Goal: Task Accomplishment & Management: Complete application form

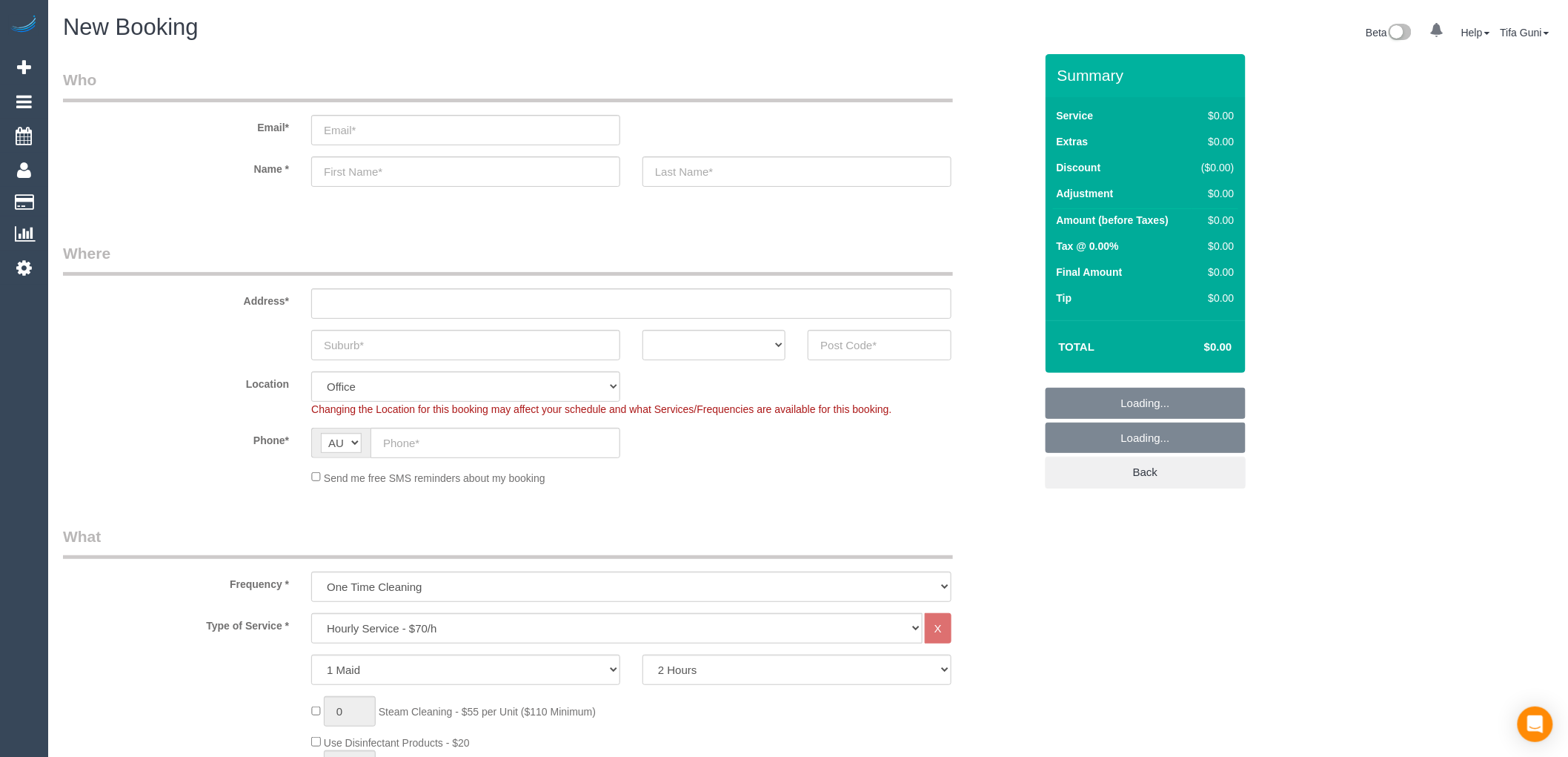
select select "object:858"
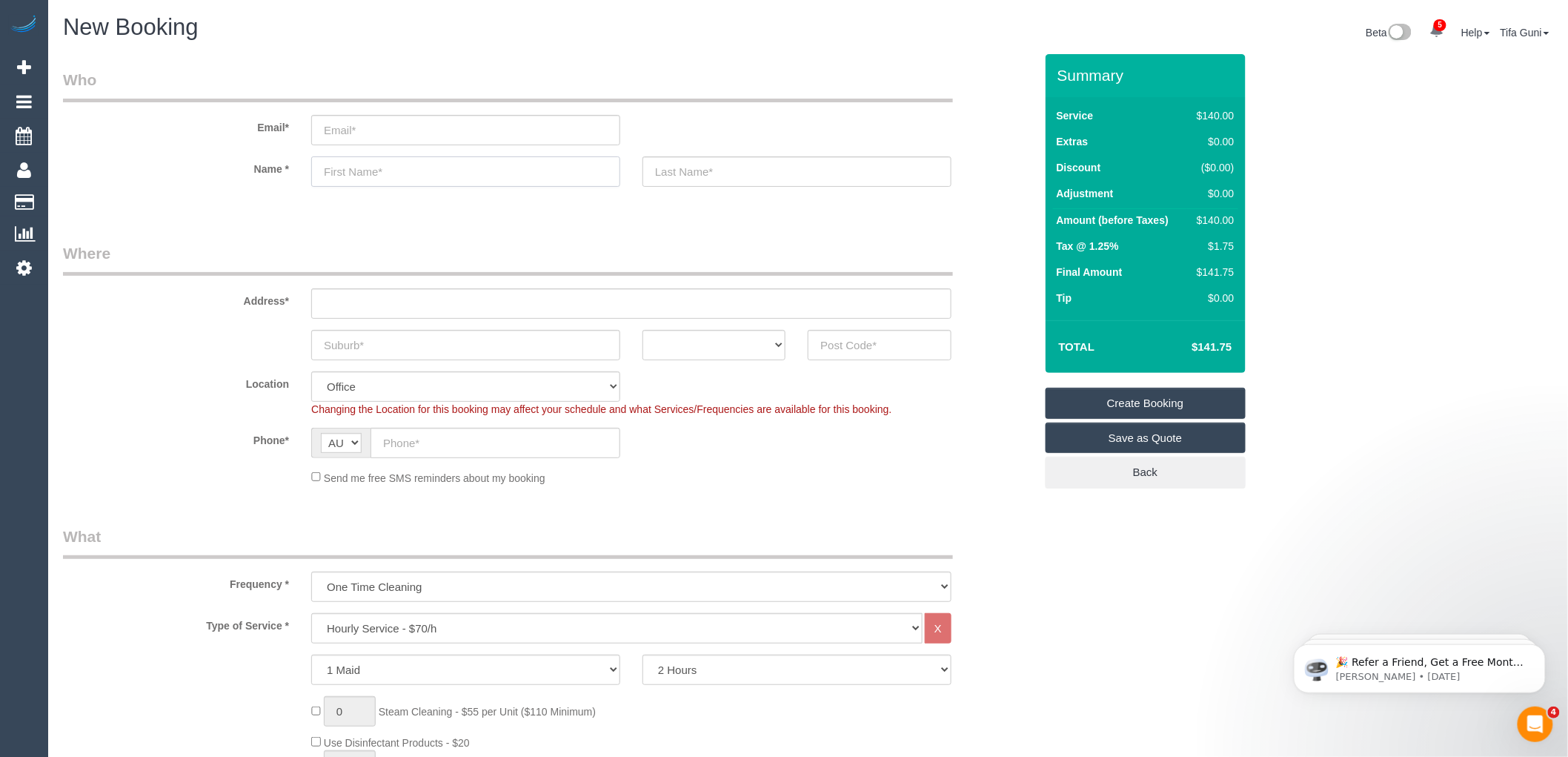
click at [353, 175] on input "text" at bounding box center [466, 171] width 309 height 31
paste input "[PERSON_NAME]"
drag, startPoint x: 345, startPoint y: 171, endPoint x: 359, endPoint y: 178, distance: 15.7
click at [359, 178] on input "[PERSON_NAME]" at bounding box center [466, 171] width 309 height 31
type input "Fiona T"
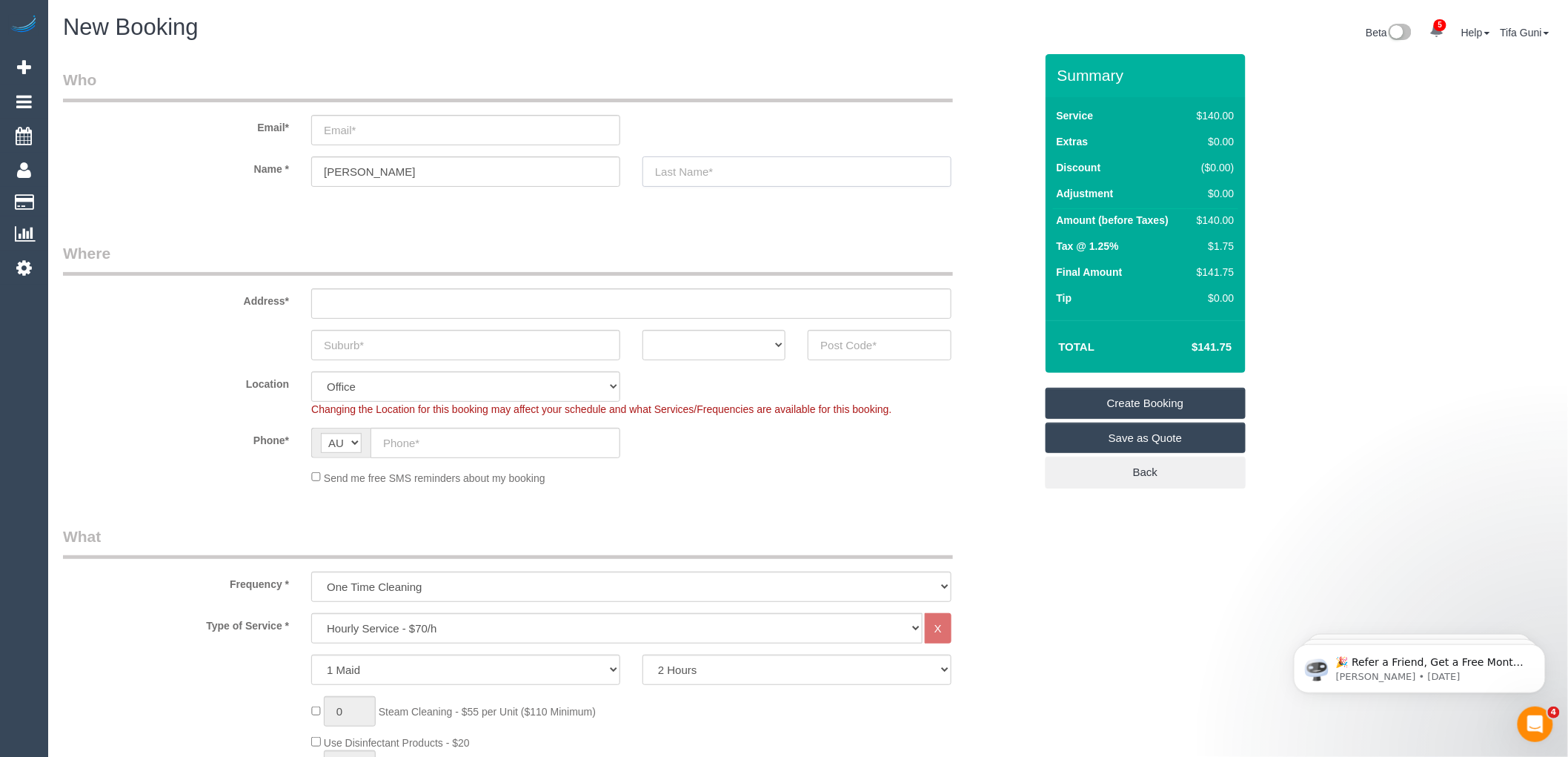
click at [671, 165] on input "text" at bounding box center [797, 171] width 309 height 31
paste input "urk"
type input "urk"
click at [338, 139] on input "email" at bounding box center [466, 130] width 309 height 31
paste input "[EMAIL_ADDRESS][DOMAIN_NAME]"
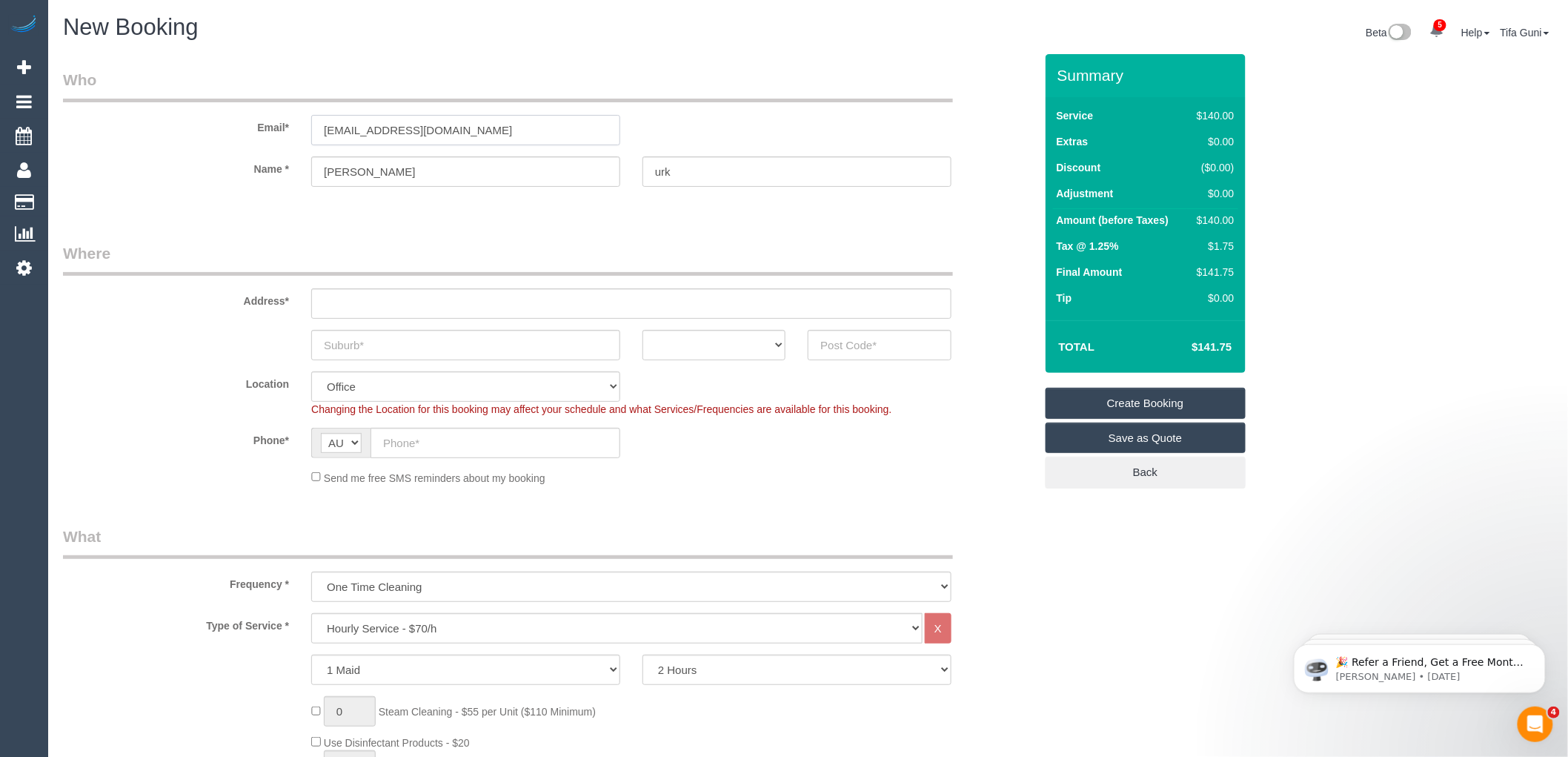
type input "[EMAIL_ADDRESS][DOMAIN_NAME]"
click at [374, 302] on input "text" at bounding box center [631, 303] width 641 height 31
click at [345, 308] on input "text" at bounding box center [631, 303] width 641 height 31
paste input "1/478 Belmore Road, Mont Albert North"
drag, startPoint x: 431, startPoint y: 302, endPoint x: 530, endPoint y: 305, distance: 99.0
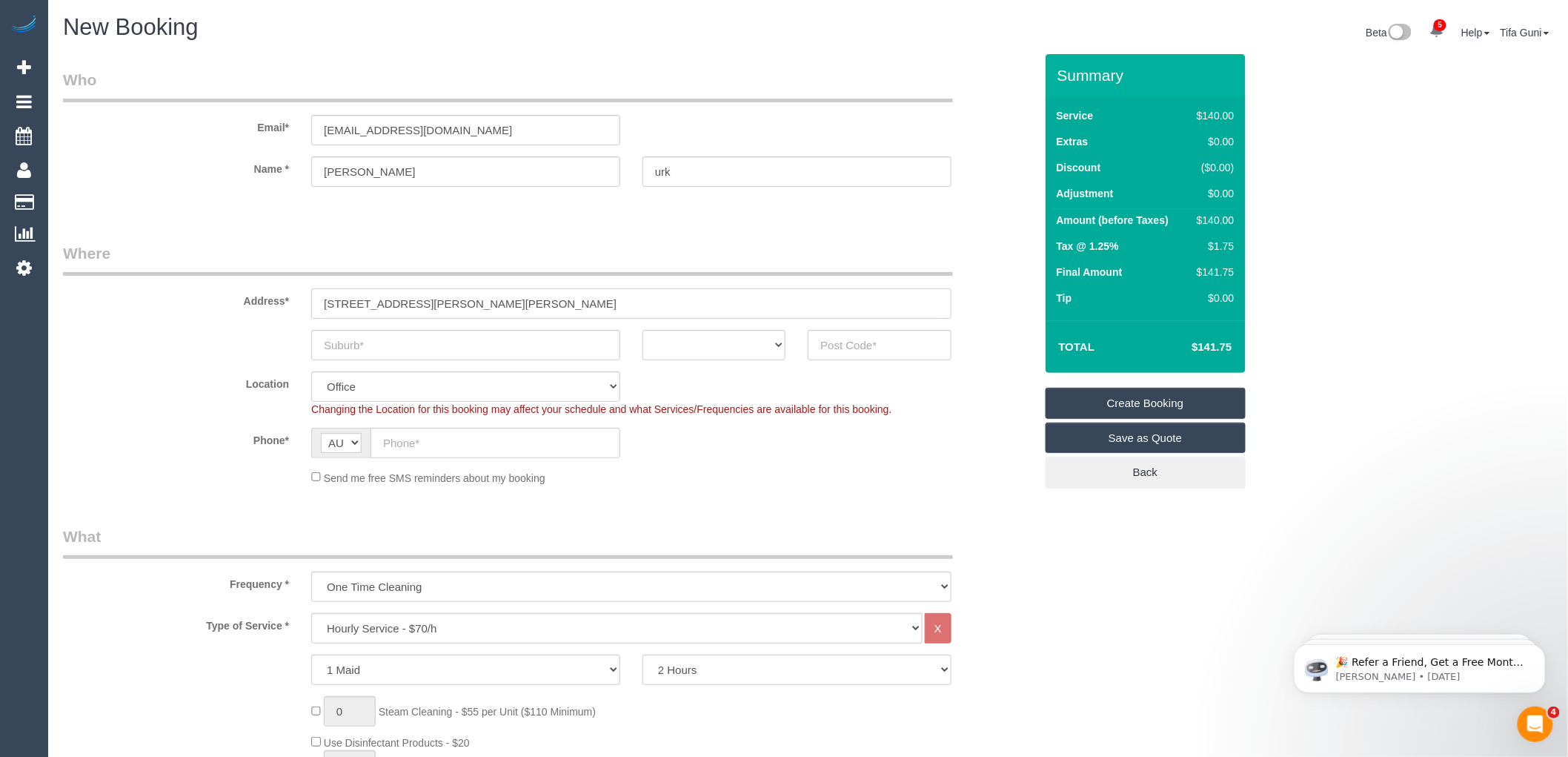
click at [530, 305] on input "1/478 Belmore Road, Mont Albert North" at bounding box center [631, 303] width 641 height 31
type input "[STREET_ADDRESS][PERSON_NAME],"
click at [367, 350] on input "text" at bounding box center [466, 345] width 309 height 31
paste input "[GEOGRAPHIC_DATA][PERSON_NAME]"
drag, startPoint x: 432, startPoint y: 345, endPoint x: 308, endPoint y: 338, distance: 124.2
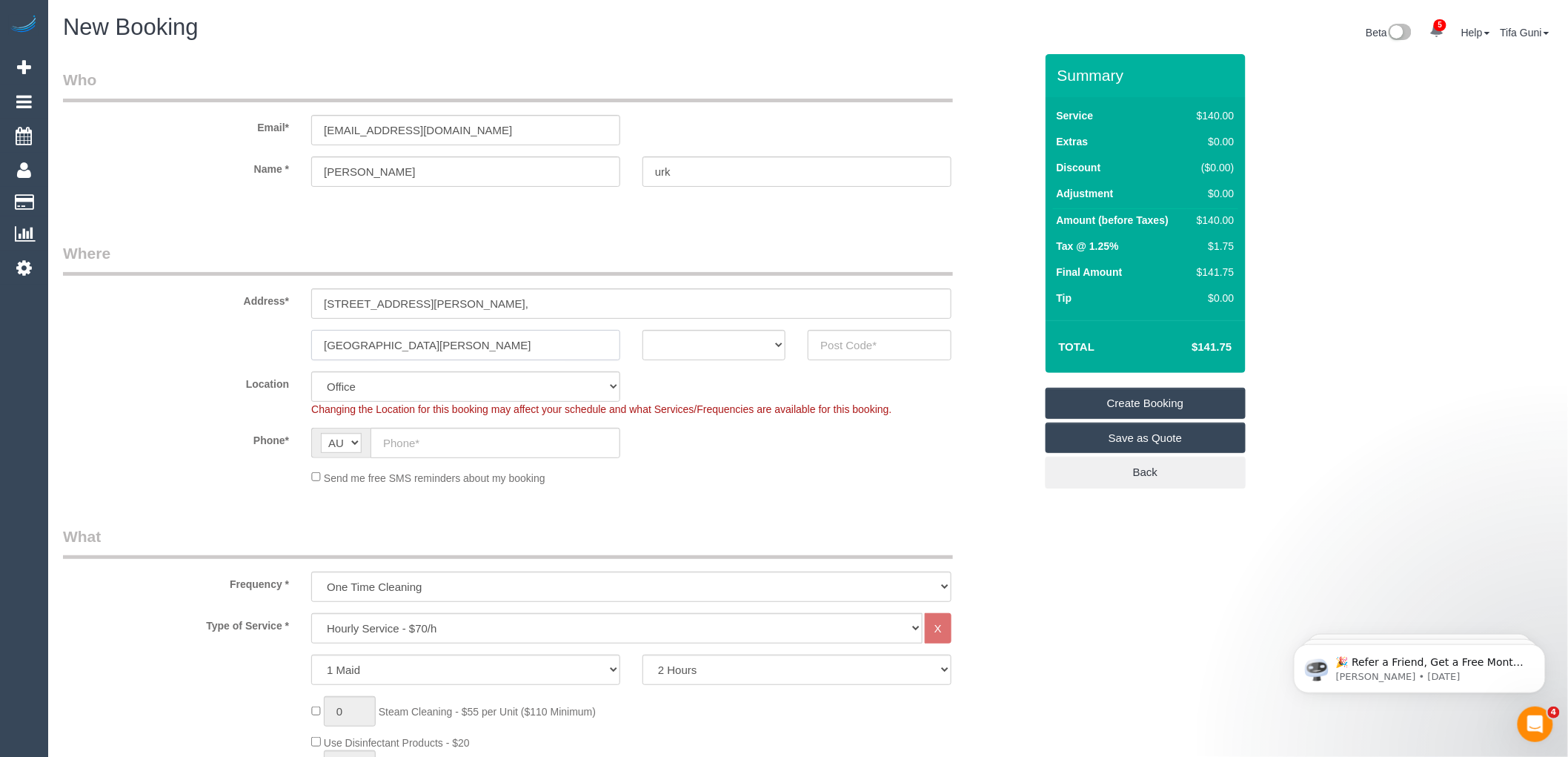
click at [308, 338] on div "[GEOGRAPHIC_DATA][PERSON_NAME]" at bounding box center [466, 345] width 331 height 31
type input "[GEOGRAPHIC_DATA][PERSON_NAME]"
click at [734, 346] on select "ACT NSW NT QLD SA TAS VIC WA" at bounding box center [714, 345] width 143 height 31
select select "VIC"
click at [642, 330] on select "ACT NSW NT QLD SA TAS VIC WA" at bounding box center [714, 345] width 143 height 31
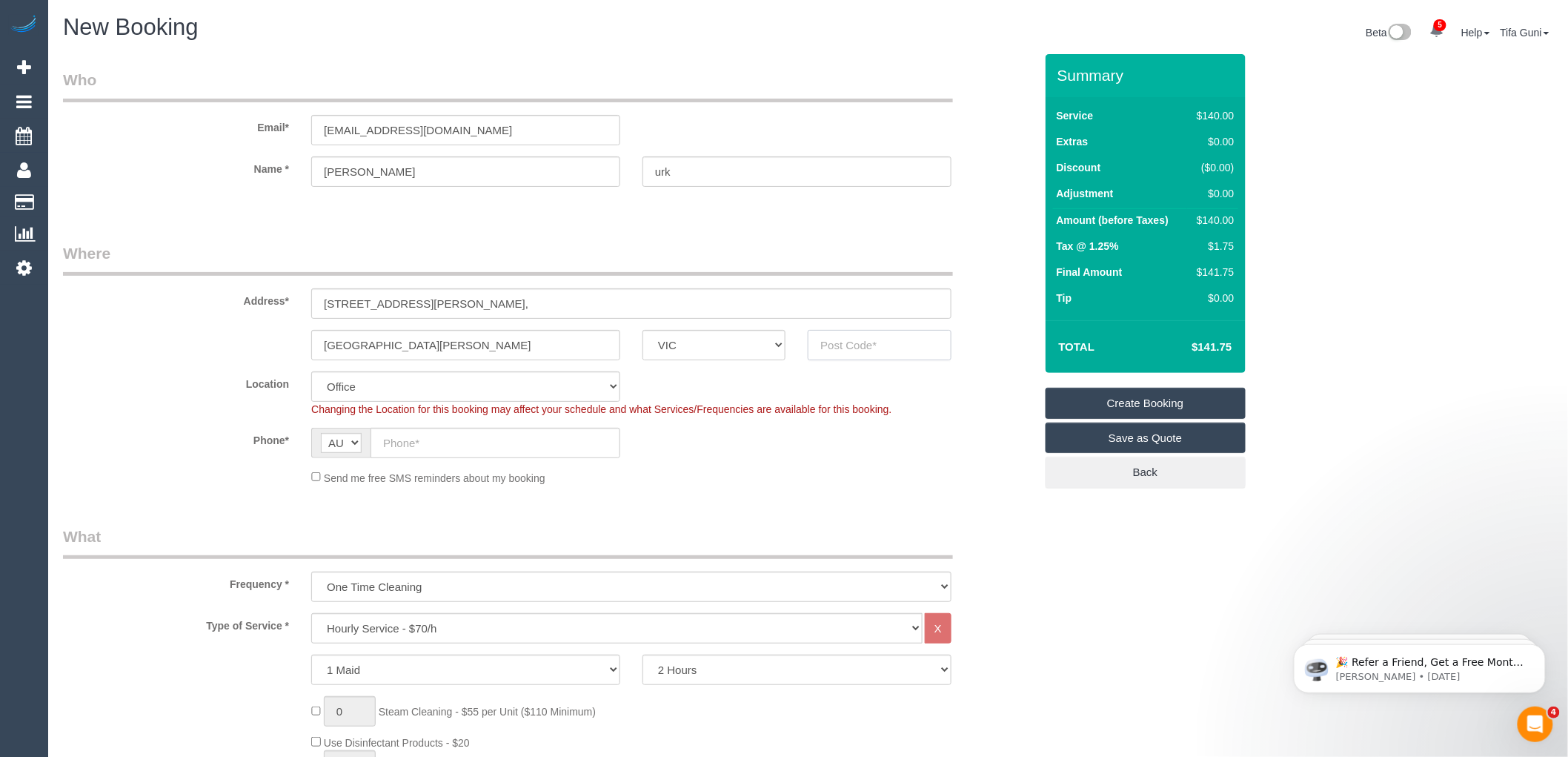
click at [842, 348] on input "text" at bounding box center [879, 345] width 143 height 31
type input "3129"
select select "57"
select select "object:2121"
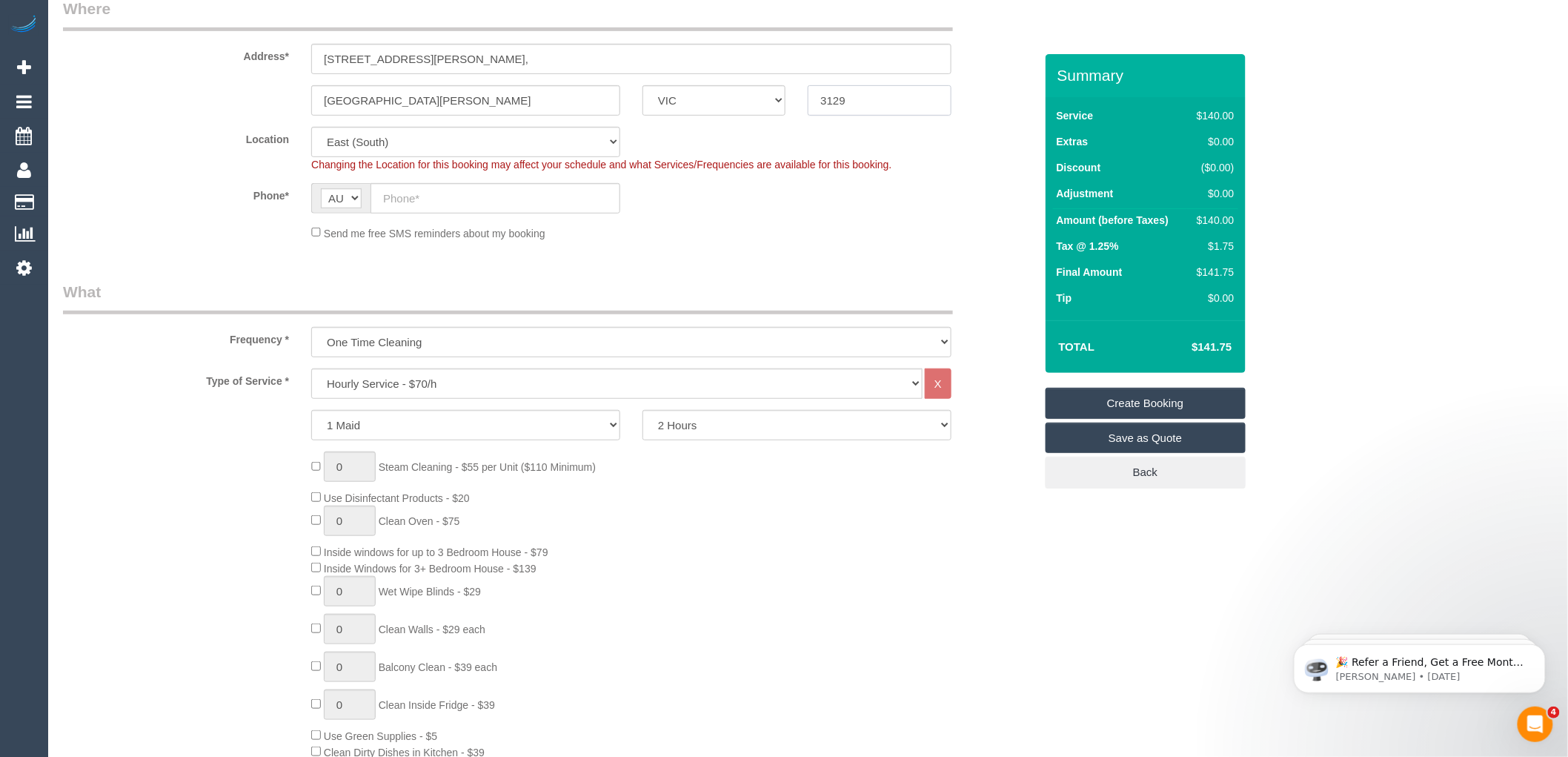
scroll to position [247, 0]
click at [441, 198] on input "text" at bounding box center [496, 196] width 250 height 31
click at [421, 192] on input "text" at bounding box center [496, 196] width 250 height 31
paste input "0435 918 037"
type input "0435 918 037"
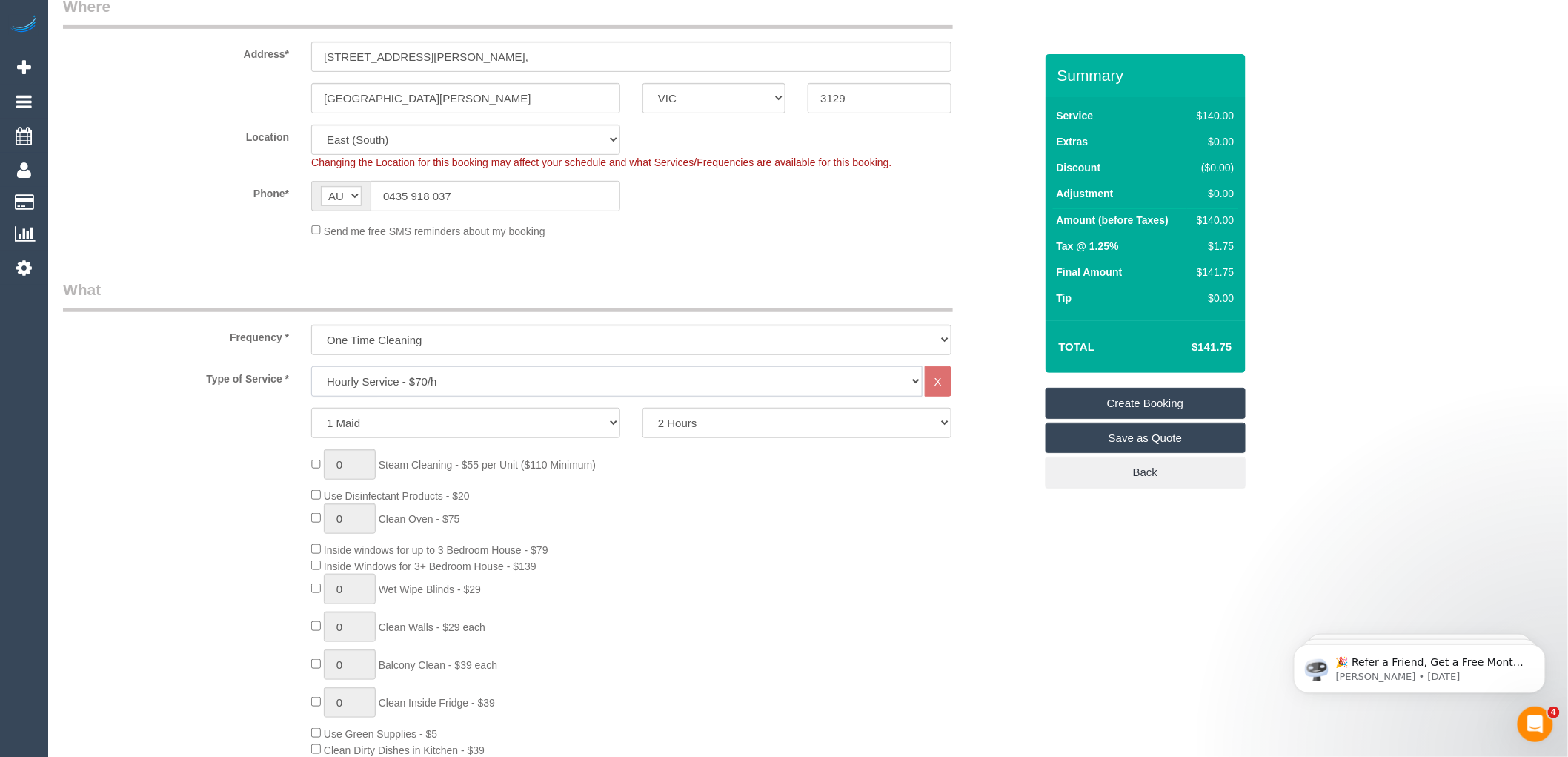
click at [472, 376] on select "Hourly Service - $70/h Hourly Service - $65/h Hourly Service - $60/h Hourly Ser…" at bounding box center [617, 382] width 612 height 31
select select "275"
click at [311, 367] on select "Hourly Service - $70/h Hourly Service - $65/h Hourly Service - $60/h Hourly Ser…" at bounding box center [617, 382] width 612 height 31
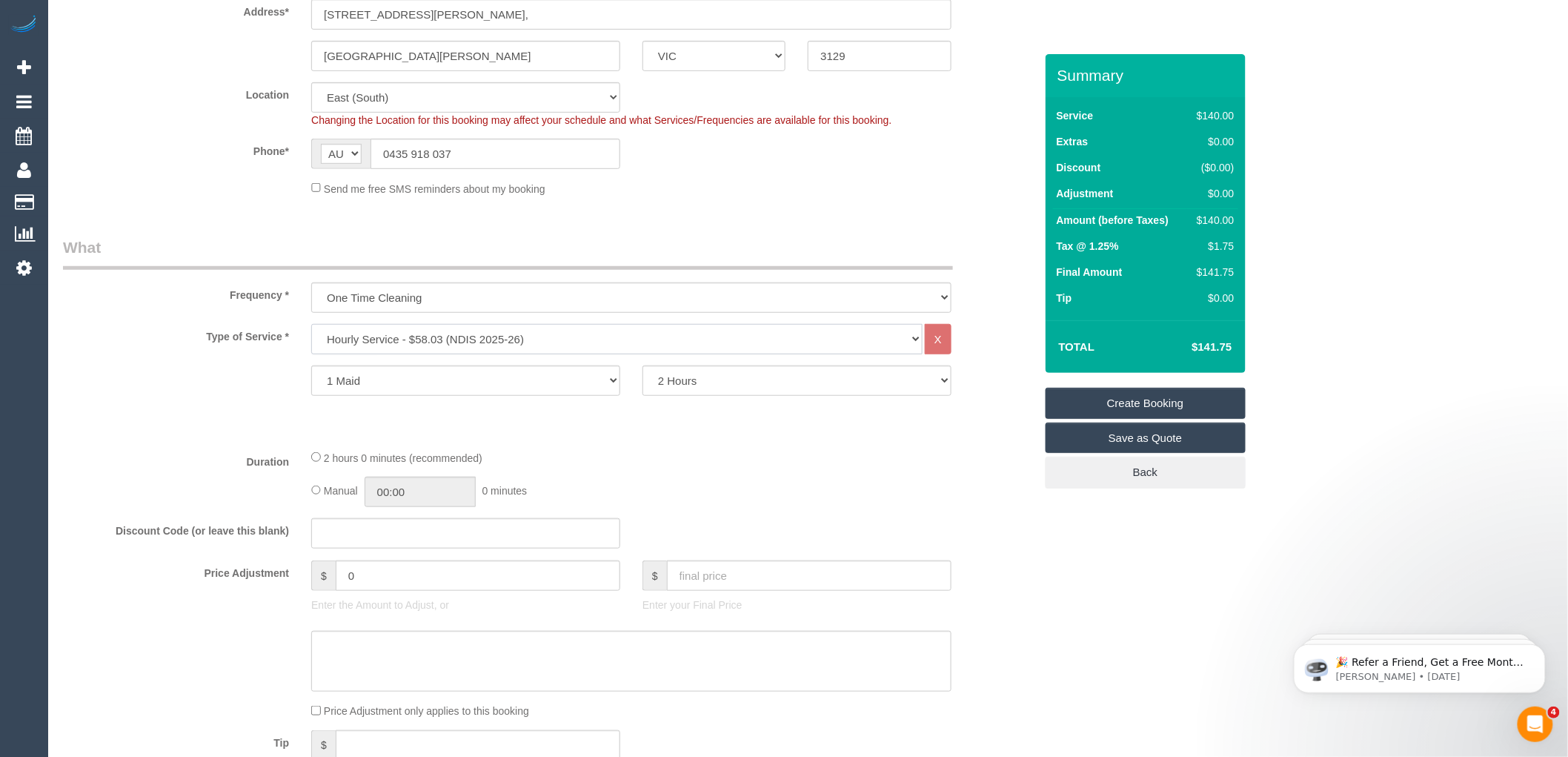
scroll to position [329, 0]
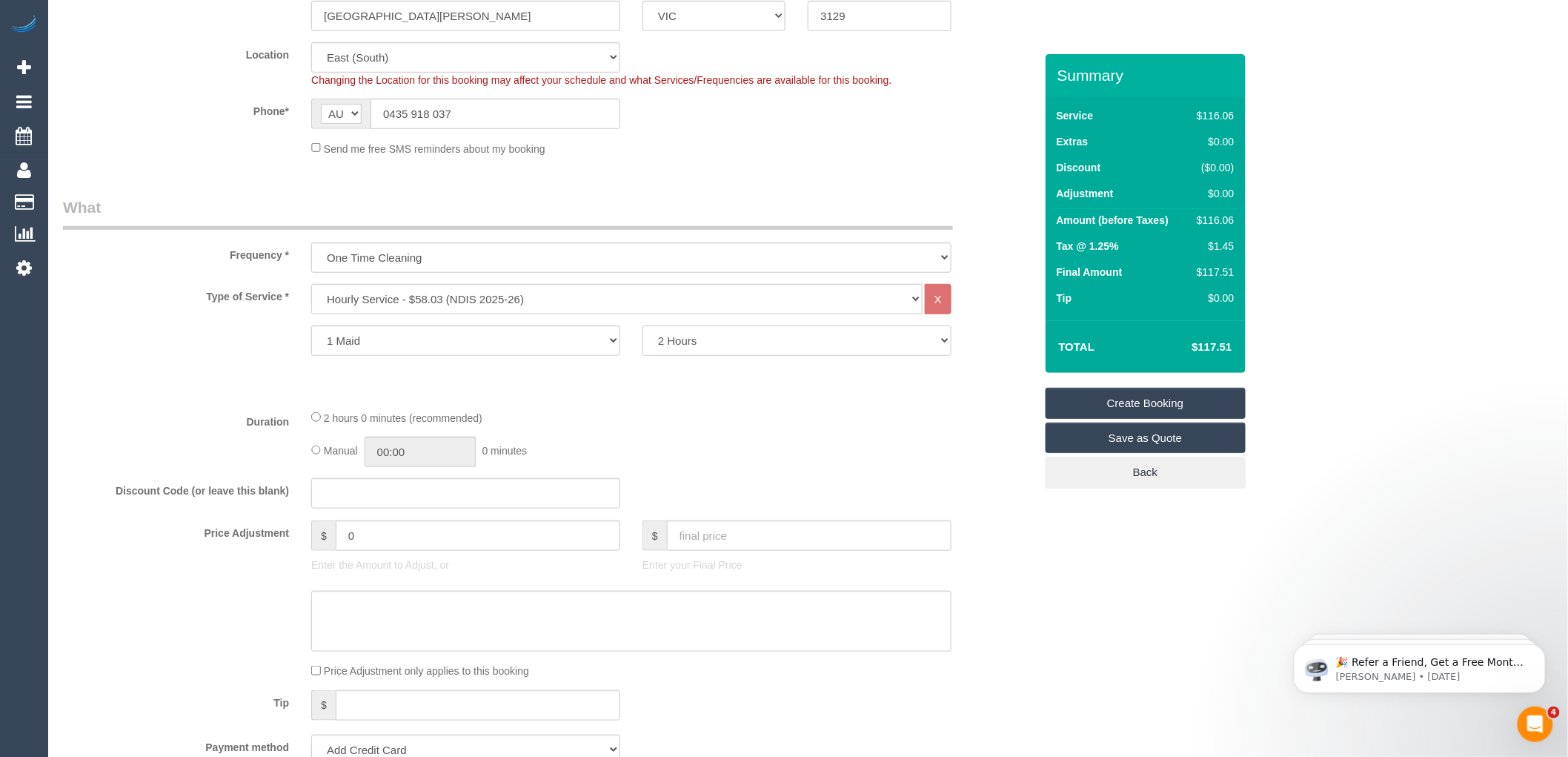
click at [721, 339] on select "2 Hours 2.5 Hours 3 Hours 3.5 Hours 4 Hours 4.5 Hours 5 Hours 5.5 Hours 6 Hours…" at bounding box center [797, 340] width 309 height 31
select select "300"
click at [642, 326] on select "2 Hours 2.5 Hours 3 Hours 3.5 Hours 4 Hours 4.5 Hours 5 Hours 5.5 Hours 6 Hours…" at bounding box center [797, 340] width 309 height 31
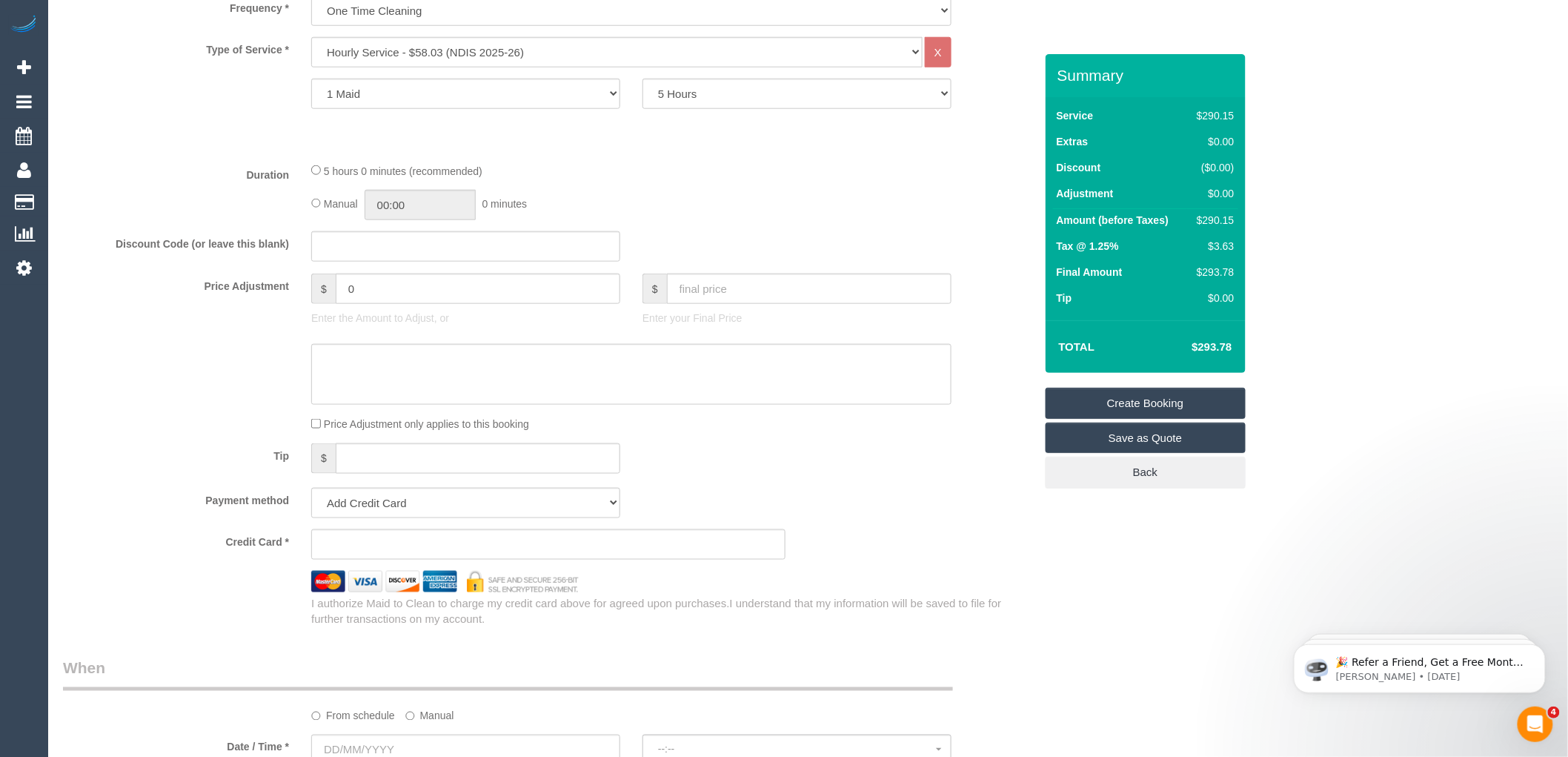
scroll to position [659, 0]
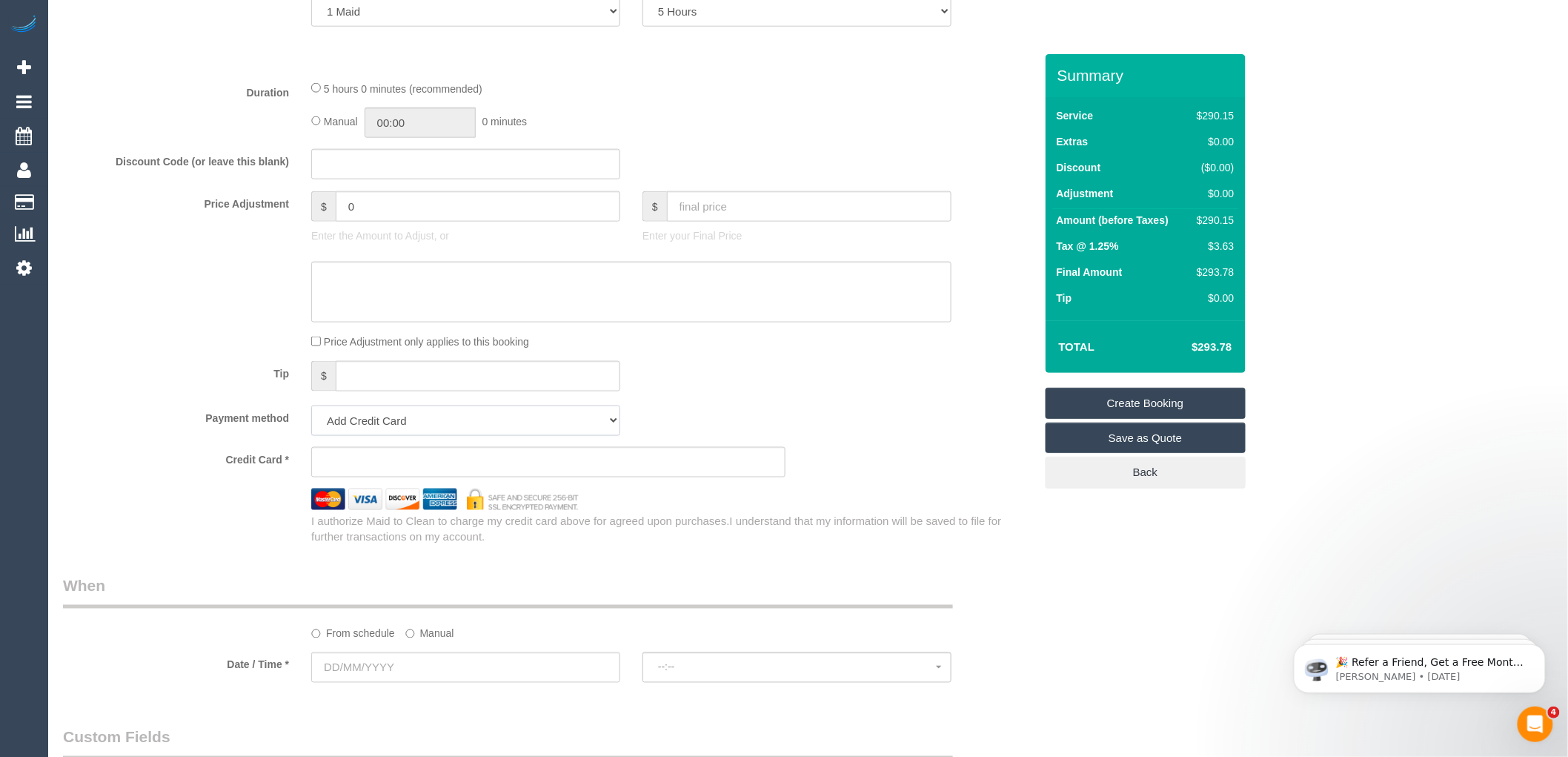
click at [599, 419] on select "Add Credit Card Cash Check Paypal" at bounding box center [466, 420] width 309 height 31
select select "string:check"
click at [311, 409] on select "Add Credit Card Cash Check Paypal" at bounding box center [466, 420] width 309 height 31
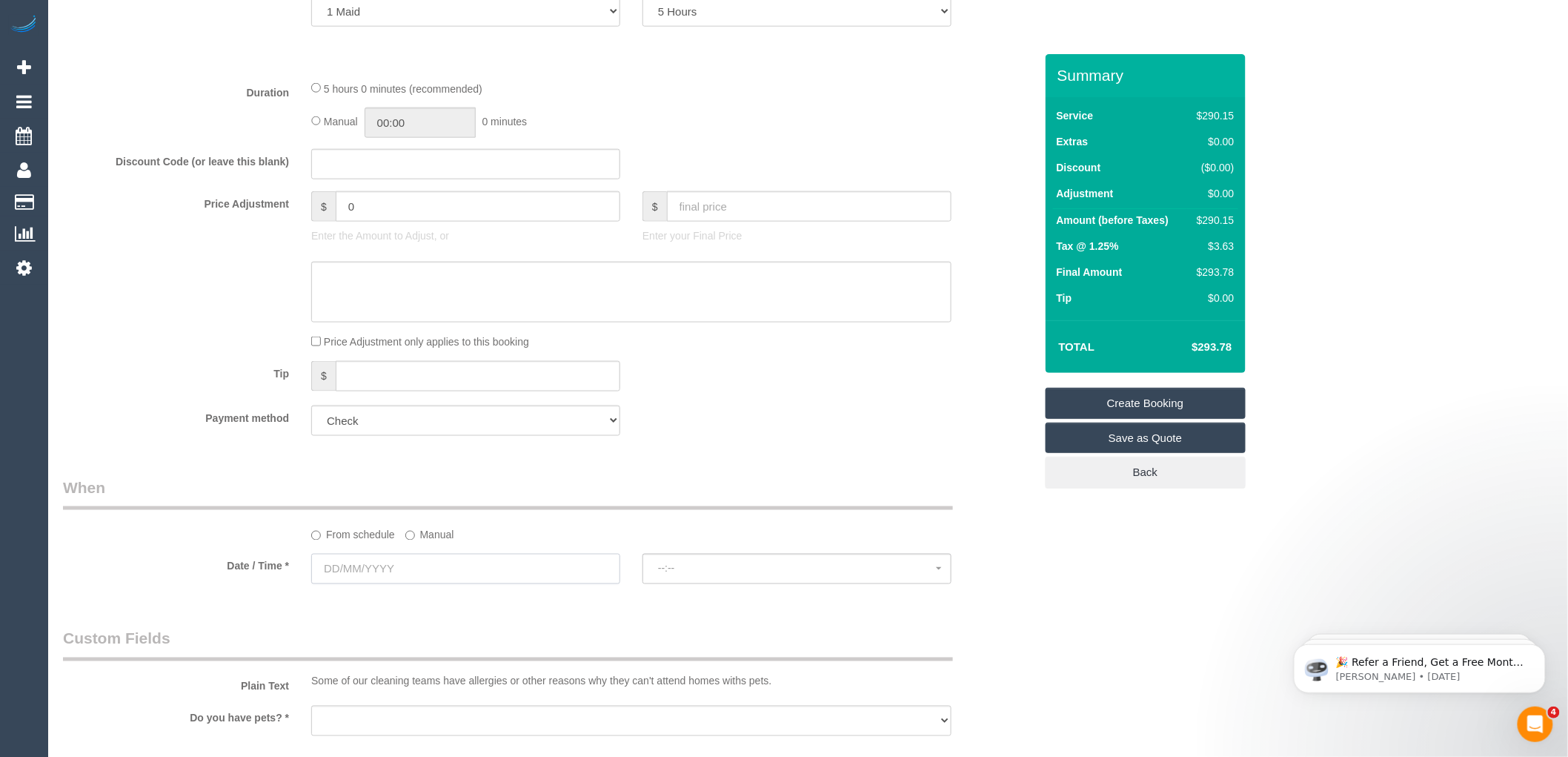
click at [395, 580] on input "text" at bounding box center [466, 569] width 309 height 31
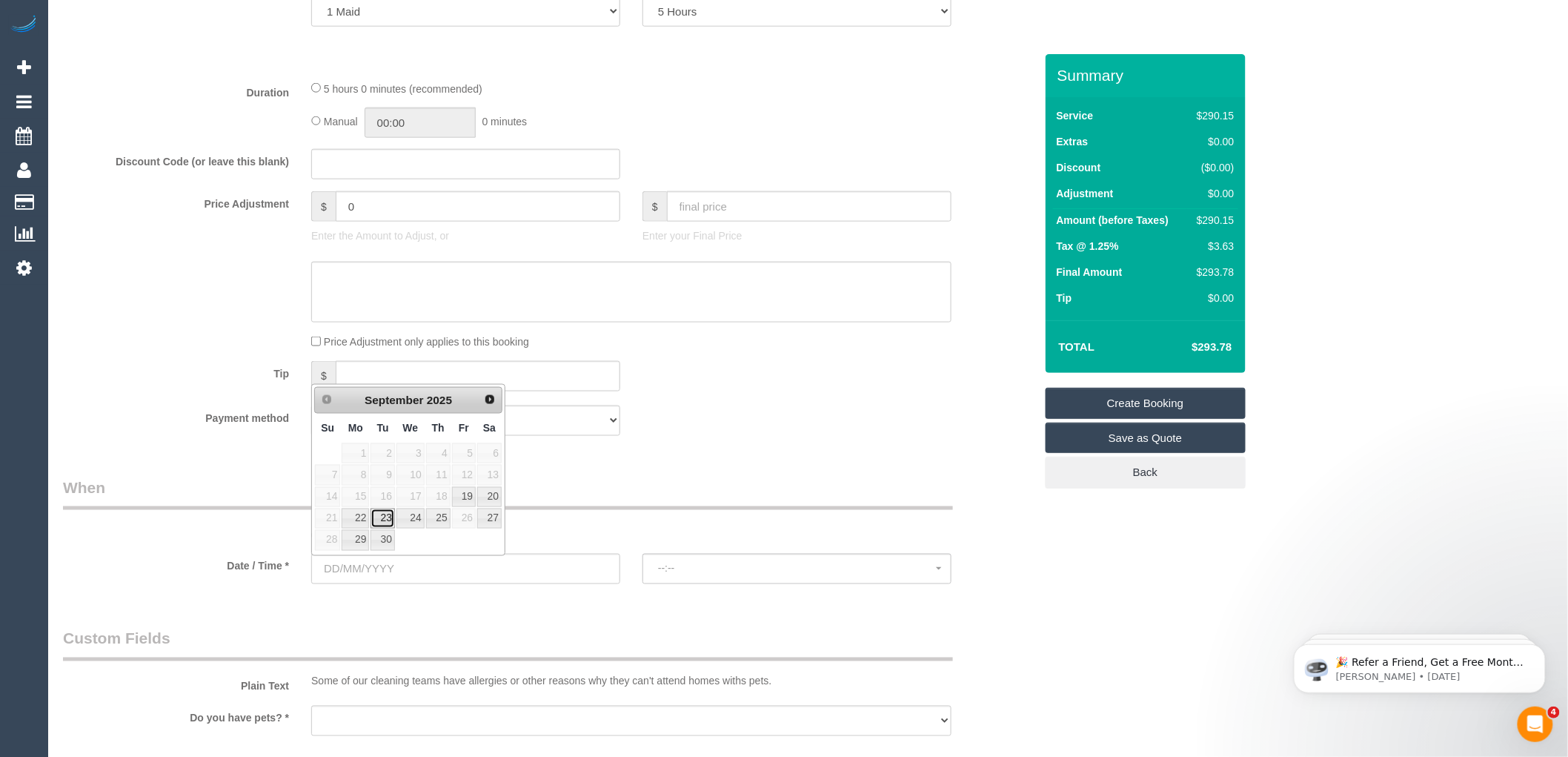
click at [384, 520] on link "23" at bounding box center [382, 518] width 24 height 20
type input "23/09/2025"
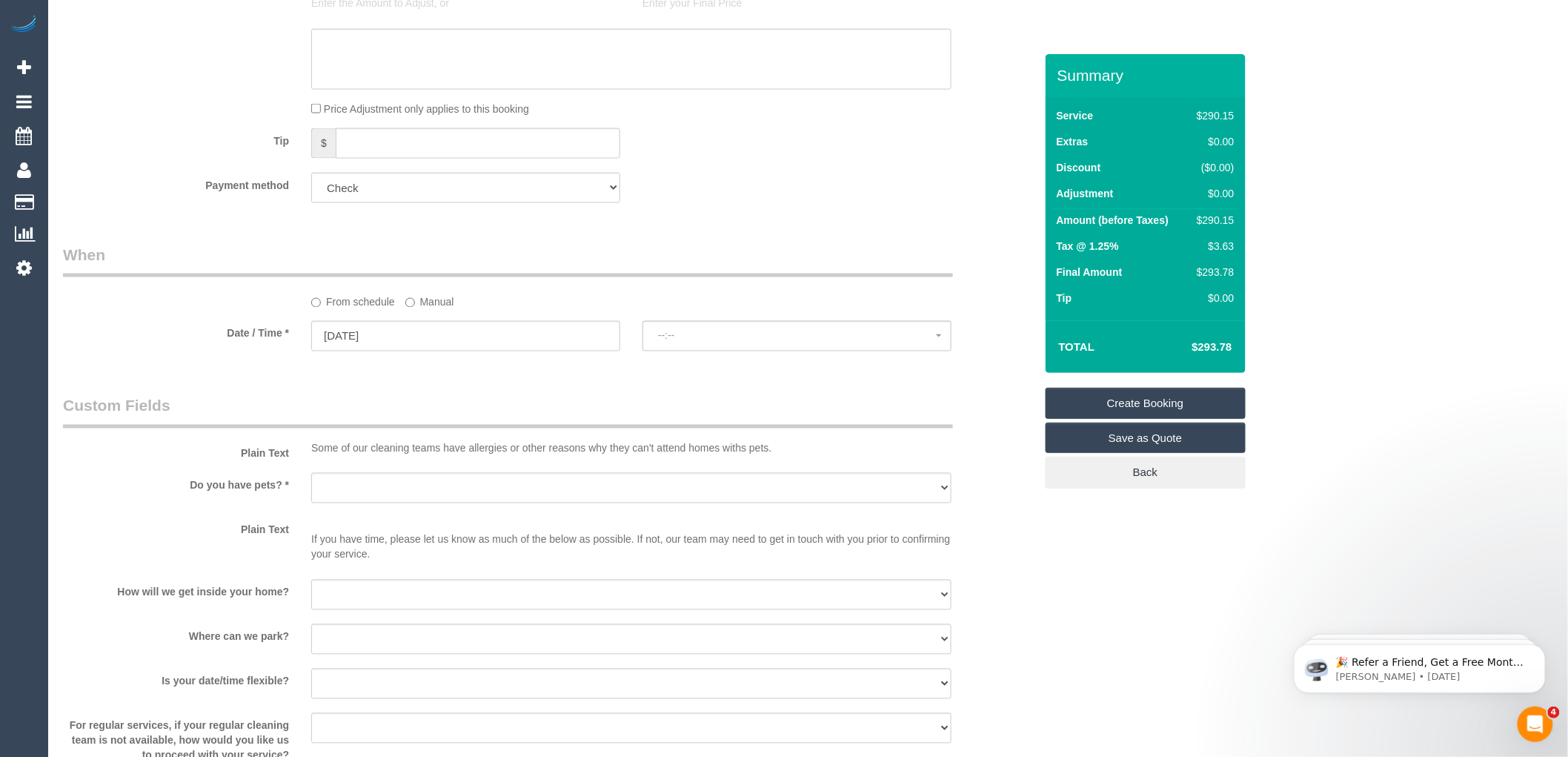
scroll to position [906, 0]
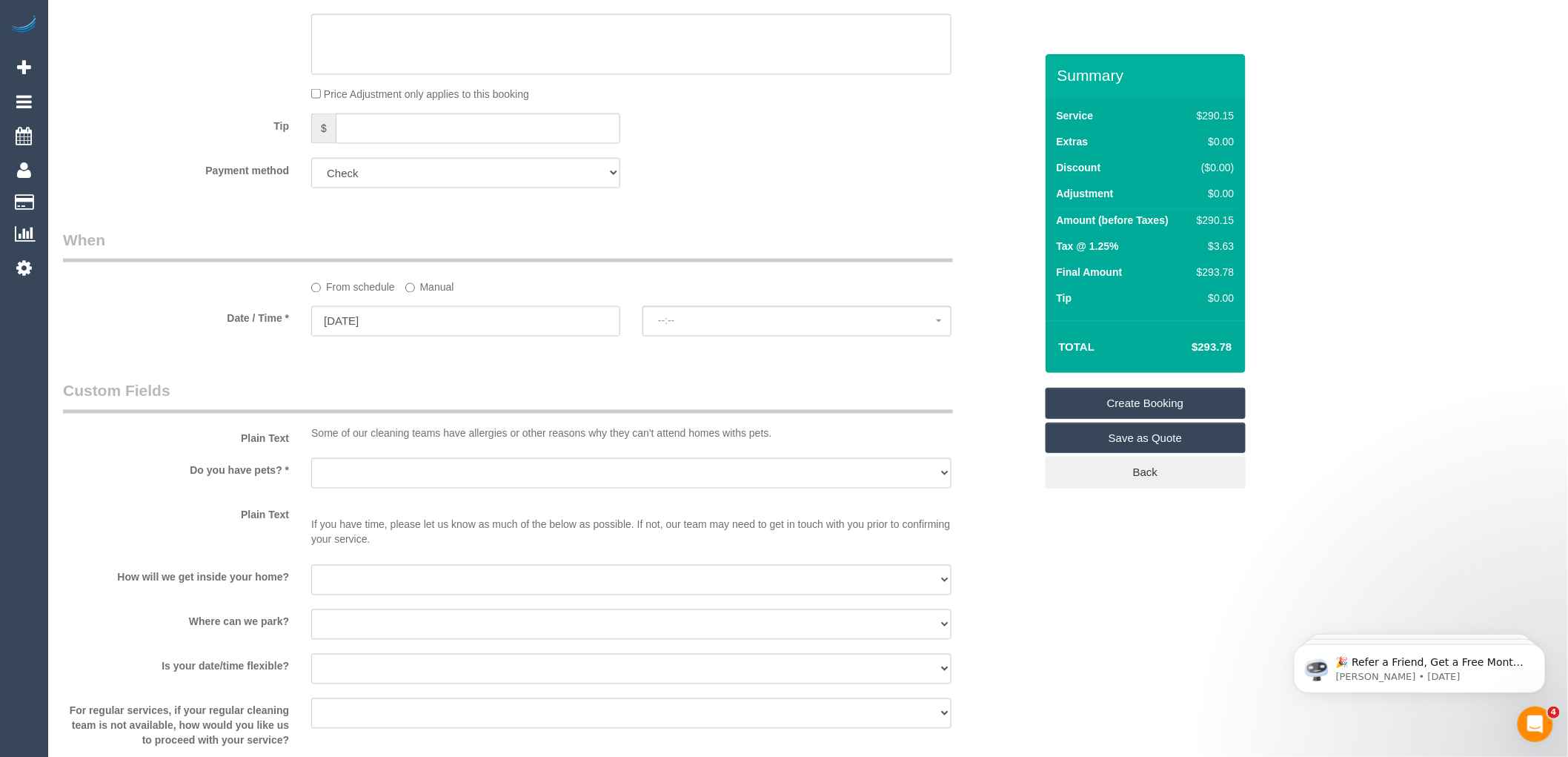
select select "spot1"
click at [378, 475] on select "Yes - Cats Yes - Dogs No pets Yes - Dogs and Cats Yes - Other" at bounding box center [631, 473] width 641 height 31
select select "number:28"
click at [311, 462] on select "Yes - Cats Yes - Dogs No pets Yes - Dogs and Cats Yes - Other" at bounding box center [631, 473] width 641 height 31
click at [372, 577] on select "I will be home Key will be left (please provide details below) Lock box/Access …" at bounding box center [631, 580] width 641 height 31
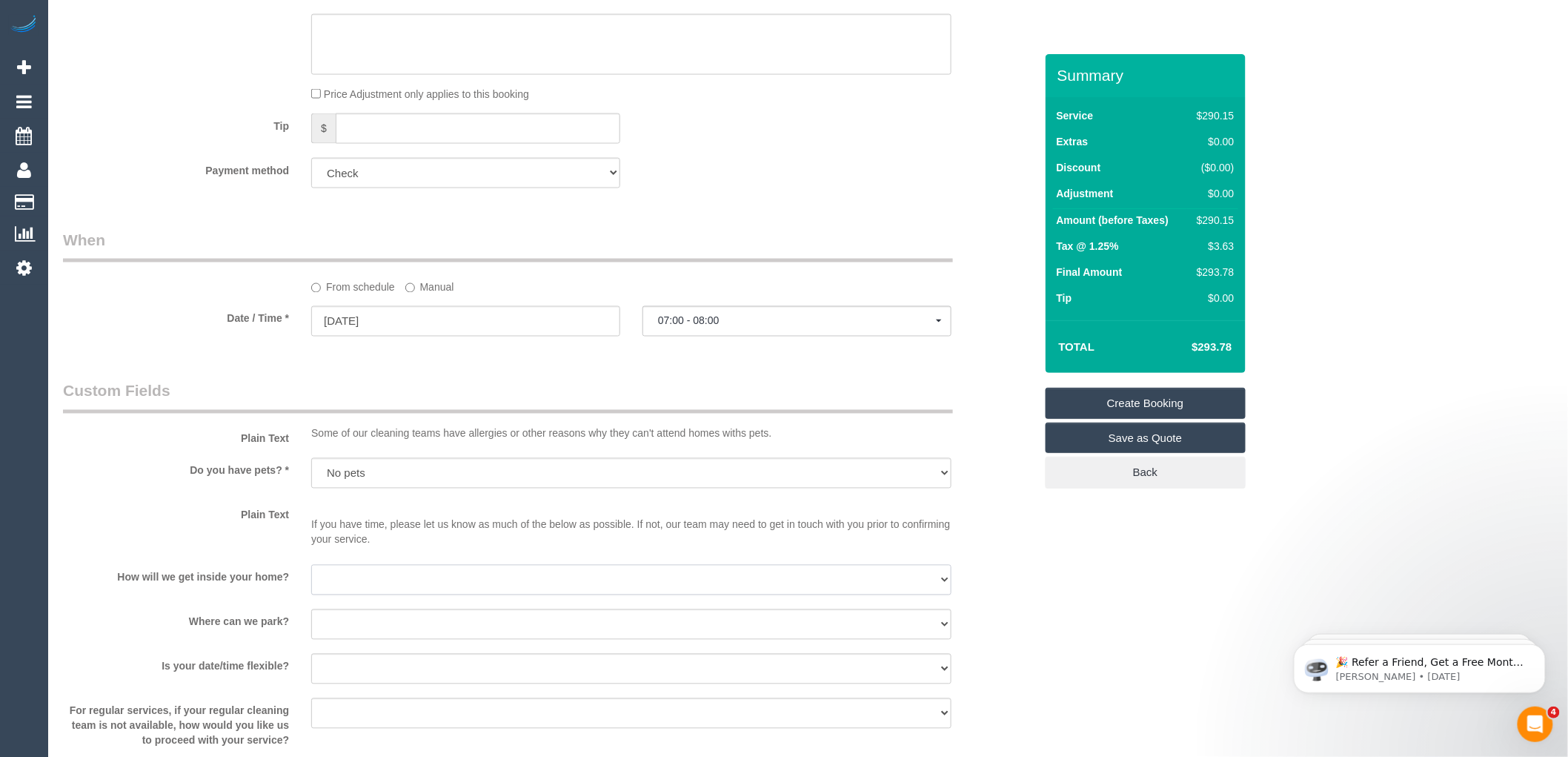
select select "number:14"
click at [311, 567] on select "I will be home Key will be left (please provide details below) Lock box/Access …" at bounding box center [631, 580] width 641 height 31
click at [363, 618] on select "I will provide parking on-site Free street parking Paid street parking (cost wi…" at bounding box center [631, 624] width 641 height 31
select select "number:19"
click at [311, 612] on select "I will provide parking on-site Free street parking Paid street parking (cost wi…" at bounding box center [631, 624] width 641 height 31
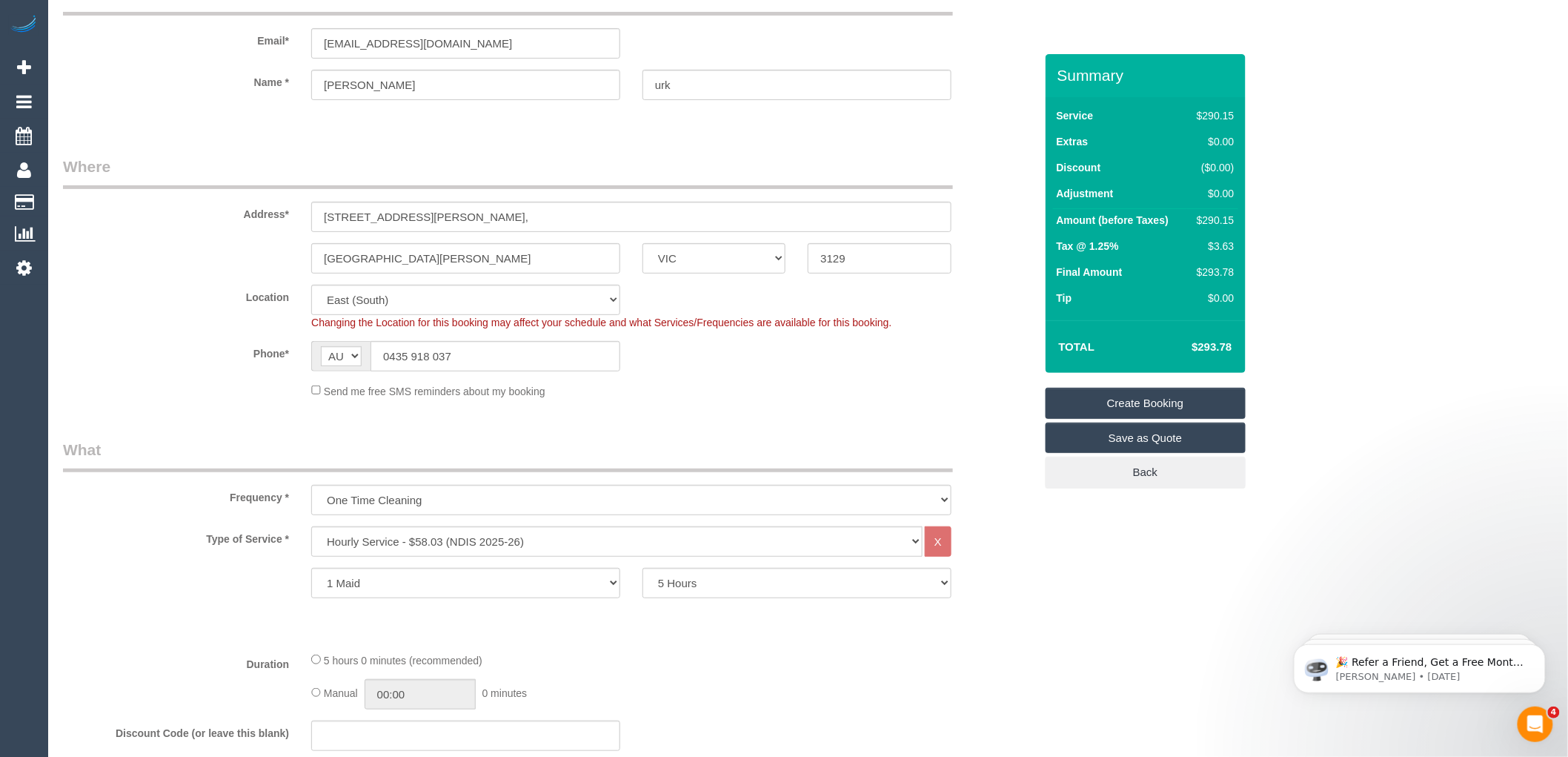
scroll to position [0, 0]
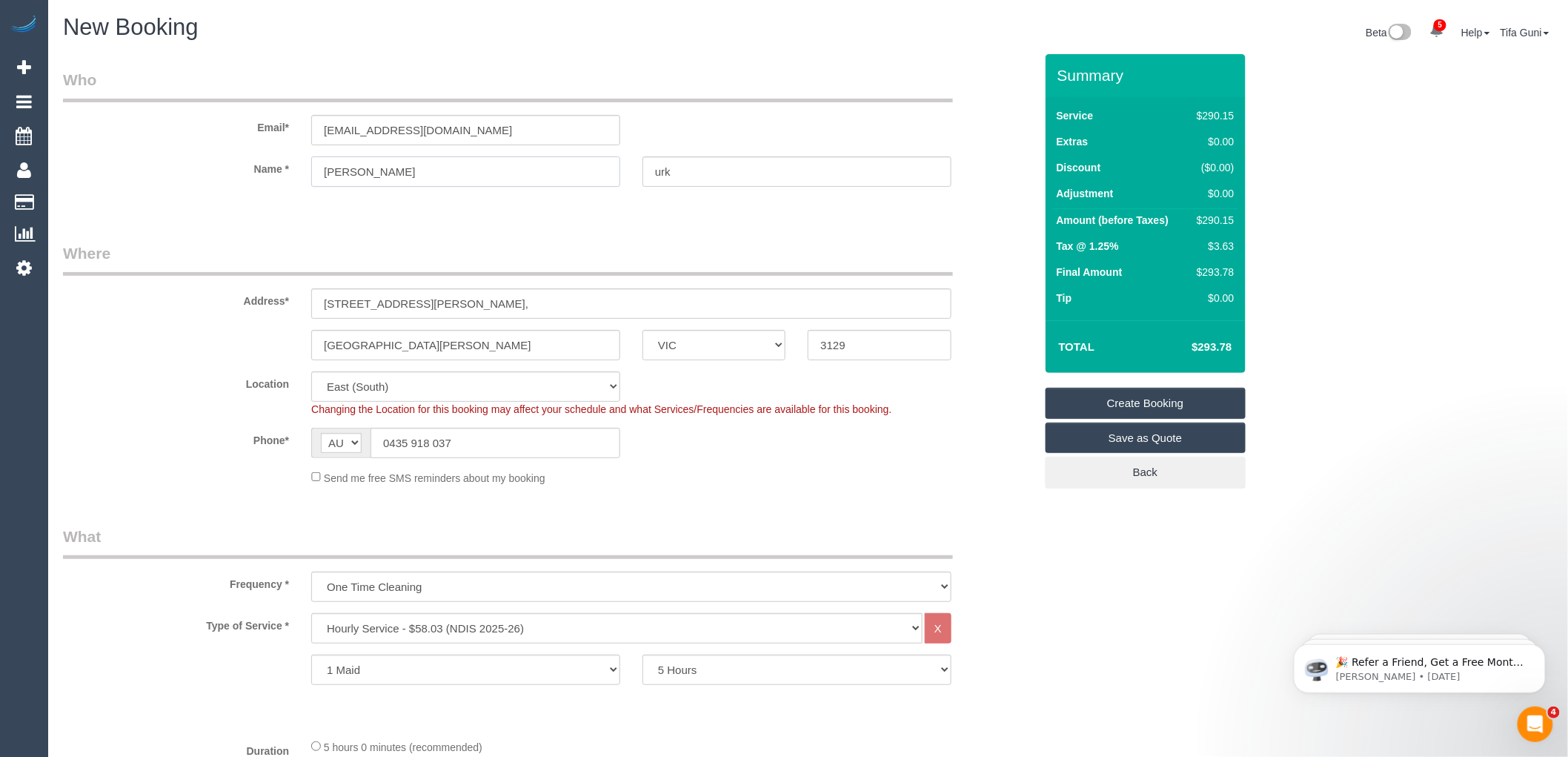
drag, startPoint x: 365, startPoint y: 168, endPoint x: 357, endPoint y: 168, distance: 8.0
click at [357, 168] on input "Fiona T" at bounding box center [466, 171] width 309 height 31
type input "Fiona"
click at [655, 165] on input "urk" at bounding box center [797, 171] width 309 height 31
paste input "T"
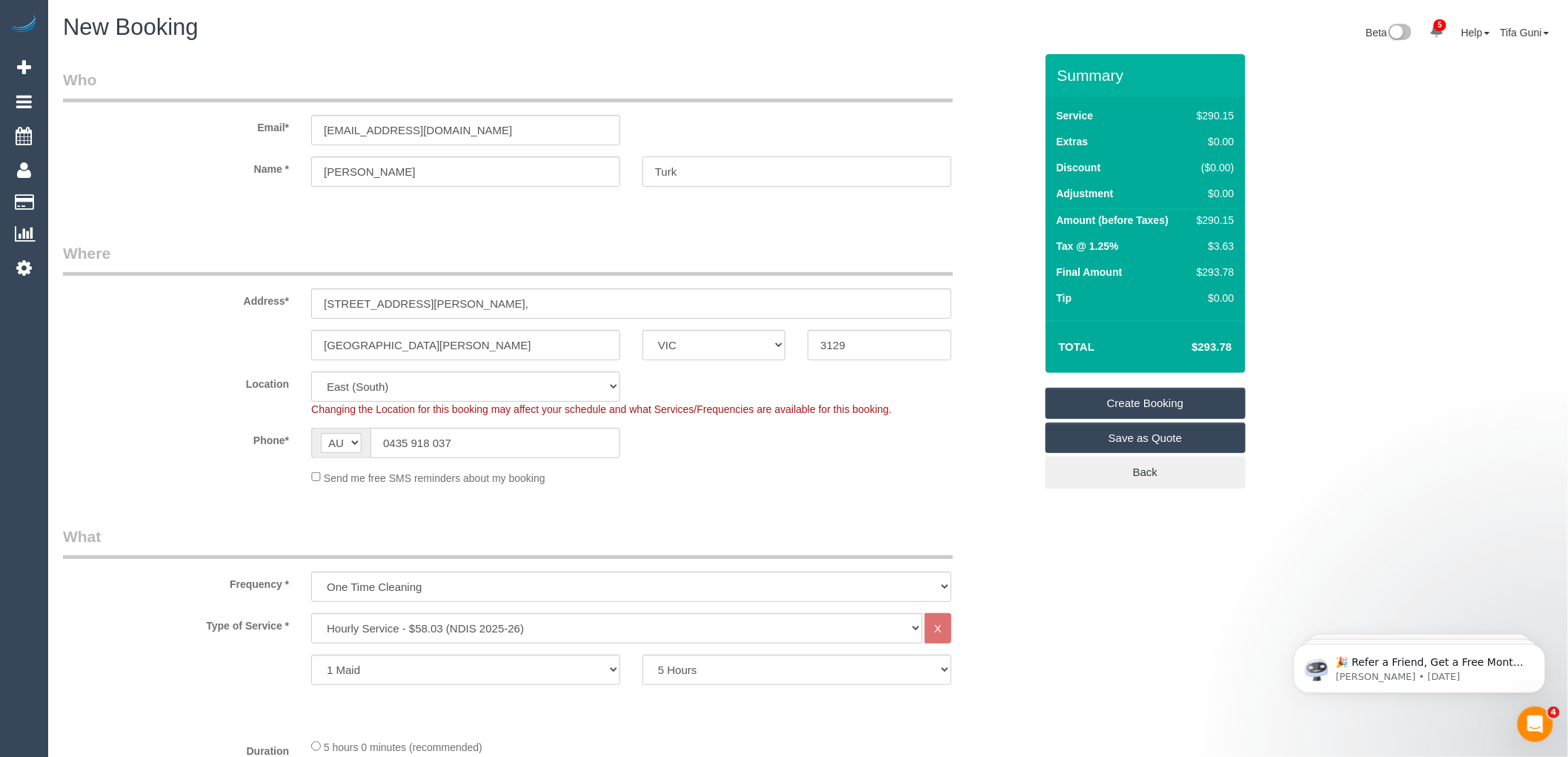
click at [707, 175] on input "Turk" at bounding box center [797, 171] width 309 height 31
type input "Turk"
drag, startPoint x: 512, startPoint y: 131, endPoint x: 260, endPoint y: 152, distance: 252.9
click at [260, 152] on sui-booking-customer "Email* fionadassisi.turk@gmail.com Name * Fiona Turk" at bounding box center [549, 135] width 972 height 133
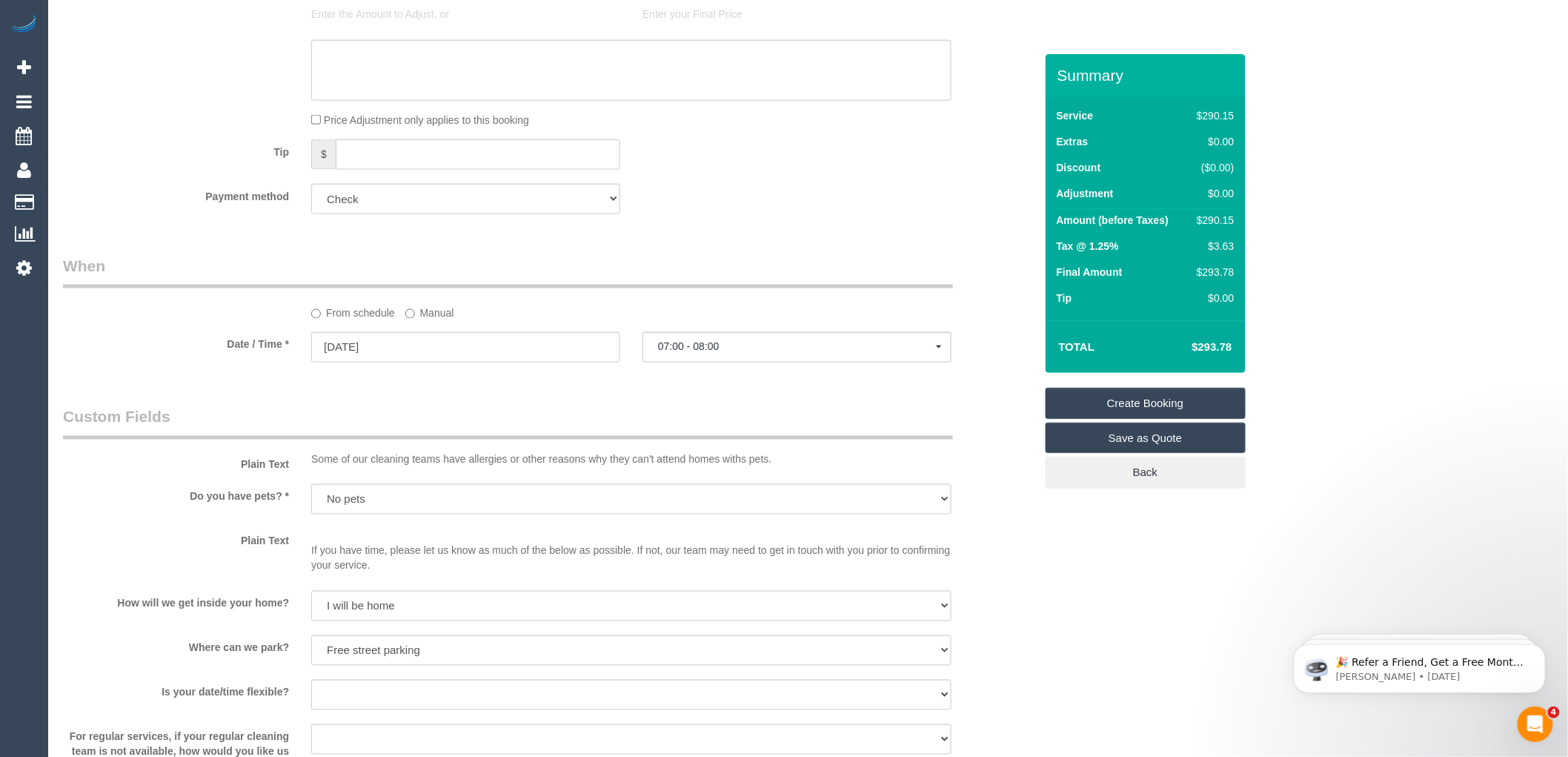
scroll to position [988, 0]
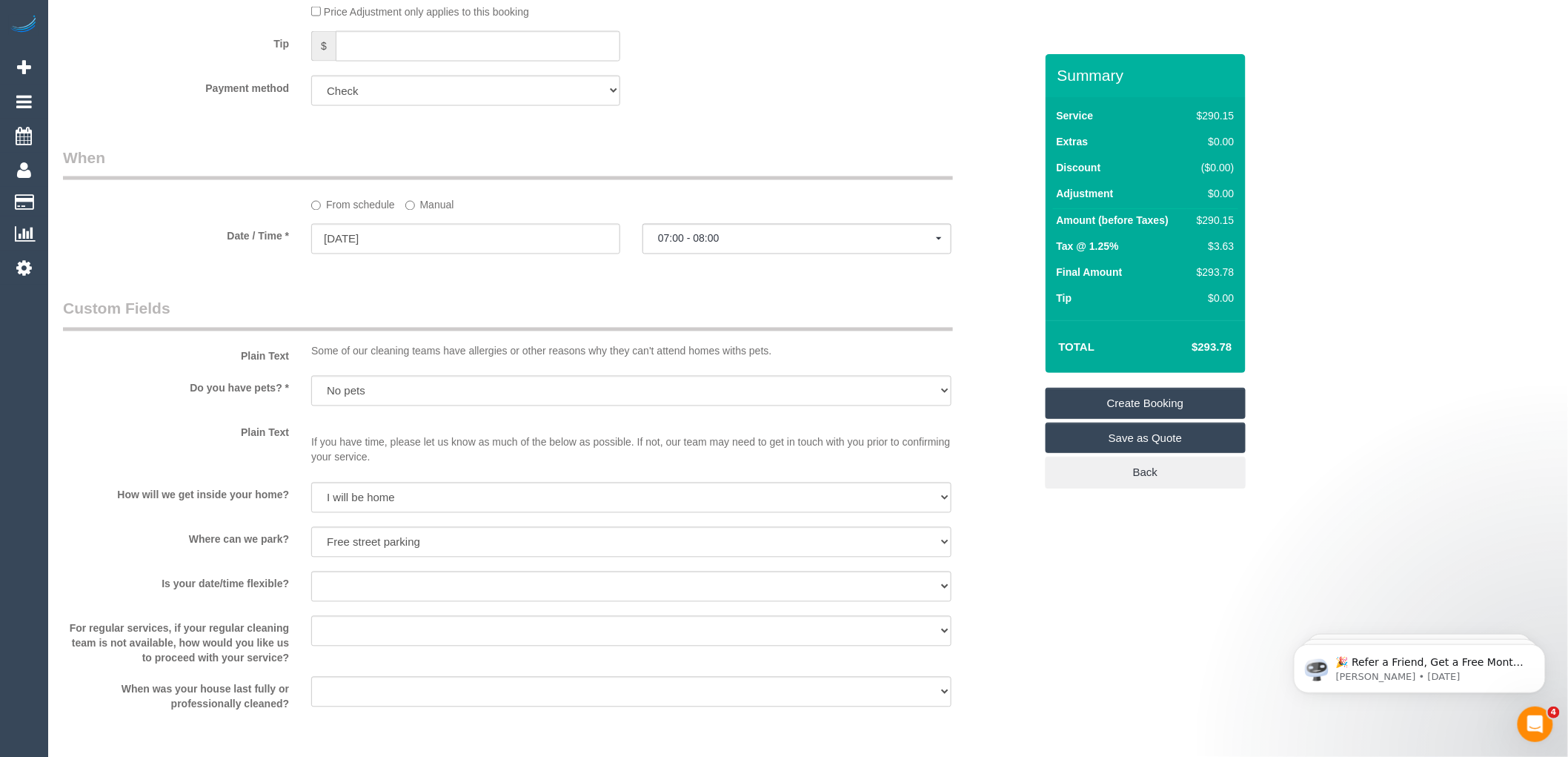
click at [1158, 404] on link "Create Booking" at bounding box center [1146, 403] width 200 height 31
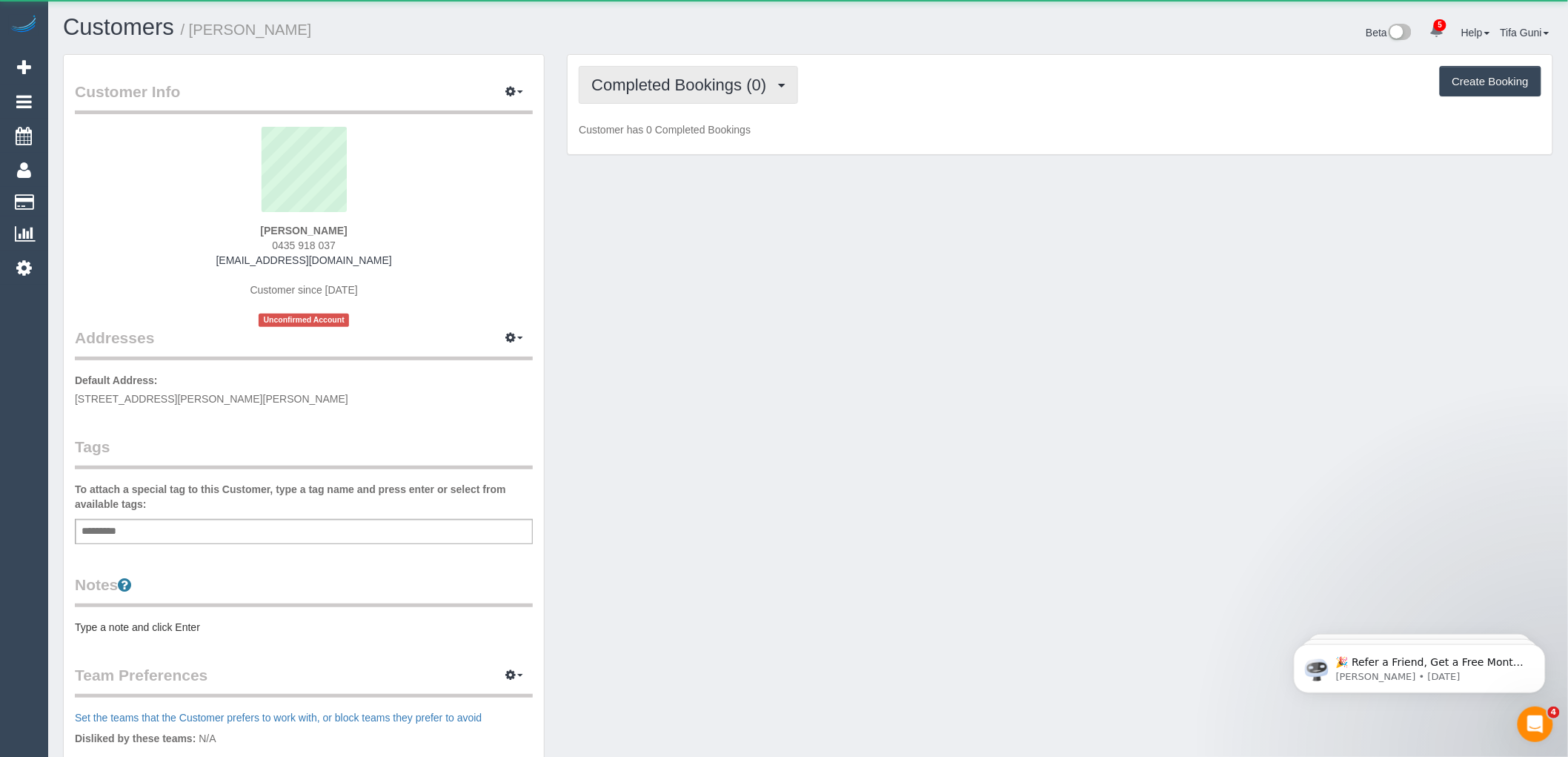
click at [701, 84] on span "Completed Bookings (0)" at bounding box center [682, 84] width 182 height 18
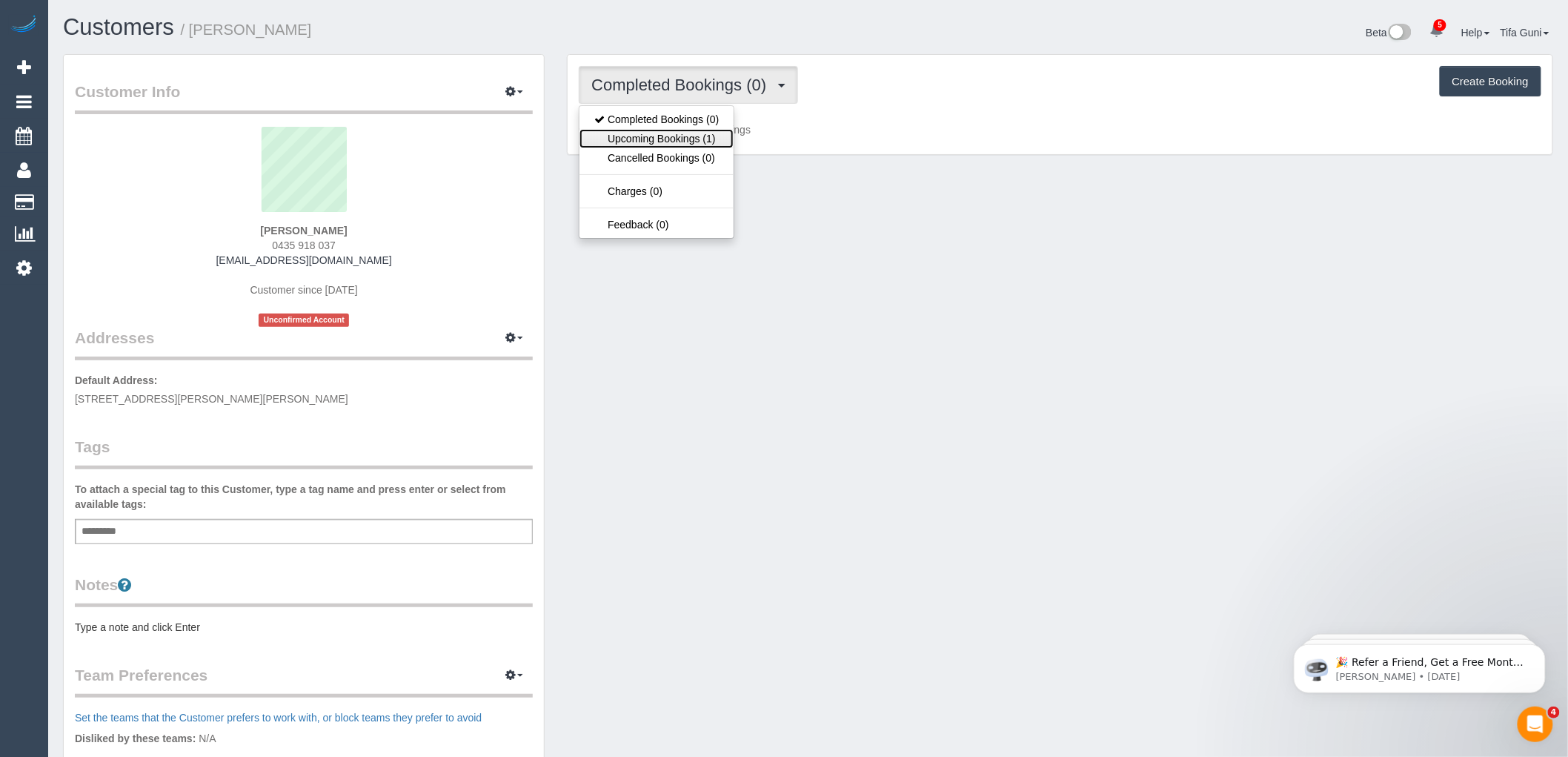
click at [693, 141] on link "Upcoming Bookings (1)" at bounding box center [656, 139] width 154 height 19
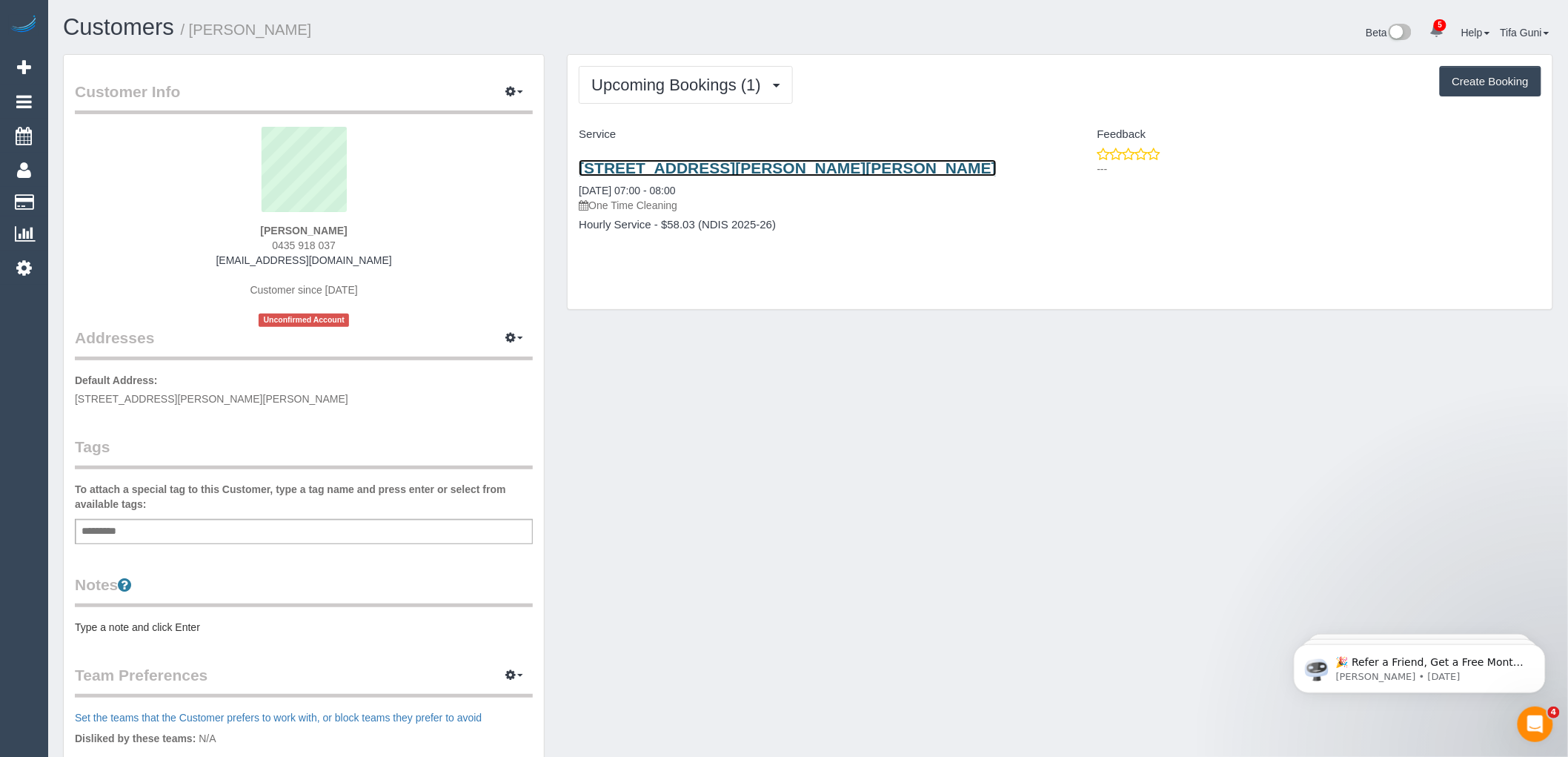
click at [761, 171] on link "[STREET_ADDRESS][PERSON_NAME][PERSON_NAME]" at bounding box center [788, 167] width 418 height 17
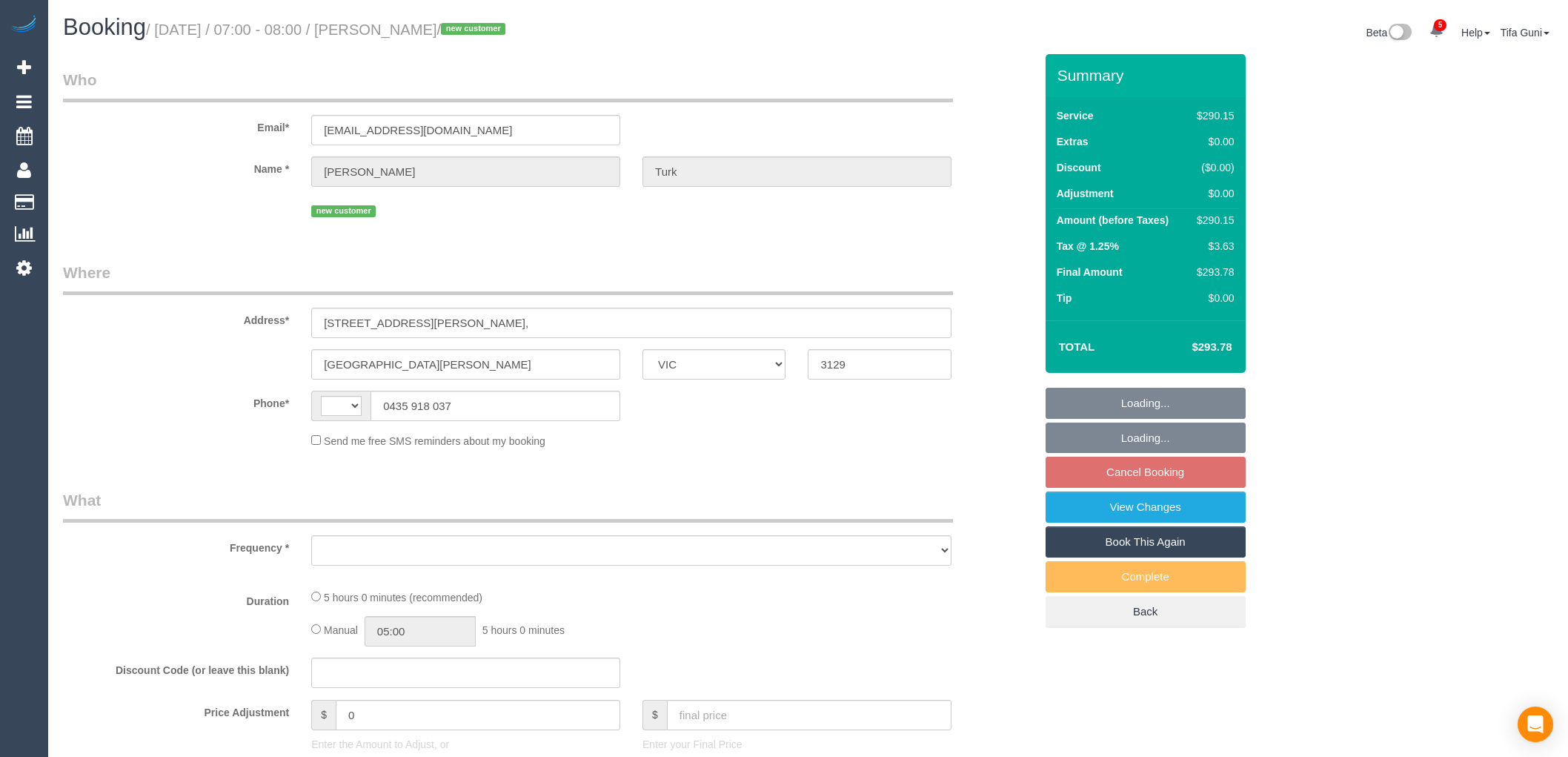
select select "VIC"
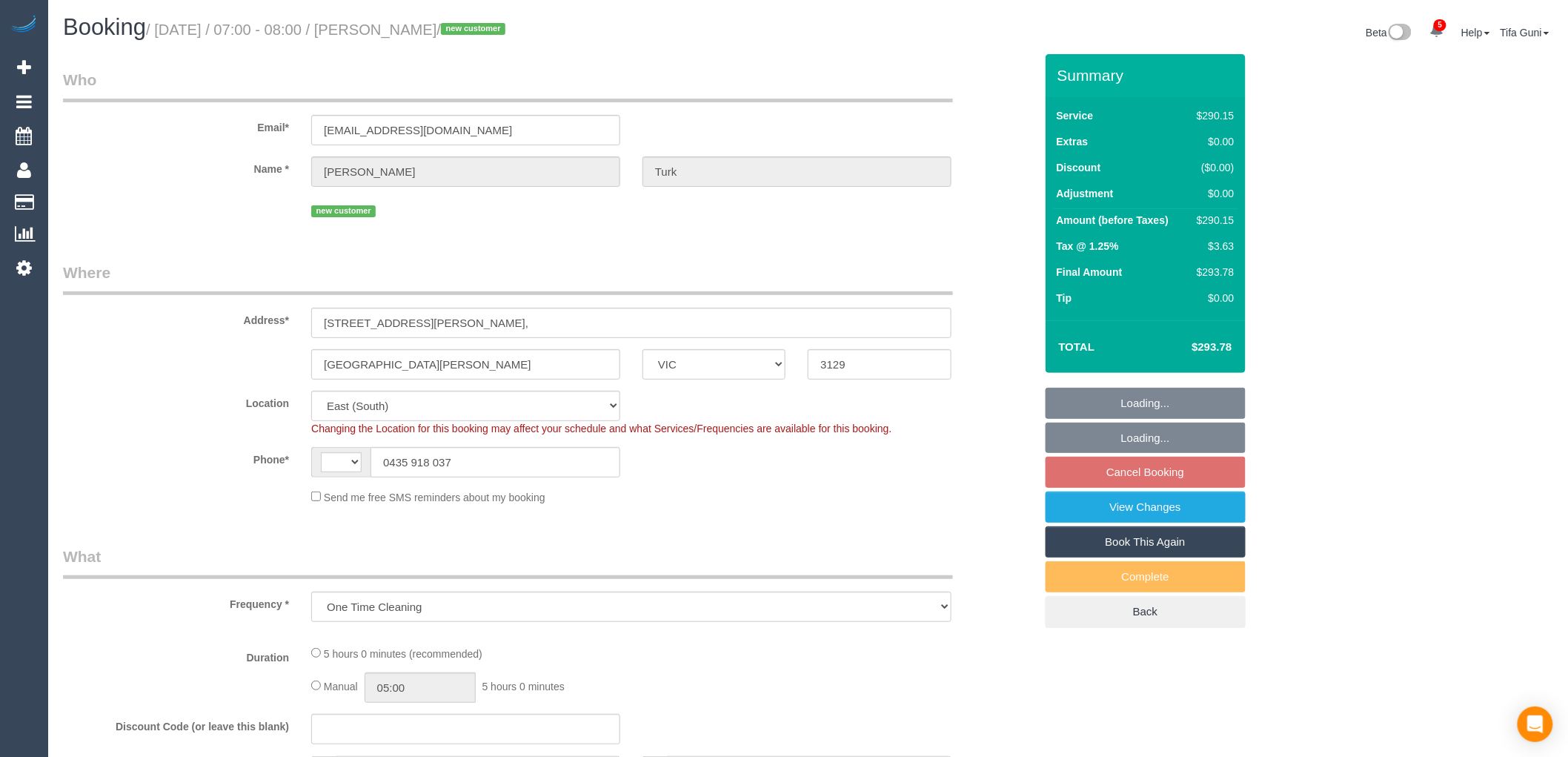
select select "object:567"
select select "string:AU"
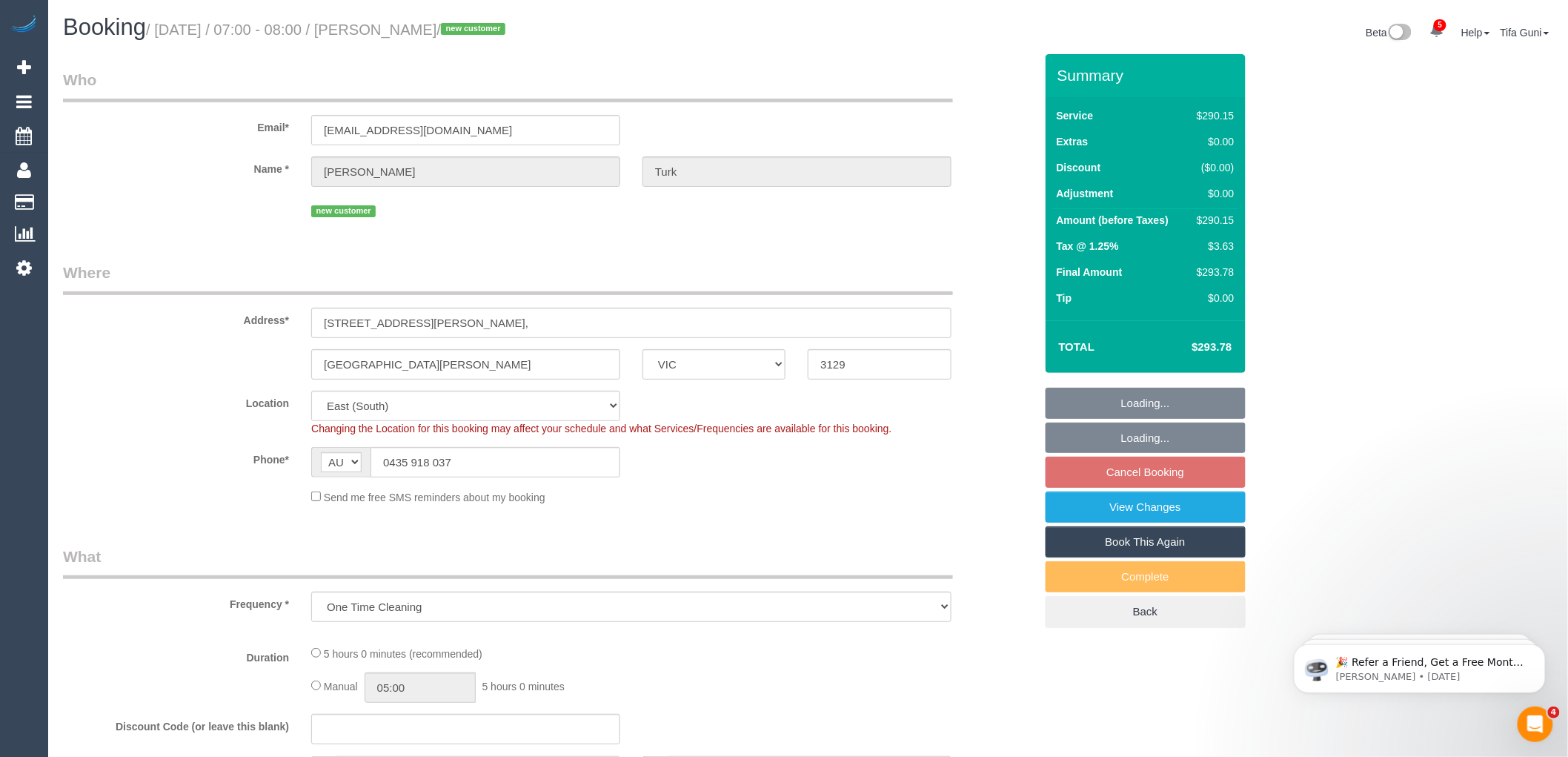
select select "300"
select select "spot1"
select select "number:28"
select select "number:14"
select select "number:19"
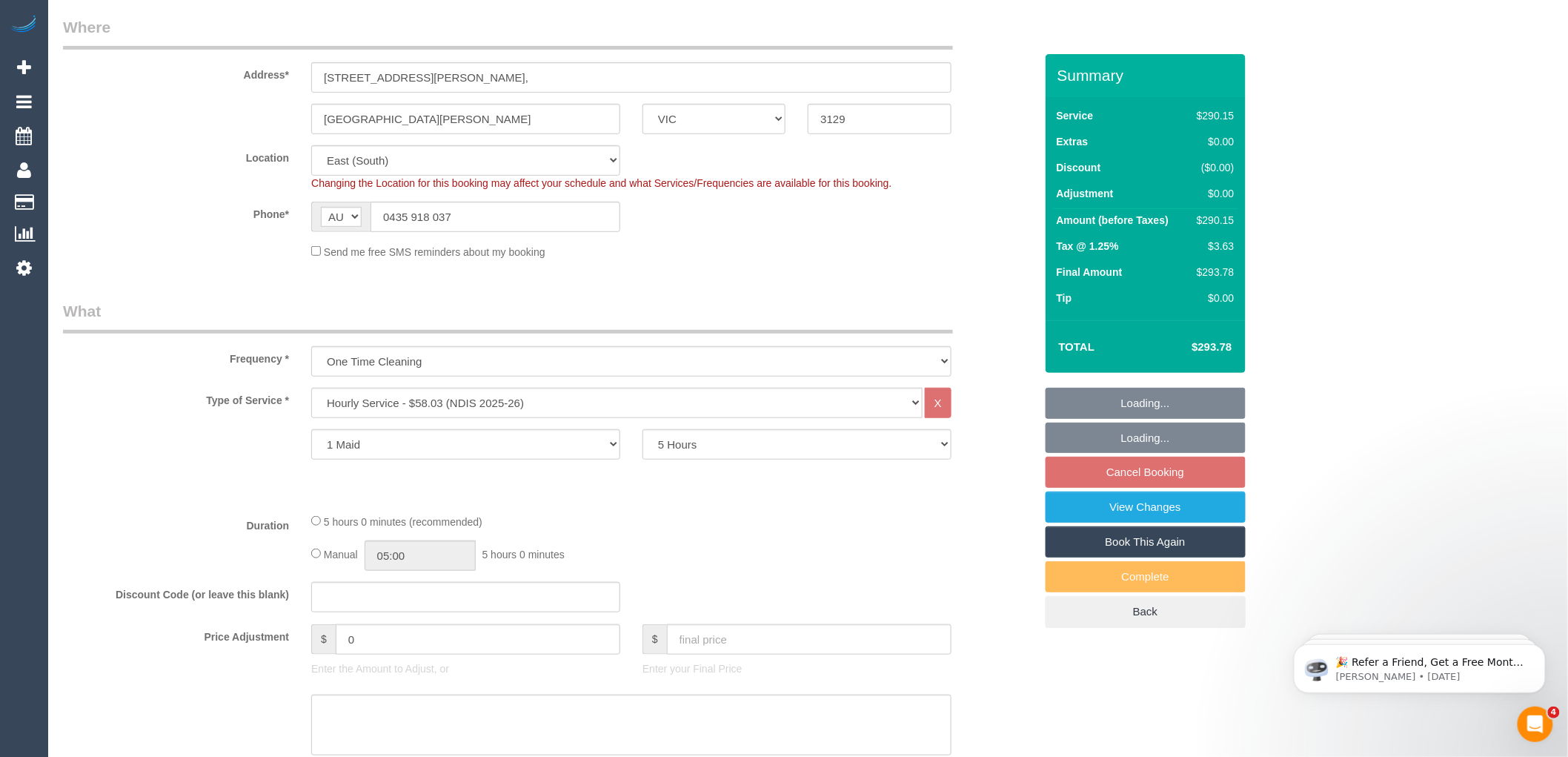
scroll to position [247, 0]
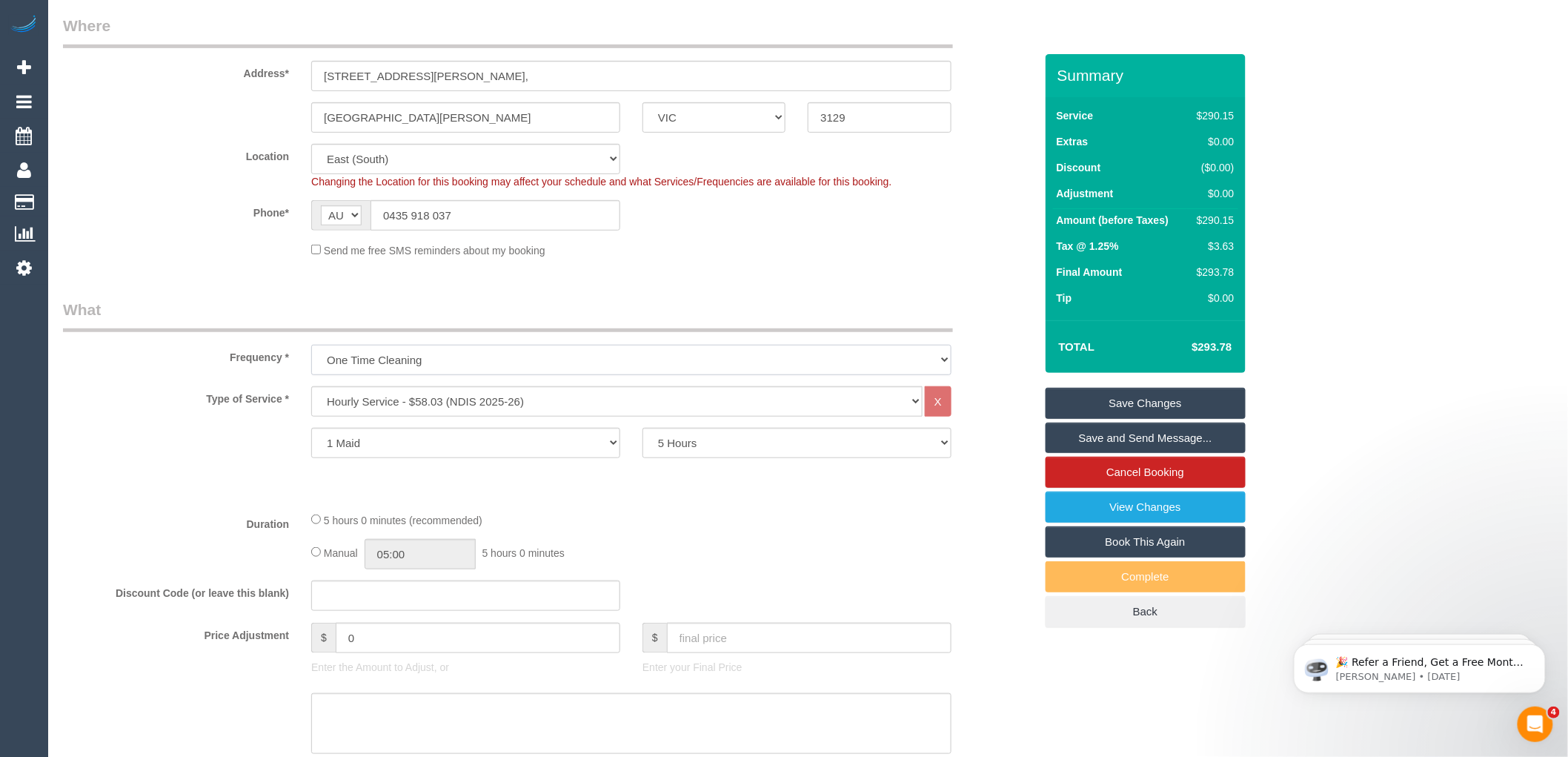
click at [518, 366] on select "One Time Cleaning Weekly - 10% Off - 10.00% (0% for the First Booking) Fortnigh…" at bounding box center [631, 360] width 641 height 31
select select "object:569"
click at [311, 346] on select "One Time Cleaning Weekly - 10% Off - 10.00% (0% for the First Booking) Fortnigh…" at bounding box center [631, 360] width 641 height 31
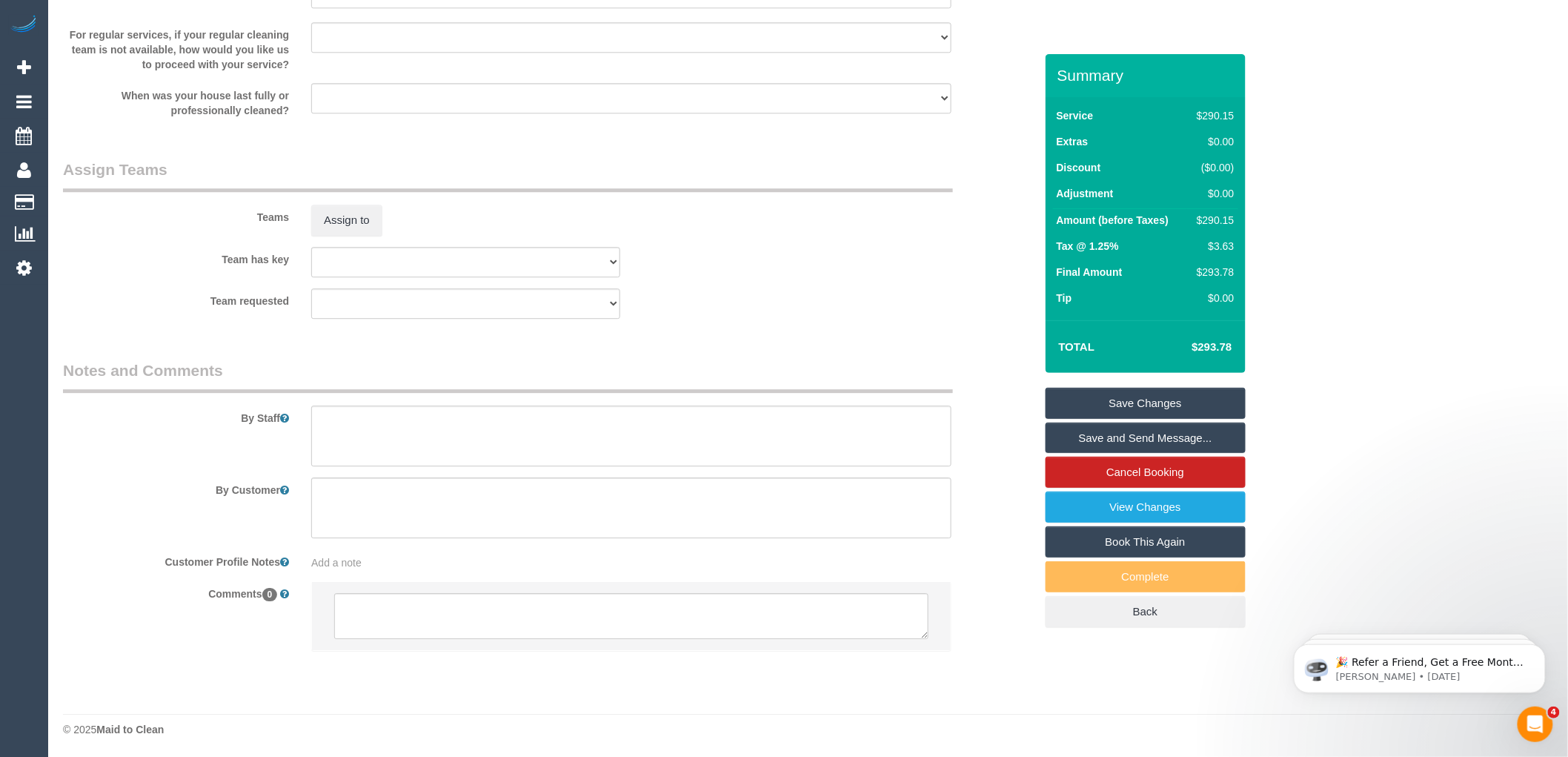
scroll to position [1606, 0]
click at [456, 595] on textarea at bounding box center [631, 615] width 594 height 46
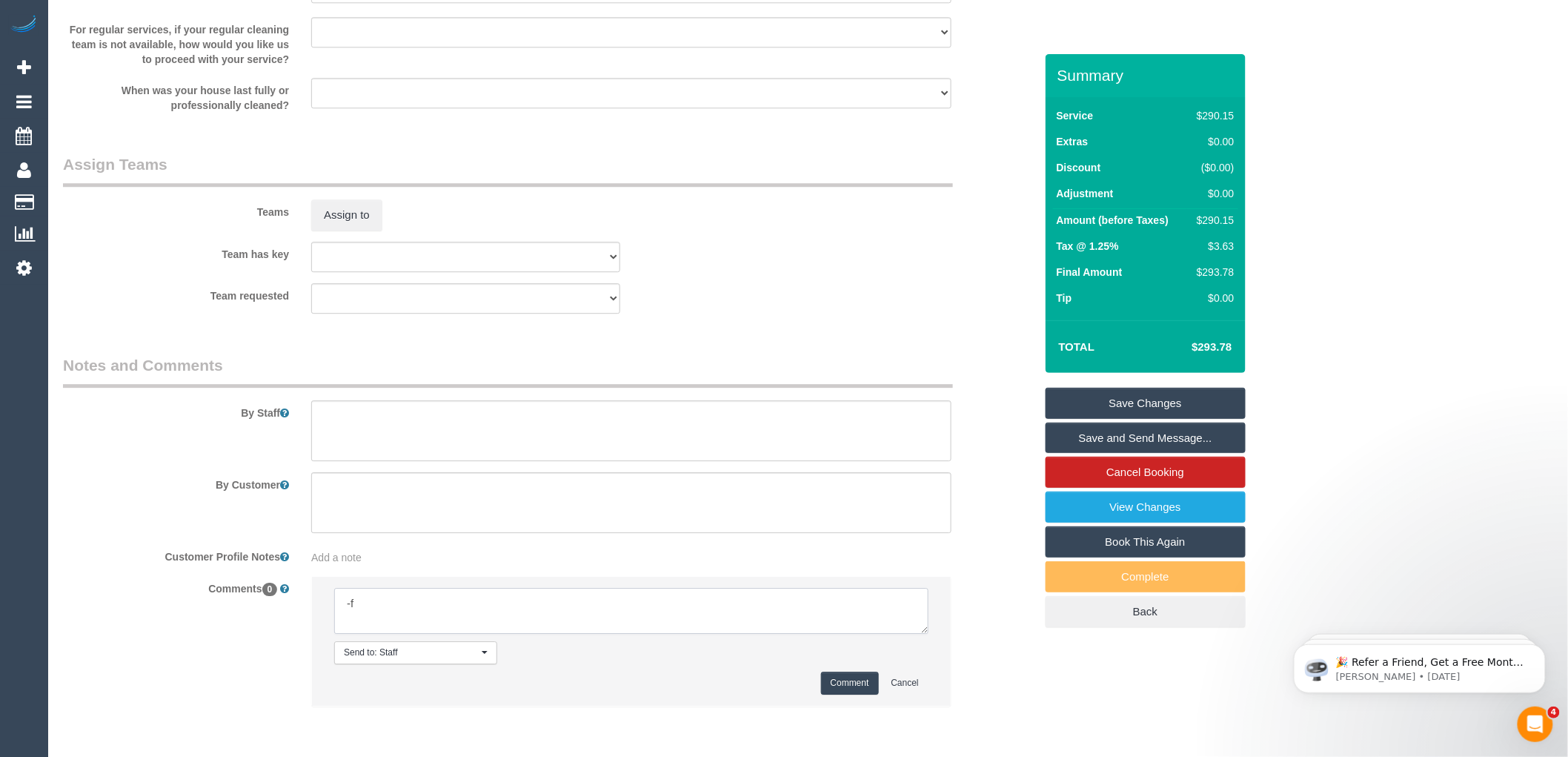
type textarea "-"
paste textarea "Flexibility dates: Flexibility times: Notes: knows we need to review Contact vi…"
type textarea "Flexibility dates: Flexibility times: Notes: knows we need to review Contact vi…"
type textarea "-"
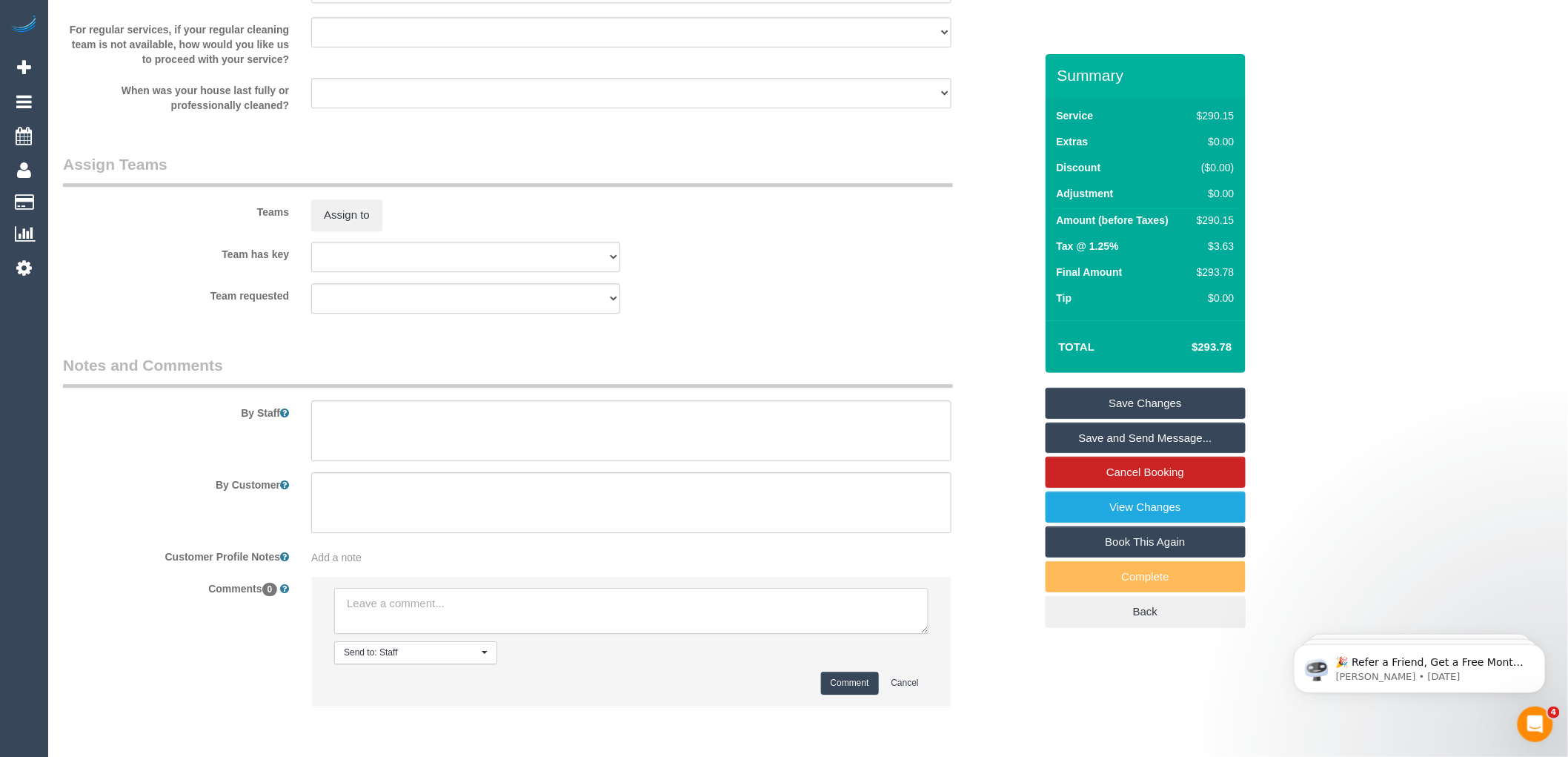
paste textarea "Flexibility dates: Flexibility times: Notes: Contact via:"
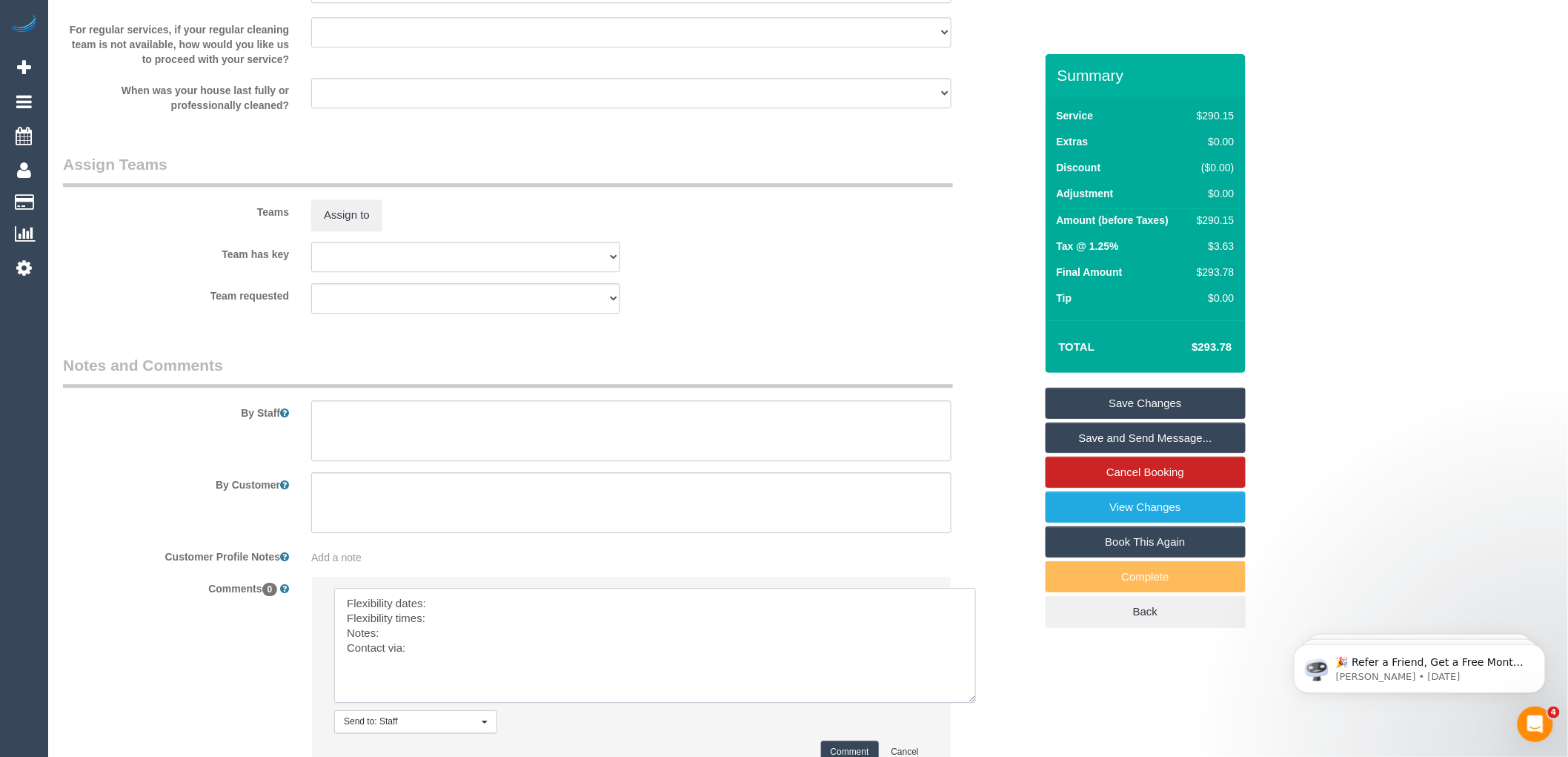
drag, startPoint x: 923, startPoint y: 633, endPoint x: 964, endPoint y: 702, distance: 80.3
click at [969, 702] on textarea at bounding box center [655, 645] width 642 height 115
click at [447, 601] on textarea at bounding box center [654, 645] width 641 height 115
click at [451, 627] on textarea at bounding box center [654, 645] width 641 height 115
click at [414, 634] on textarea at bounding box center [654, 645] width 641 height 115
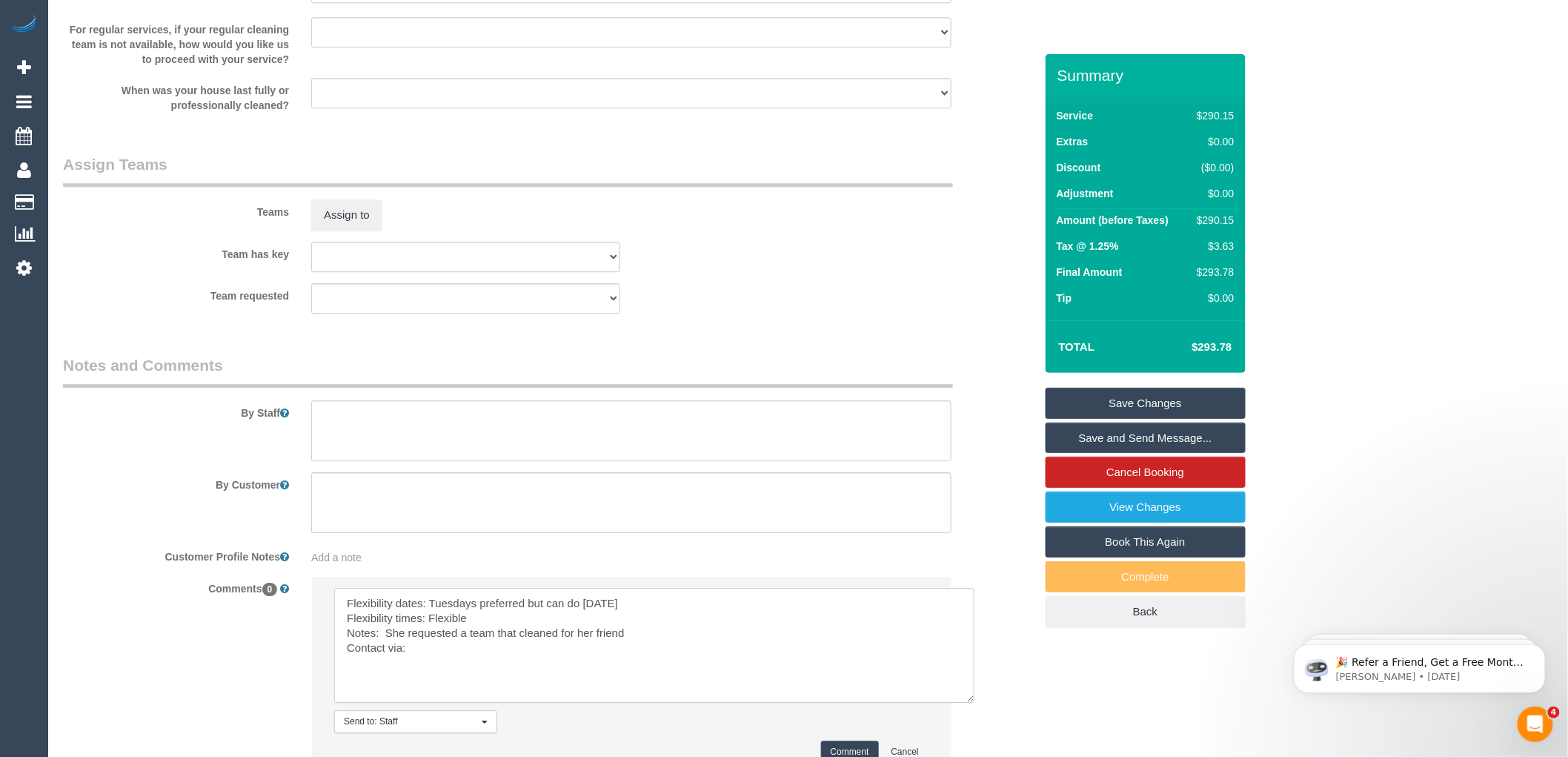
click at [641, 638] on textarea at bounding box center [654, 645] width 641 height 115
paste textarea "[PERSON_NAME]"
drag, startPoint x: 707, startPoint y: 638, endPoint x: 633, endPoint y: 639, distance: 74.0
click at [633, 639] on textarea at bounding box center [654, 645] width 641 height 115
click at [744, 635] on textarea at bounding box center [654, 645] width 641 height 115
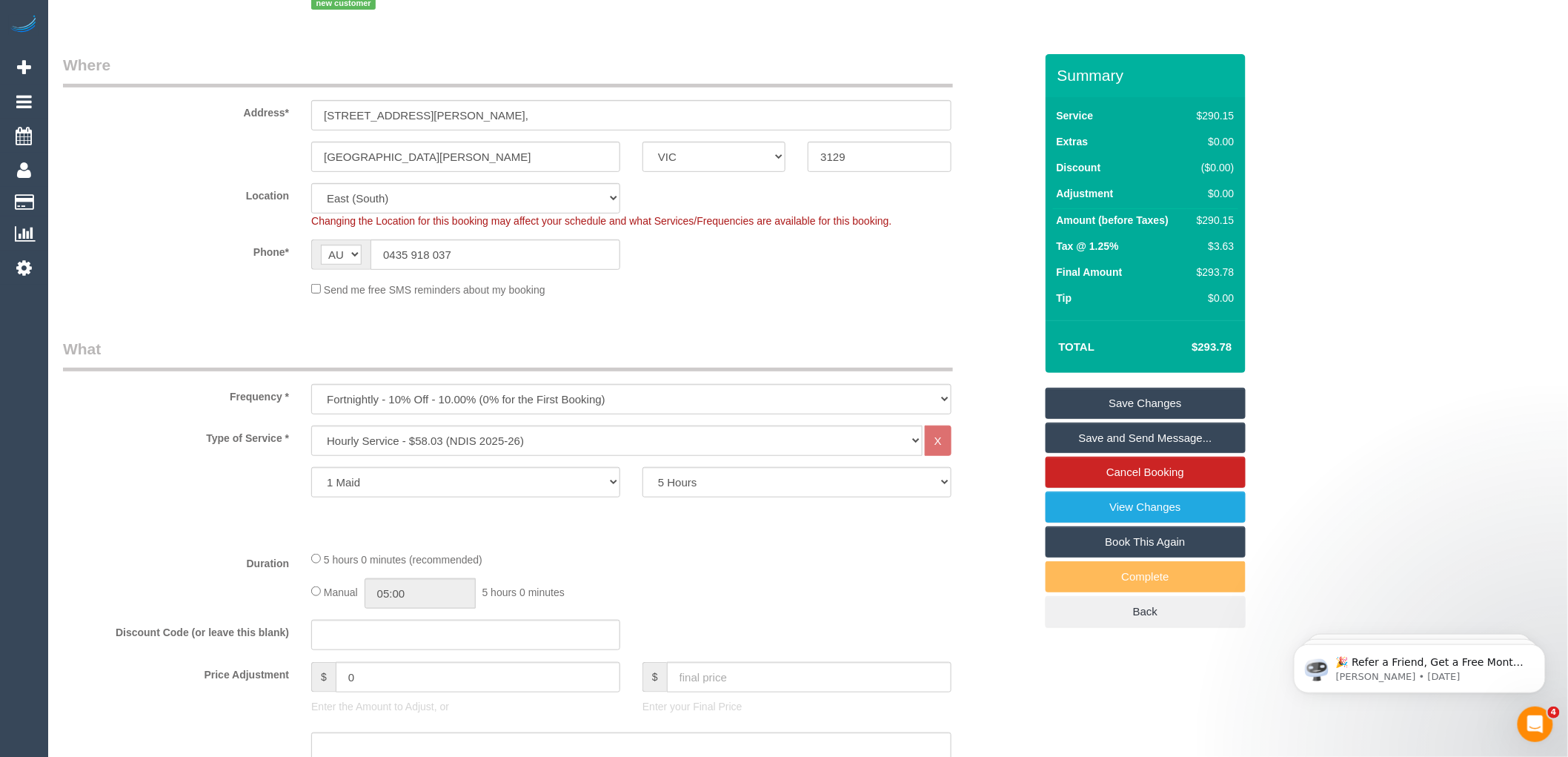
scroll to position [206, 0]
type textarea "Flexibility dates: Tuesdays preferred but can do Thursday Flexibility times: Fl…"
click at [576, 483] on select "1 Maid 2 Maids" at bounding box center [466, 484] width 309 height 31
select select "2"
click at [311, 470] on select "1 Maid 2 Maids" at bounding box center [466, 484] width 309 height 31
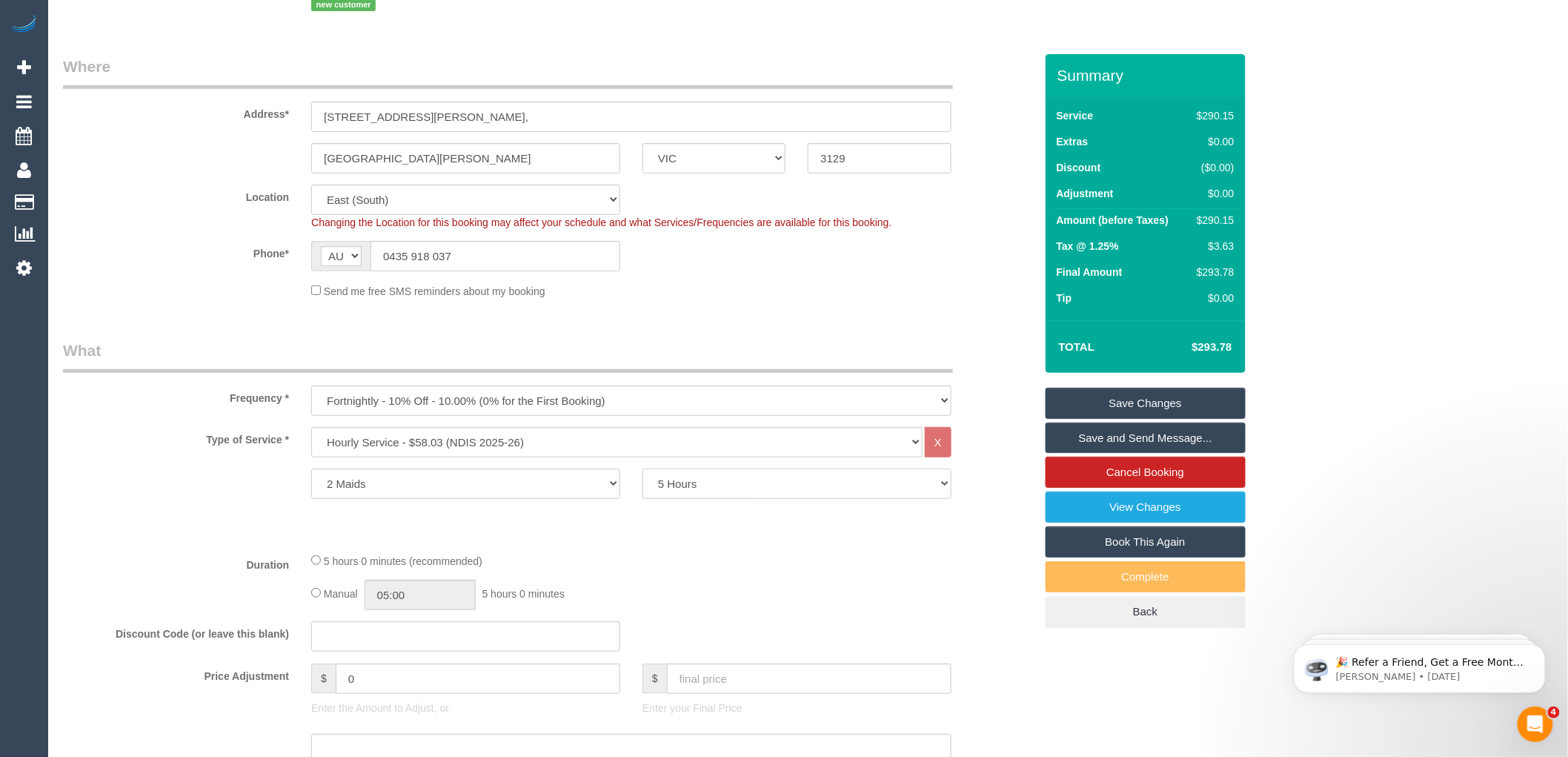
click at [708, 485] on select "2 Hours 2.5 Hours 3 Hours 3.5 Hours 4 Hours 4.5 Hours 5 Hours 5.5 Hours 6 Hours…" at bounding box center [797, 484] width 309 height 31
select select "150"
click at [642, 470] on select "2 Hours 2.5 Hours 3 Hours 3.5 Hours 4 Hours 4.5 Hours 5 Hours 5.5 Hours 6 Hours…" at bounding box center [797, 484] width 309 height 31
click at [726, 537] on div "Type of Service * Hourly Service - $70/h Hourly Service - $65/h Hourly Service …" at bounding box center [549, 484] width 972 height 113
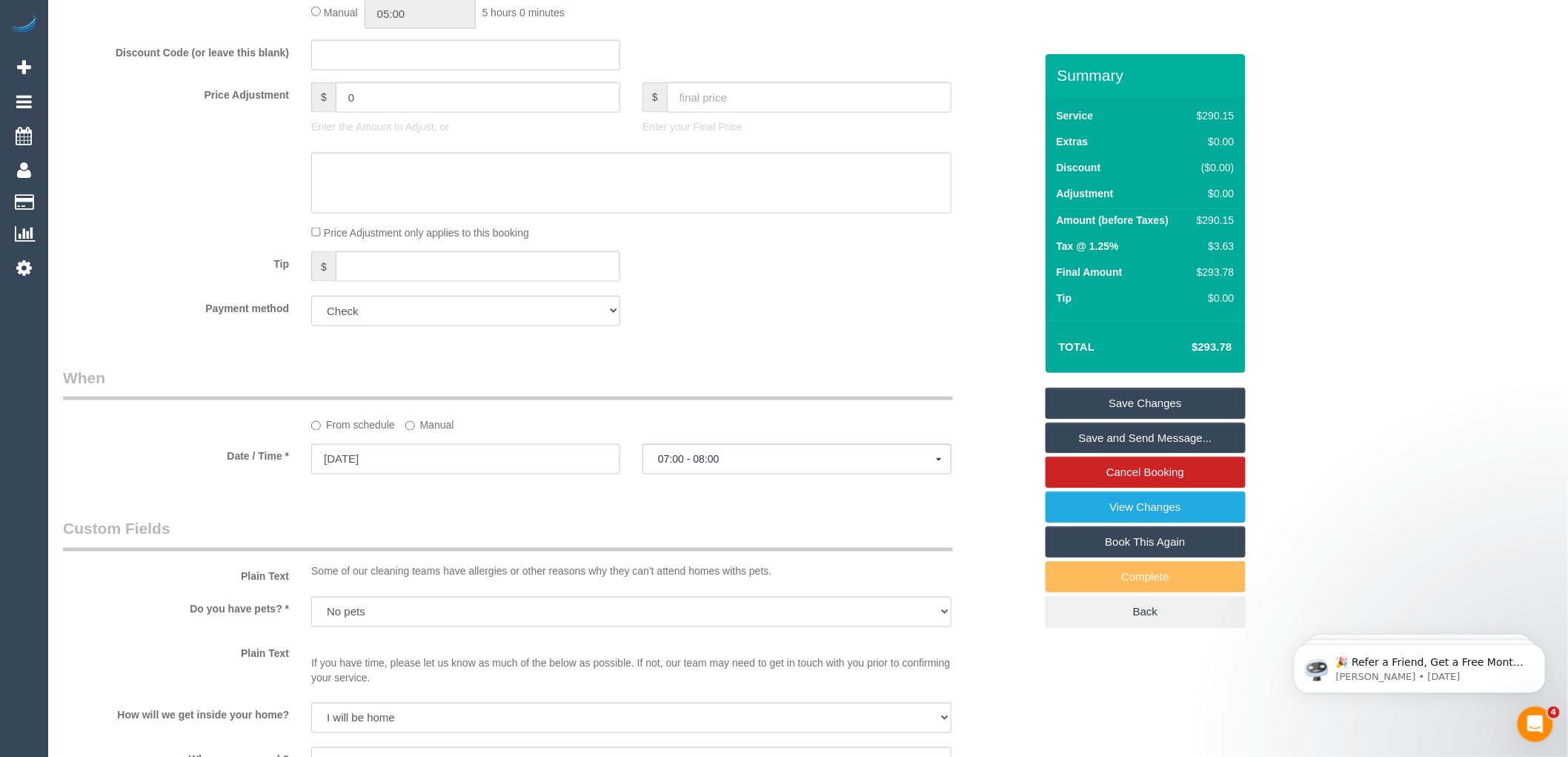
select select "spot21"
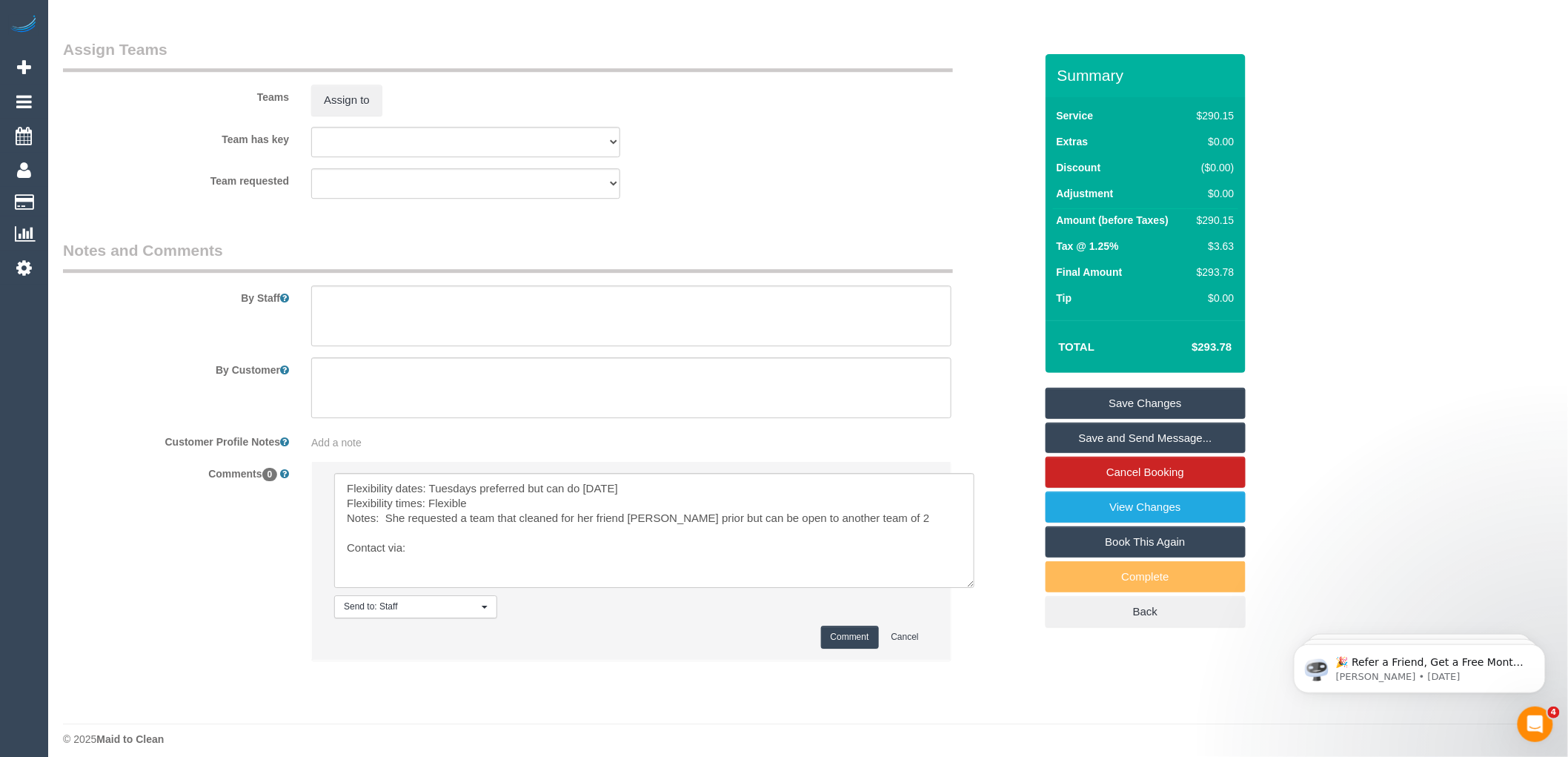
scroll to position [1737, 0]
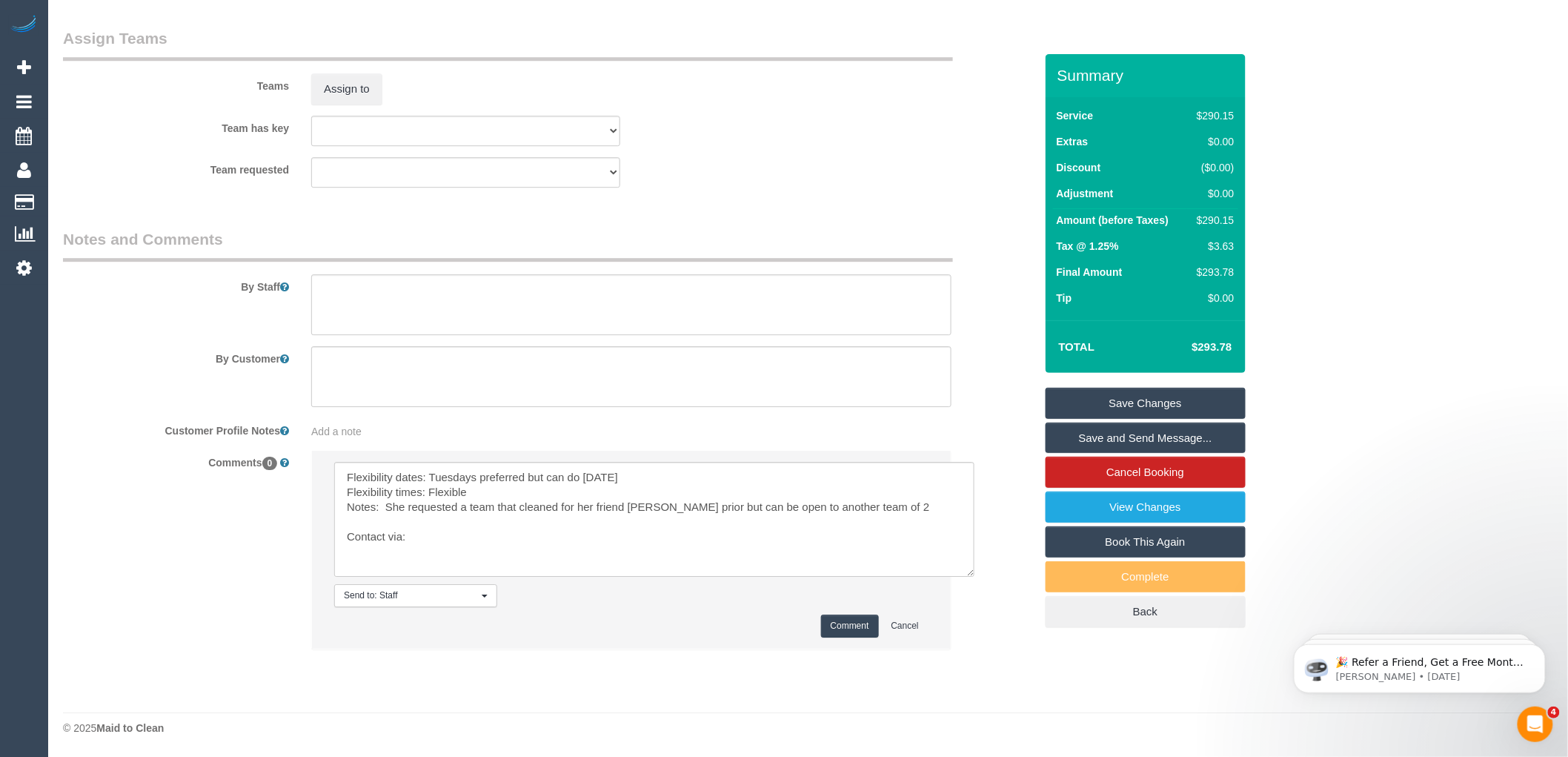
click at [1134, 404] on link "Save Changes" at bounding box center [1146, 403] width 200 height 31
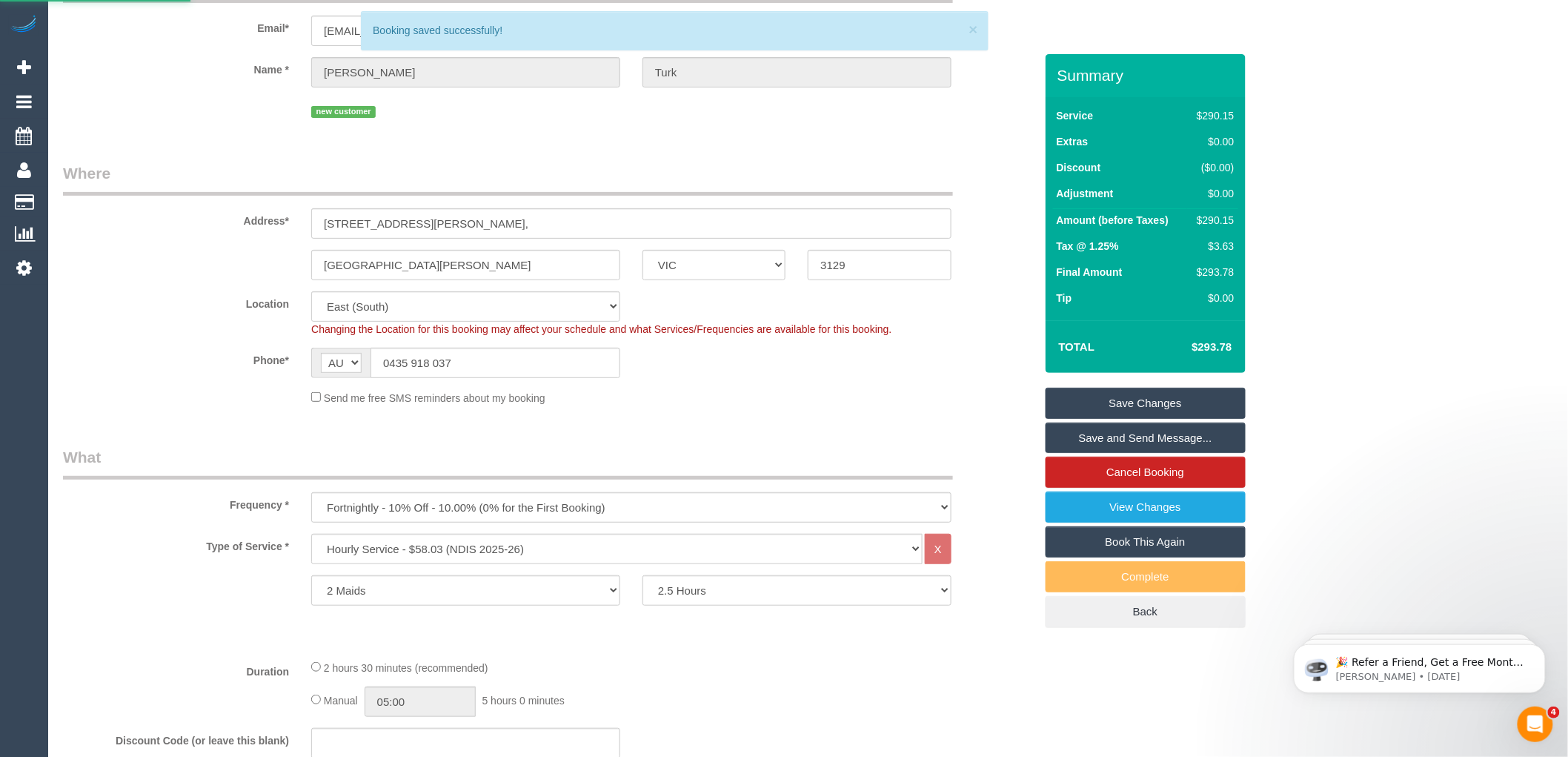
scroll to position [0, 0]
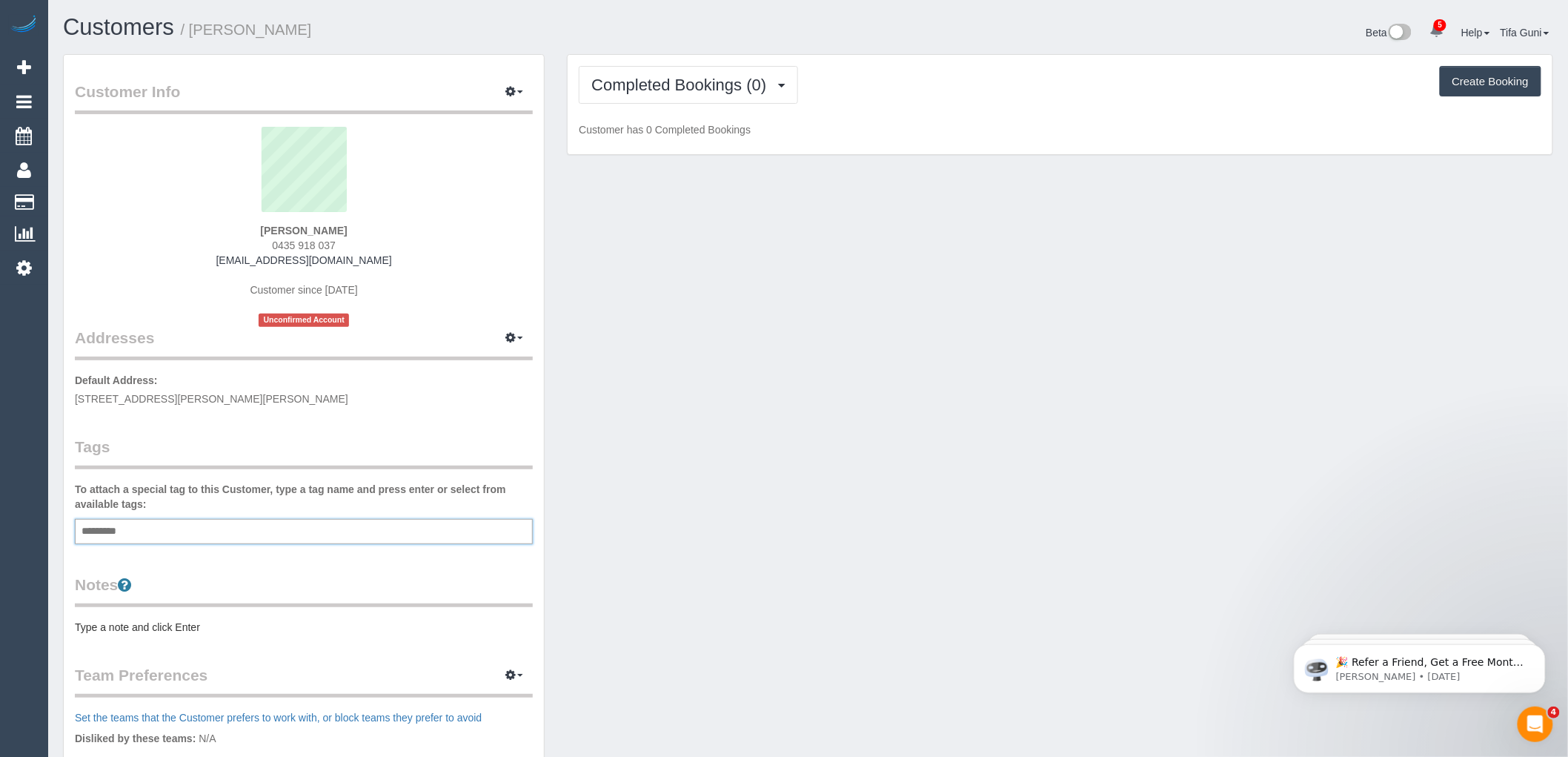
click at [120, 532] on input "text" at bounding box center [103, 532] width 50 height 19
type input "****"
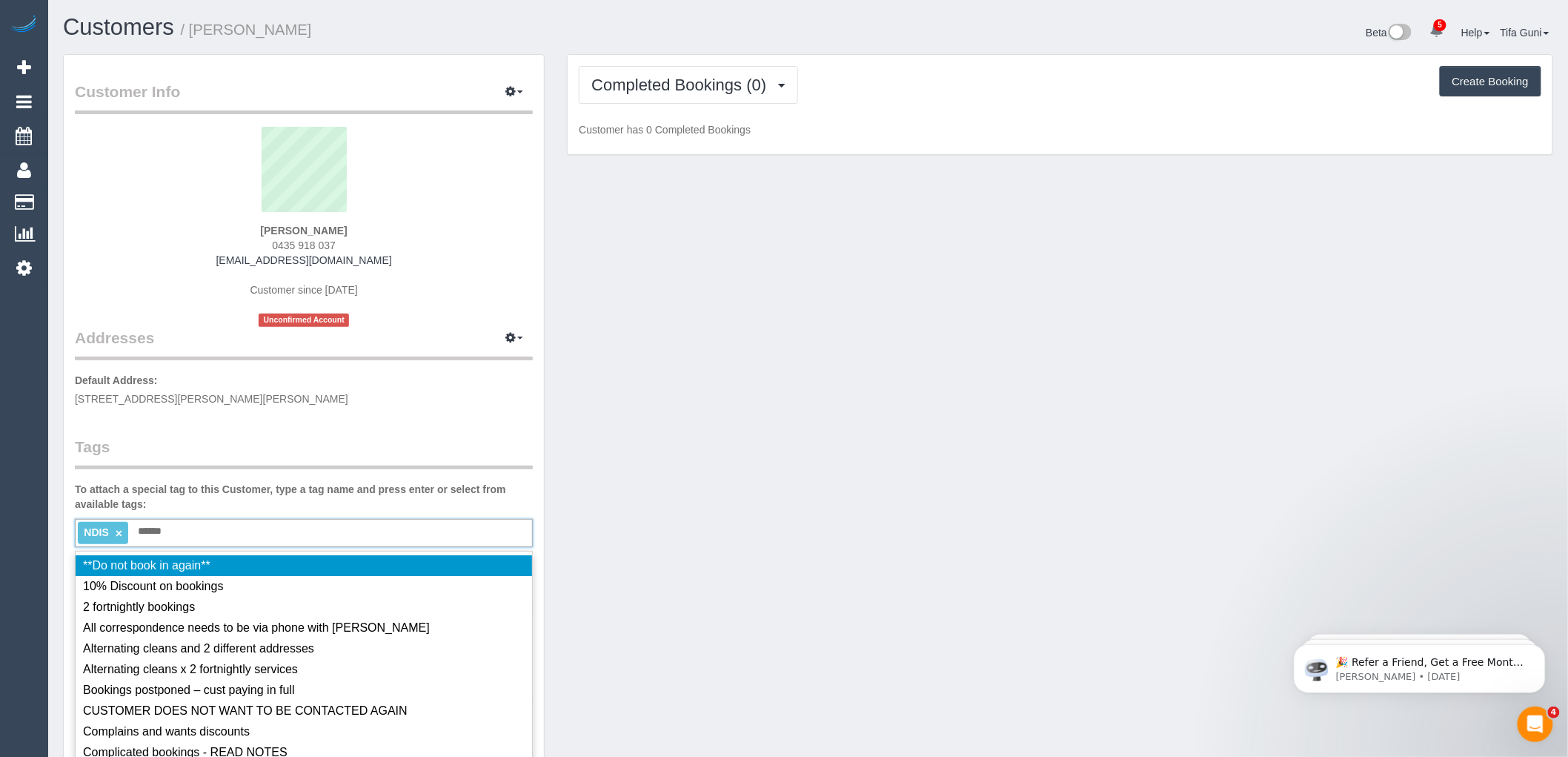
type input "*******"
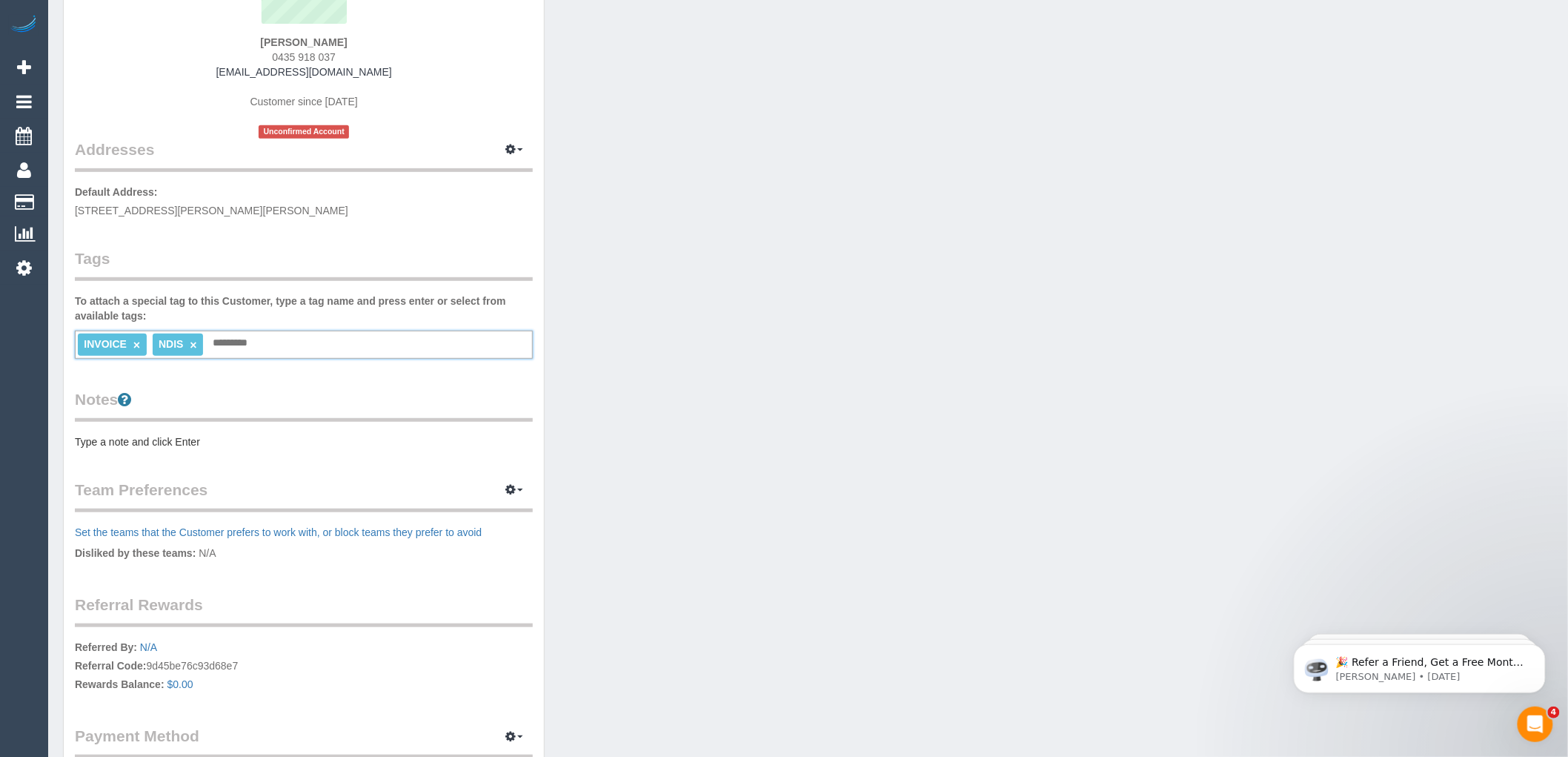
scroll to position [247, 0]
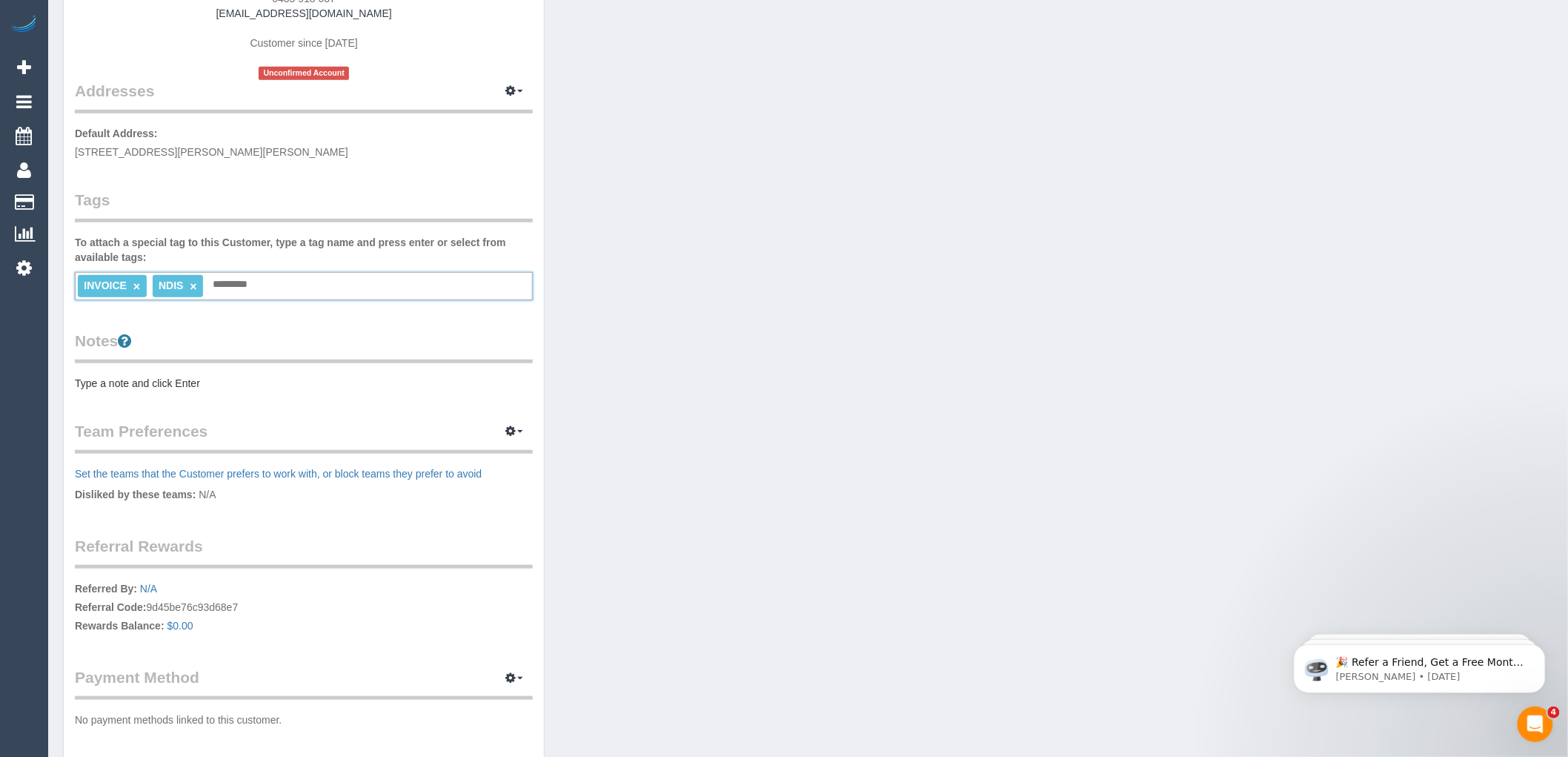
click at [134, 376] on pre "Type a note and click Enter" at bounding box center [303, 383] width 458 height 15
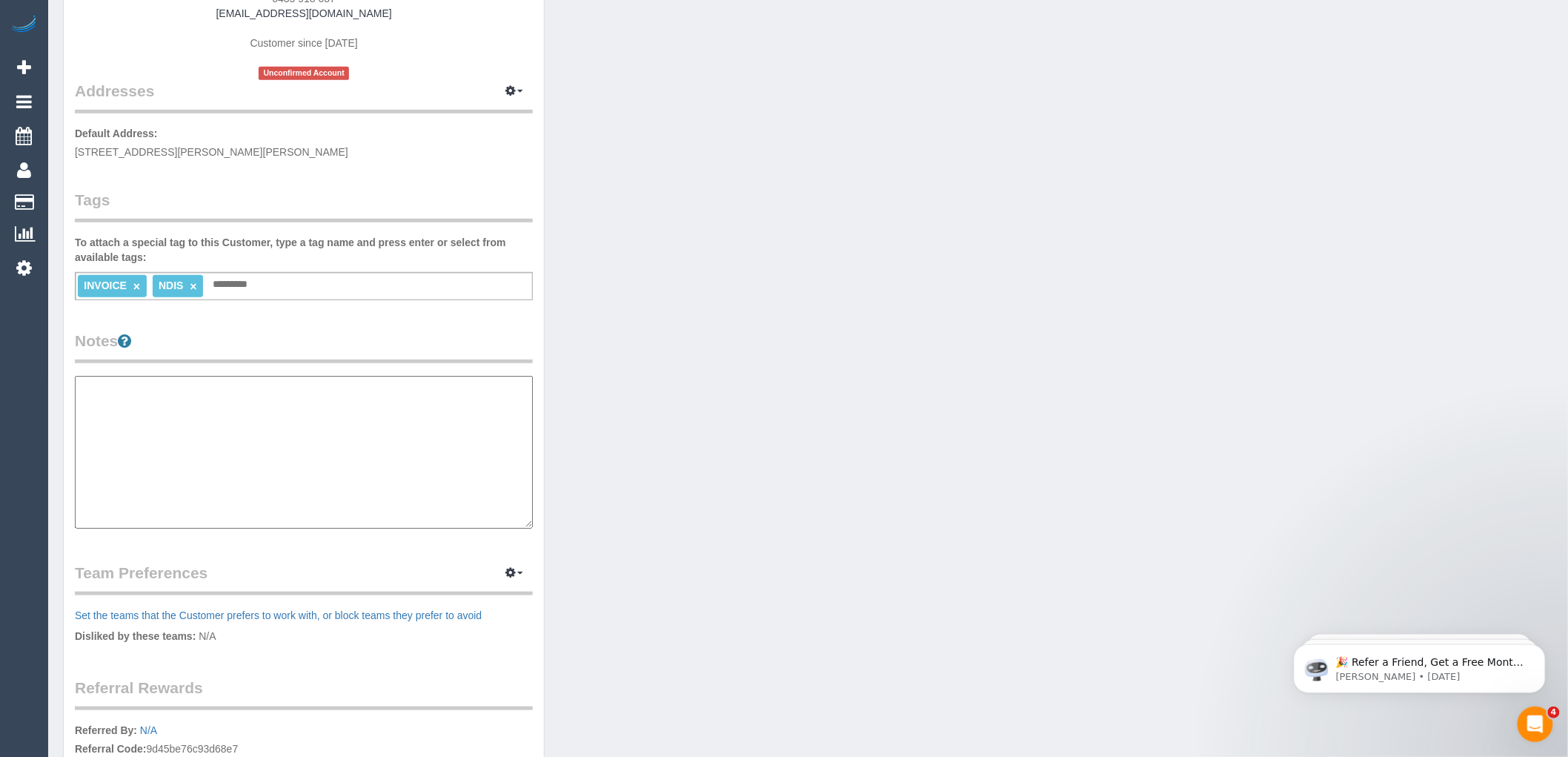
click at [137, 404] on textarea at bounding box center [303, 453] width 458 height 153
paste textarea "**********"
click at [185, 401] on textarea "**********" at bounding box center [303, 453] width 458 height 153
click at [180, 448] on textarea "**********" at bounding box center [303, 453] width 458 height 153
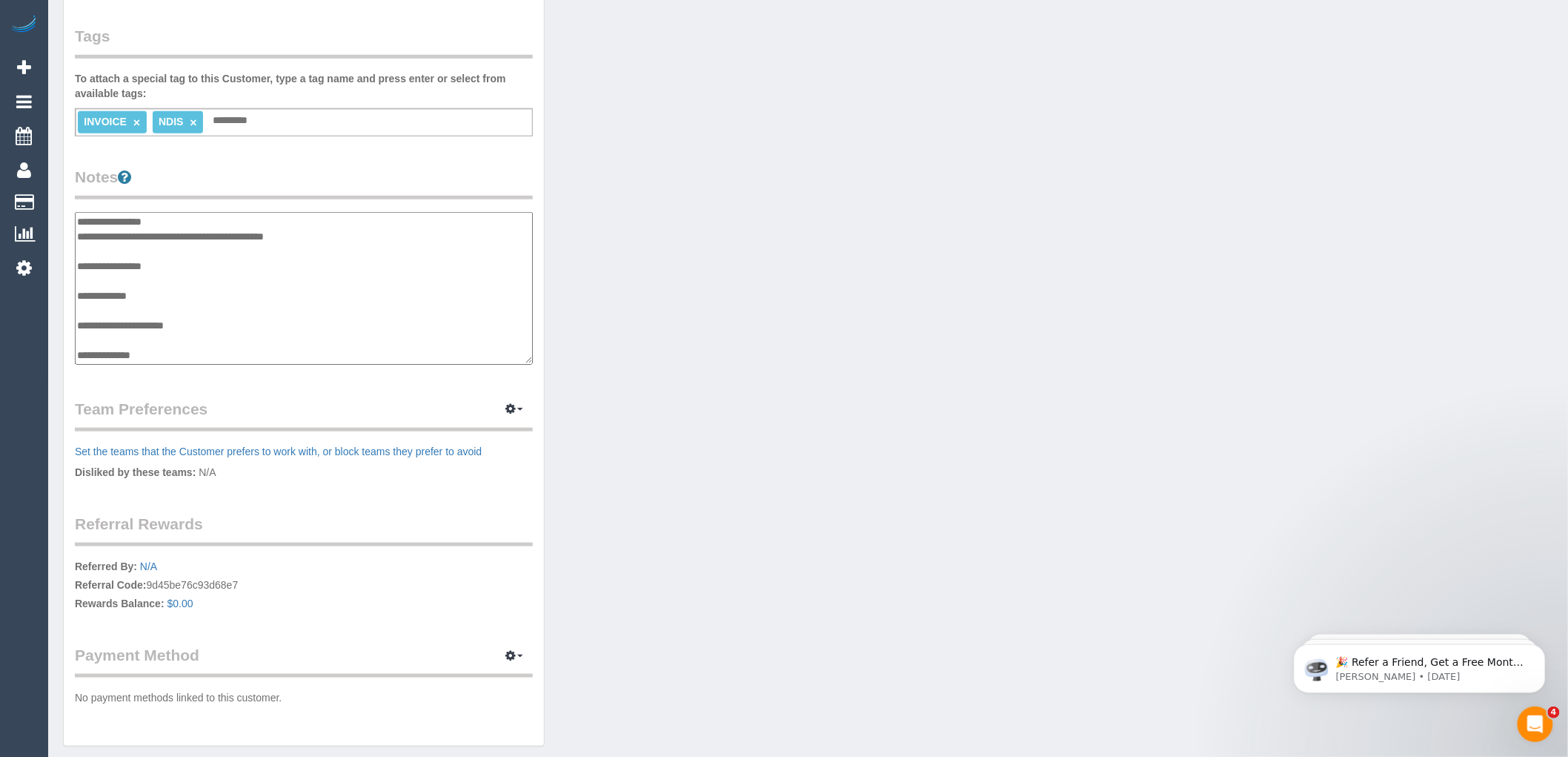
scroll to position [411, 0]
click at [208, 322] on textarea "**********" at bounding box center [303, 288] width 458 height 153
click at [206, 323] on textarea "**********" at bounding box center [303, 288] width 458 height 153
paste textarea "**********"
click at [191, 338] on textarea "**********" at bounding box center [303, 288] width 458 height 153
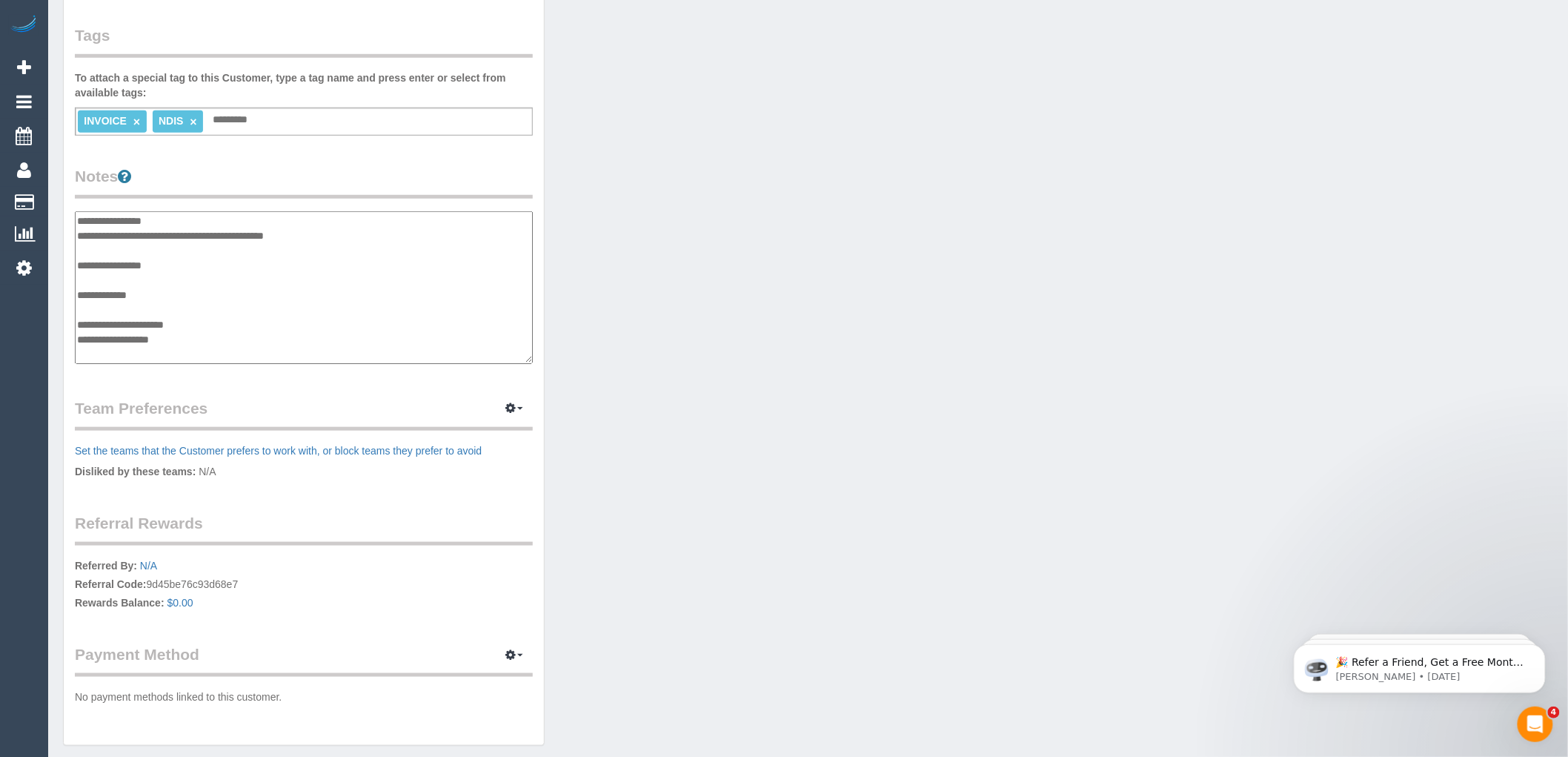
paste textarea "**********"
click at [102, 351] on textarea "**********" at bounding box center [303, 288] width 458 height 153
paste textarea "**********"
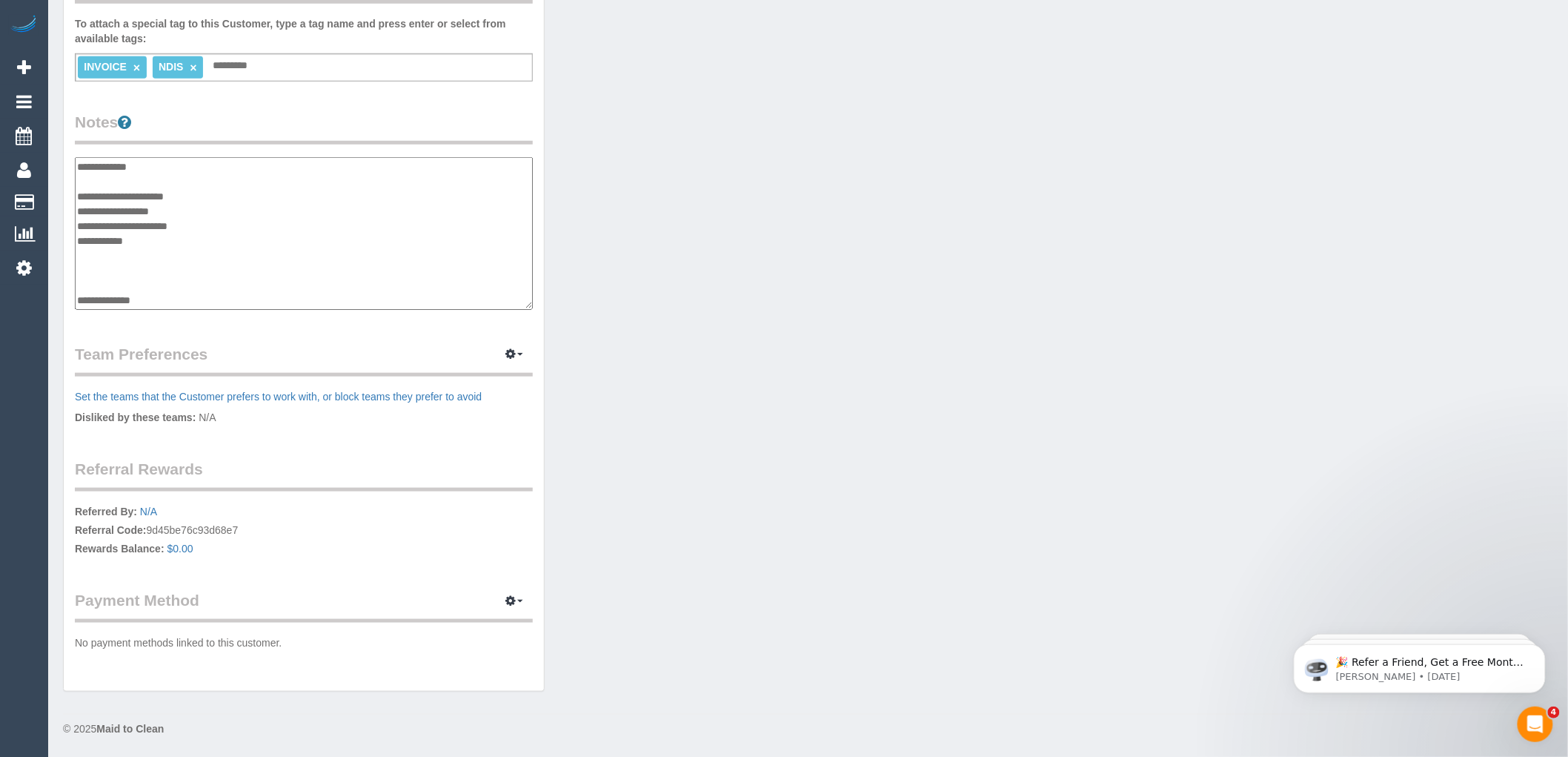
click at [166, 290] on textarea "**********" at bounding box center [303, 234] width 458 height 153
click at [171, 299] on textarea "**********" at bounding box center [303, 234] width 458 height 153
click at [99, 296] on textarea "**********" at bounding box center [303, 234] width 458 height 153
paste textarea "**********"
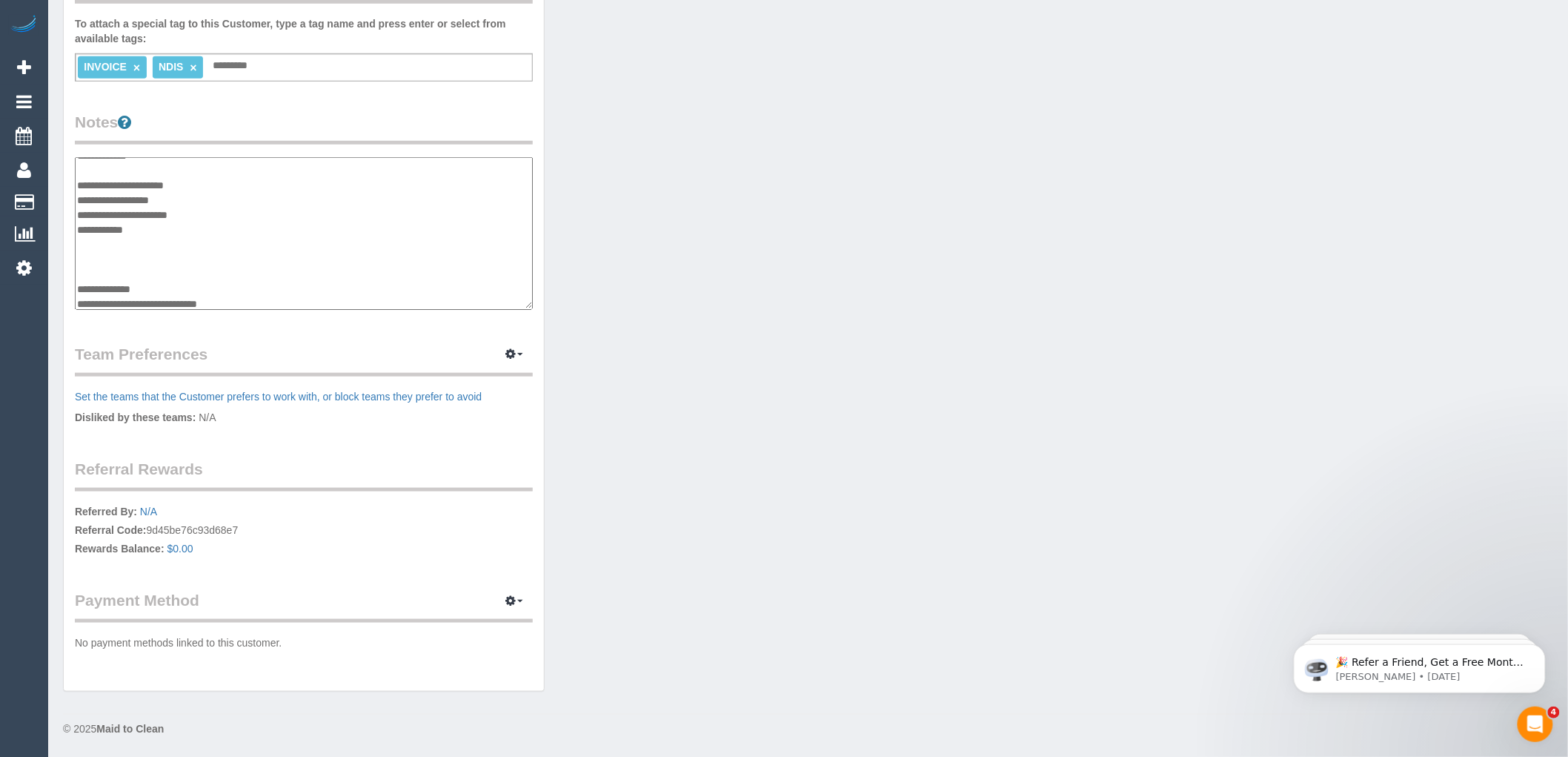
click at [257, 304] on textarea "**********" at bounding box center [303, 234] width 458 height 153
paste textarea "**********"
click at [76, 259] on textarea "**********" at bounding box center [303, 234] width 458 height 153
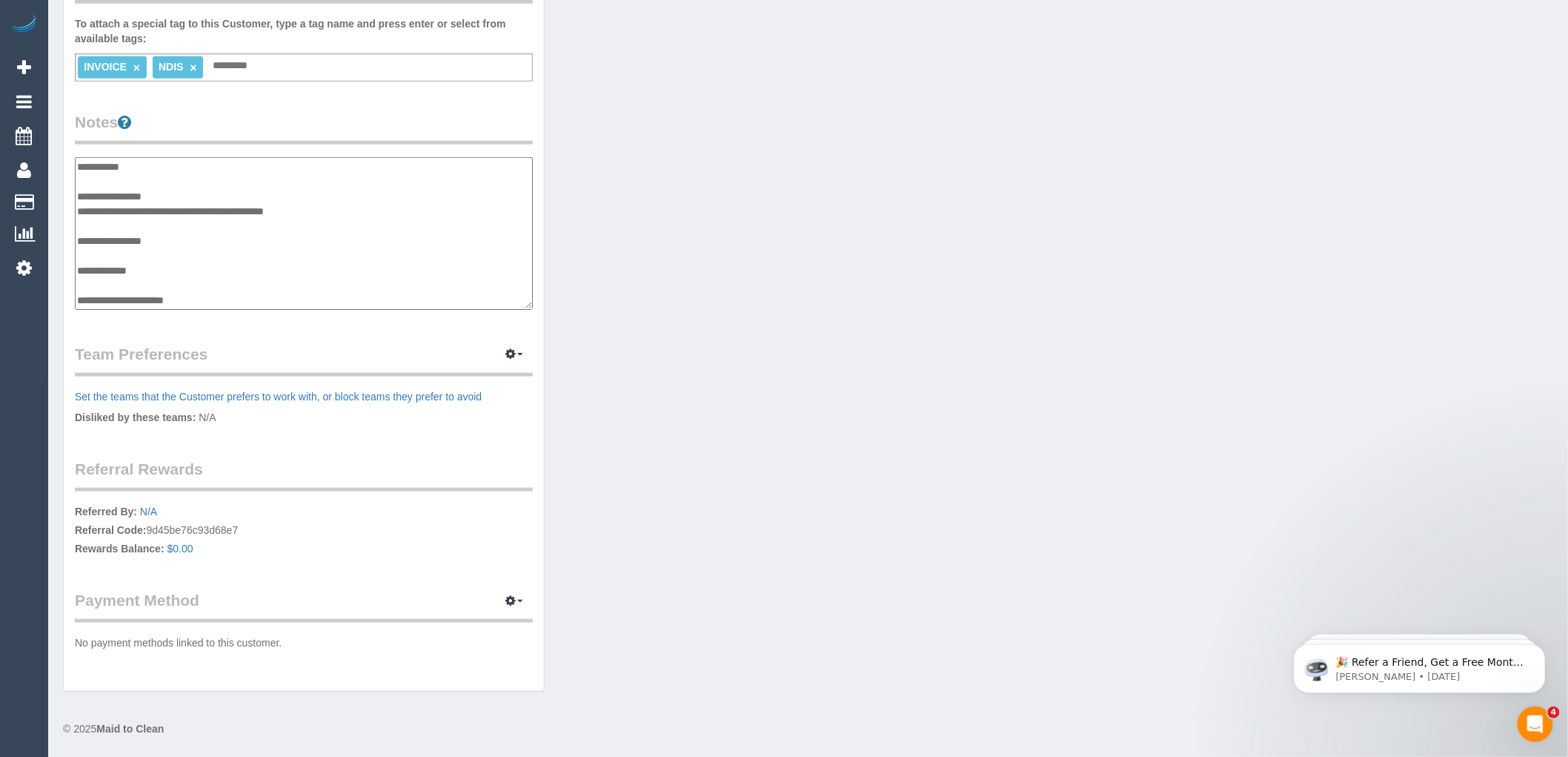
click at [192, 188] on textarea "**********" at bounding box center [303, 234] width 458 height 153
click at [165, 161] on textarea "**********" at bounding box center [303, 234] width 458 height 153
type textarea "**********"
click at [331, 108] on div "Customer Info Edit Contact Info Send Message Email Preferences Special Sales Ta…" at bounding box center [304, 141] width 480 height 1103
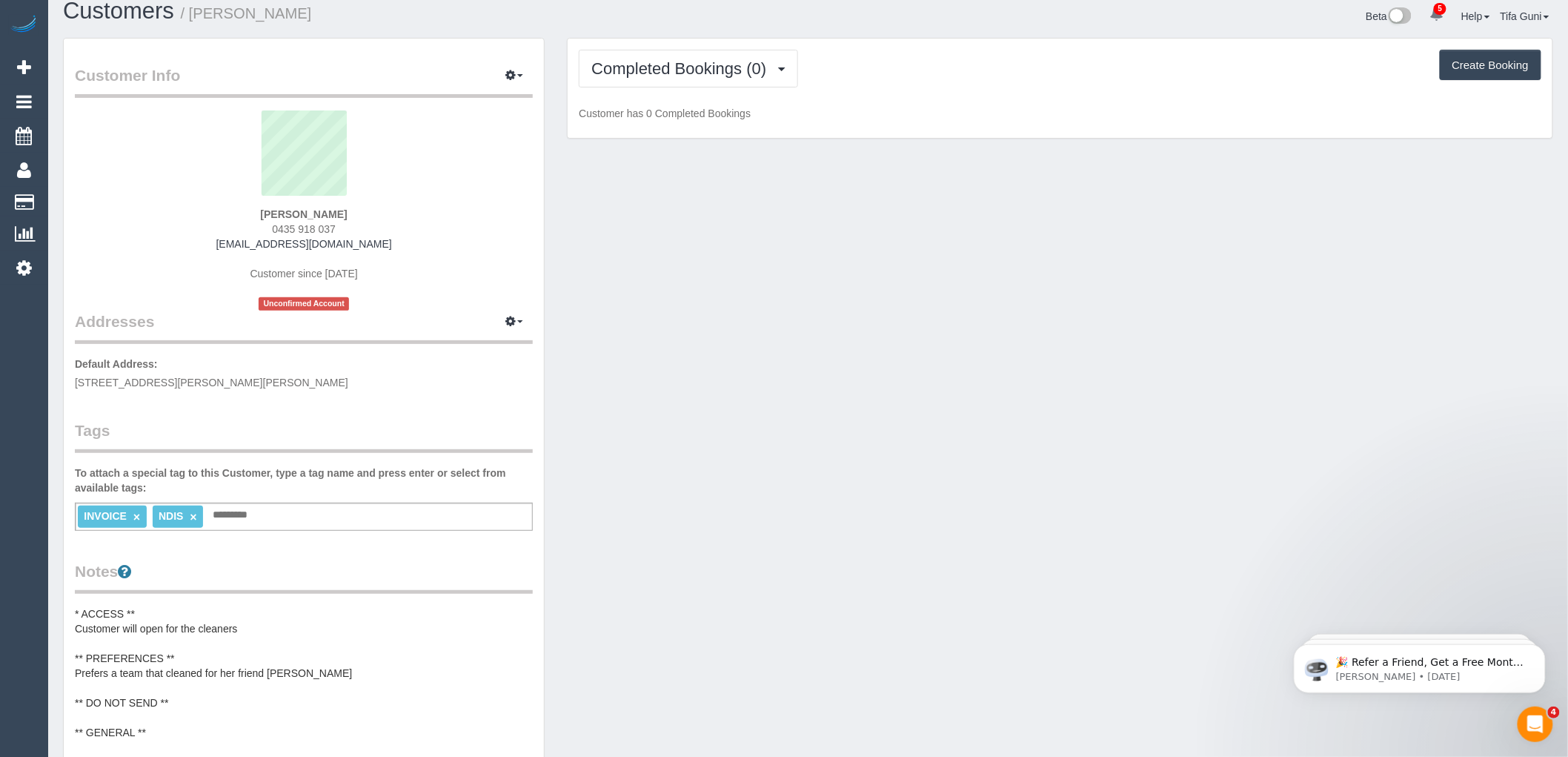
scroll to position [0, 0]
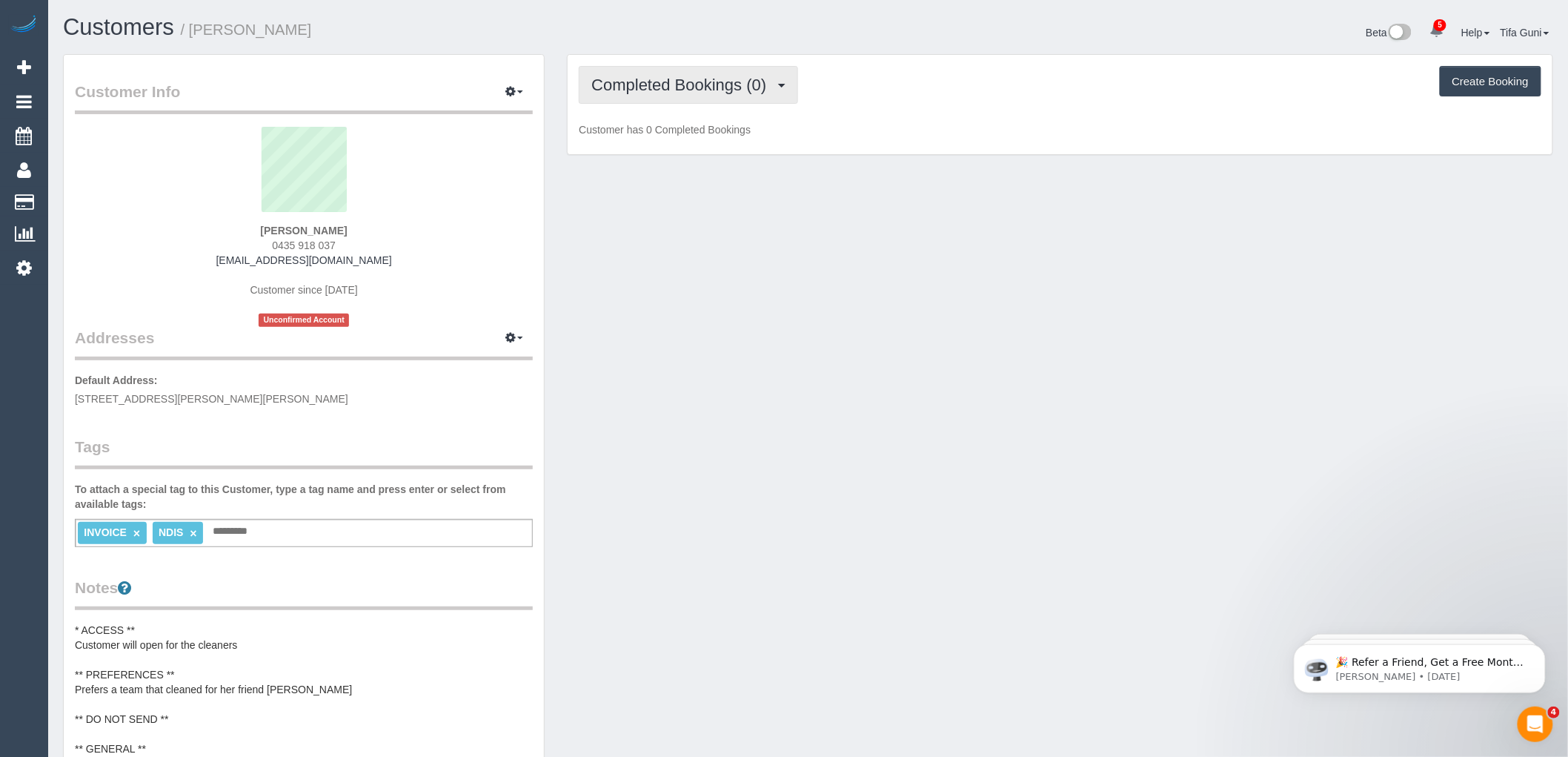
click at [773, 91] on span "Completed Bookings (0)" at bounding box center [682, 84] width 182 height 18
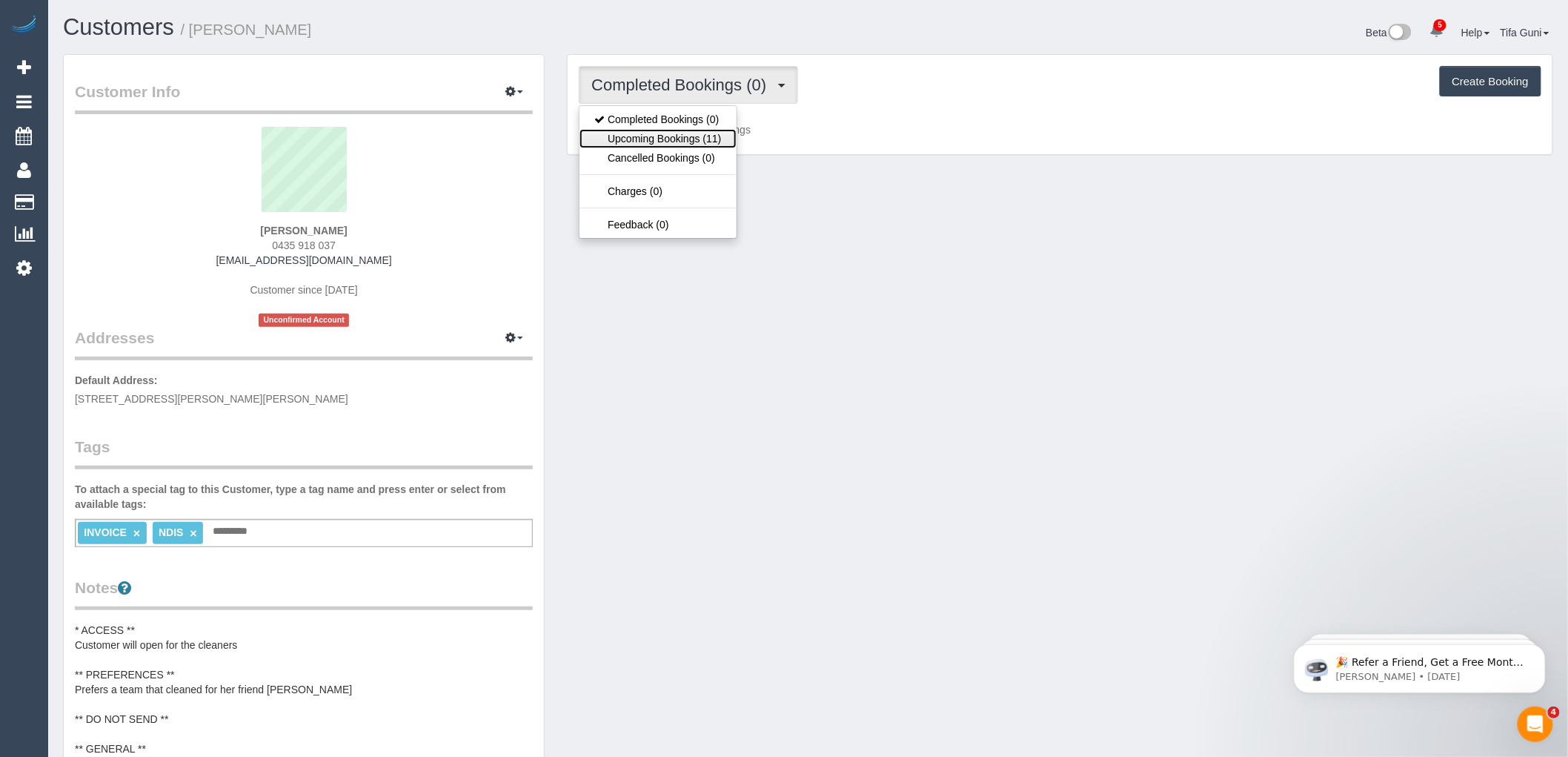
click at [701, 137] on link "Upcoming Bookings (11)" at bounding box center [657, 139] width 156 height 19
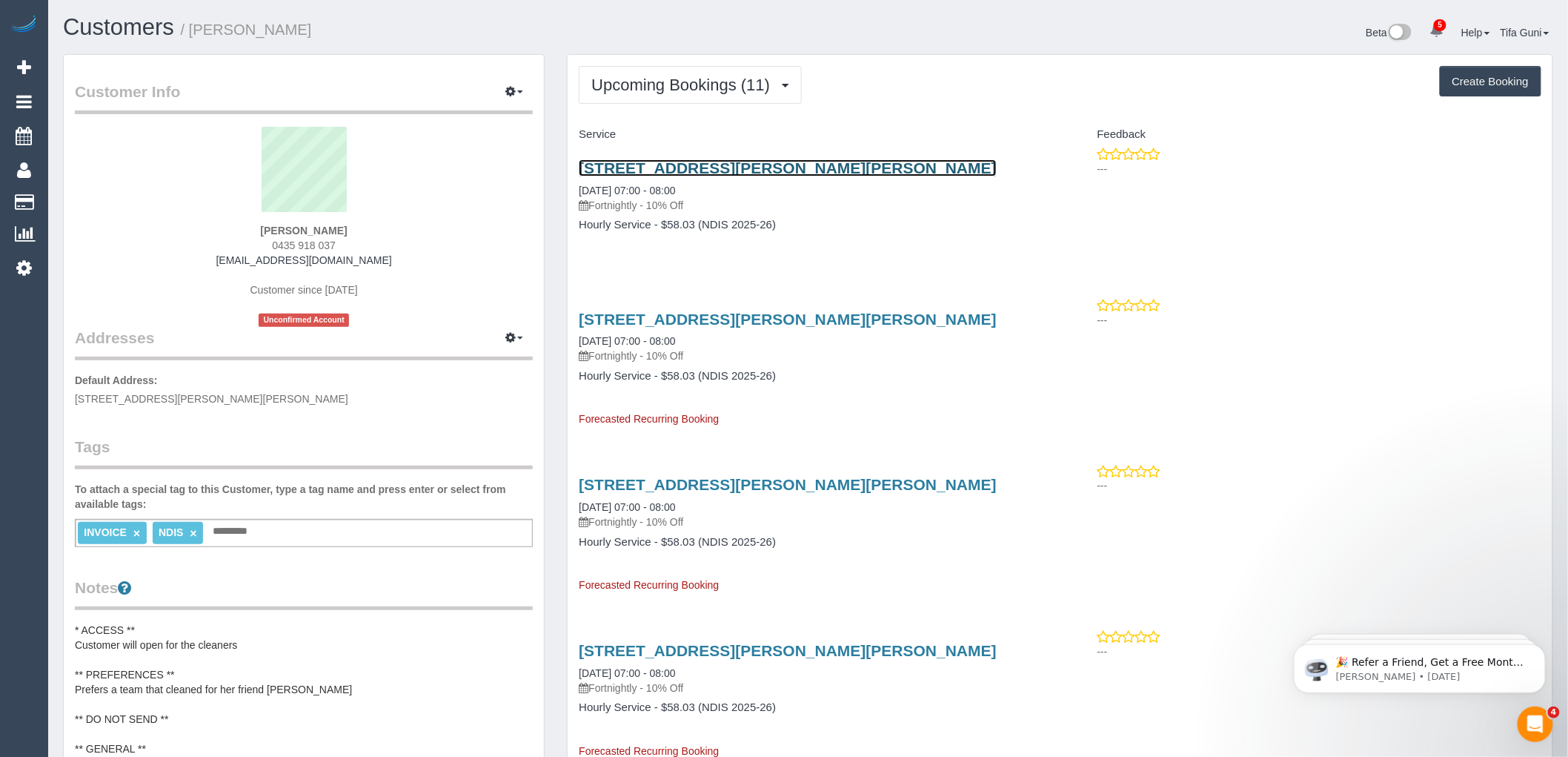
click at [721, 167] on link "1/478 Belmore Road,, Mont Albert North, VIC 3129" at bounding box center [788, 167] width 418 height 17
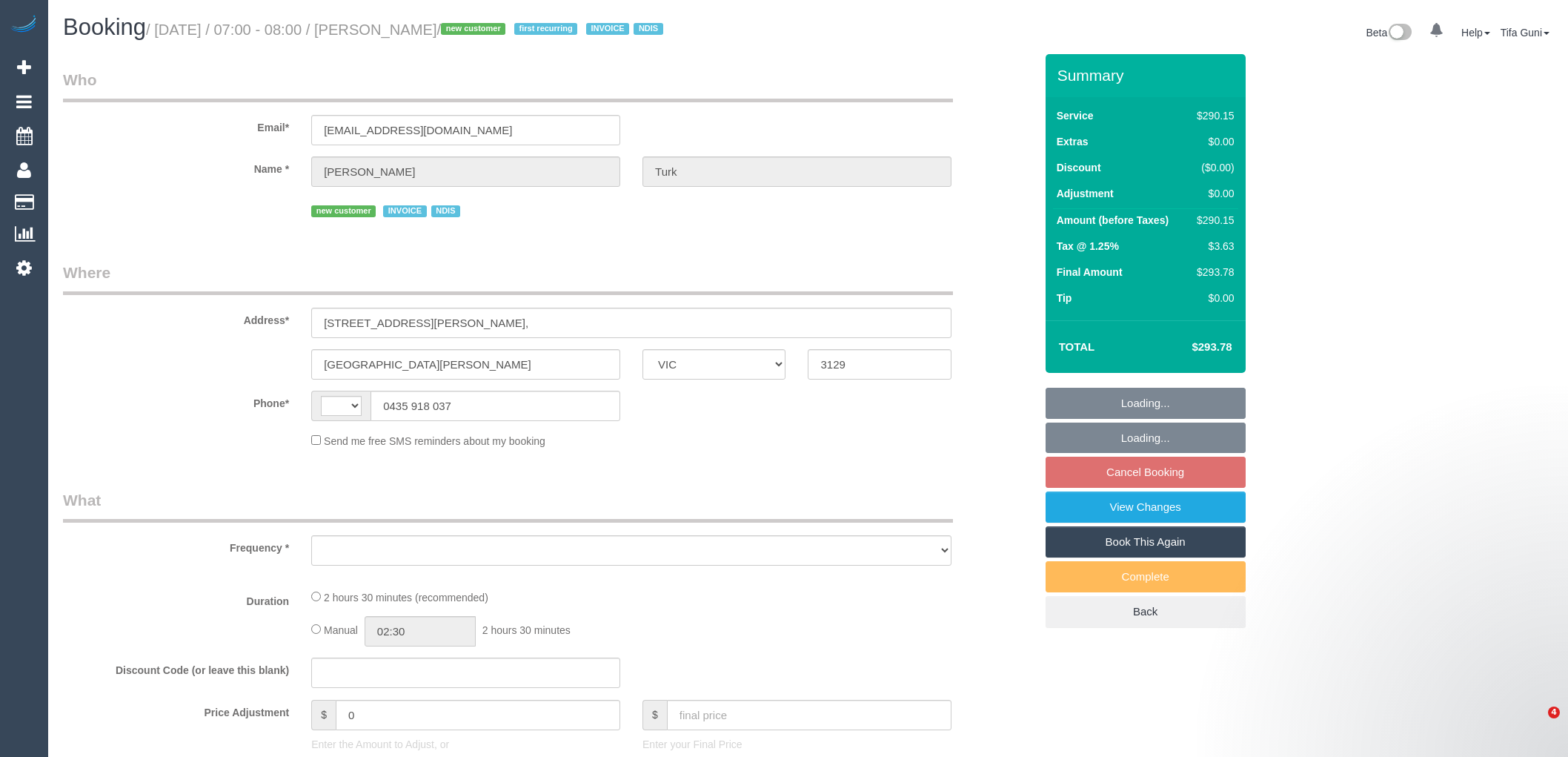
select select "VIC"
select select "string:AU"
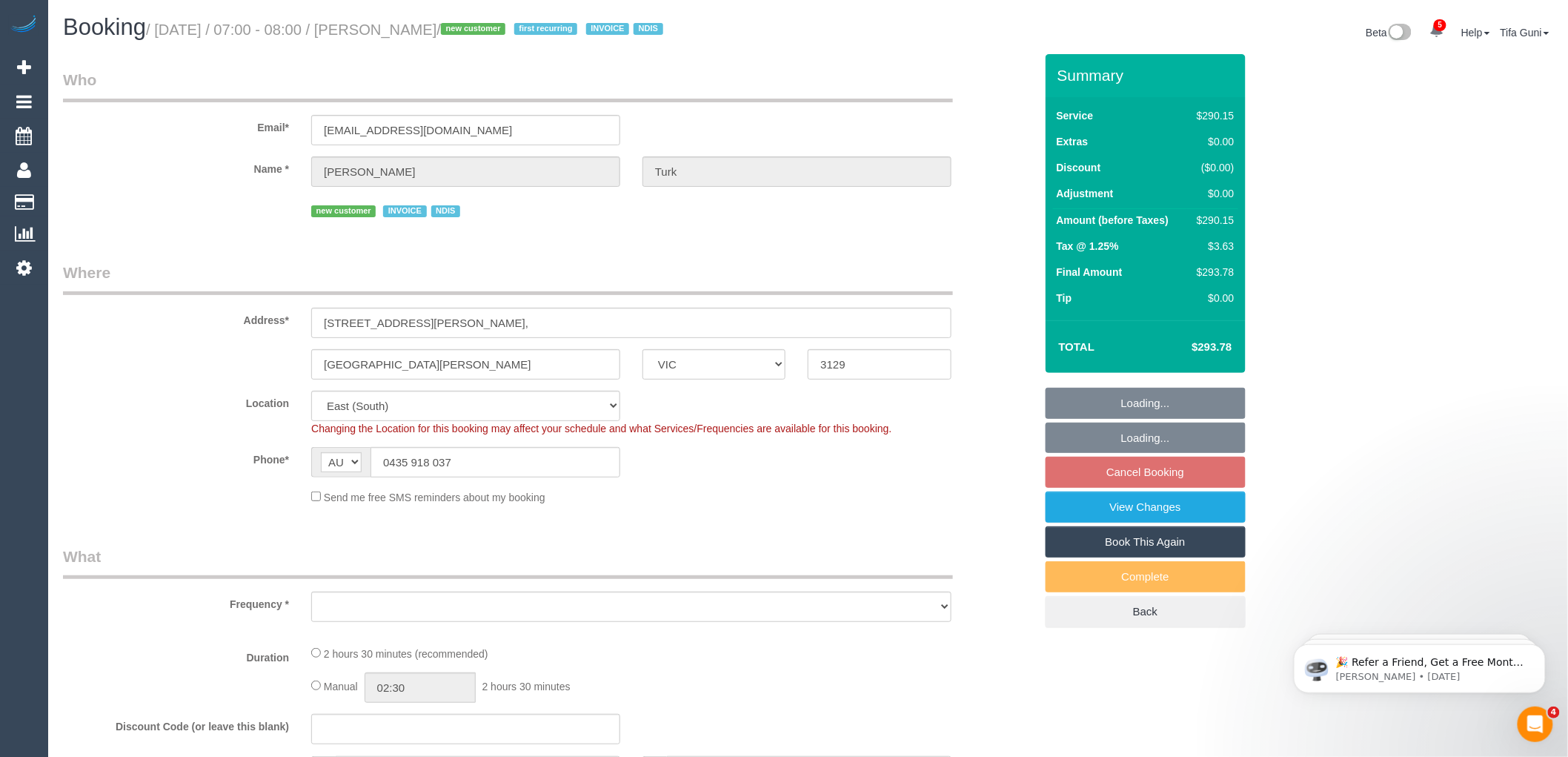
select select "object:572"
select select "2"
select select "150"
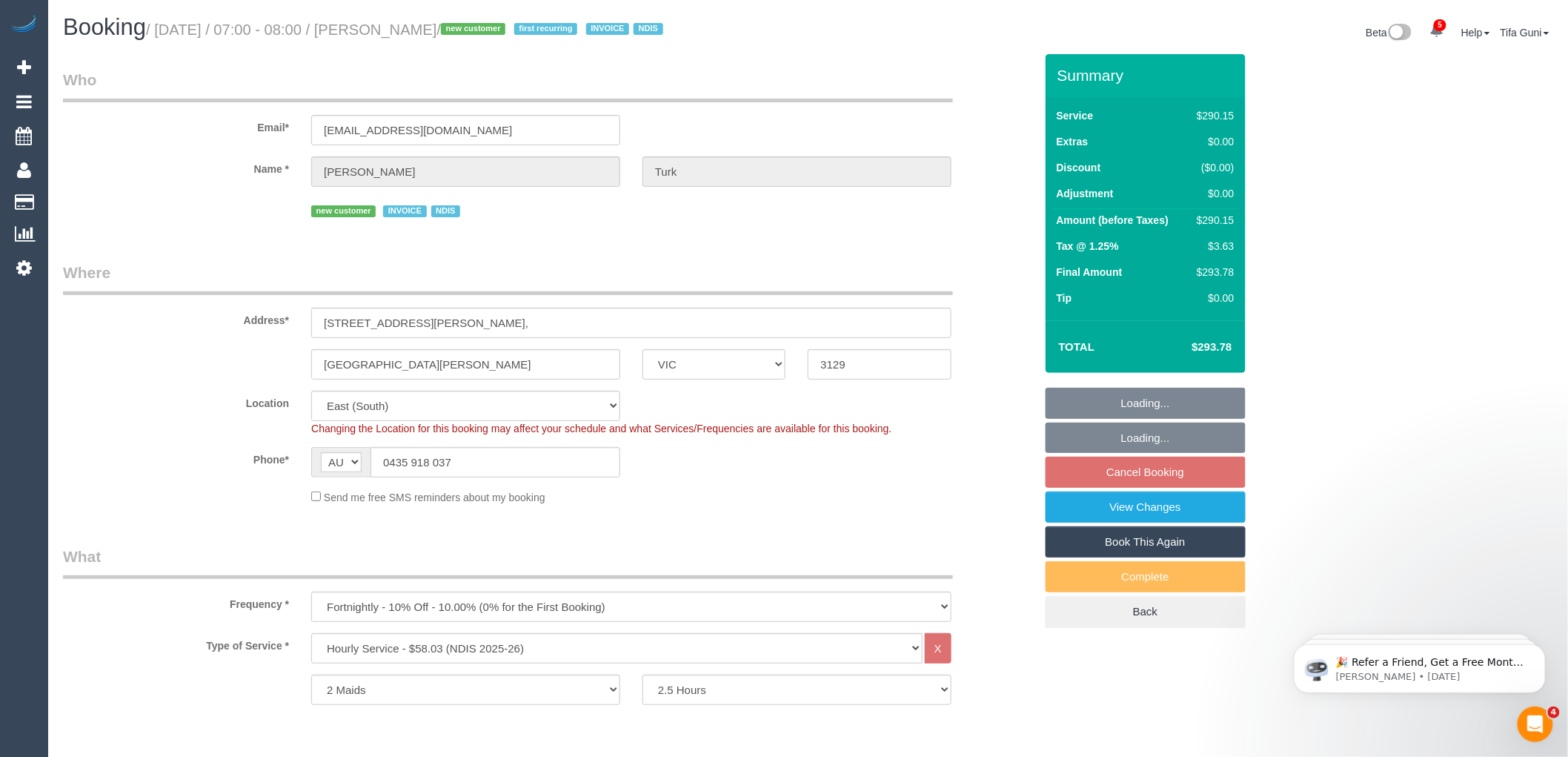
select select "number:28"
select select "number:14"
select select "number:19"
select select "object:782"
select select "spot1"
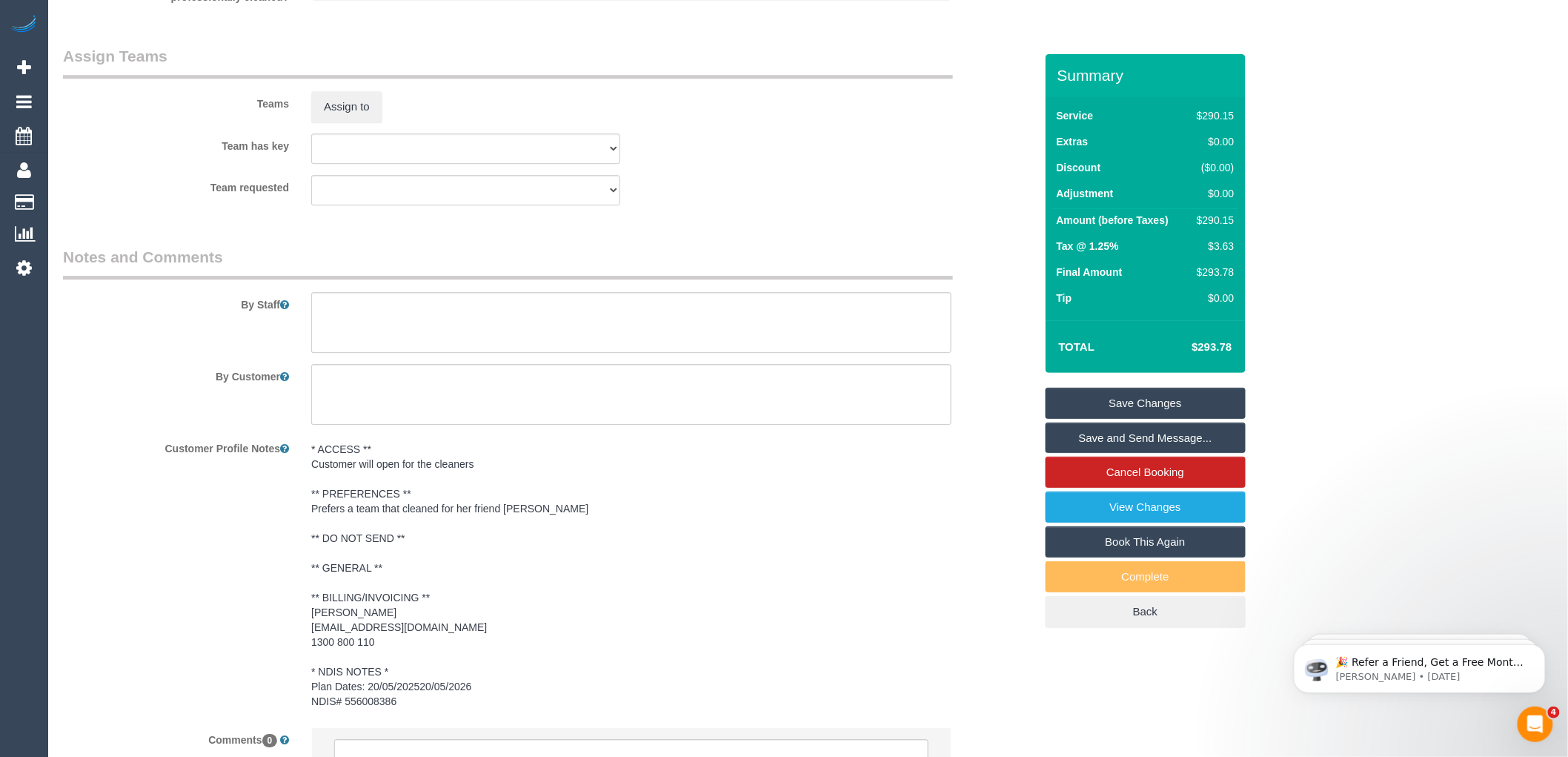
scroll to position [1867, 0]
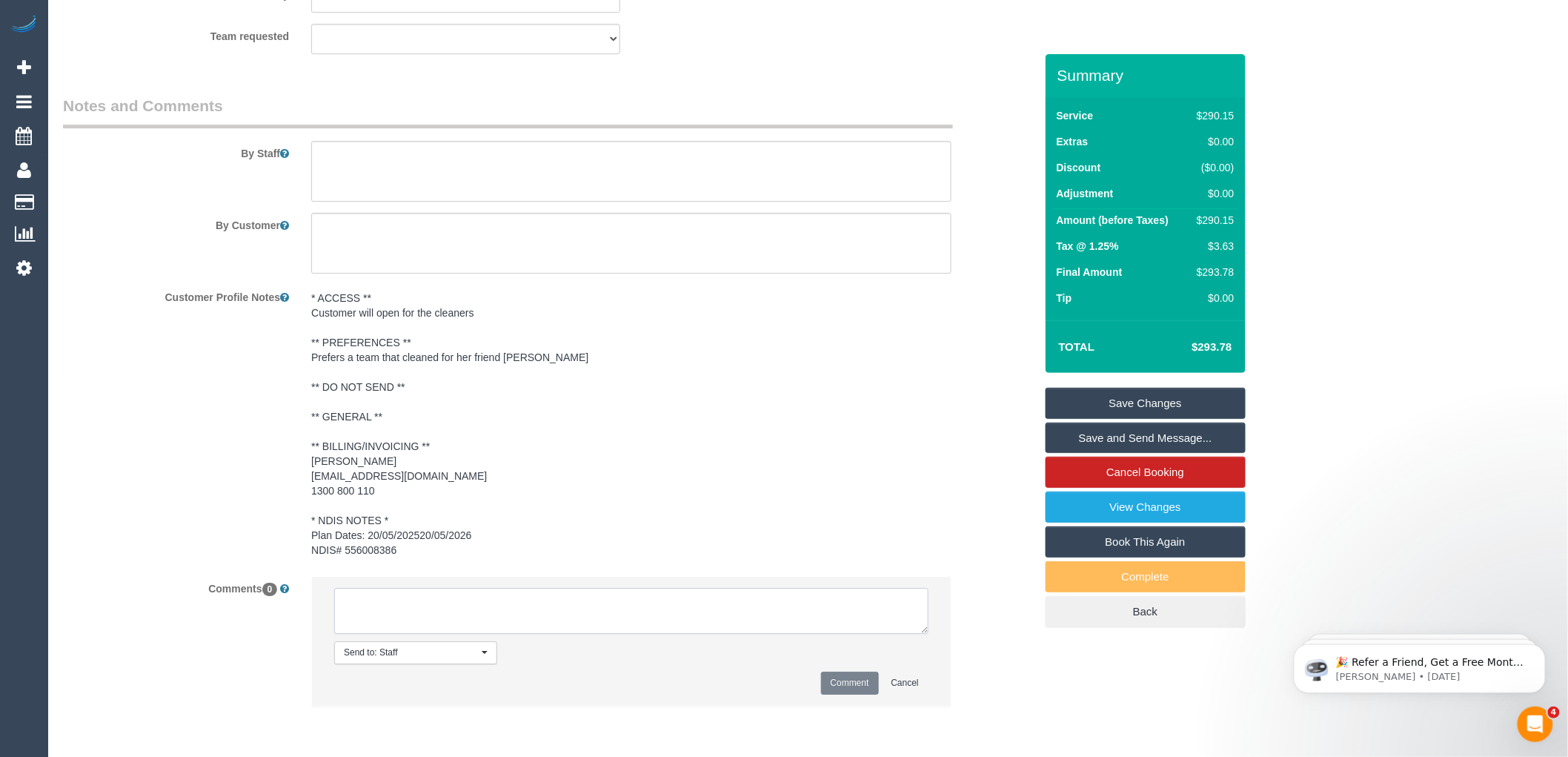
click at [438, 603] on textarea at bounding box center [631, 611] width 594 height 46
type textarea "-"
paste textarea "Flexibility dates: Flexibility times: Notes: knows we need to review Contact vi…"
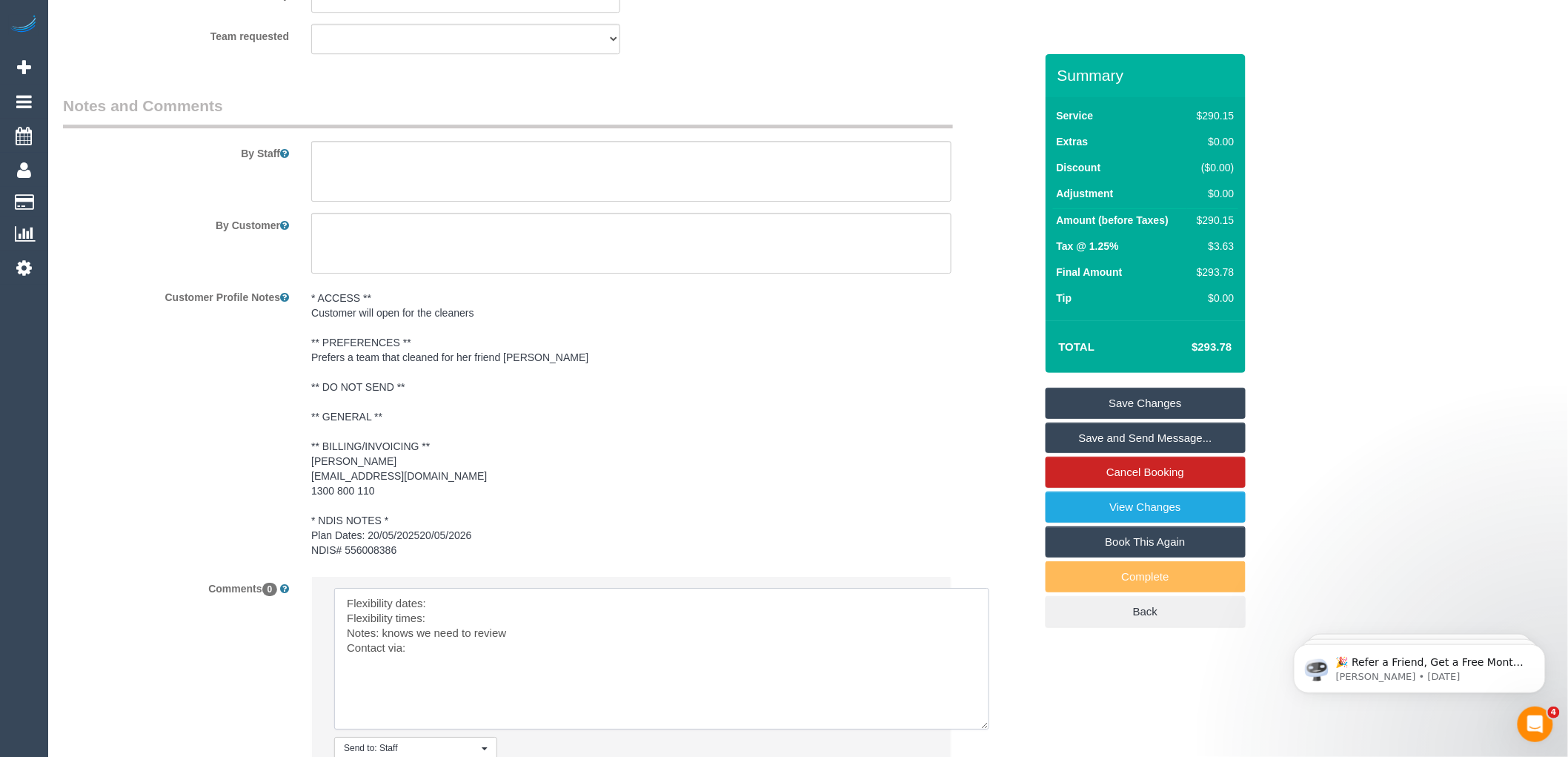
drag, startPoint x: 926, startPoint y: 631, endPoint x: 989, endPoint y: 730, distance: 117.3
click at [989, 730] on textarea at bounding box center [661, 659] width 655 height 142
click at [450, 603] on textarea at bounding box center [662, 660] width 656 height 144
click at [447, 620] on textarea at bounding box center [662, 660] width 656 height 144
click at [432, 650] on textarea at bounding box center [662, 660] width 656 height 144
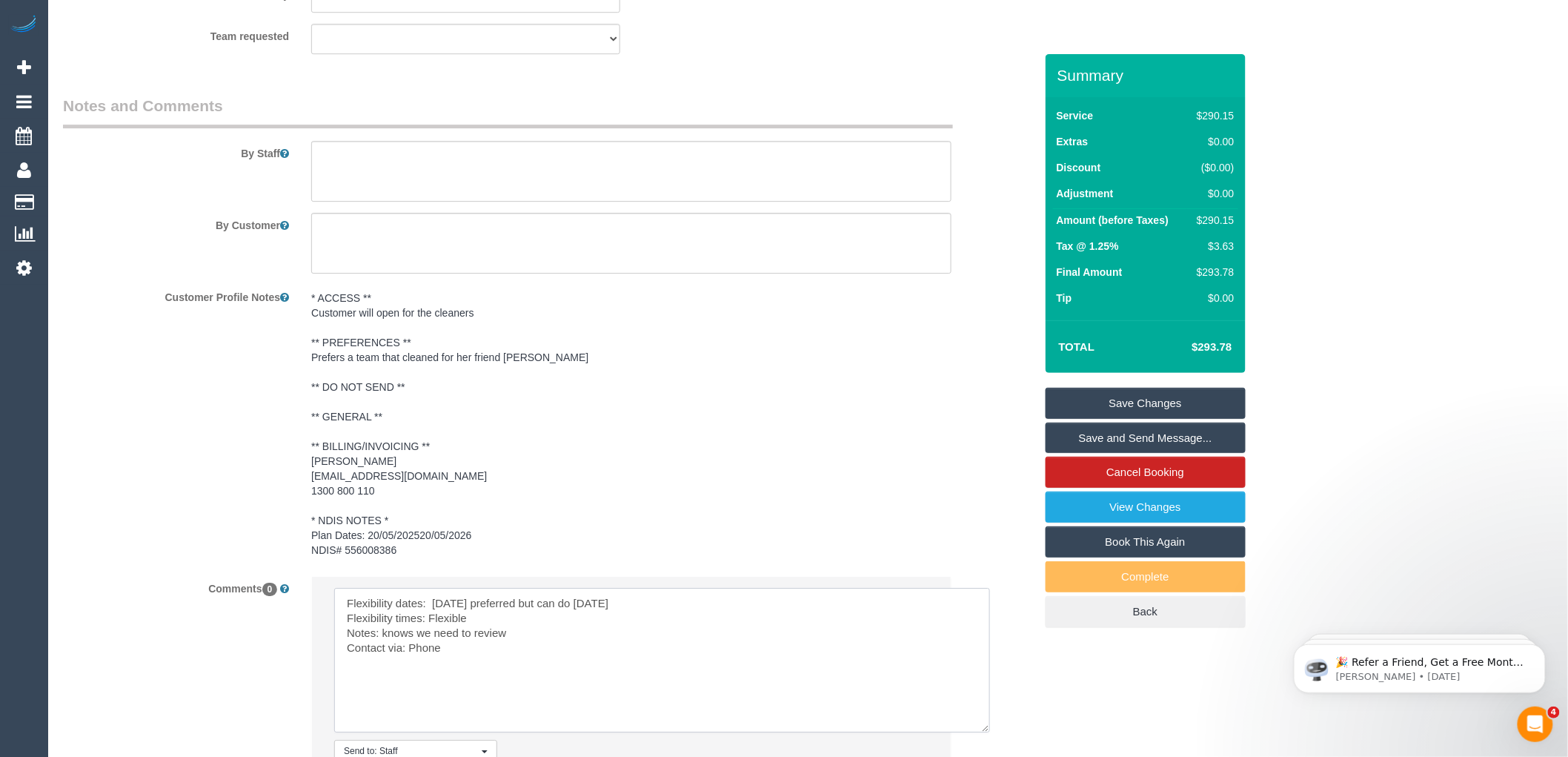
drag, startPoint x: 548, startPoint y: 640, endPoint x: 381, endPoint y: 636, distance: 167.0
click at [381, 636] on textarea at bounding box center [662, 660] width 656 height 144
click at [604, 637] on textarea at bounding box center [662, 660] width 656 height 144
paste textarea "[PERSON_NAME]"
drag, startPoint x: 512, startPoint y: 641, endPoint x: 503, endPoint y: 666, distance: 26.6
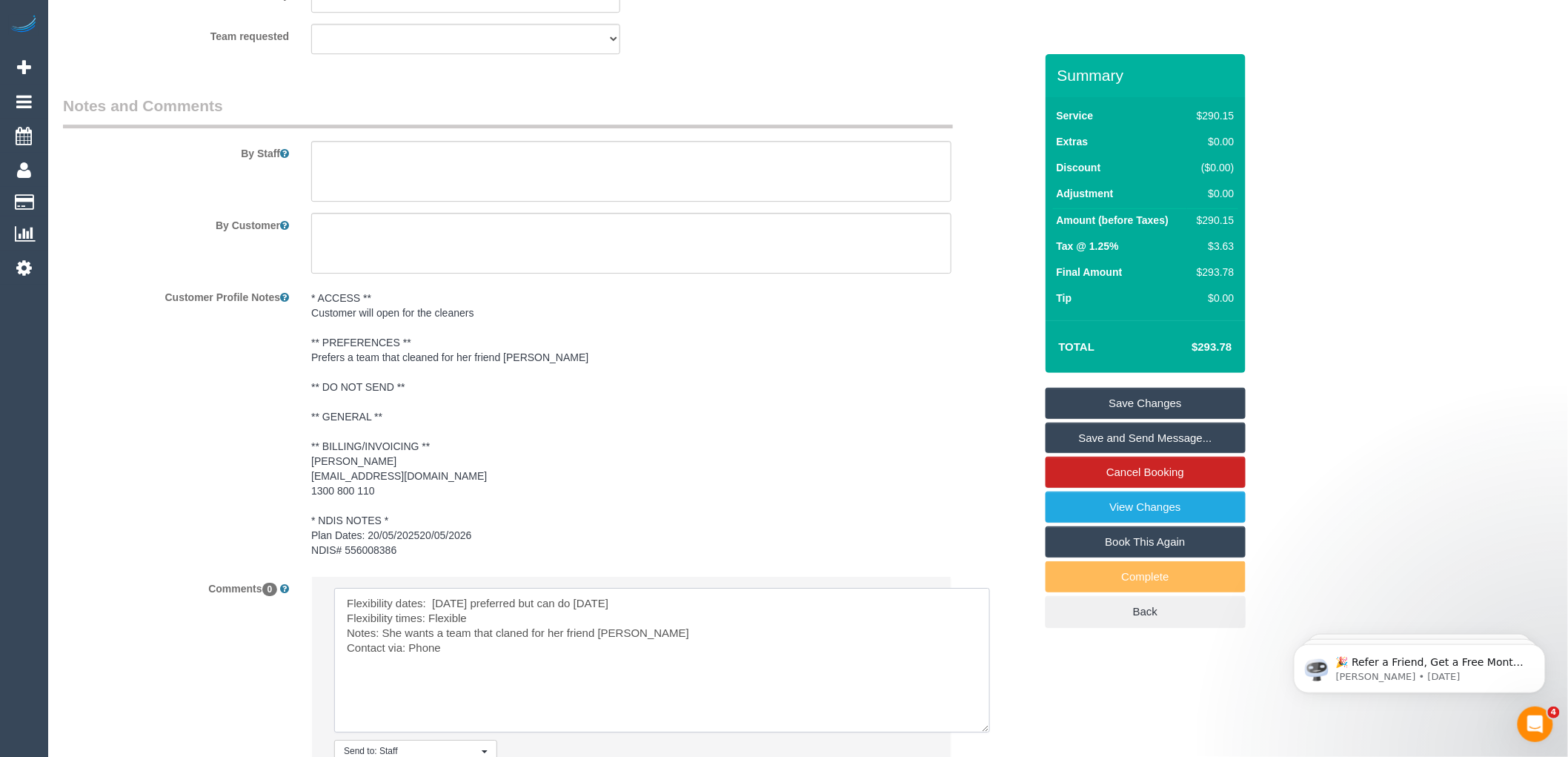
click at [503, 666] on textarea at bounding box center [662, 660] width 656 height 144
click at [505, 637] on textarea at bounding box center [662, 660] width 656 height 144
click at [691, 637] on textarea at bounding box center [662, 660] width 656 height 144
drag, startPoint x: 679, startPoint y: 633, endPoint x: 716, endPoint y: 638, distance: 37.3
click at [716, 638] on textarea at bounding box center [662, 660] width 656 height 144
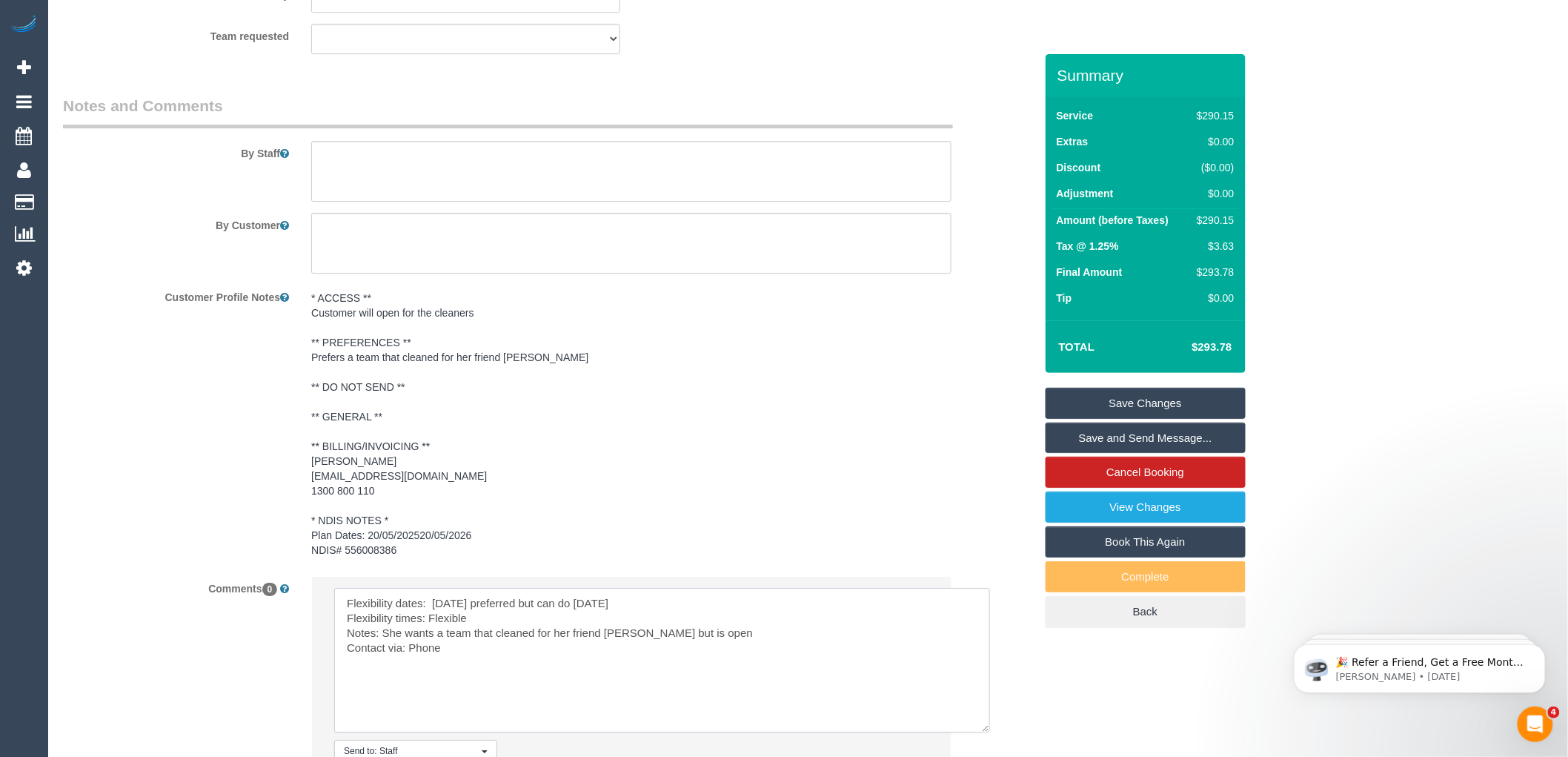
click at [682, 636] on textarea at bounding box center [662, 660] width 656 height 144
click at [857, 640] on textarea at bounding box center [662, 660] width 656 height 144
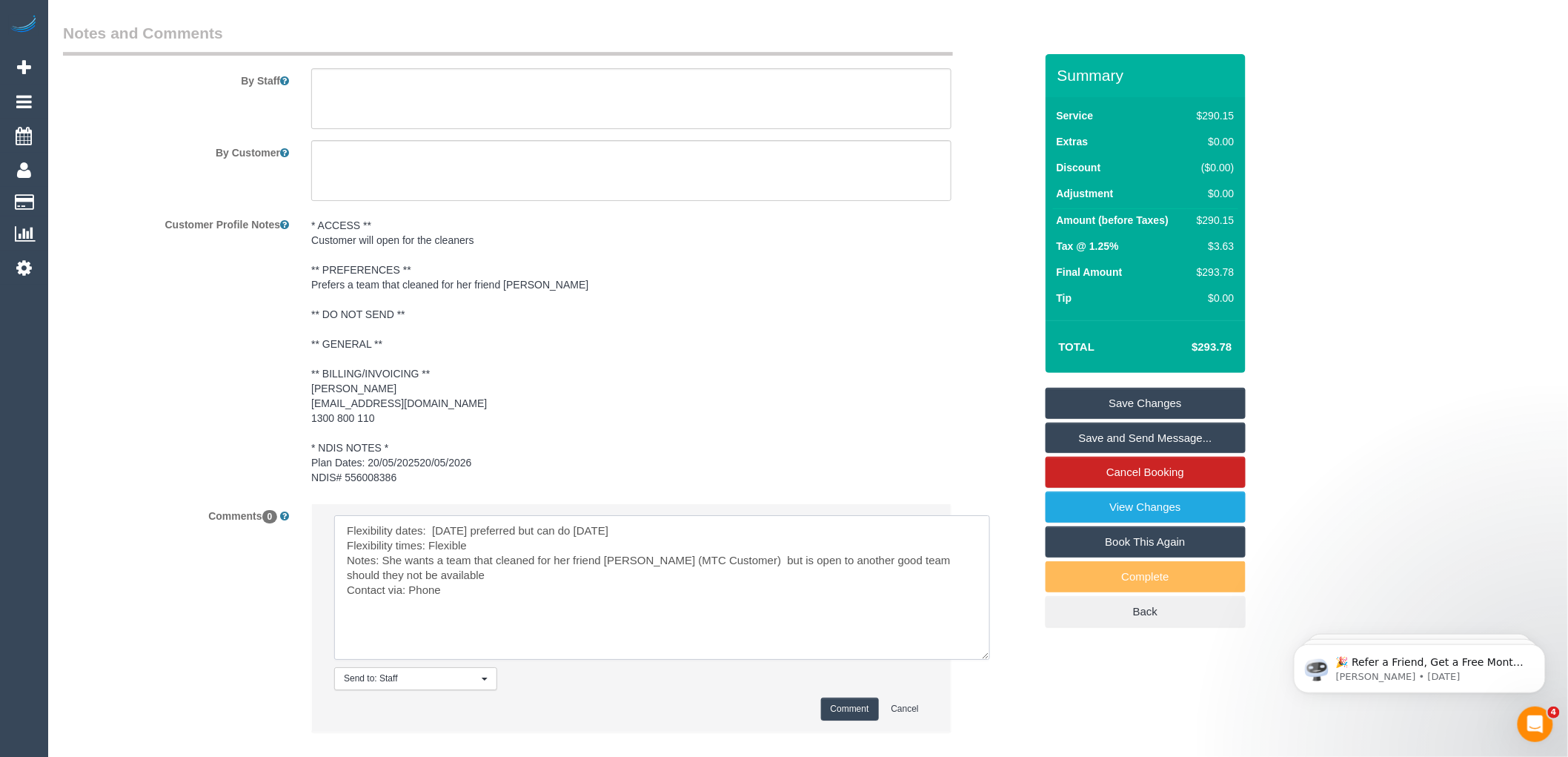
scroll to position [2027, 0]
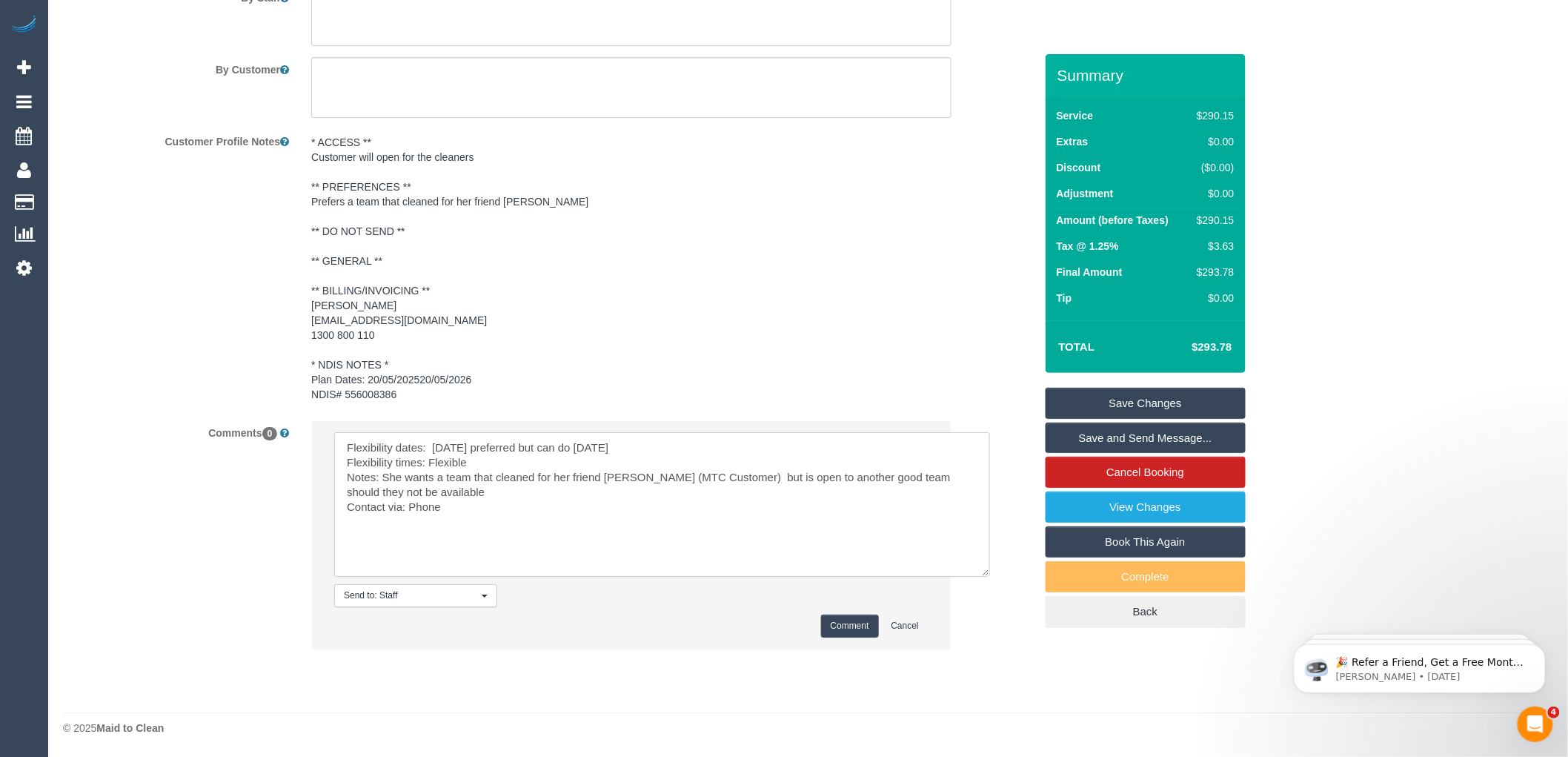
type textarea "Flexibility dates: [DATE] preferred but can do [DATE] Flexibility times: Flexib…"
click at [845, 635] on button "Comment" at bounding box center [850, 626] width 58 height 23
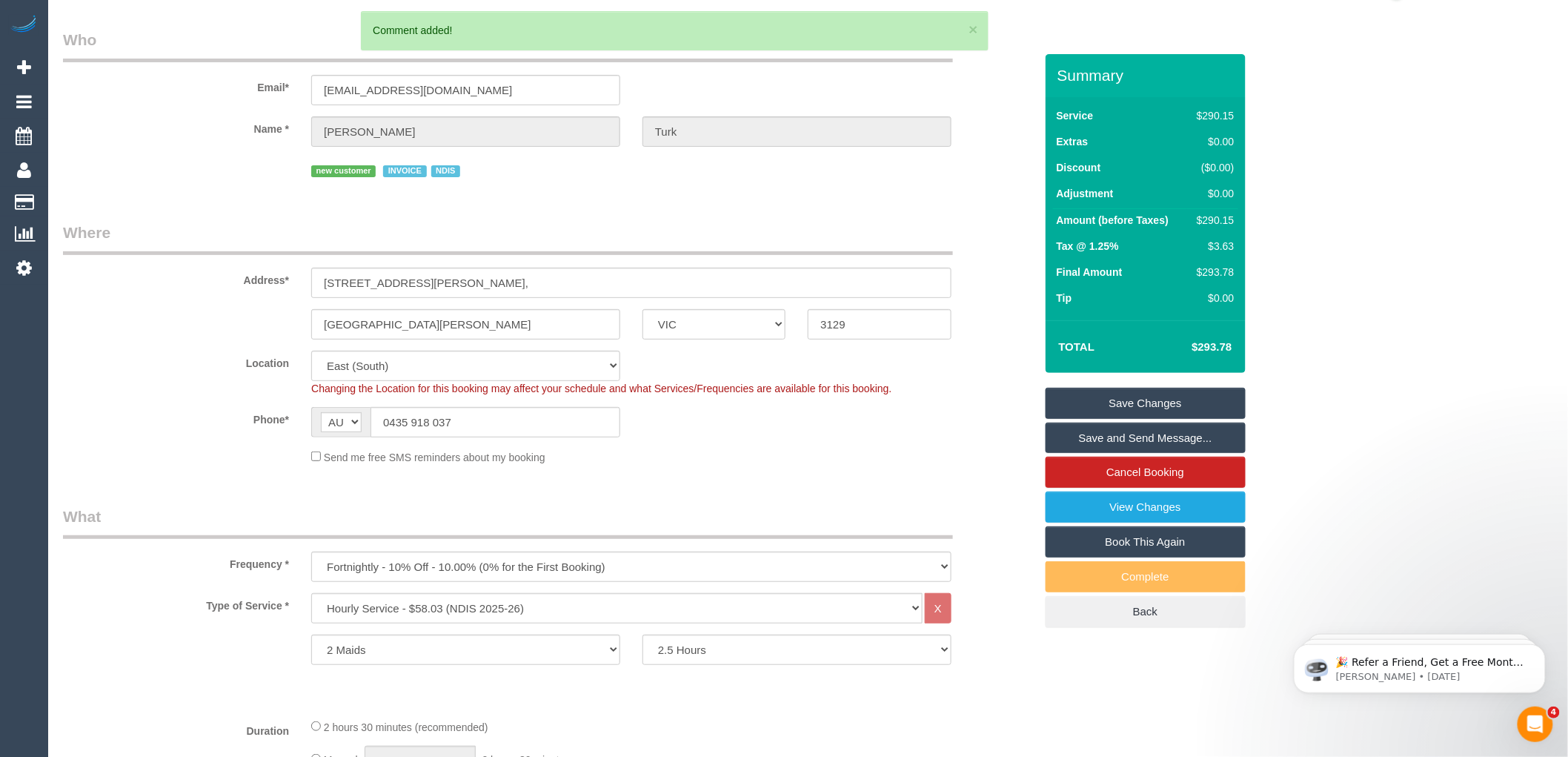
scroll to position [0, 0]
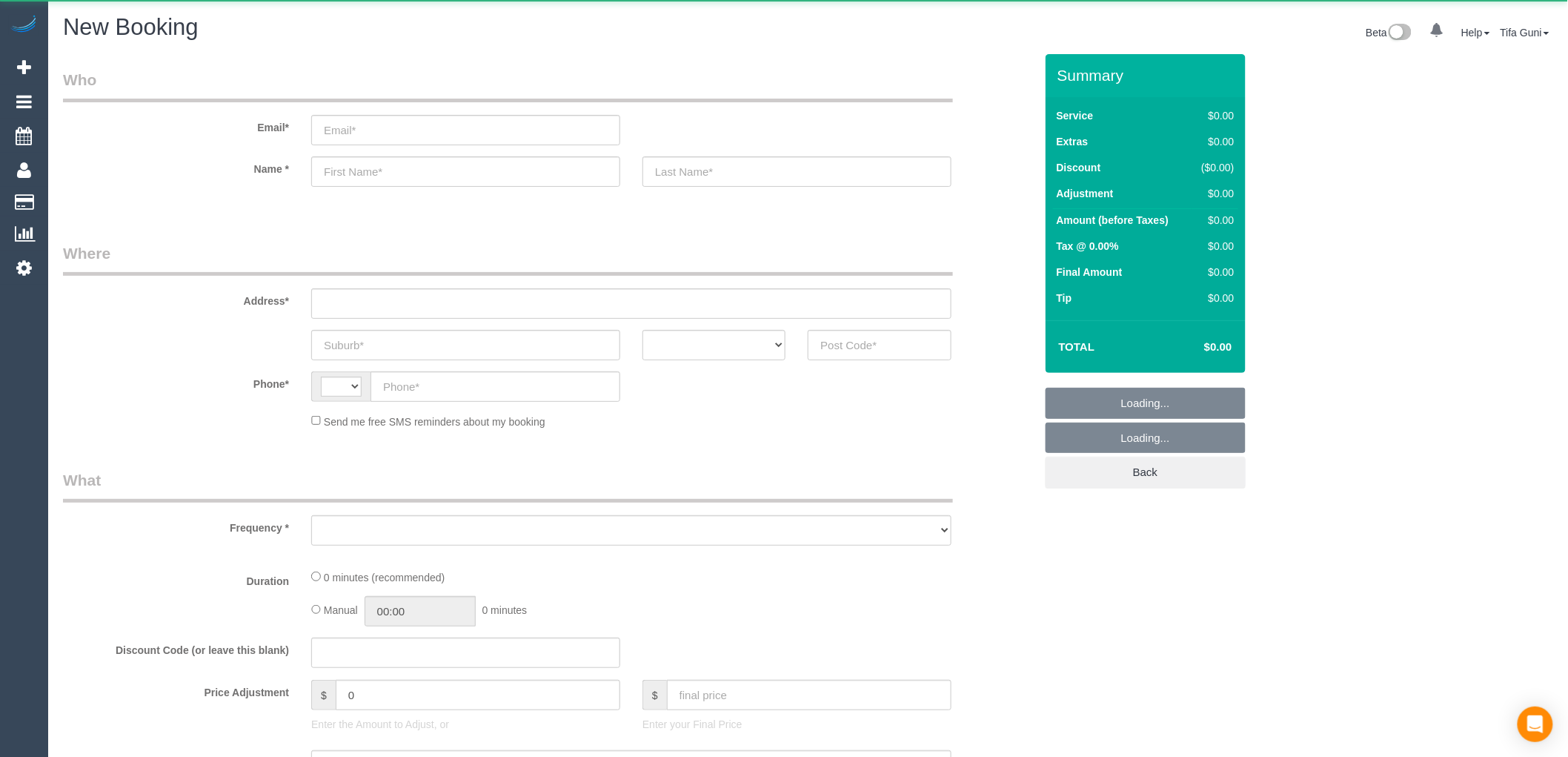
select select "string:AU"
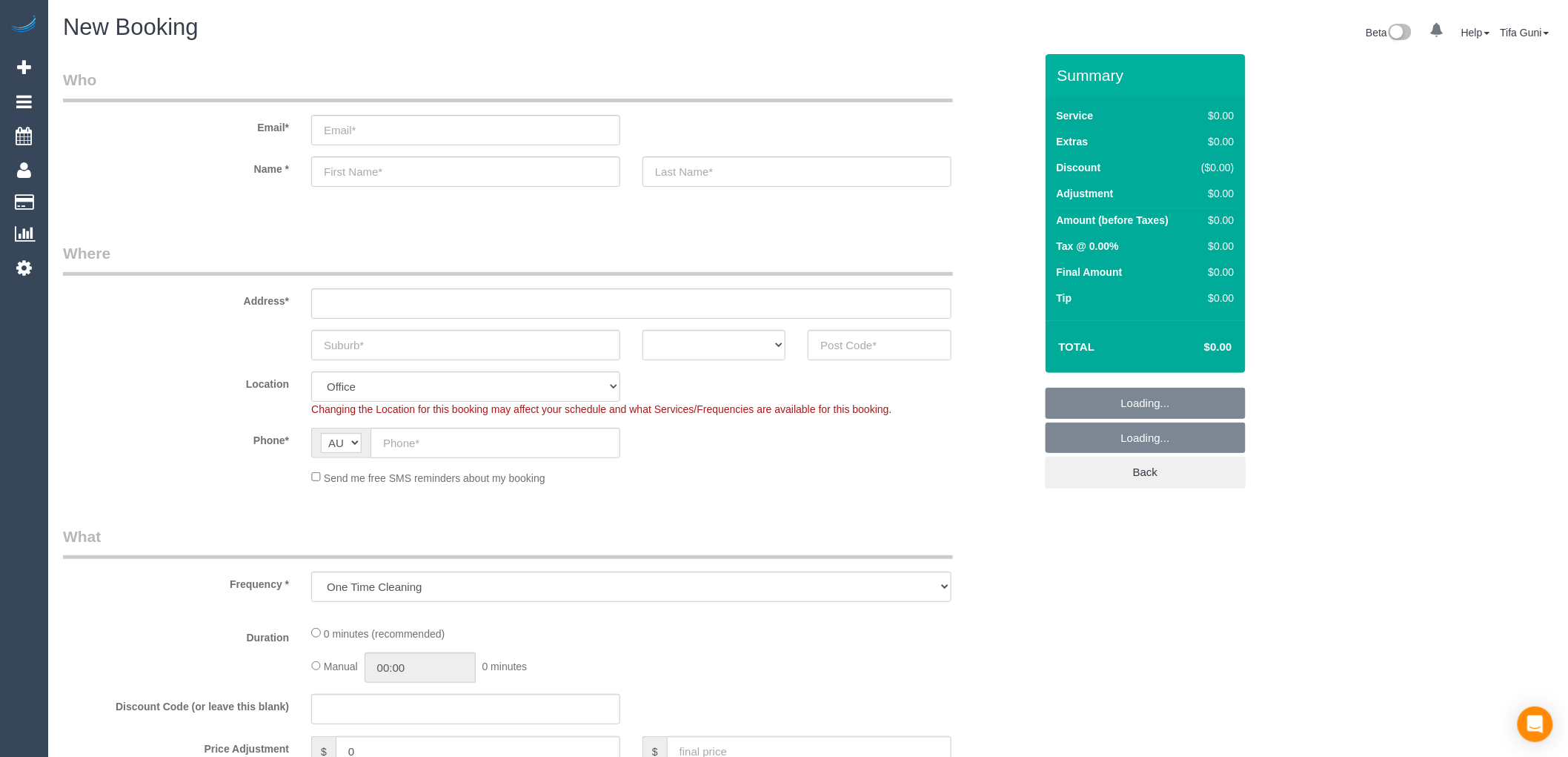
select select "object:2114"
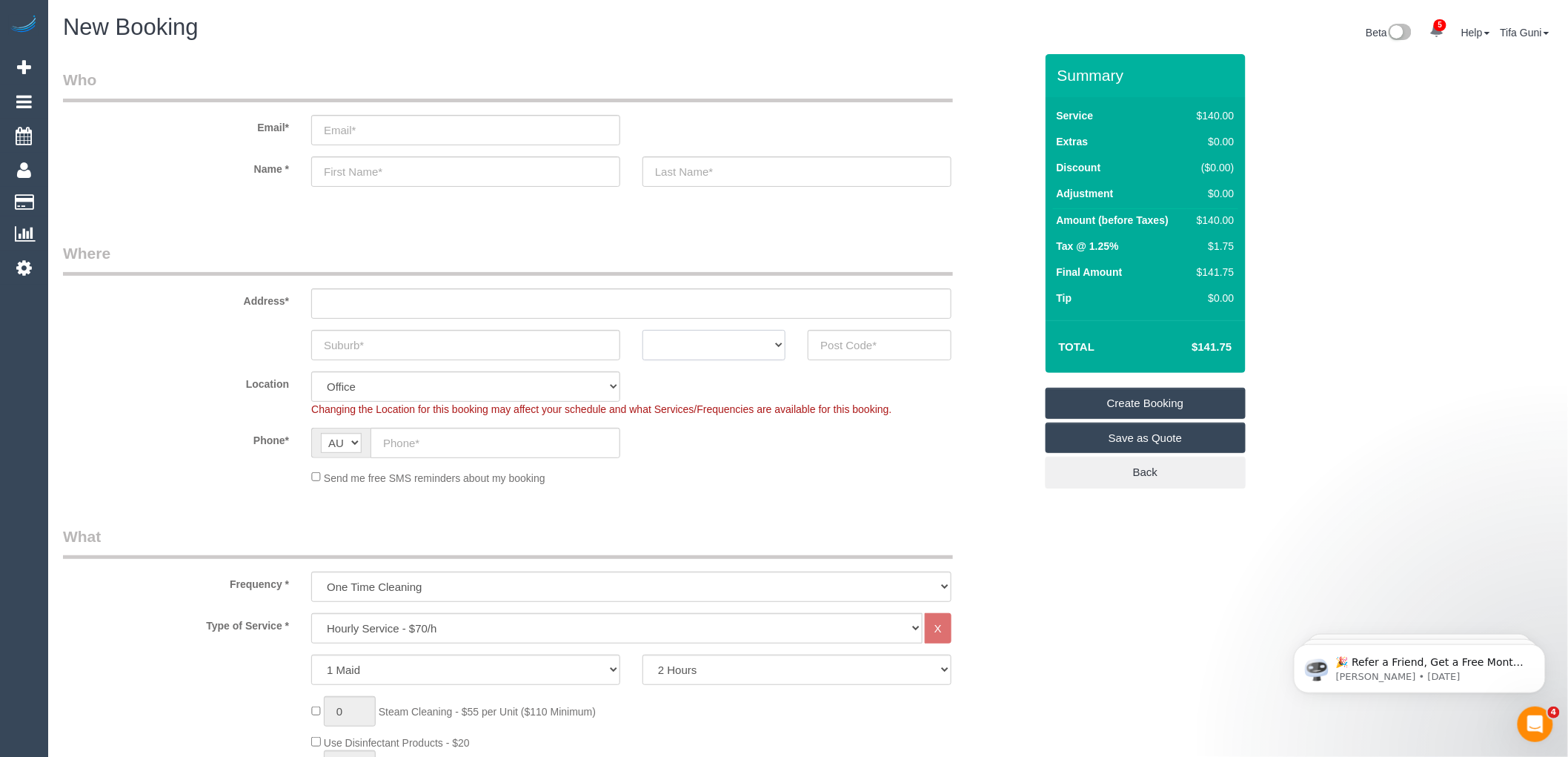
click at [745, 343] on select "ACT NSW NT QLD SA TAS VIC WA" at bounding box center [714, 345] width 143 height 31
select select "VIC"
click at [642, 330] on select "ACT NSW NT QLD SA TAS VIC WA" at bounding box center [714, 345] width 143 height 31
click at [418, 346] on input "text" at bounding box center [466, 345] width 309 height 31
type input "Cambewell"
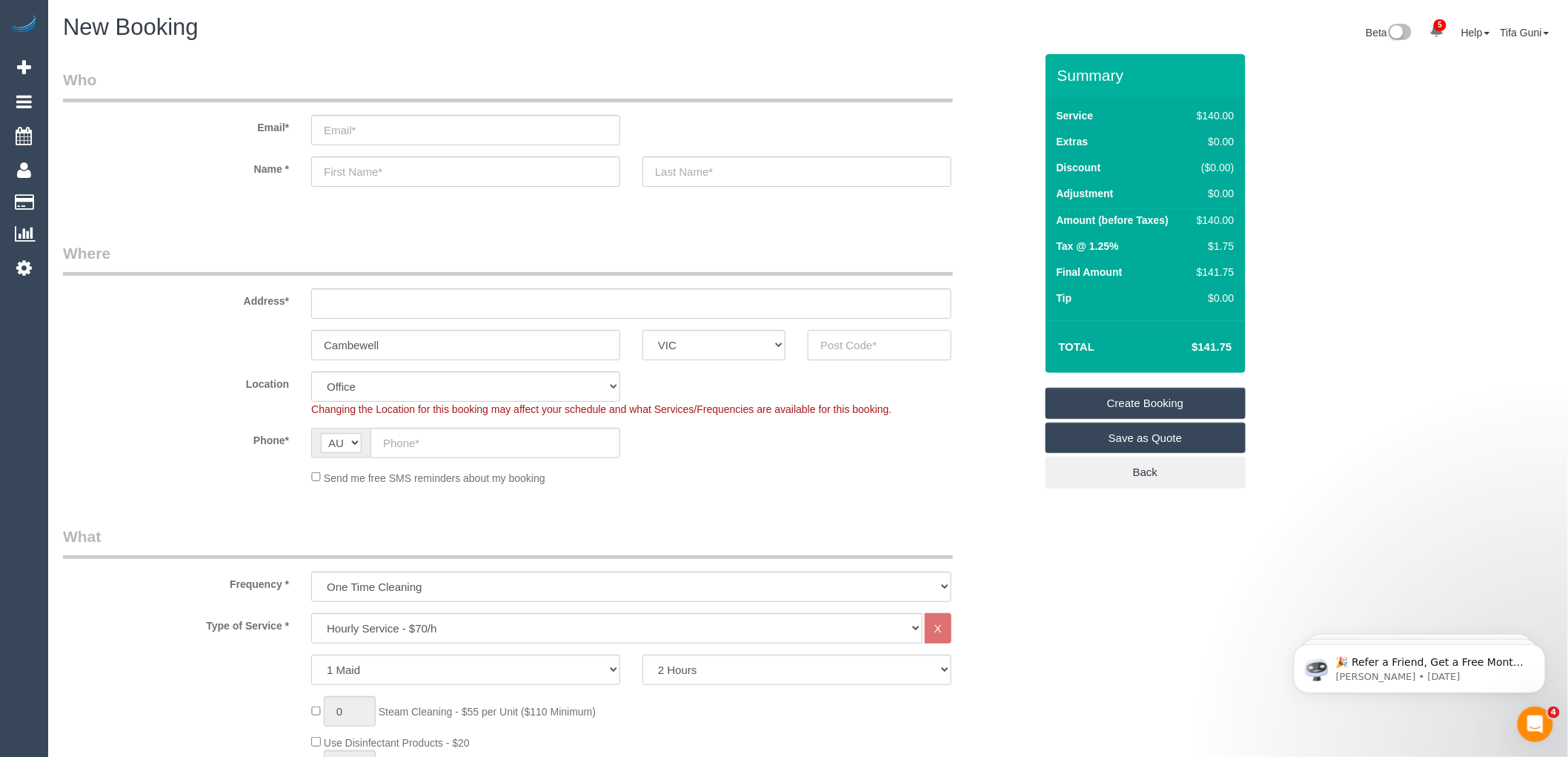
click at [850, 353] on input "text" at bounding box center [879, 345] width 143 height 31
type input "3124"
click at [395, 298] on input "text" at bounding box center [631, 303] width 641 height 31
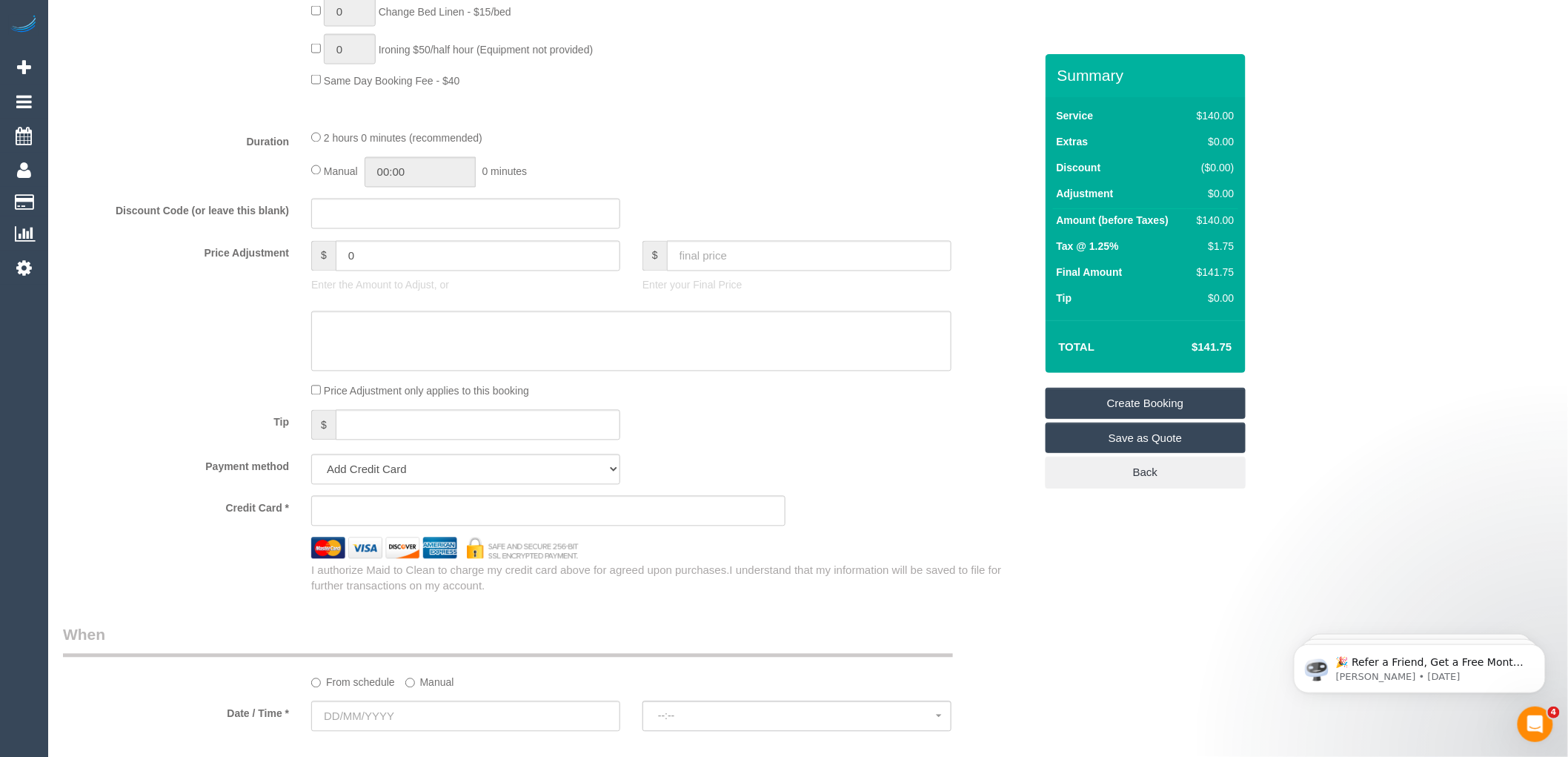
scroll to position [1318, 0]
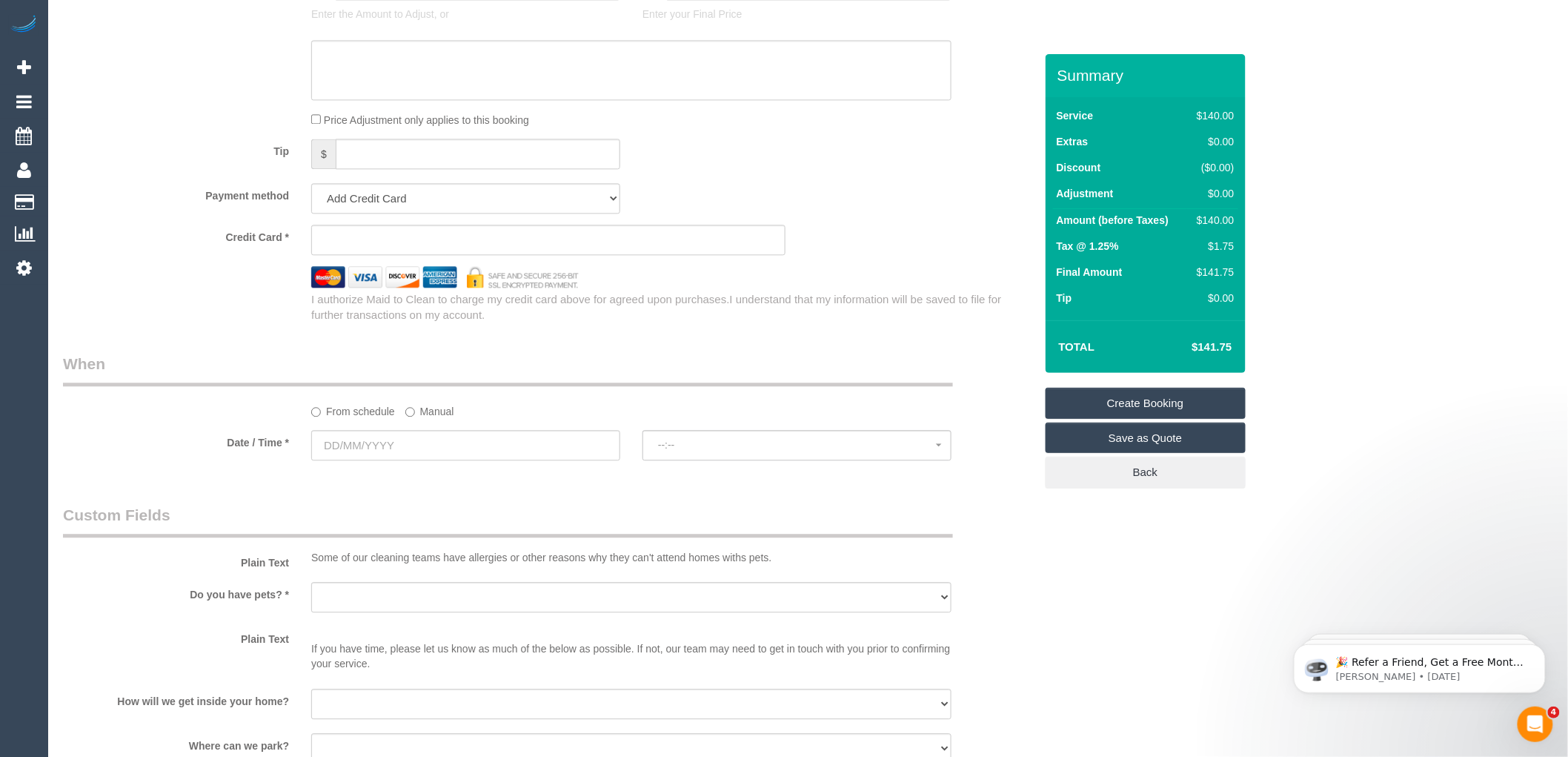
type input "-"
click at [423, 449] on input "text" at bounding box center [466, 445] width 309 height 31
select select "58"
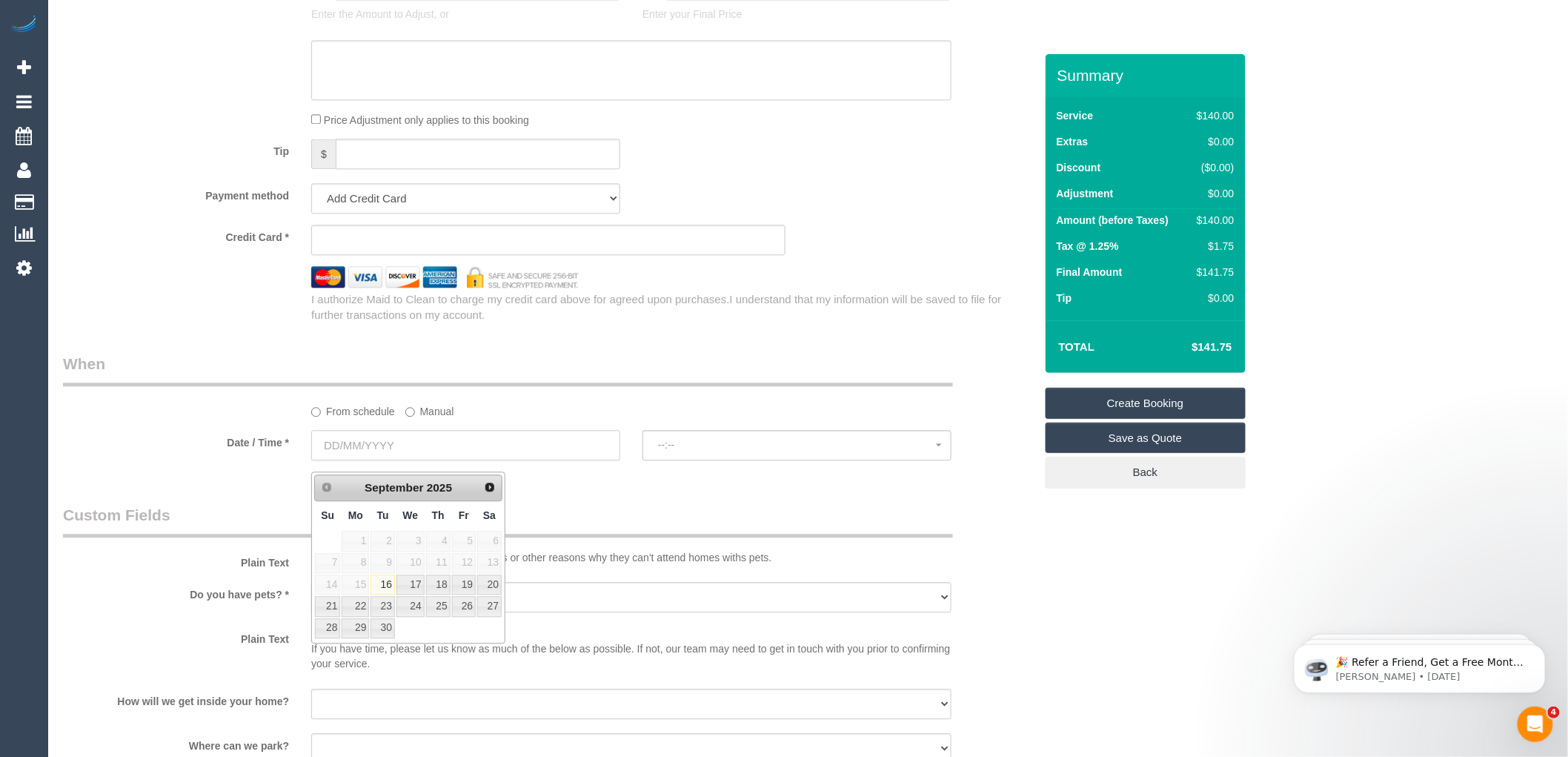
select select "object:2119"
click at [486, 484] on span "Next" at bounding box center [490, 485] width 11 height 11
click at [324, 486] on span "Prev" at bounding box center [325, 485] width 11 height 11
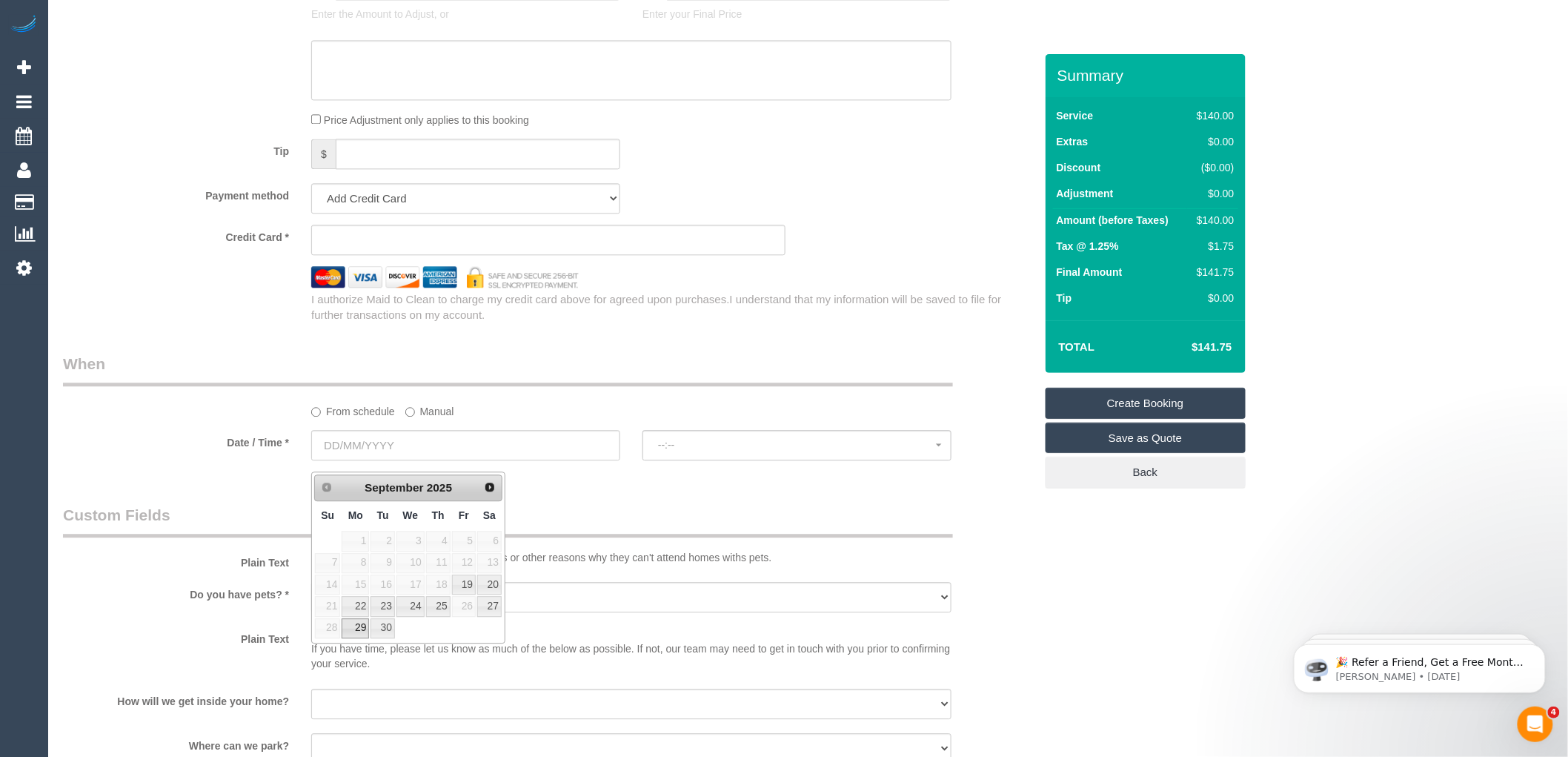
click at [360, 627] on link "29" at bounding box center [355, 628] width 27 height 20
type input "29/09/2025"
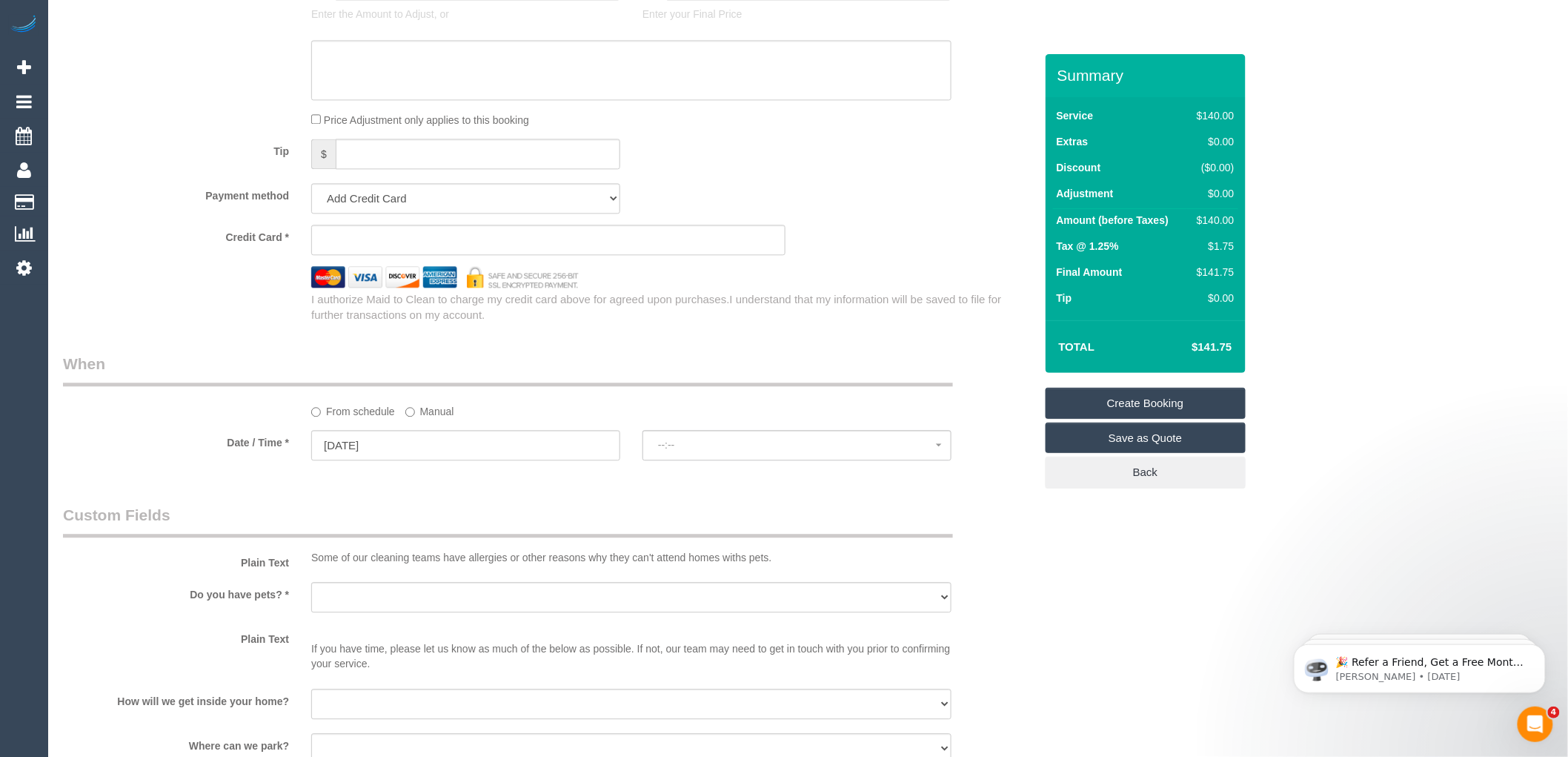
select select "spot1"
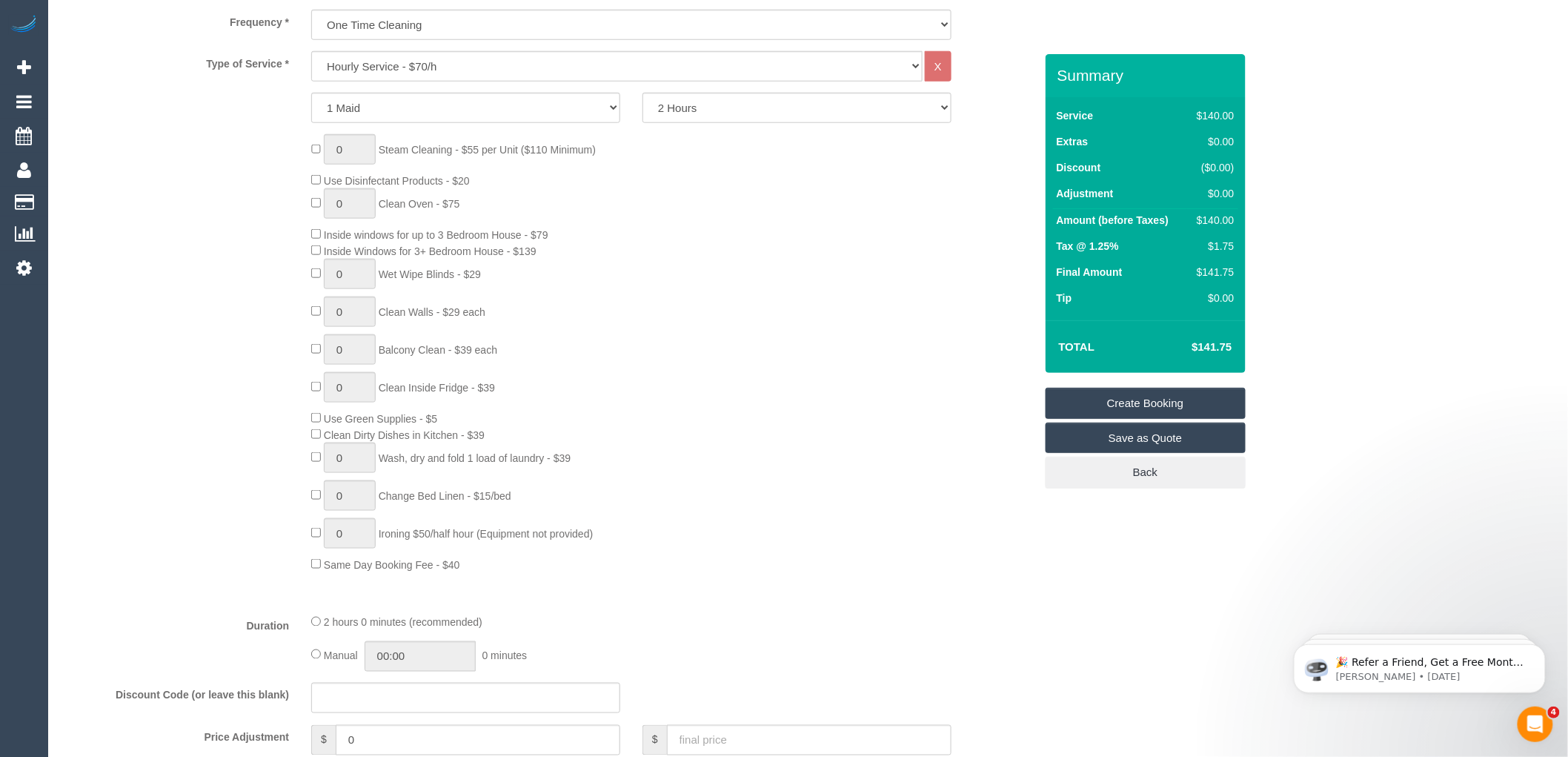
scroll to position [329, 0]
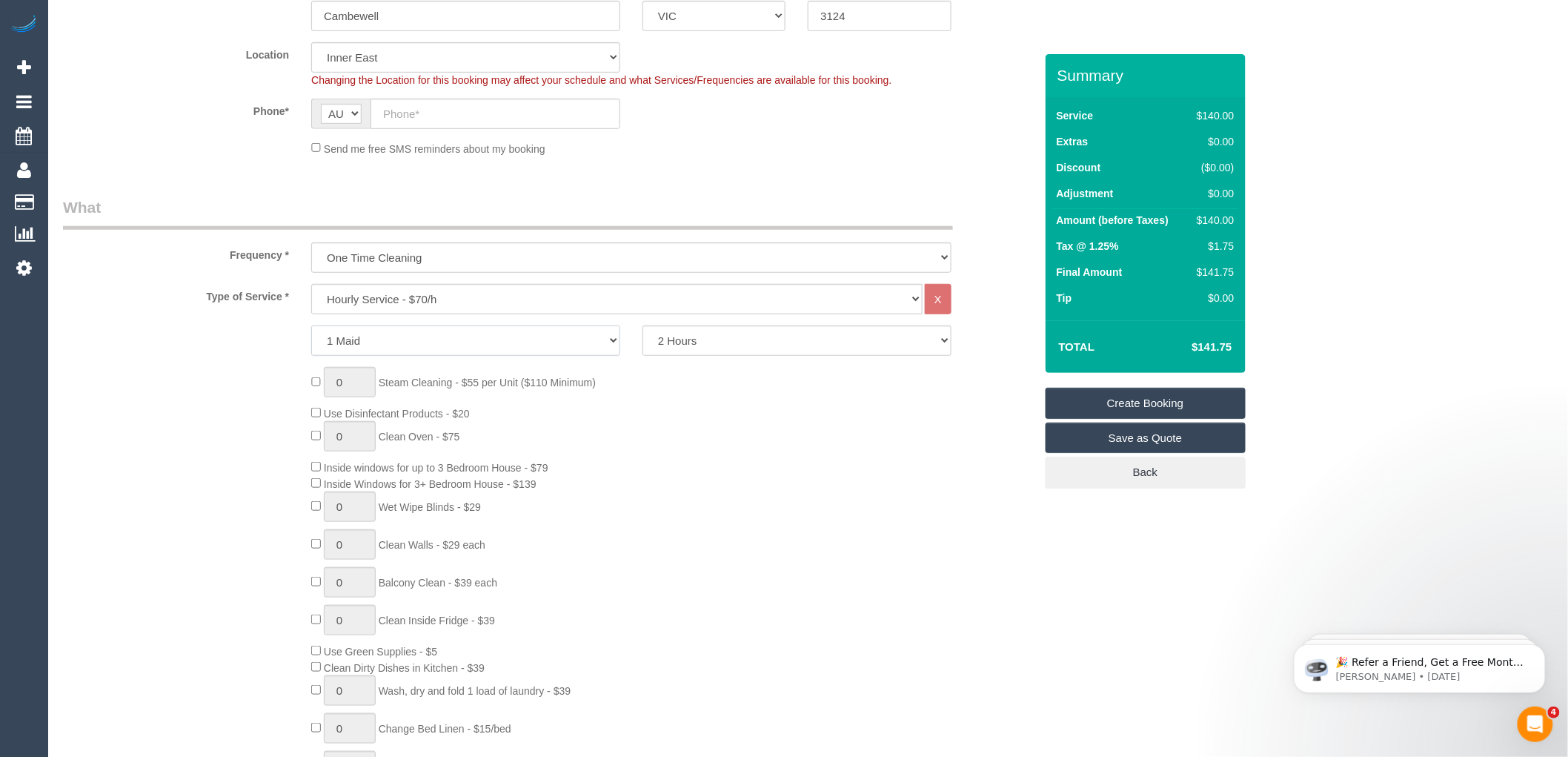
click at [427, 343] on select "1 Maid 2 Maids" at bounding box center [466, 340] width 309 height 31
click at [418, 301] on select "Hourly Service - $70/h Hourly Service - $65/h Hourly Service - $60/h Hourly Ser…" at bounding box center [617, 299] width 612 height 31
select select "213"
click at [311, 285] on select "Hourly Service - $70/h Hourly Service - $65/h Hourly Service - $60/h Hourly Ser…" at bounding box center [617, 299] width 612 height 31
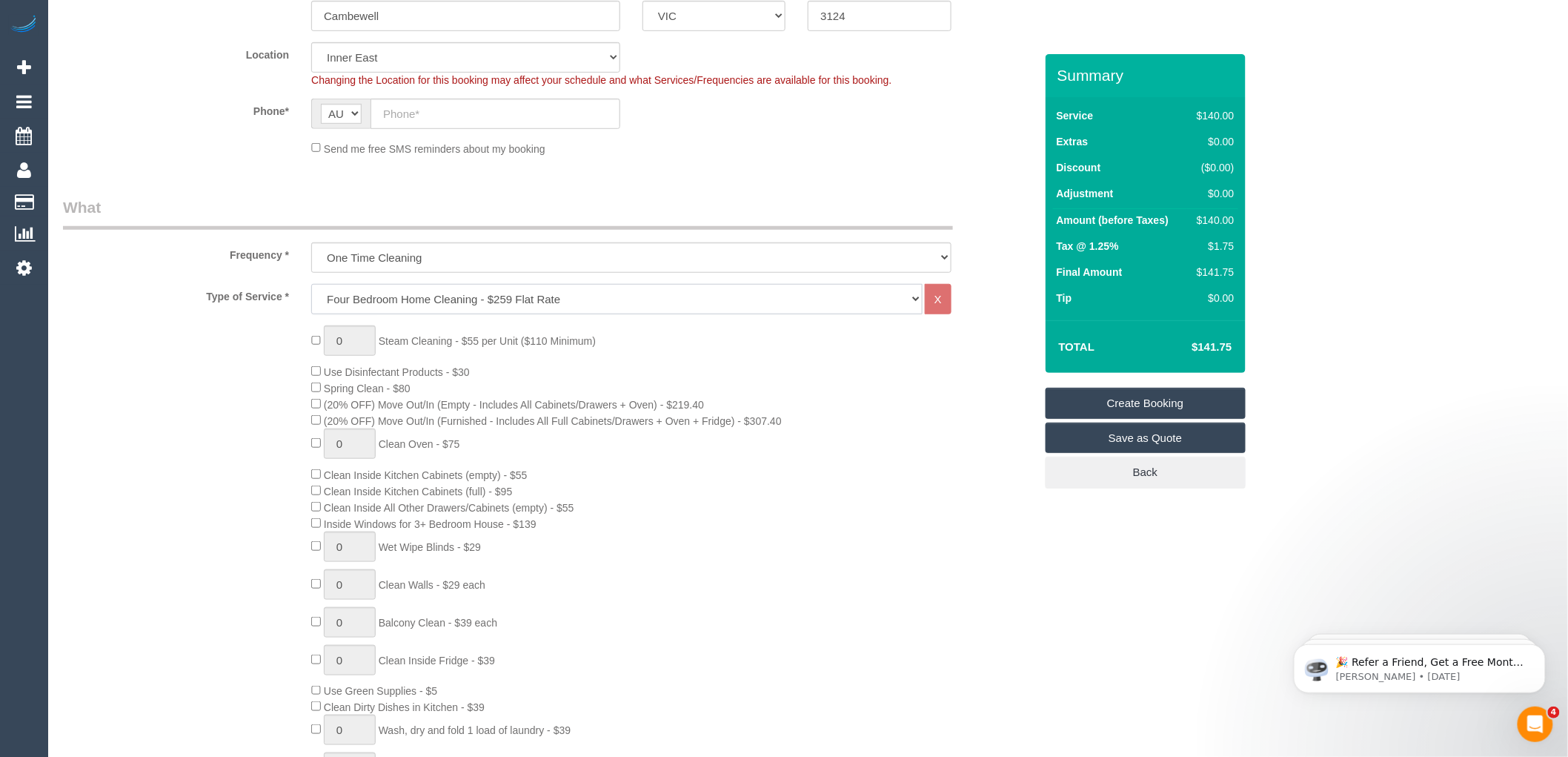
scroll to position [0, 0]
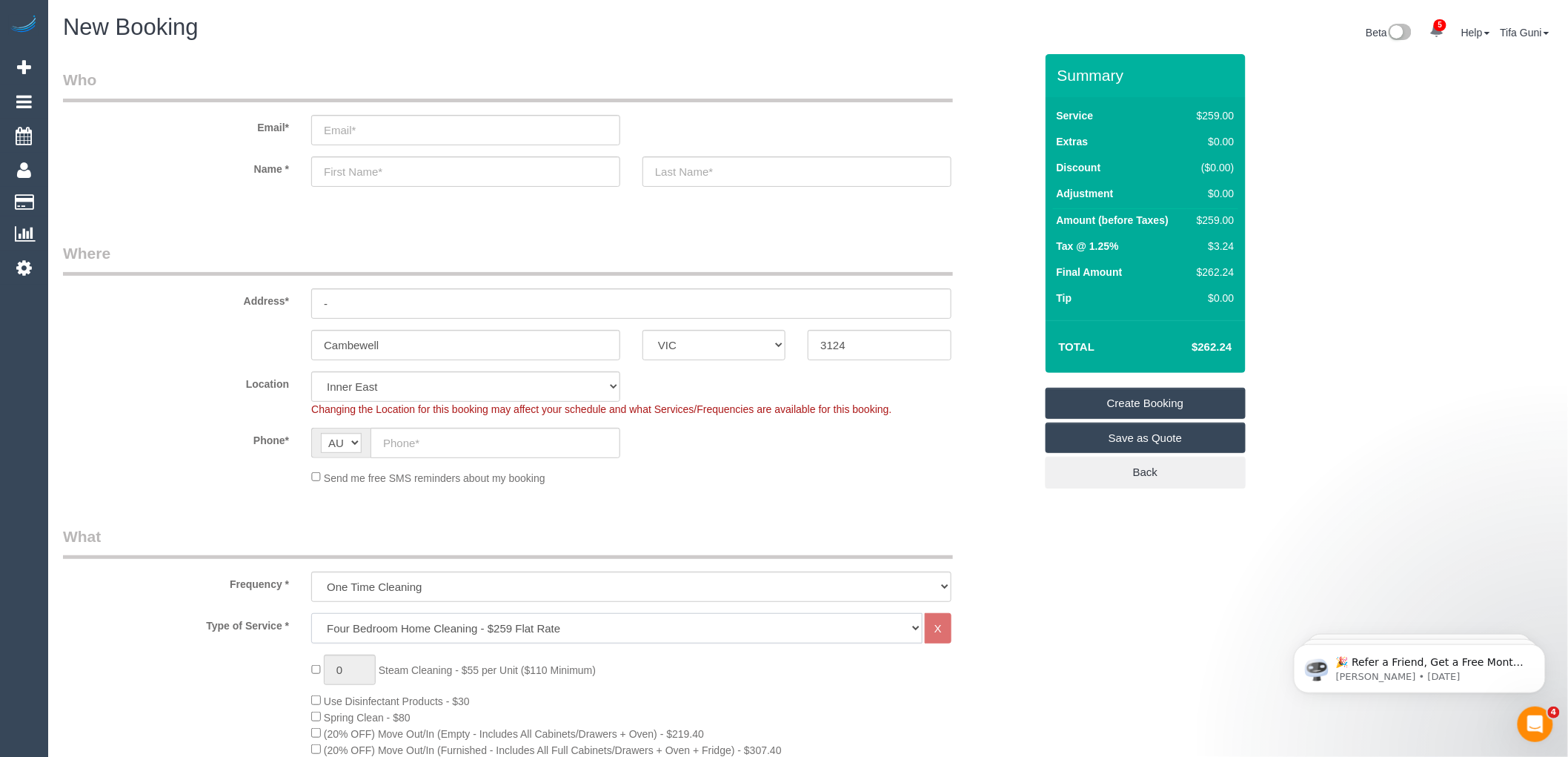
select select "spot26"
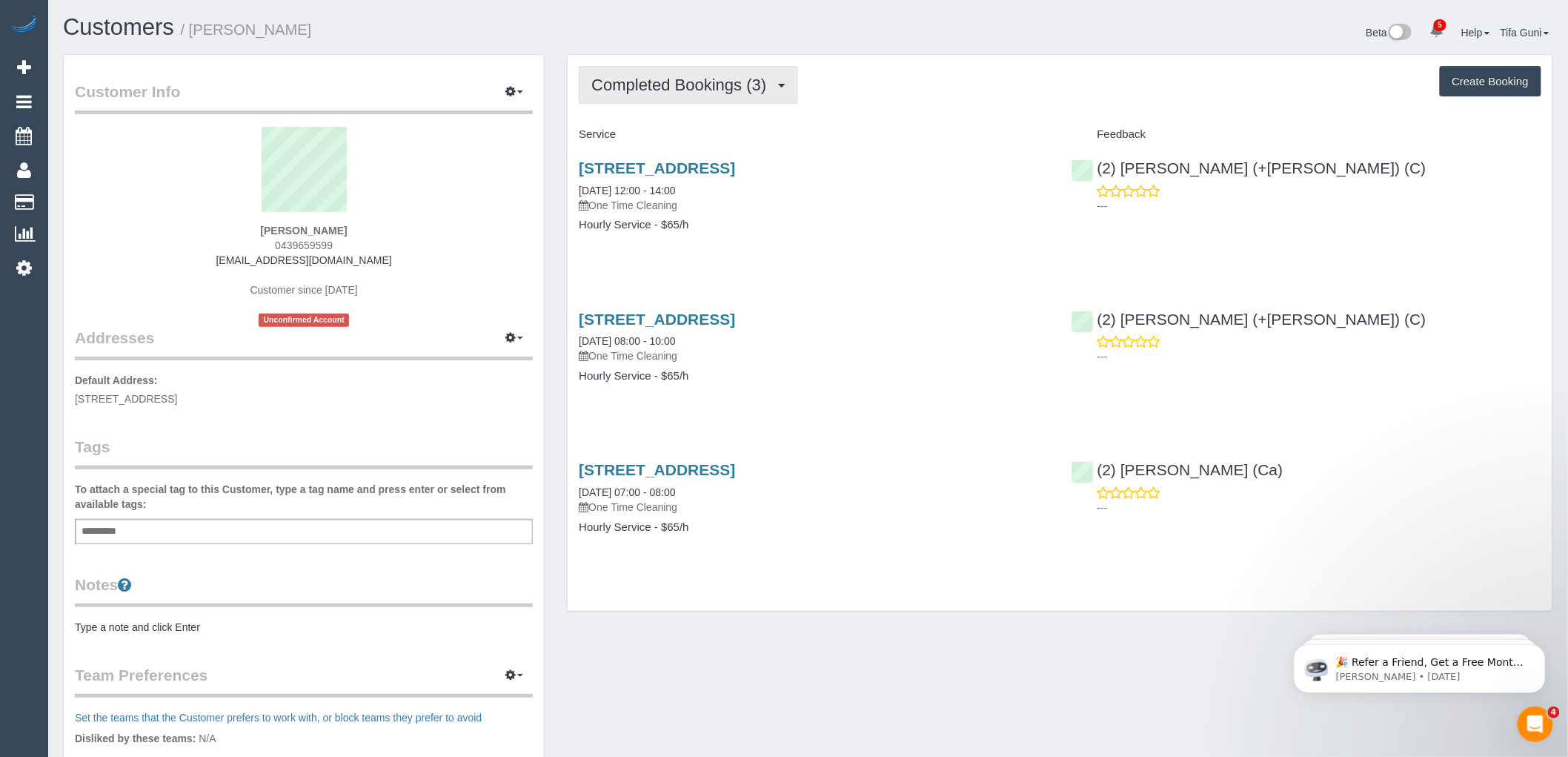
click at [725, 91] on span "Completed Bookings (3)" at bounding box center [682, 84] width 182 height 18
click at [793, 206] on p "One Time Cleaning" at bounding box center [814, 205] width 470 height 15
click at [1478, 83] on button "Create Booking" at bounding box center [1492, 81] width 102 height 31
select select "VIC"
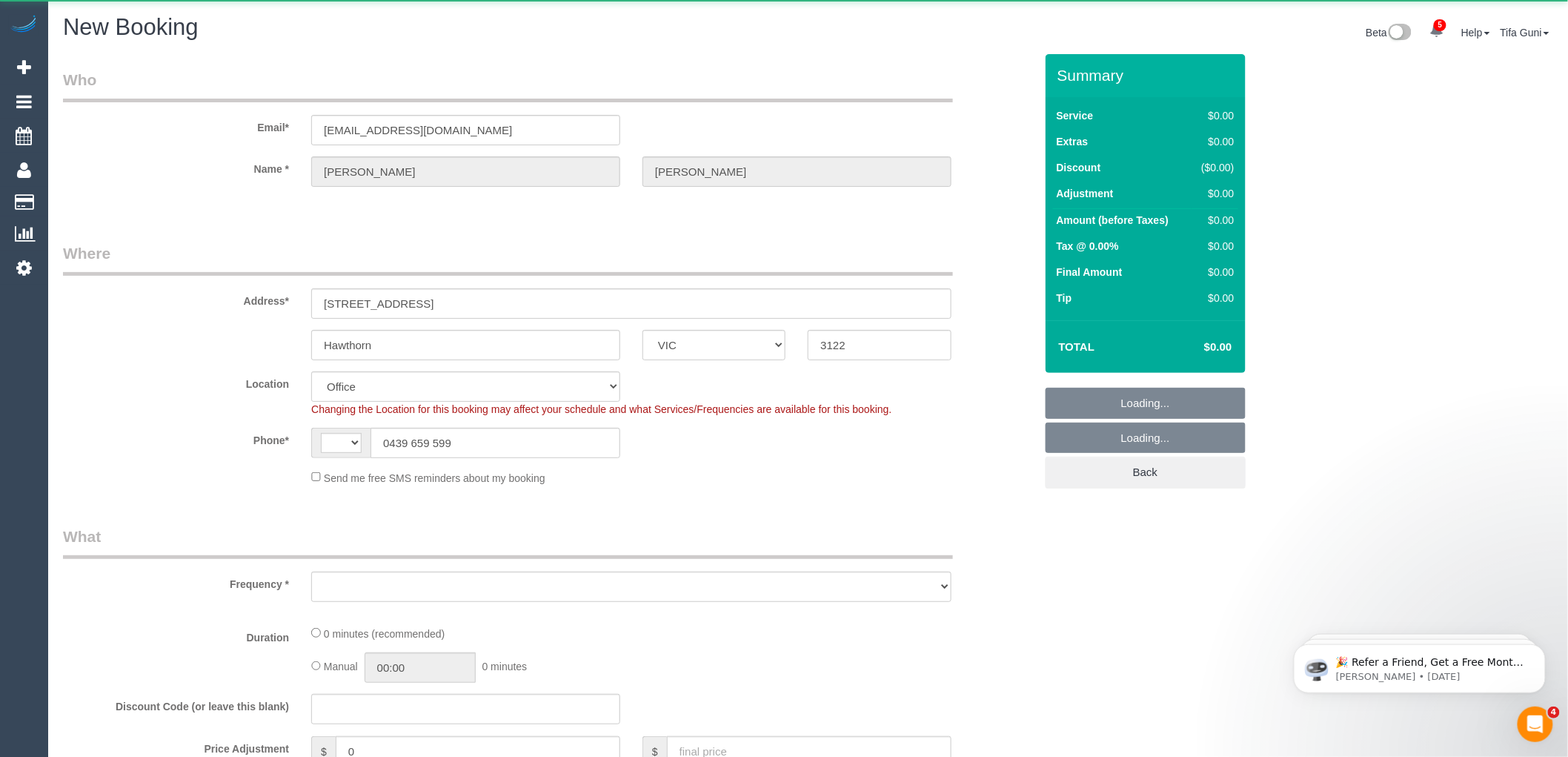
select select "string:AU"
select select "object:935"
select select "string:stripe-pm_1Na8Cf2GScqysDRVwMJ17Hvo"
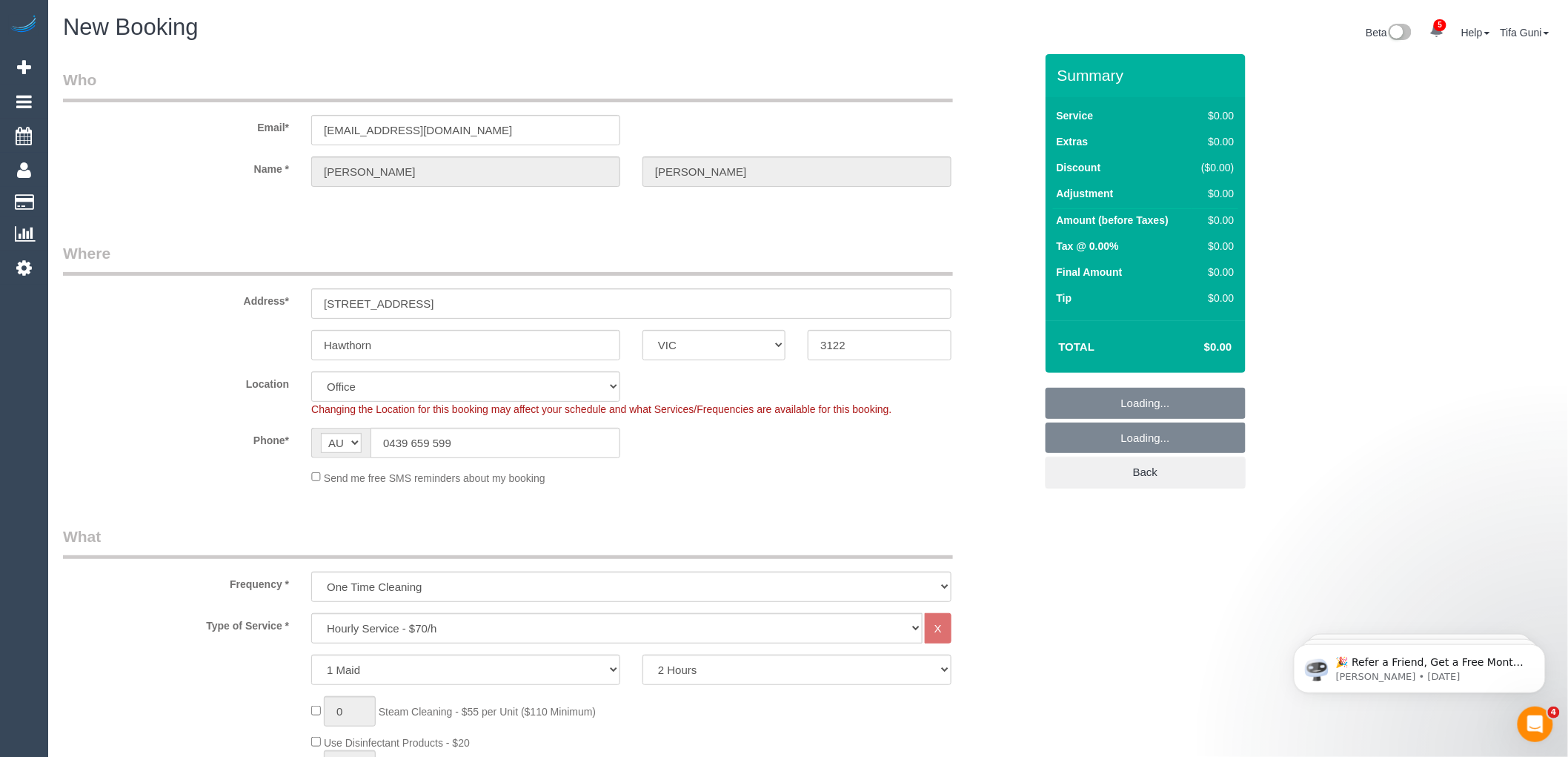
select select "object:2607"
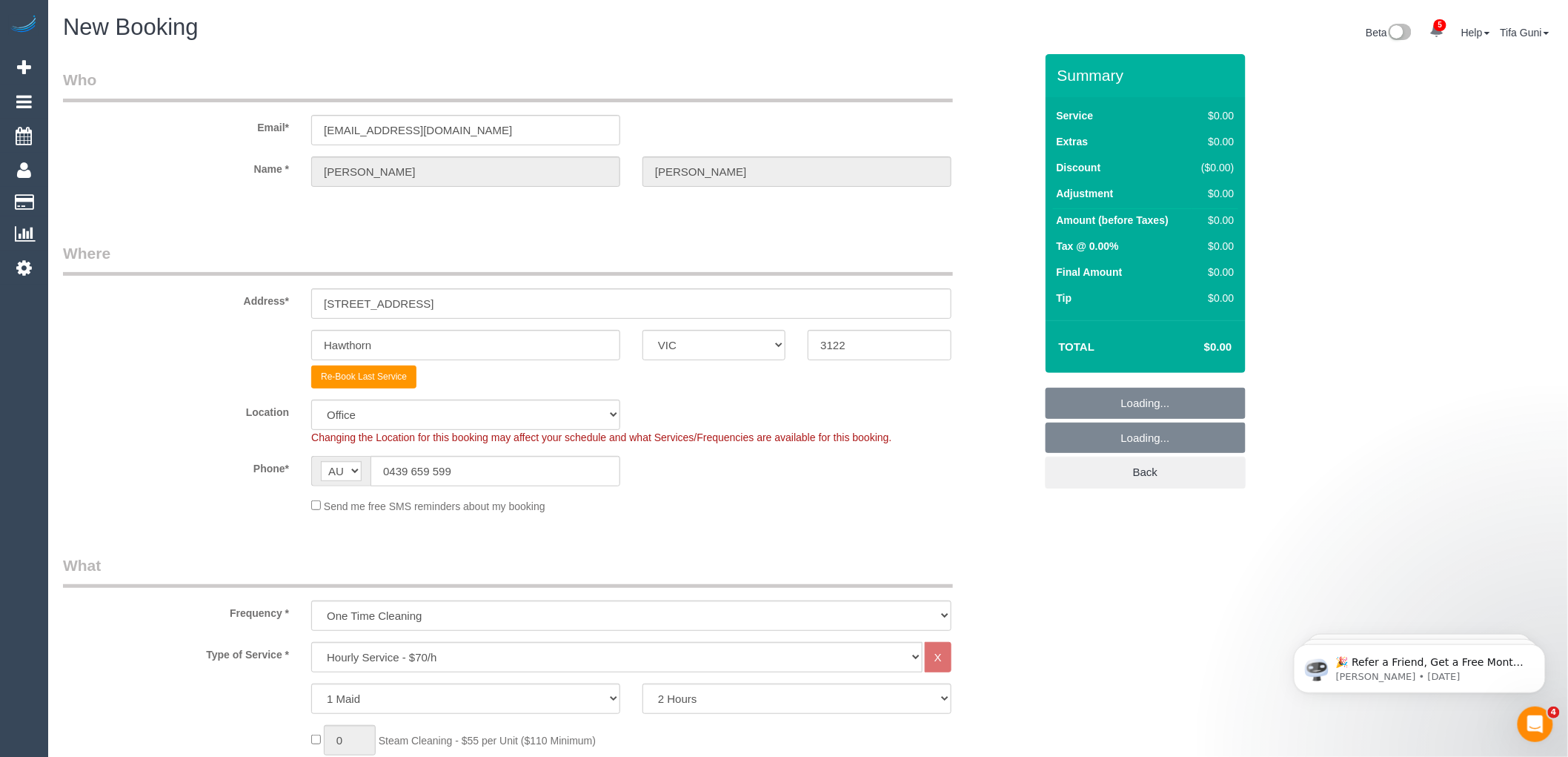
select select "55"
select select "object:2617"
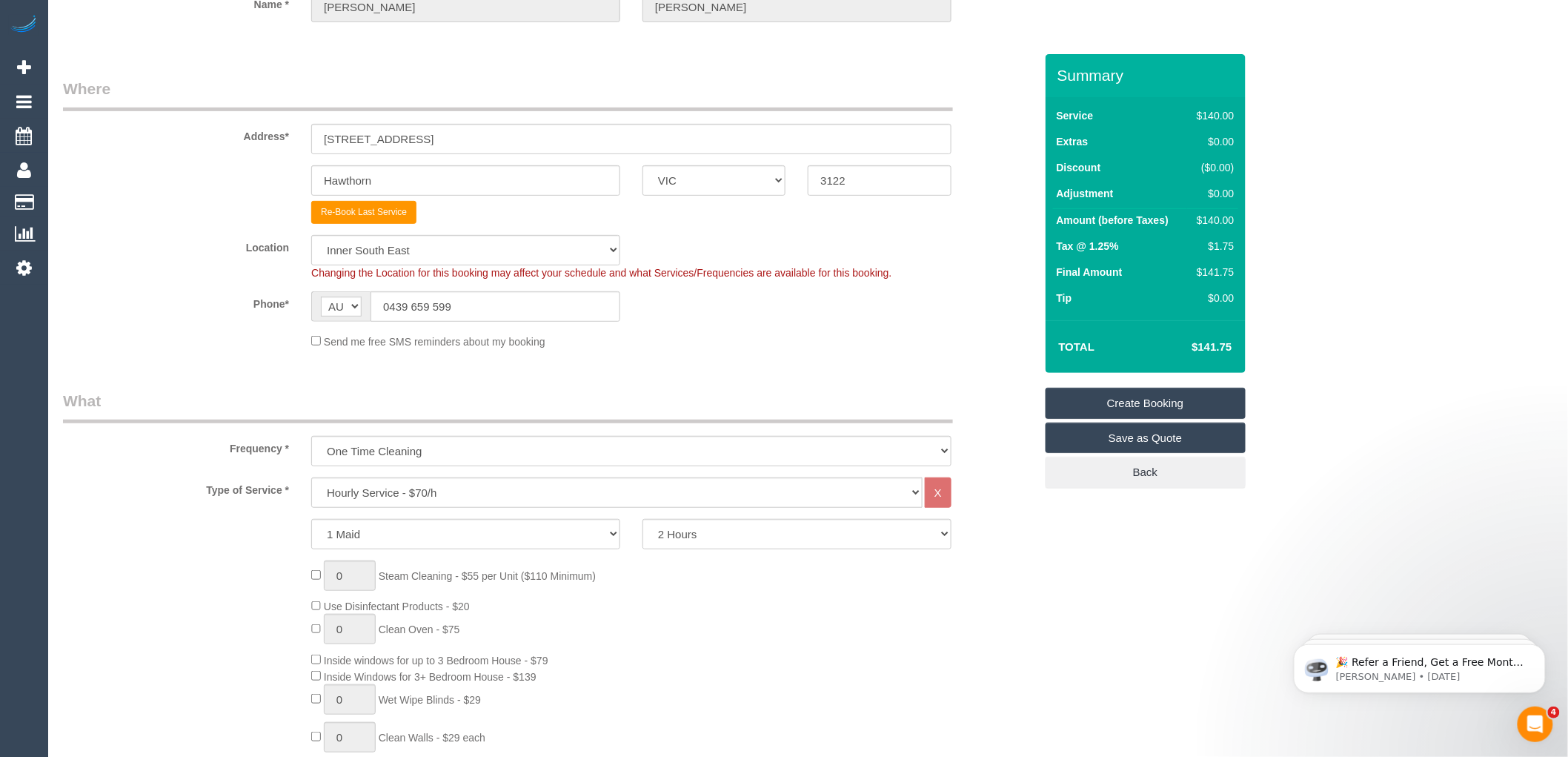
scroll to position [411, 0]
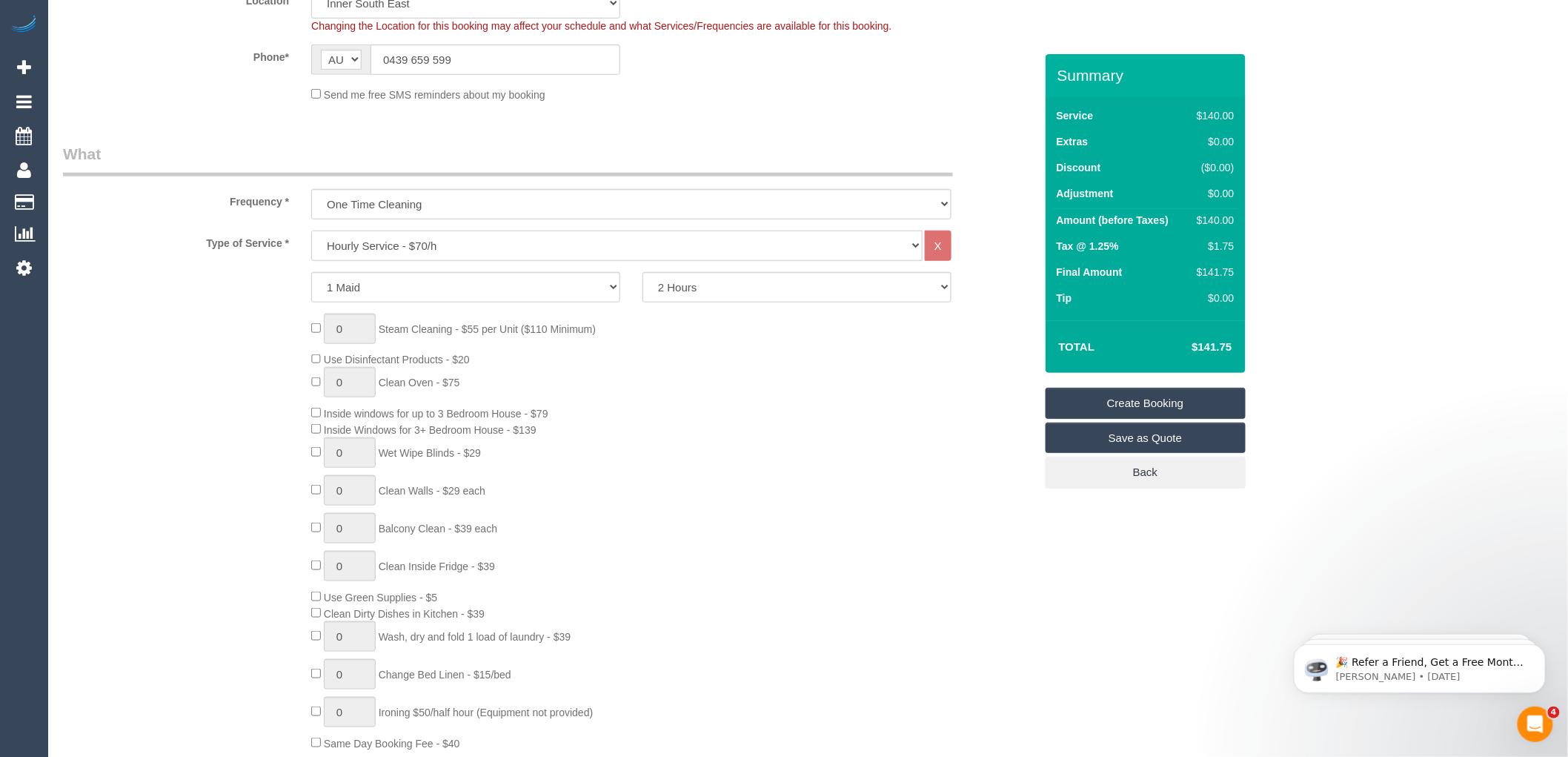
click at [470, 249] on select "Hourly Service - $70/h Hourly Service - $65/h Hourly Service - $60/h Hourly Ser…" at bounding box center [617, 245] width 612 height 31
select select "213"
click at [311, 230] on select "Hourly Service - $70/h Hourly Service - $65/h Hourly Service - $60/h Hourly Ser…" at bounding box center [617, 245] width 612 height 31
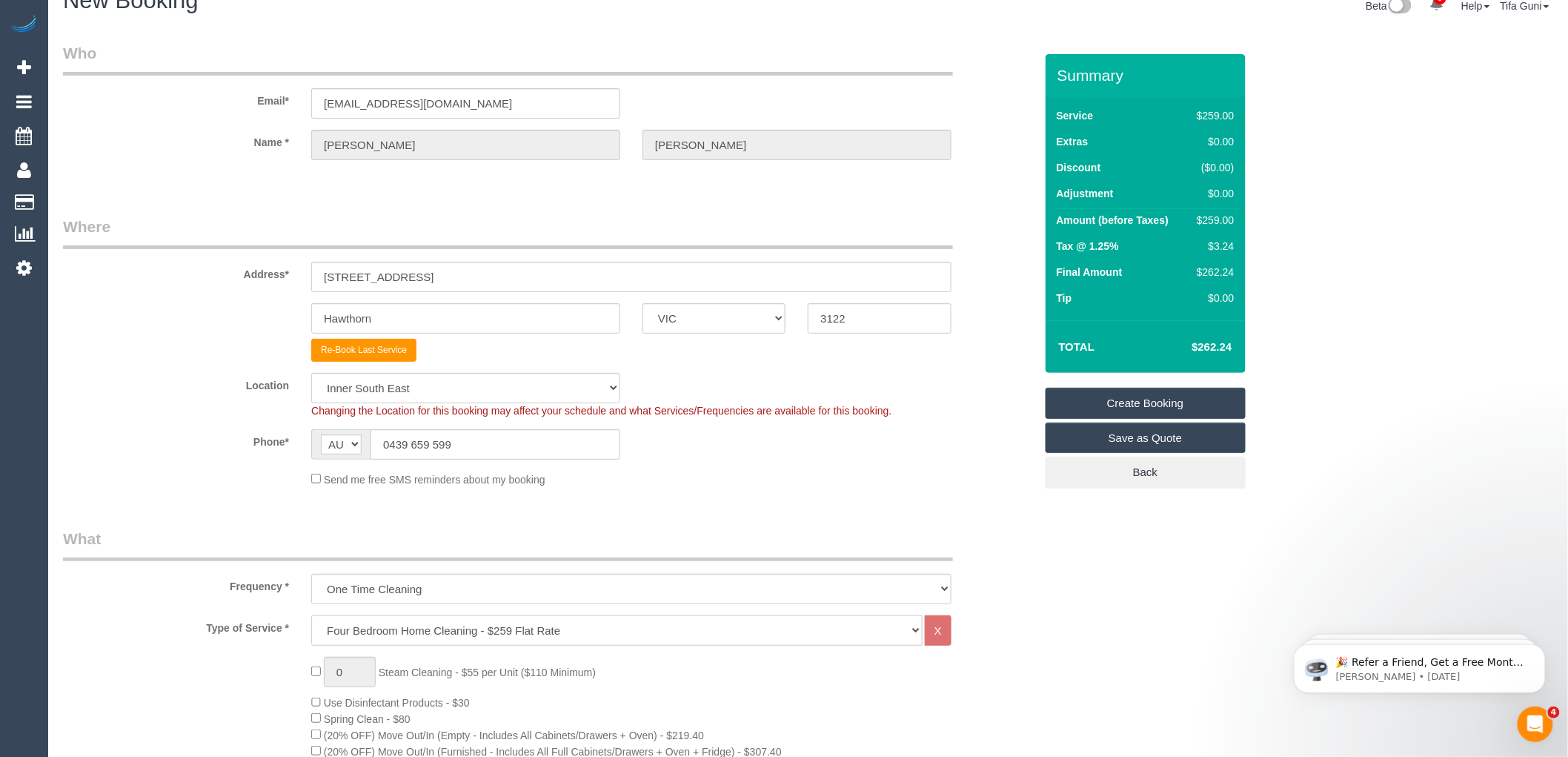
scroll to position [0, 0]
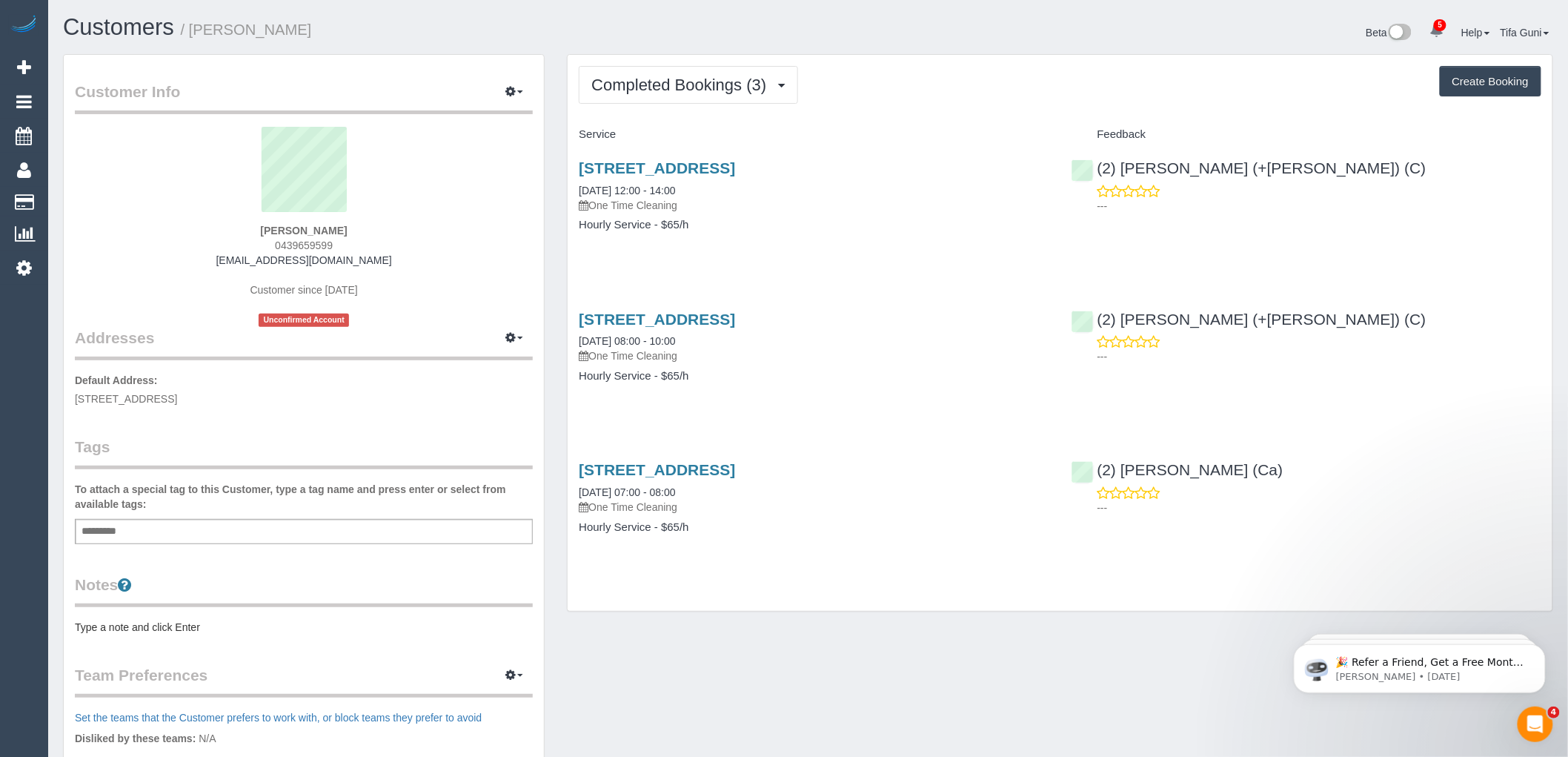
click at [1475, 78] on button "Create Booking" at bounding box center [1492, 81] width 102 height 31
select select "VIC"
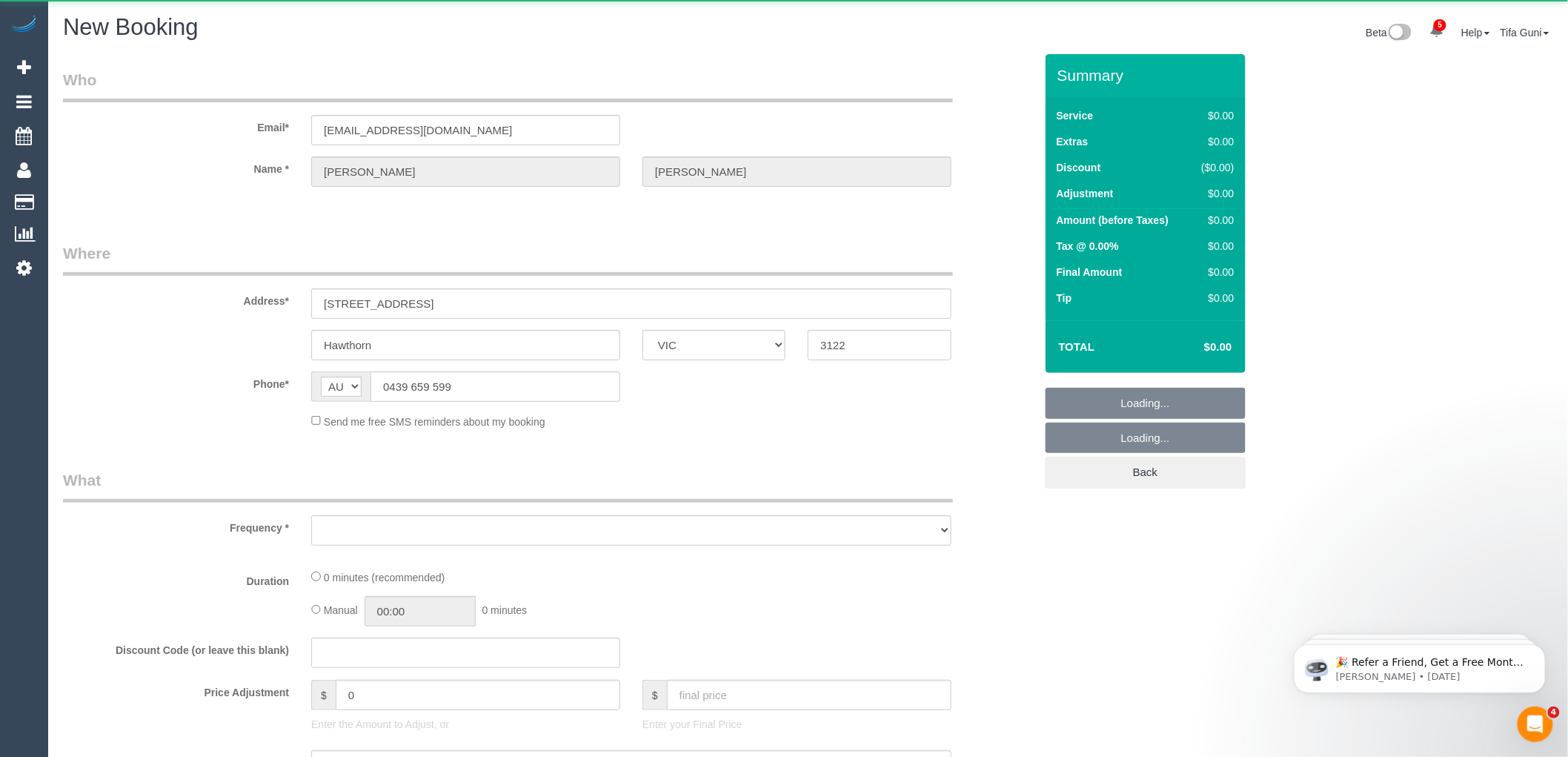
select select "object:3824"
select select "string:stripe-pm_1Na8Cf2GScqysDRVwMJ17Hvo"
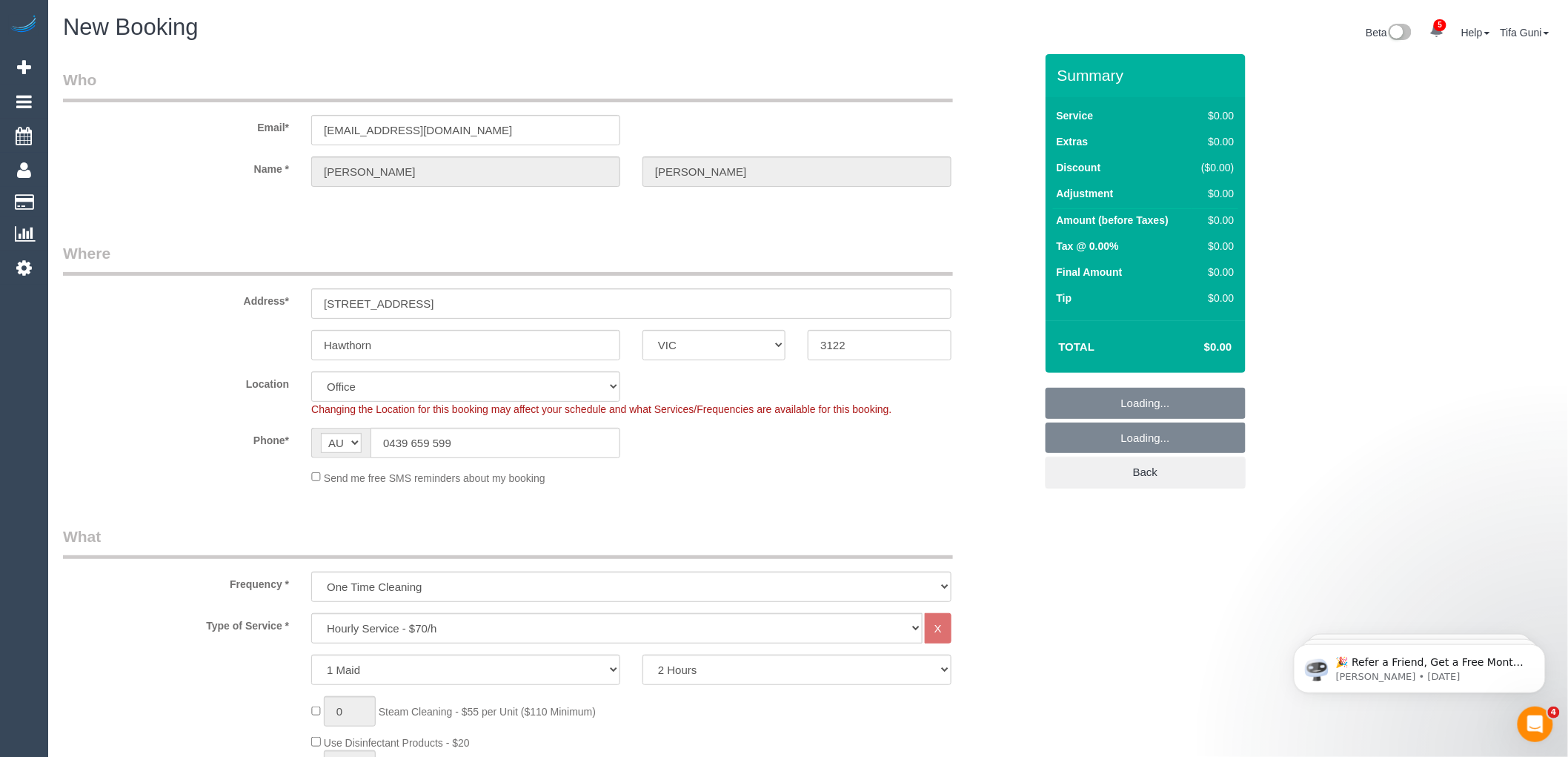
select select "object:5251"
select select "55"
select select "object:5256"
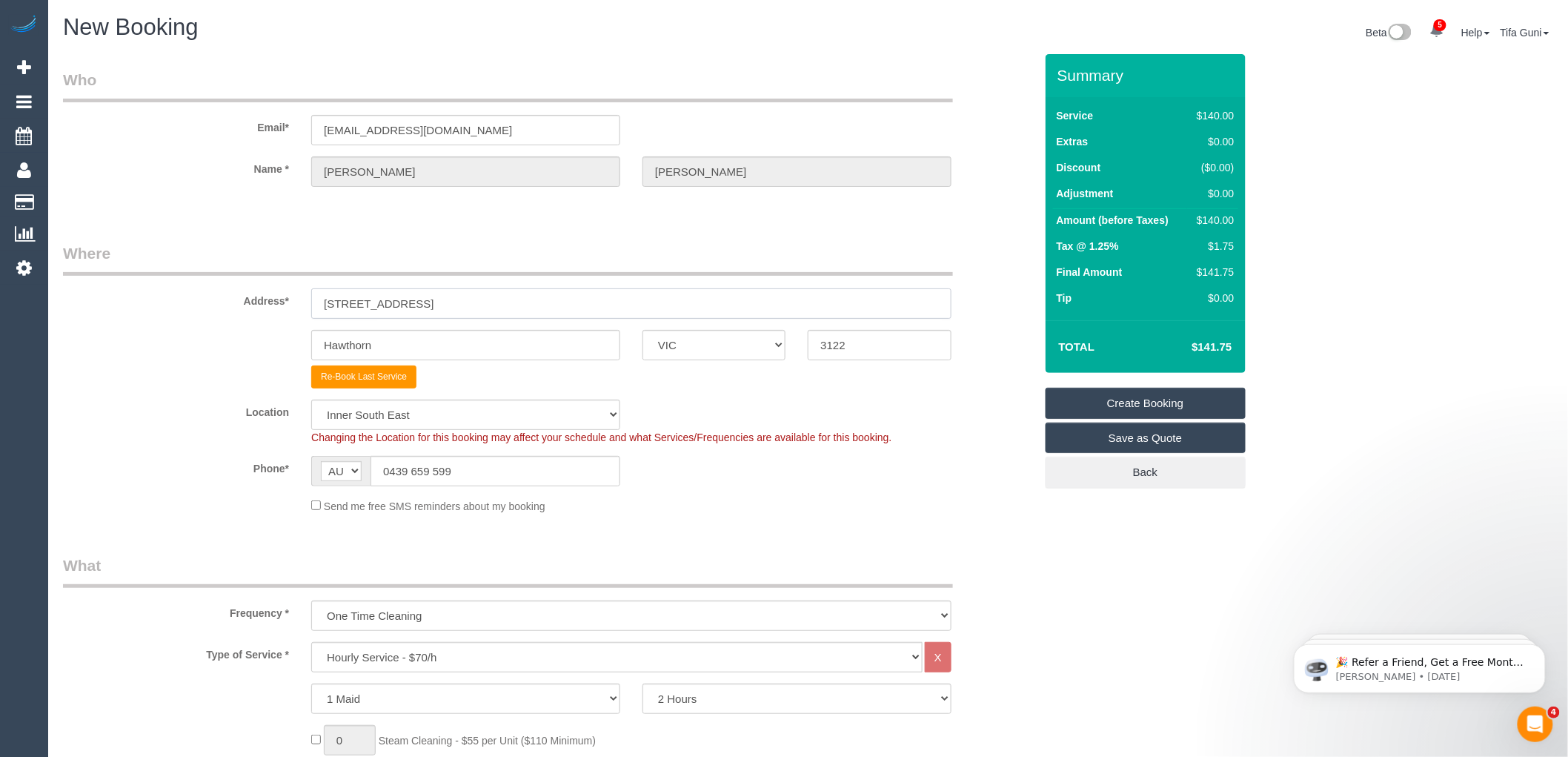
drag, startPoint x: 514, startPoint y: 305, endPoint x: 224, endPoint y: 309, distance: 290.0
click at [224, 309] on div "Address* Unit 8 / 8 Manningtree Road" at bounding box center [548, 280] width 994 height 76
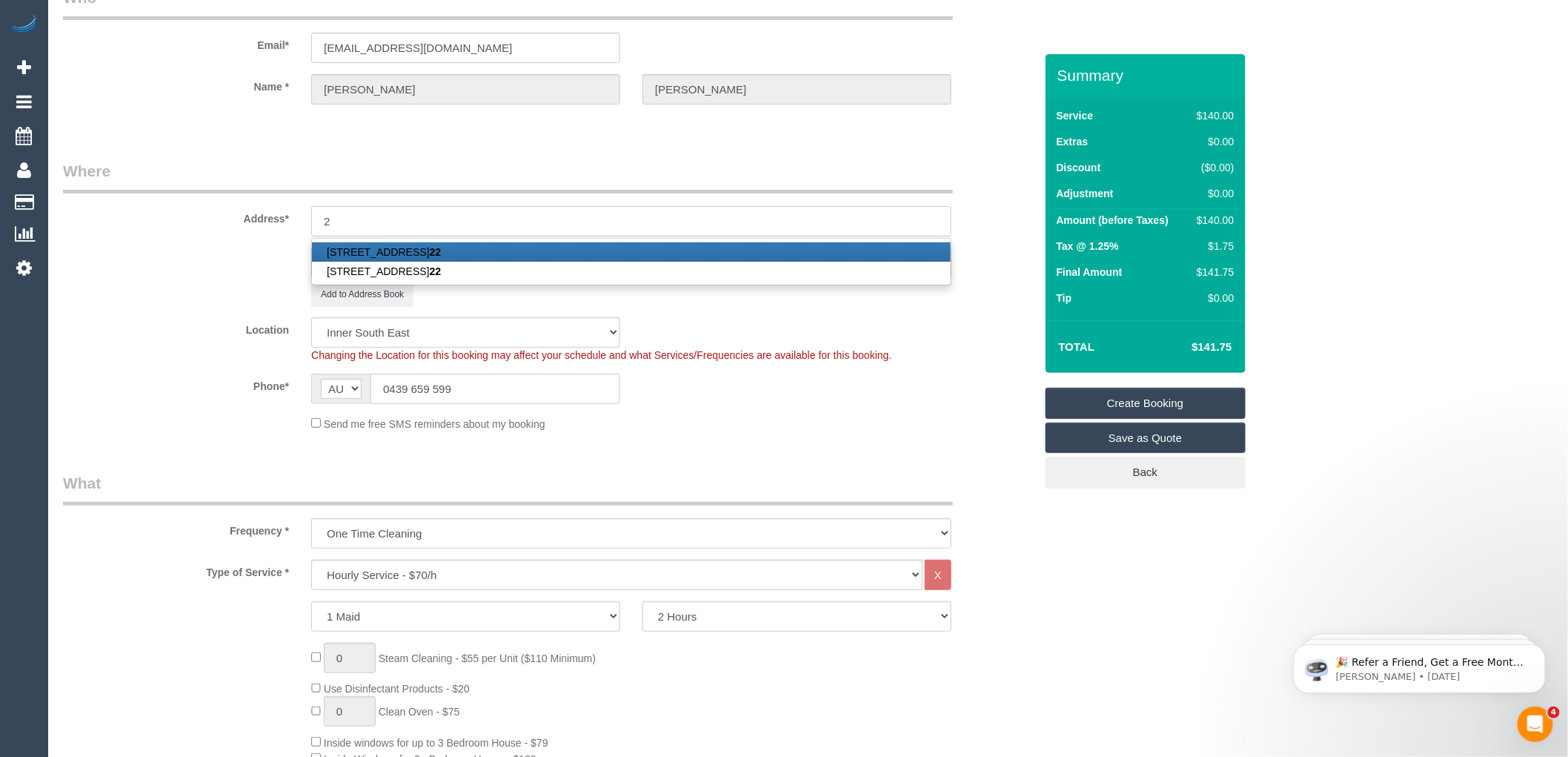
type input "2"
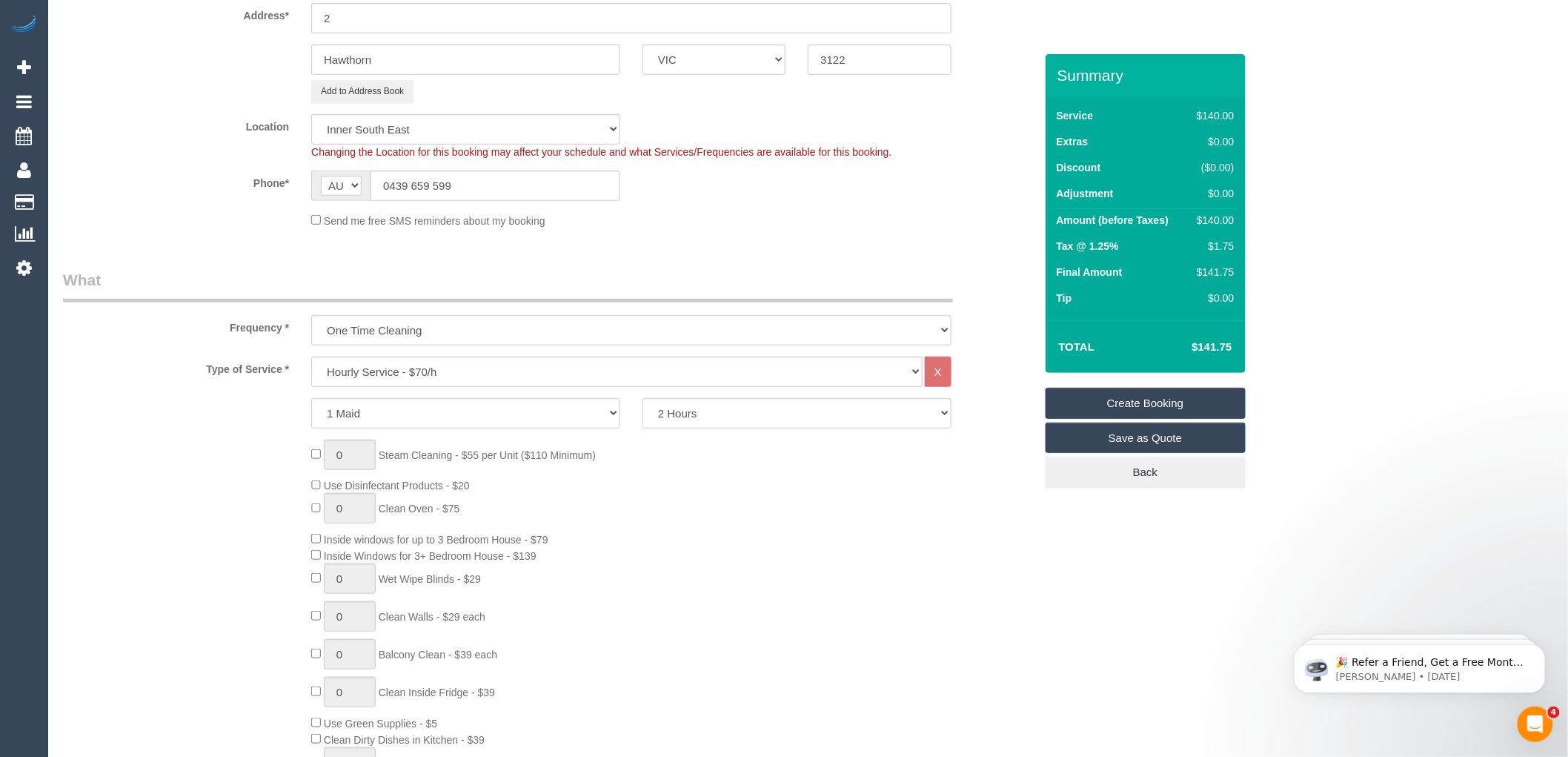
scroll to position [332, 0]
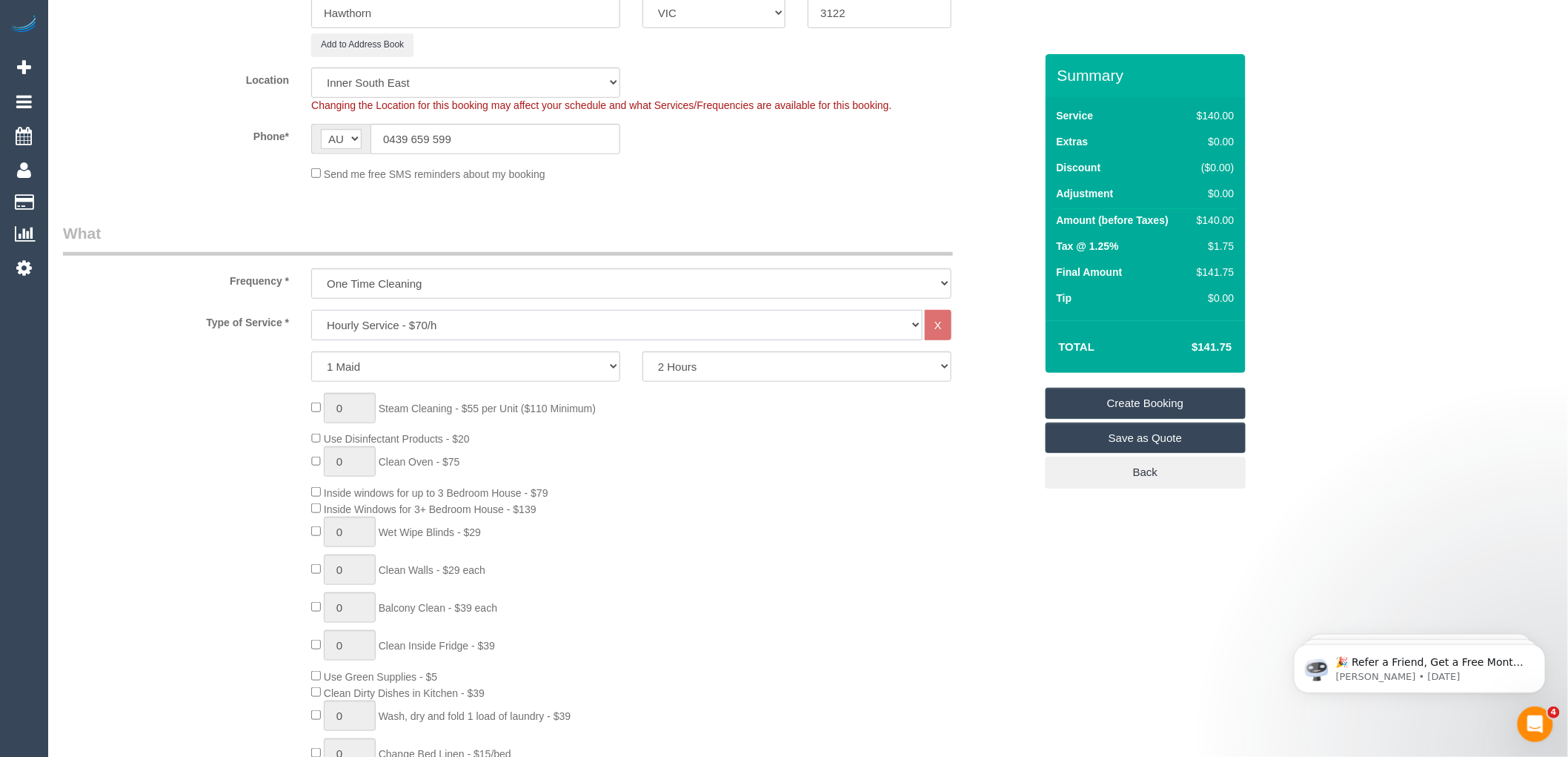
click at [409, 324] on select "Hourly Service - $70/h Hourly Service - $65/h Hourly Service - $60/h Hourly Ser…" at bounding box center [617, 324] width 612 height 31
select select "213"
click at [311, 309] on select "Hourly Service - $70/h Hourly Service - $65/h Hourly Service - $60/h Hourly Ser…" at bounding box center [617, 324] width 612 height 31
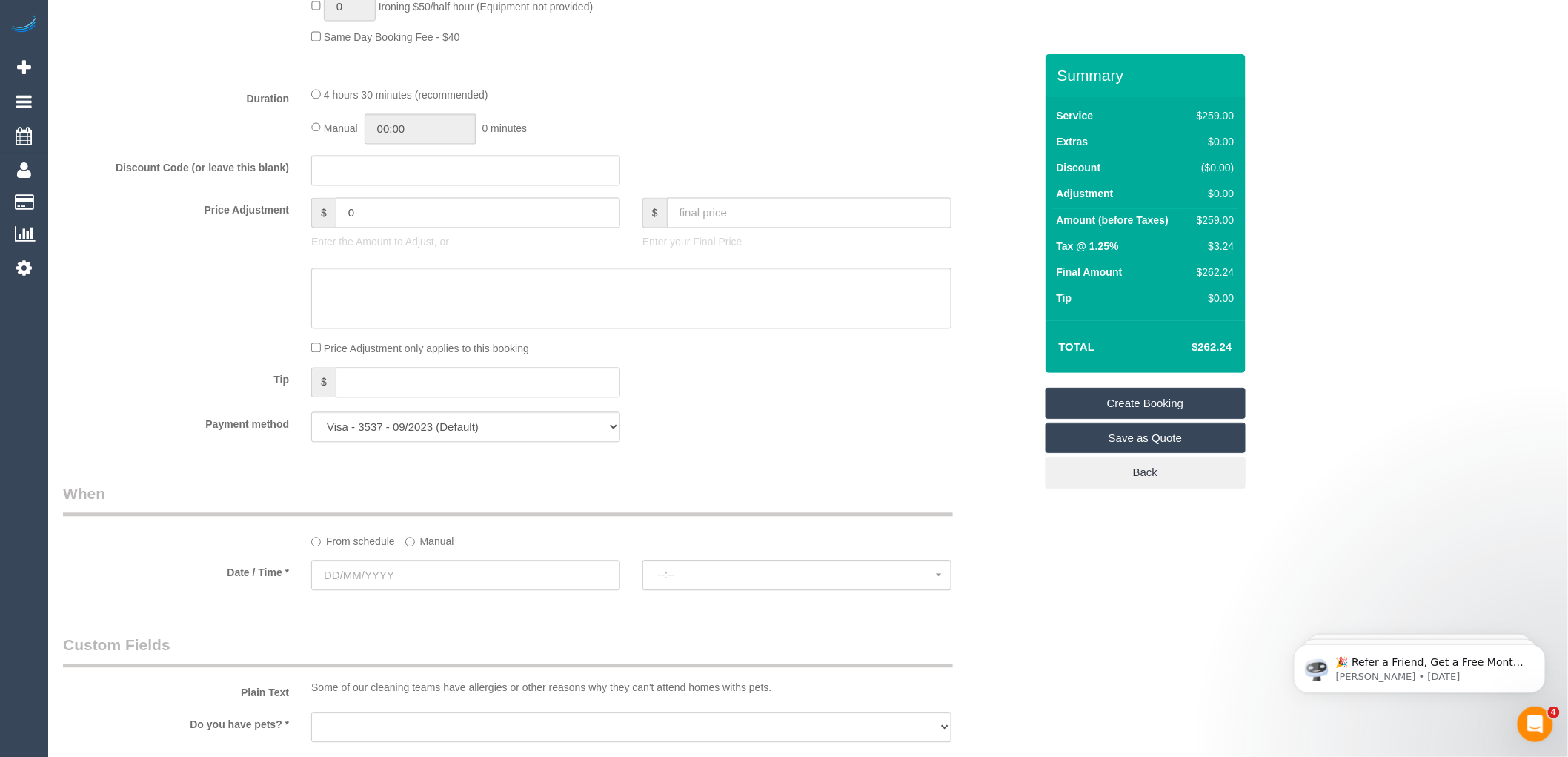
scroll to position [1486, 0]
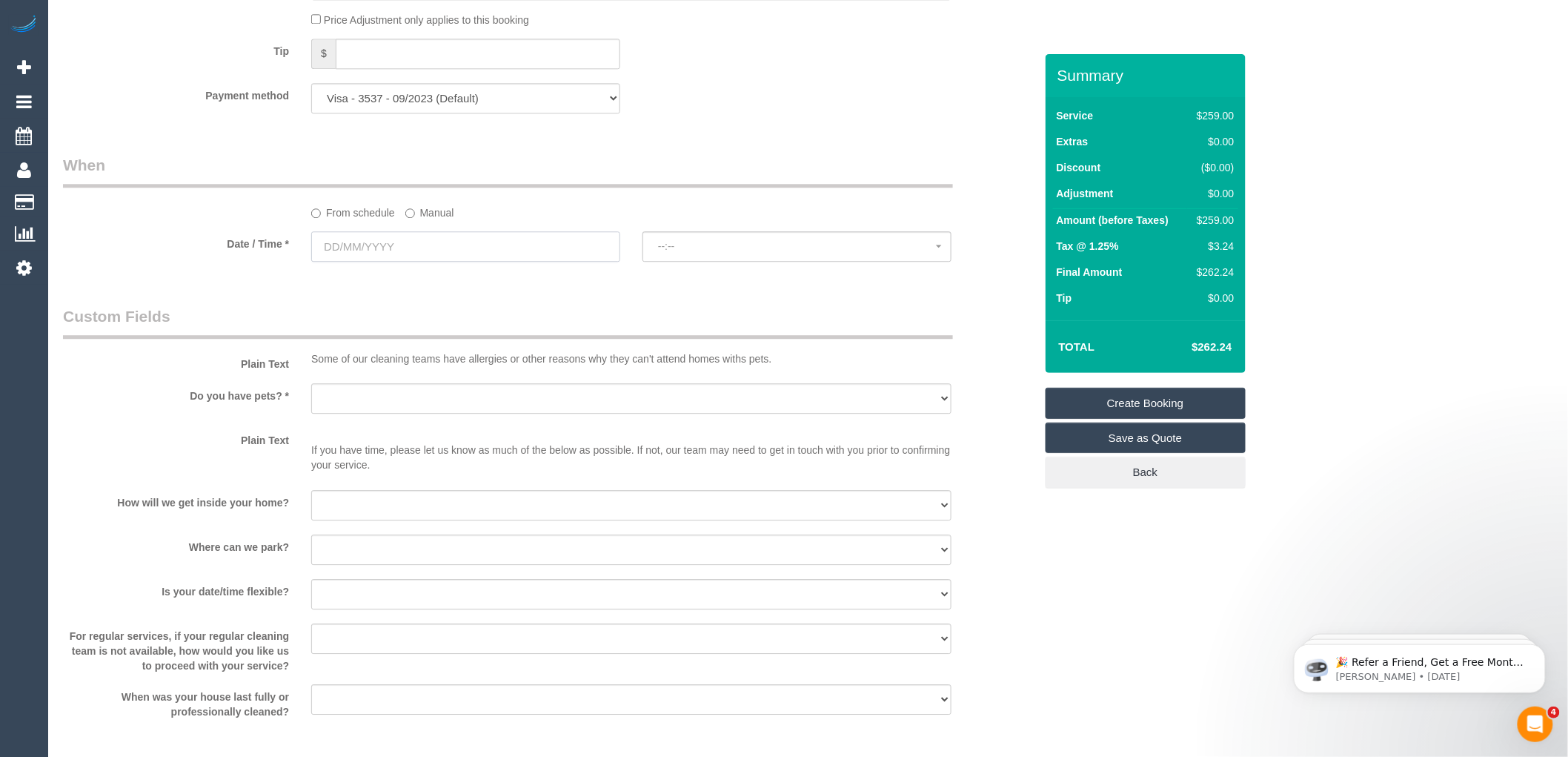
click at [396, 262] on input "text" at bounding box center [466, 246] width 309 height 31
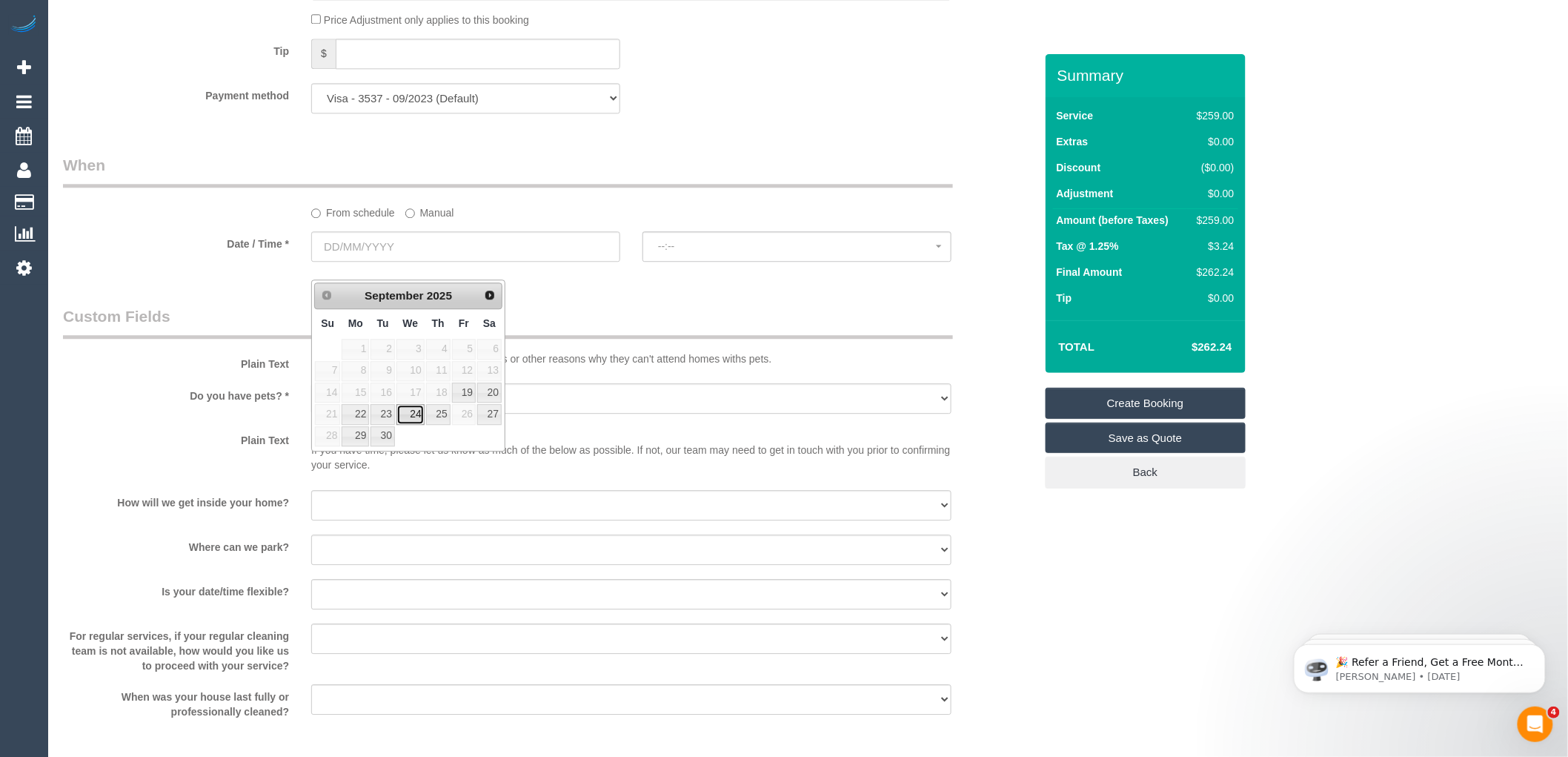
click at [416, 417] on link "24" at bounding box center [410, 414] width 28 height 20
type input "24/09/2025"
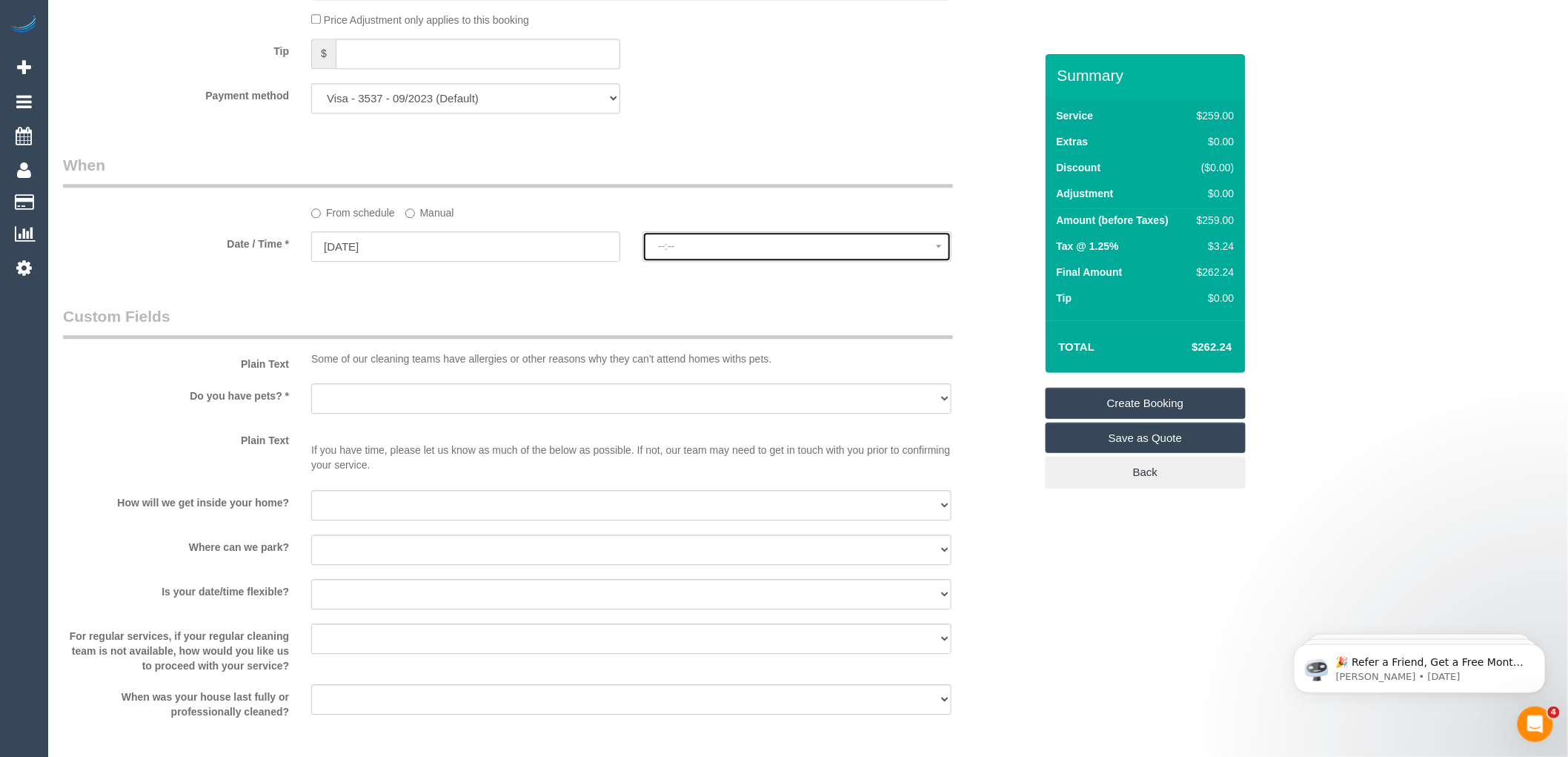
click at [702, 252] on span "--:--" at bounding box center [797, 245] width 278 height 11
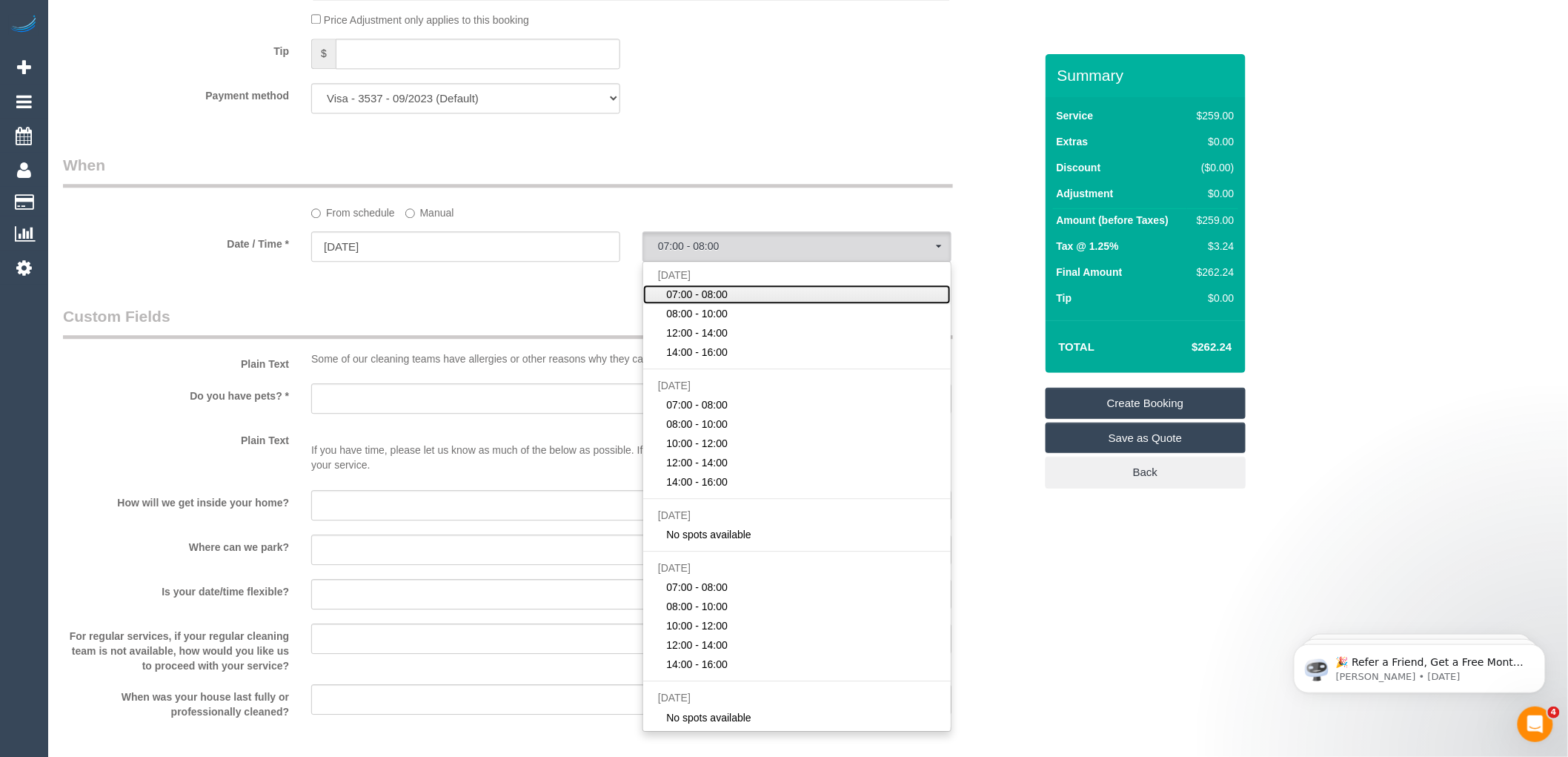
click at [701, 302] on span "07:00 - 08:00" at bounding box center [698, 294] width 62 height 15
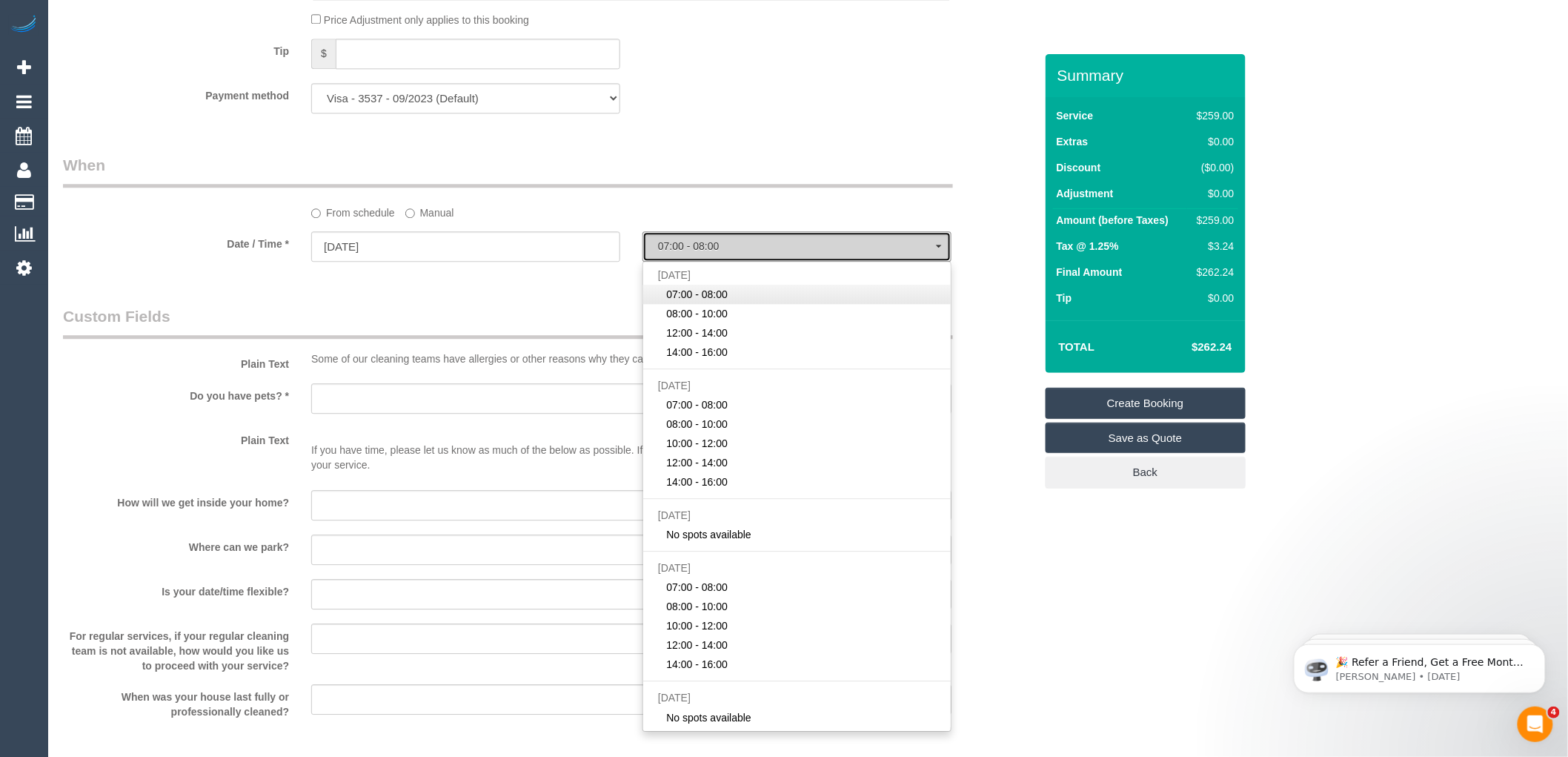
select select "spot1"
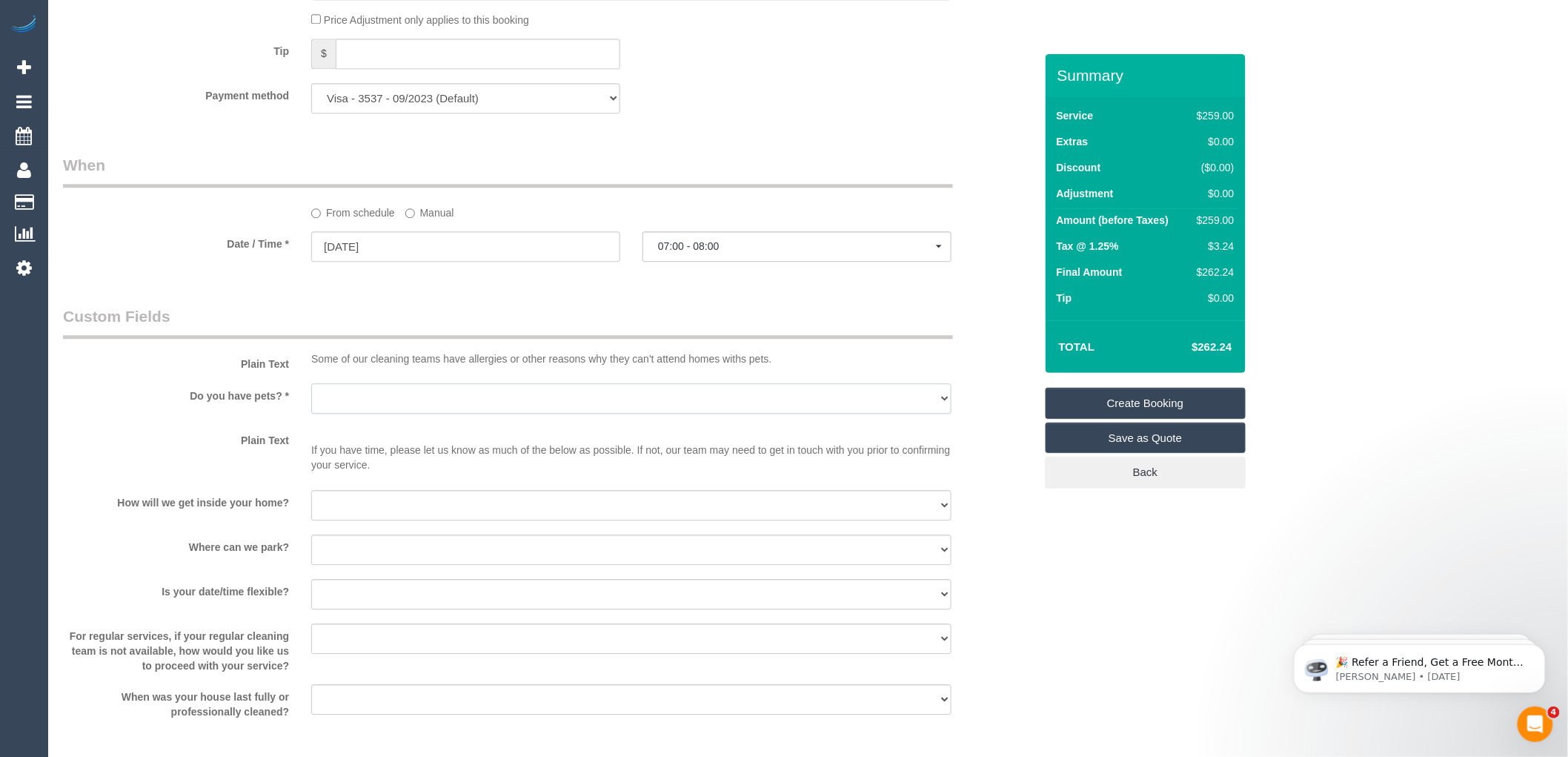
click at [402, 414] on select "Yes - Cats Yes - Dogs No pets Yes - Dogs and Cats Yes - Other" at bounding box center [631, 398] width 641 height 31
select select "number:28"
click at [311, 400] on select "Yes - Cats Yes - Dogs No pets Yes - Dogs and Cats Yes - Other" at bounding box center [631, 398] width 641 height 31
click at [350, 520] on select "I will be home Key will be left (please provide details below) Lock box/Access …" at bounding box center [631, 505] width 641 height 31
select select "number:14"
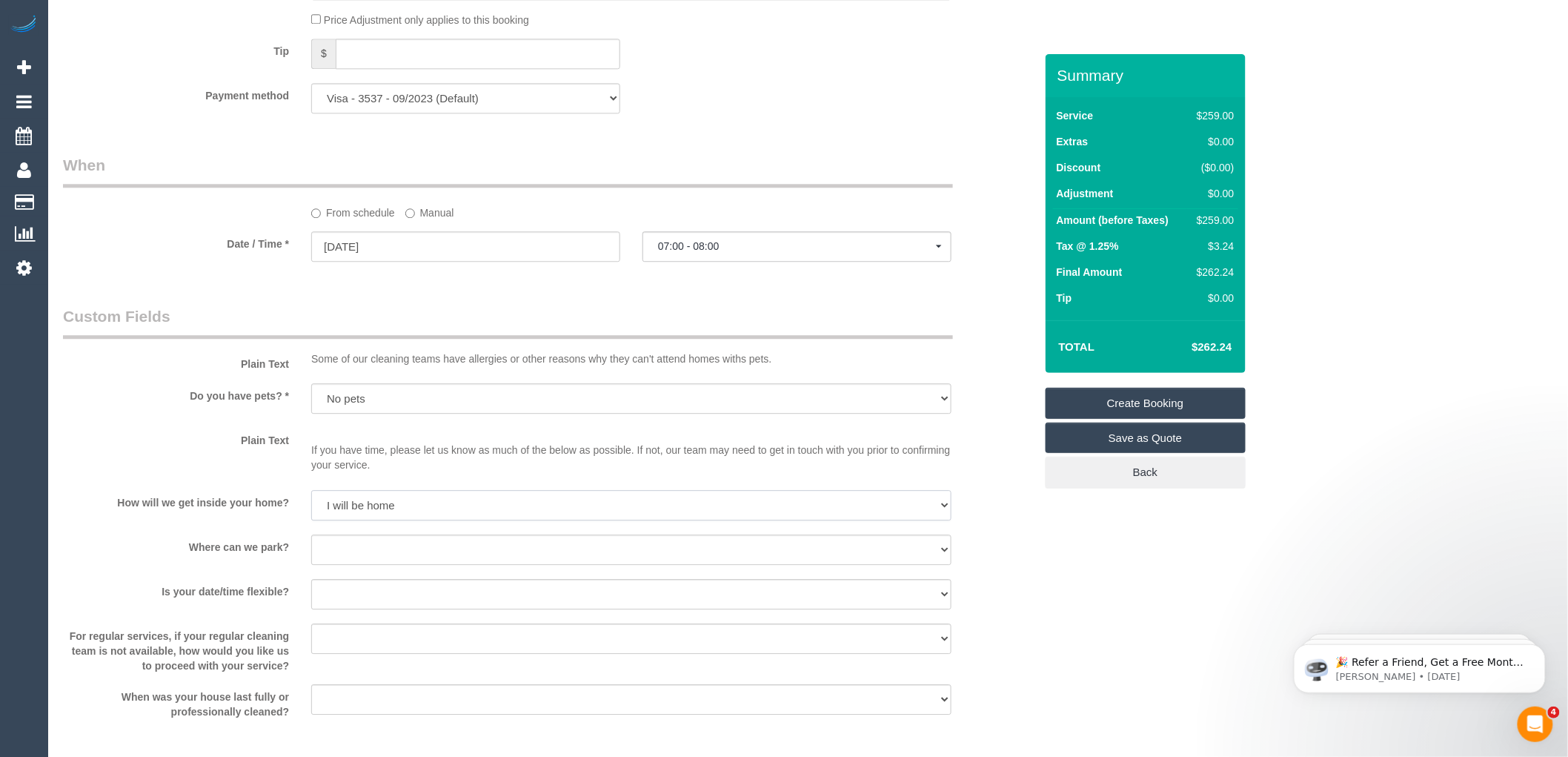
click at [311, 506] on select "I will be home Key will be left (please provide details below) Lock box/Access …" at bounding box center [631, 505] width 641 height 31
click at [356, 560] on select "I will provide parking on-site Free street parking Paid street parking (cost wi…" at bounding box center [631, 550] width 641 height 31
select select "number:19"
click at [311, 551] on select "I will provide parking on-site Free street parking Paid street parking (cost wi…" at bounding box center [631, 550] width 641 height 31
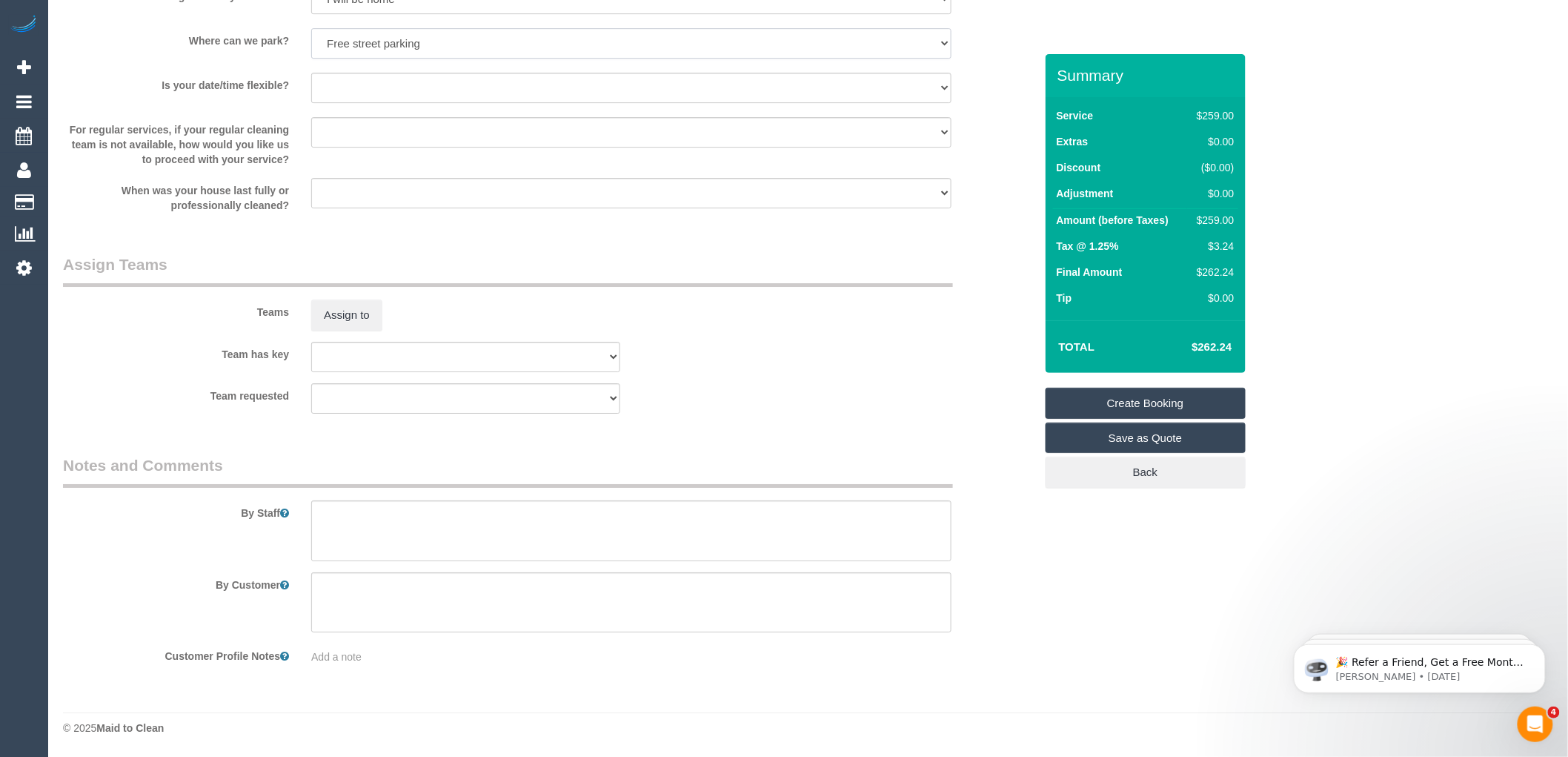
scroll to position [2009, 0]
drag, startPoint x: 352, startPoint y: 529, endPoint x: 373, endPoint y: 528, distance: 21.0
click at [352, 528] on textarea at bounding box center [631, 530] width 641 height 61
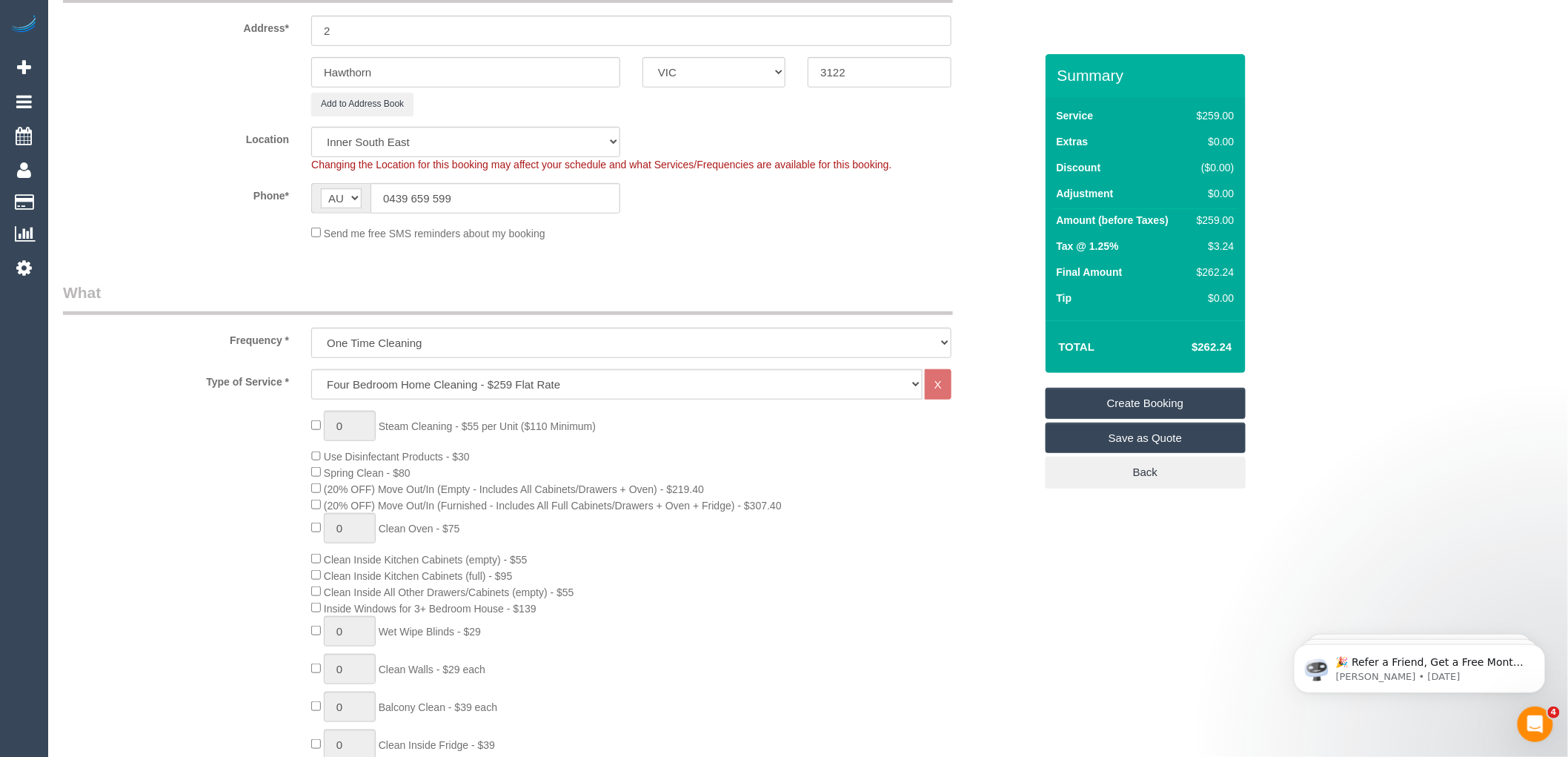
scroll to position [247, 0]
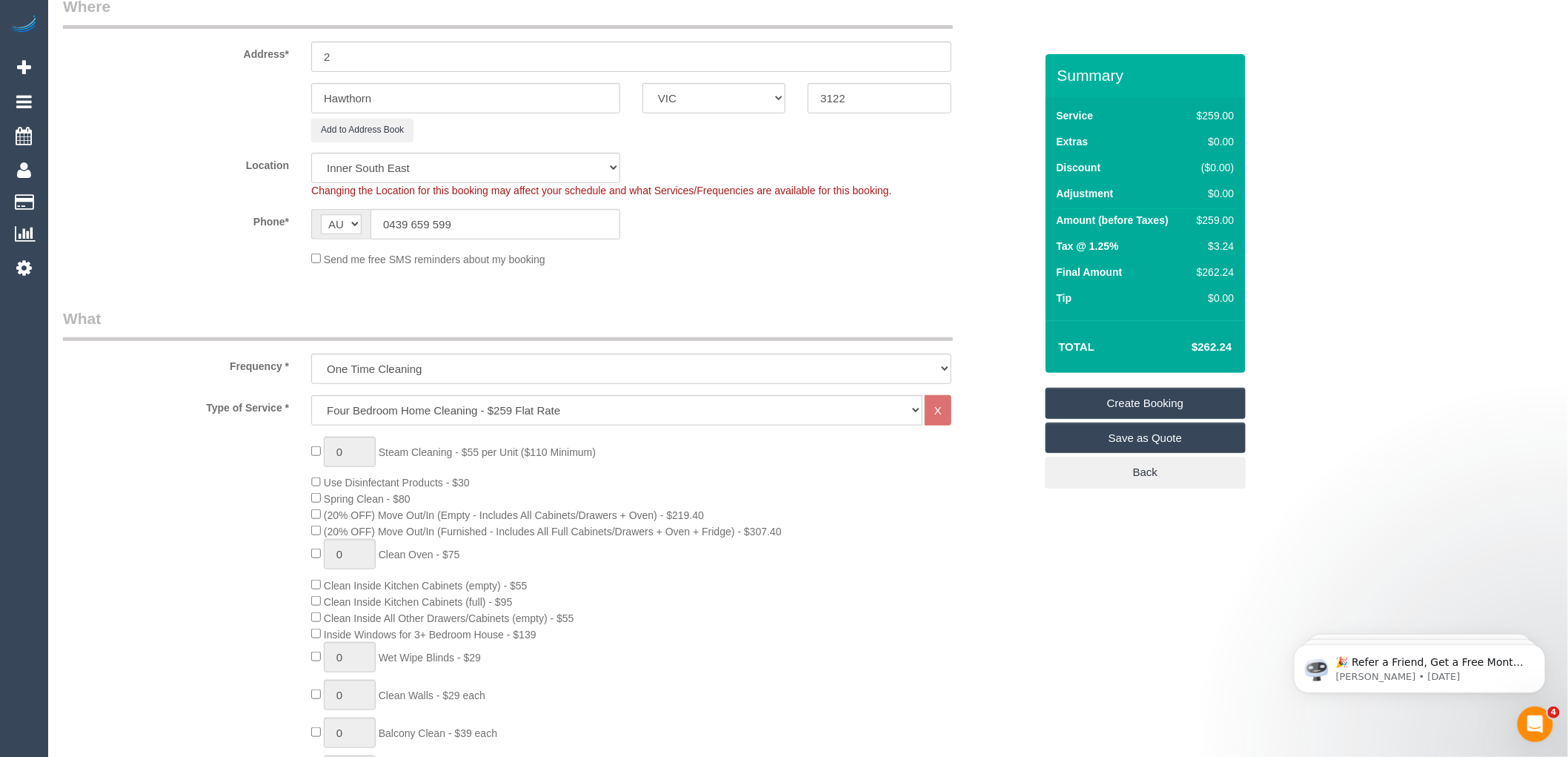
type textarea "Prefers the cleaner that cleaned for her last Bathrooms clean"
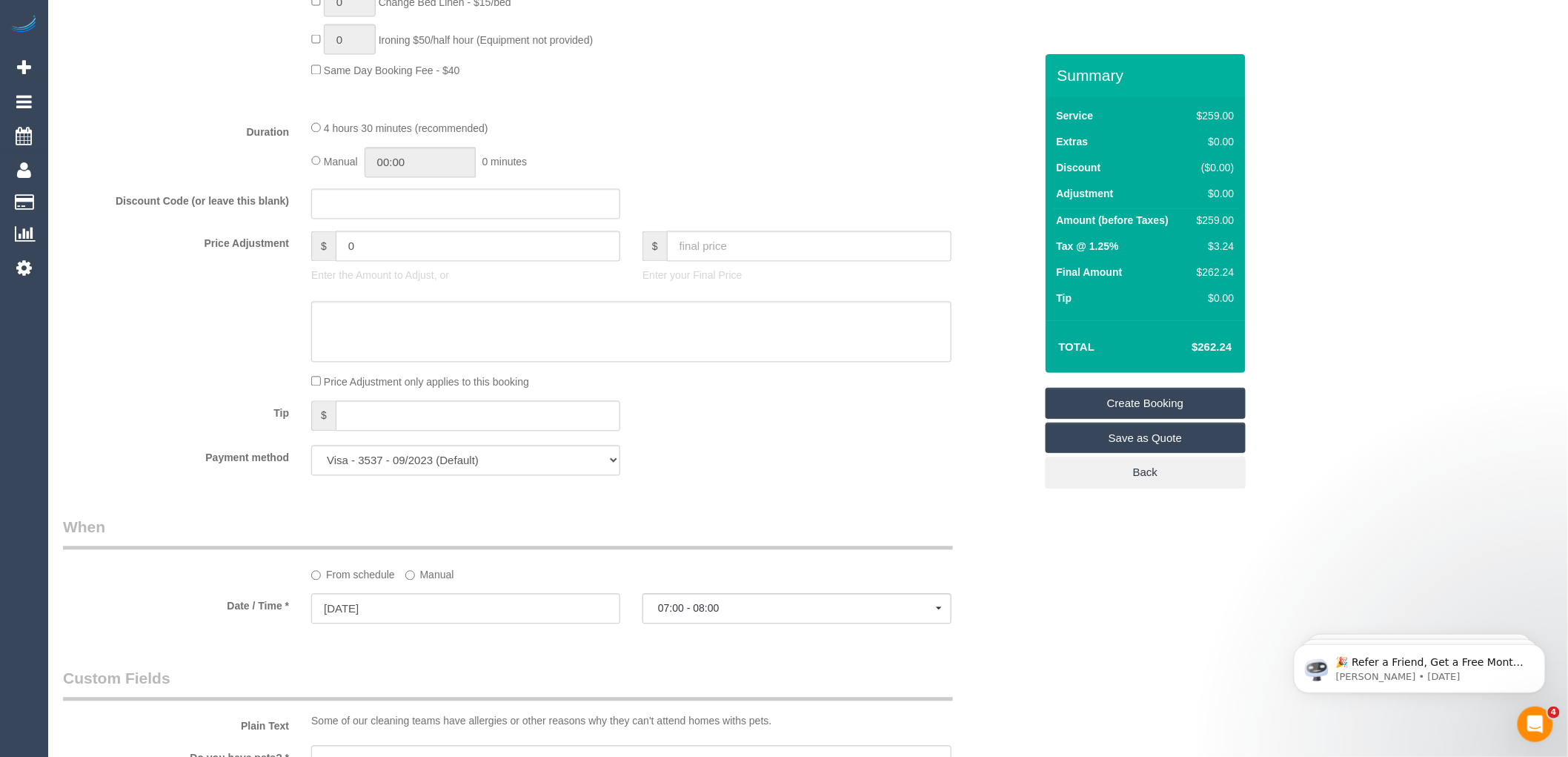
scroll to position [1235, 0]
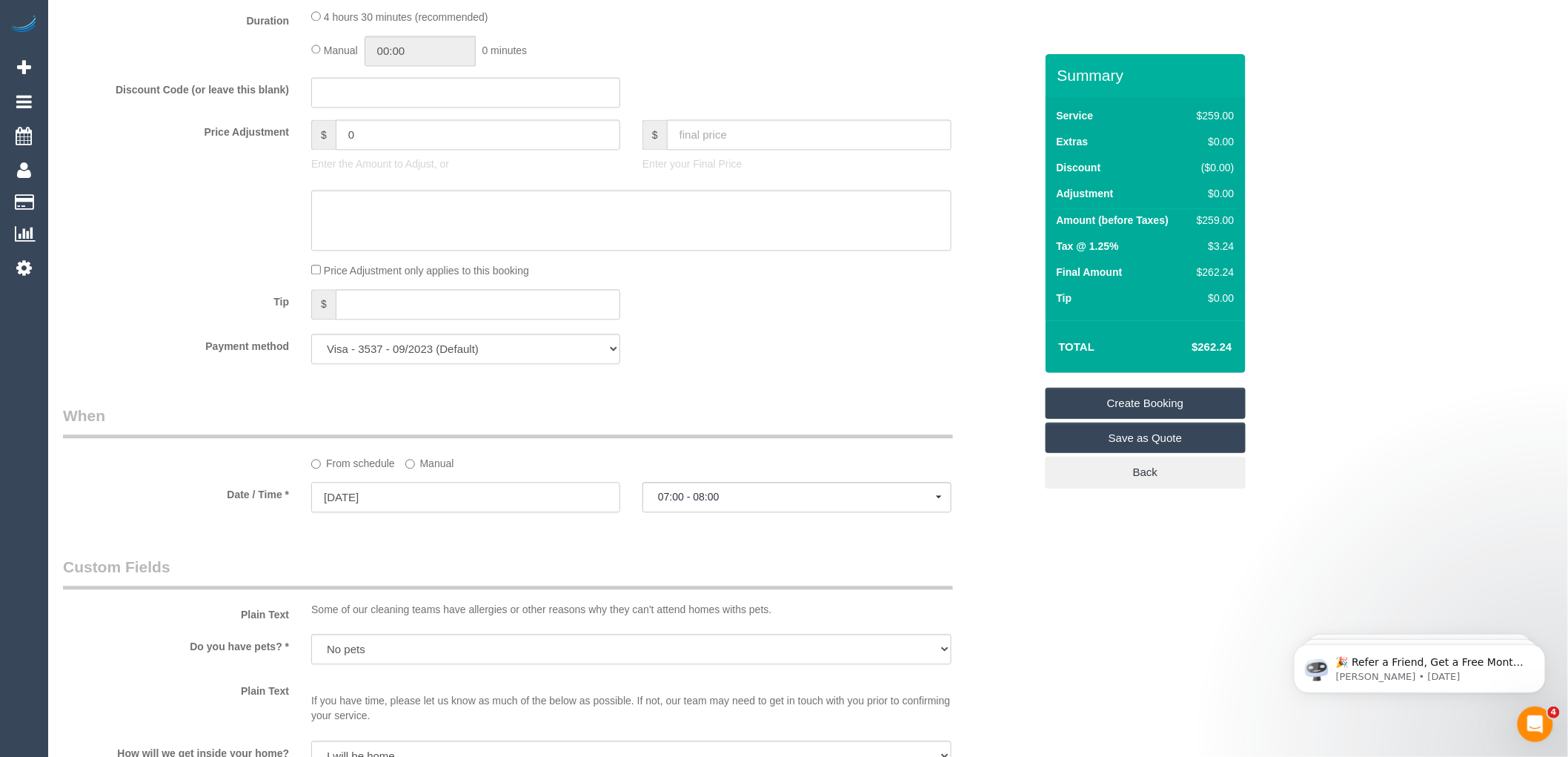
click at [413, 506] on input "24/09/2025" at bounding box center [466, 497] width 309 height 31
click at [359, 684] on link "29" at bounding box center [355, 687] width 27 height 20
type input "29/09/2025"
select select "spot17"
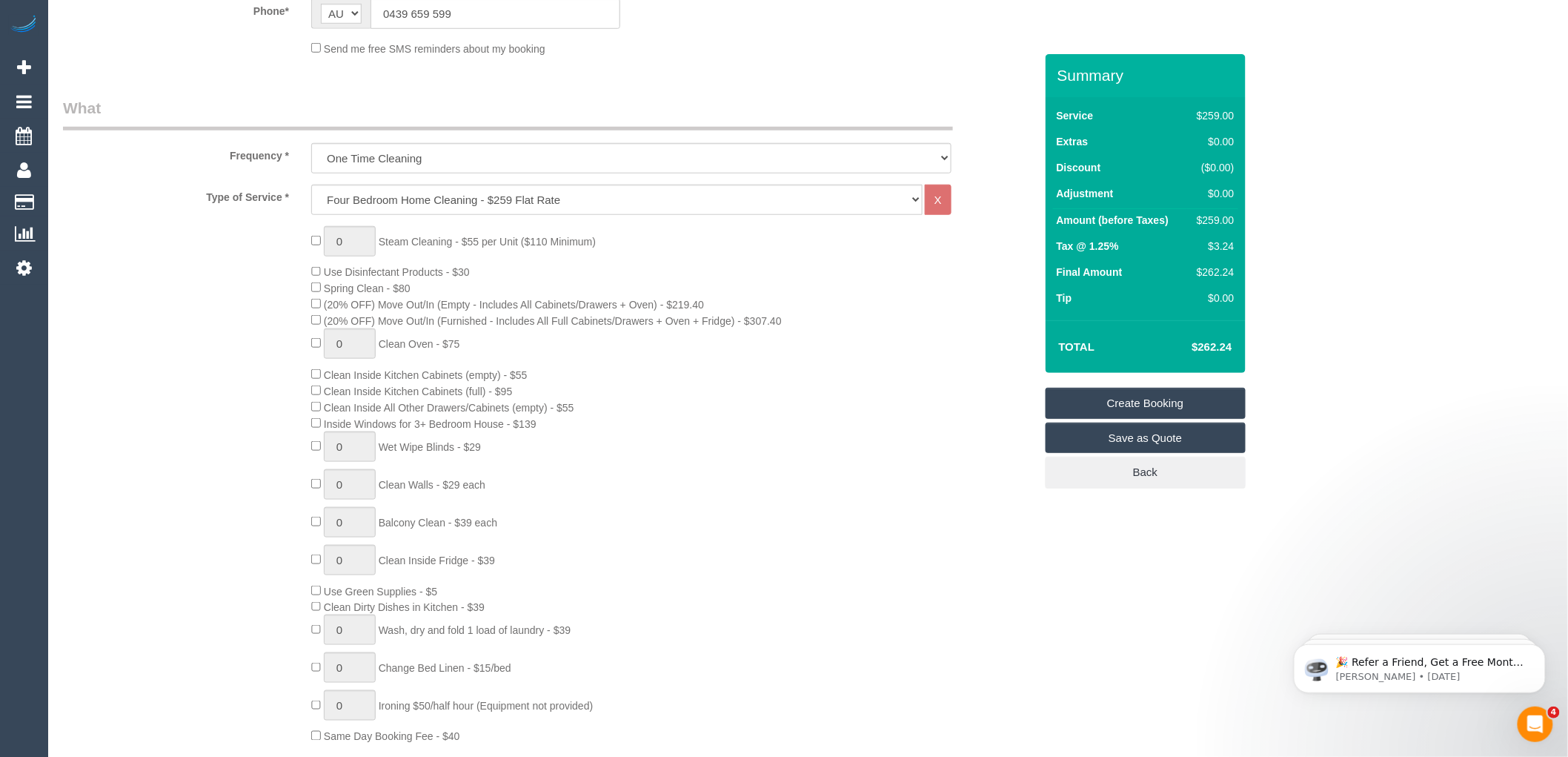
scroll to position [164, 0]
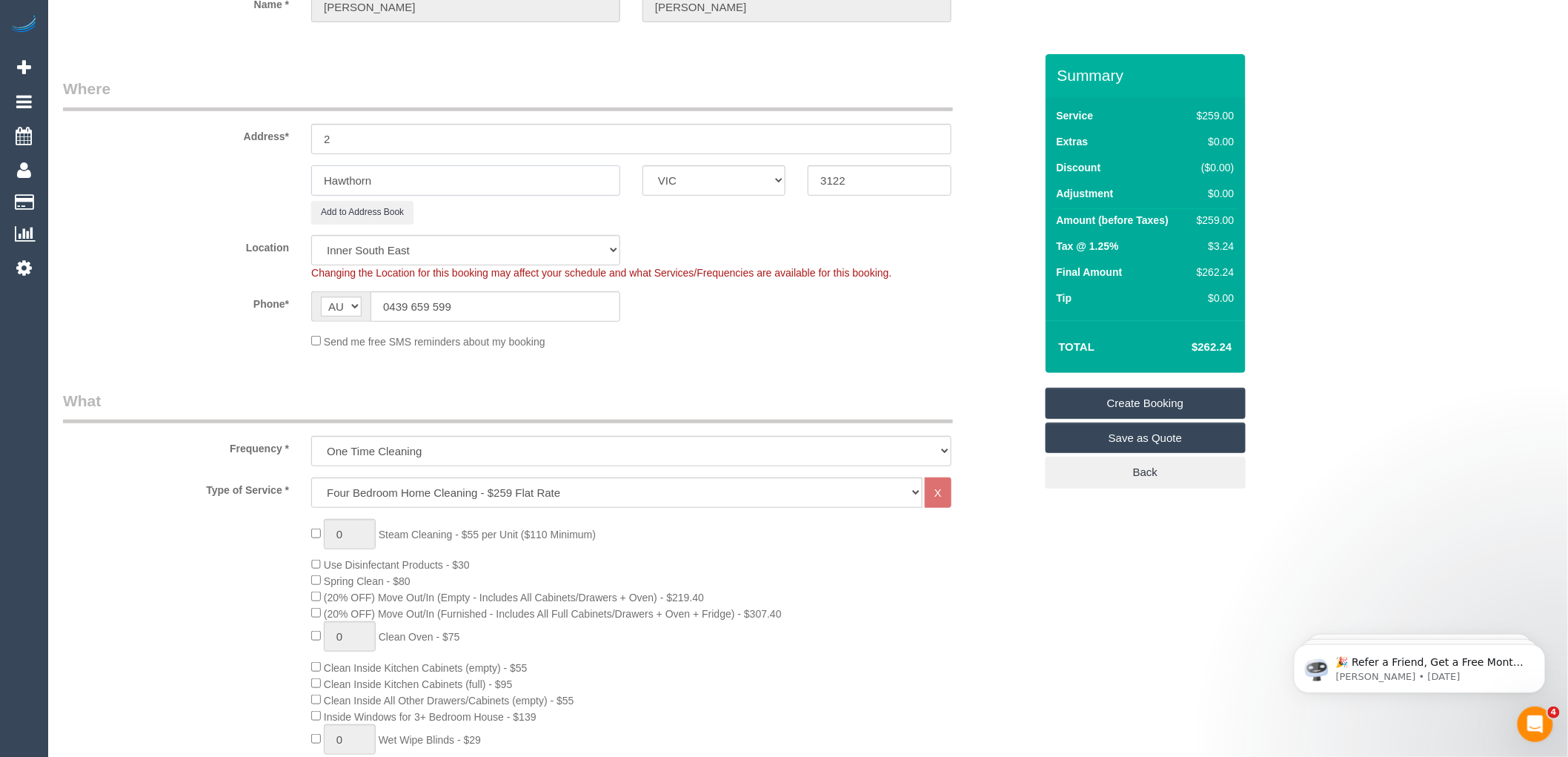
drag, startPoint x: 396, startPoint y: 180, endPoint x: 265, endPoint y: 183, distance: 131.0
click at [265, 183] on div "Hawthorn ACT NSW NT QLD SA TAS VIC WA 3122" at bounding box center [548, 180] width 994 height 31
paste input "Camberwell."
type input "Camberwell."
click at [858, 178] on input "3122" at bounding box center [879, 180] width 143 height 31
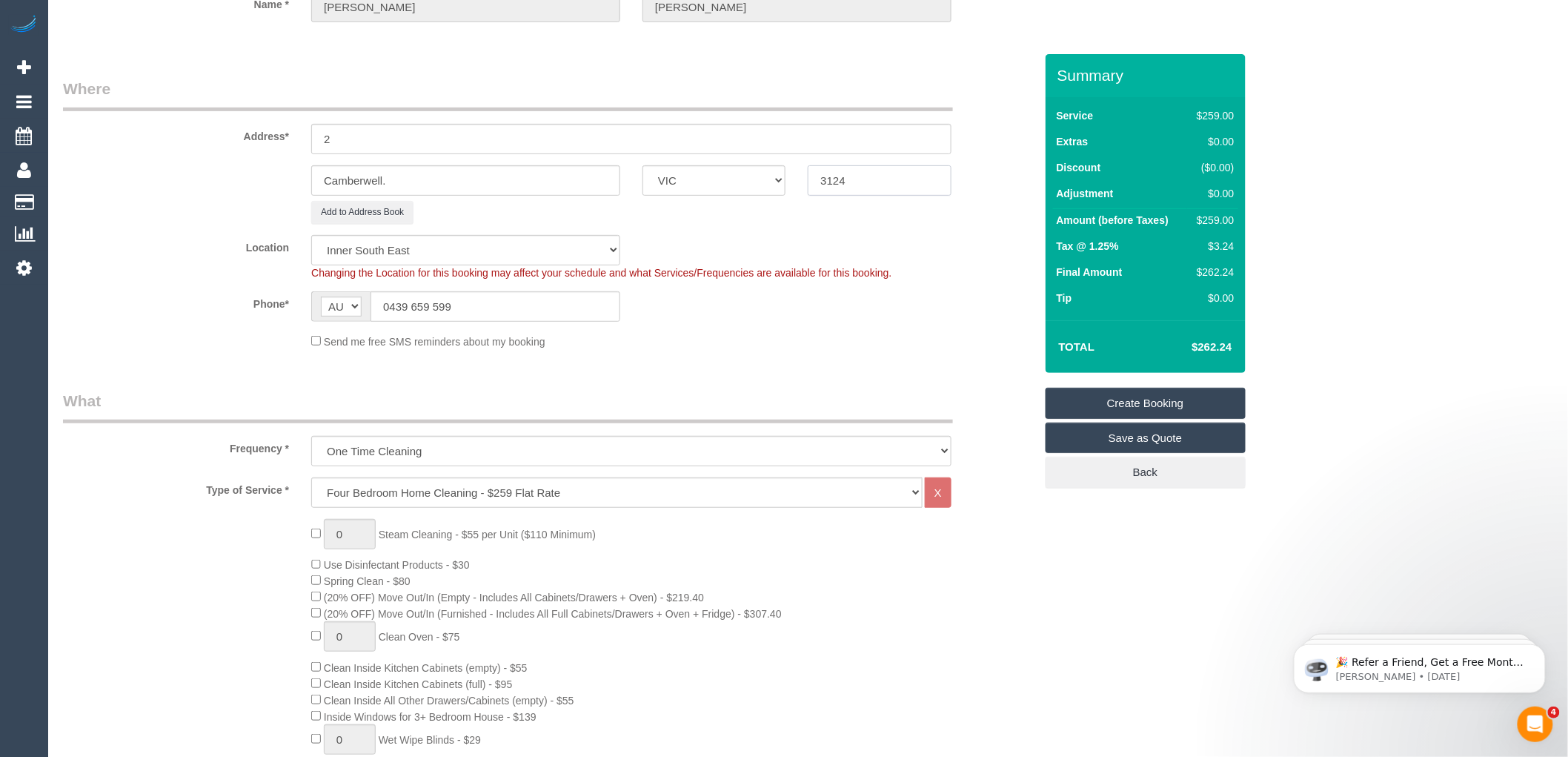
type input "3124"
click at [356, 135] on input "2" at bounding box center [631, 139] width 641 height 31
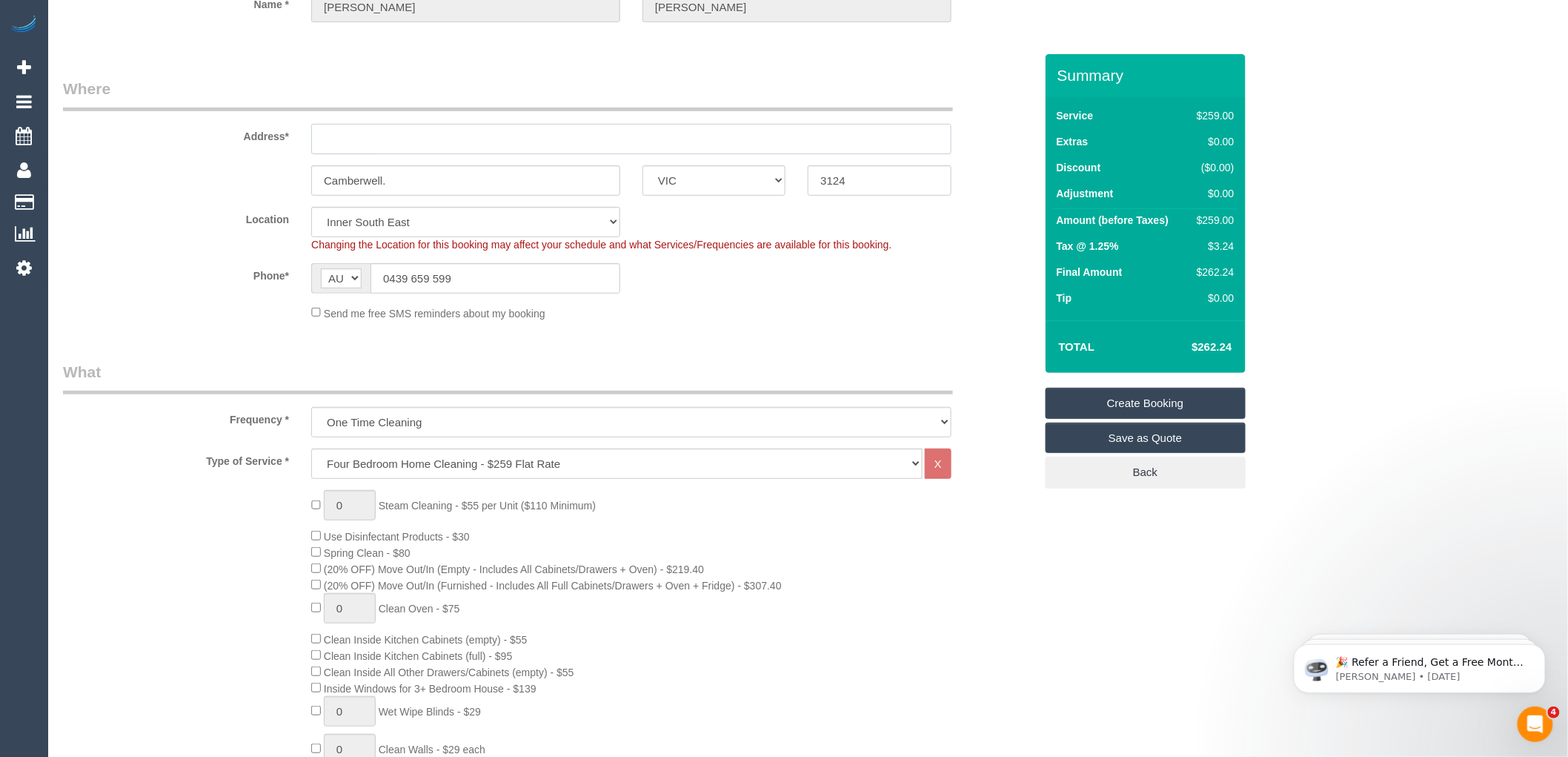
select select "58"
select select "object:7600"
select select "spot41"
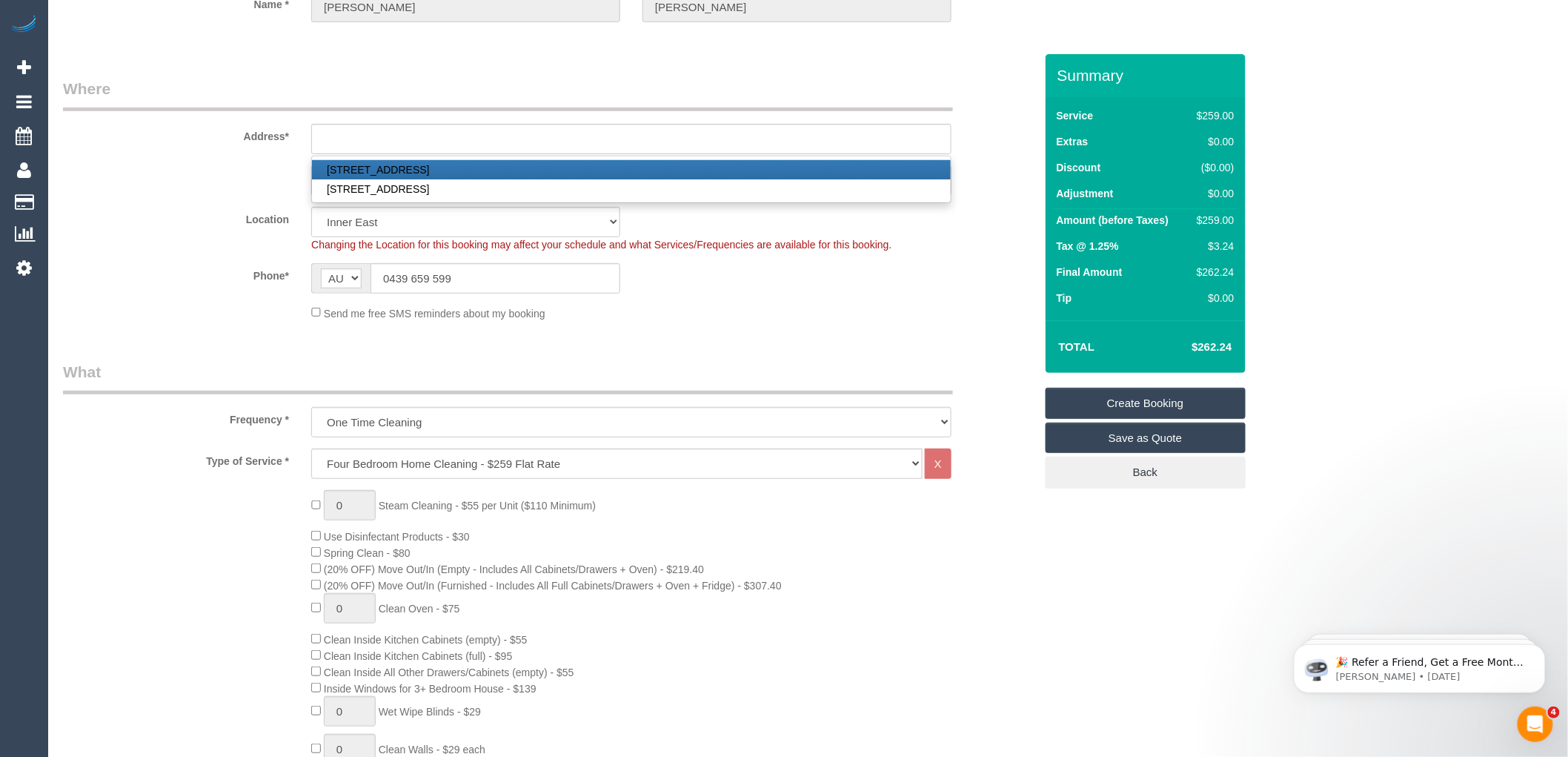
click at [707, 324] on fieldset "Where Address* Unit 8 / 8 Manningtree Road, Hawthorn, VIC 3122 9 Fairview Stree…" at bounding box center [549, 205] width 972 height 254
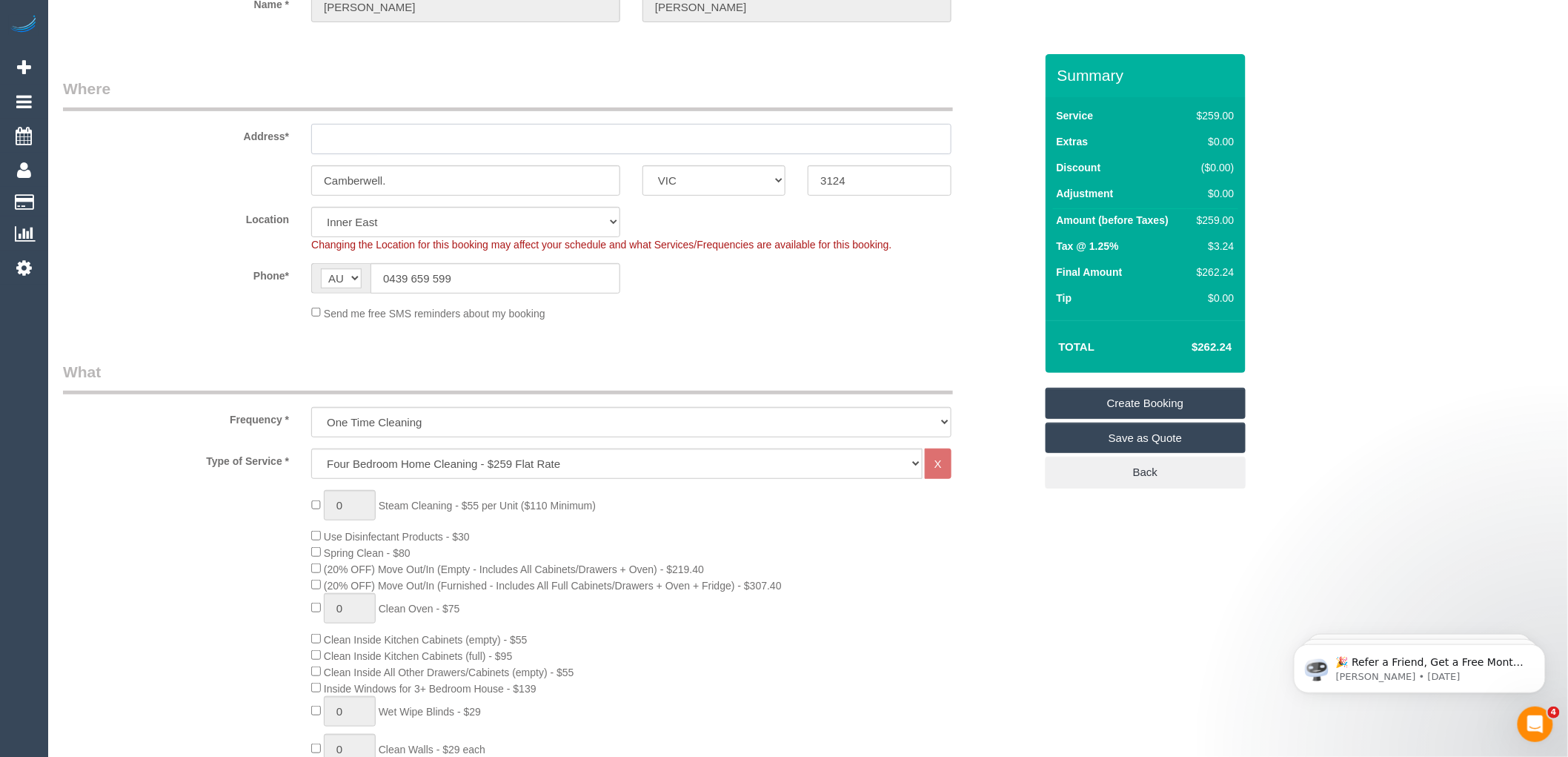
click at [353, 143] on input "text" at bounding box center [631, 139] width 641 height 31
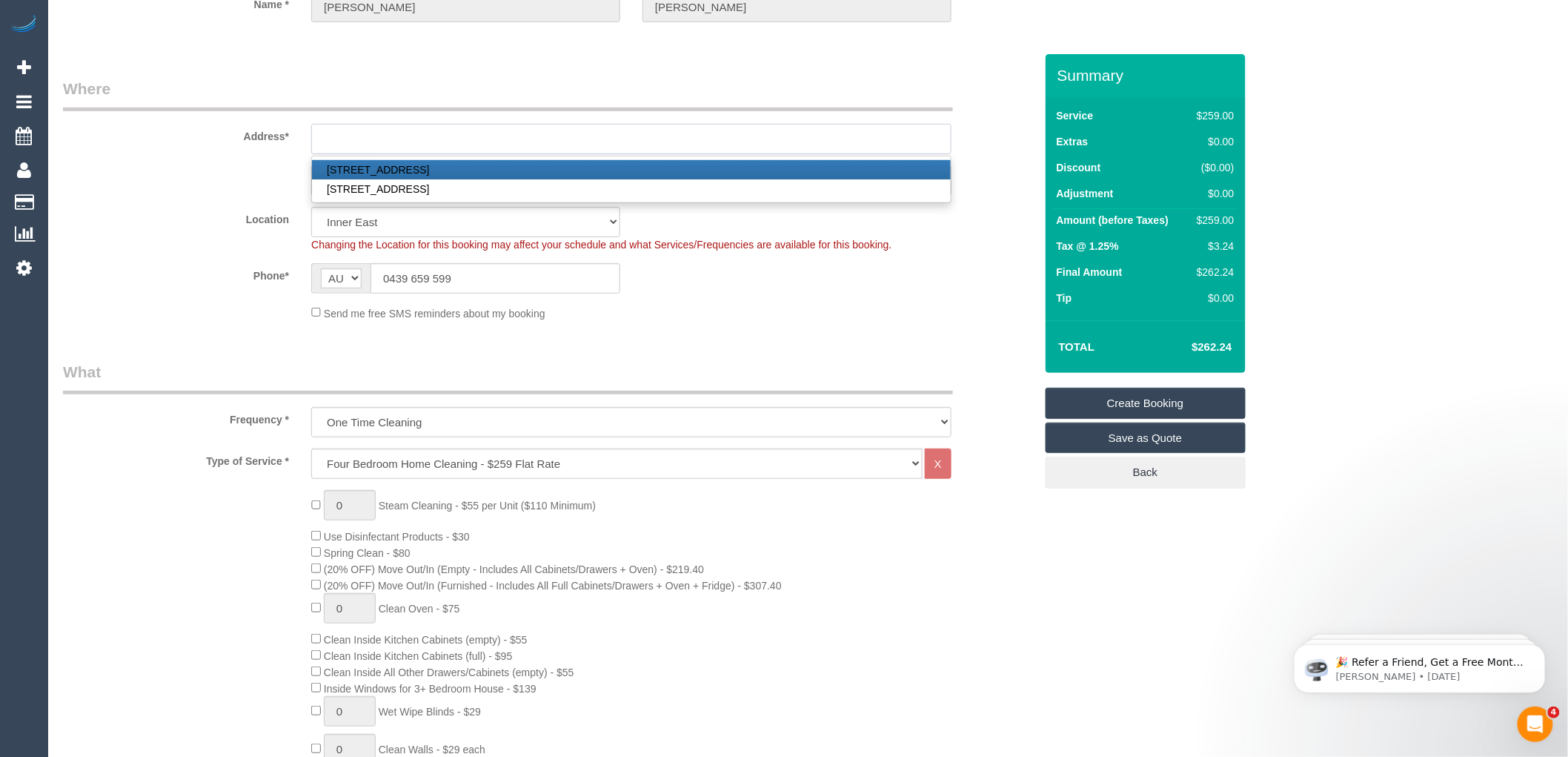
paste input "2, Fermanagh"
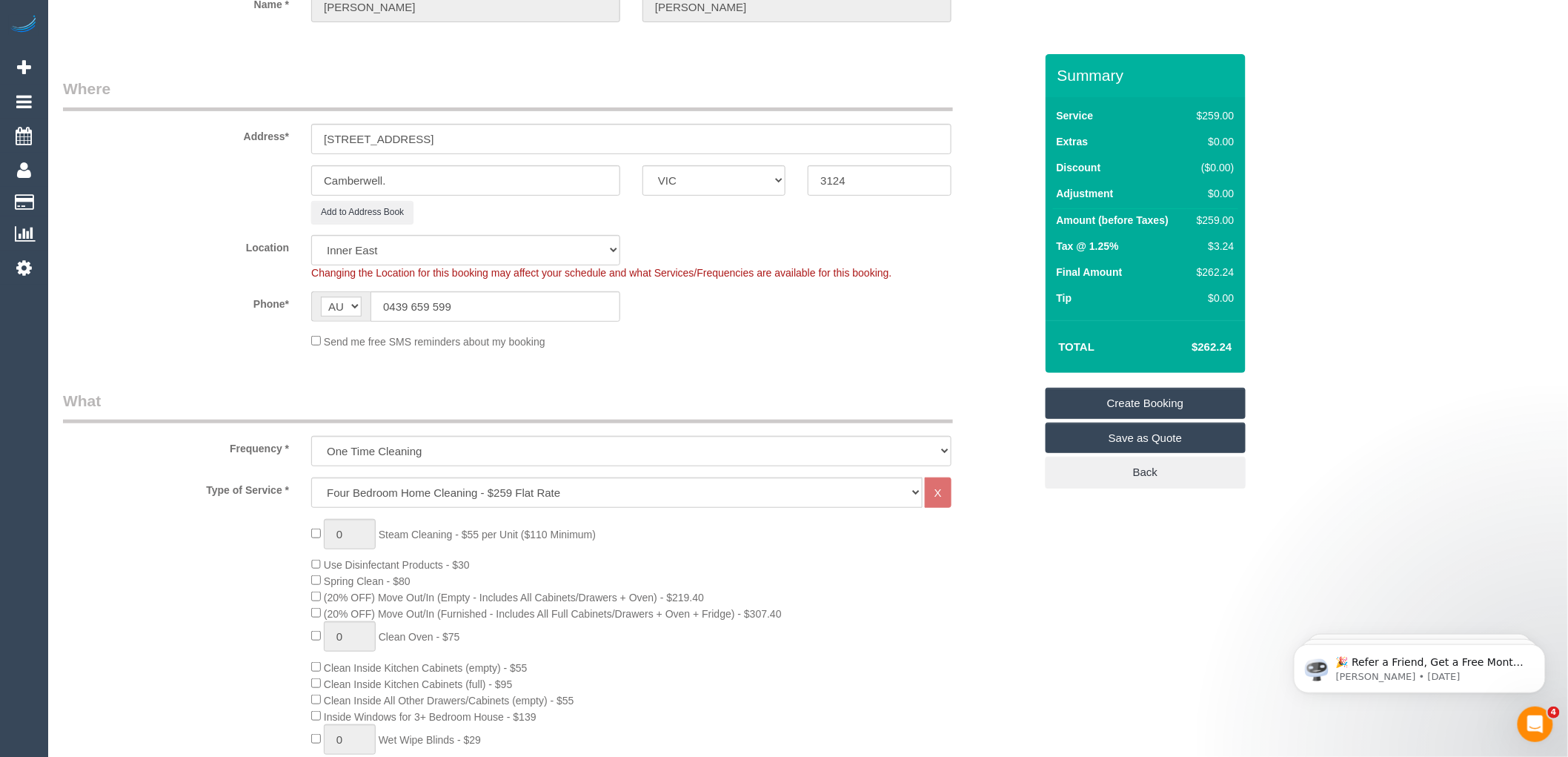
click at [706, 224] on fieldset "Where Address* 2, Fermanagh road Camberwell. ACT NSW NT QLD SA TAS VIC WA 3124 …" at bounding box center [549, 219] width 972 height 282
click at [333, 137] on input "2, Fermanagh road" at bounding box center [631, 139] width 641 height 31
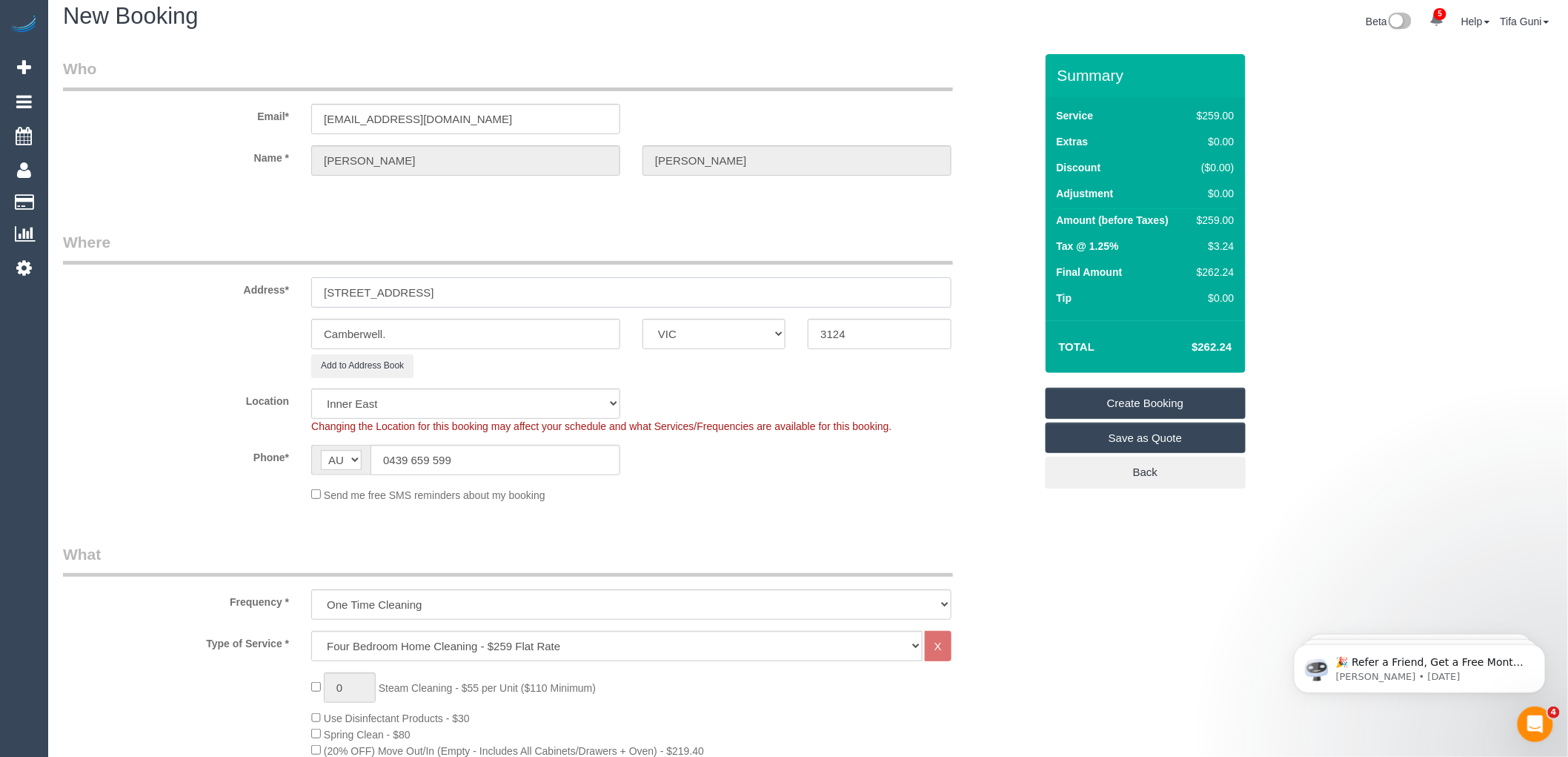
scroll to position [0, 0]
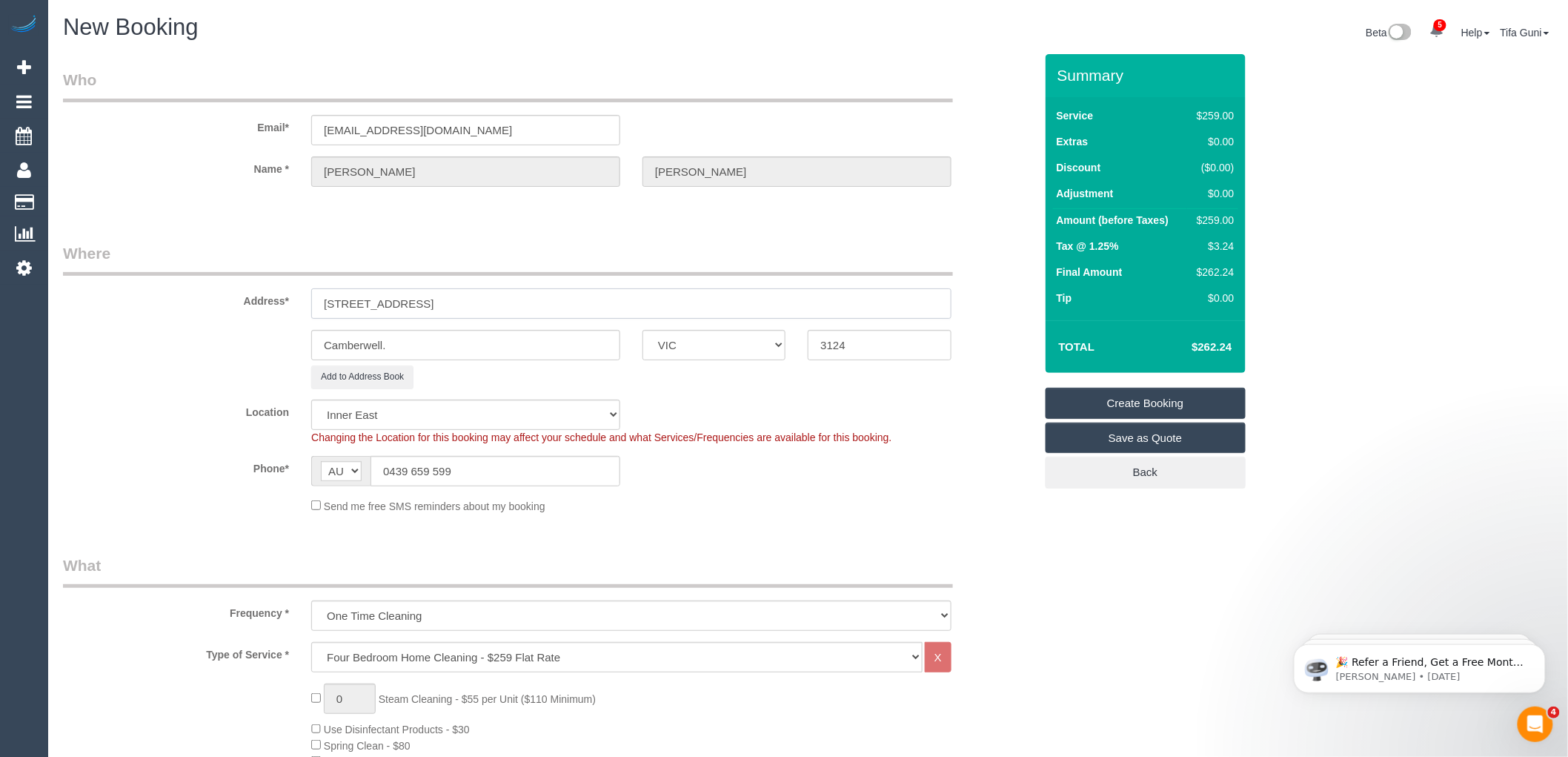
type input "2 Fermanagh road"
drag, startPoint x: 462, startPoint y: 126, endPoint x: 282, endPoint y: 142, distance: 180.7
click at [282, 142] on div "Email* acrowley@bigpond.net.au" at bounding box center [548, 106] width 994 height 76
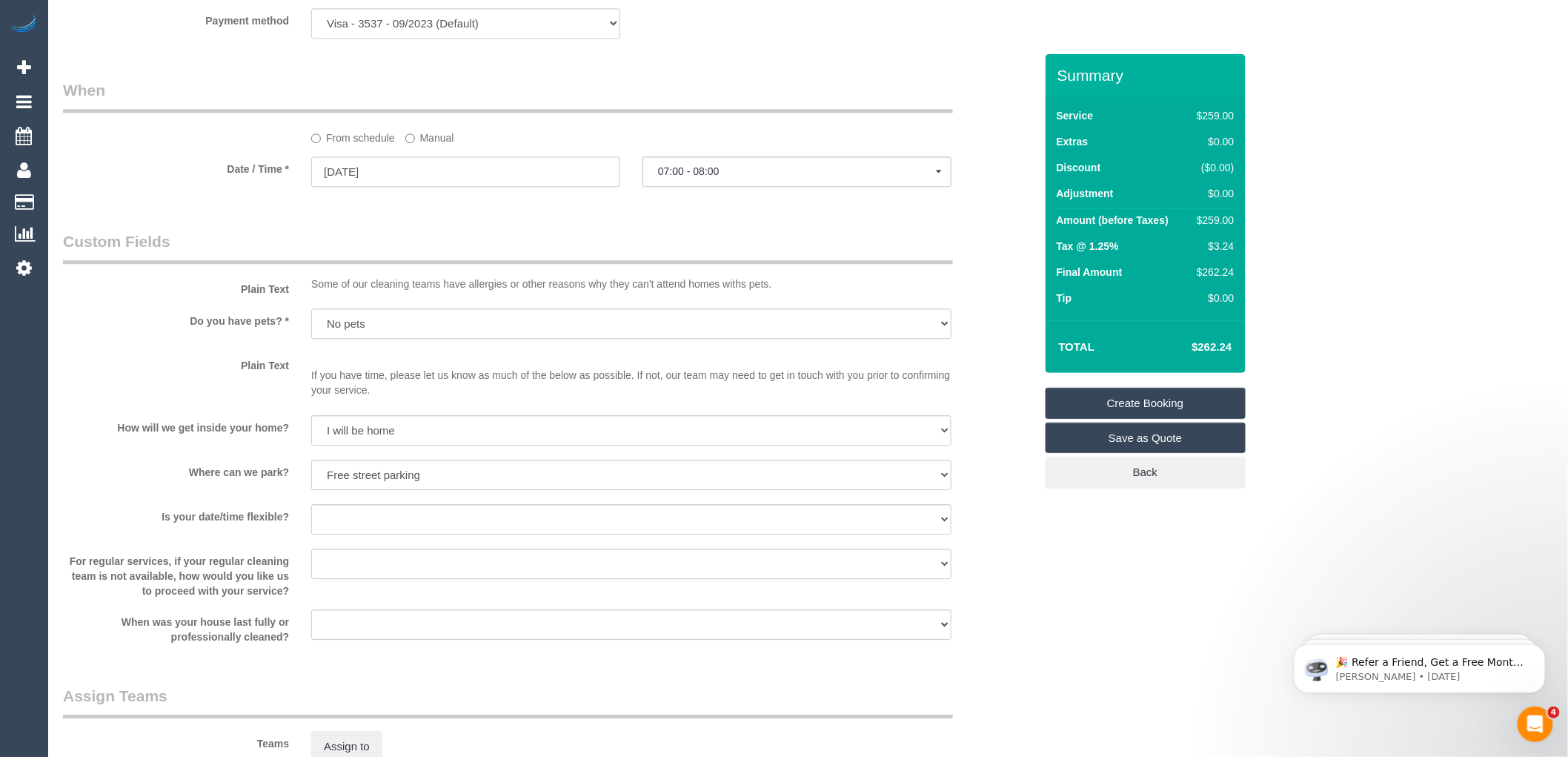
scroll to position [1565, 0]
click at [404, 182] on input "29/09/2025" at bounding box center [466, 167] width 309 height 31
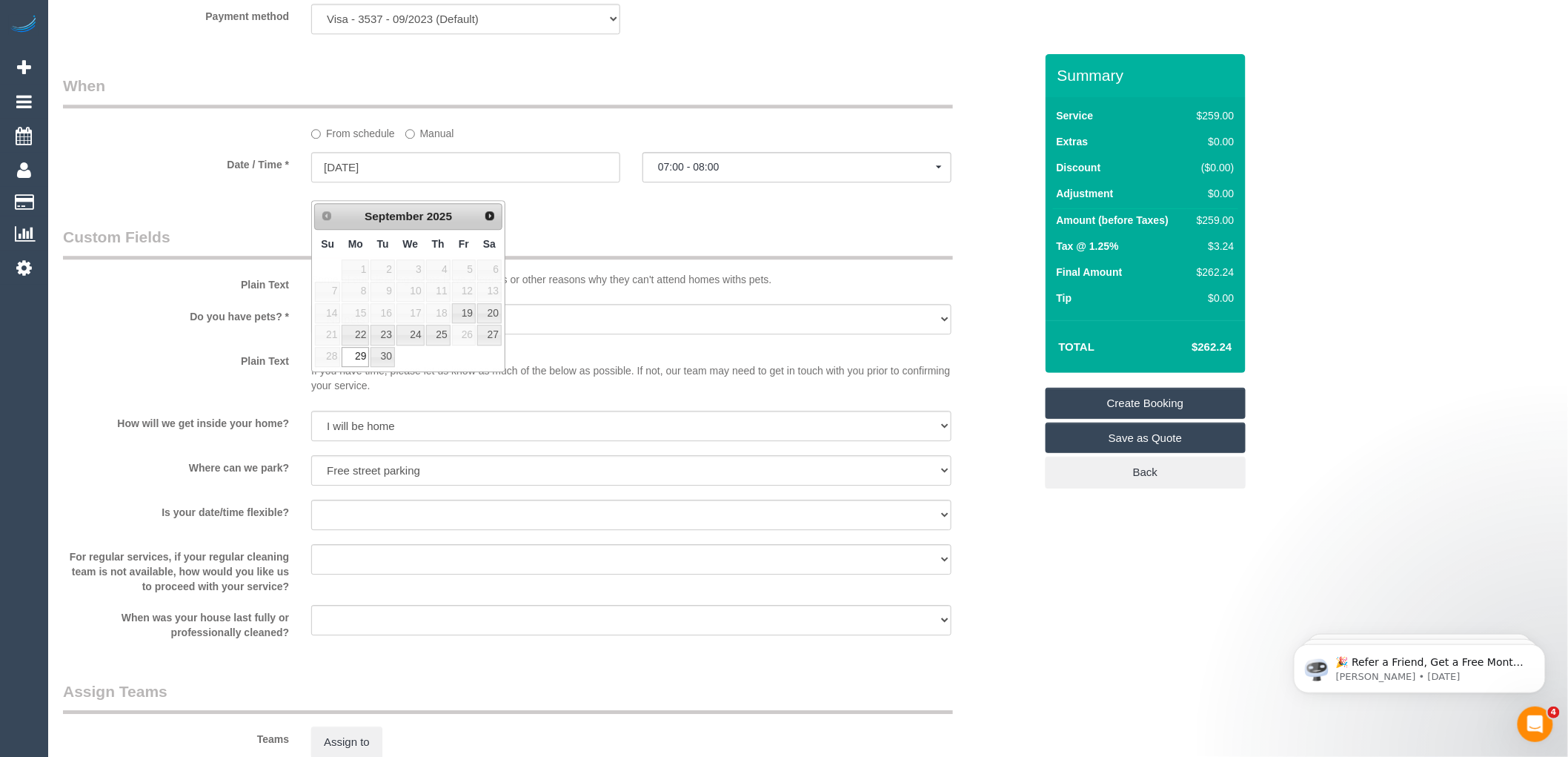
click at [1171, 404] on link "Create Booking" at bounding box center [1146, 403] width 200 height 31
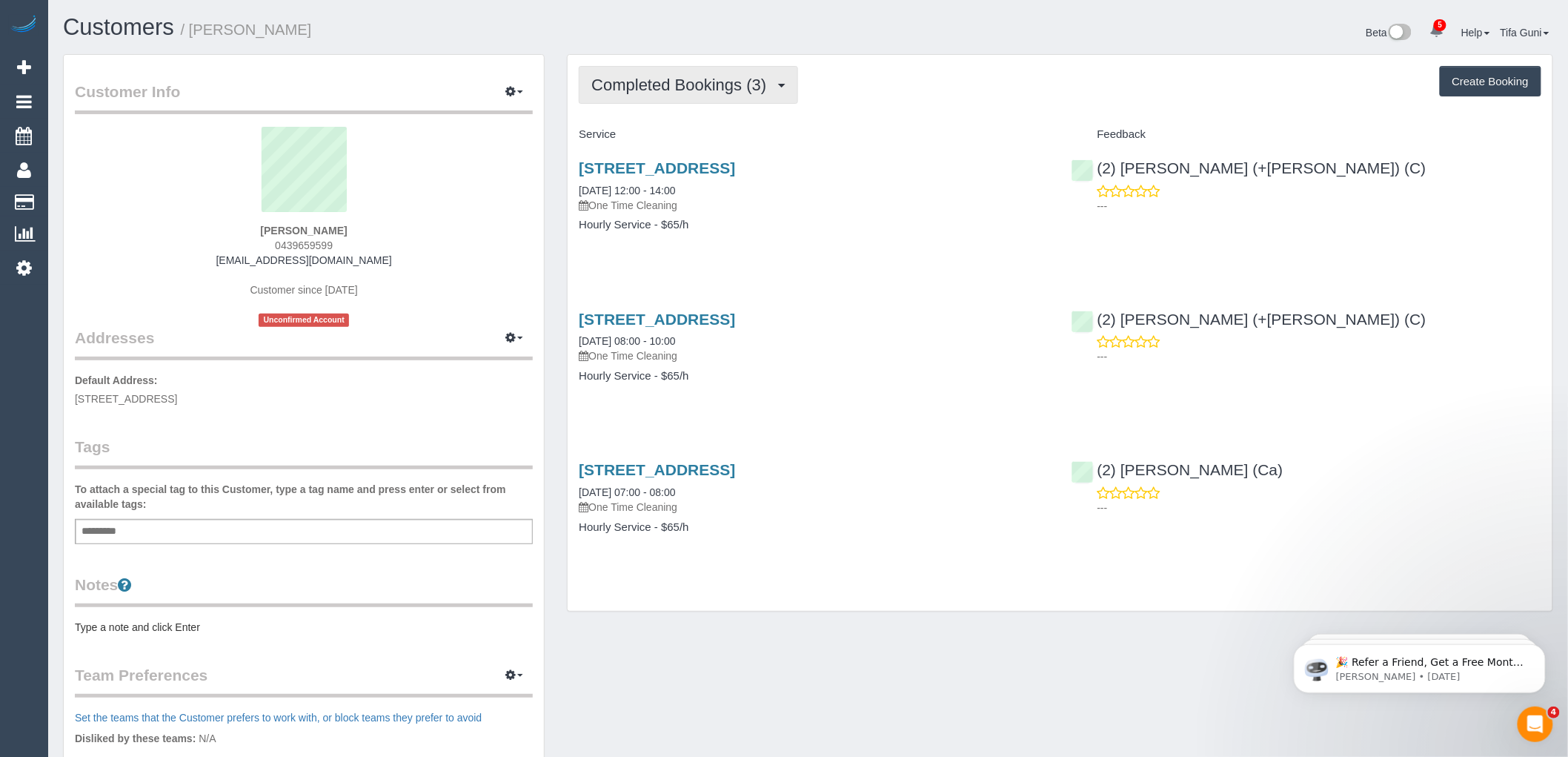
click at [746, 91] on span "Completed Bookings (3)" at bounding box center [682, 84] width 182 height 18
click at [817, 231] on h4 "Hourly Service - $65/h" at bounding box center [814, 225] width 470 height 12
drag, startPoint x: 1248, startPoint y: 164, endPoint x: 1119, endPoint y: 164, distance: 129.0
click at [1119, 164] on div "(2) Emmanuel (+Francisco) (C) ---" at bounding box center [1307, 183] width 492 height 73
copy link "[PERSON_NAME] (+[PERSON_NAME]) (C)"
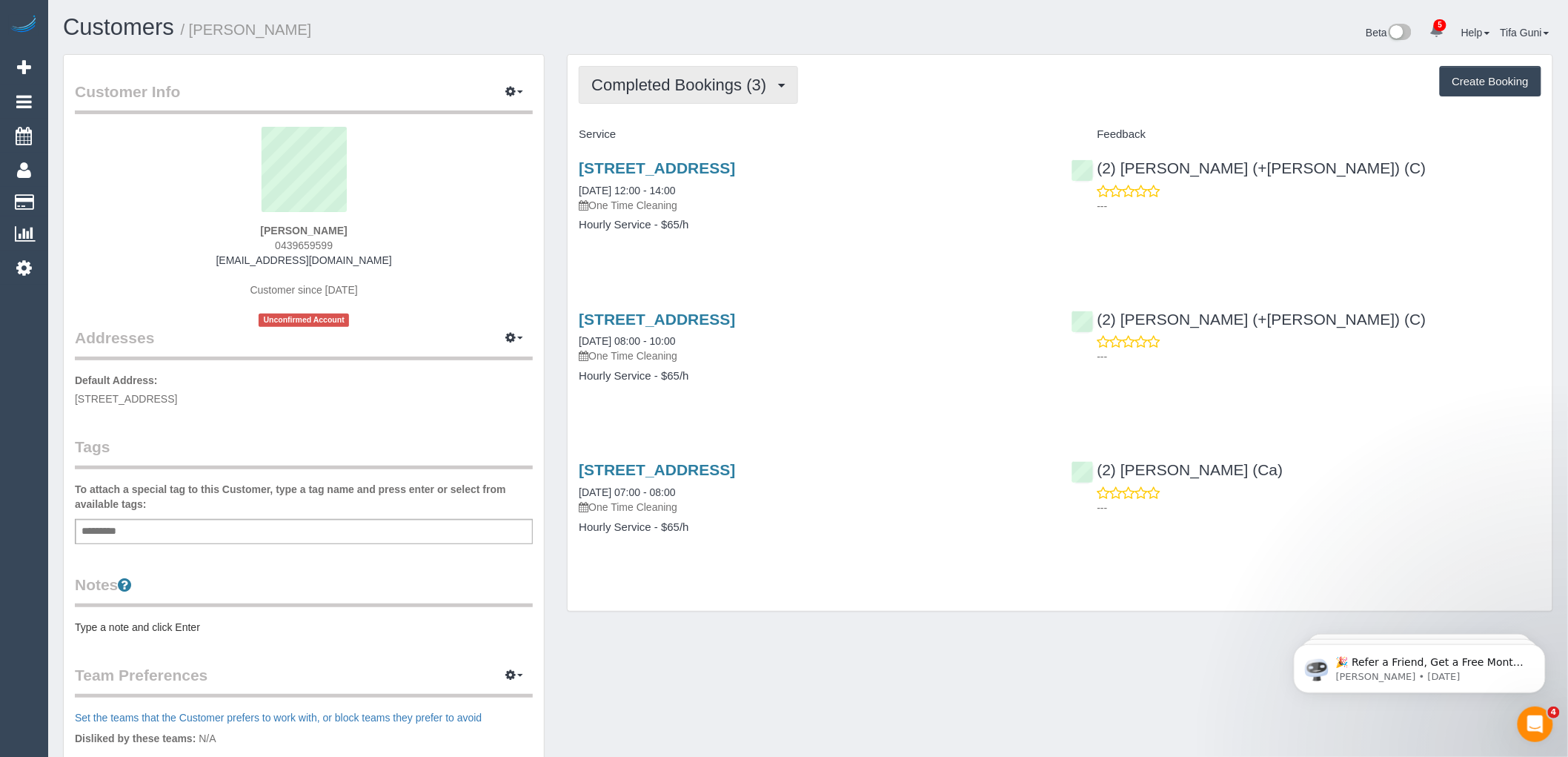
click at [767, 91] on span "Completed Bookings (3)" at bounding box center [682, 84] width 182 height 18
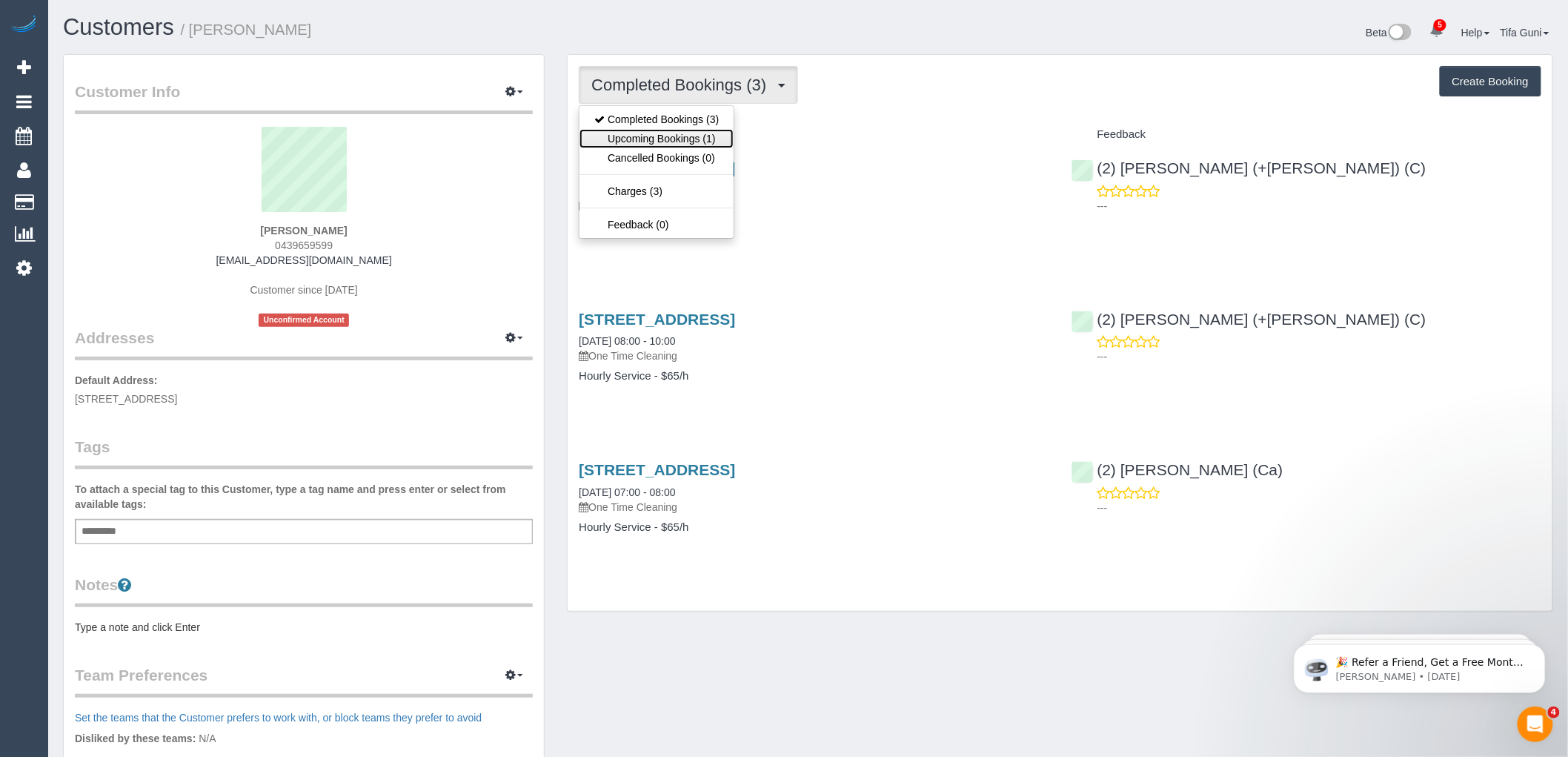
click at [689, 137] on link "Upcoming Bookings (1)" at bounding box center [656, 139] width 154 height 19
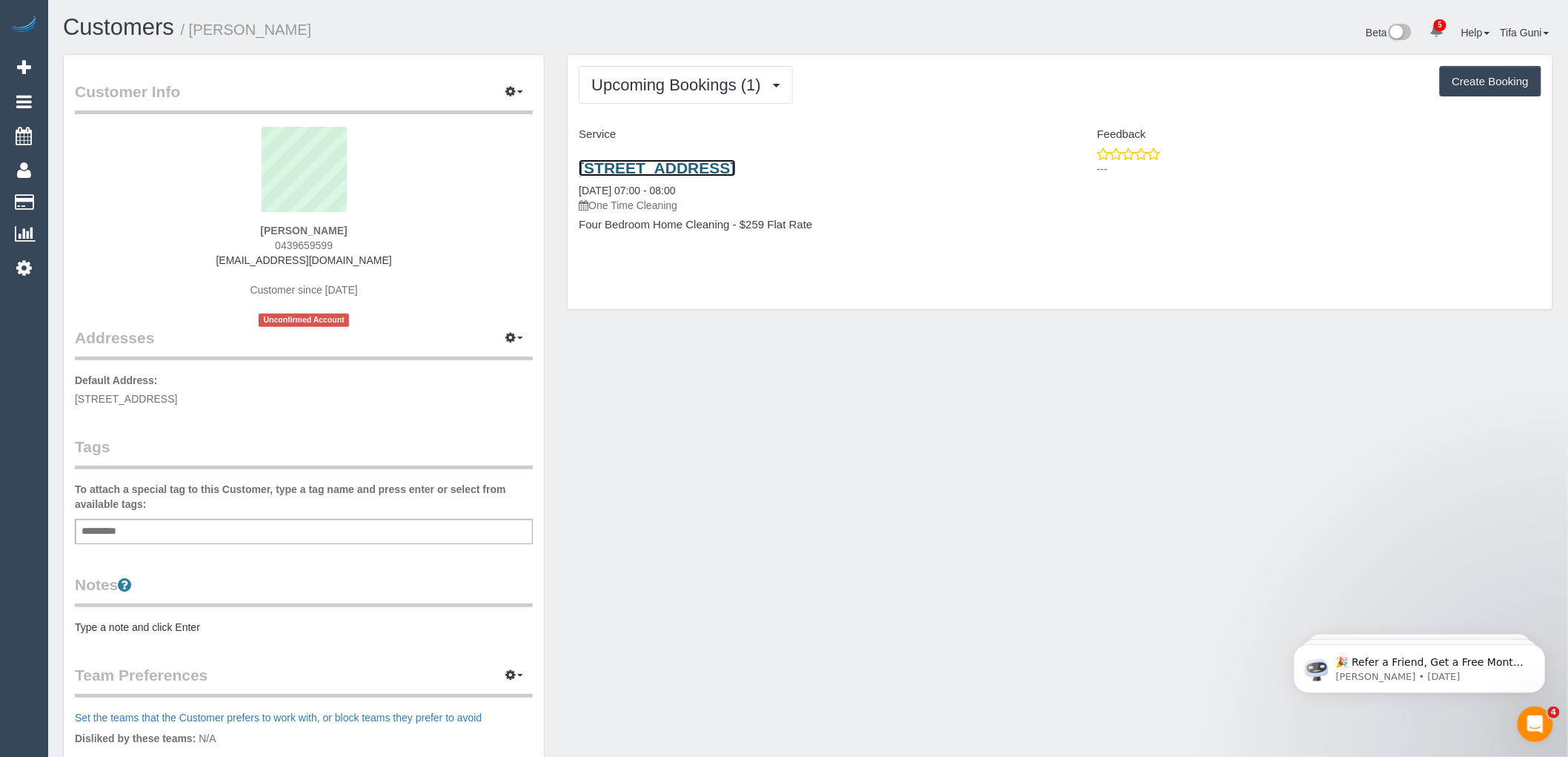
click at [730, 164] on link "2 Fermanagh Road, Camberwell., VIC 3124" at bounding box center [657, 167] width 156 height 17
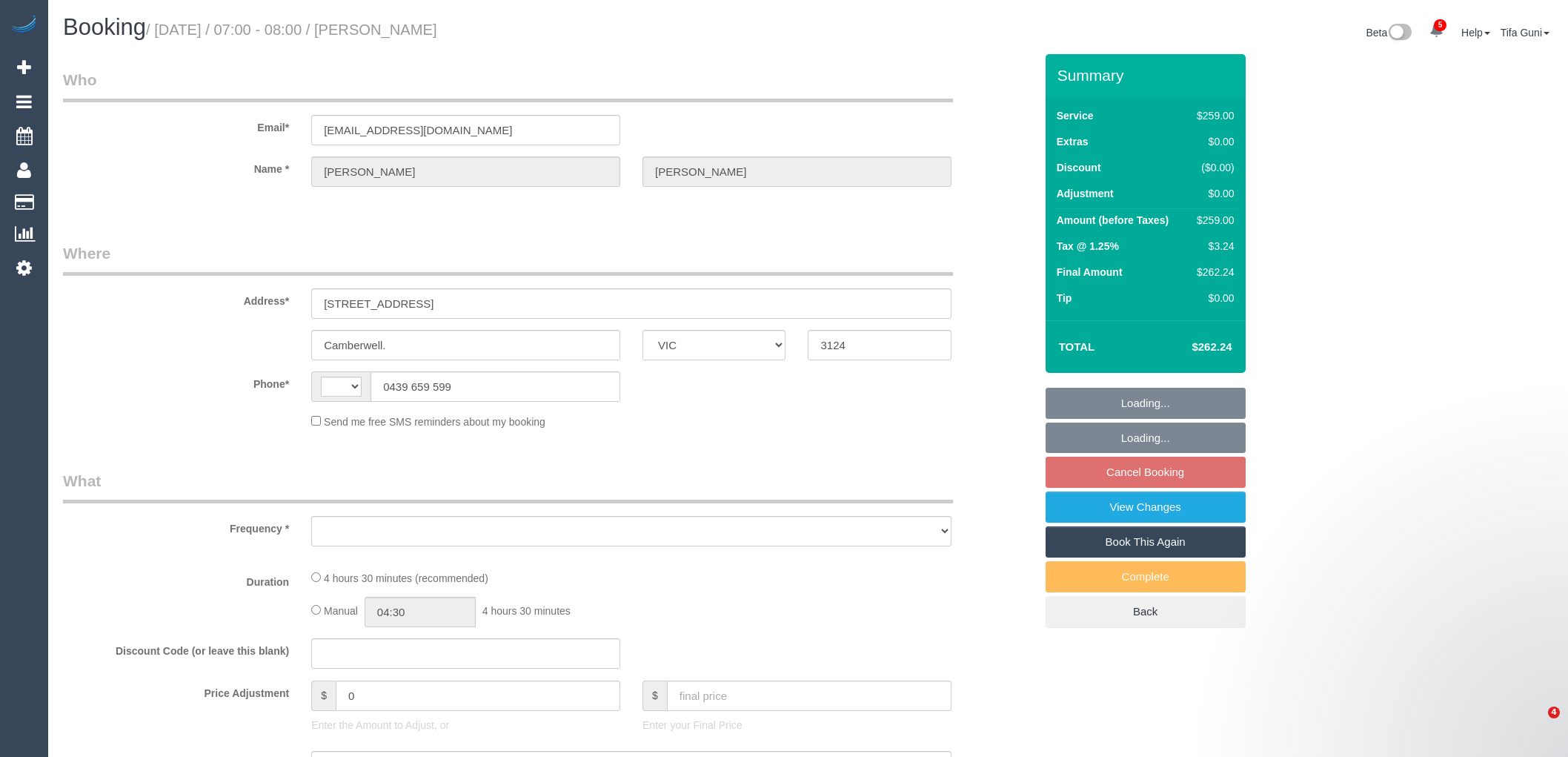
select select "VIC"
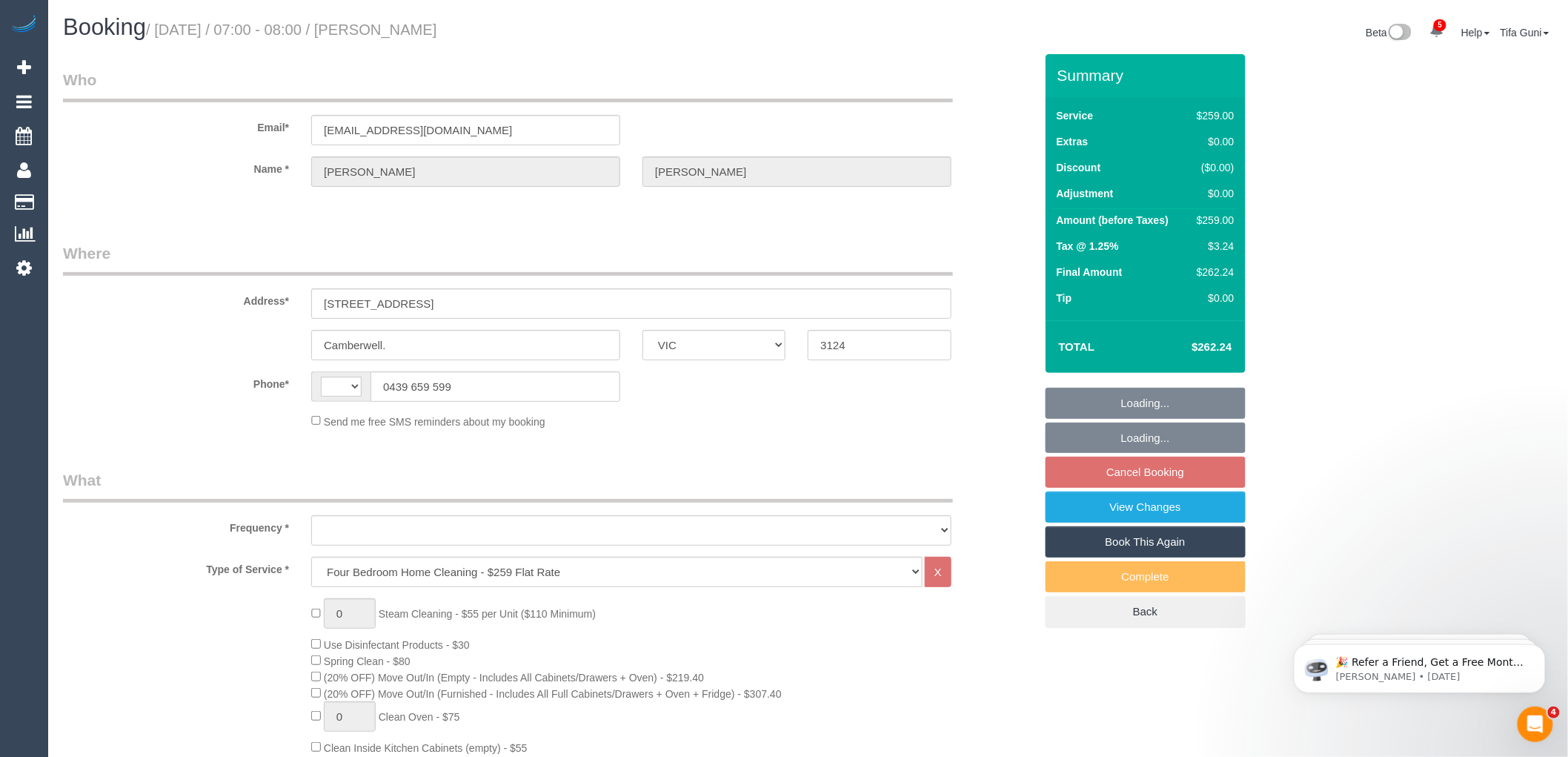
select select "string:AU"
select select "string:stripe-pm_1Na8Cf2GScqysDRVwMJ17Hvo"
select select "object:663"
select select "spot1"
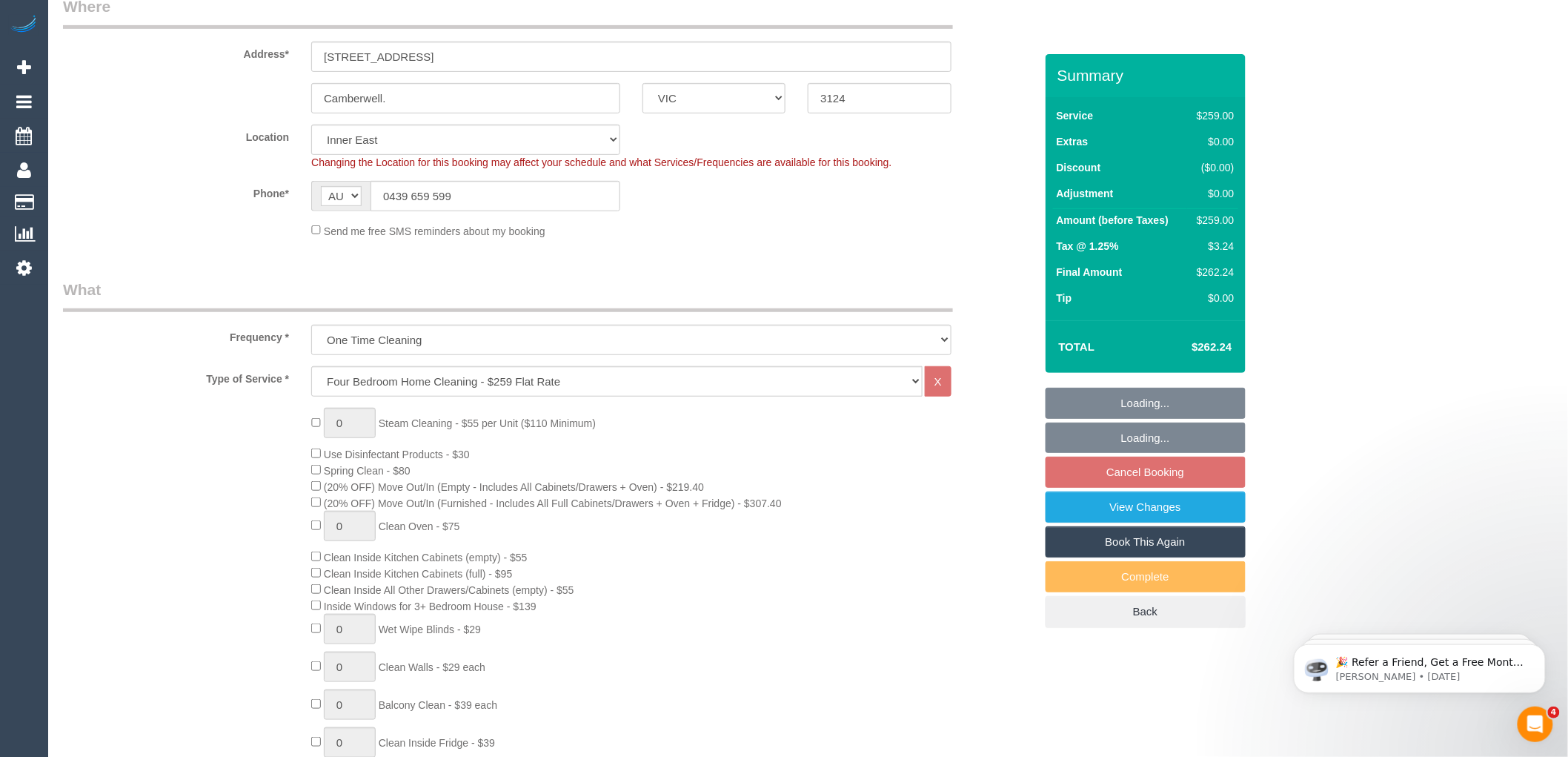
select select "number:28"
select select "number:14"
select select "number:19"
select select "object:1427"
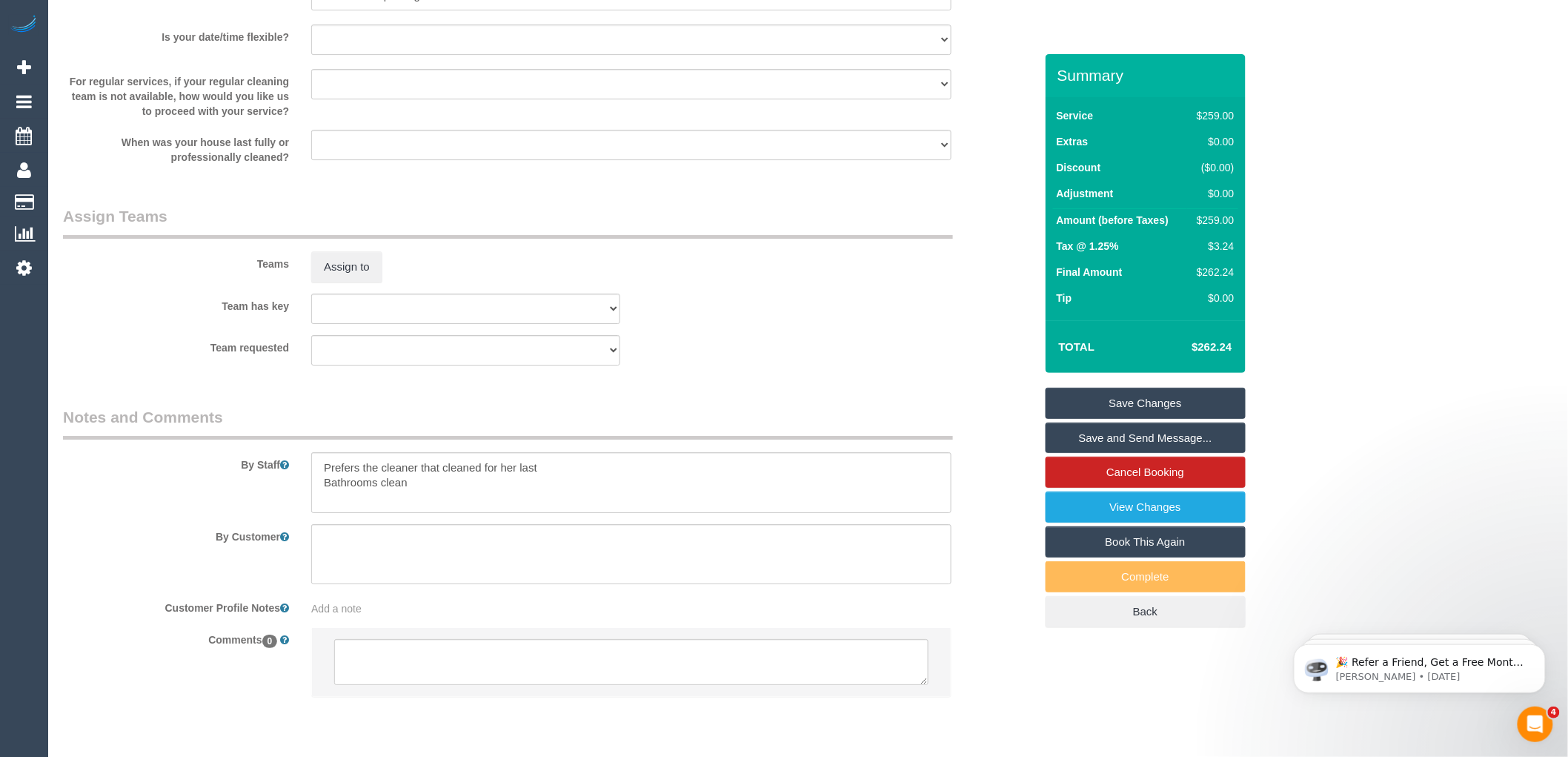
scroll to position [2059, 0]
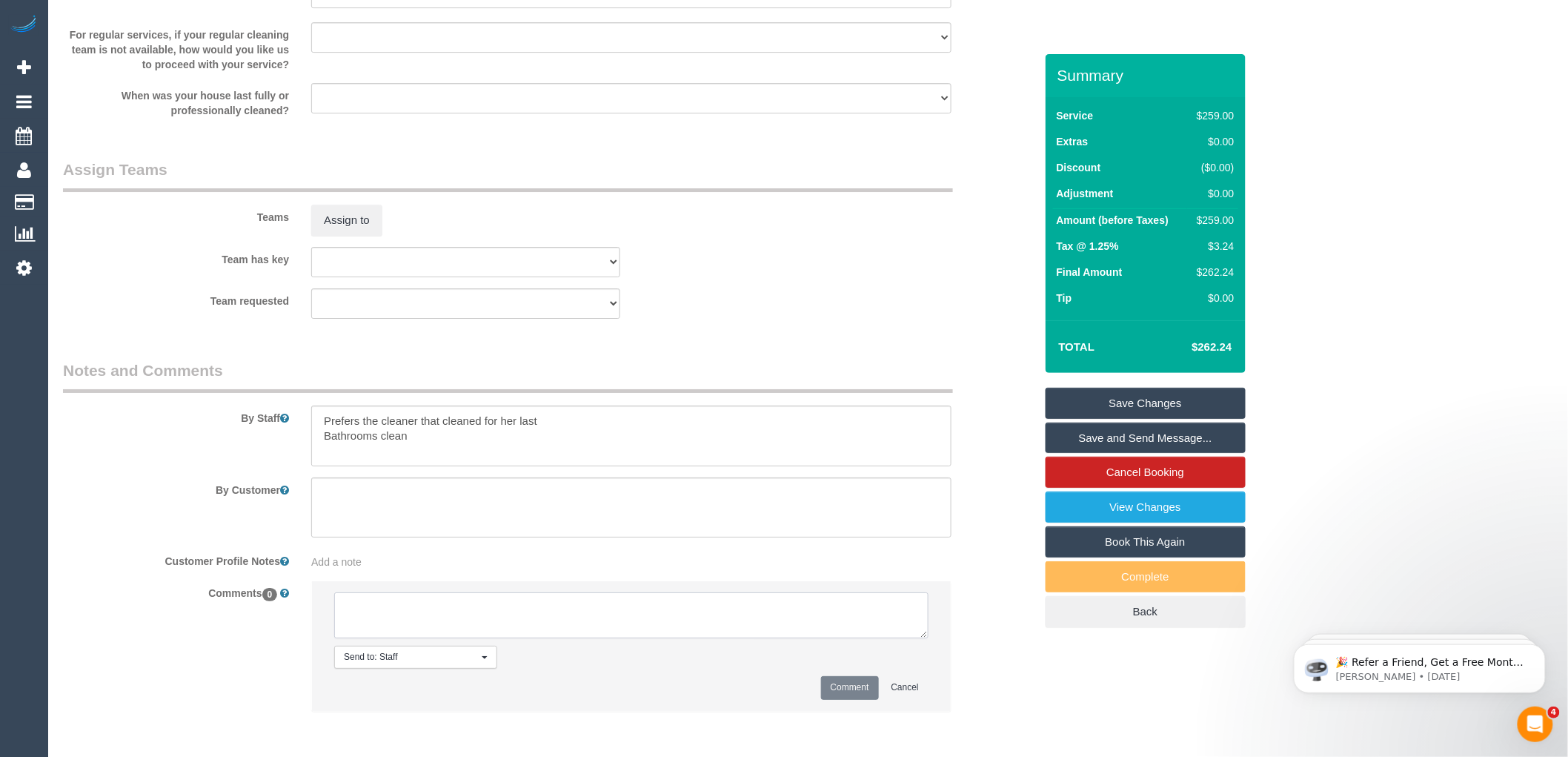
click at [393, 626] on textarea at bounding box center [631, 615] width 594 height 46
type textarea "-"
paste textarea "Flexibility dates: Flexibility times: Notes: knows we need to review Contact vi…"
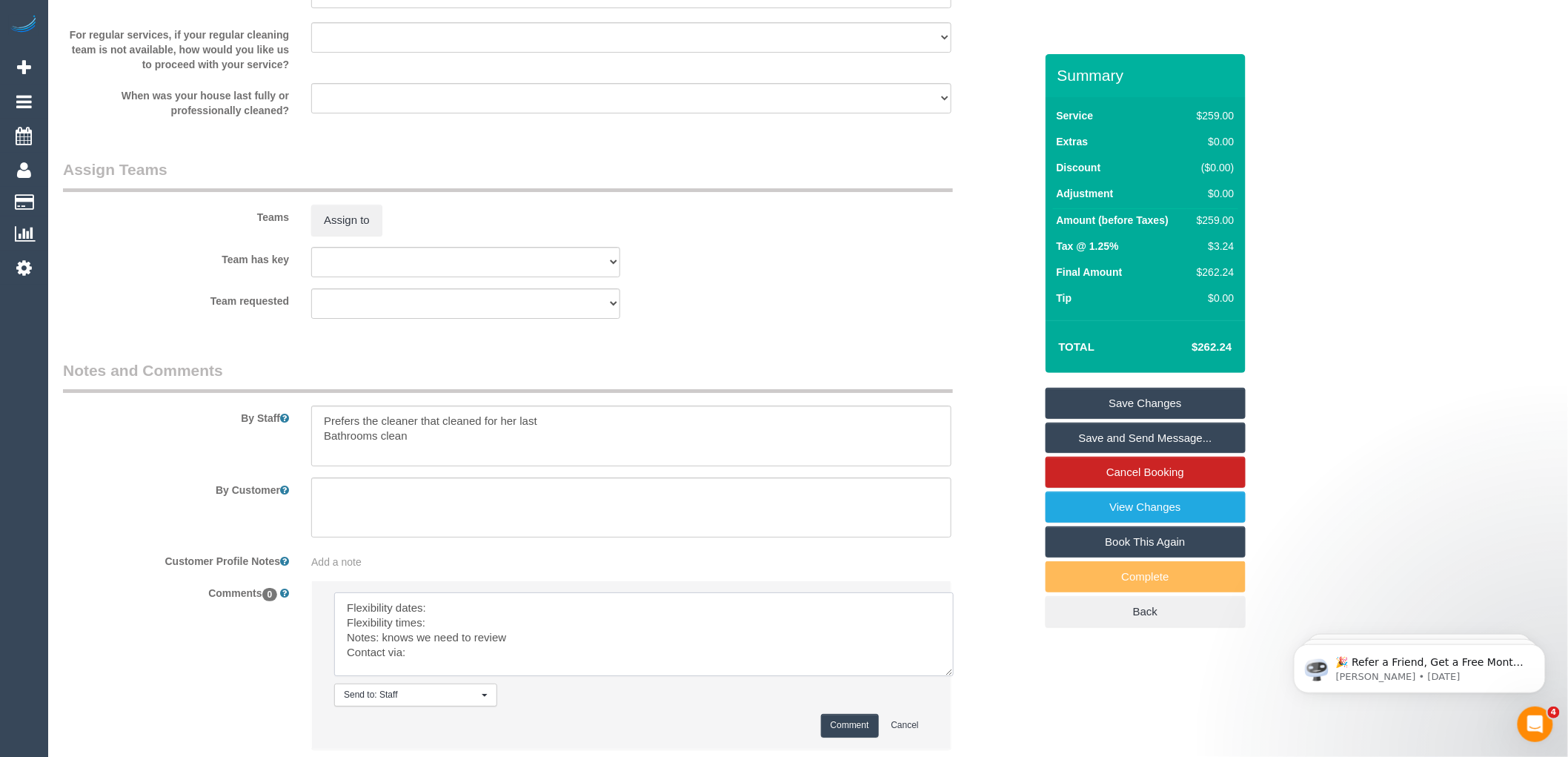
scroll to position [0, 0]
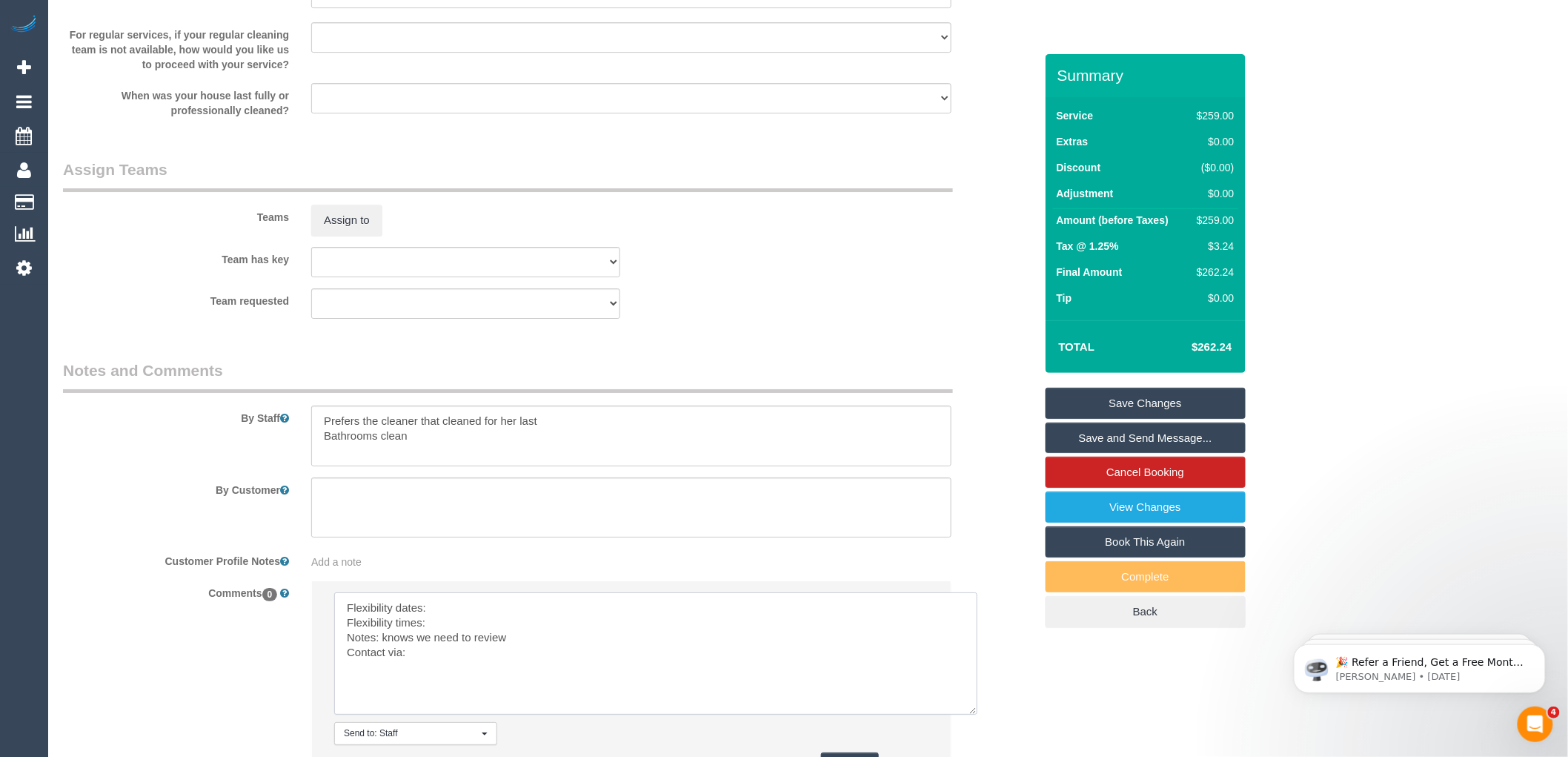
drag, startPoint x: 927, startPoint y: 651, endPoint x: 976, endPoint y: 726, distance: 89.6
click at [976, 715] on textarea at bounding box center [656, 653] width 643 height 122
click at [461, 617] on textarea at bounding box center [655, 653] width 642 height 122
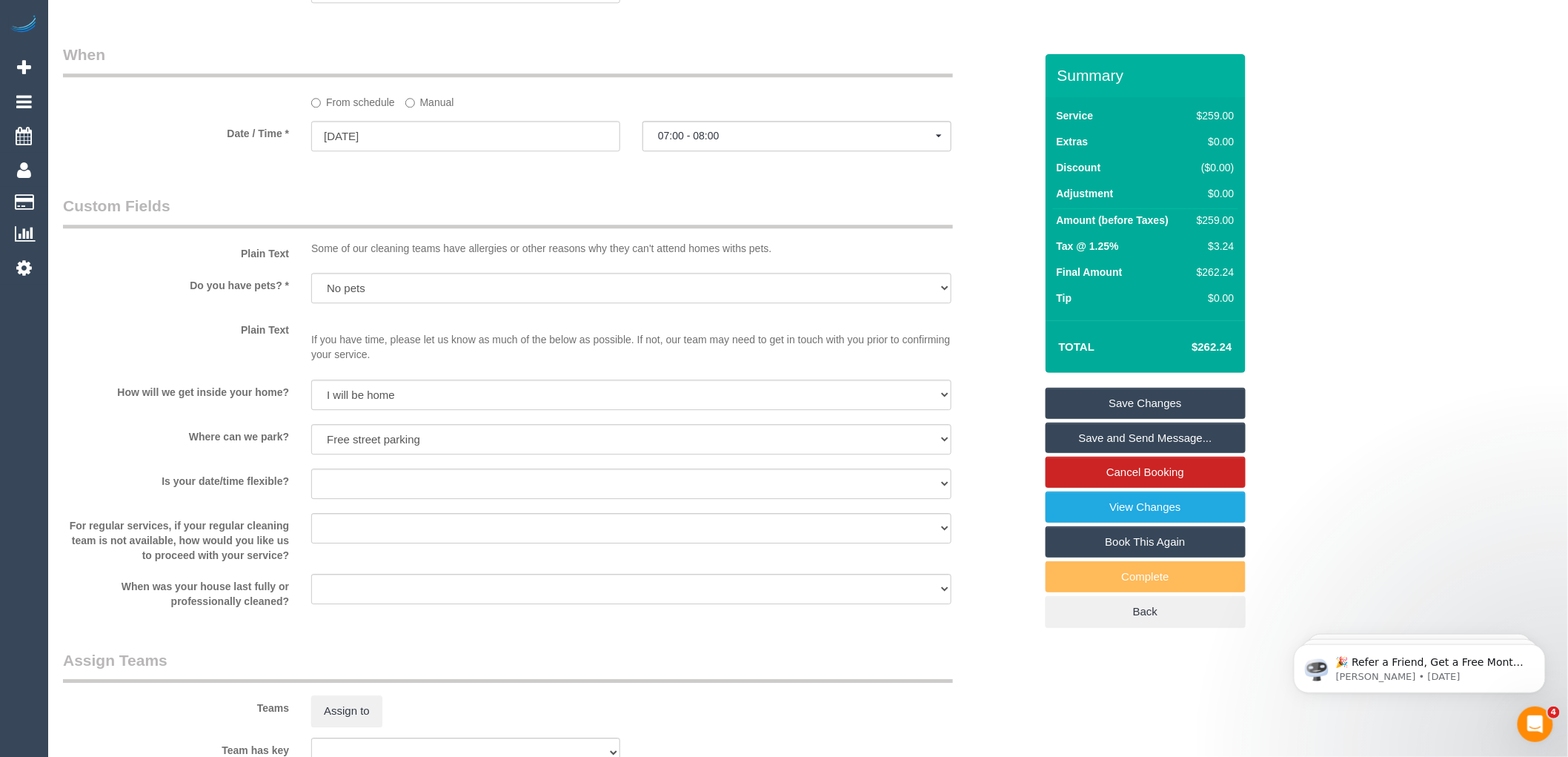
scroll to position [1565, 0]
click at [363, 154] on input "[DATE]" at bounding box center [466, 139] width 309 height 31
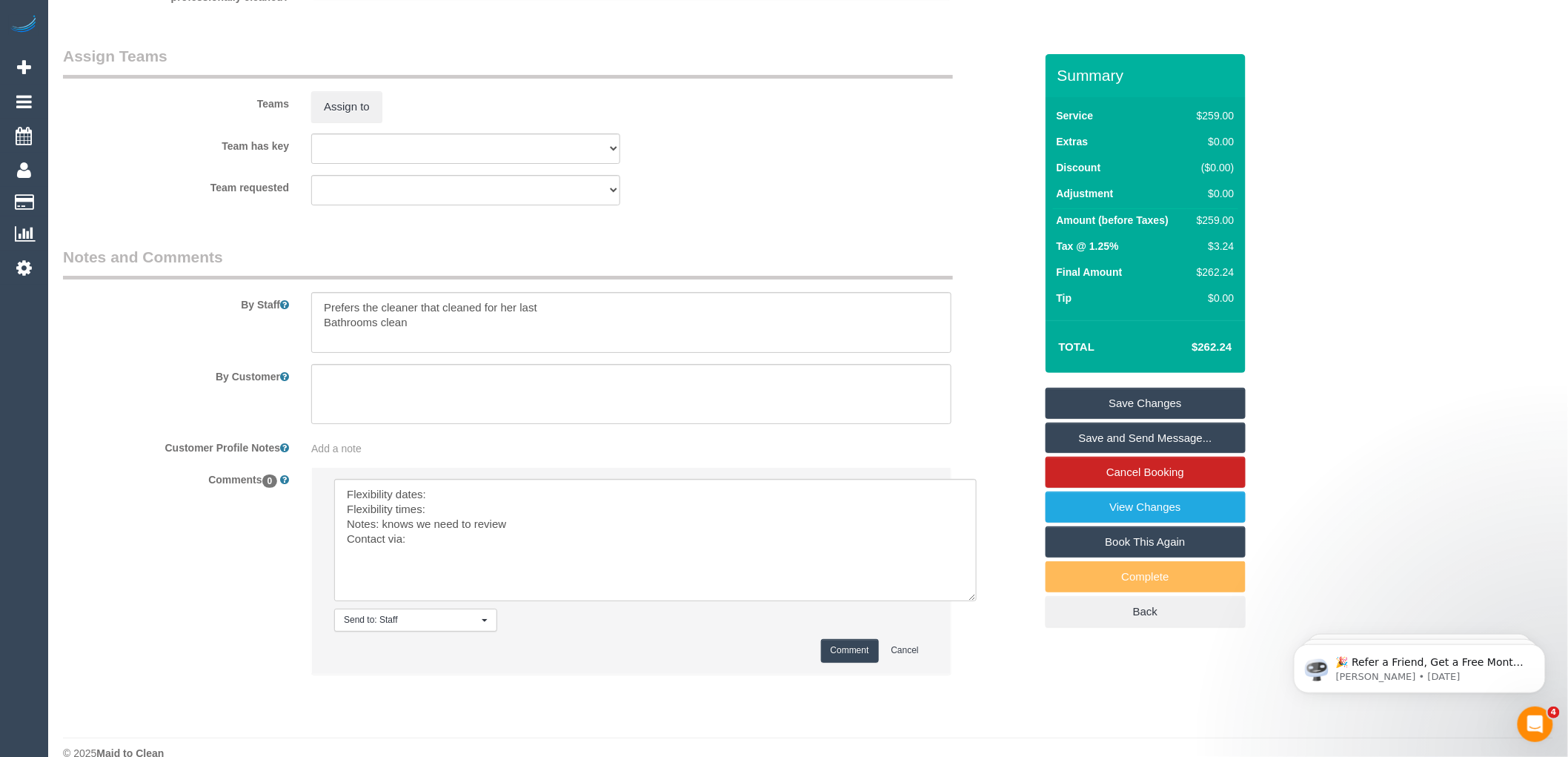
scroll to position [2214, 0]
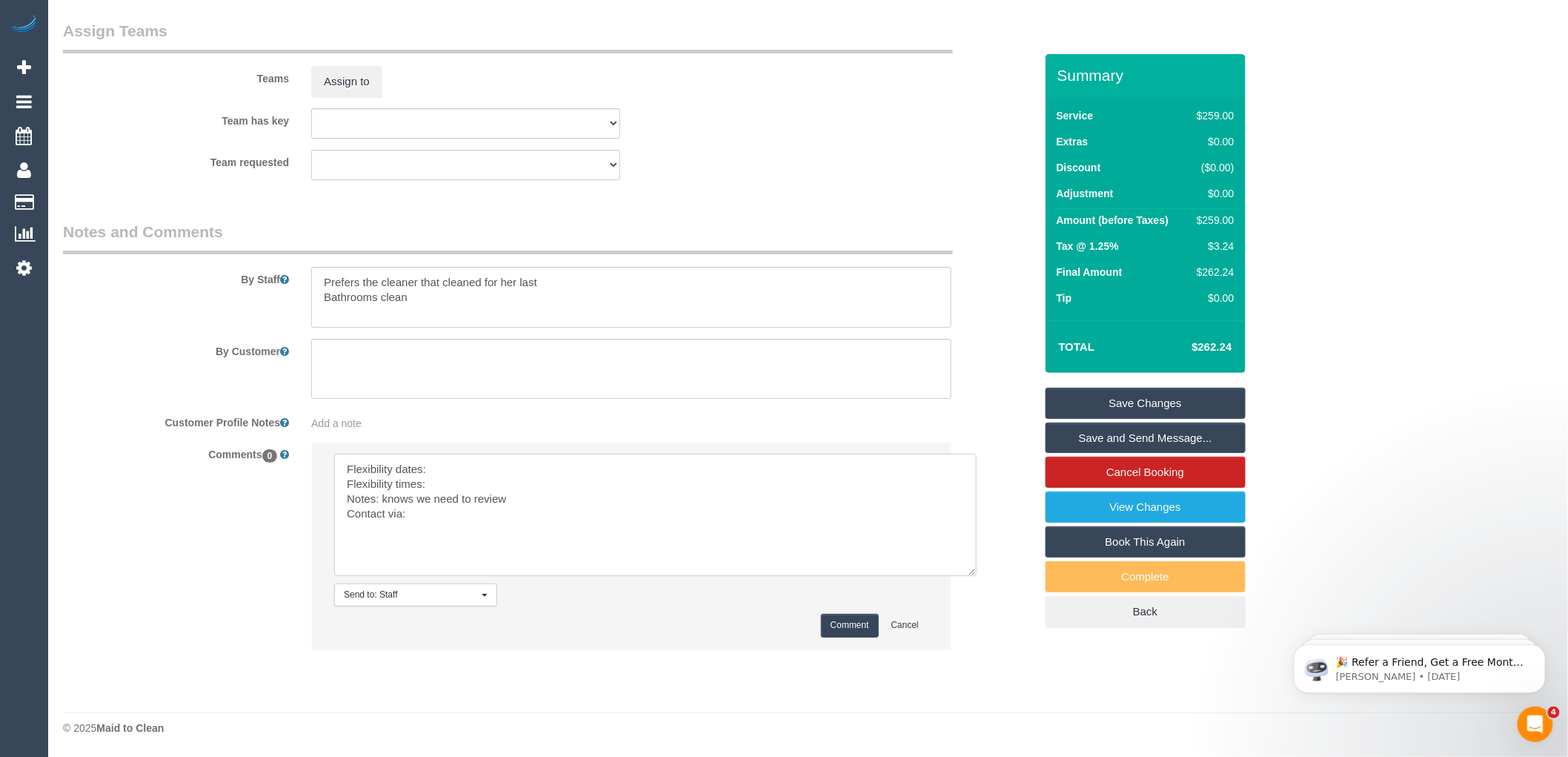
click at [463, 469] on textarea at bounding box center [655, 514] width 642 height 122
click at [465, 477] on textarea at bounding box center [655, 514] width 642 height 122
click at [449, 480] on textarea at bounding box center [655, 514] width 642 height 122
click at [439, 514] on textarea at bounding box center [655, 514] width 642 height 122
drag, startPoint x: 514, startPoint y: 493, endPoint x: 381, endPoint y: 500, distance: 133.2
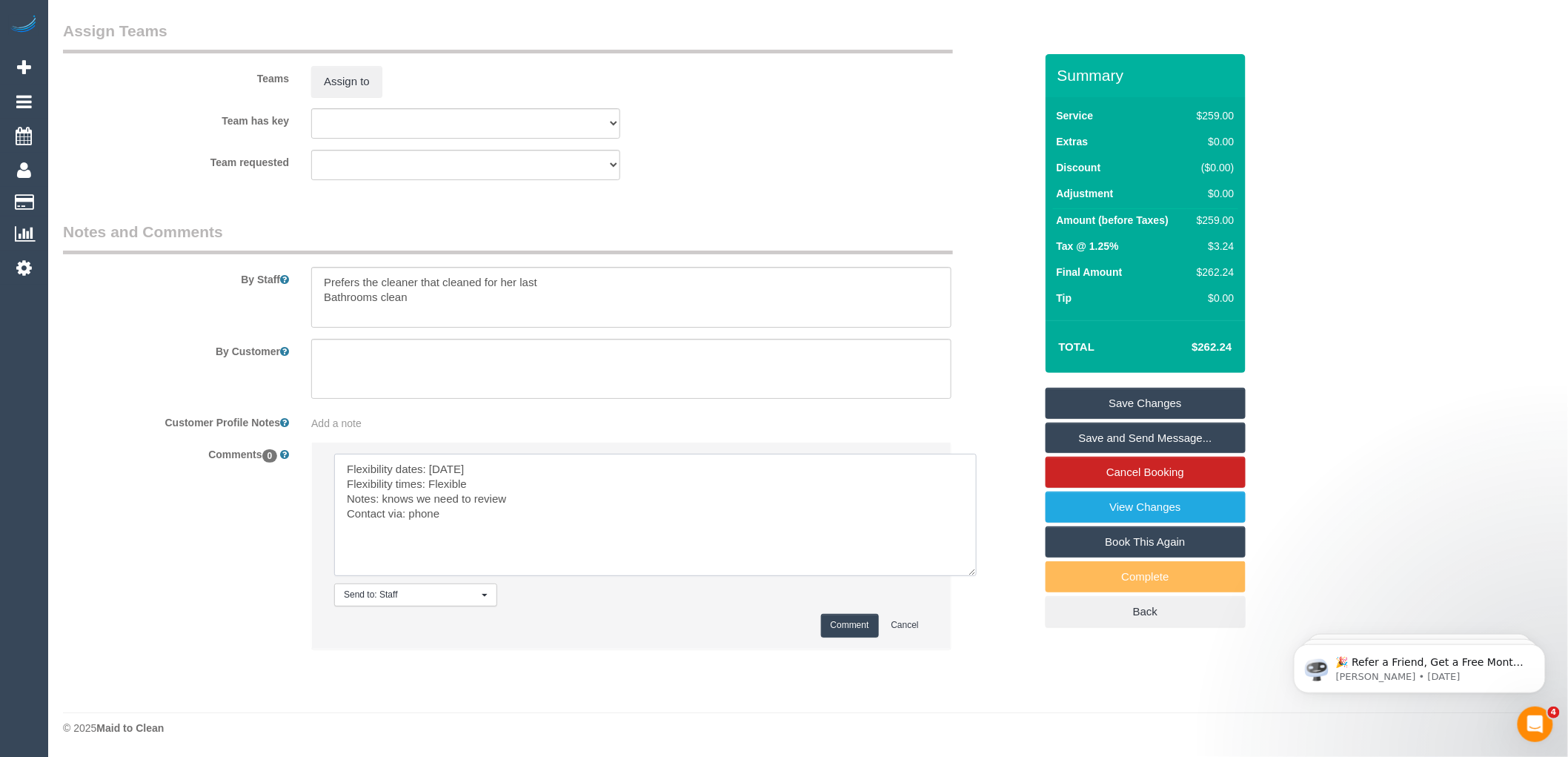
click at [381, 500] on textarea at bounding box center [655, 514] width 642 height 122
paste textarea "[PERSON_NAME] (+[PERSON_NAME]) (C)"
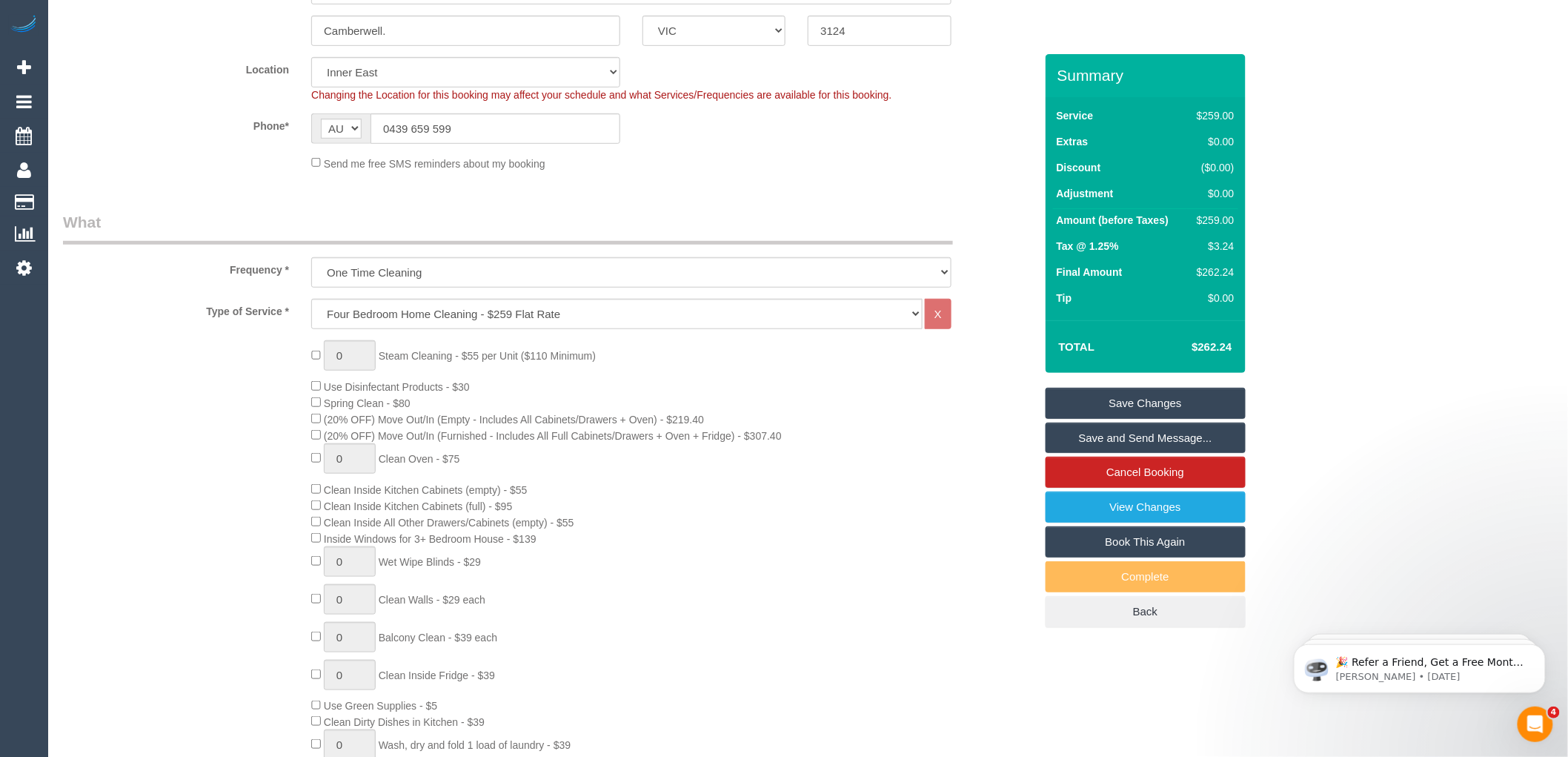
scroll to position [329, 0]
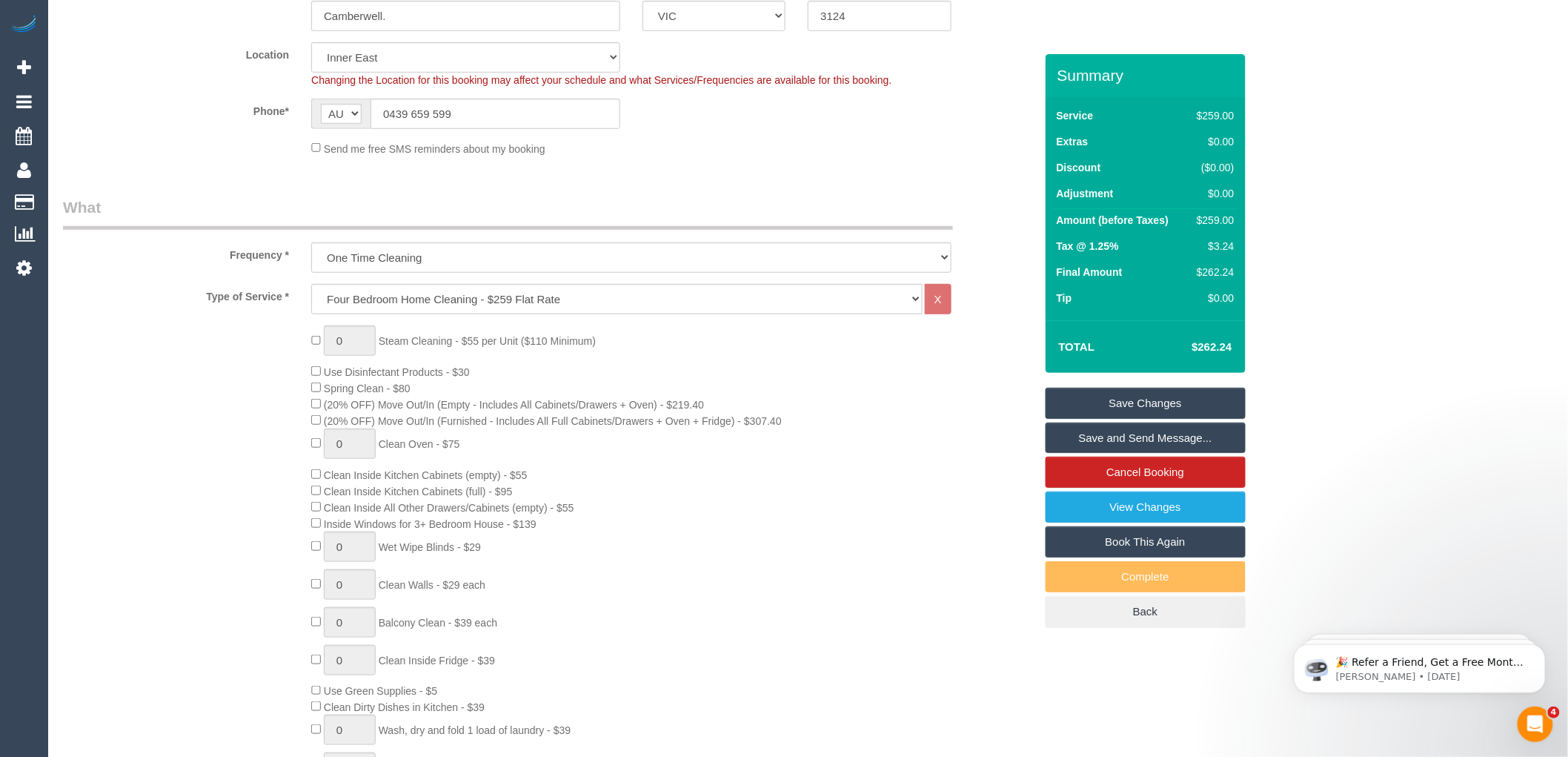
type textarea "Flexibility dates: [DATE] Flexibility times: Flexible Notes: Prefers [PERSON_NA…"
click at [425, 260] on select "One Time Cleaning Weekly - 10% Off - 10.00% (0% for the First Booking) Fortnigh…" at bounding box center [631, 258] width 641 height 31
click at [423, 293] on select "Hourly Service - $70/h Hourly Service - $65/h Hourly Service - $60/h Hourly Ser…" at bounding box center [617, 299] width 612 height 31
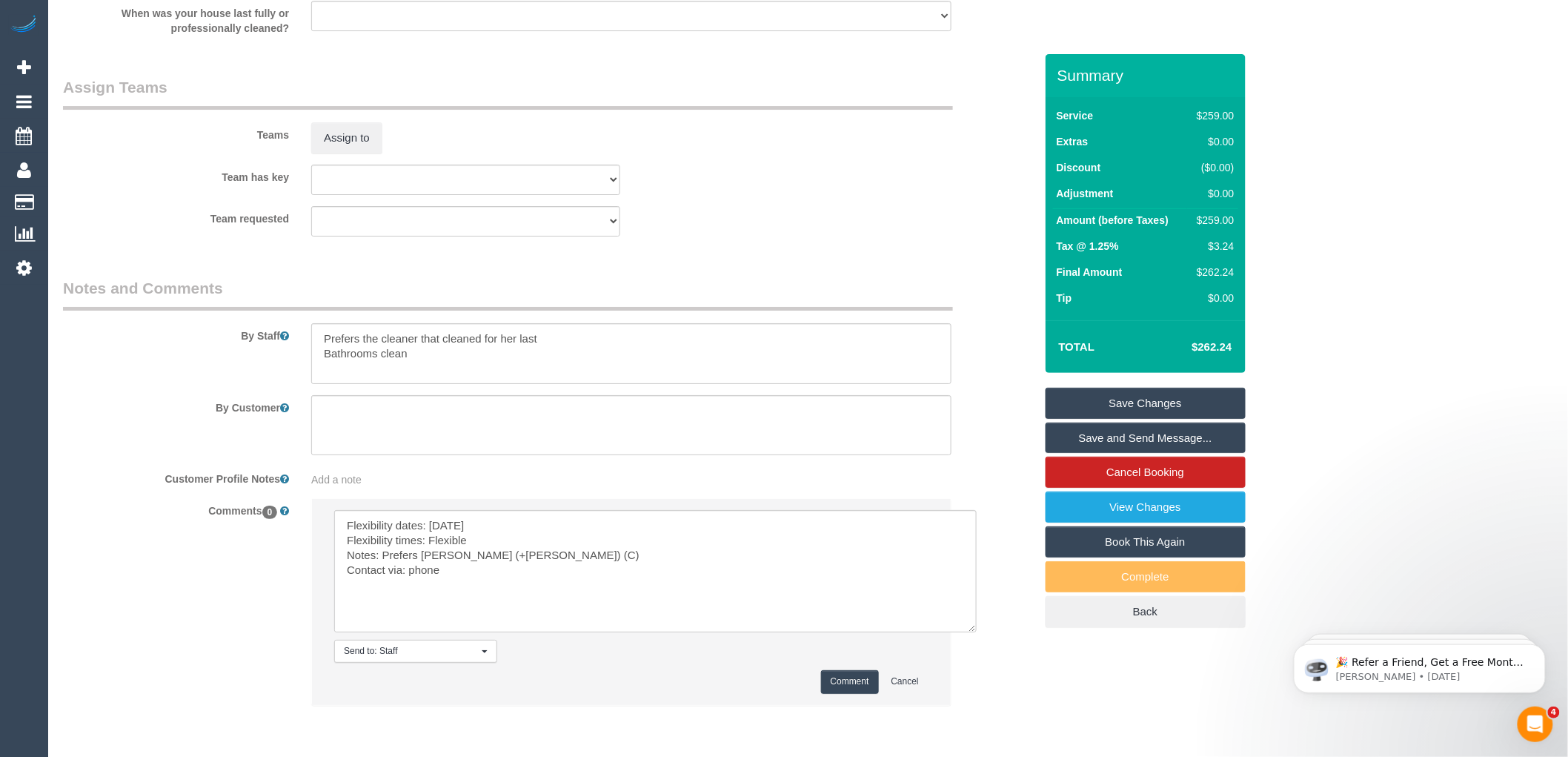
scroll to position [2214, 0]
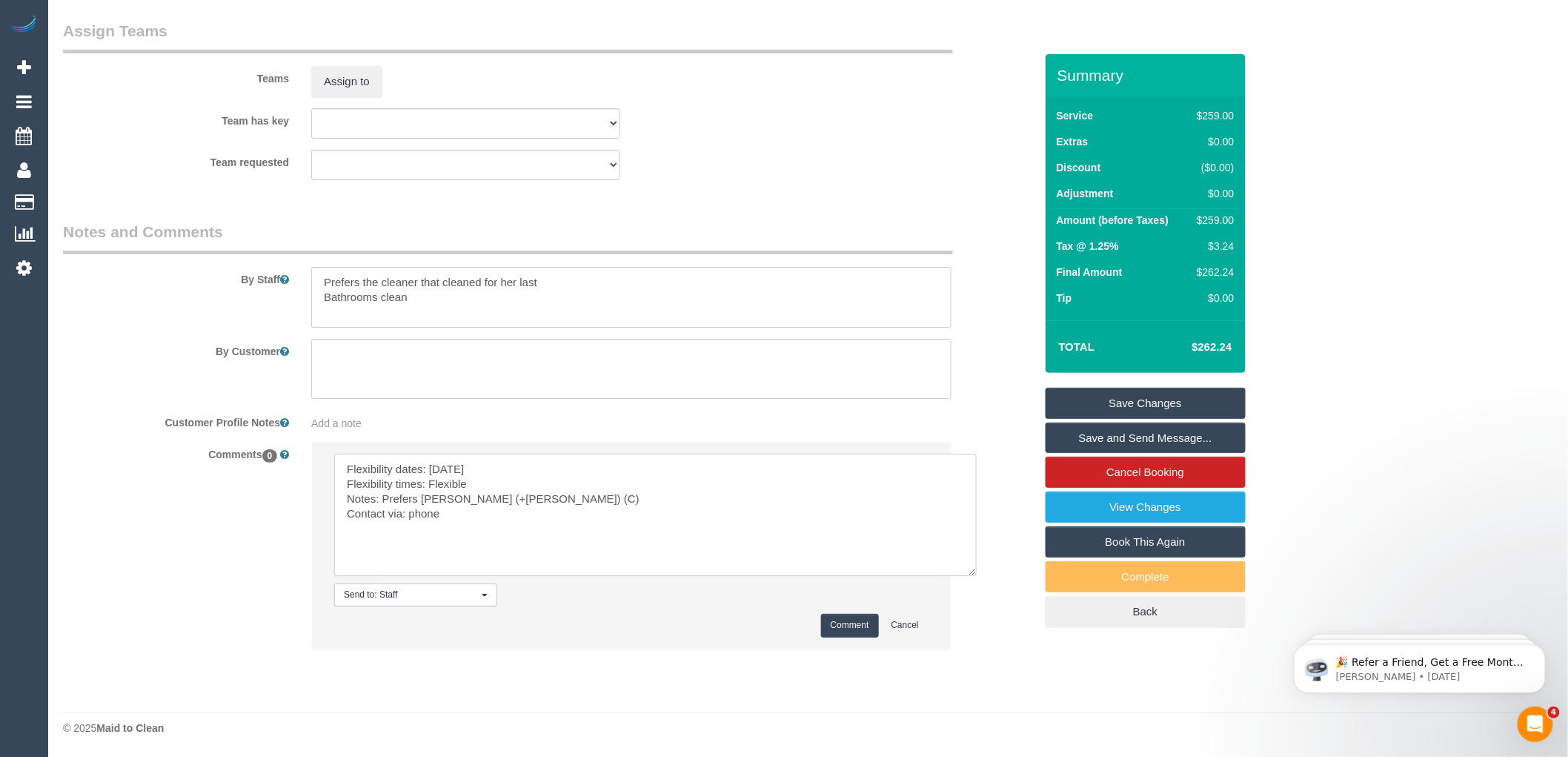
click at [505, 514] on textarea at bounding box center [655, 514] width 642 height 122
click at [850, 628] on button "Comment" at bounding box center [850, 625] width 58 height 23
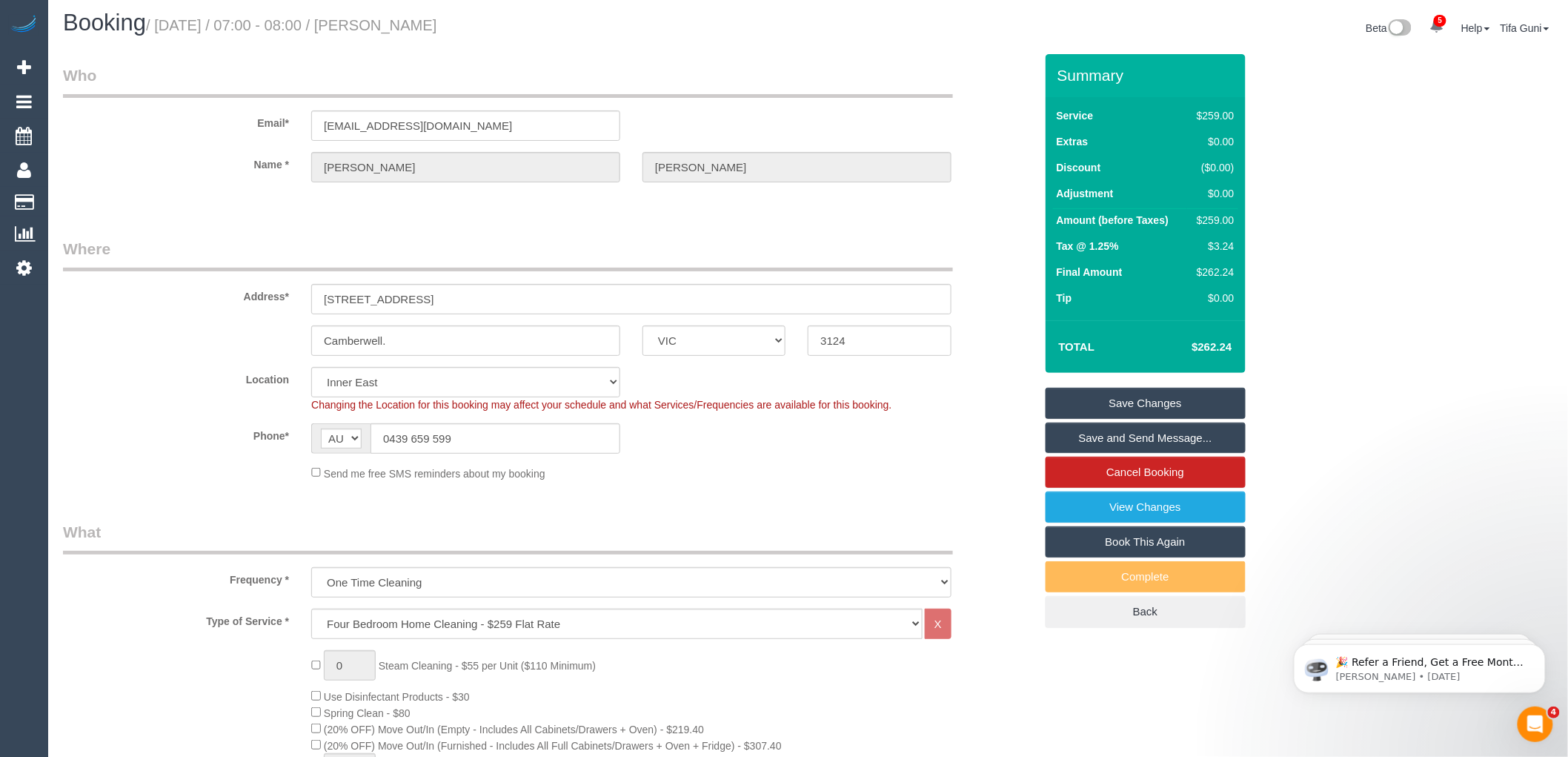
scroll to position [83, 0]
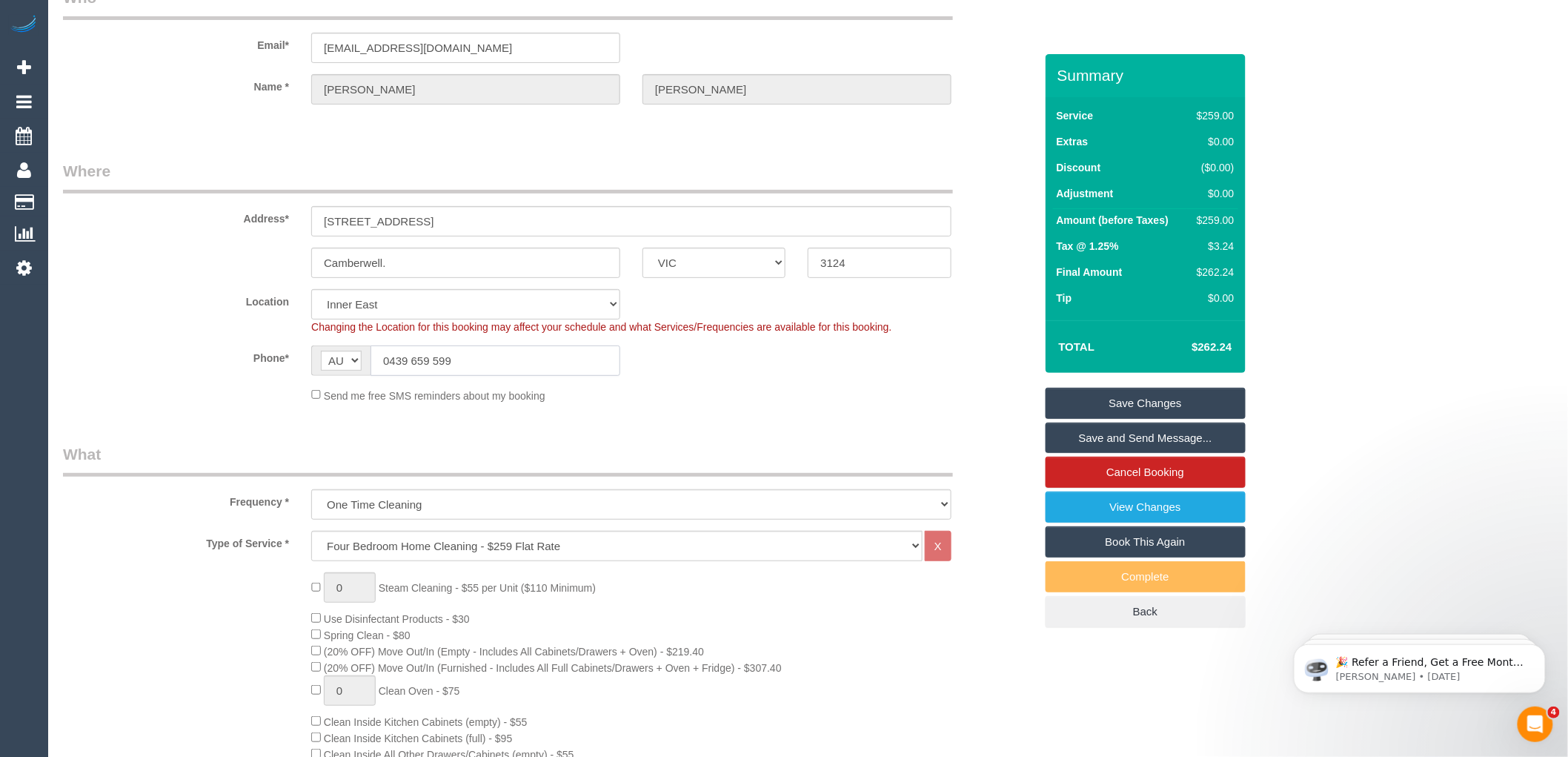
drag, startPoint x: 473, startPoint y: 363, endPoint x: 356, endPoint y: 368, distance: 117.1
click at [356, 368] on div "AF AL DZ AD AO AI AQ AG AR AM AW AU AT AZ BS BH BD BB BY BE BZ BJ BM BT BO BA B…" at bounding box center [466, 360] width 309 height 31
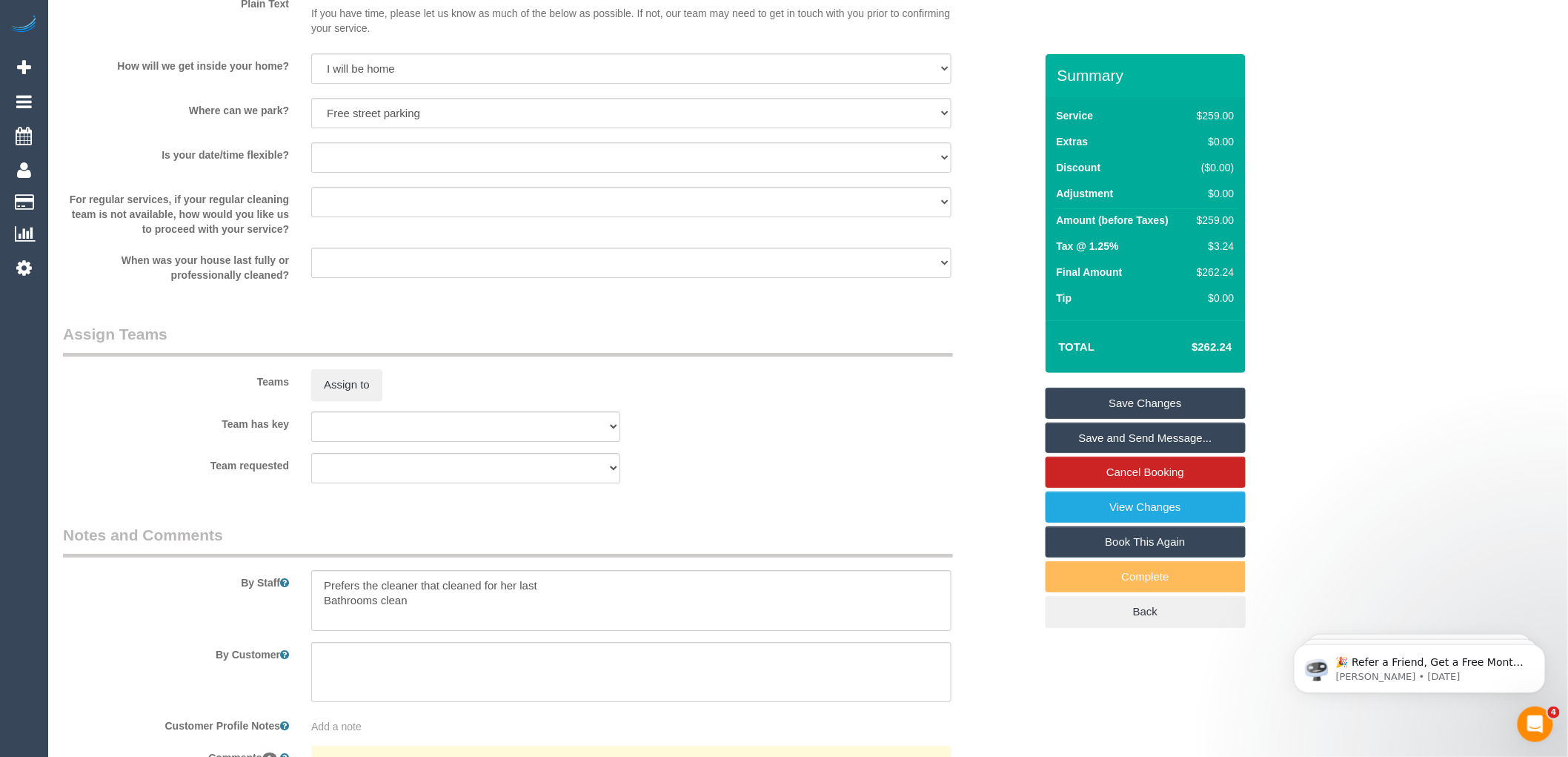
scroll to position [2224, 0]
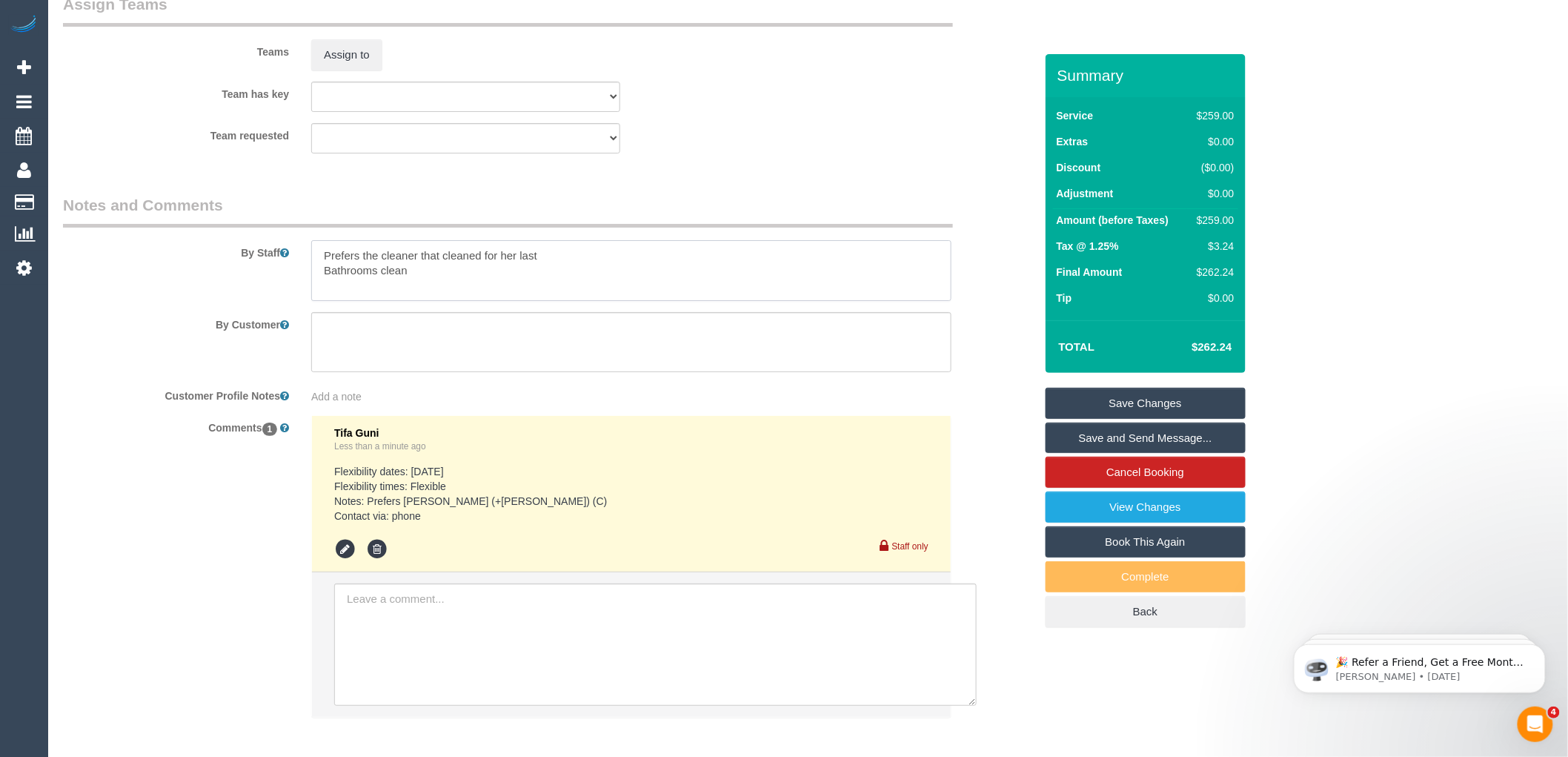
click at [428, 291] on textarea at bounding box center [631, 270] width 641 height 61
paste textarea "0439 659 599"
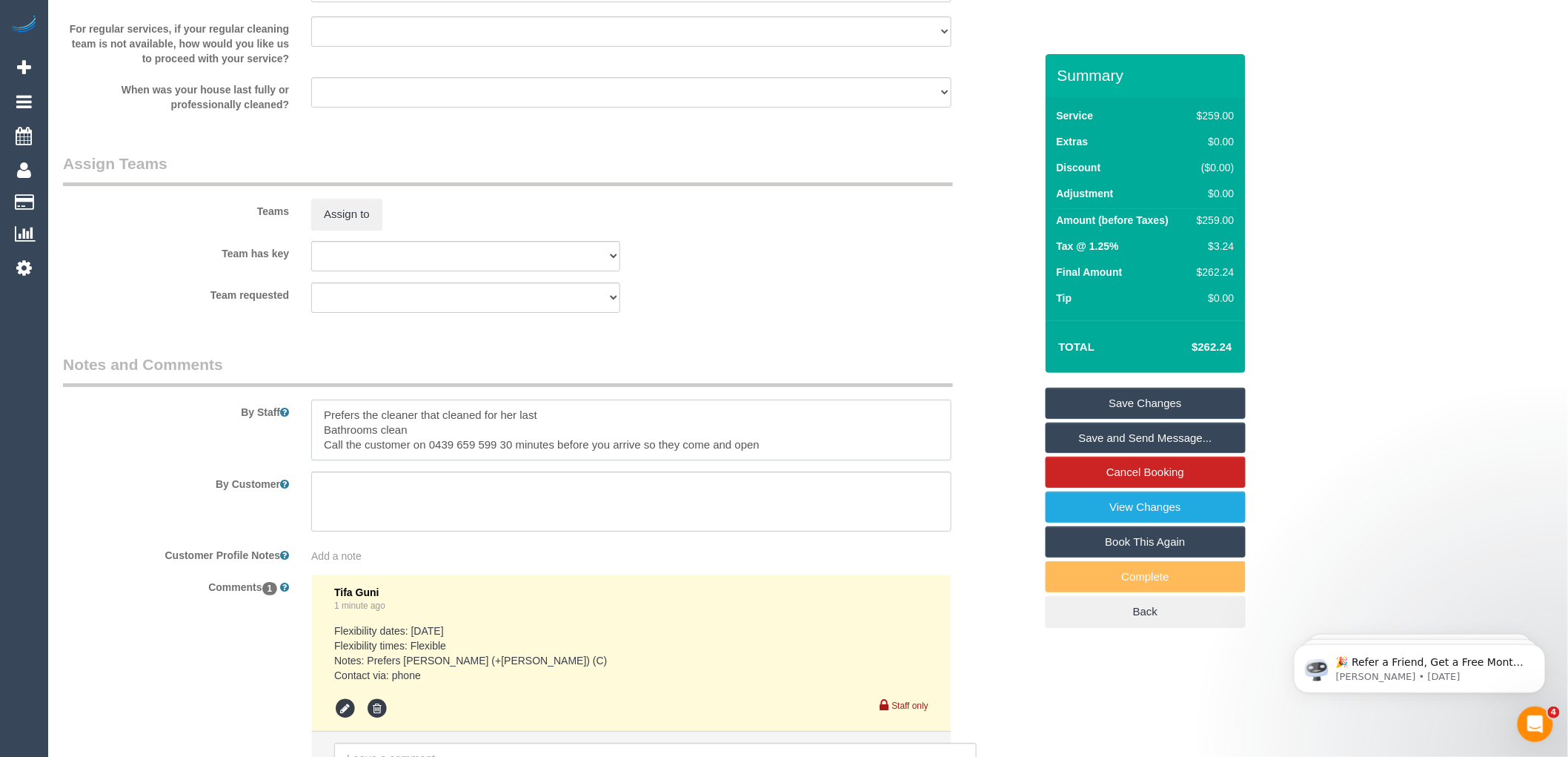
scroll to position [2059, 0]
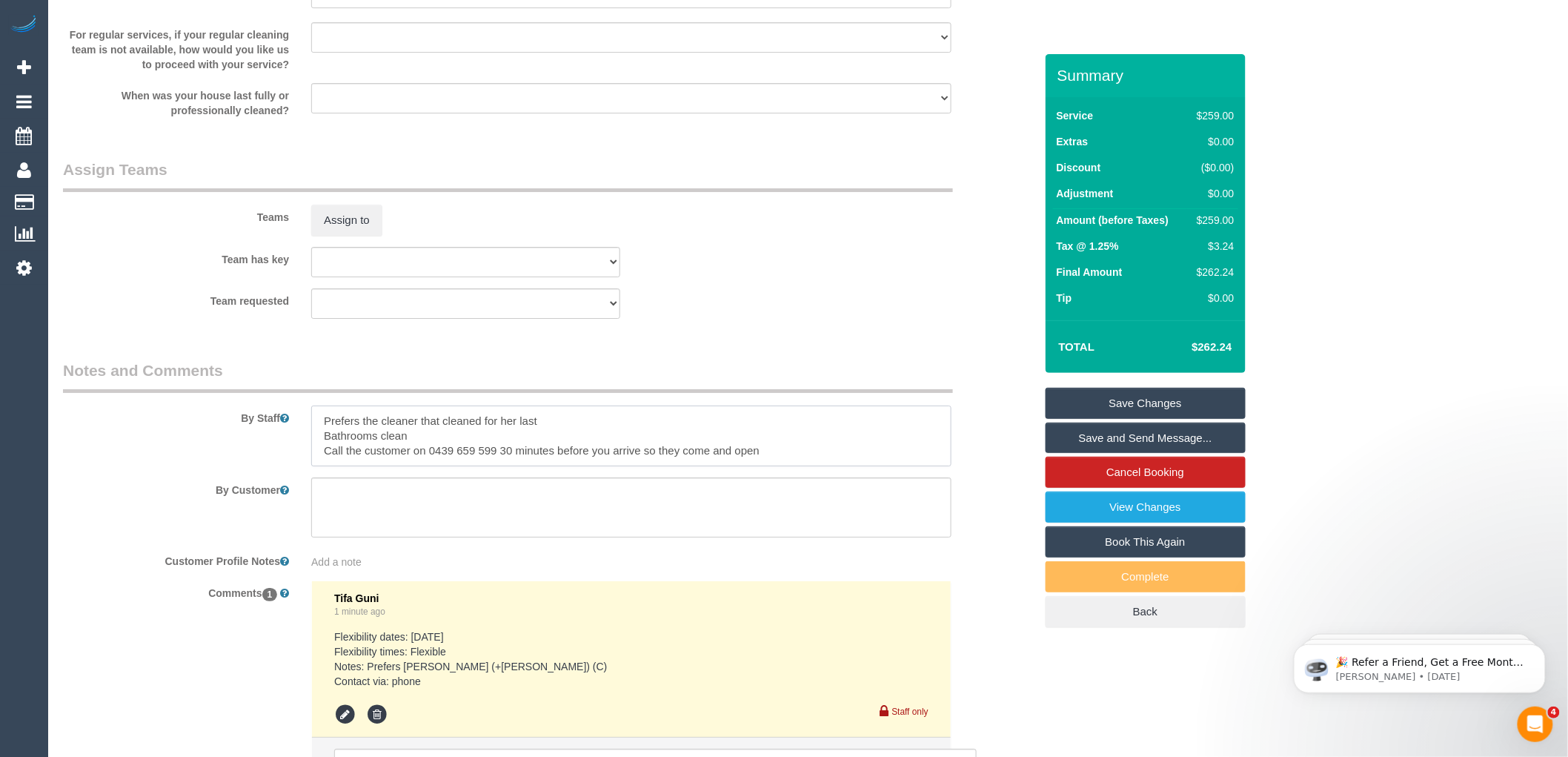
click at [556, 433] on textarea at bounding box center [631, 435] width 641 height 61
drag, startPoint x: 552, startPoint y: 434, endPoint x: 386, endPoint y: 433, distance: 166.0
click at [386, 433] on textarea at bounding box center [631, 435] width 641 height 61
type textarea "Prefers the cleaner that cleaned for her last Bathrooms clean Call the customer…"
drag, startPoint x: 532, startPoint y: 677, endPoint x: 402, endPoint y: 678, distance: 130.0
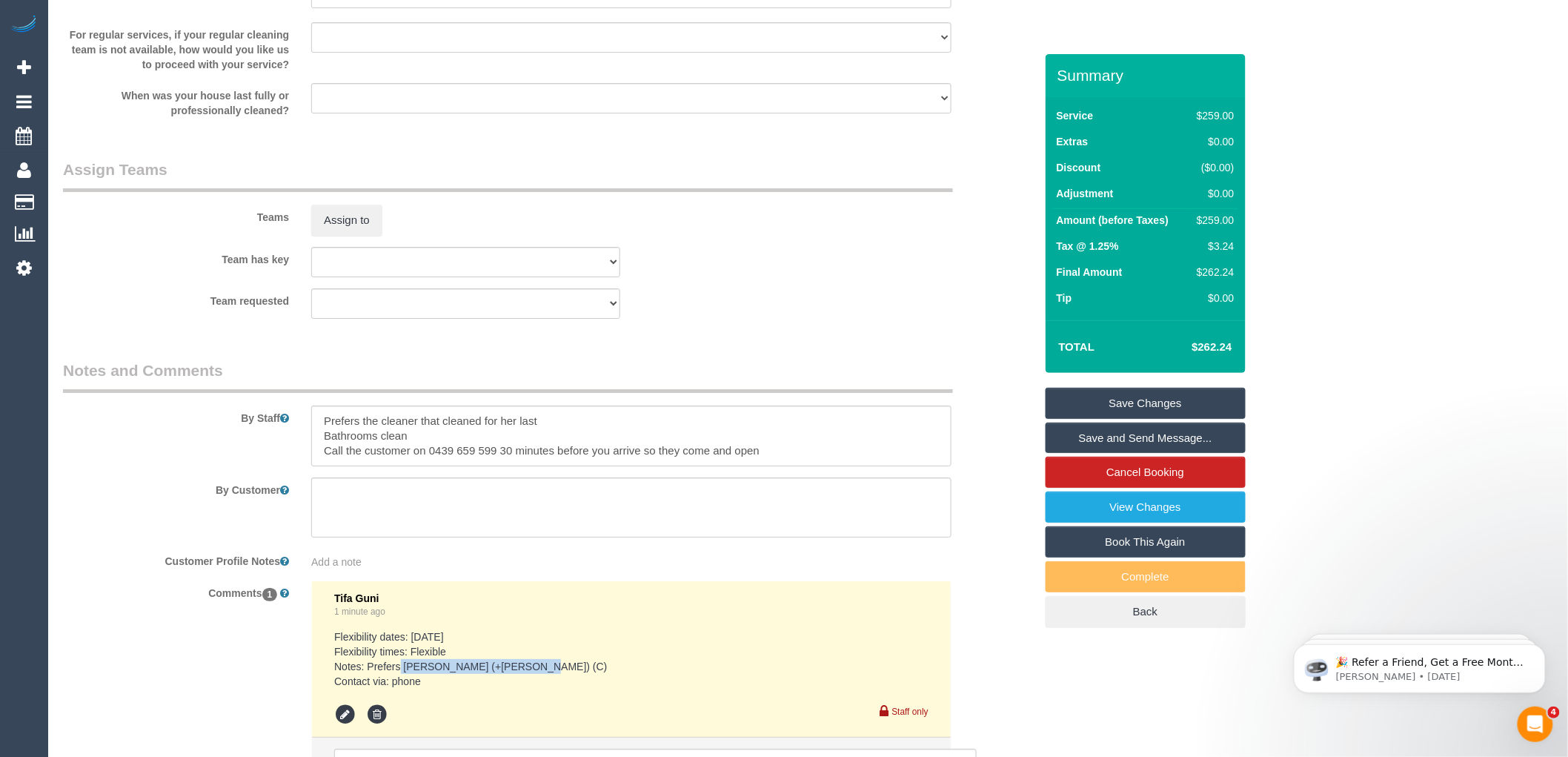
click at [402, 678] on pre "Flexibility dates: [DATE] Flexibility times: Flexible Notes: Prefers [PERSON_NA…" at bounding box center [631, 659] width 594 height 59
copy pre "[PERSON_NAME] (+[PERSON_NAME]) (C)"
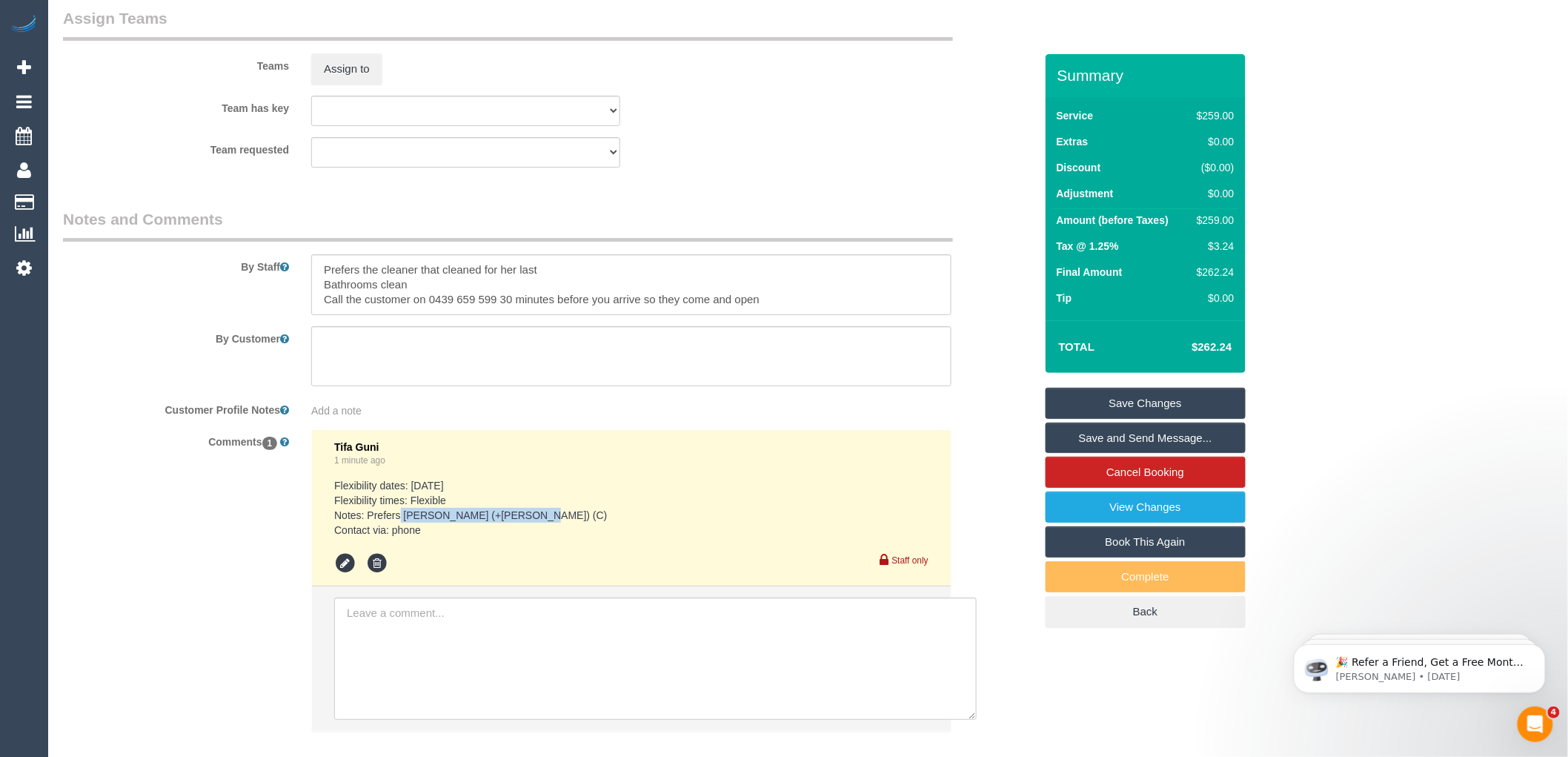
scroll to position [2224, 0]
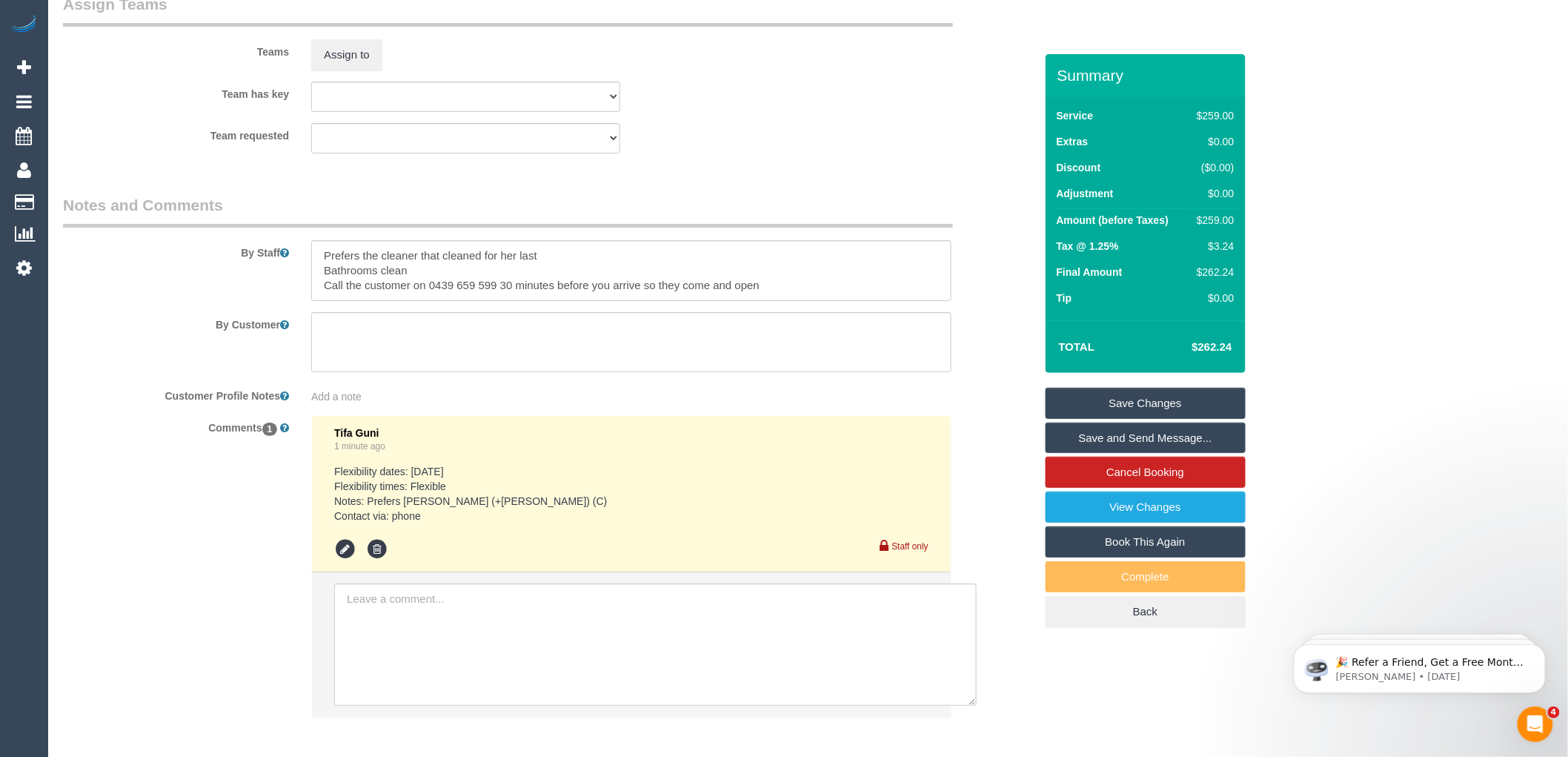
click at [499, 558] on ul at bounding box center [631, 549] width 594 height 22
click at [338, 561] on icon at bounding box center [345, 549] width 22 height 22
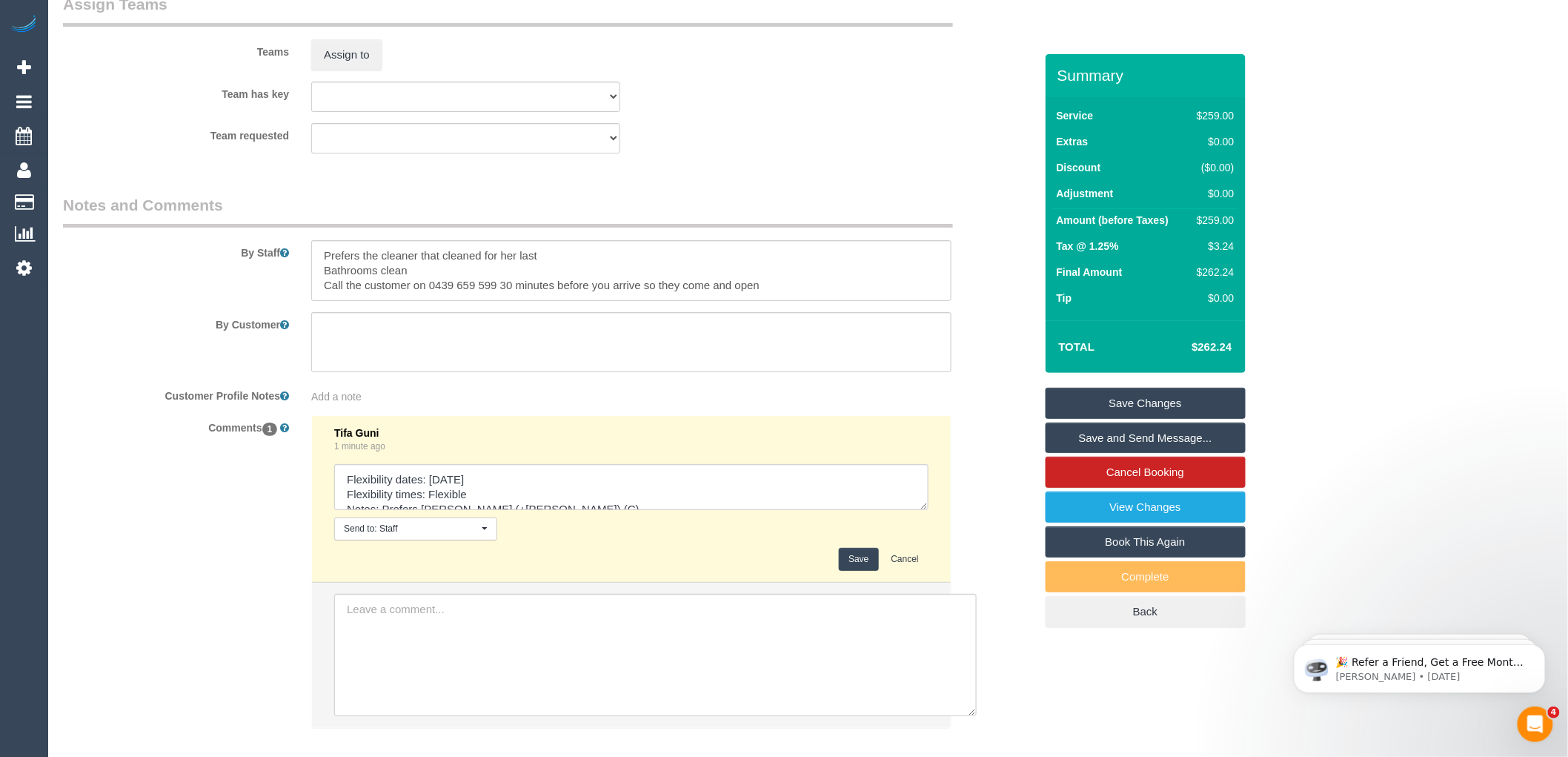
scroll to position [30, 0]
click at [420, 490] on textarea at bounding box center [631, 487] width 594 height 46
drag, startPoint x: 417, startPoint y: 491, endPoint x: 396, endPoint y: 491, distance: 21.0
click at [396, 491] on textarea at bounding box center [631, 487] width 594 height 46
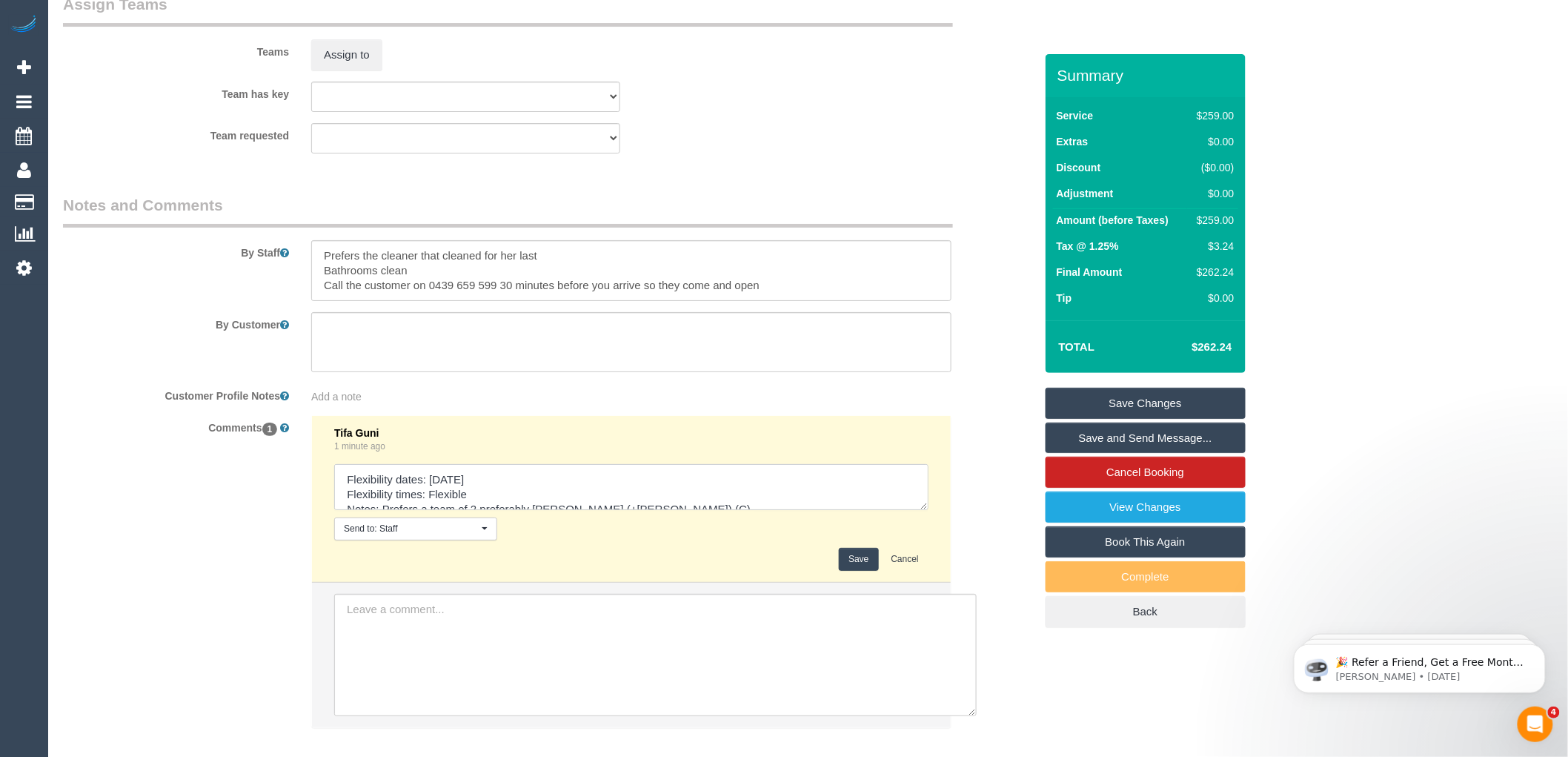
scroll to position [30, 0]
click at [470, 510] on textarea at bounding box center [631, 487] width 594 height 46
drag, startPoint x: 419, startPoint y: 494, endPoint x: 398, endPoint y: 494, distance: 21.0
click at [396, 494] on textarea at bounding box center [631, 487] width 594 height 46
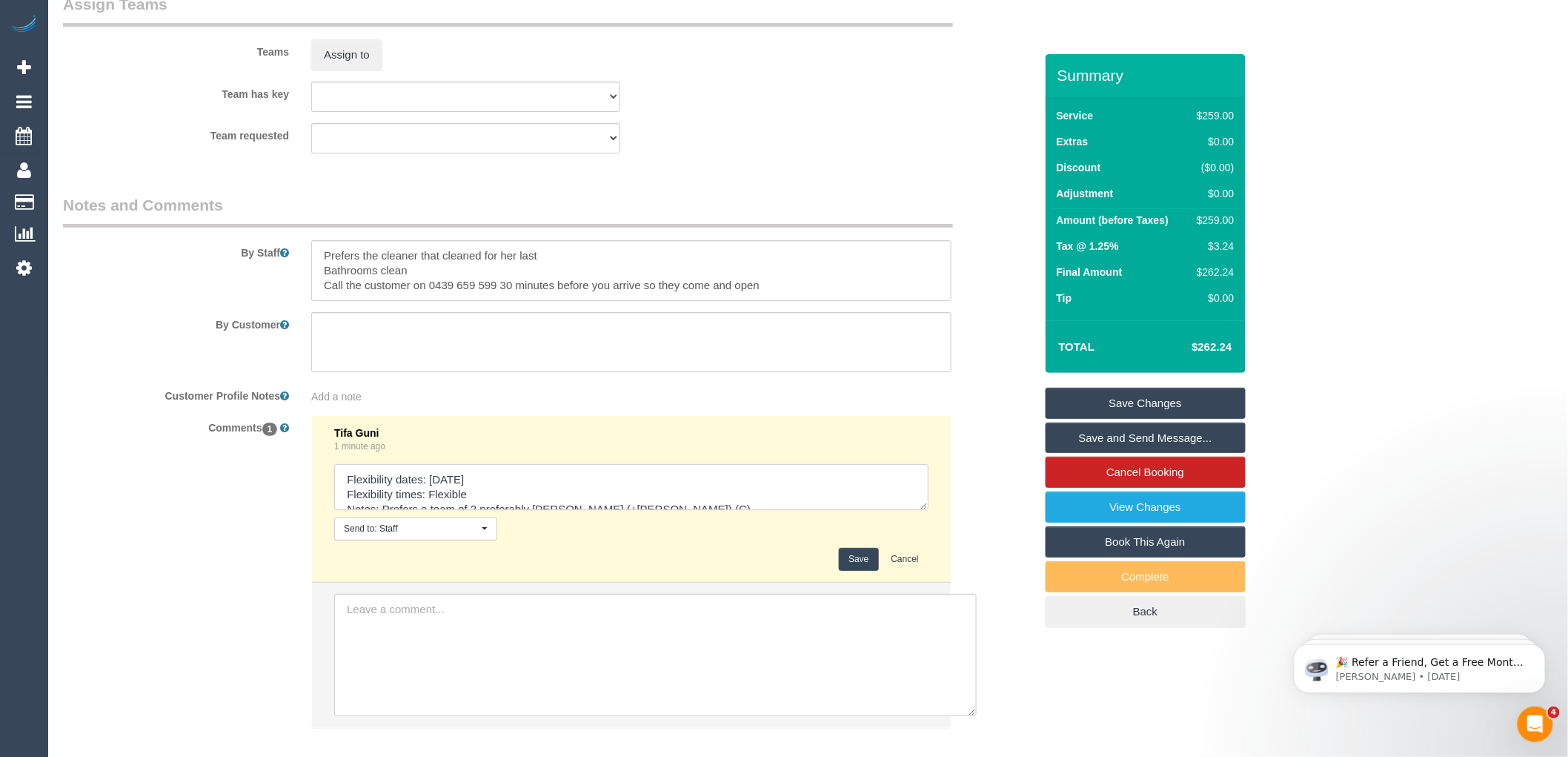
click at [499, 506] on textarea at bounding box center [631, 487] width 594 height 46
drag, startPoint x: 417, startPoint y: 494, endPoint x: 384, endPoint y: 495, distance: 33.0
click at [384, 495] on textarea at bounding box center [631, 487] width 594 height 46
type textarea "Flexibility dates: [DATE] Flexibility times: Flexible Notes: Wants a team of 2 …"
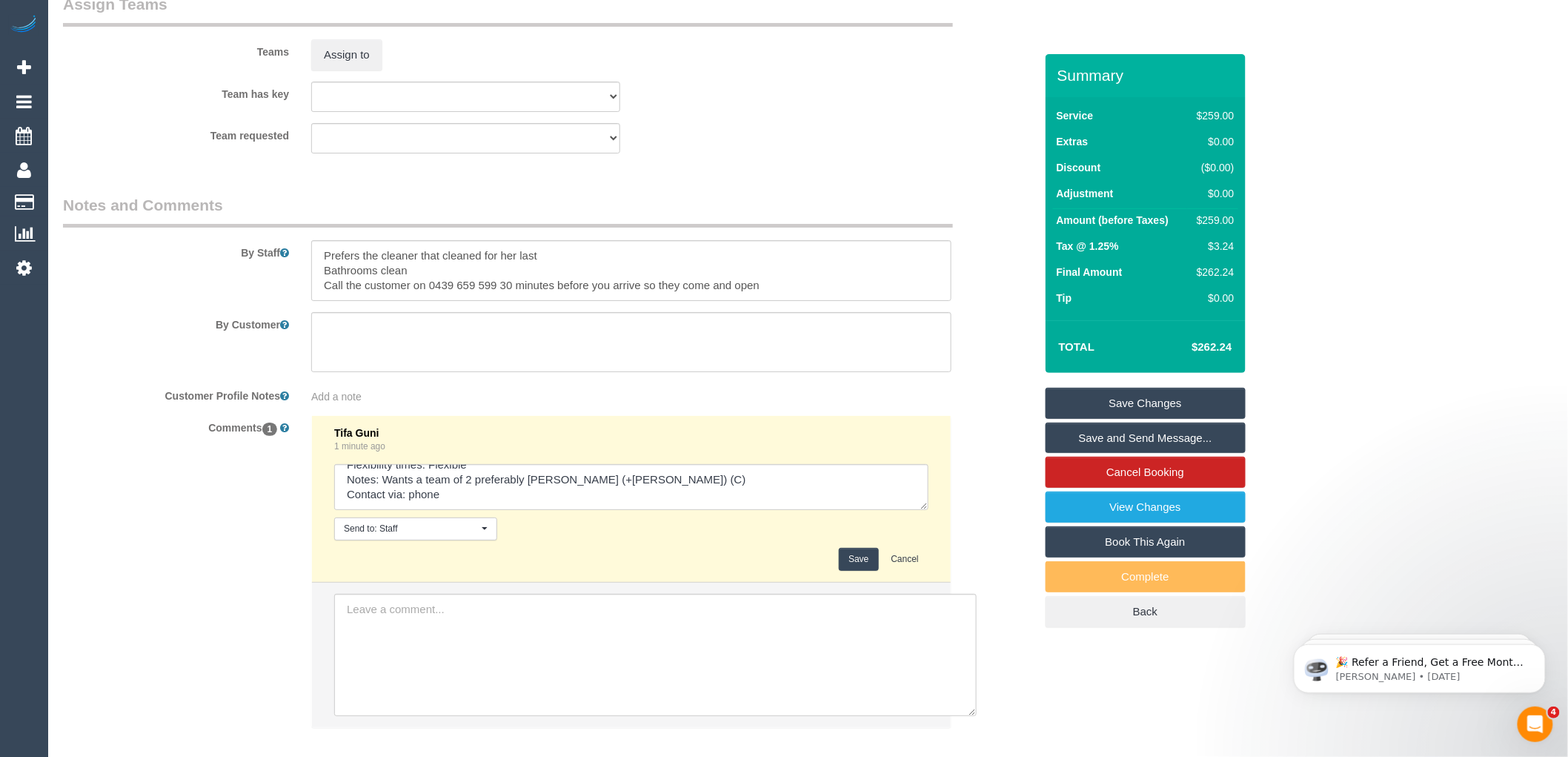
click at [851, 571] on button "Save" at bounding box center [859, 559] width 40 height 23
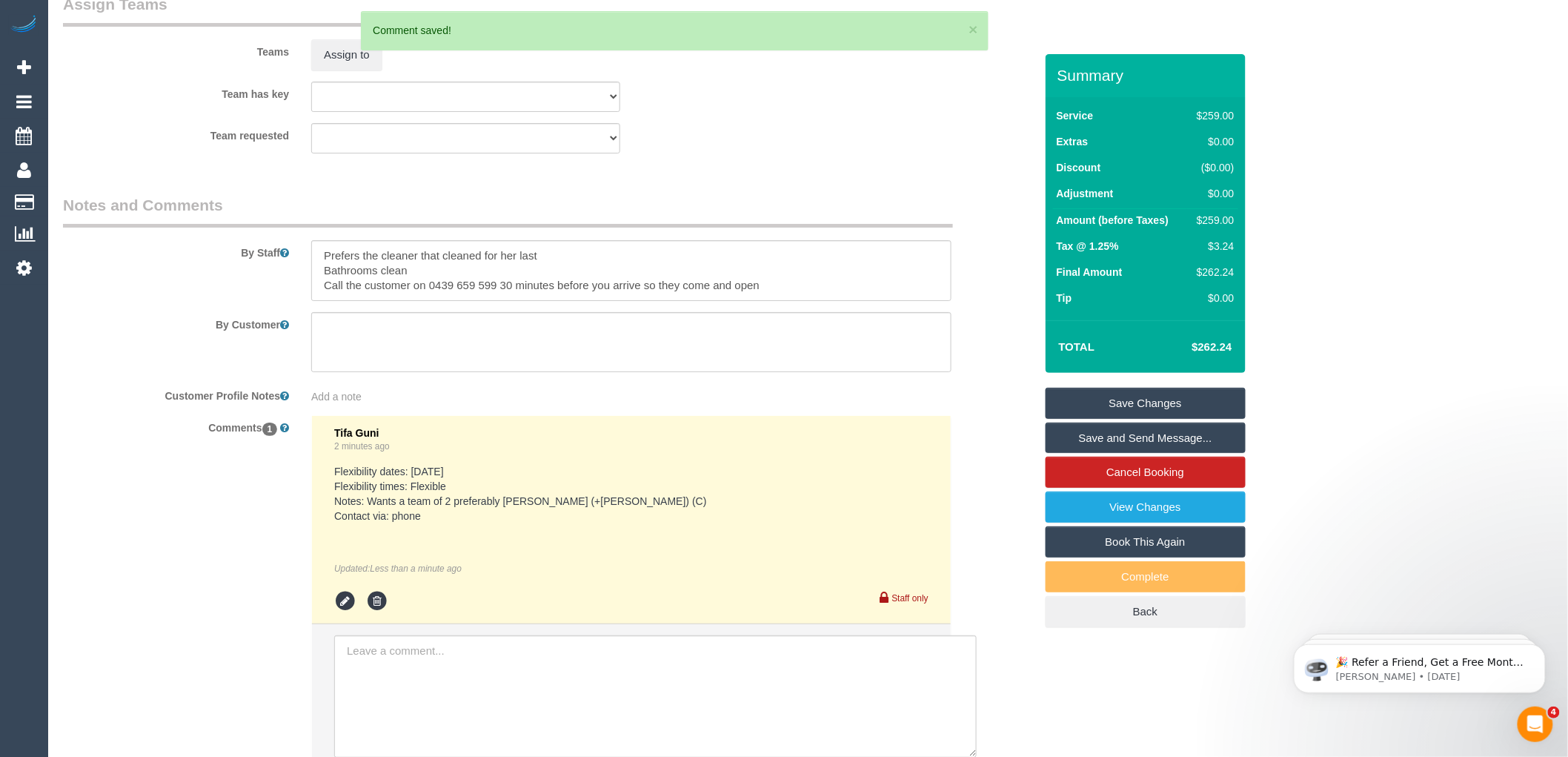
scroll to position [2141, 0]
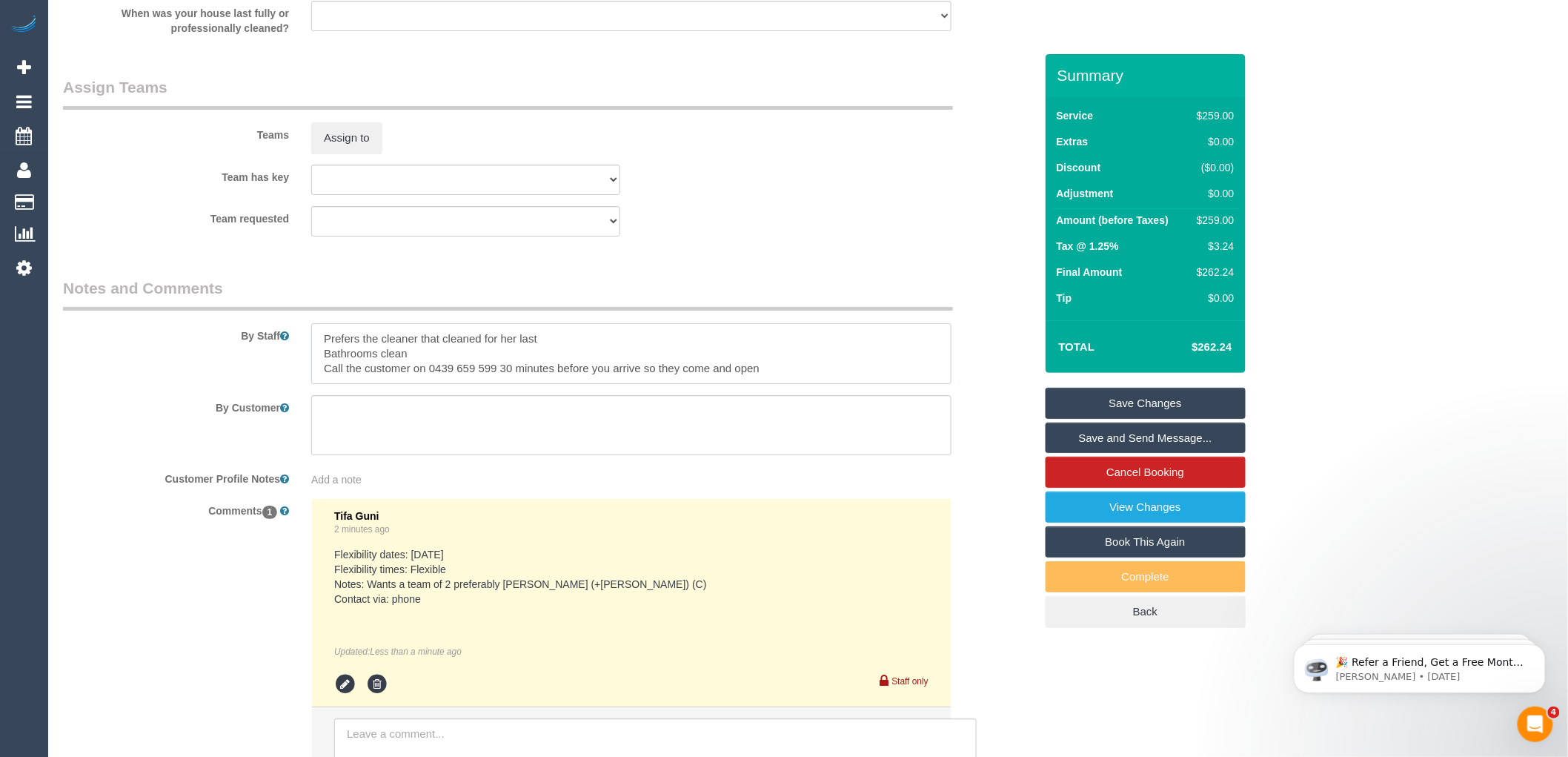
drag, startPoint x: 324, startPoint y: 350, endPoint x: 555, endPoint y: 352, distance: 231.0
click at [555, 352] on textarea at bounding box center [631, 353] width 641 height 61
click at [324, 369] on textarea at bounding box center [631, 353] width 641 height 61
click at [466, 357] on textarea at bounding box center [631, 353] width 641 height 61
type textarea "Really wants her Bathrooms sparkling clean Call the customer on 0439 659 599 30…"
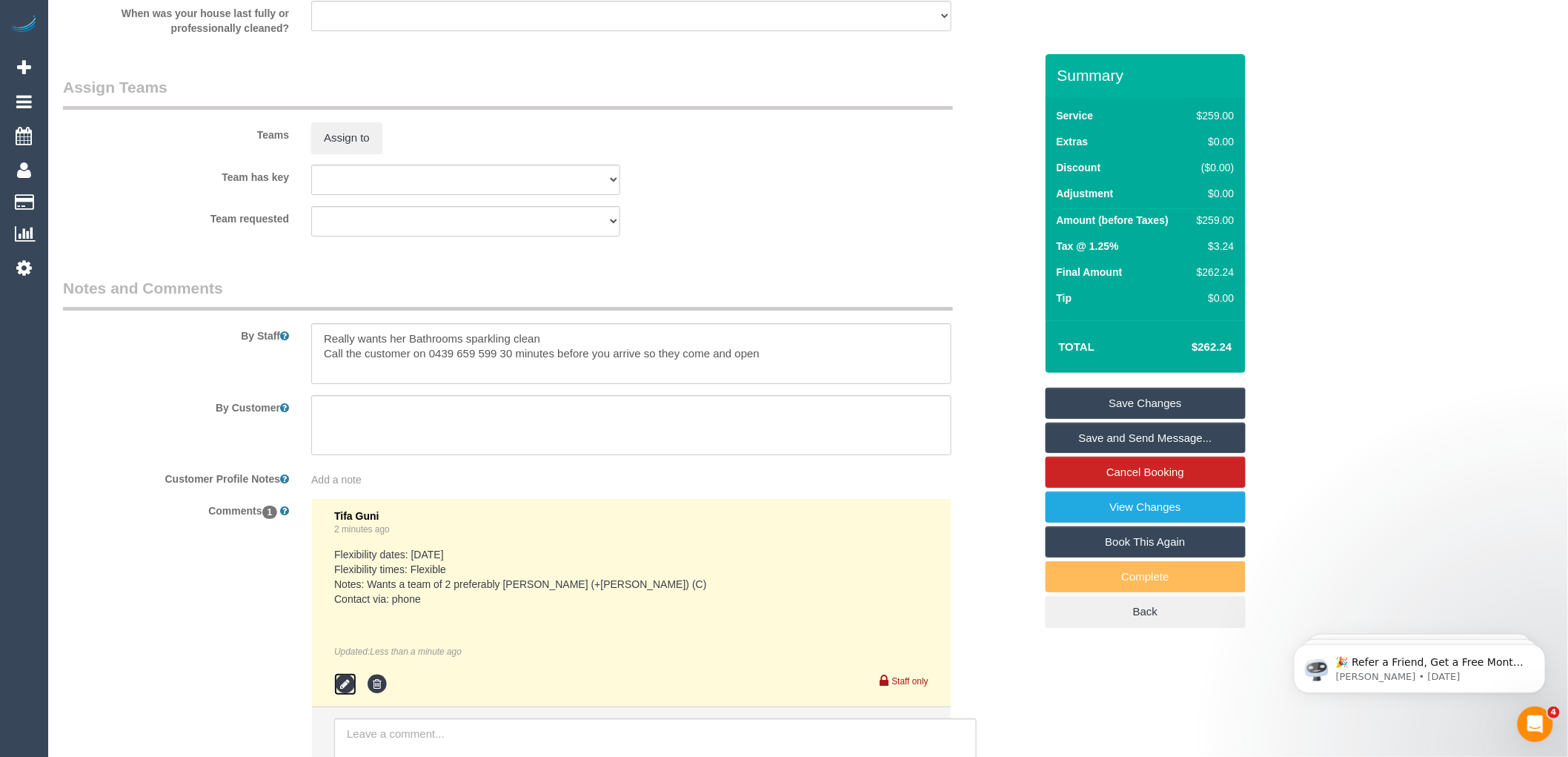
click at [349, 695] on icon at bounding box center [345, 684] width 22 height 22
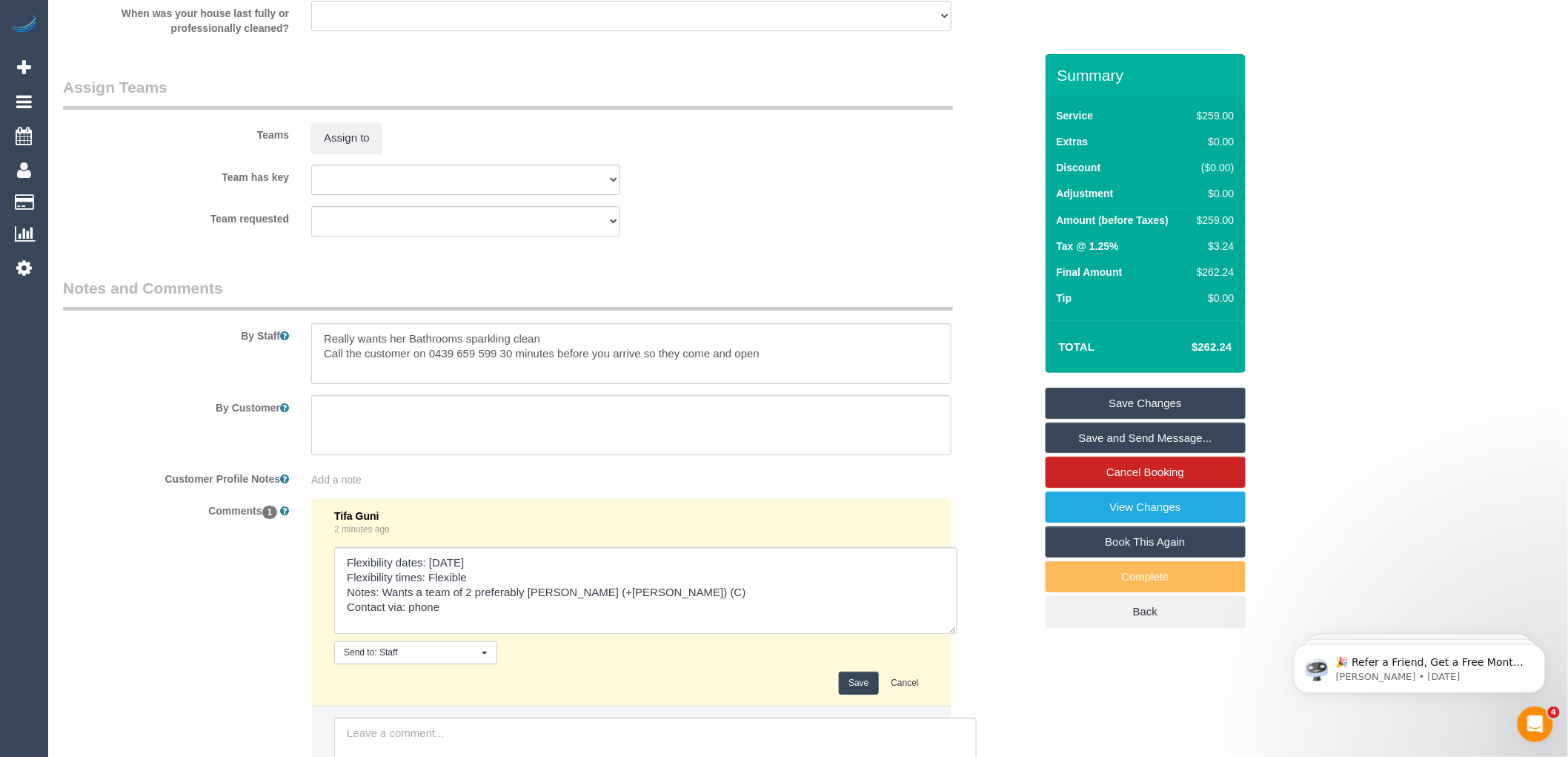
drag, startPoint x: 920, startPoint y: 603, endPoint x: 951, endPoint y: 648, distance: 54.6
click at [951, 634] on textarea at bounding box center [645, 590] width 623 height 87
click at [680, 606] on textarea at bounding box center [646, 593] width 625 height 91
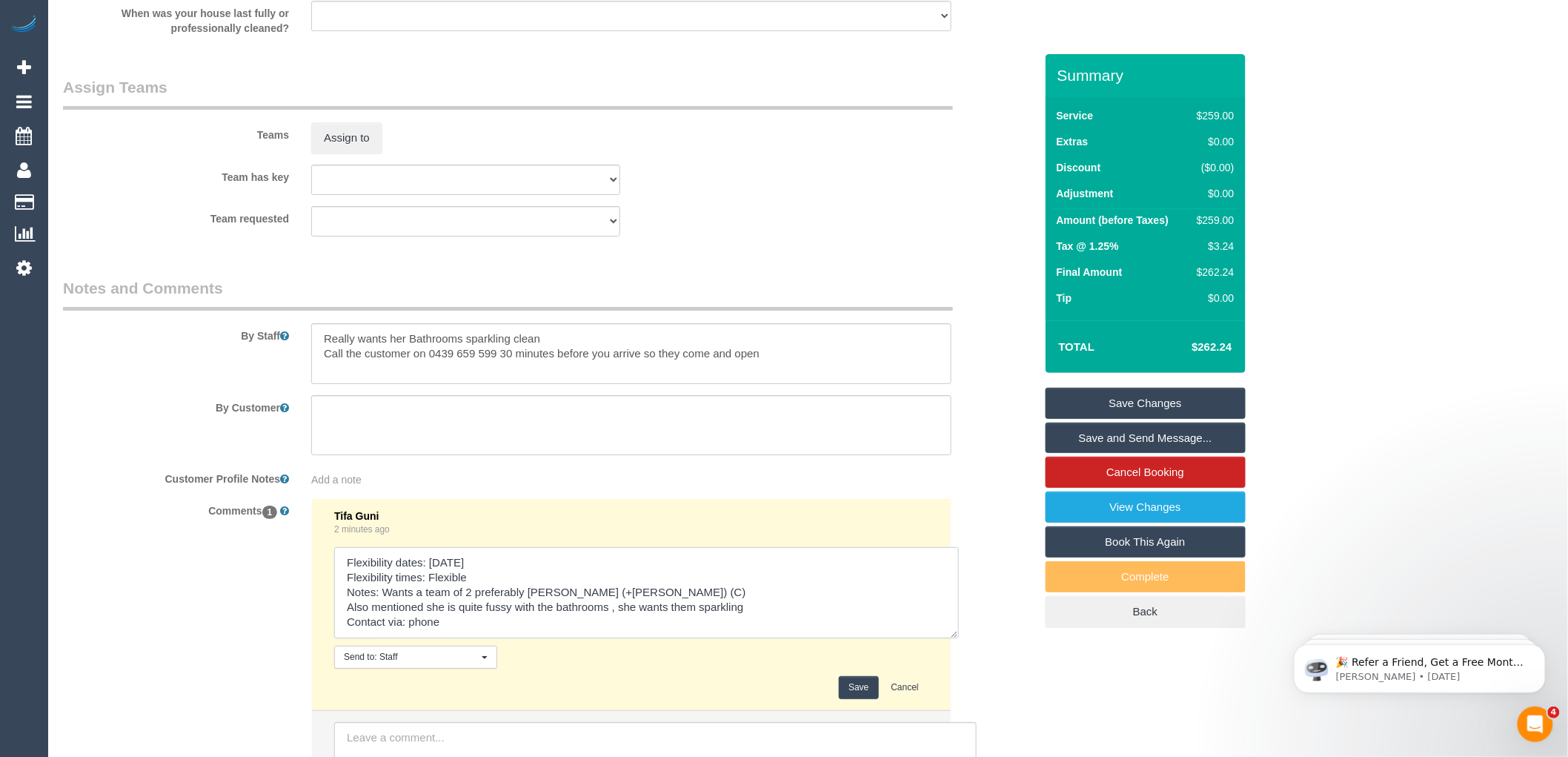
drag, startPoint x: 759, startPoint y: 625, endPoint x: 376, endPoint y: 628, distance: 383.0
click at [375, 627] on textarea at bounding box center [646, 593] width 625 height 91
type textarea "Flexibility dates: [DATE] Flexibility times: Flexible Notes: Wants a team of 2 …"
drag, startPoint x: 558, startPoint y: 353, endPoint x: 313, endPoint y: 353, distance: 245.0
click at [313, 353] on textarea at bounding box center [631, 353] width 641 height 61
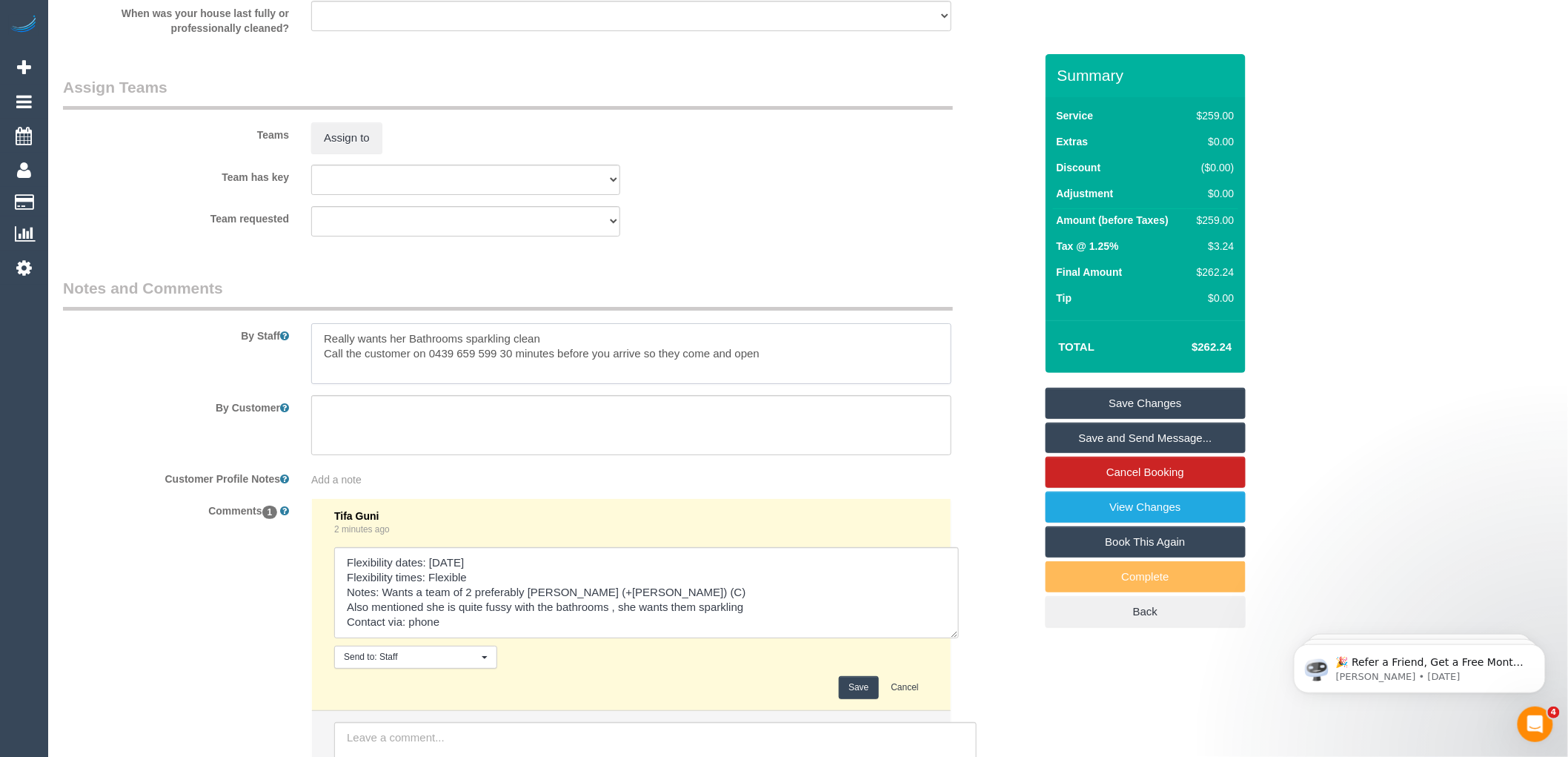
paste textarea "mentioned she is quite fussy with the bathrooms , she wants them sparkling"
click at [324, 353] on textarea at bounding box center [631, 353] width 641 height 61
click at [751, 353] on textarea at bounding box center [631, 353] width 641 height 61
click at [756, 353] on textarea at bounding box center [631, 353] width 641 height 61
type textarea "Customer mentioned she is quite fussy with the bathrooms , she wants them spark…"
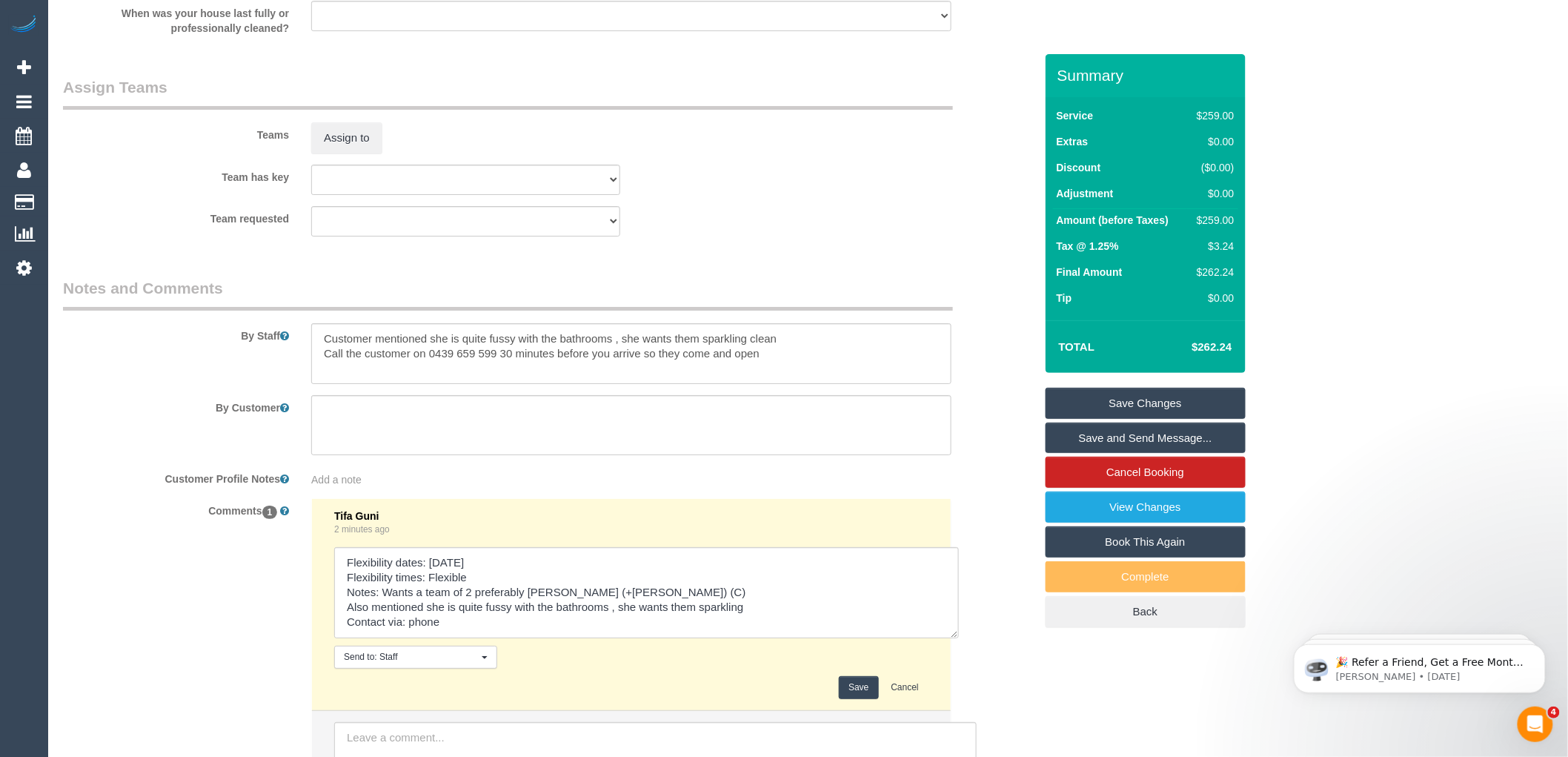
click at [1170, 401] on link "Save Changes" at bounding box center [1146, 403] width 200 height 31
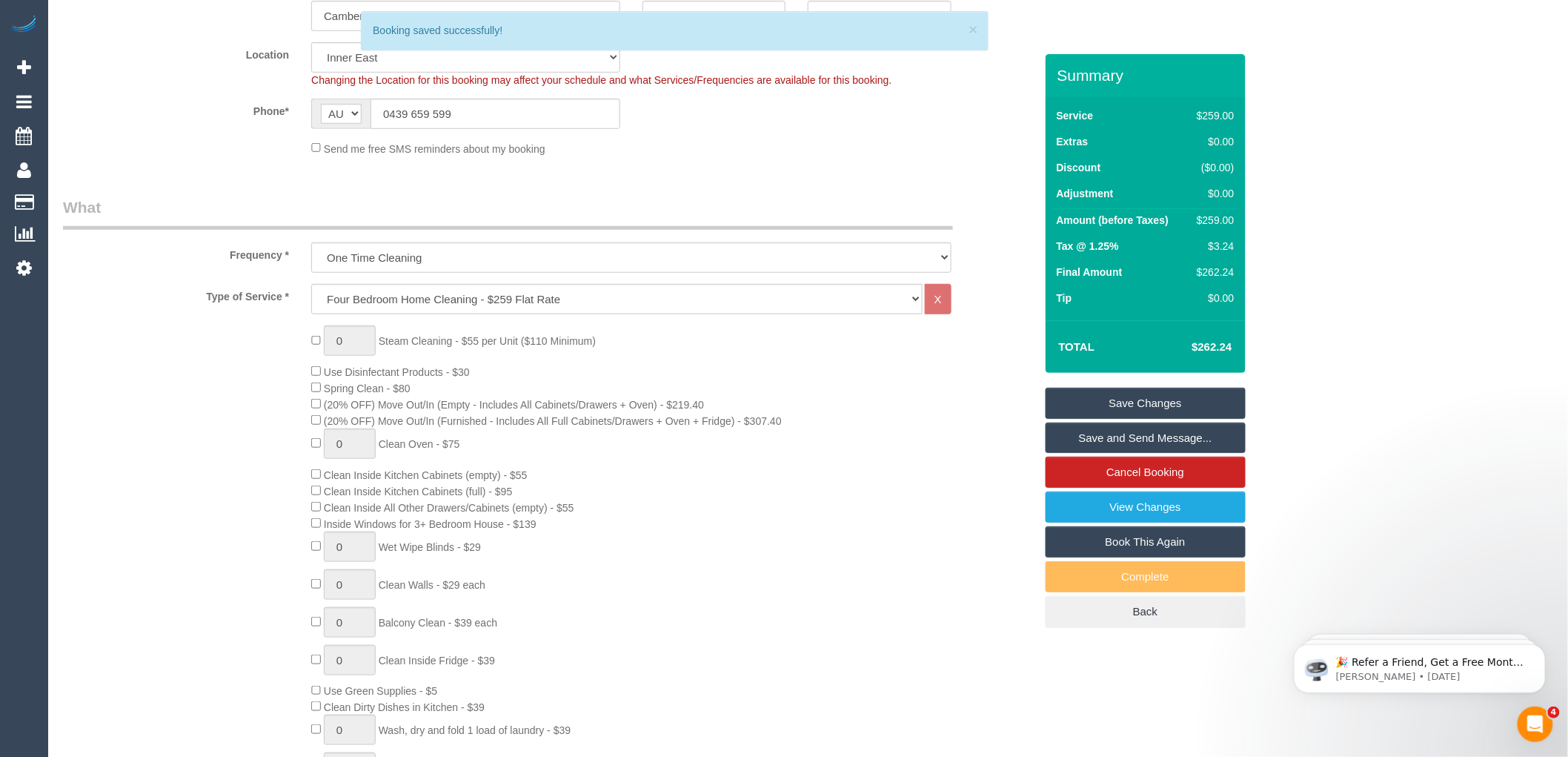
scroll to position [125, 0]
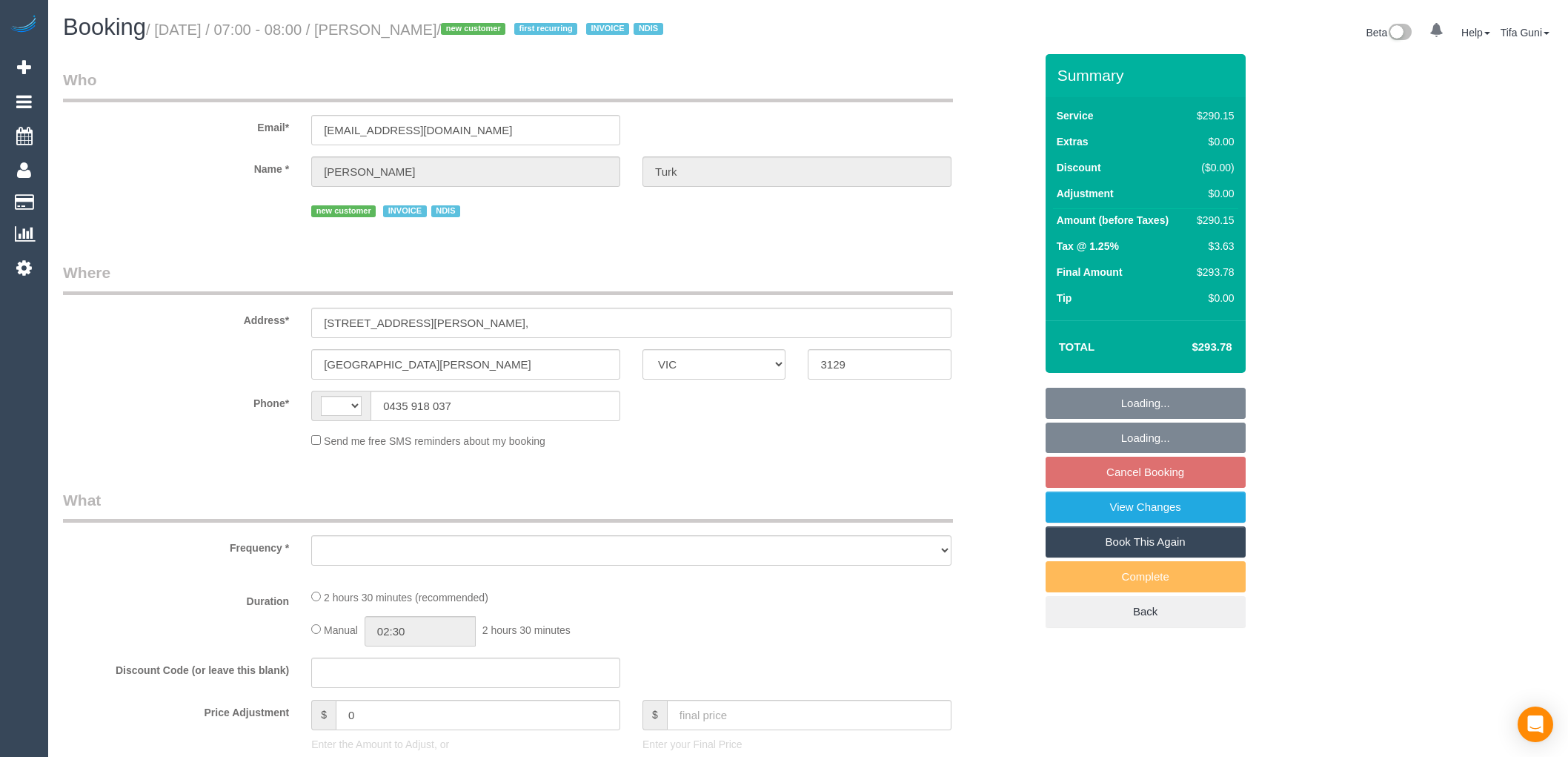
select select "VIC"
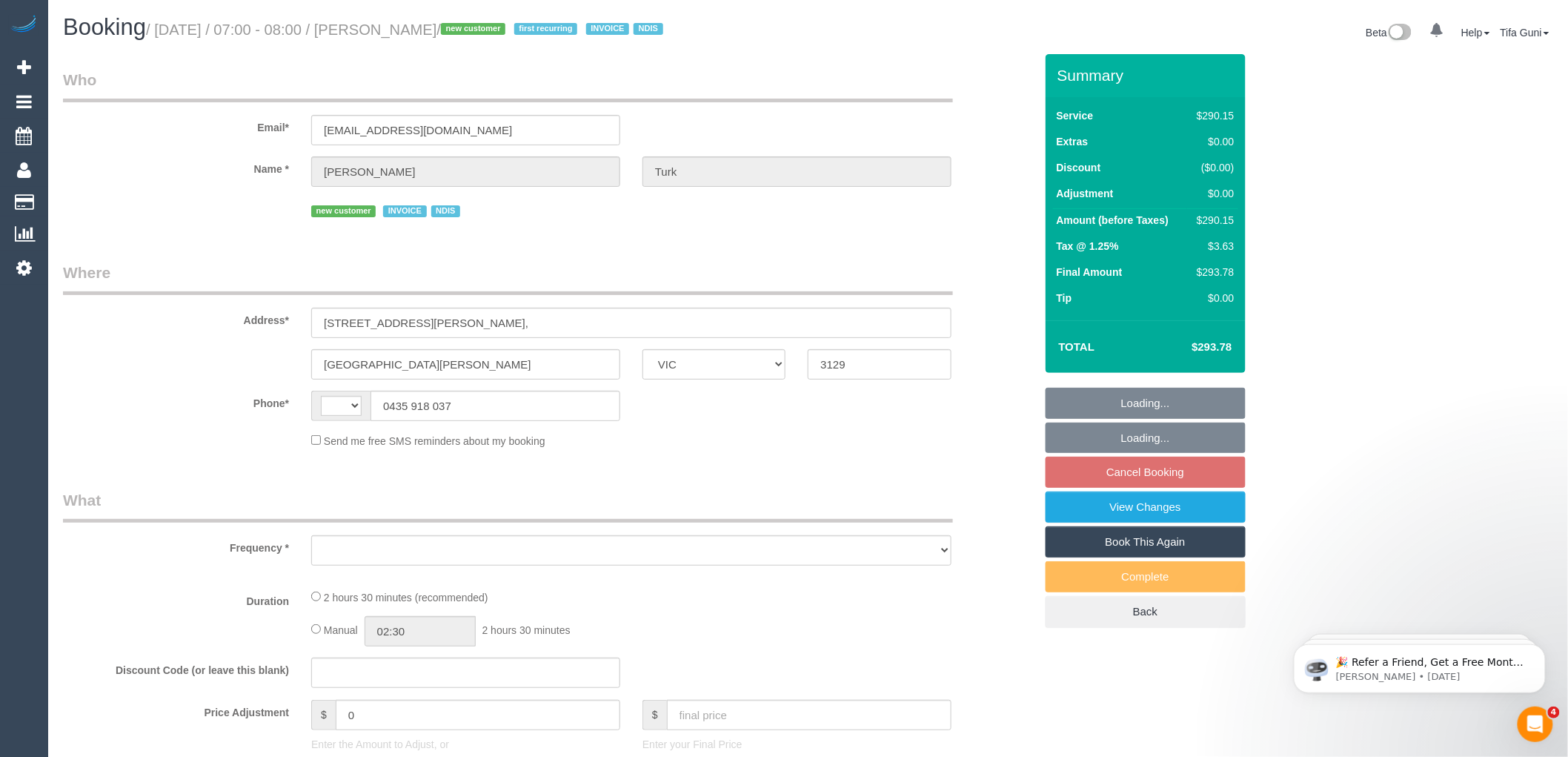
select select "string:AU"
select select "object:591"
select select "2"
select select "150"
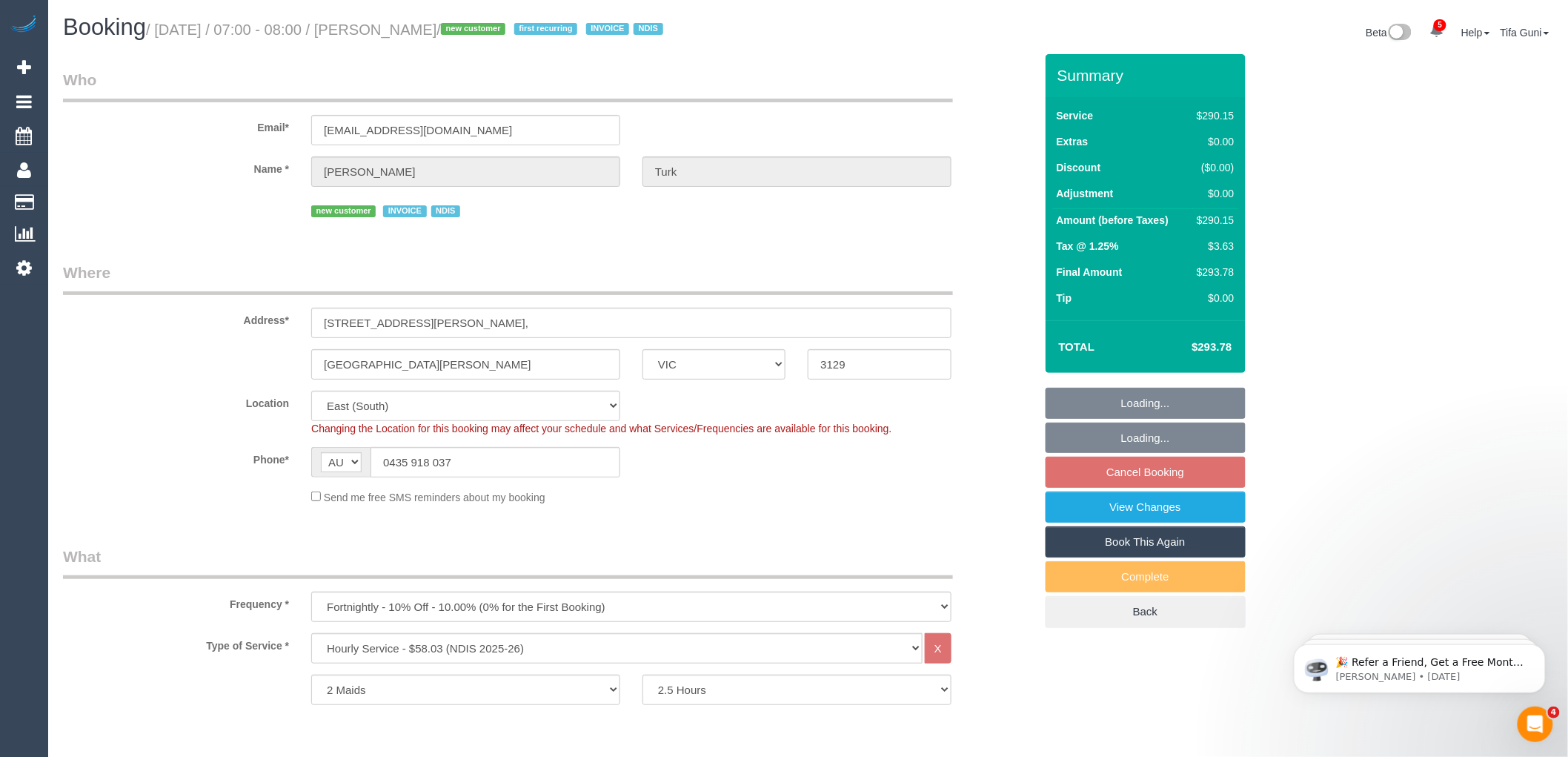
select select "number:28"
select select "number:14"
select select "number:19"
select select "object:1224"
select select "spot1"
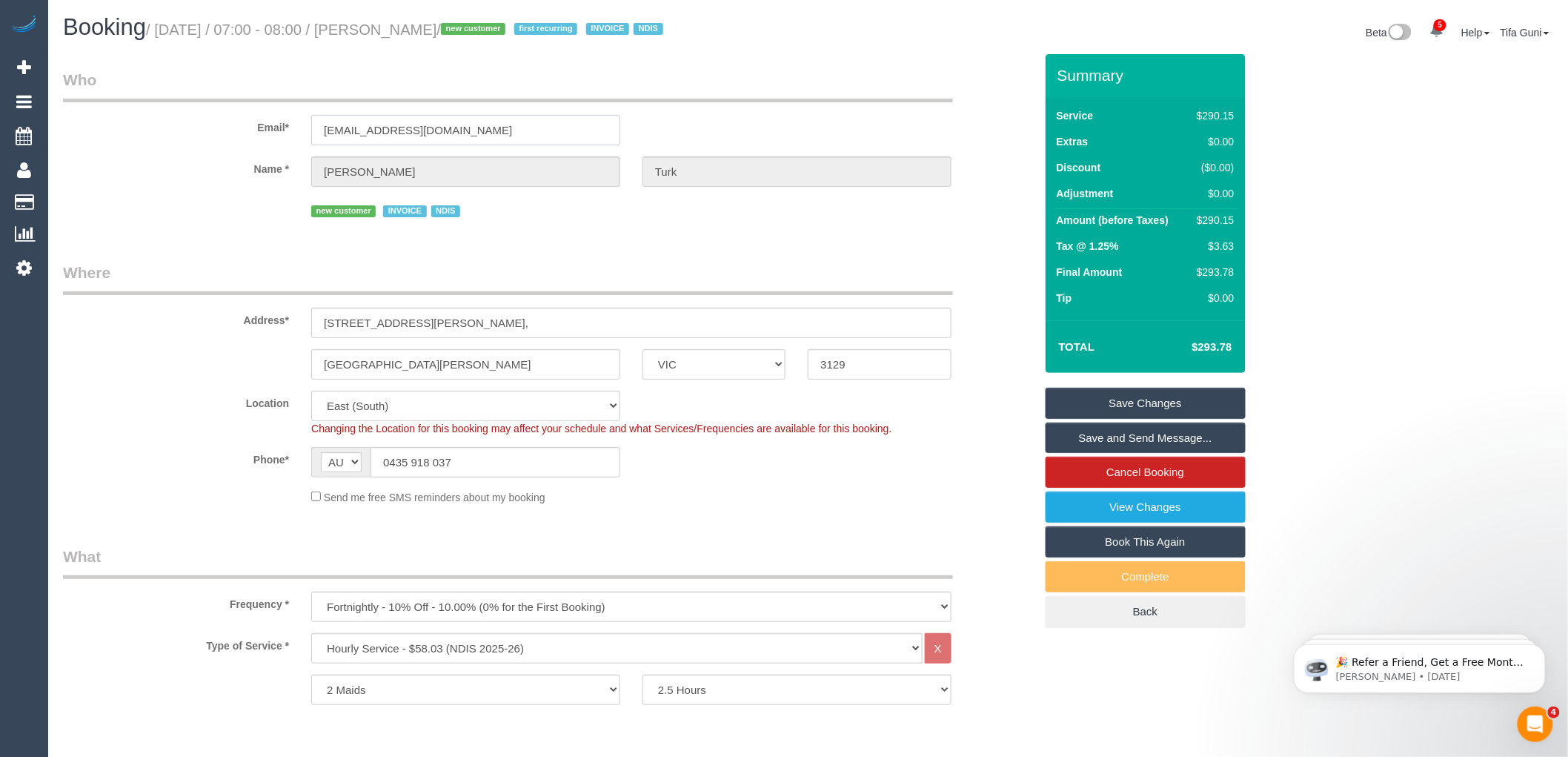
drag, startPoint x: 510, startPoint y: 129, endPoint x: 287, endPoint y: 135, distance: 223.1
click at [287, 135] on div "Email* [EMAIL_ADDRESS][DOMAIN_NAME]" at bounding box center [548, 106] width 994 height 76
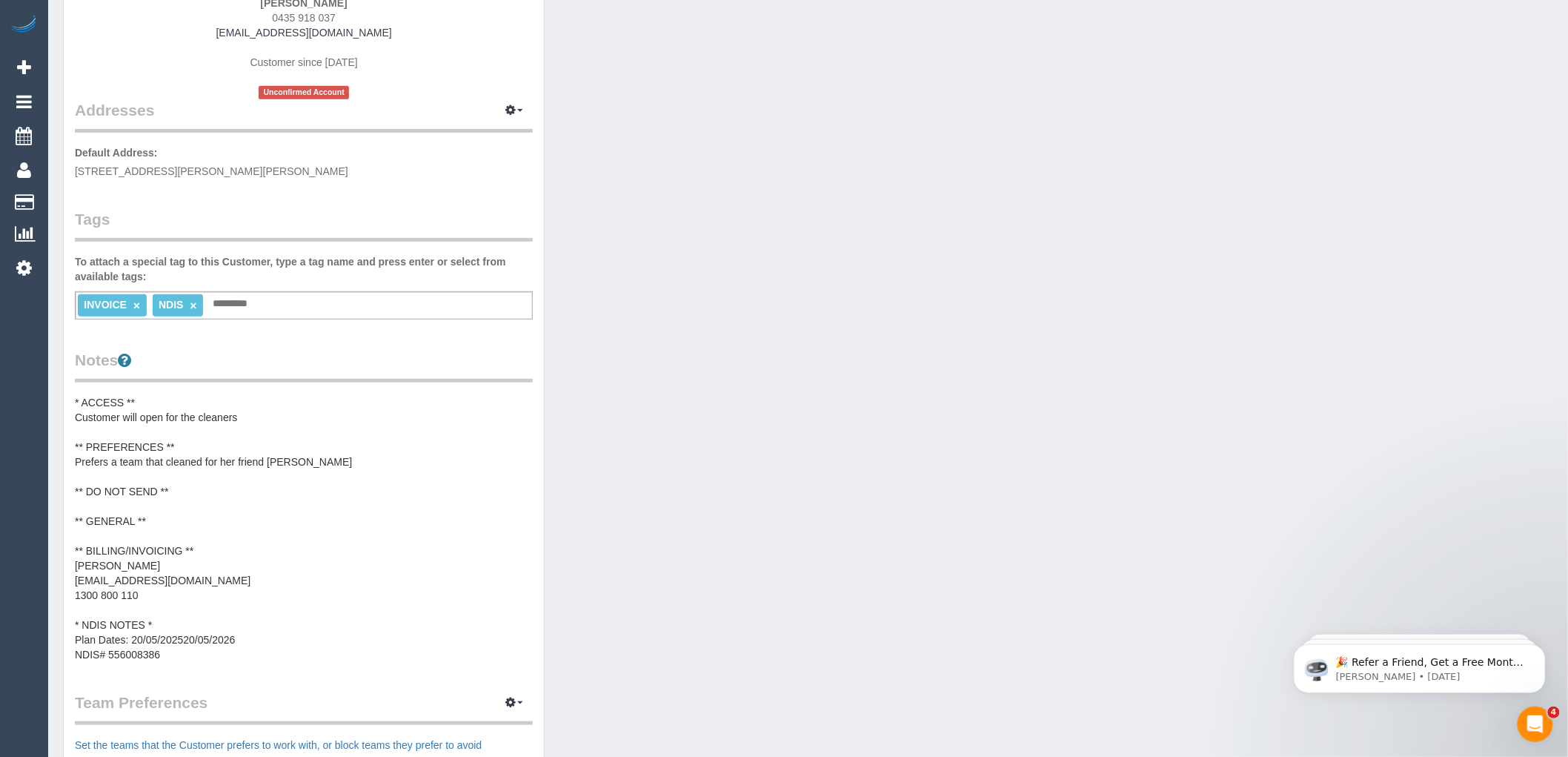
scroll to position [247, 0]
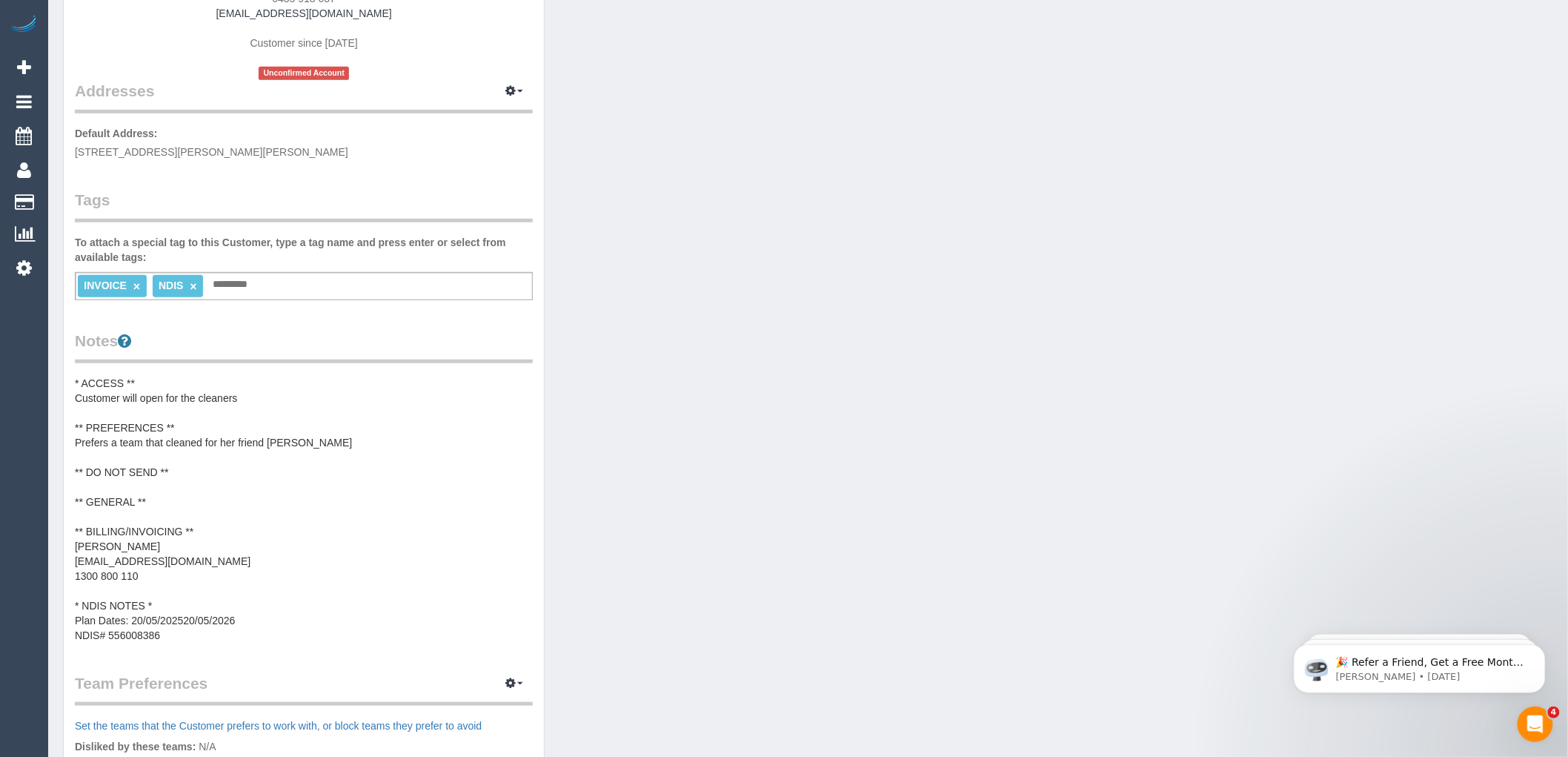
click at [168, 398] on pre "* ACCESS ** Customer will open for the cleaners ** PREFERENCES ** Prefers a tea…" at bounding box center [303, 510] width 458 height 267
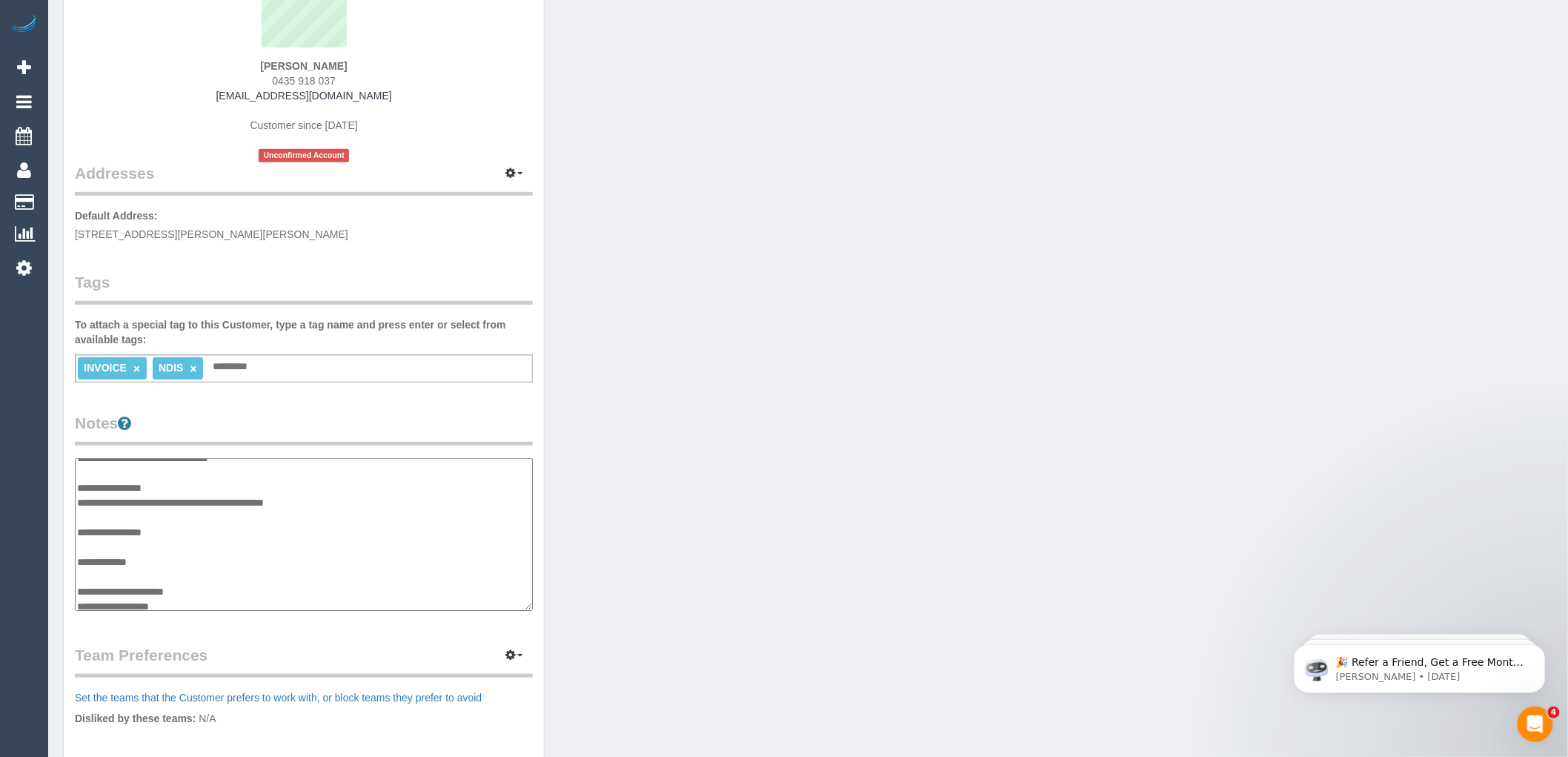
scroll to position [0, 0]
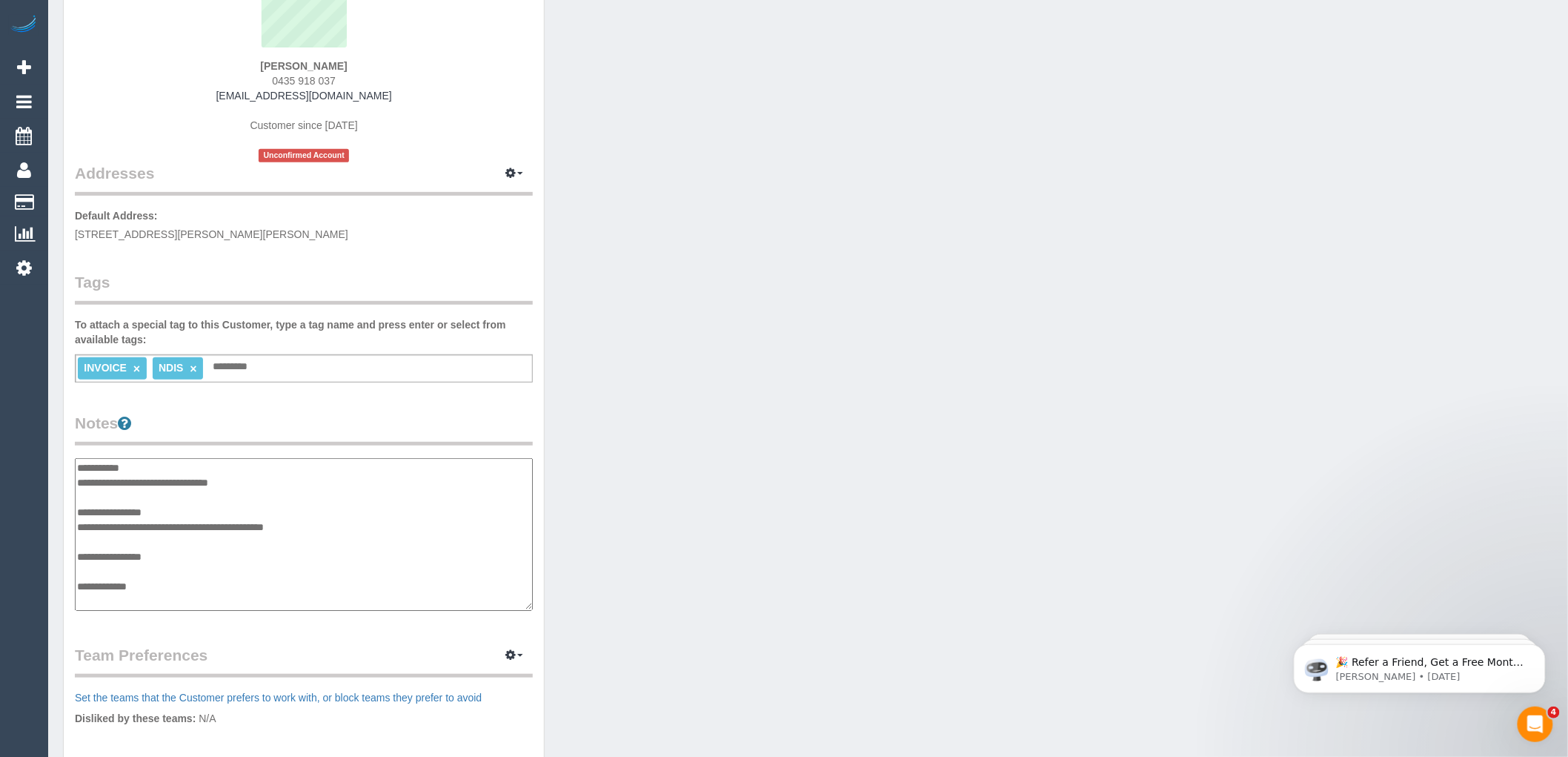
click at [259, 478] on textarea "**********" at bounding box center [303, 535] width 458 height 153
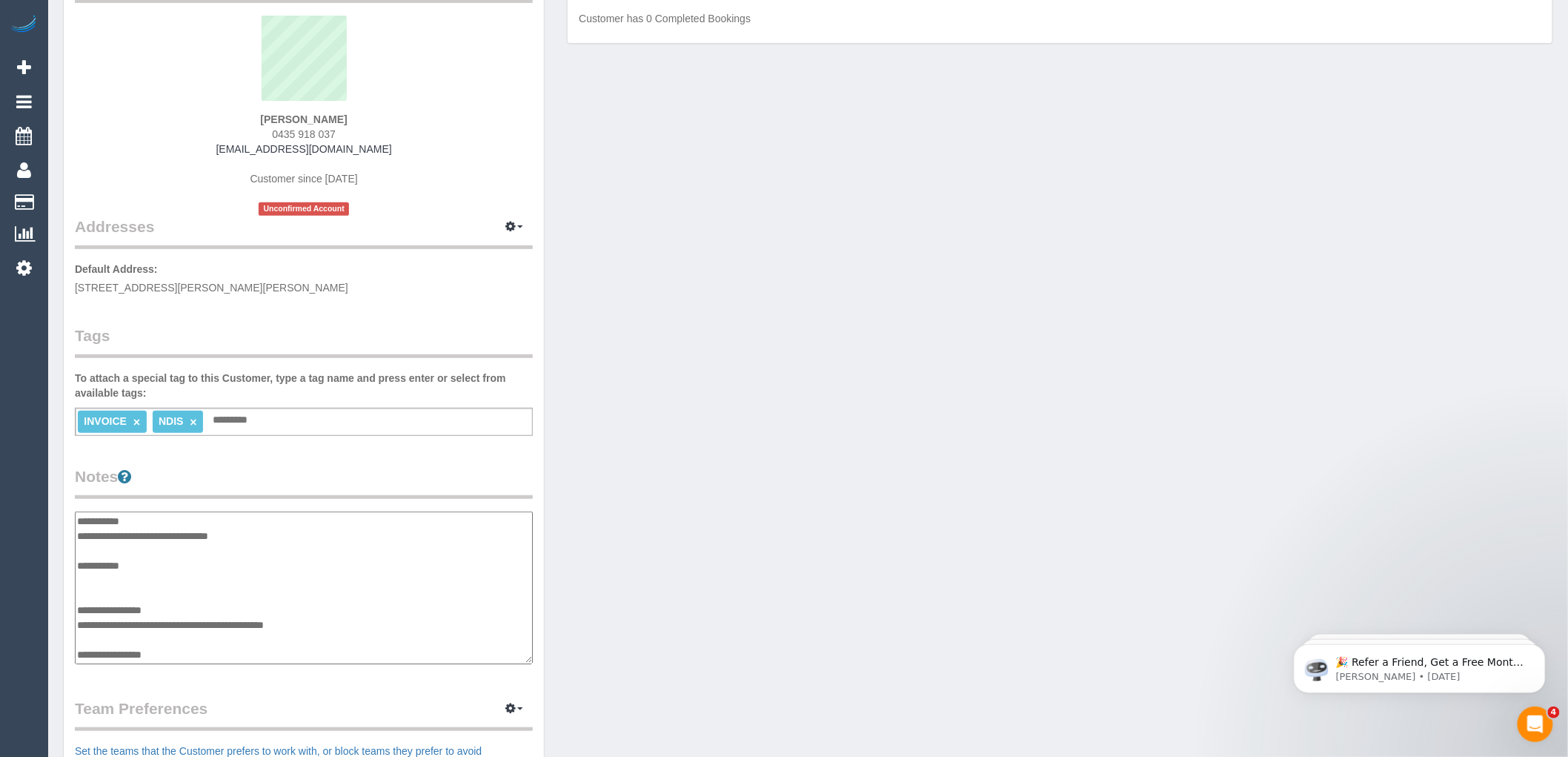
scroll to position [83, 0]
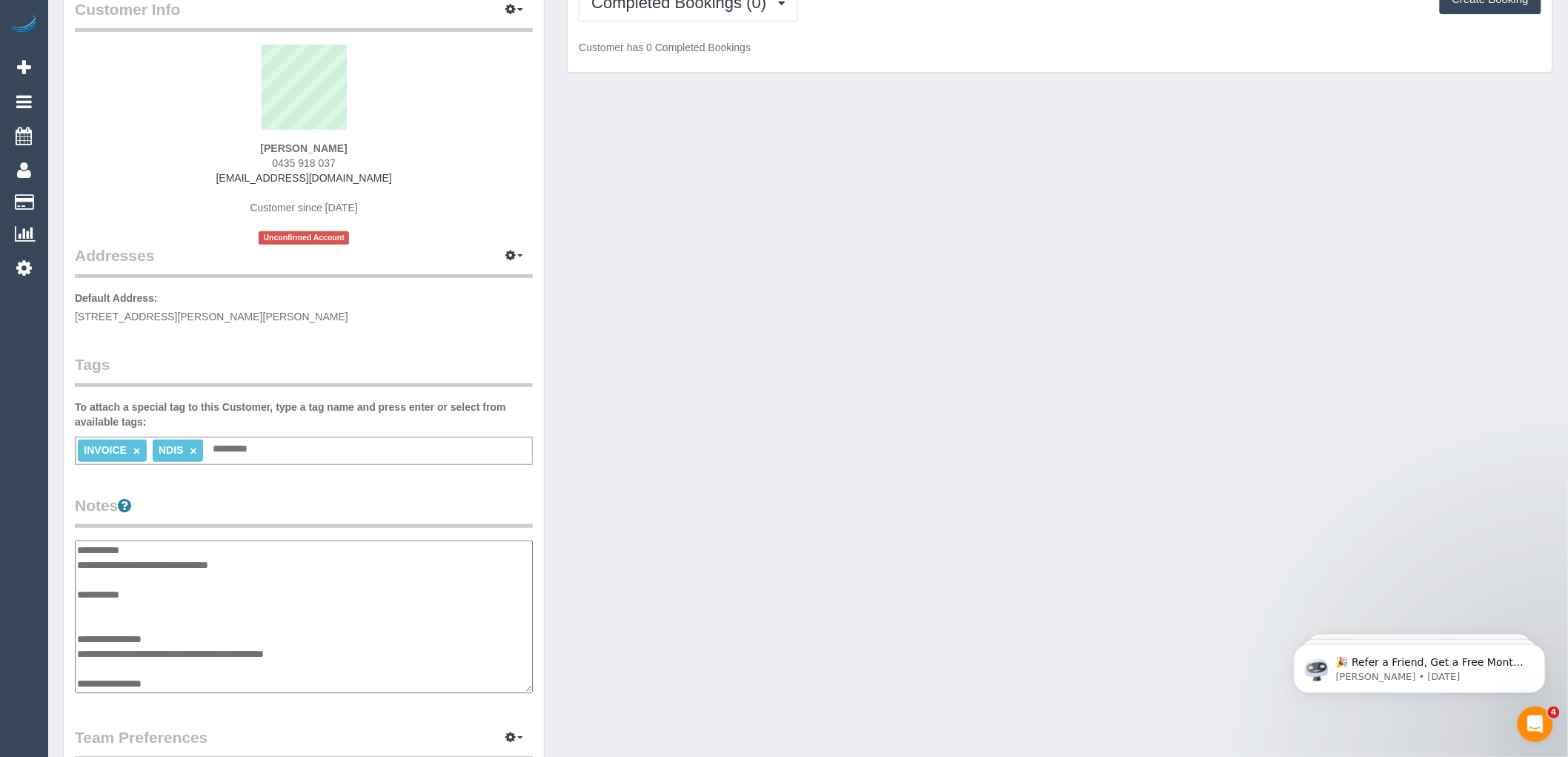
click at [86, 612] on textarea "**********" at bounding box center [303, 617] width 458 height 153
paste textarea "**********"
type textarea "**********"
click at [454, 491] on div "Customer Info Edit Contact Info Send Message Email Preferences Special Sales Ta…" at bounding box center [304, 524] width 480 height 1103
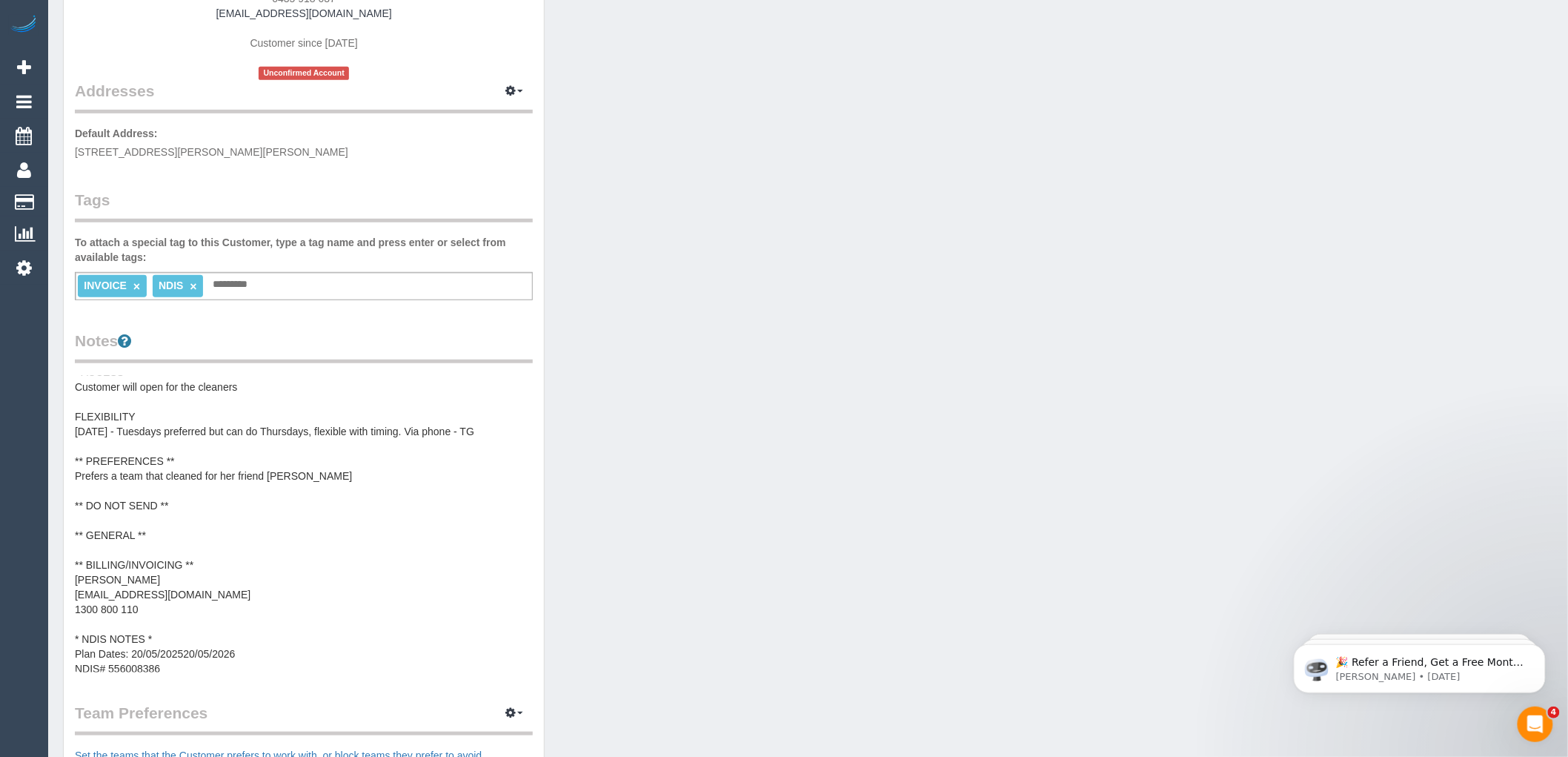
scroll to position [15, 0]
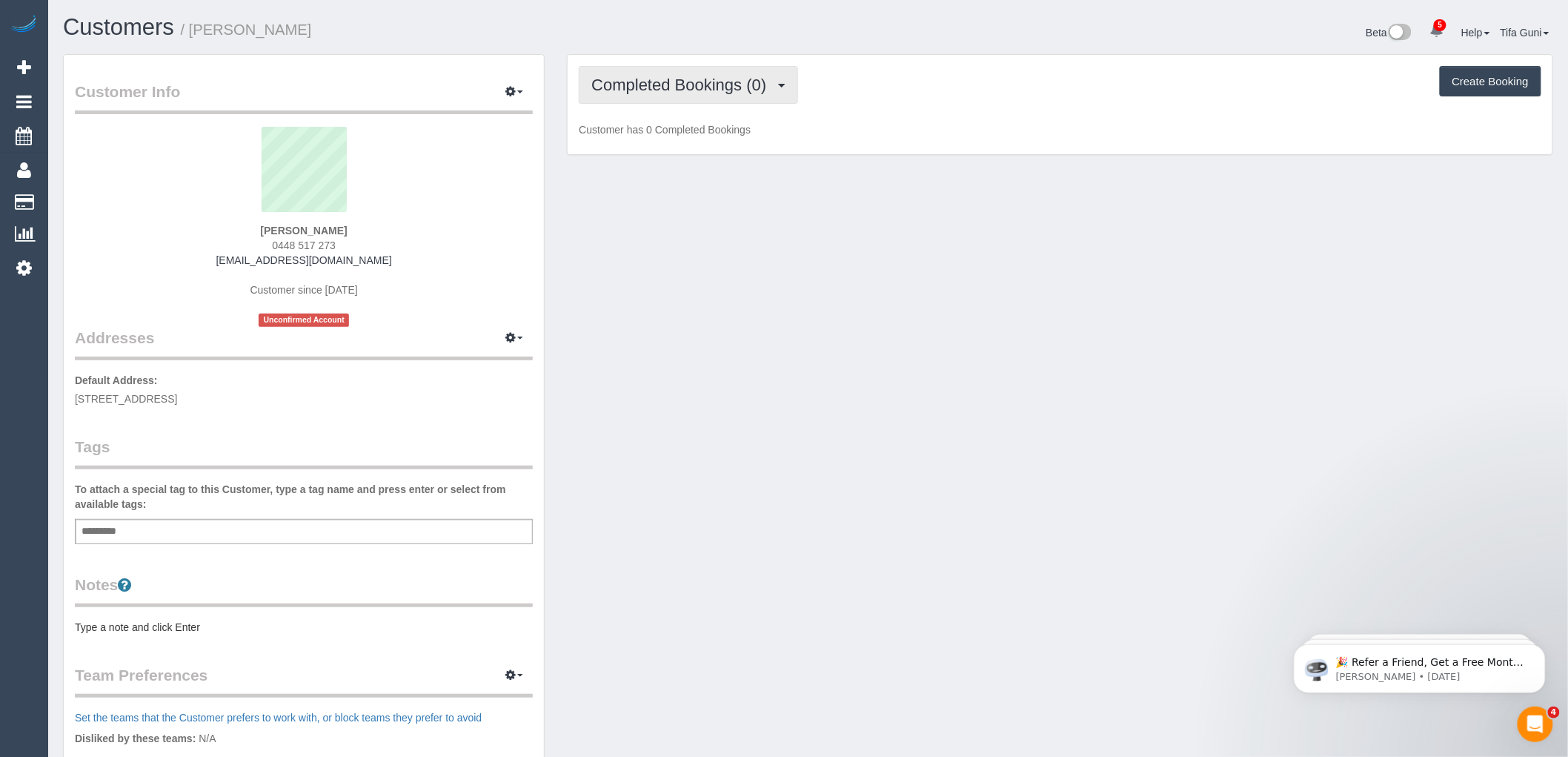
click at [704, 82] on span "Completed Bookings (0)" at bounding box center [682, 84] width 182 height 18
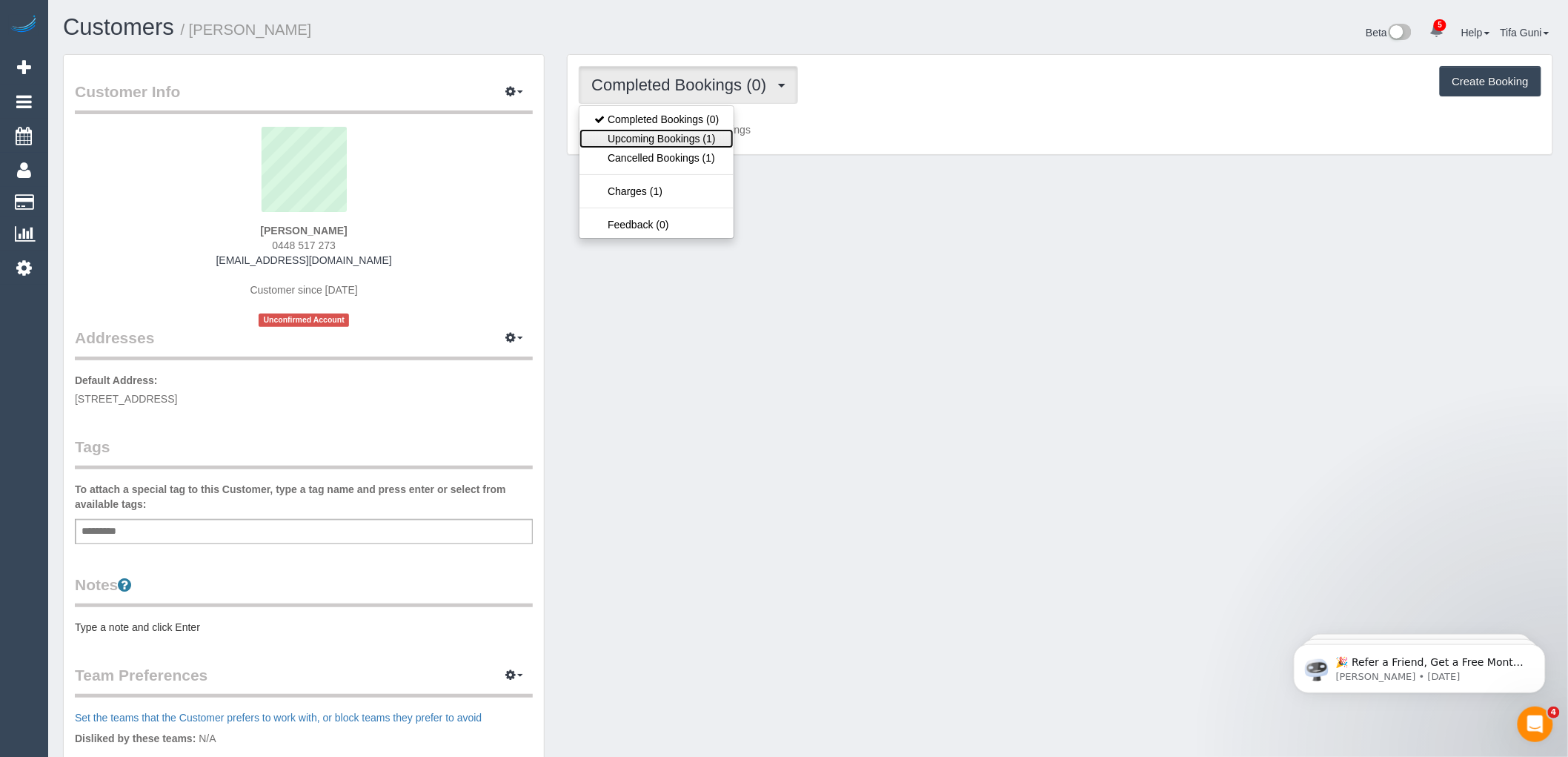
click at [683, 142] on link "Upcoming Bookings (1)" at bounding box center [656, 139] width 154 height 19
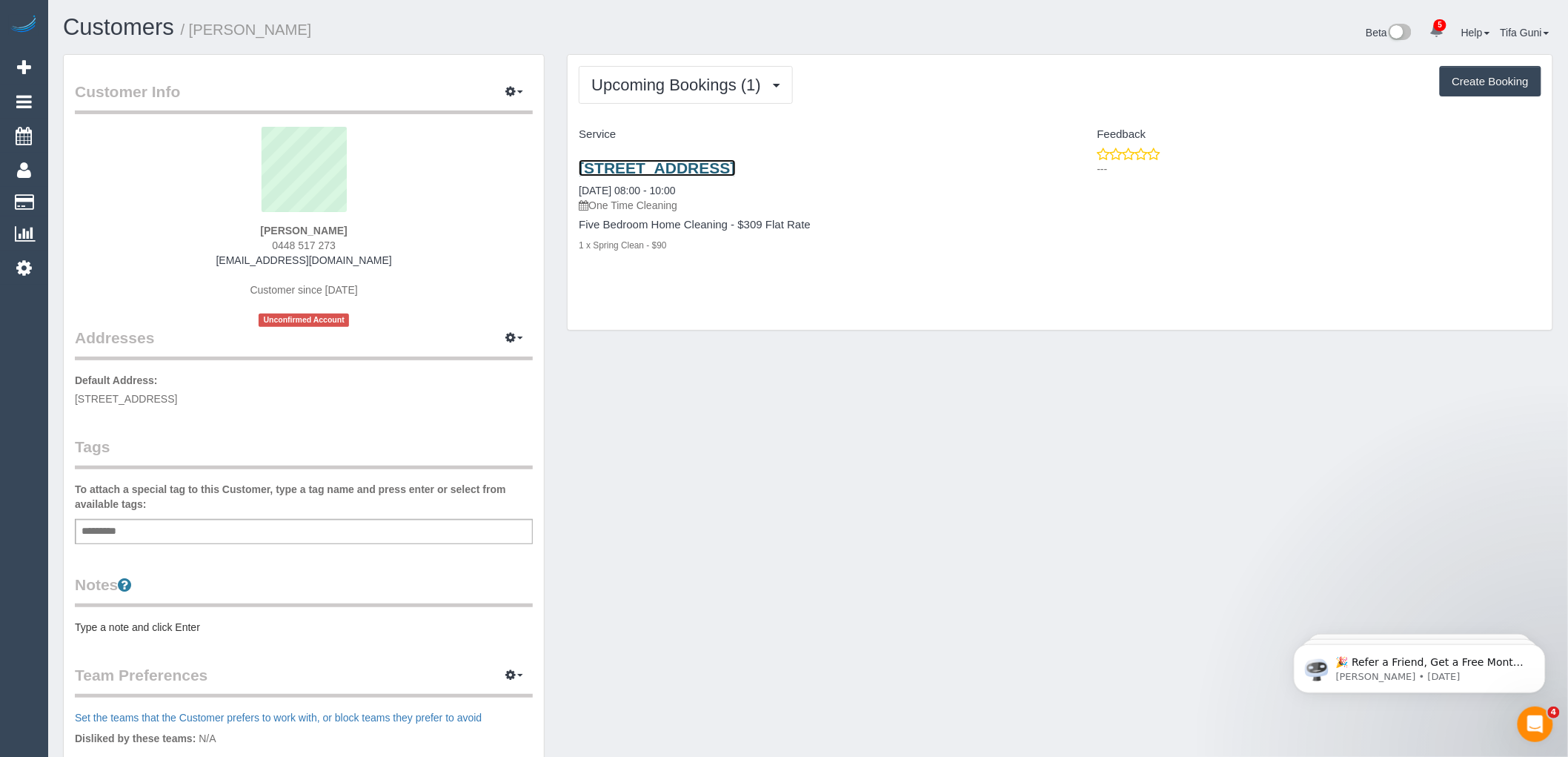
click at [736, 171] on link "[STREET_ADDRESS]" at bounding box center [657, 167] width 156 height 17
click at [680, 172] on link "[STREET_ADDRESS]" at bounding box center [657, 167] width 156 height 17
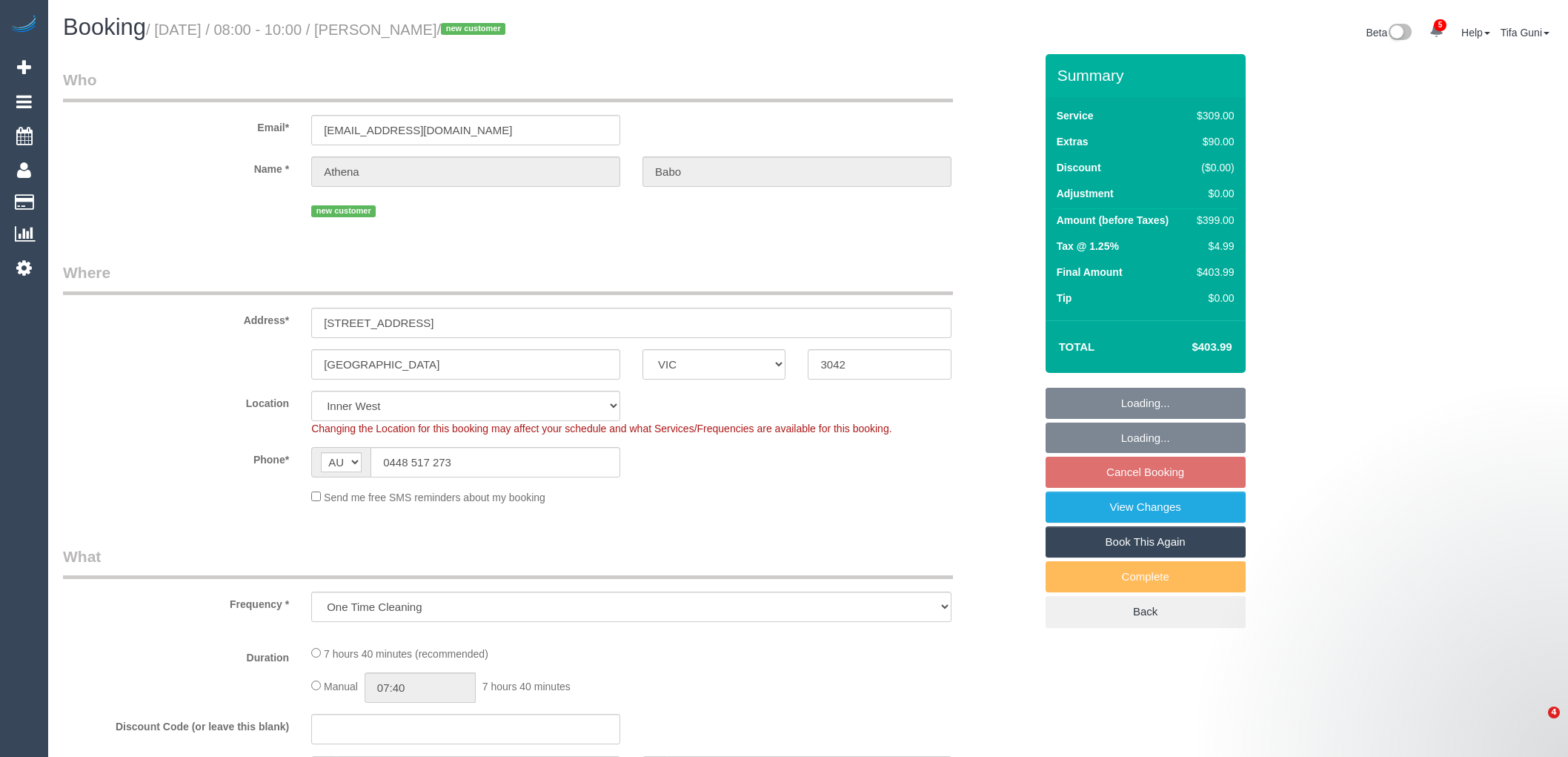
select select "VIC"
select select "object:768"
select select "string:stripe-pm_1RYGDT2GScqysDRV31qALUSs"
select select "number:27"
select select "number:14"
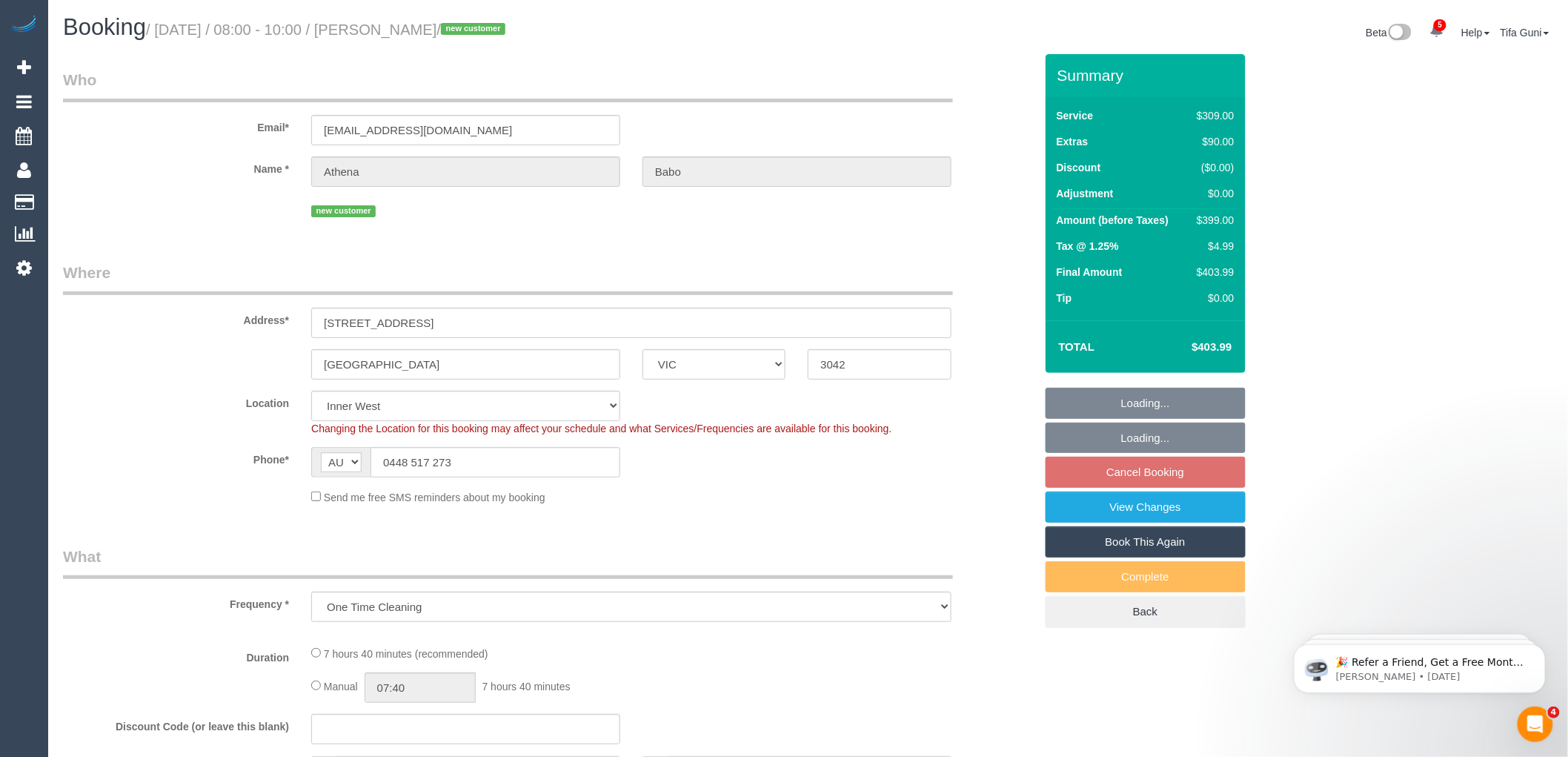
select select "number:19"
select select "number:24"
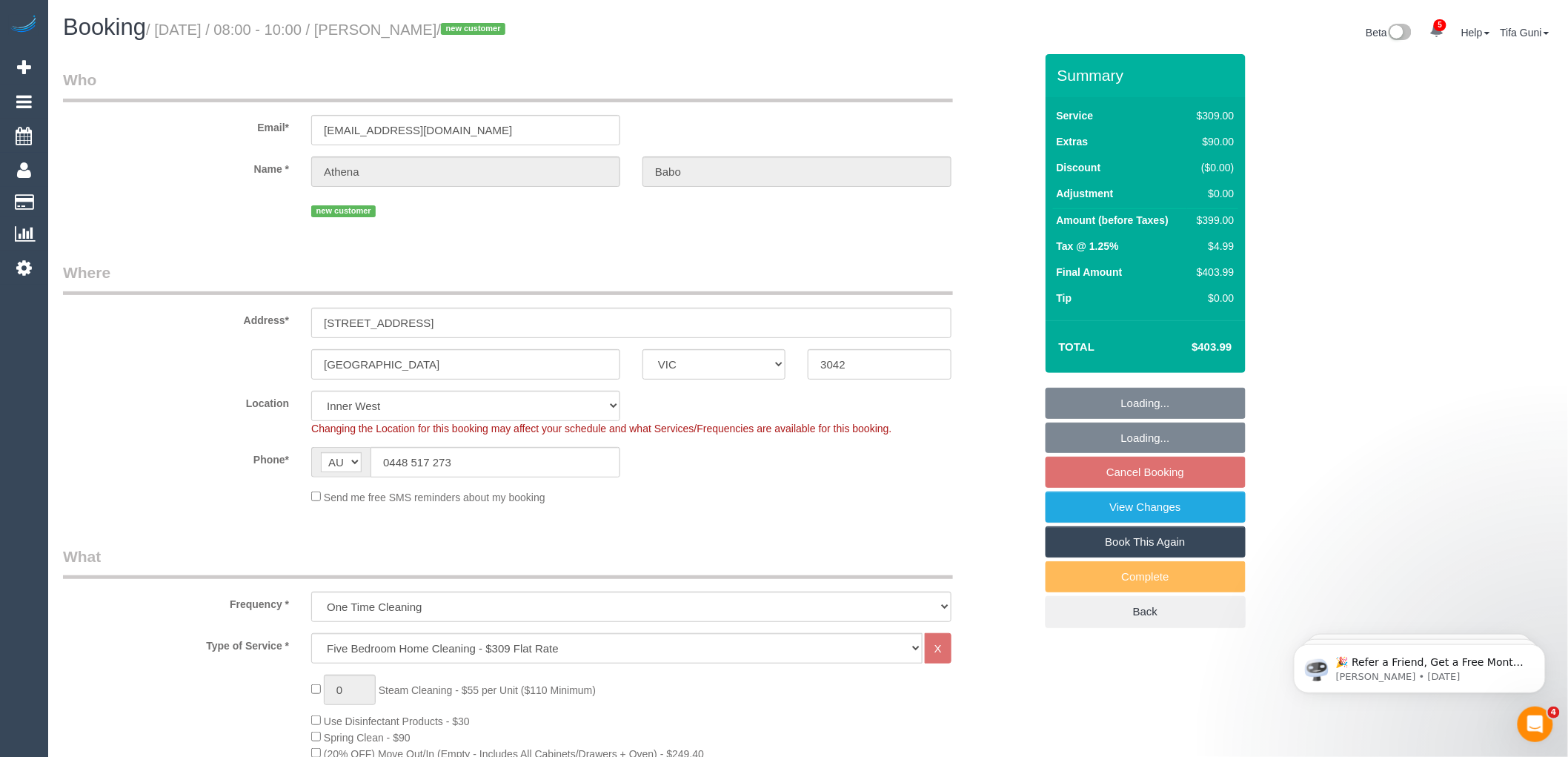
select select "spot2"
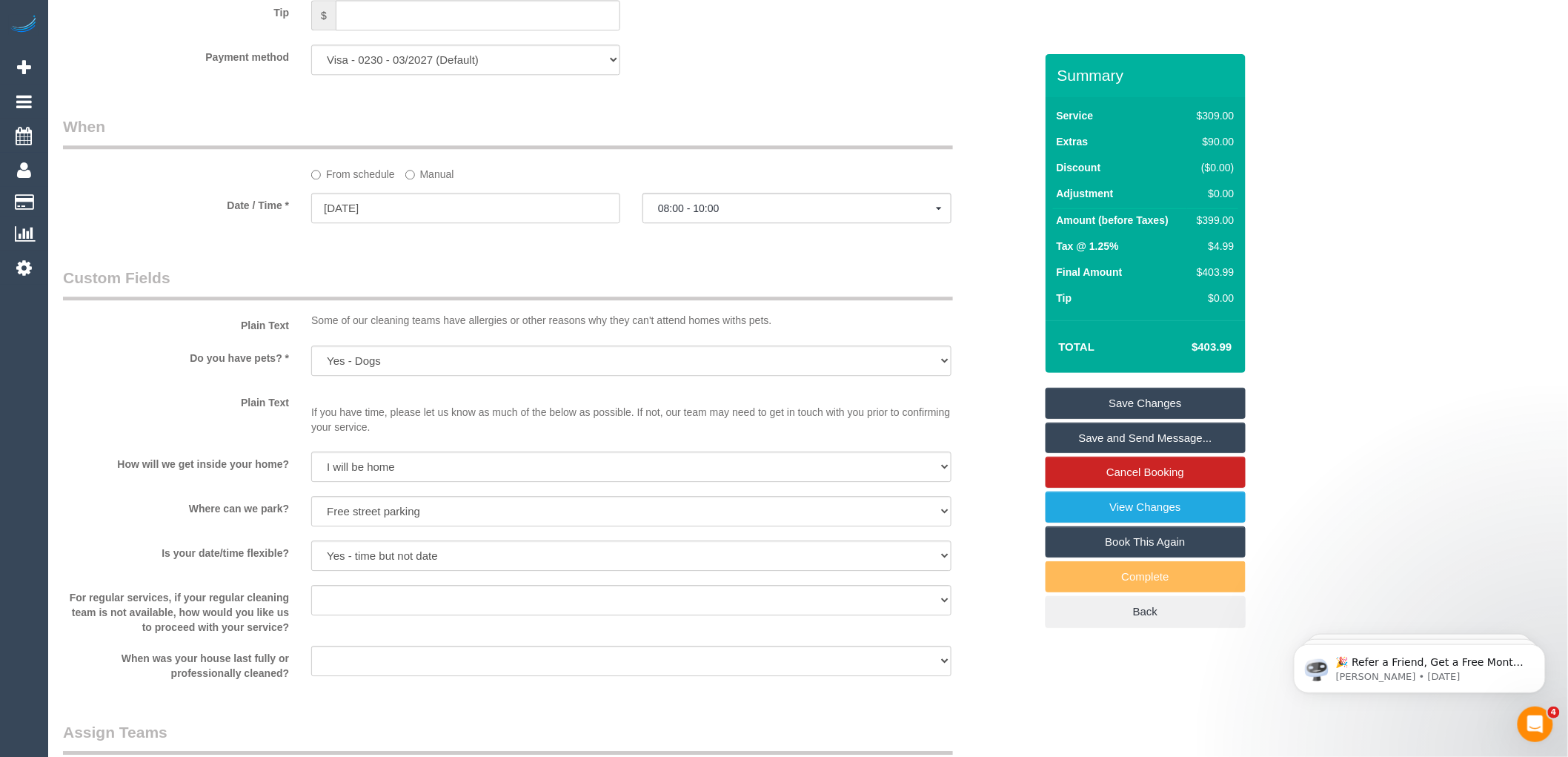
scroll to position [1483, 0]
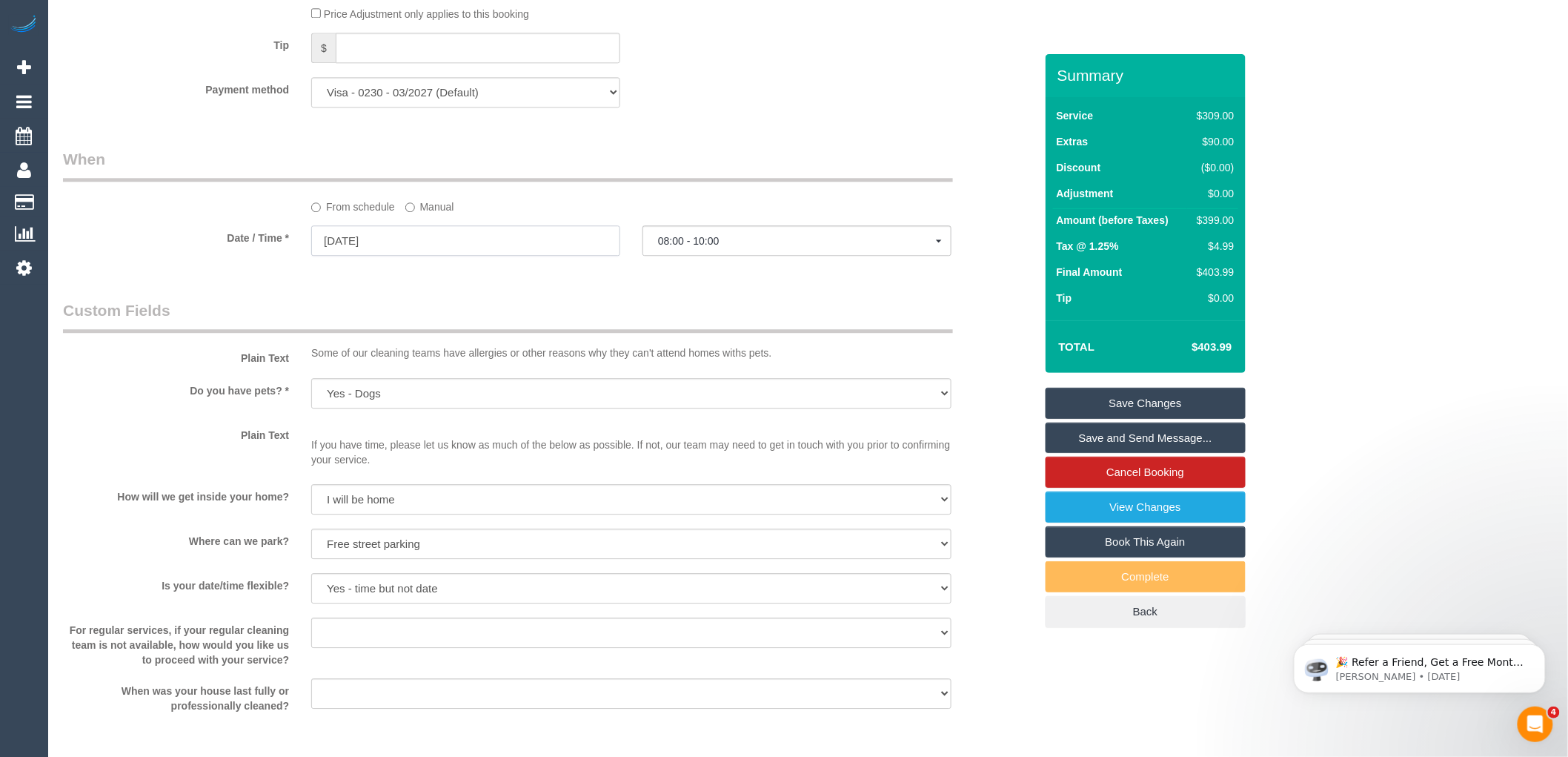
click at [403, 256] on input "[DATE]" at bounding box center [466, 240] width 309 height 31
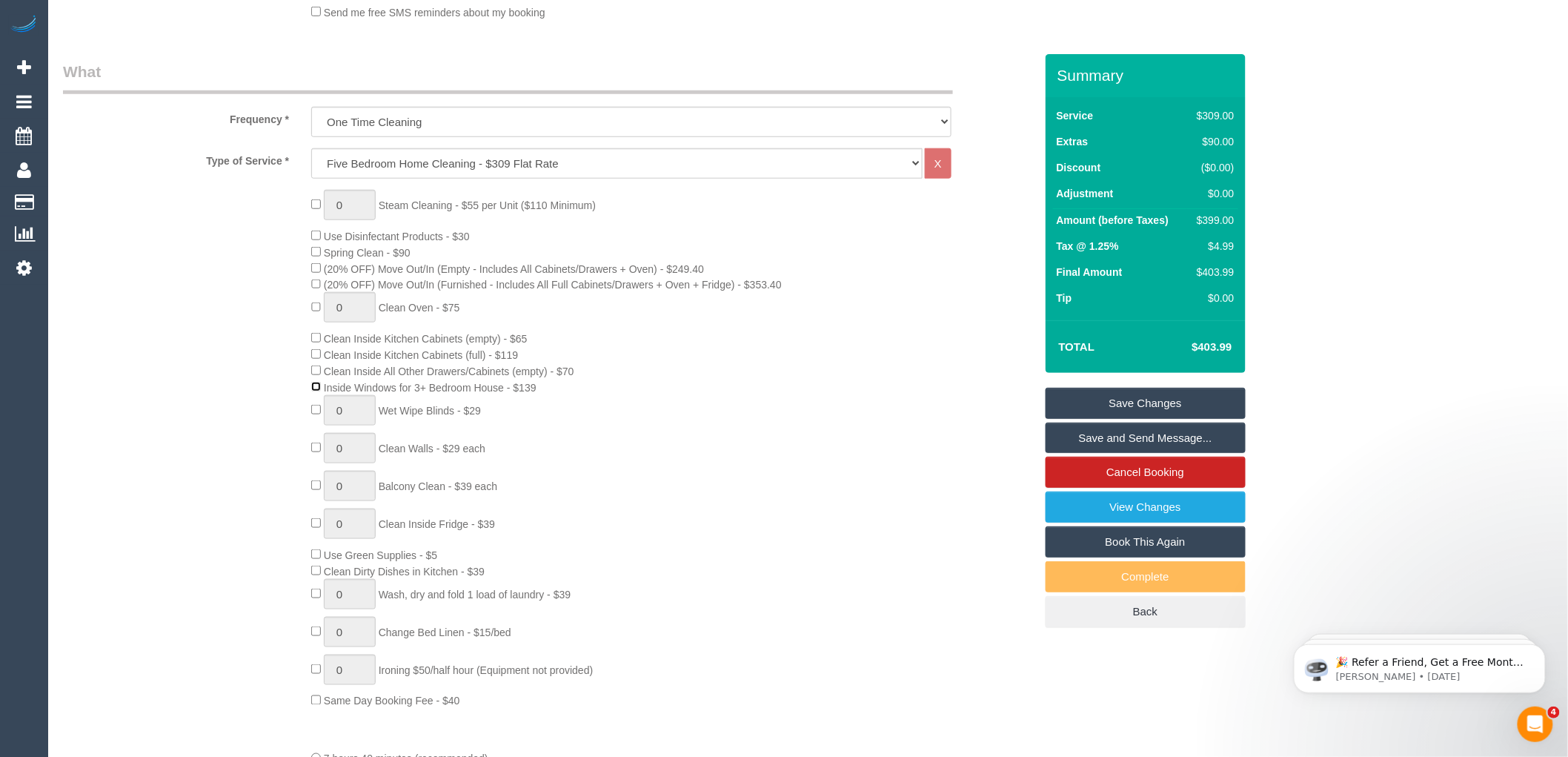
scroll to position [659, 0]
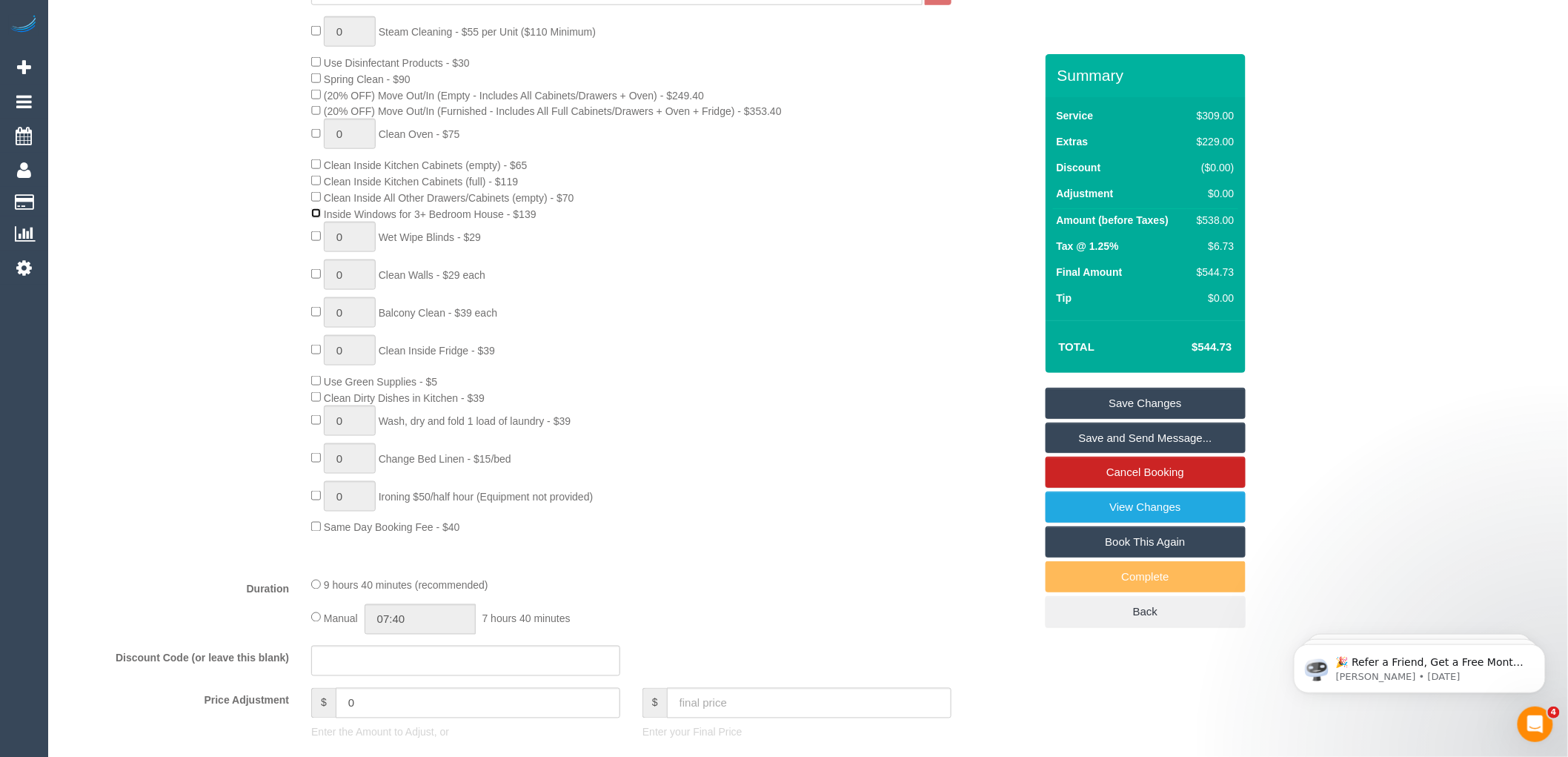
select select "spot22"
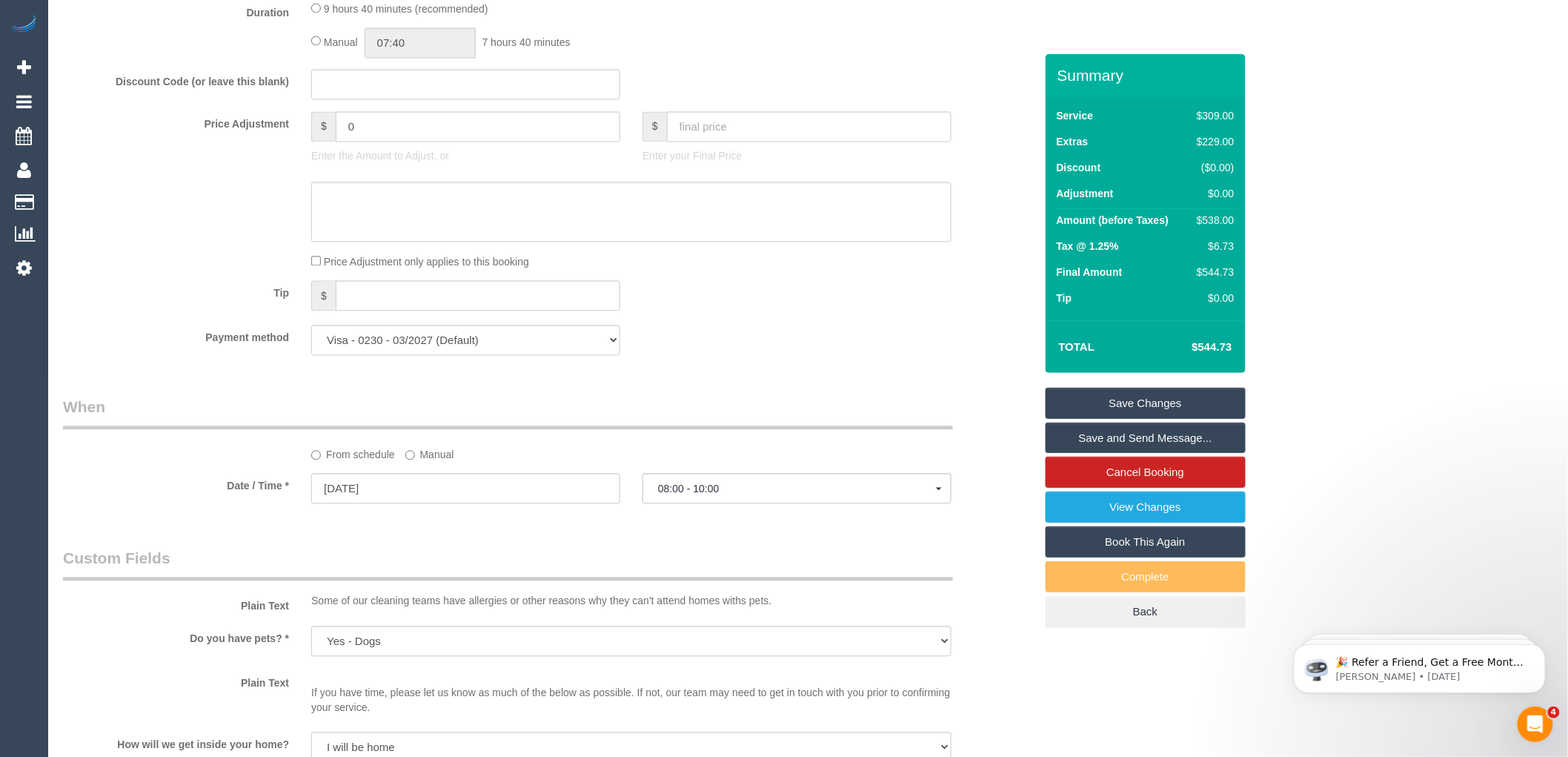
scroll to position [988, 0]
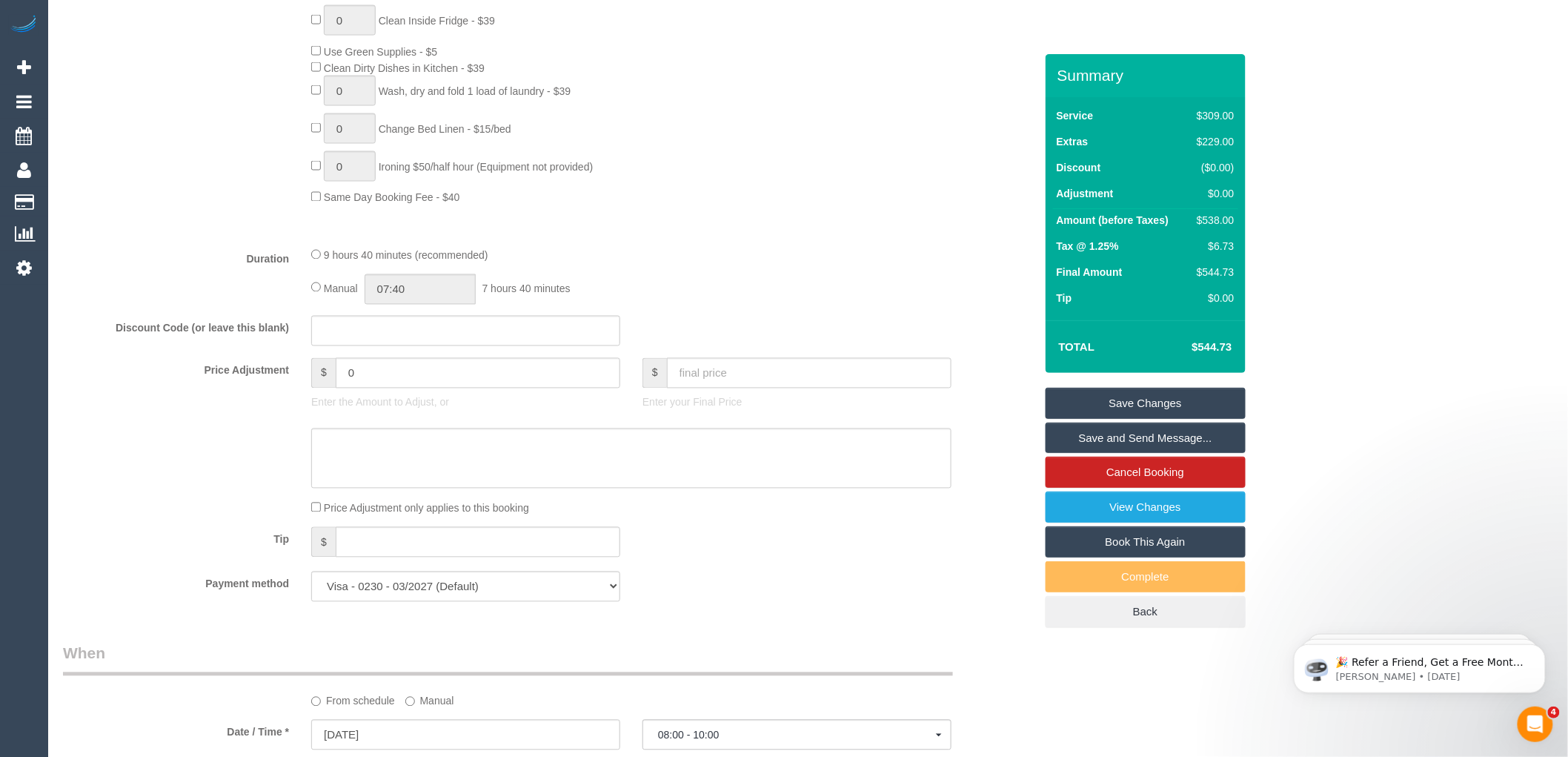
click at [1114, 317] on div "Service $309.00 Extras $229.00 Discount ($0.00) Adjustment $0.00 Amount (before…" at bounding box center [1146, 208] width 200 height 223
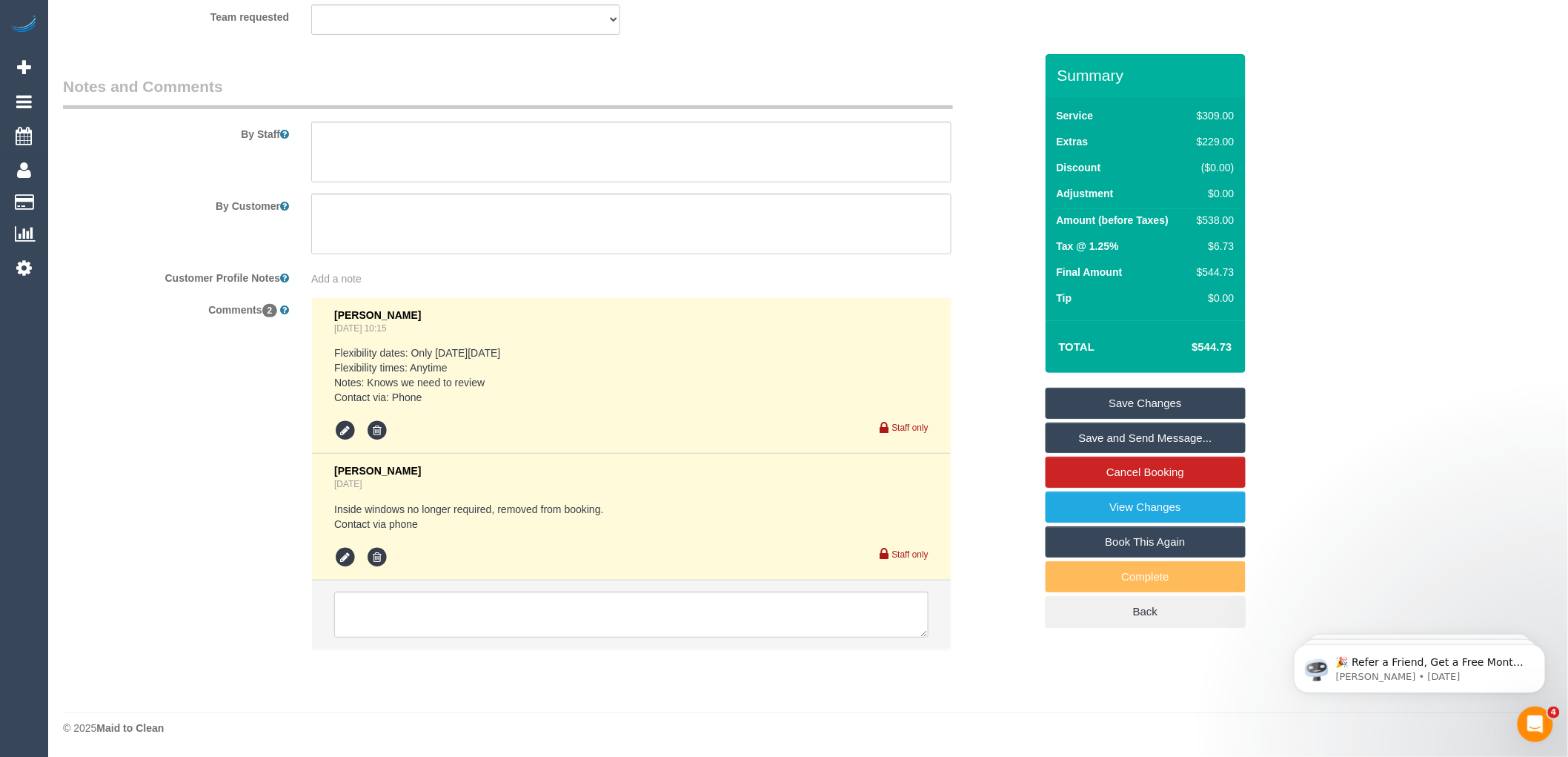
scroll to position [2378, 0]
click at [458, 617] on textarea at bounding box center [631, 615] width 594 height 46
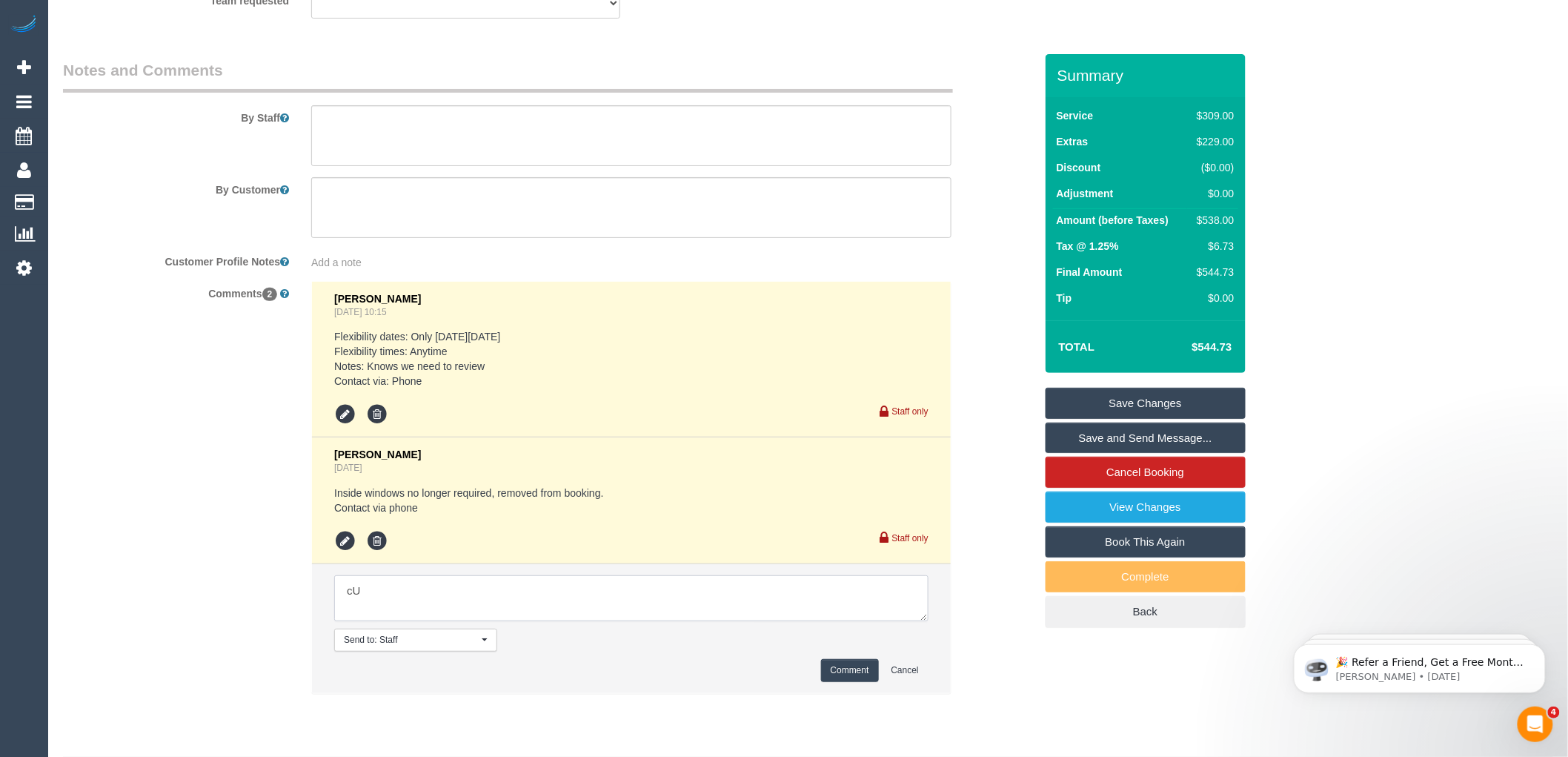
type textarea "c"
type textarea "Customer called to add inside windows Contact via Phone"
click at [838, 682] on button "Comment" at bounding box center [850, 671] width 58 height 23
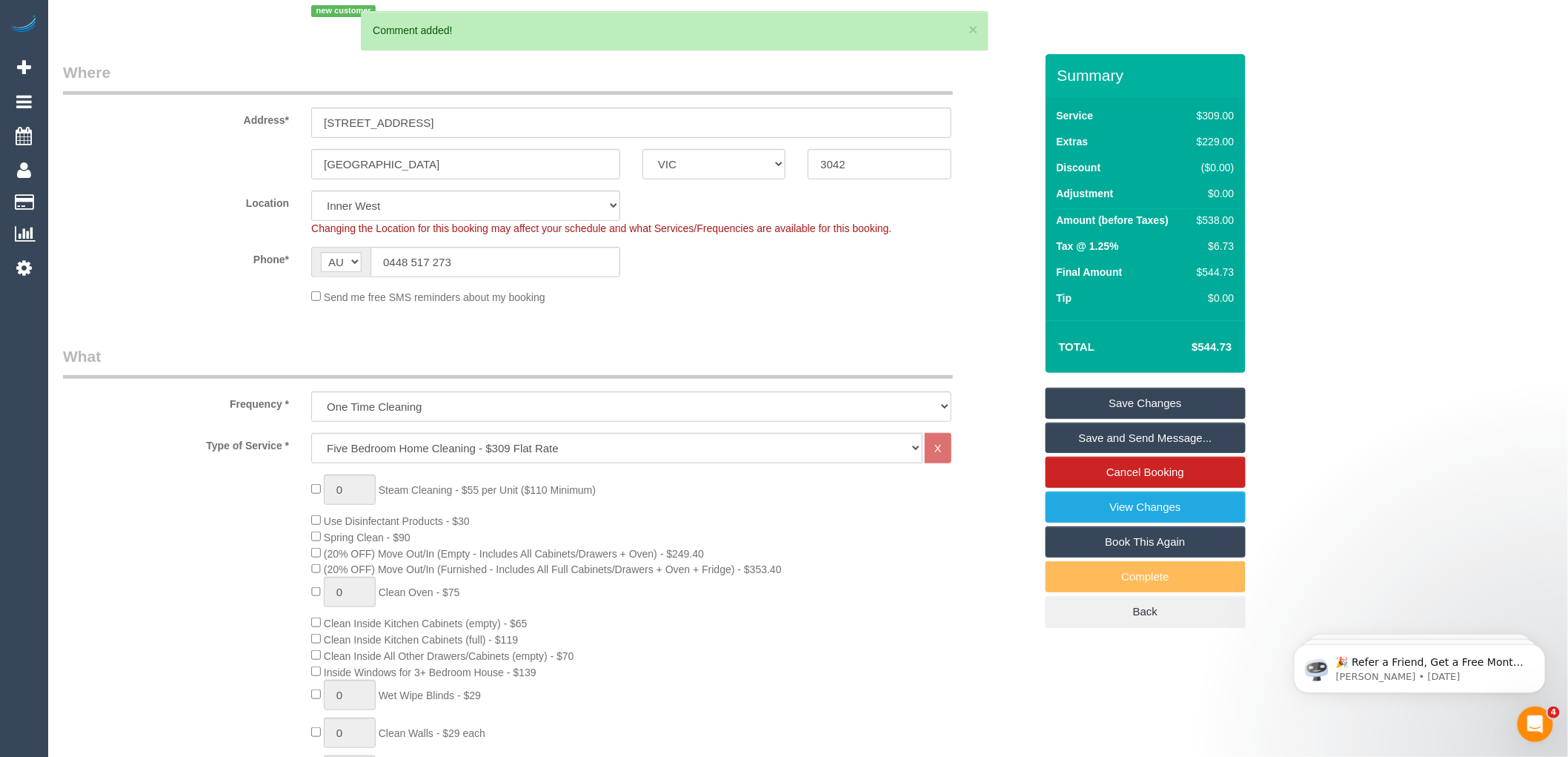
scroll to position [0, 0]
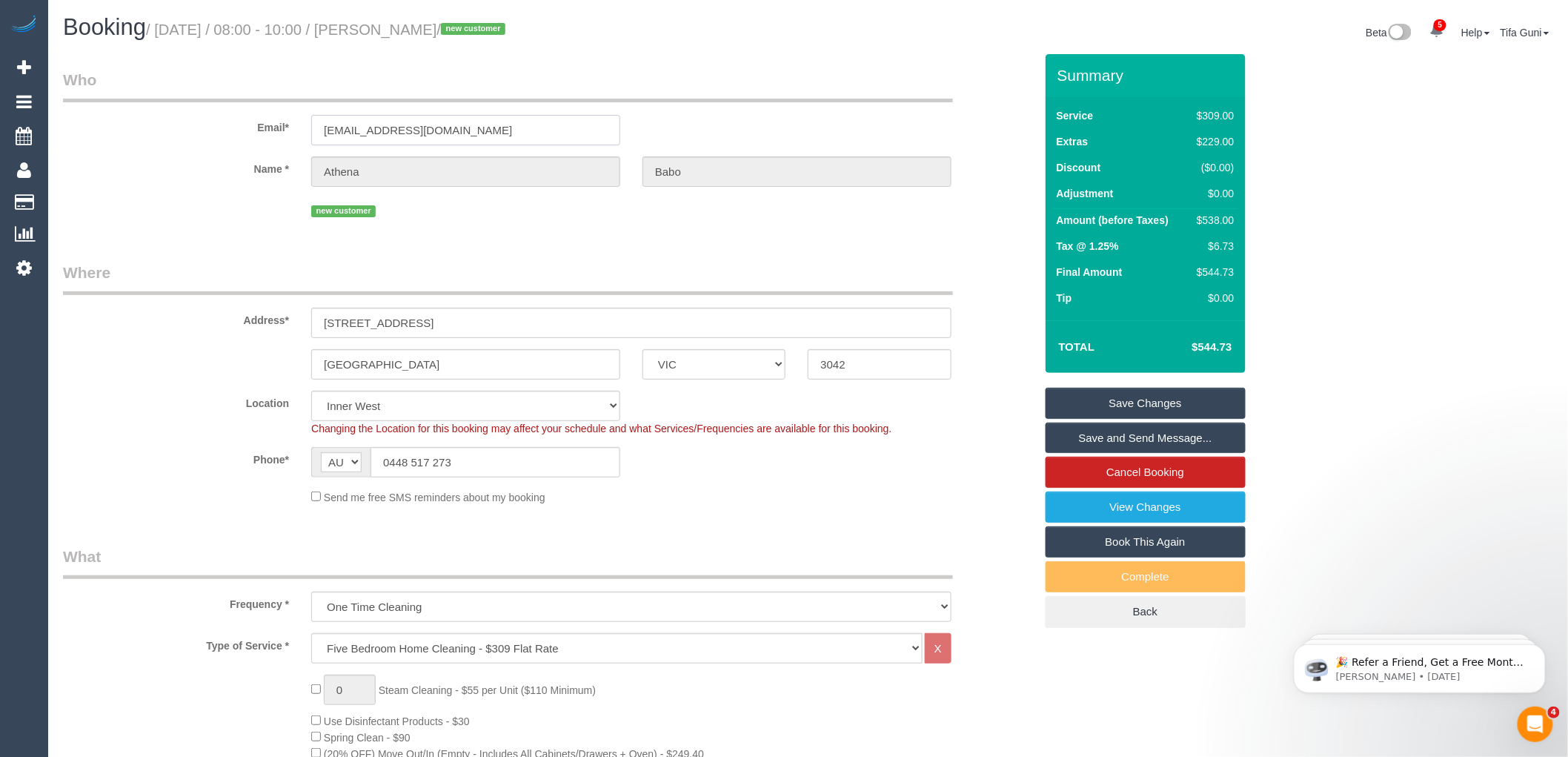
drag, startPoint x: 490, startPoint y: 129, endPoint x: 256, endPoint y: 130, distance: 234.0
click at [256, 130] on div "Email* athenababo@gmail.com" at bounding box center [548, 106] width 994 height 76
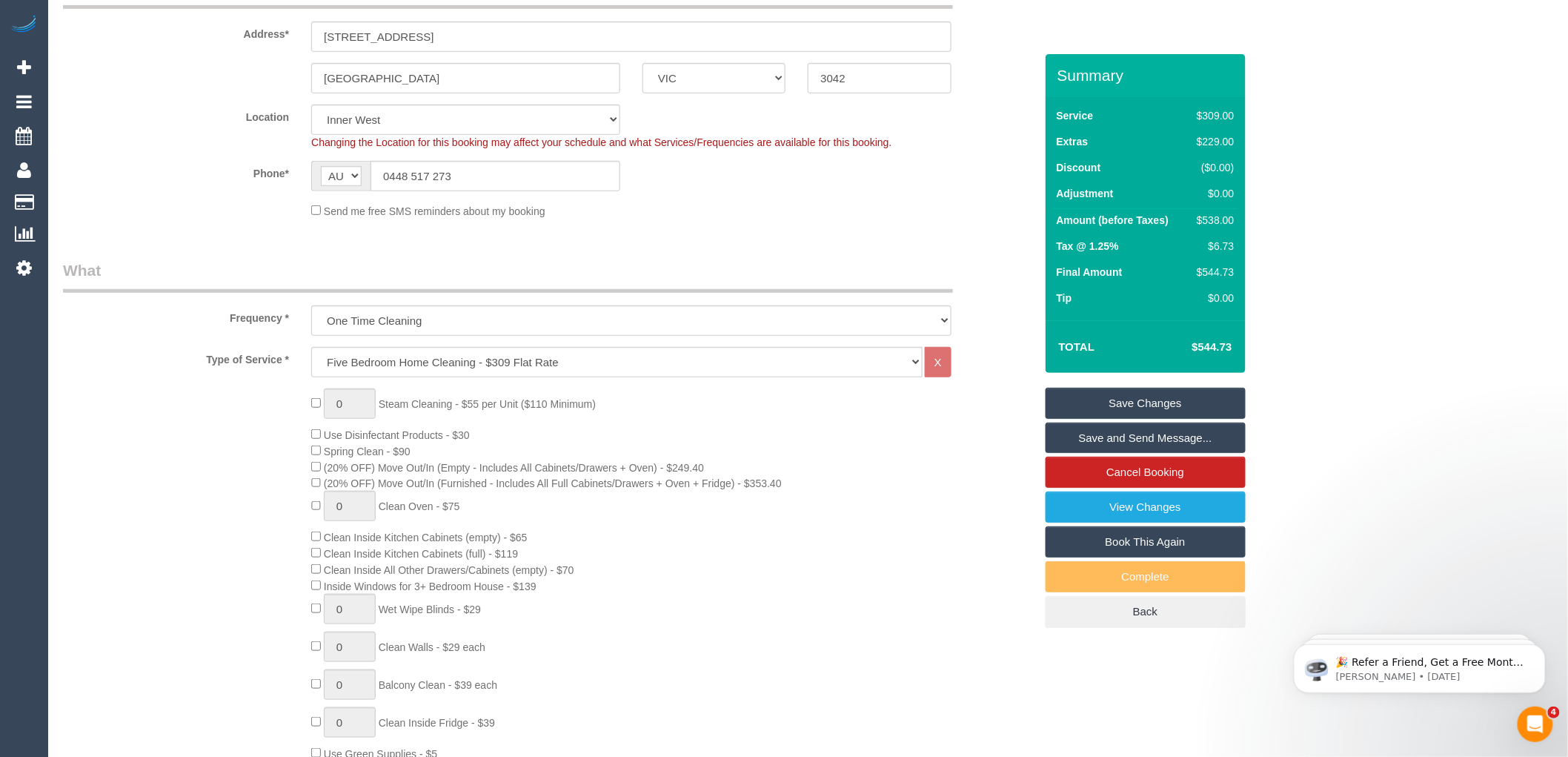
scroll to position [411, 0]
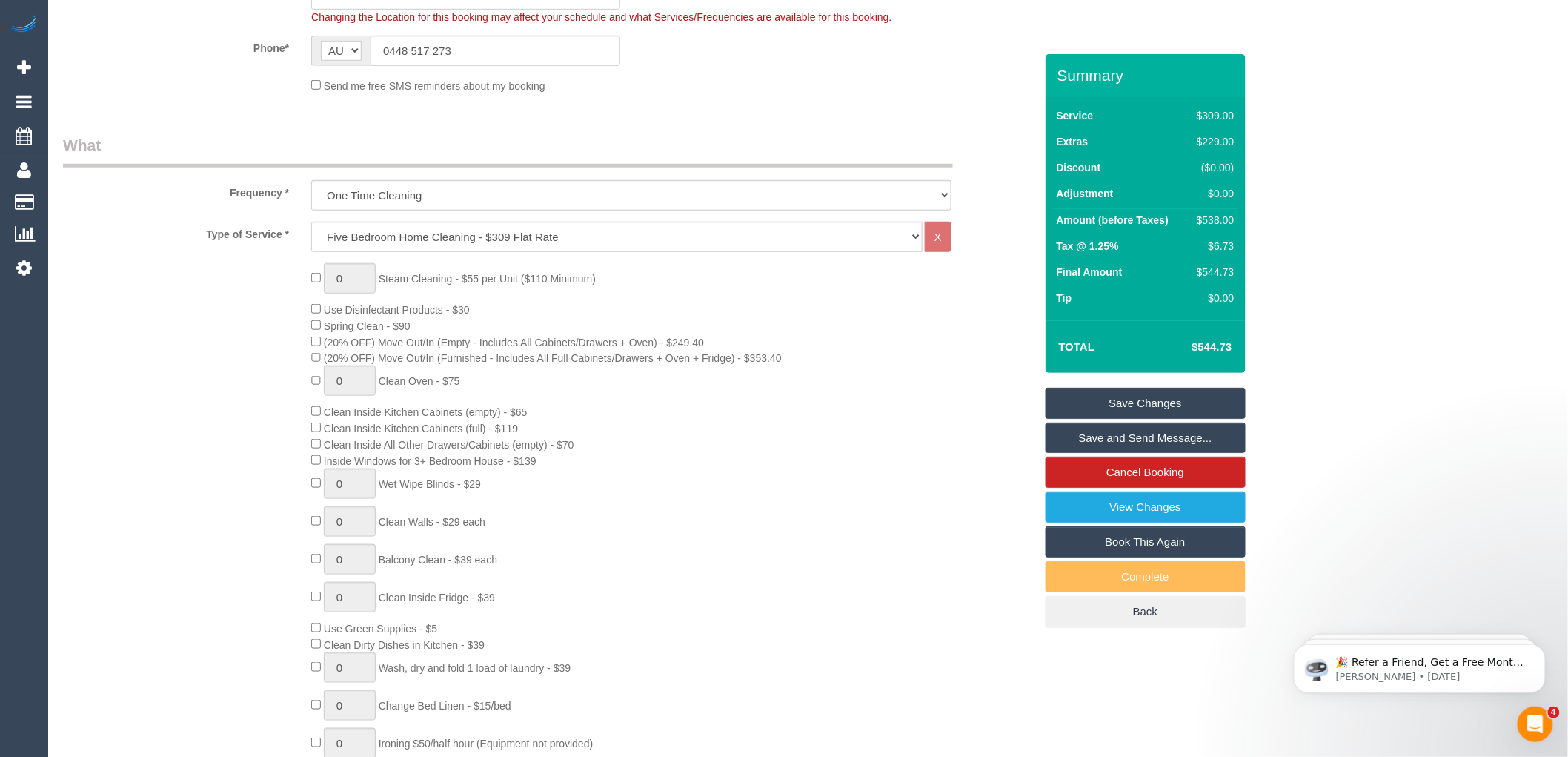
click at [1137, 404] on link "Save Changes" at bounding box center [1146, 403] width 200 height 31
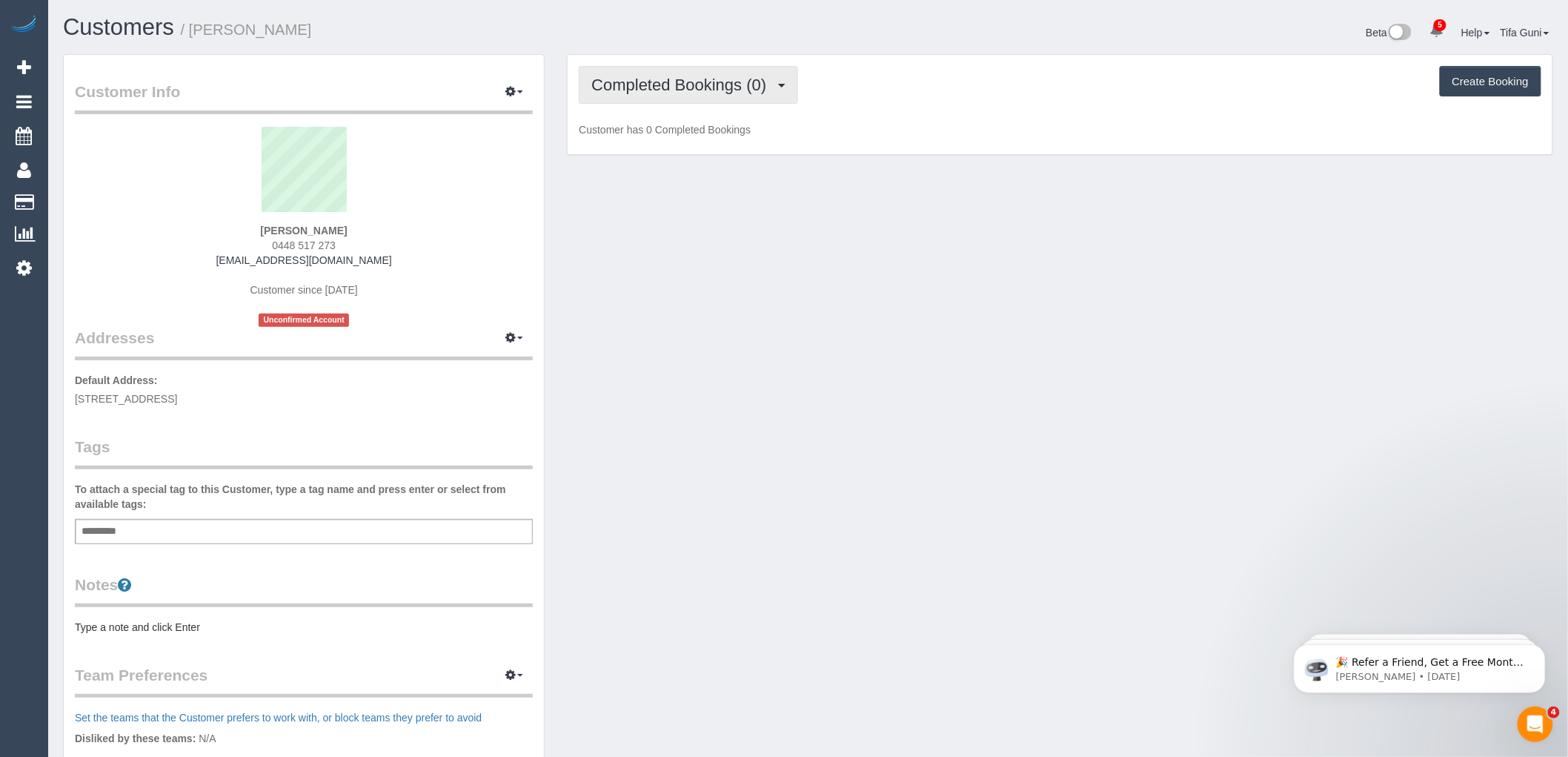
click at [672, 82] on span "Completed Bookings (0)" at bounding box center [682, 84] width 182 height 18
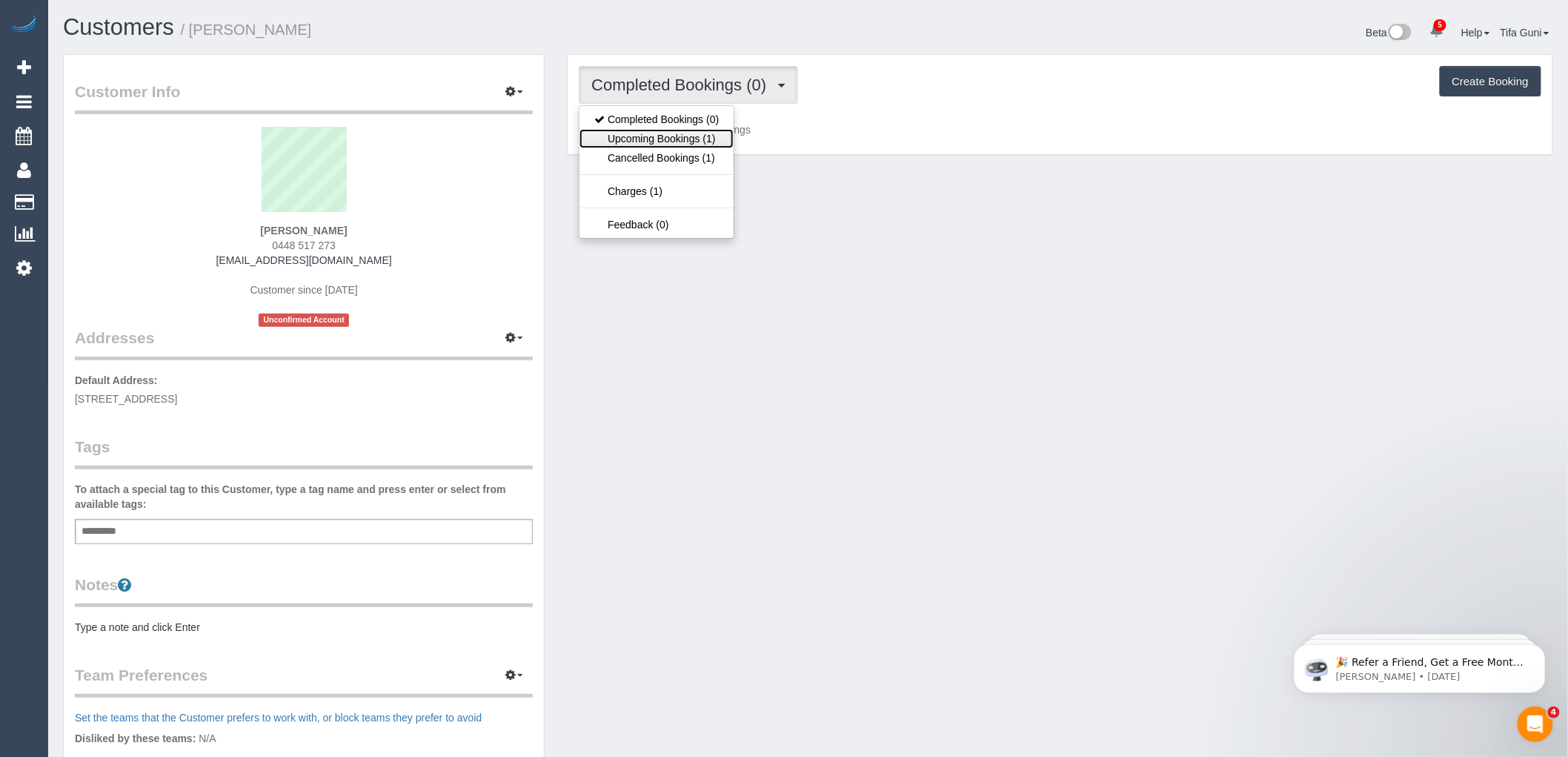
click at [693, 139] on link "Upcoming Bookings (1)" at bounding box center [656, 139] width 154 height 19
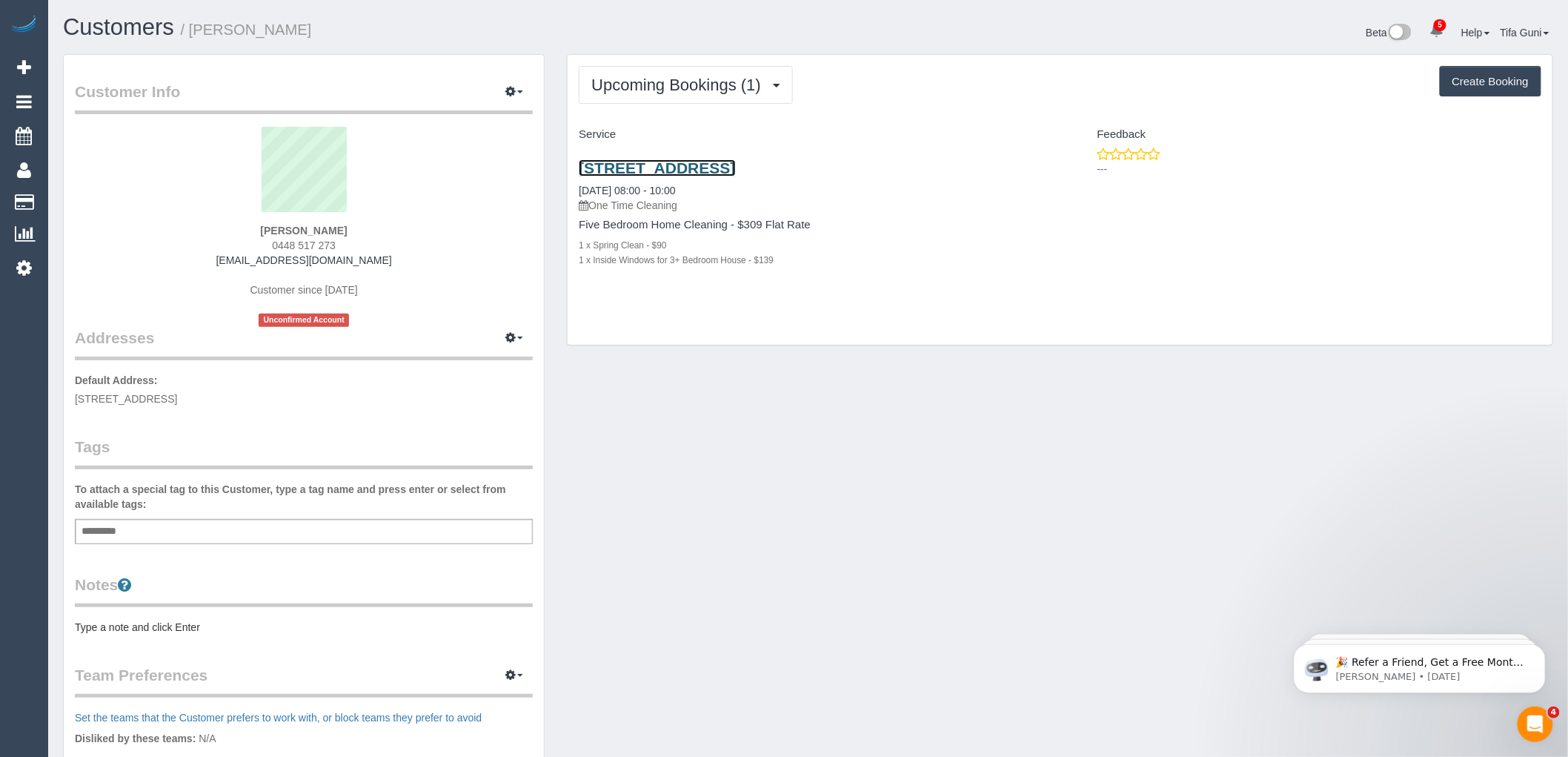
click at [736, 168] on link "[STREET_ADDRESS]" at bounding box center [657, 167] width 156 height 17
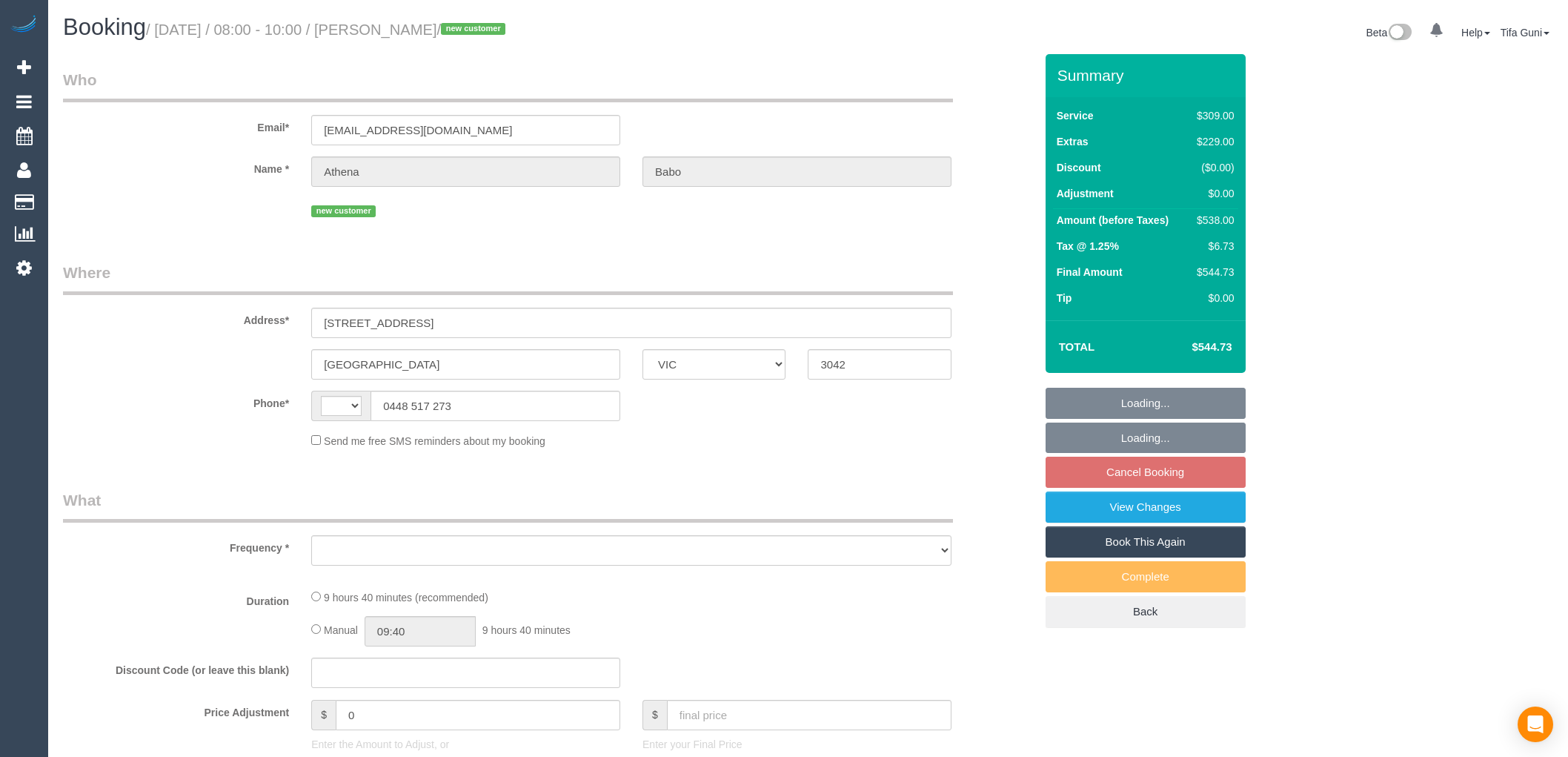
select select "VIC"
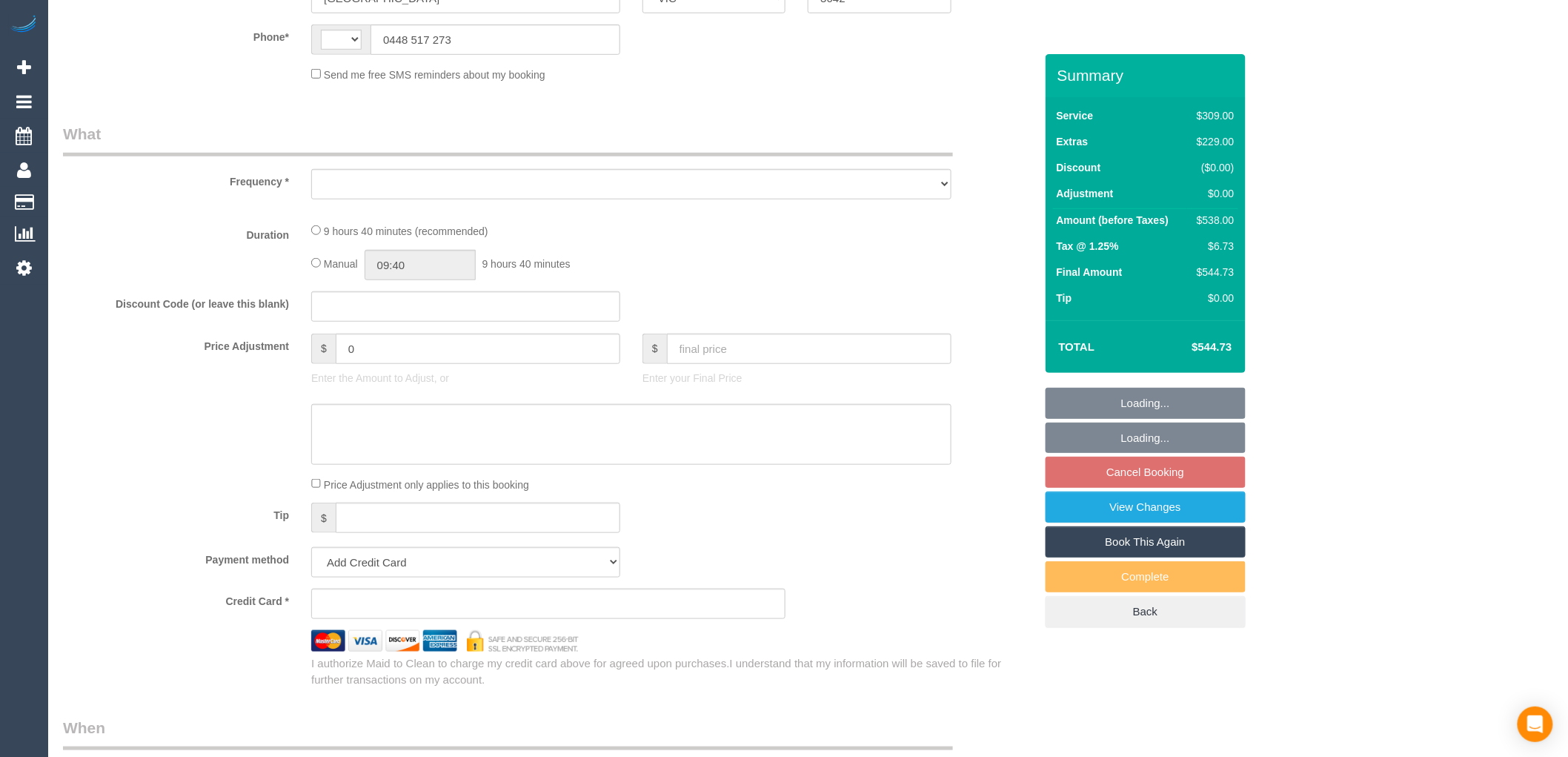
select select "string:AU"
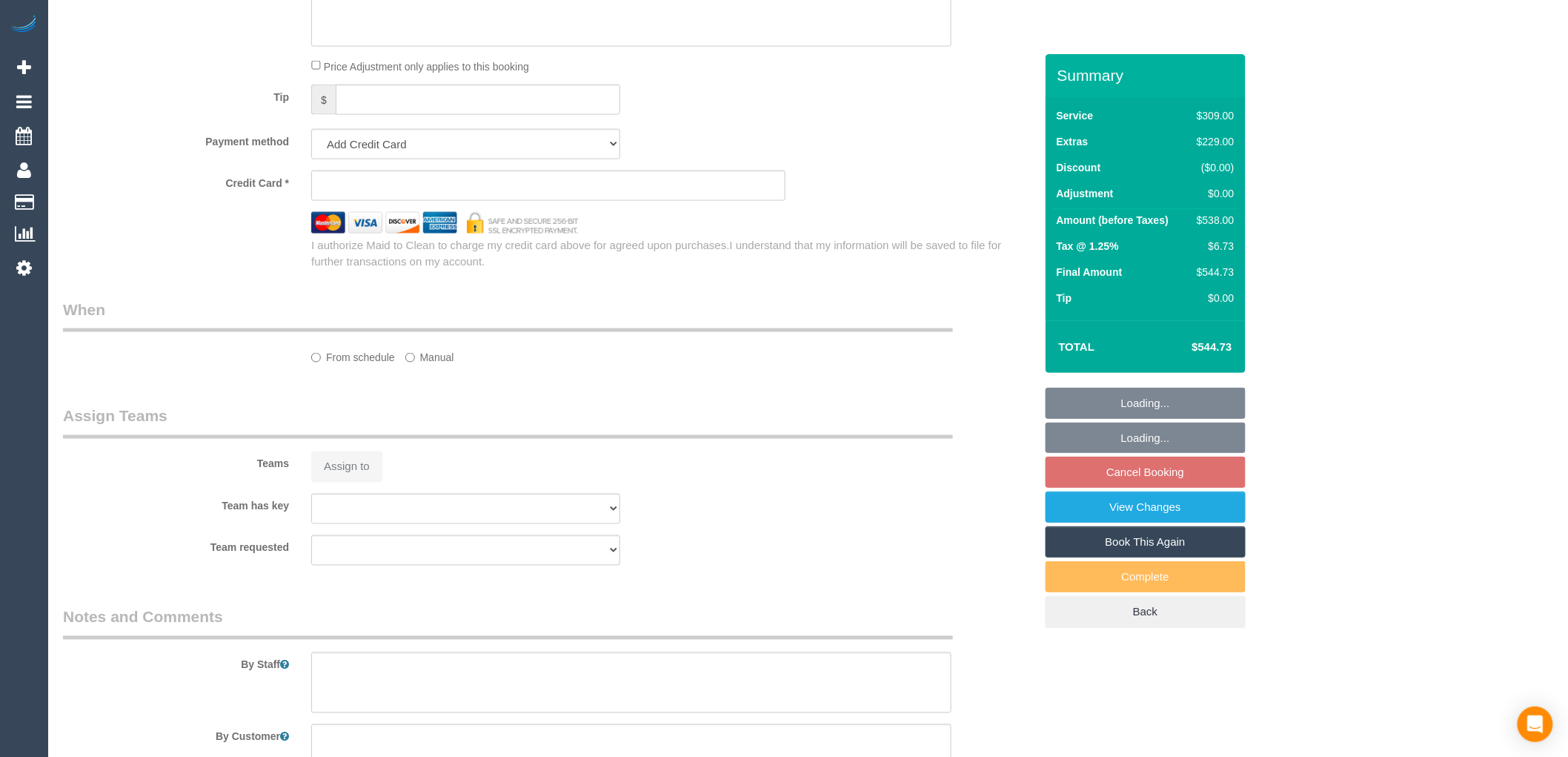
select select "object:731"
select select "string:stripe-pm_1RYGDT2GScqysDRV31qALUSs"
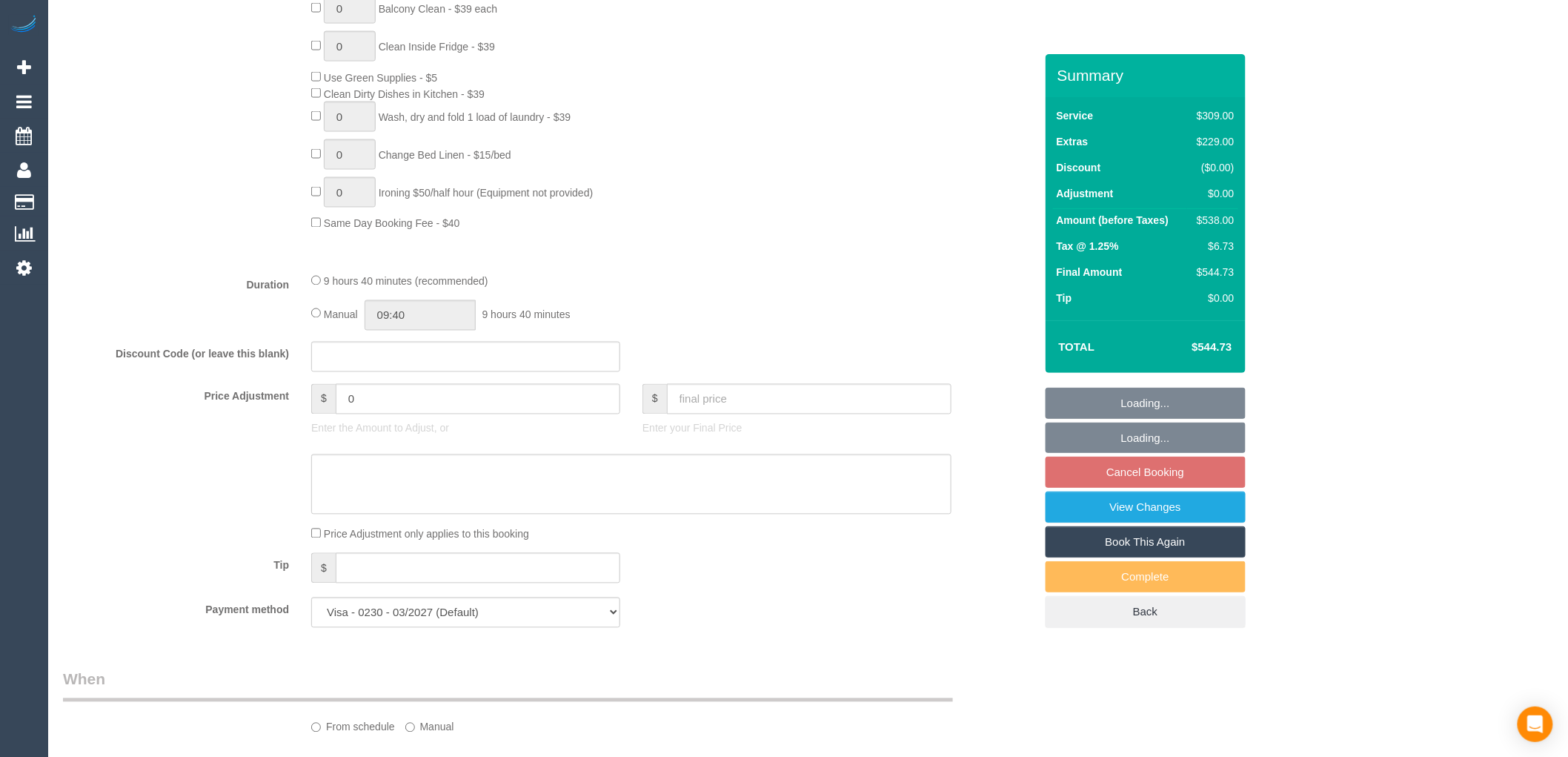
select select "object:736"
select select "number:27"
select select "number:14"
select select "number:19"
select select "number:24"
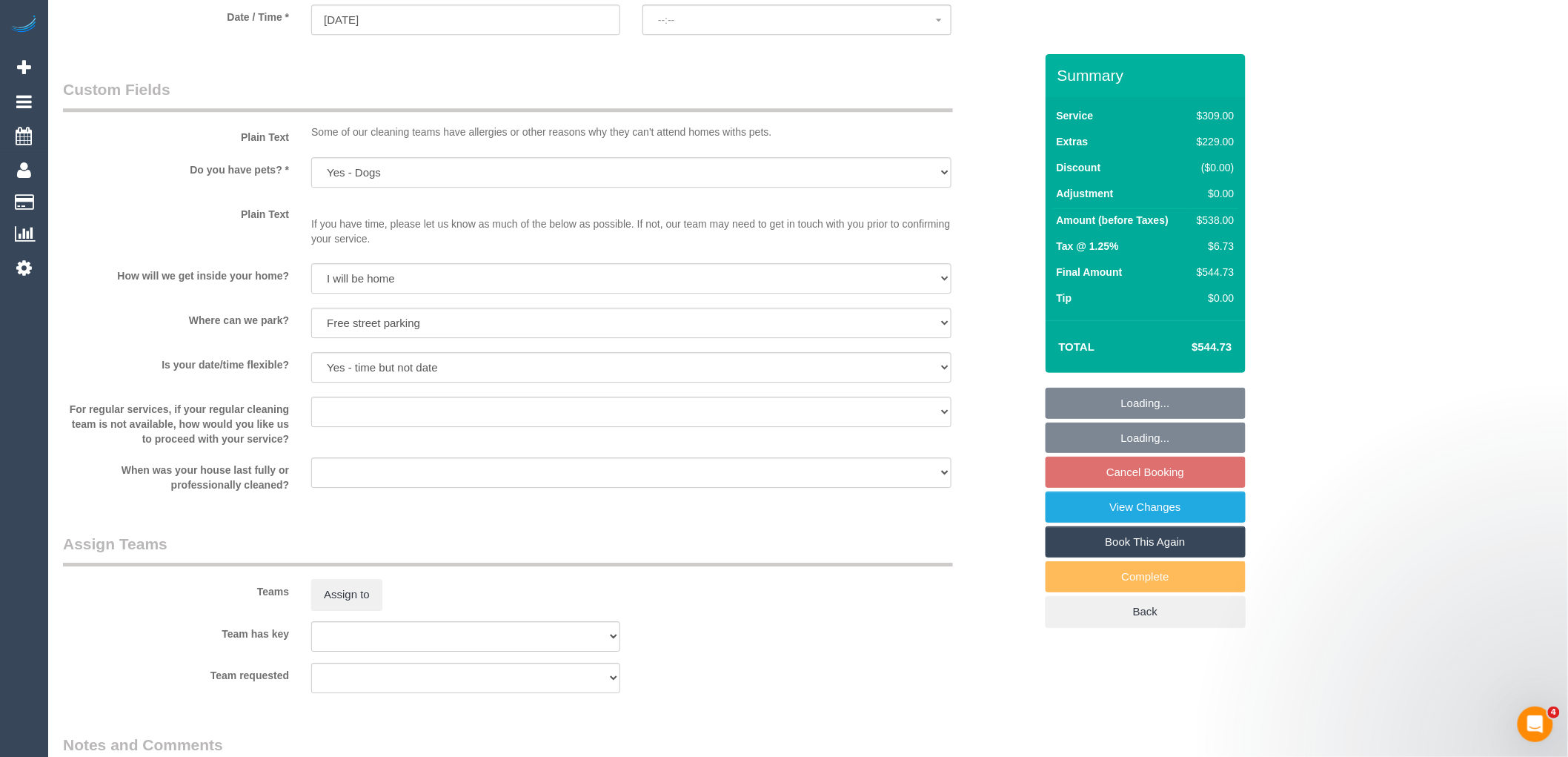
select select "spot2"
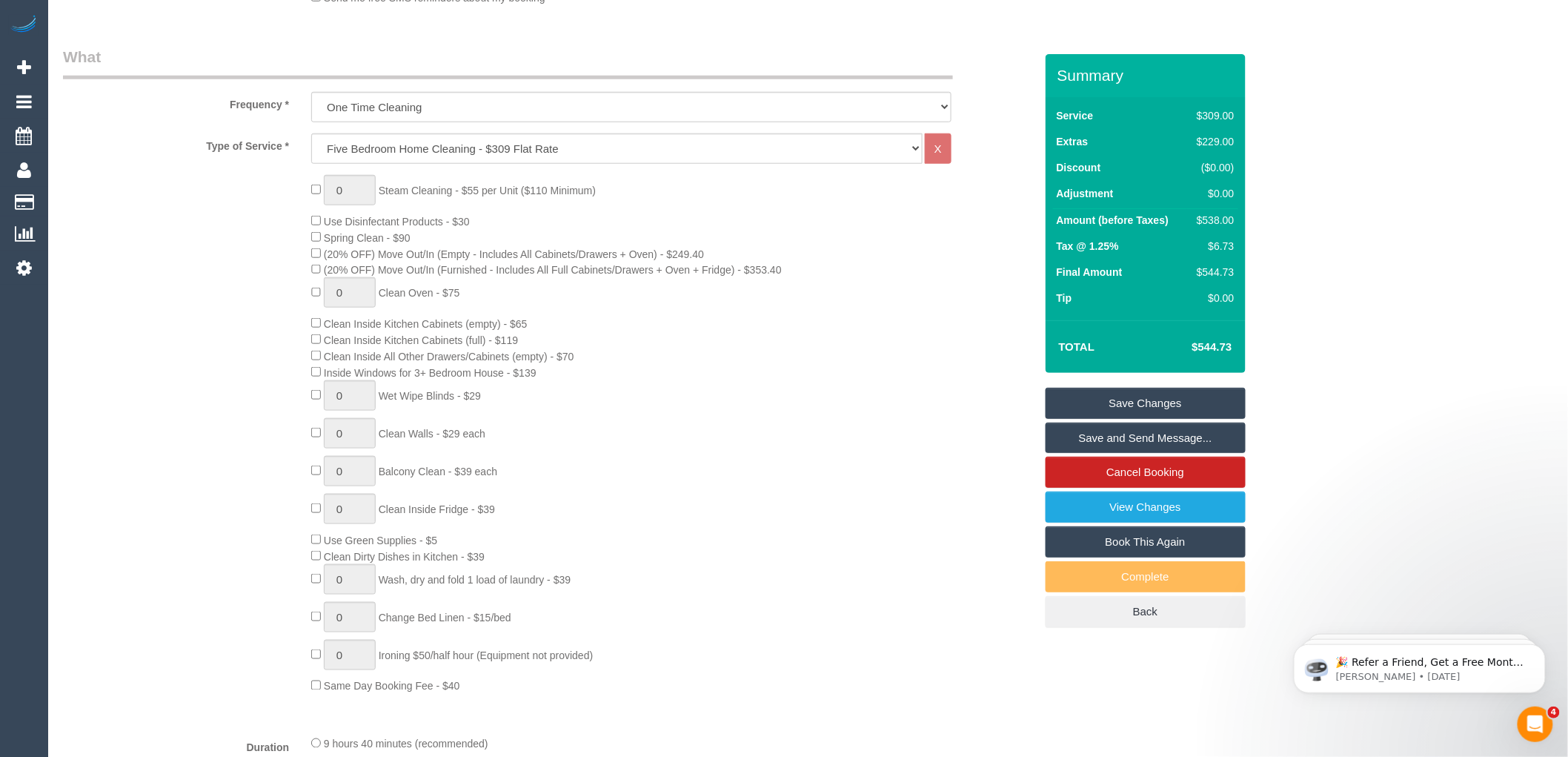
scroll to position [363, 0]
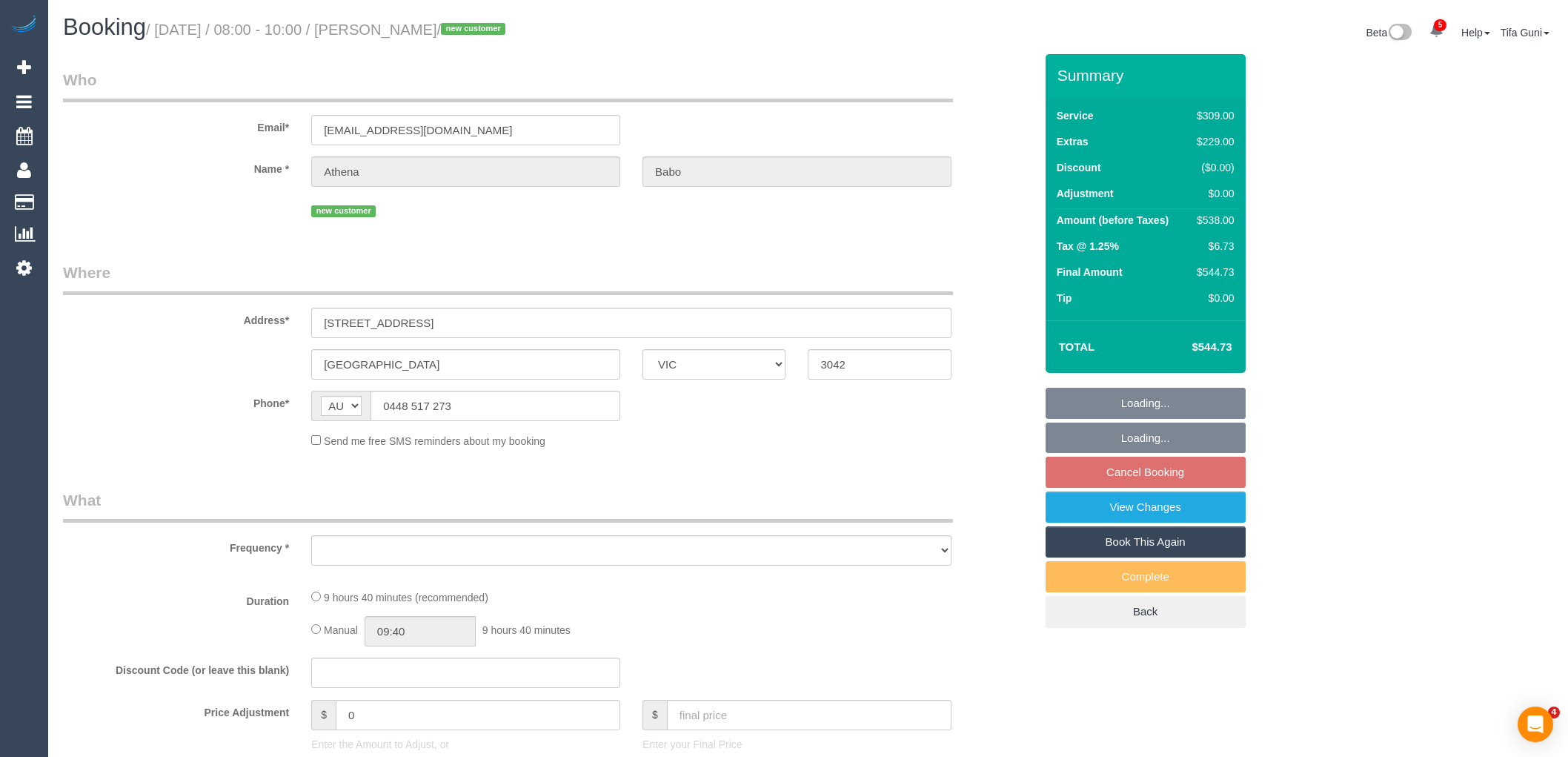
select select "VIC"
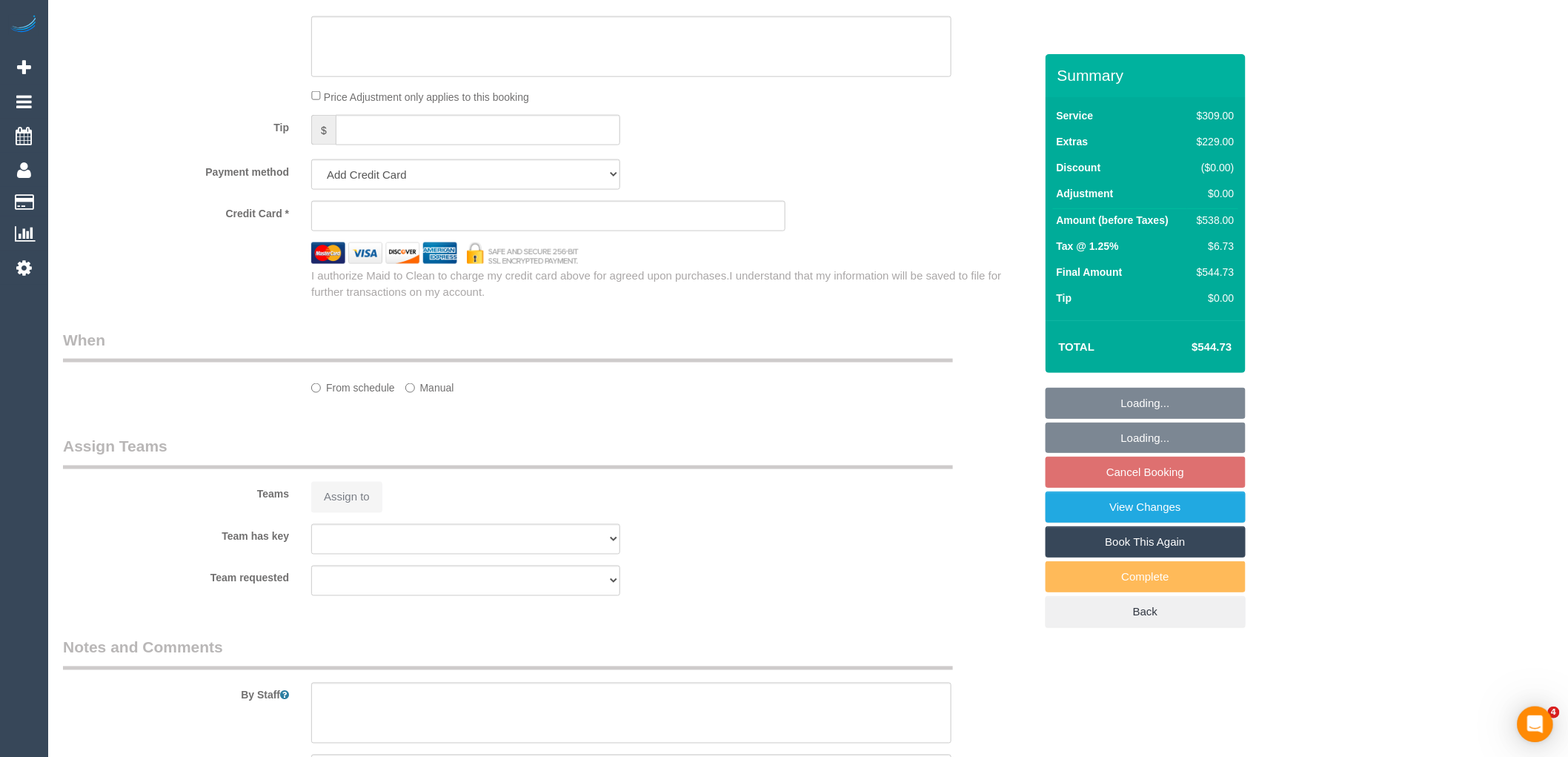
scroll to position [1646, 0]
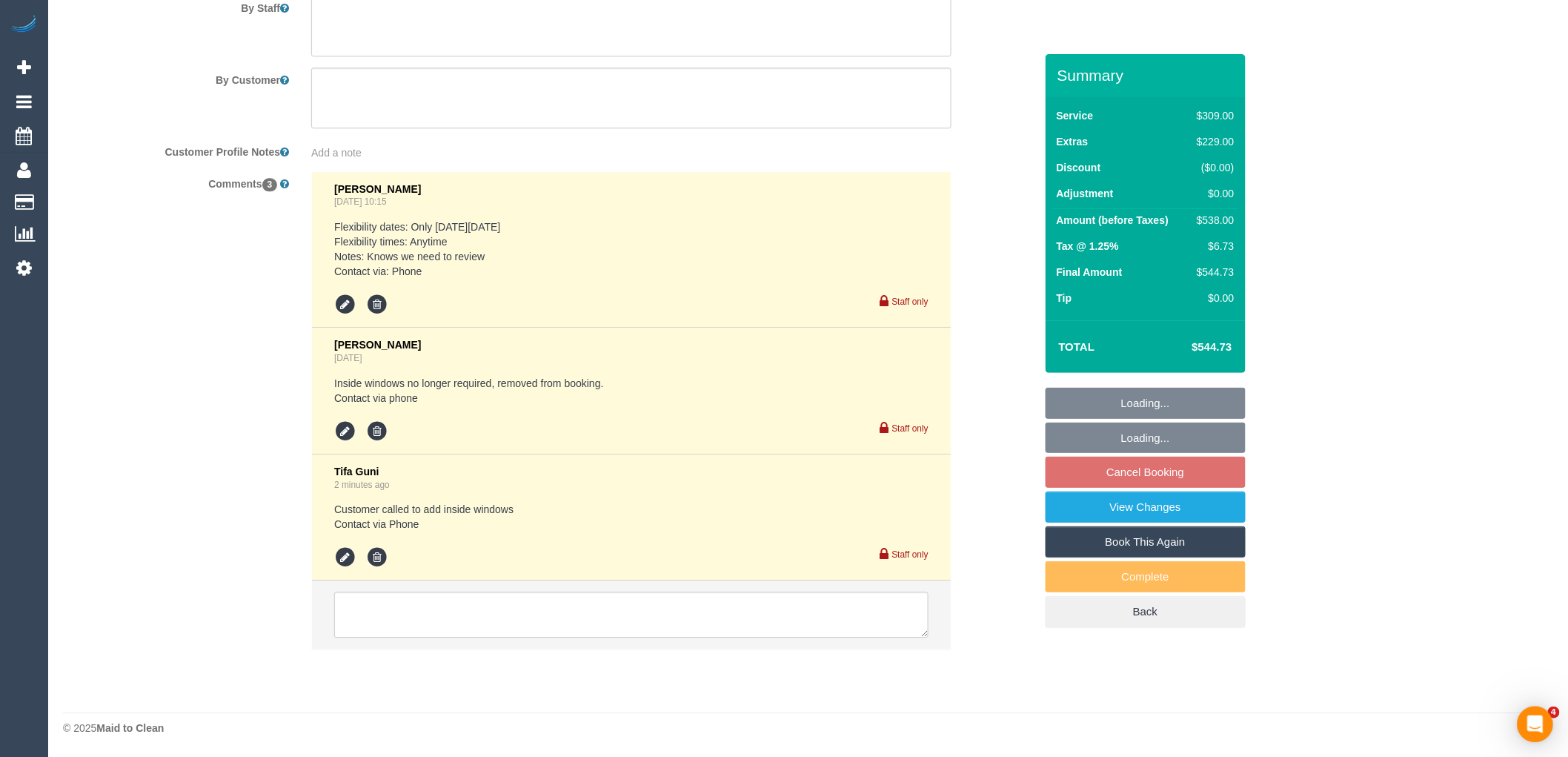
select select "object:633"
select select "string:stripe-pm_1RYGDT2GScqysDRV31qALUSs"
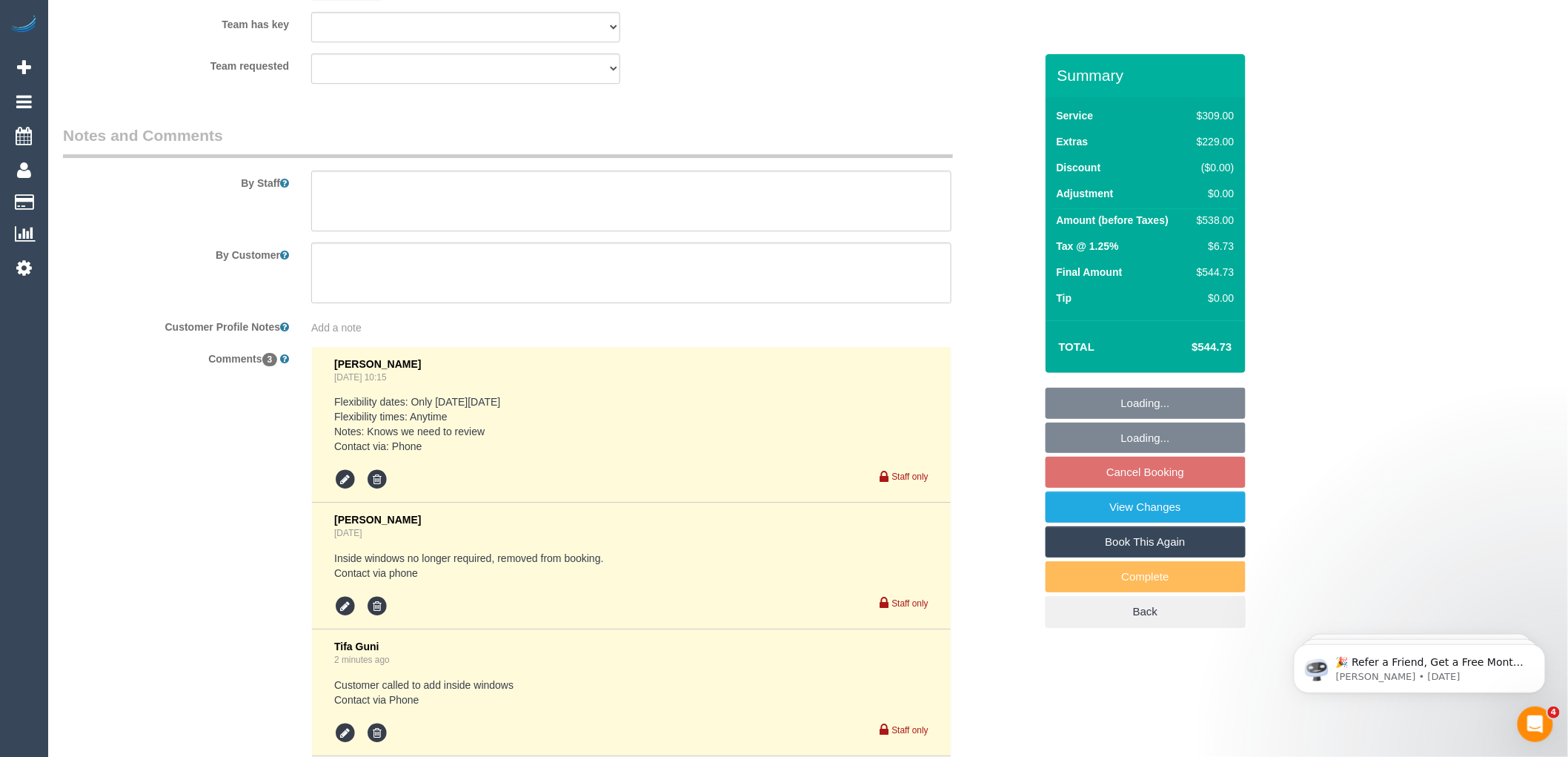
scroll to position [1916, 0]
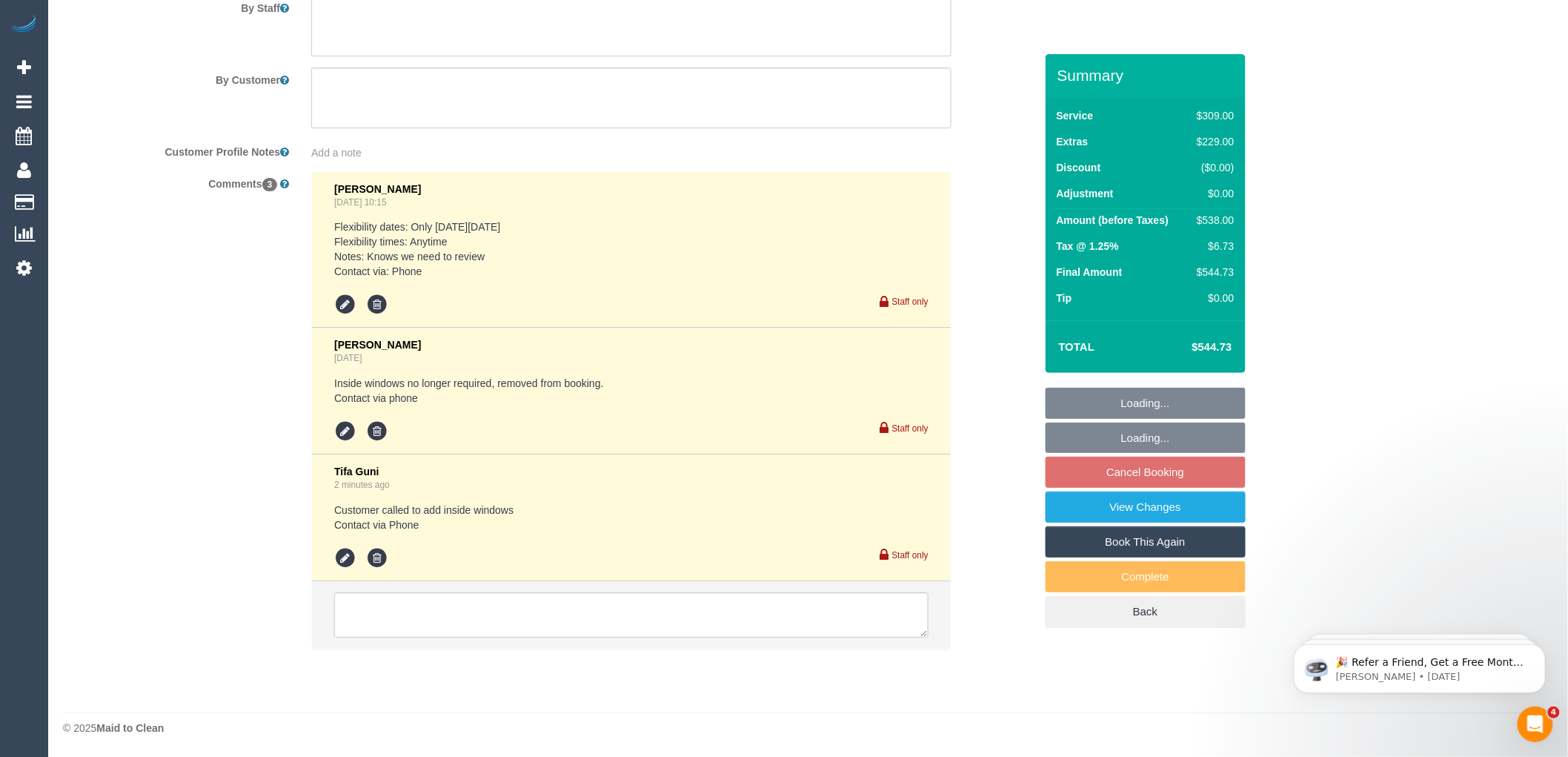
select select "number:27"
select select "number:14"
select select "number:19"
select select "number:24"
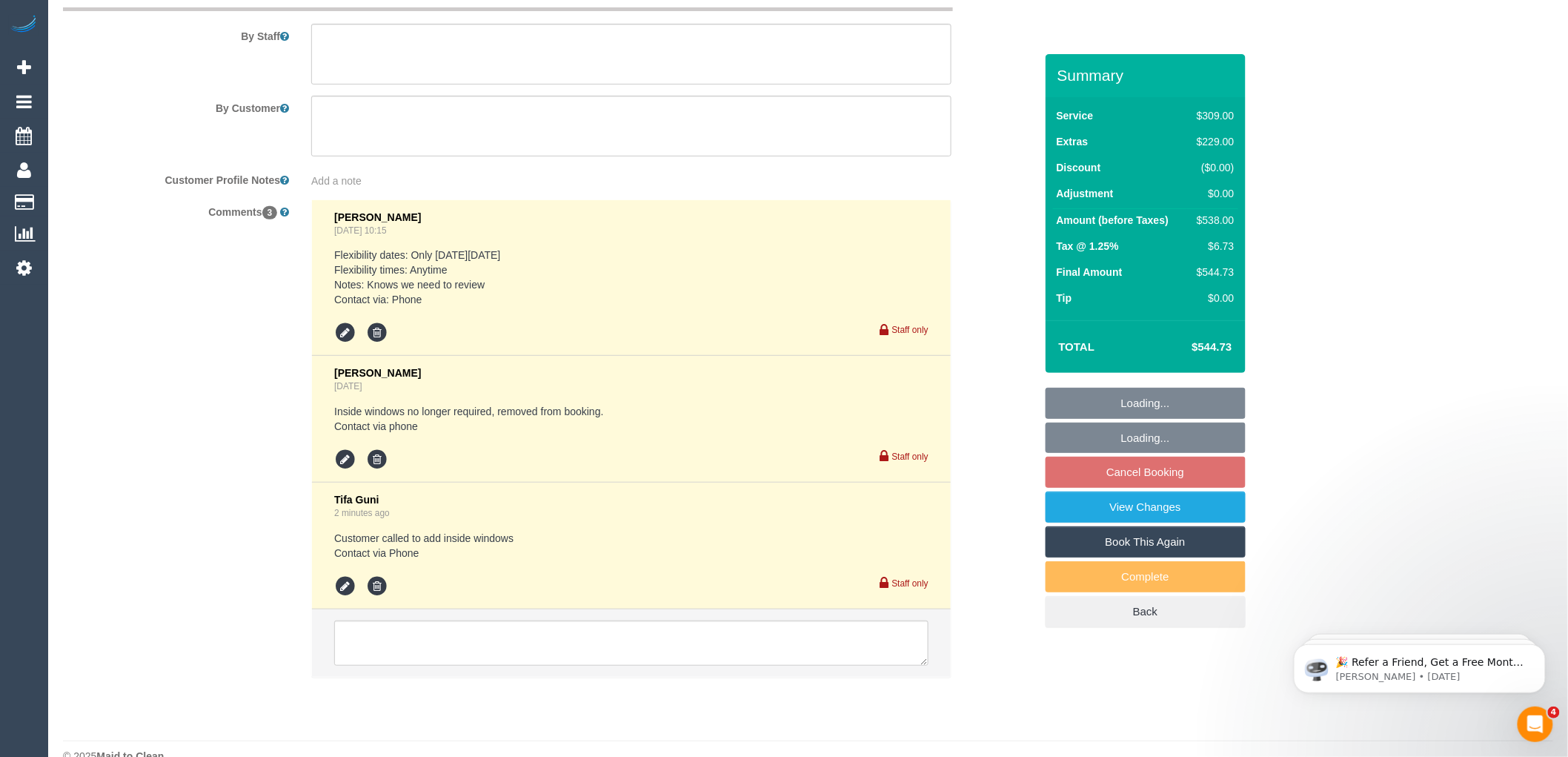
scroll to position [2505, 0]
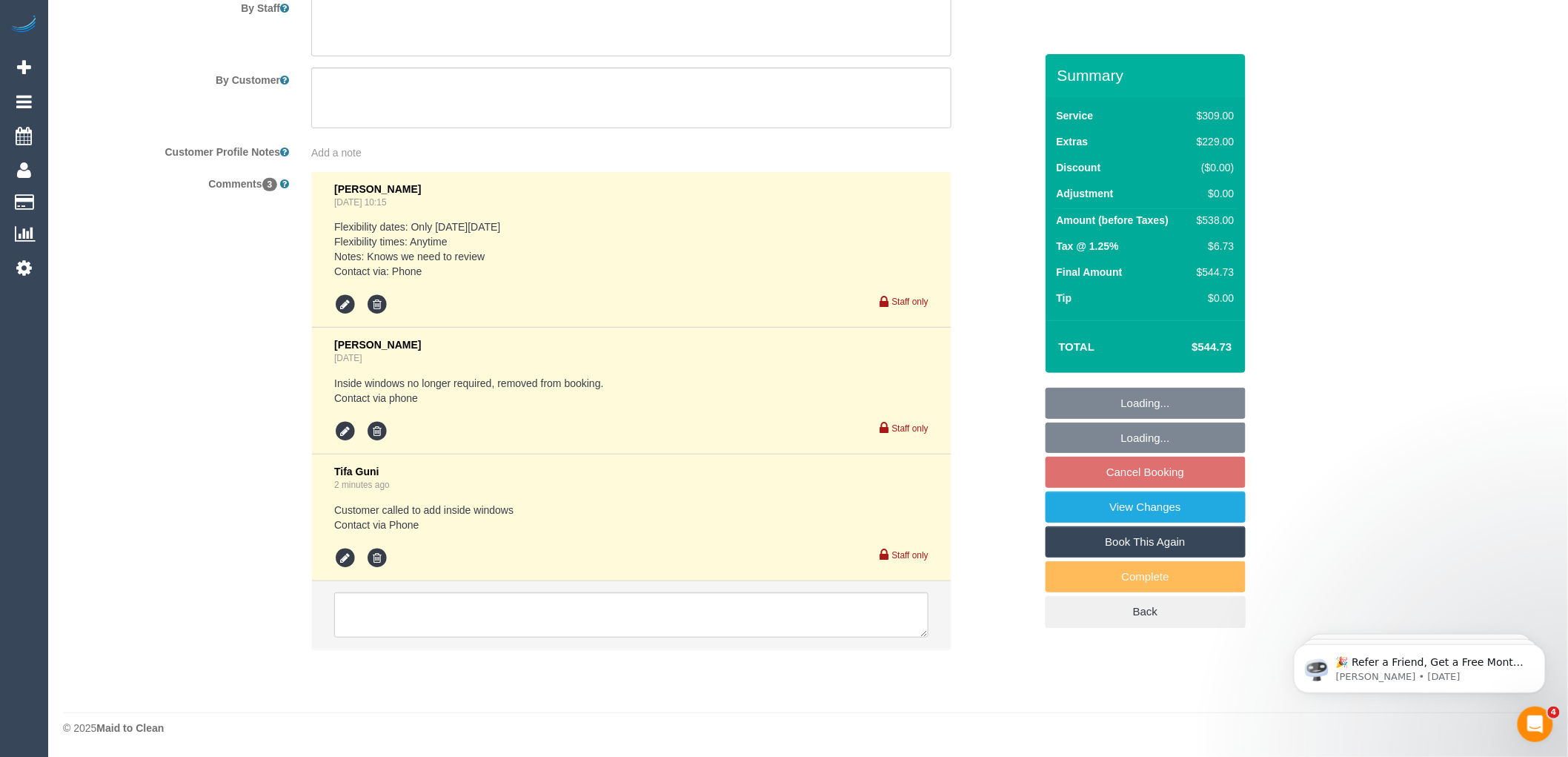
select select "object:1543"
select select "spot2"
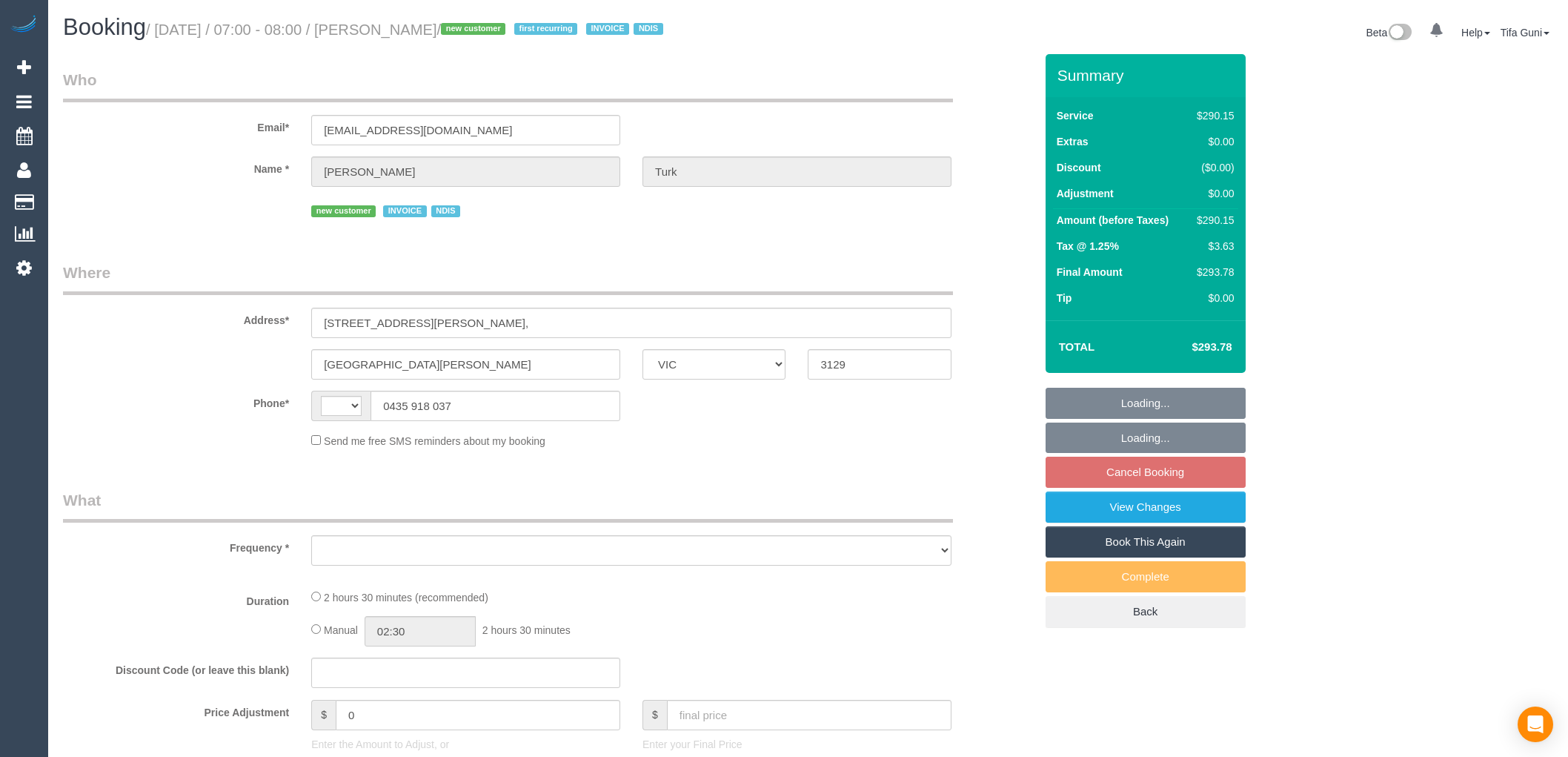
select select "VIC"
select select "string:AU"
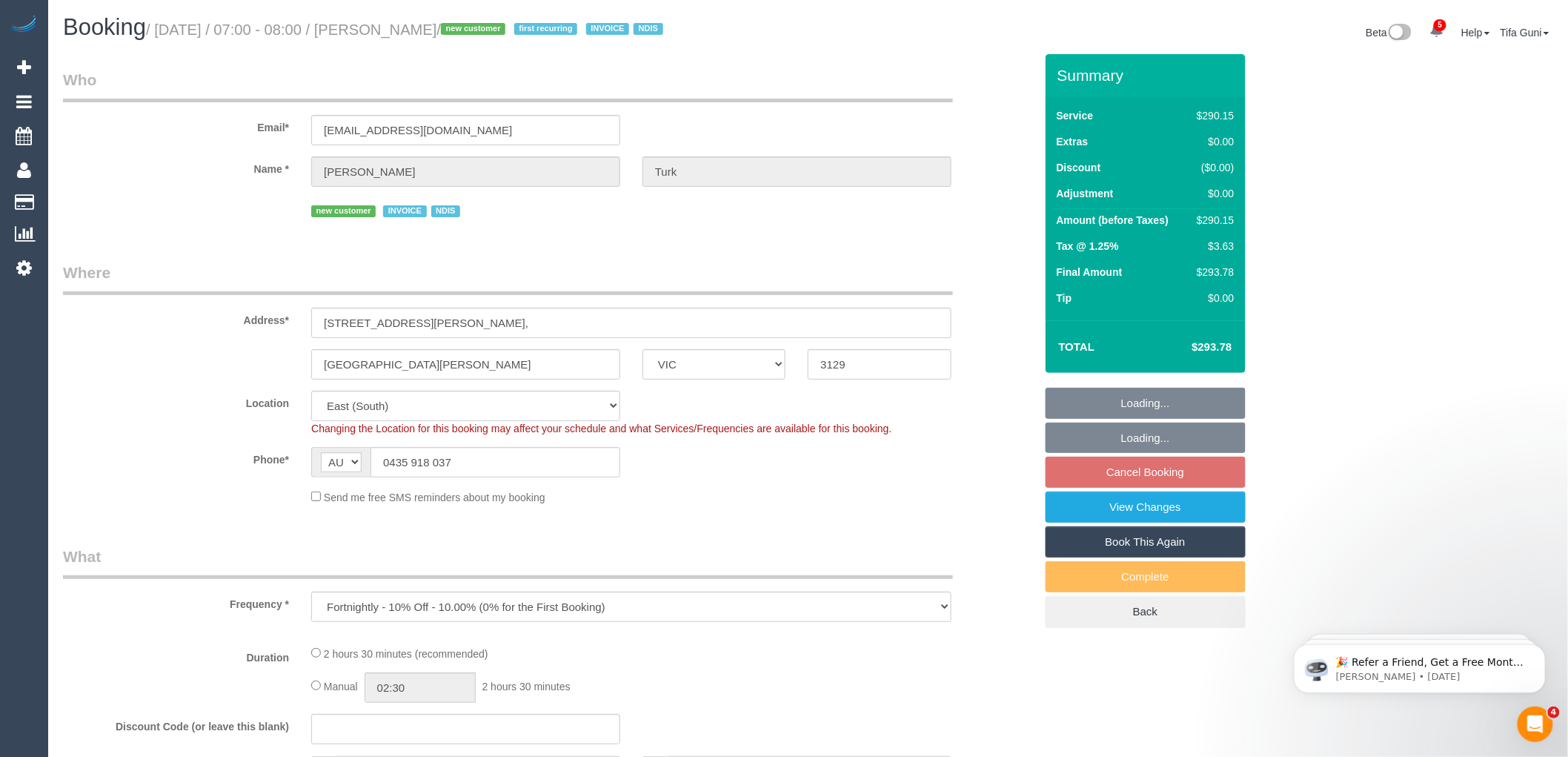
select select "object:1019"
select select "2"
select select "150"
select select "spot1"
select select "number:28"
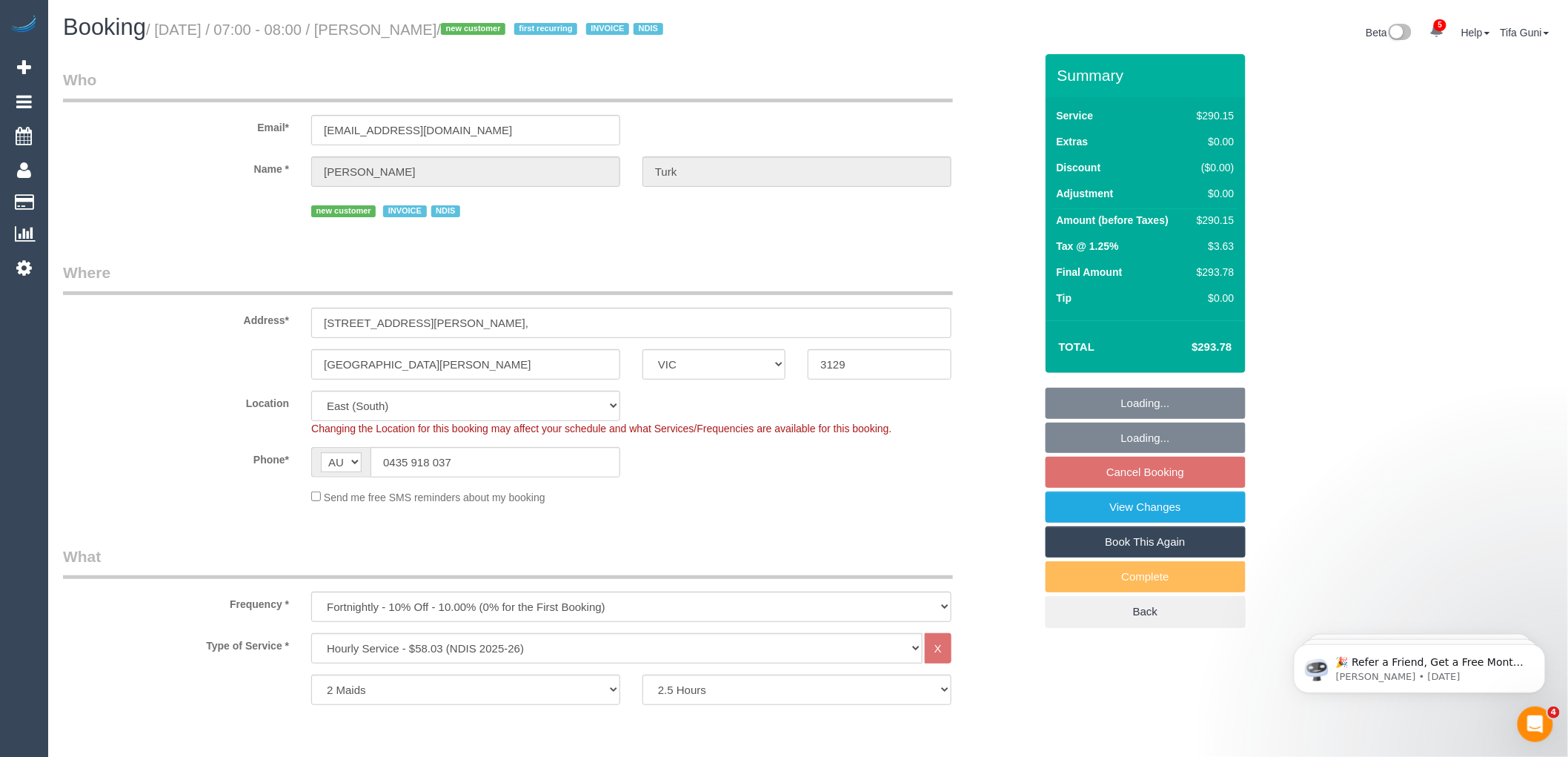
select select "number:14"
select select "number:19"
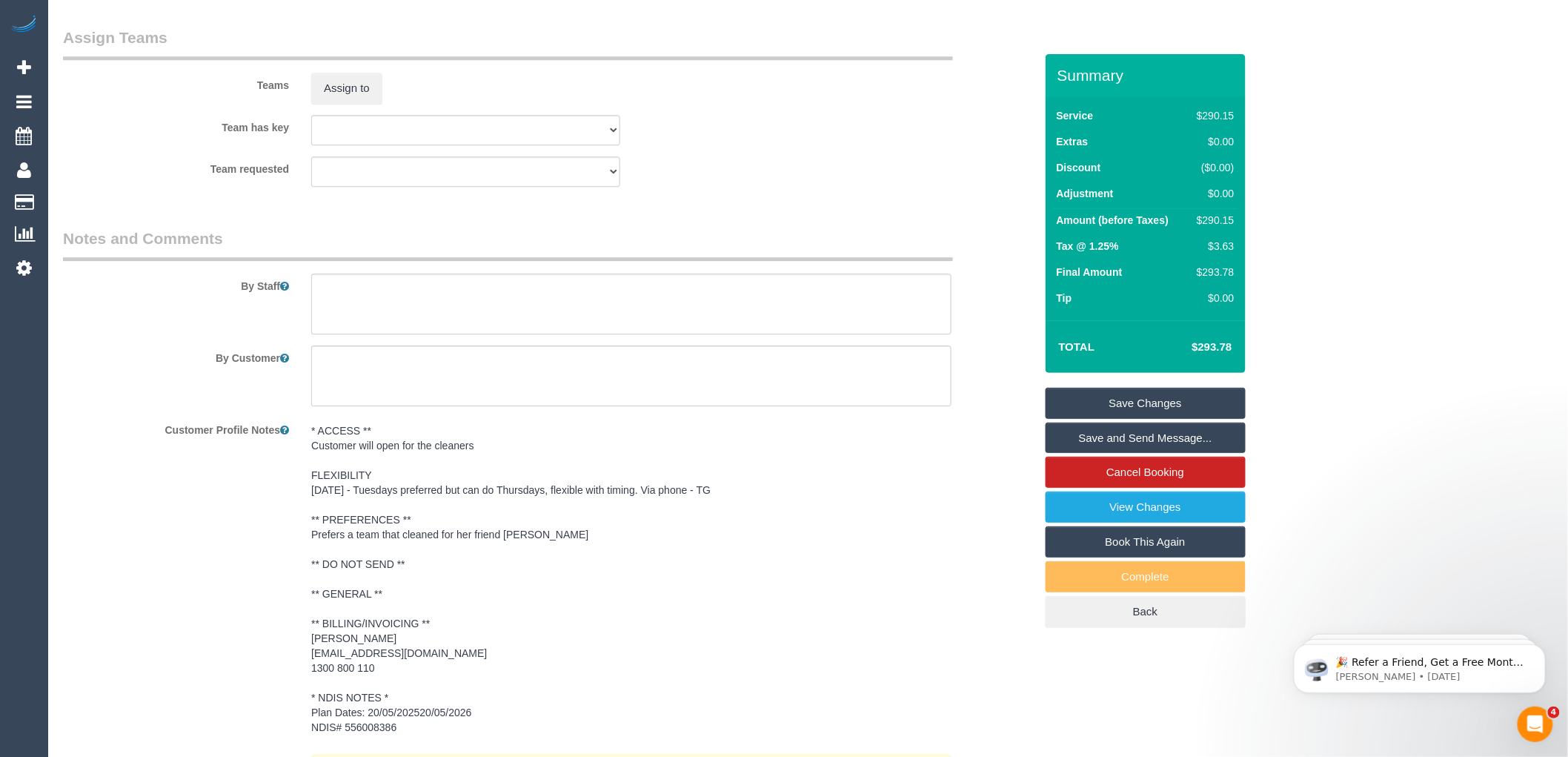
scroll to position [1565, 0]
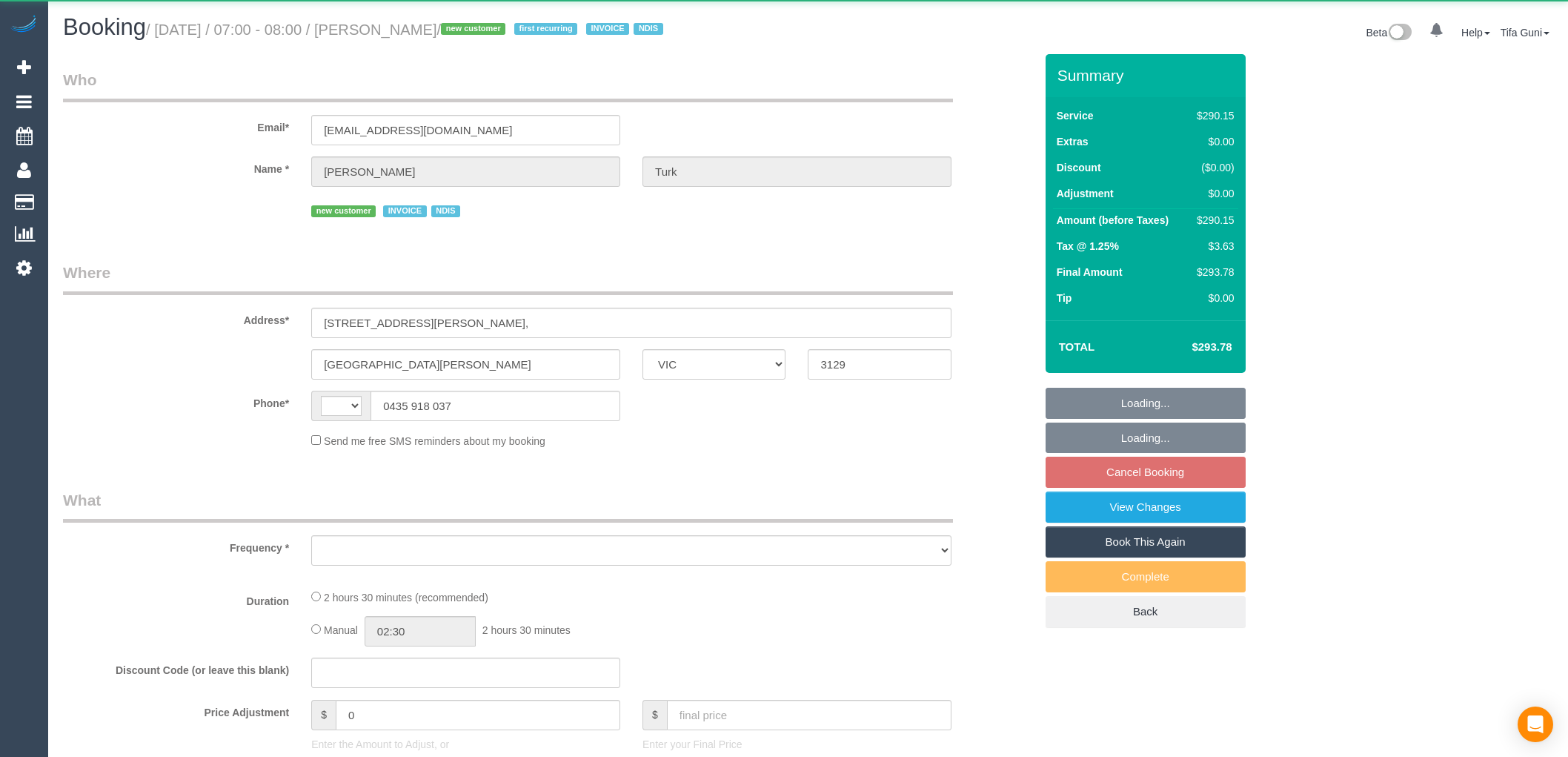
select select "VIC"
select select "string:AU"
select select "object:591"
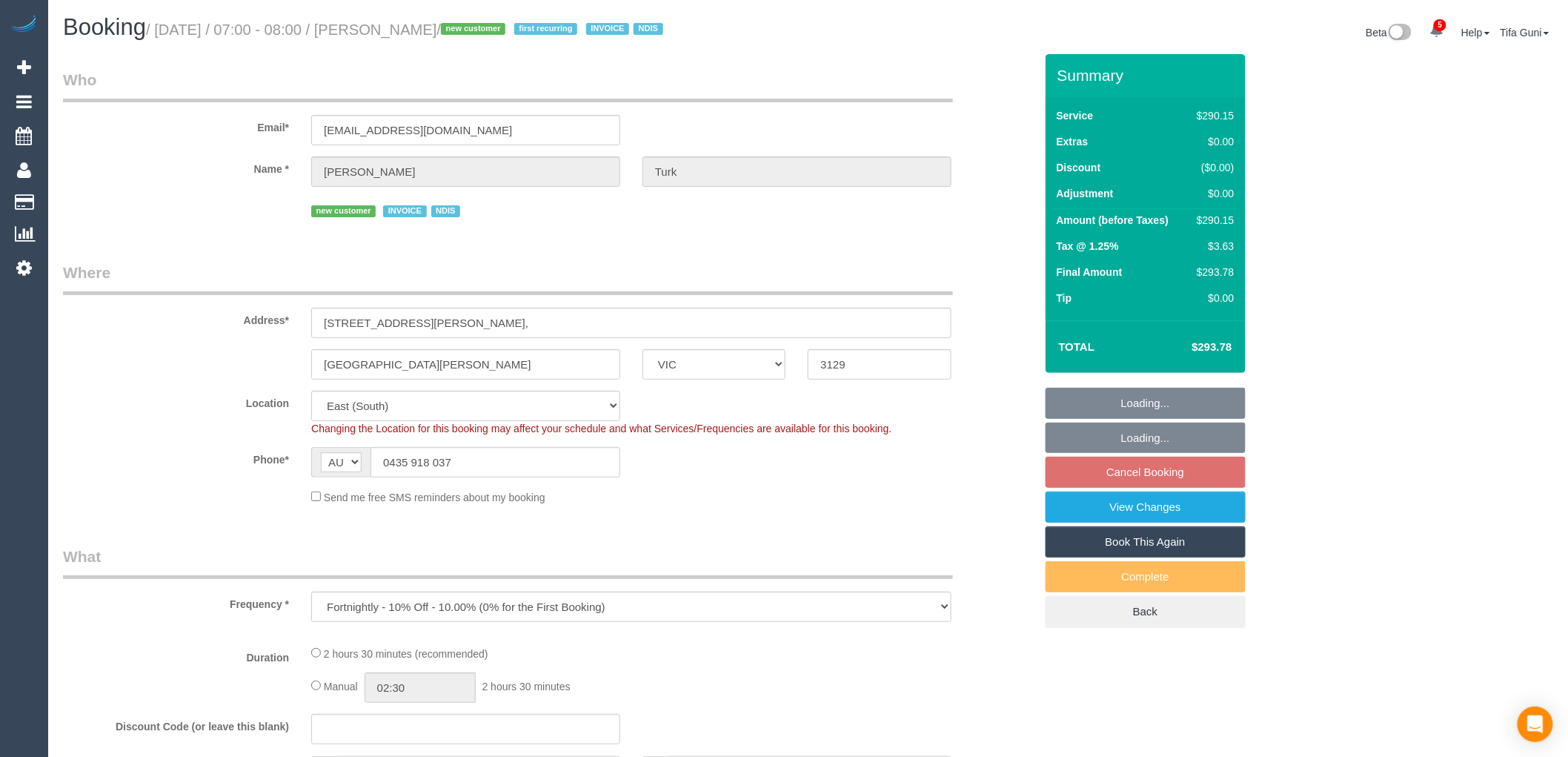
select select "number:28"
select select "number:14"
select select "number:19"
select select "object:744"
select select "2"
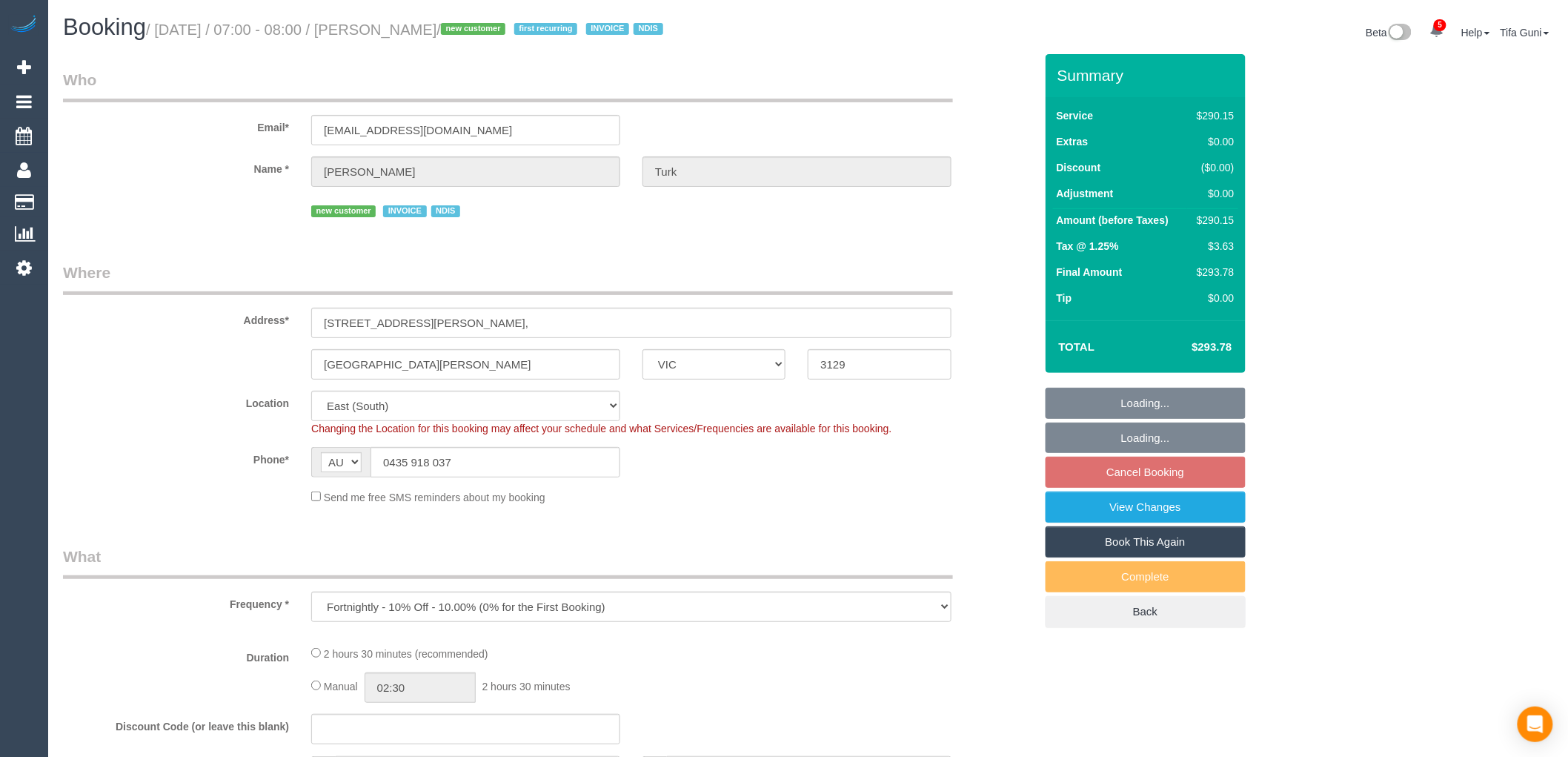
select select "150"
select select "spot1"
select select "VIC"
select select "2"
select select "150"
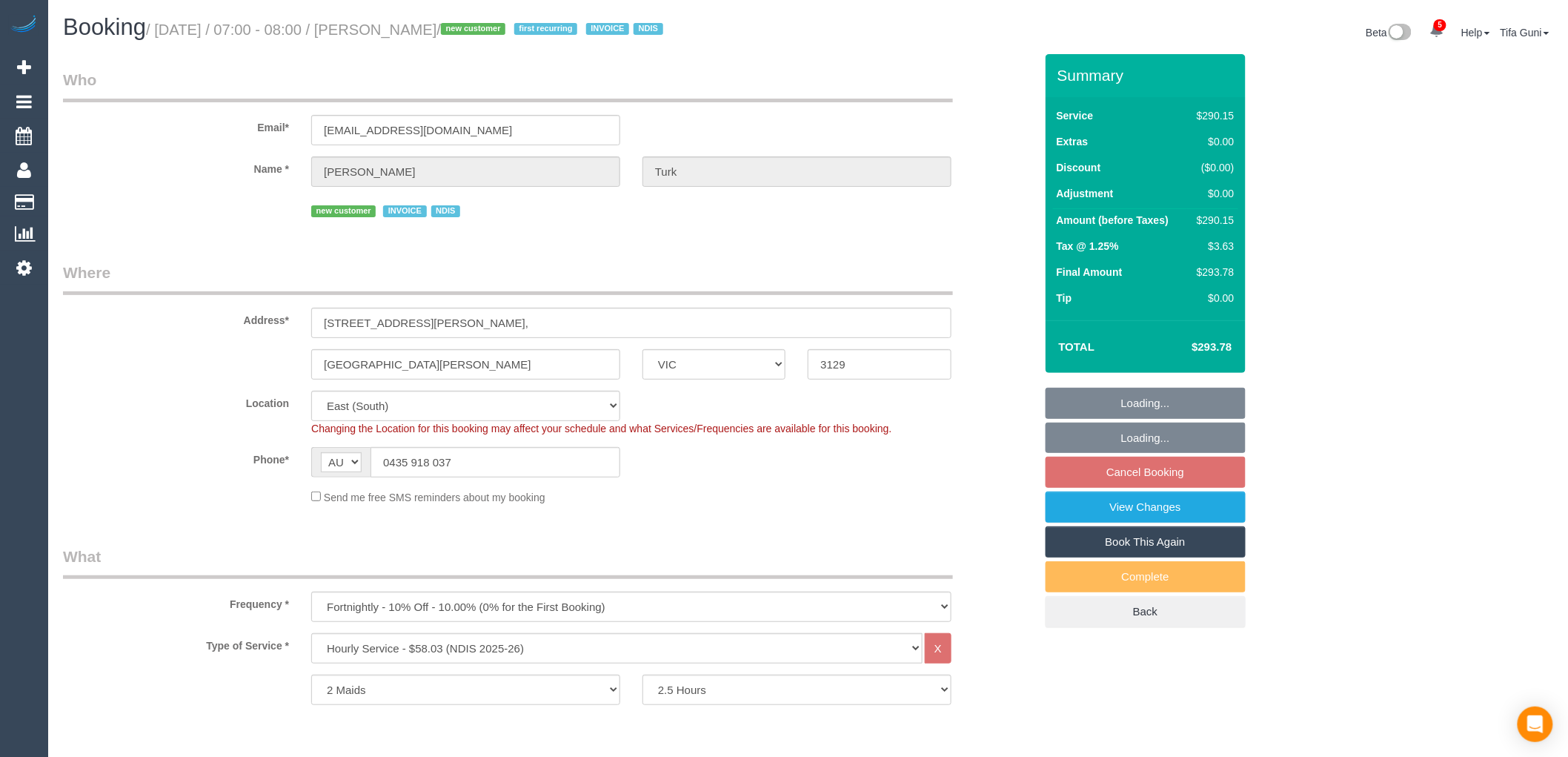
select select "object:803"
select select "number:28"
select select "number:14"
select select "number:19"
select select "spot1"
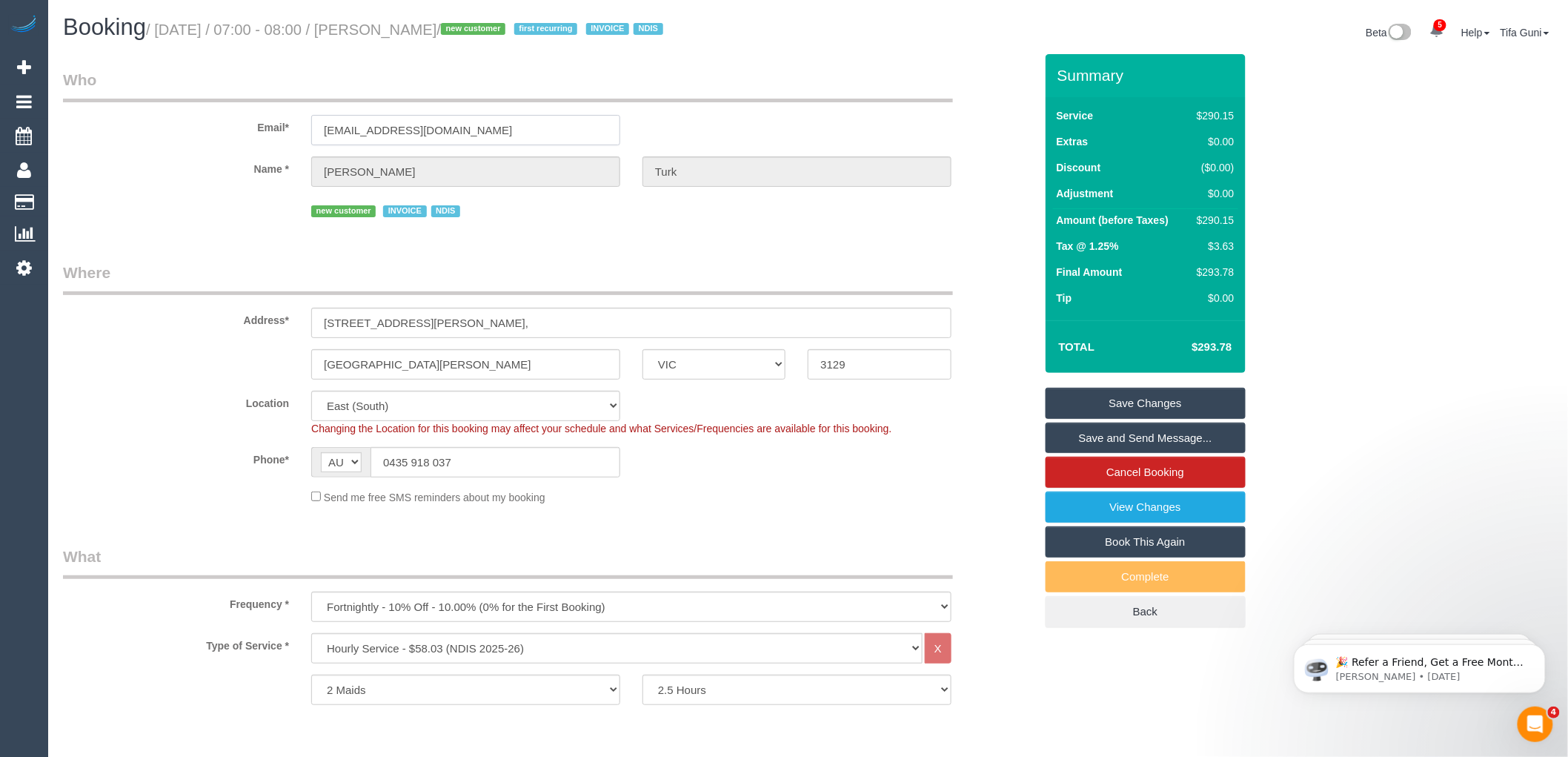
drag, startPoint x: 505, startPoint y: 139, endPoint x: 250, endPoint y: 135, distance: 255.0
click at [250, 135] on div "Email* [EMAIL_ADDRESS][DOMAIN_NAME]" at bounding box center [548, 106] width 994 height 76
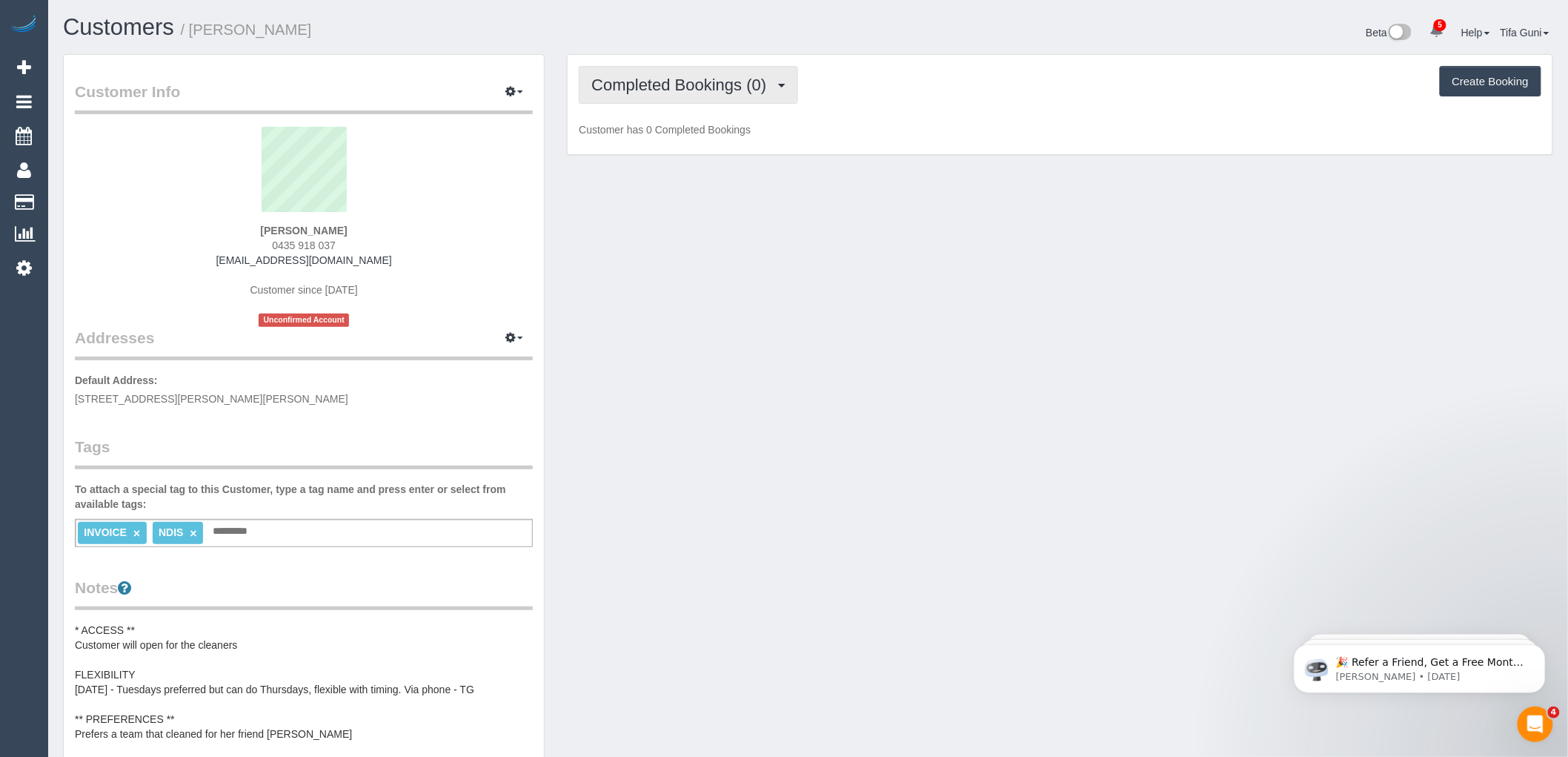
click at [658, 98] on button "Completed Bookings (0)" at bounding box center [689, 84] width 220 height 38
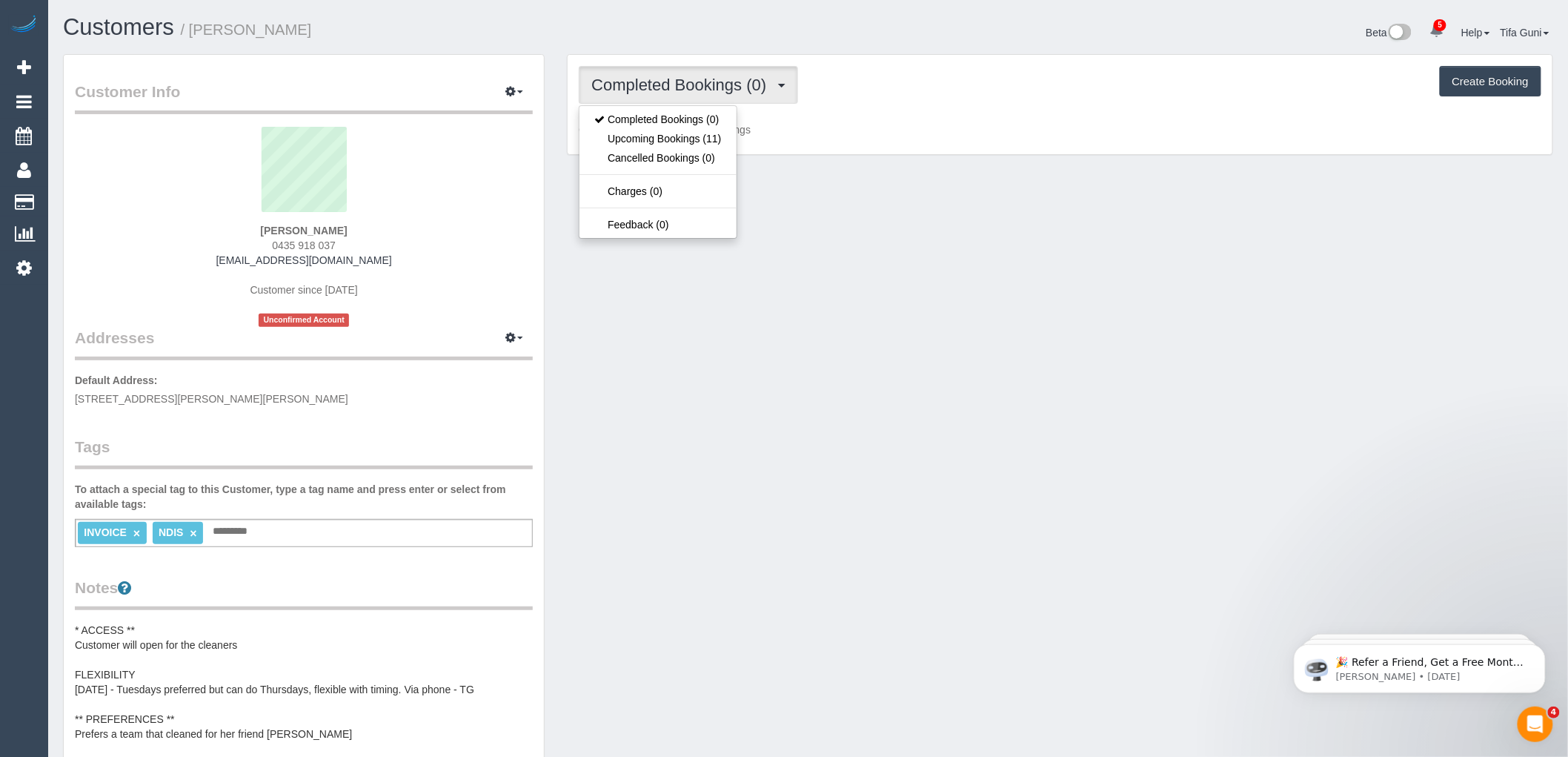
click at [606, 470] on div "Customer Info Edit Contact Info Send Message Email Preferences Special Sales Ta…" at bounding box center [808, 684] width 1513 height 1259
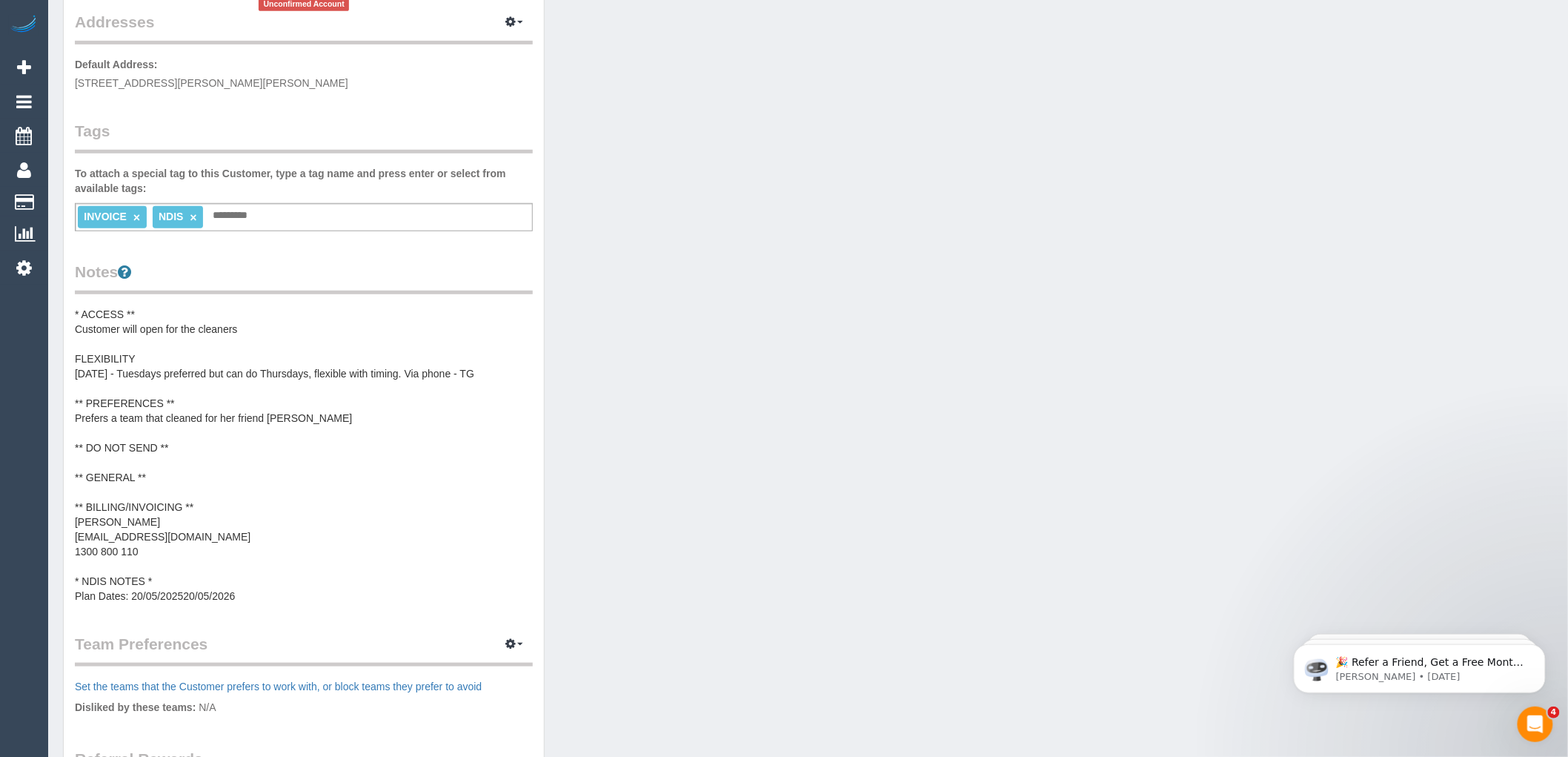
scroll to position [329, 0]
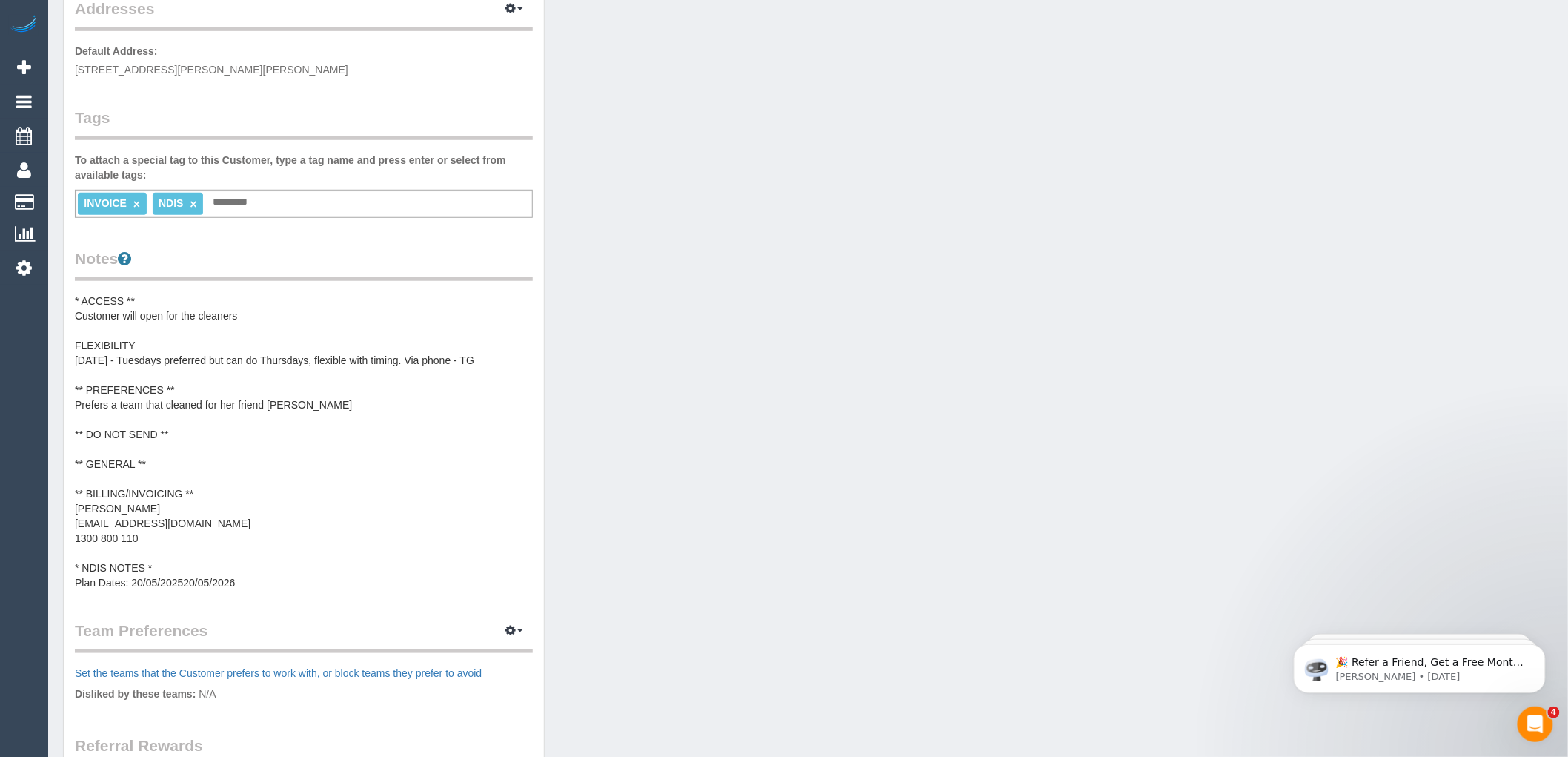
click at [1032, 535] on div "Customer Info Edit Contact Info Send Message Email Preferences Special Sales Ta…" at bounding box center [808, 354] width 1513 height 1259
click at [1131, 665] on div "Customer Info Edit Contact Info Send Message Email Preferences Special Sales Ta…" at bounding box center [808, 354] width 1513 height 1259
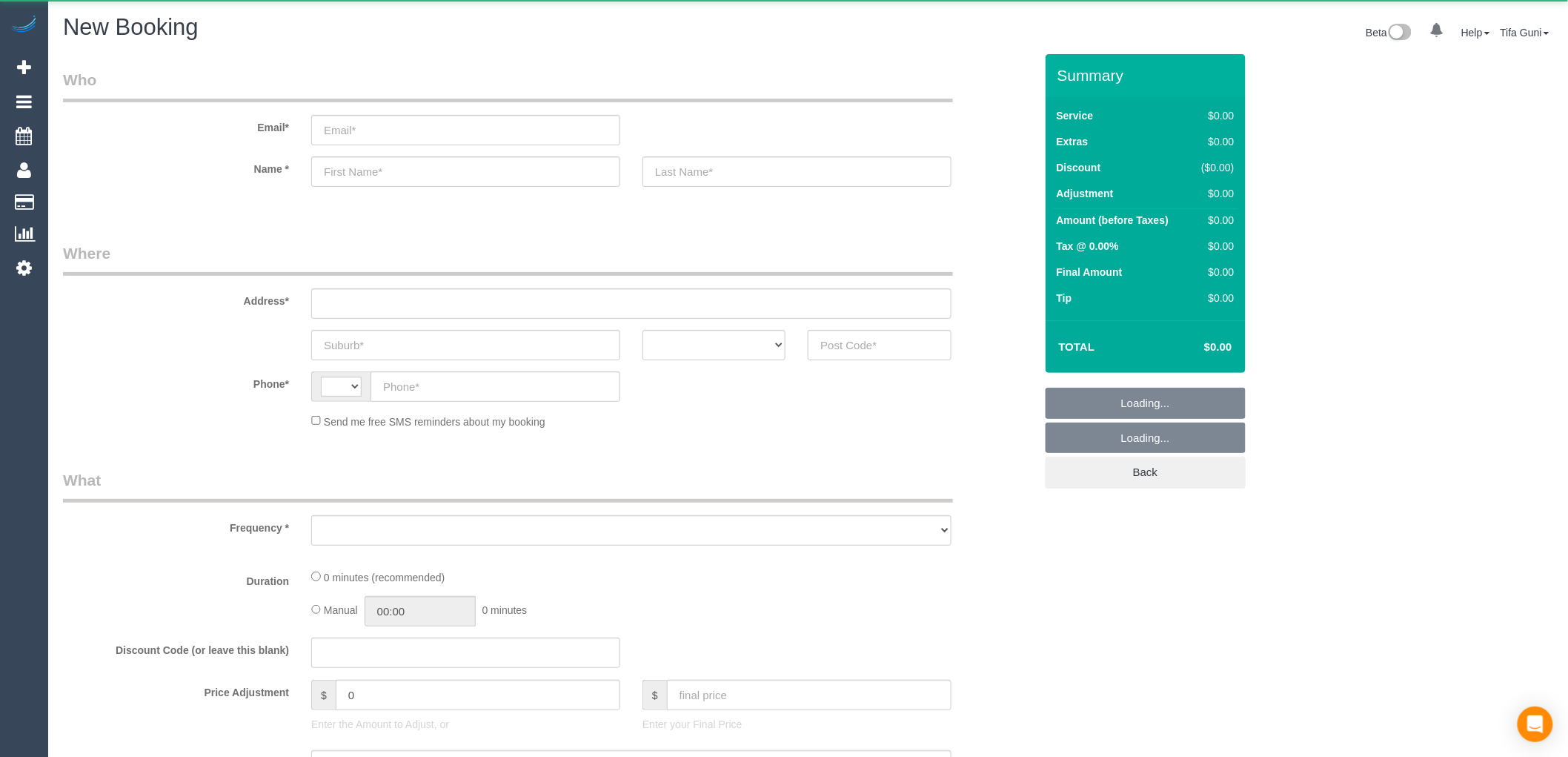
select select "string:AU"
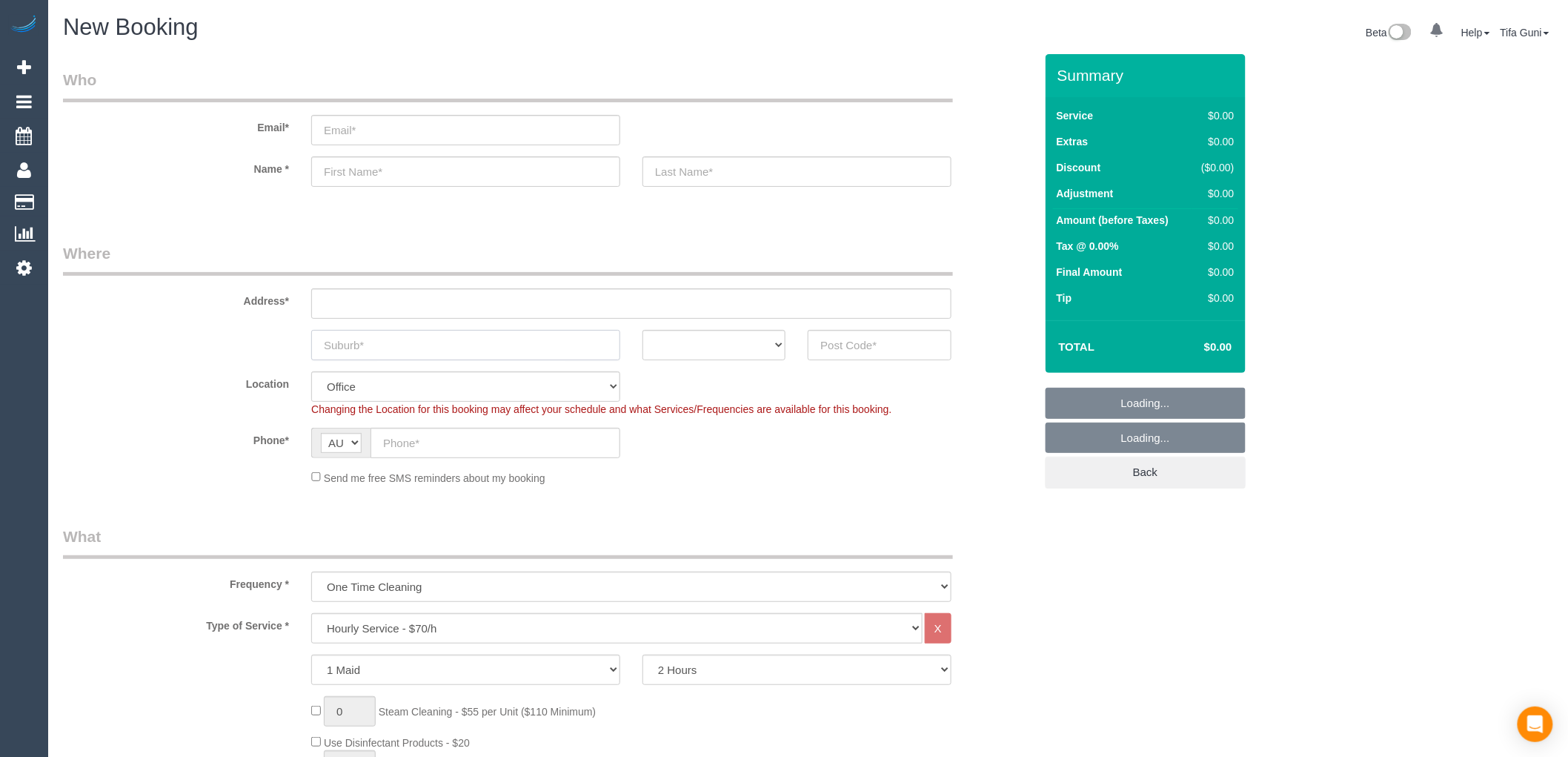
select select "object:867"
click at [367, 342] on input "text" at bounding box center [466, 345] width 309 height 31
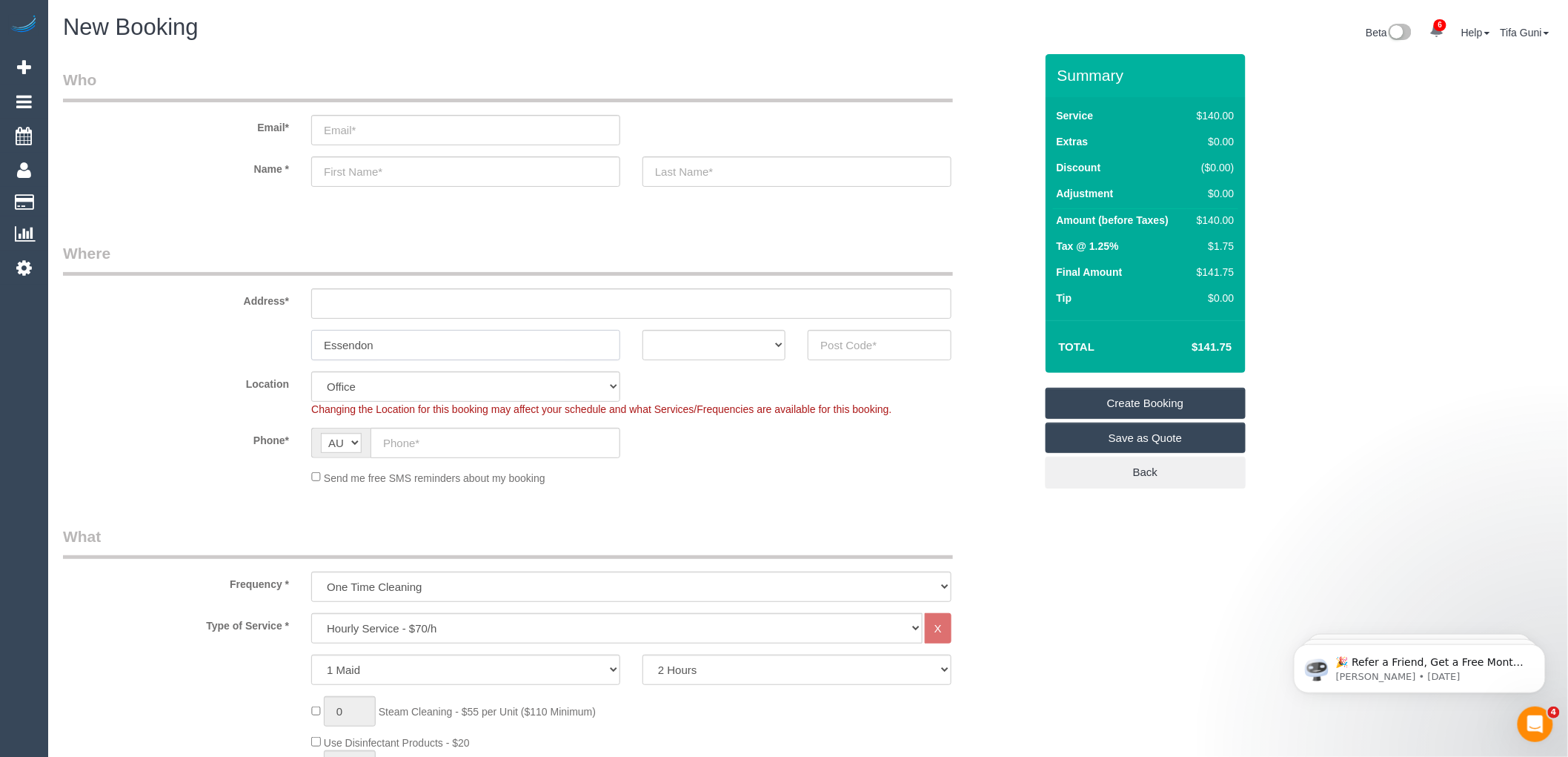
type input "Essendon"
click at [722, 347] on select "ACT NSW NT QLD SA TAS VIC WA" at bounding box center [714, 345] width 143 height 31
select select "VIC"
click at [642, 330] on select "ACT NSW NT QLD SA TAS VIC WA" at bounding box center [714, 345] width 143 height 31
click at [853, 338] on input "text" at bounding box center [879, 345] width 143 height 31
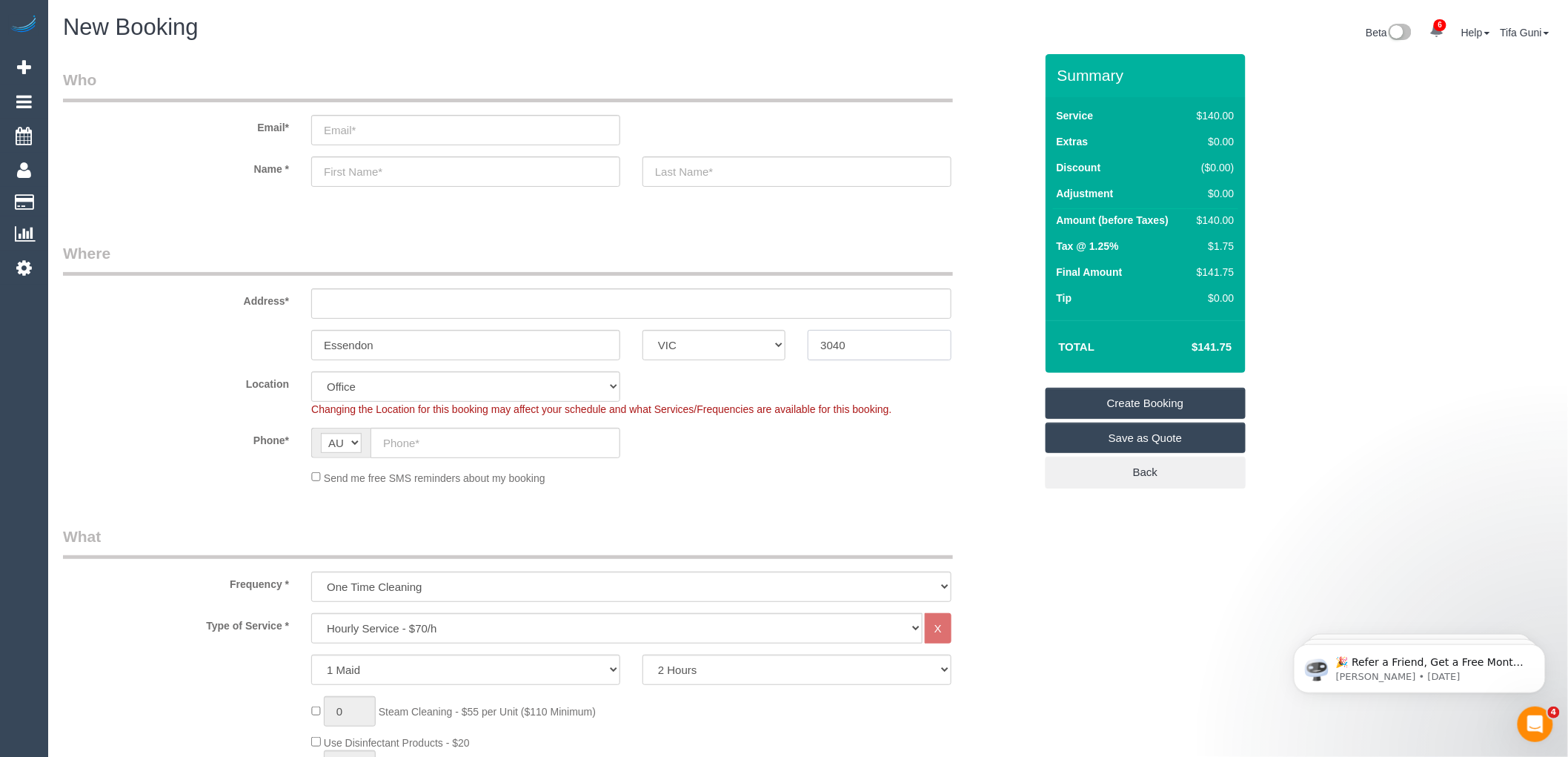
type input "3040"
click at [359, 306] on input "text" at bounding box center [631, 303] width 641 height 31
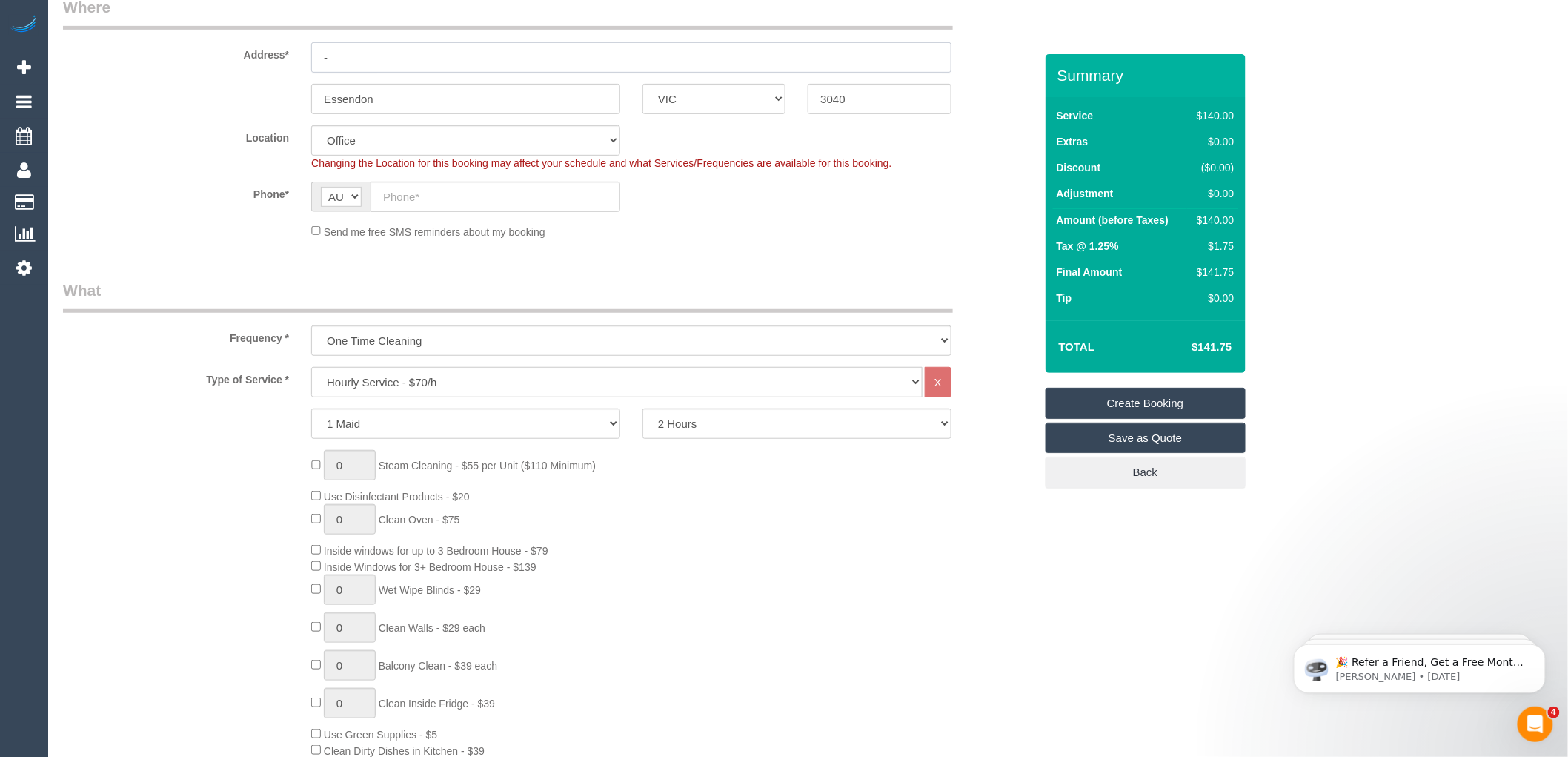
scroll to position [247, 0]
type input "-"
click at [404, 380] on select "Hourly Service - $70/h Hourly Service - $65/h Hourly Service - $60/h Hourly Ser…" at bounding box center [617, 382] width 612 height 31
select select "59"
select select "object:2128"
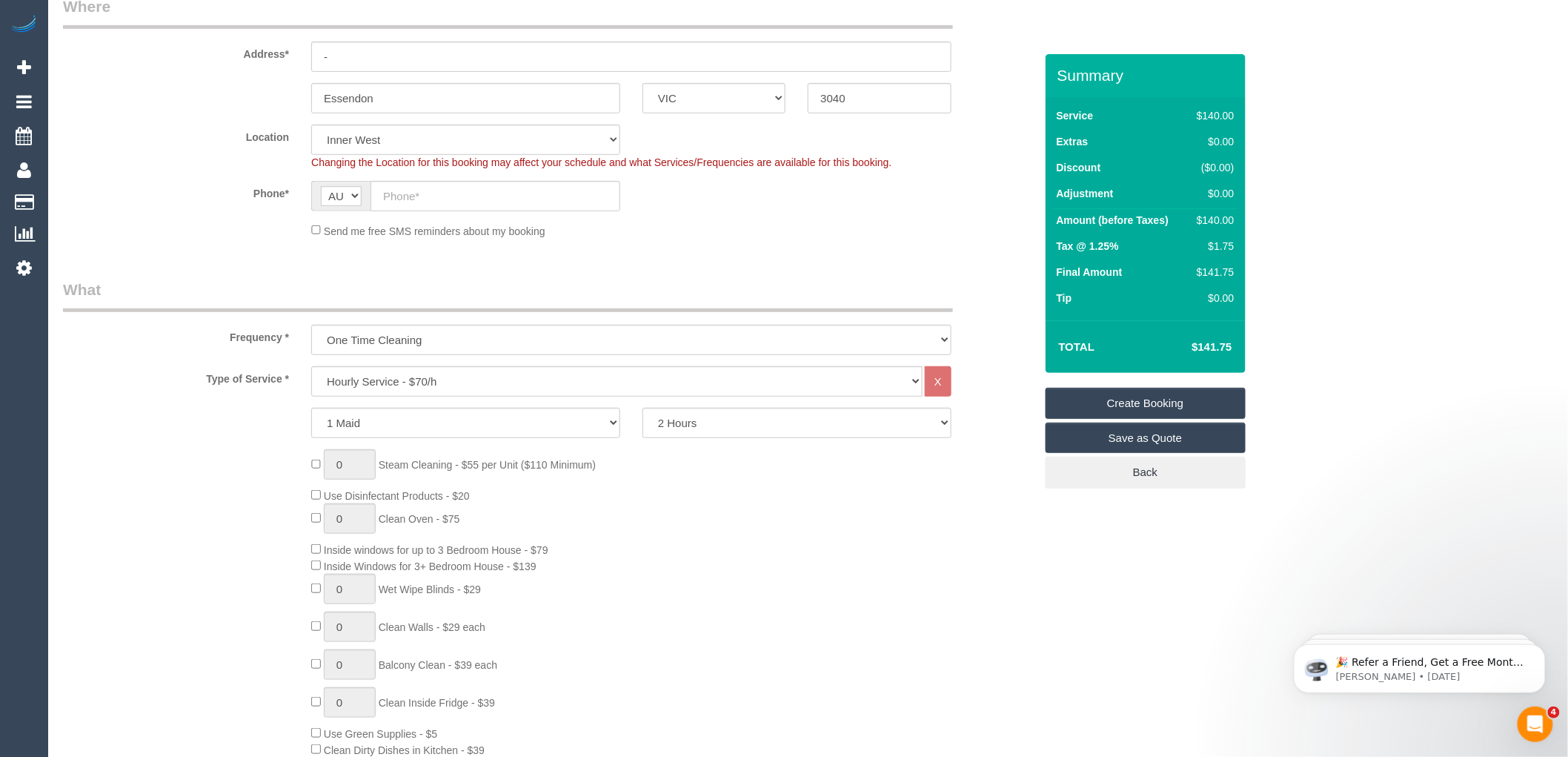
click at [415, 386] on select "Hourly Service - $70/h Hourly Service - $65/h Hourly Service - $60/h Hourly Ser…" at bounding box center [617, 382] width 612 height 31
select select "211"
click at [311, 367] on select "Hourly Service - $70/h Hourly Service - $65/h Hourly Service - $60/h Hourly Ser…" at bounding box center [617, 382] width 612 height 31
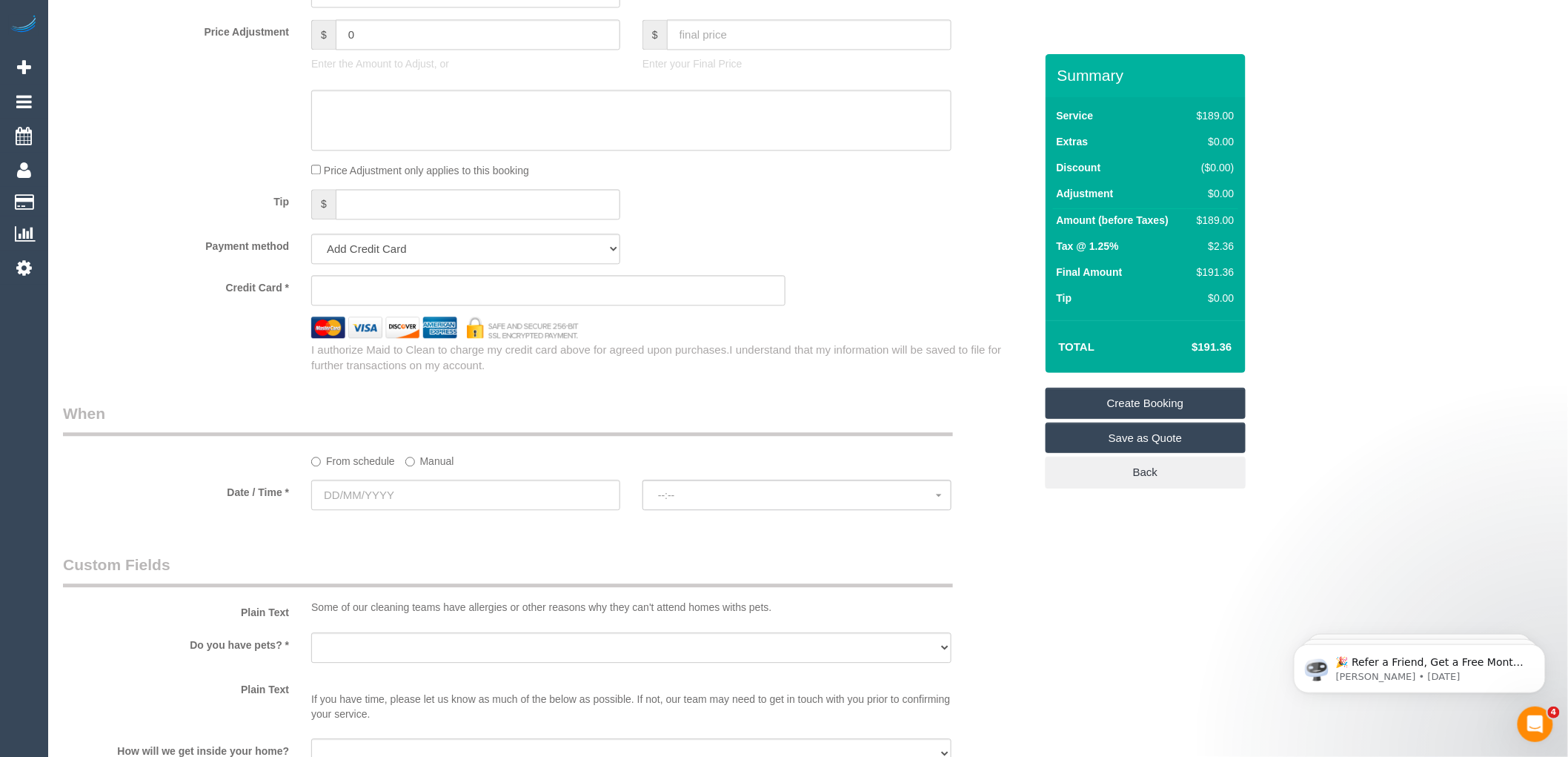
scroll to position [1318, 0]
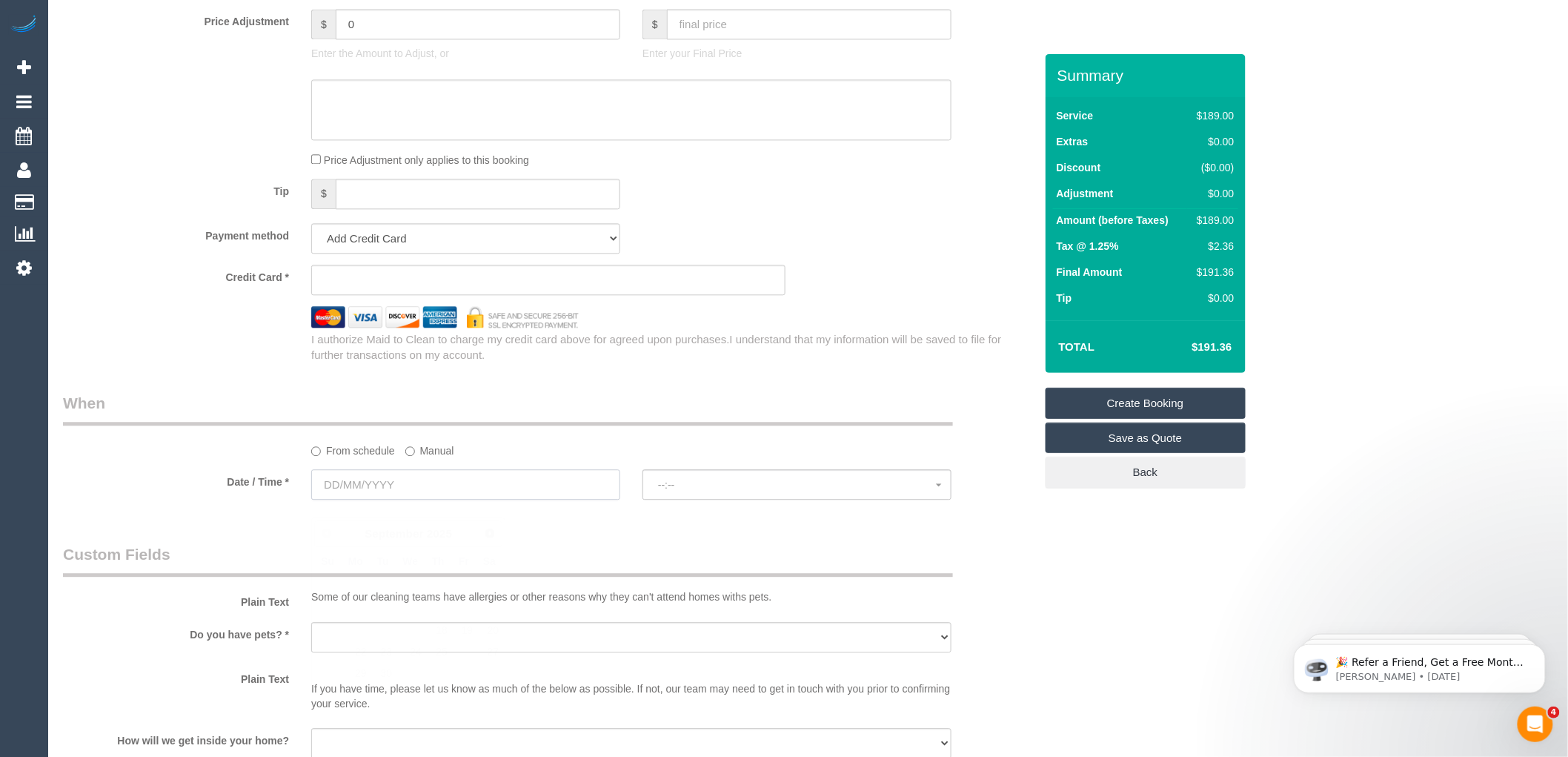
click at [376, 498] on input "text" at bounding box center [466, 484] width 309 height 31
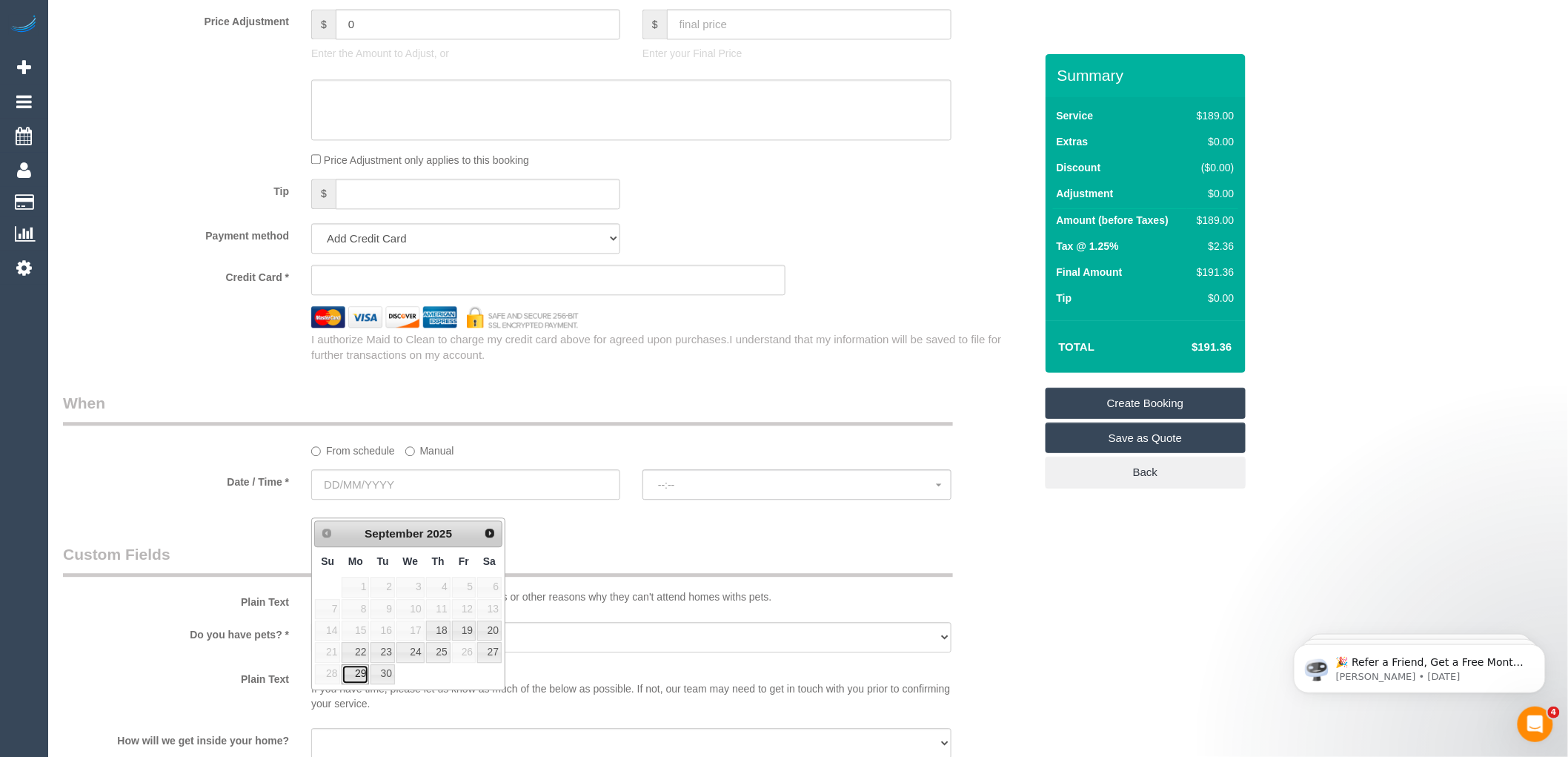
click at [359, 673] on link "29" at bounding box center [355, 674] width 27 height 20
type input "29/09/2025"
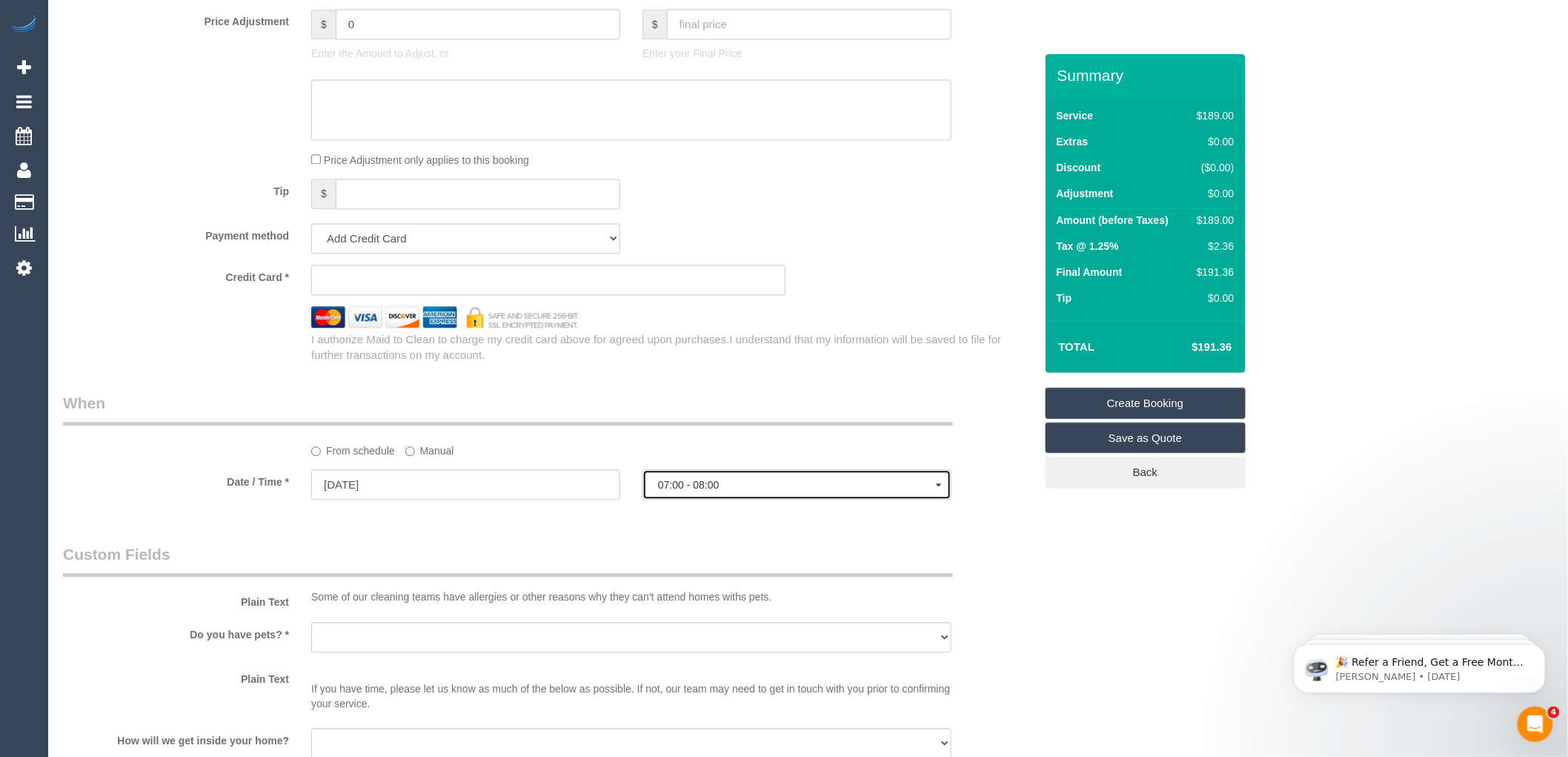
click at [730, 491] on span "07:00 - 08:00" at bounding box center [797, 484] width 278 height 11
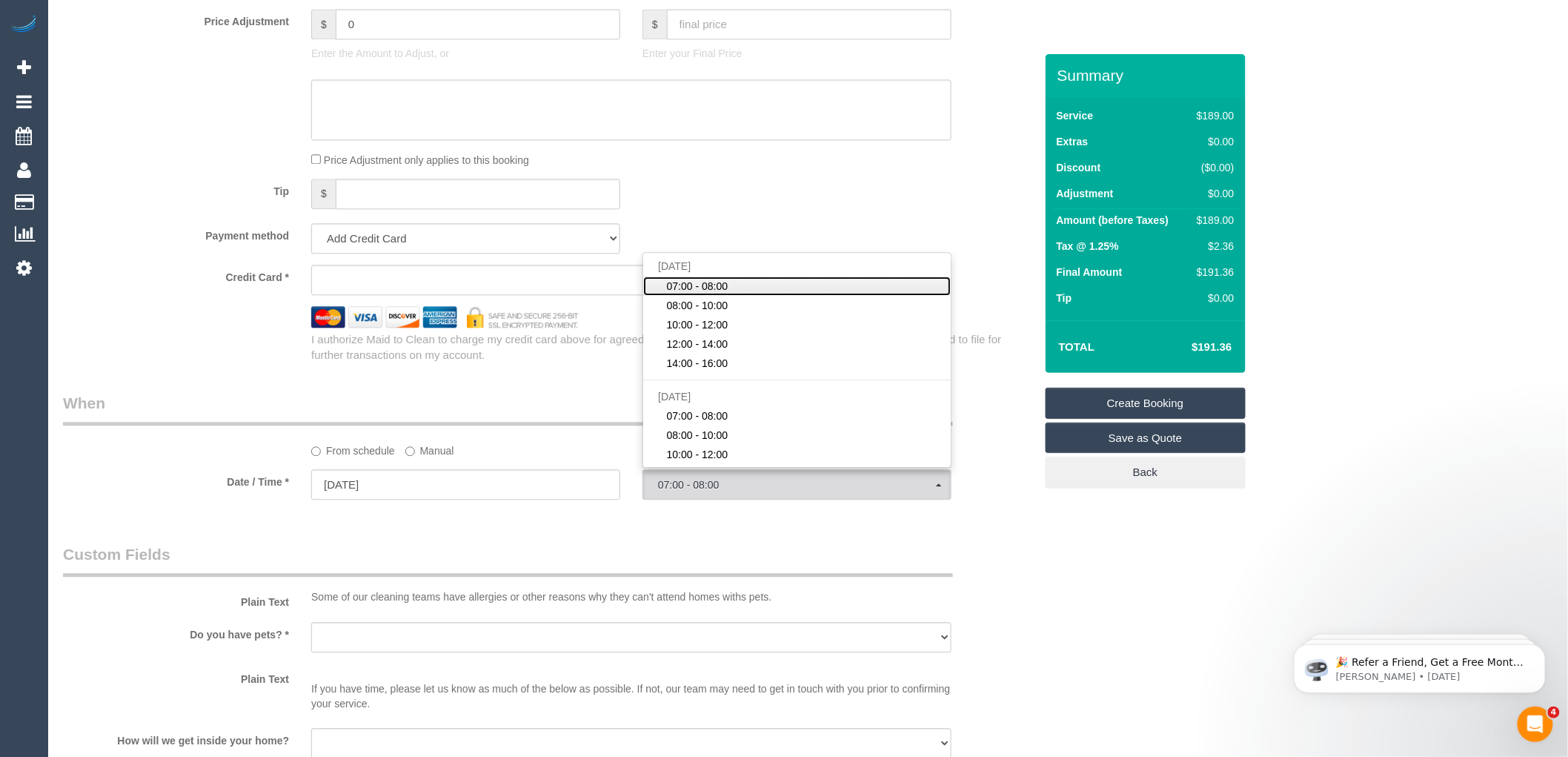
click at [709, 294] on span "07:00 - 08:00" at bounding box center [698, 286] width 62 height 15
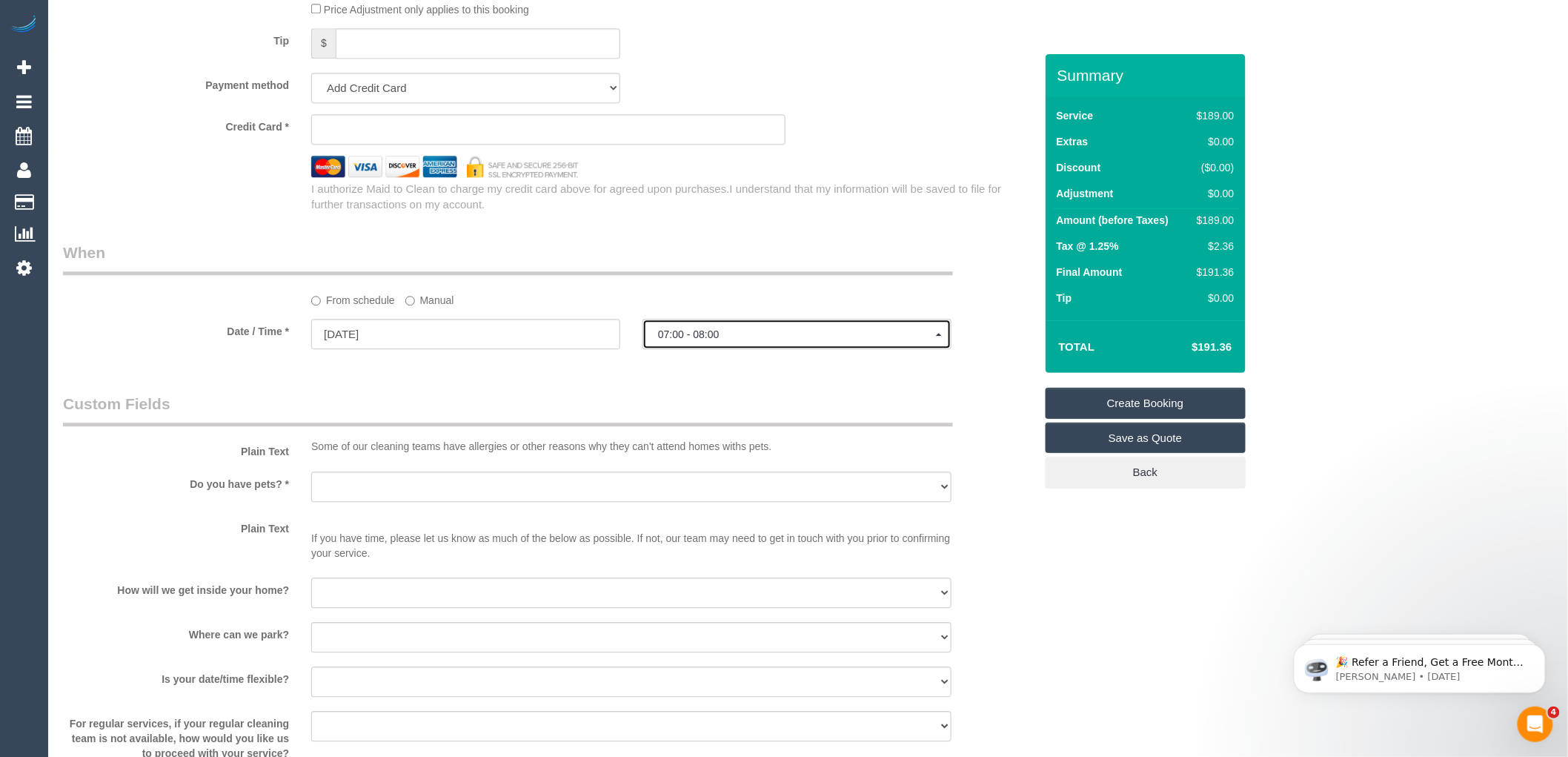
scroll to position [1483, 0]
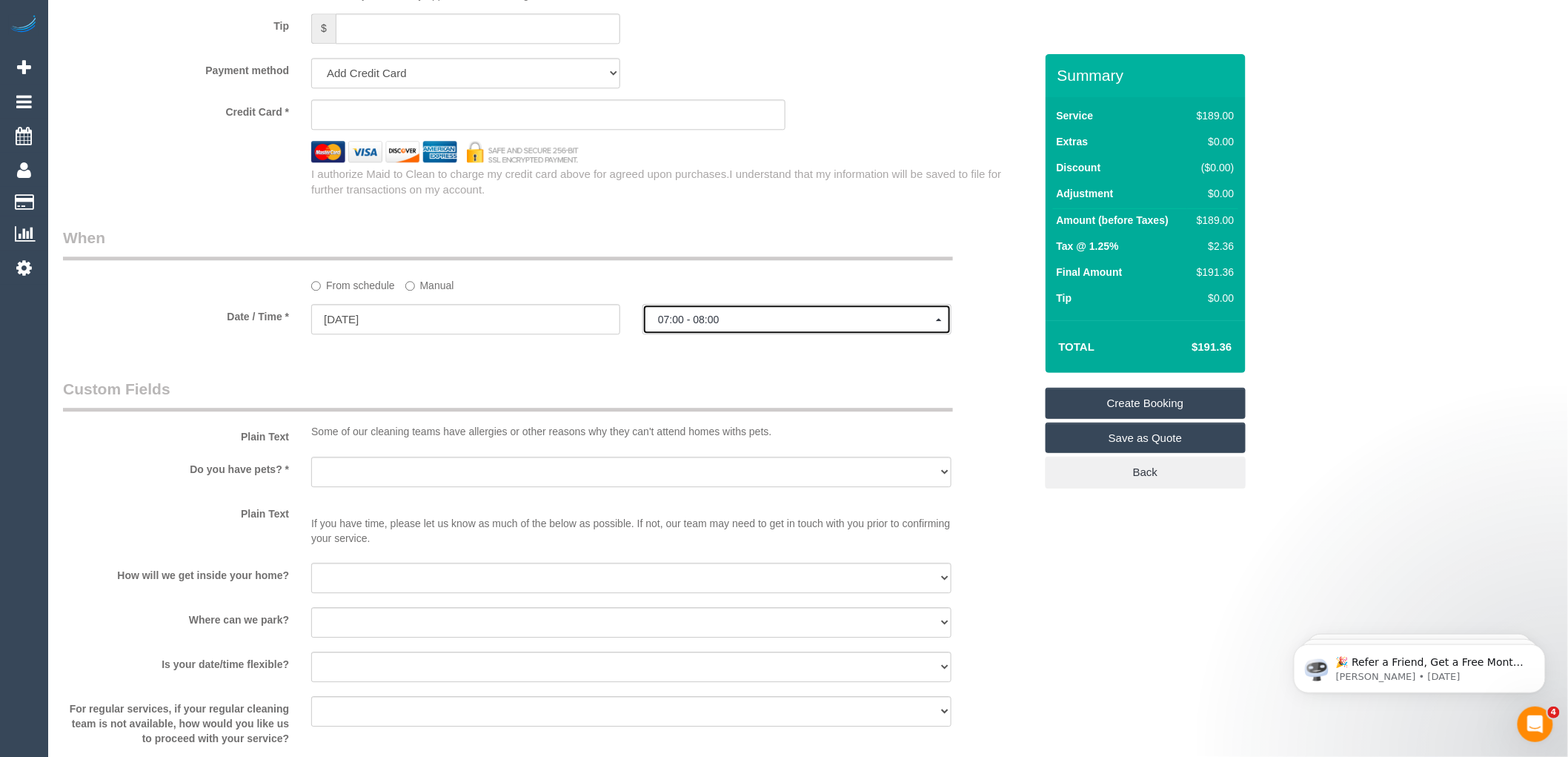
click at [736, 325] on span "07:00 - 08:00" at bounding box center [797, 319] width 278 height 11
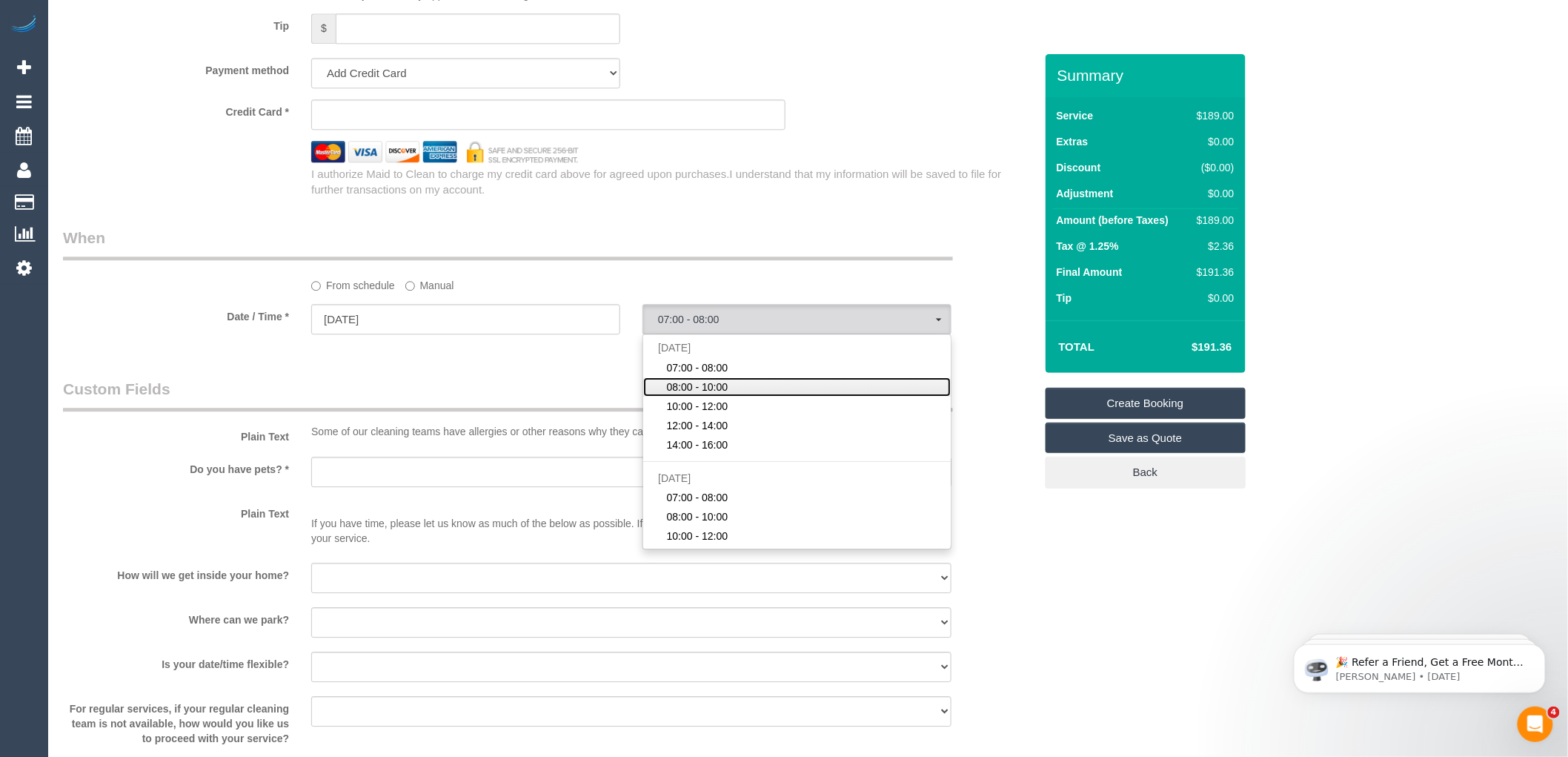
click at [727, 395] on span "08:00 - 10:00" at bounding box center [698, 387] width 62 height 15
select select "spot2"
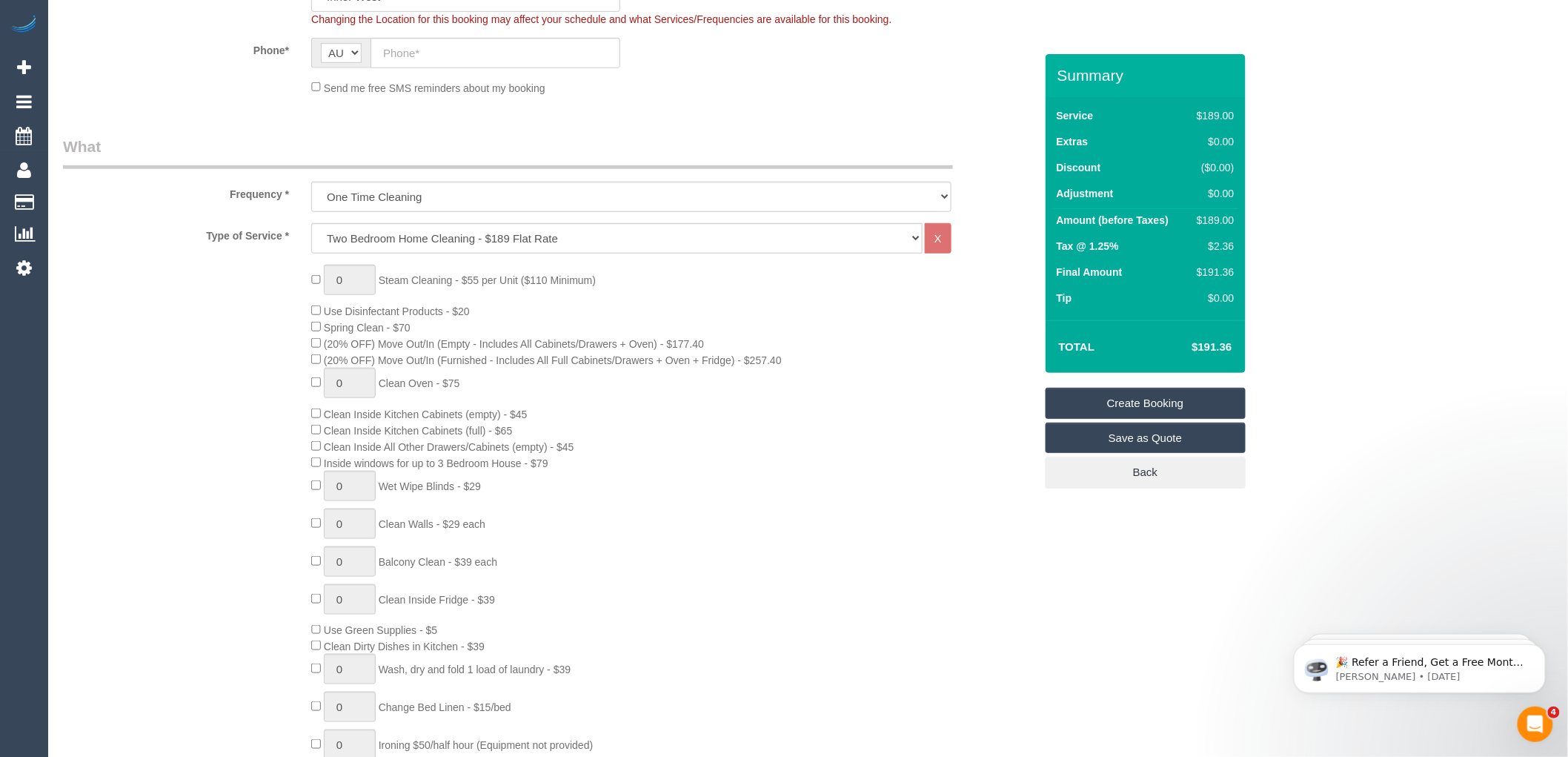
scroll to position [411, 0]
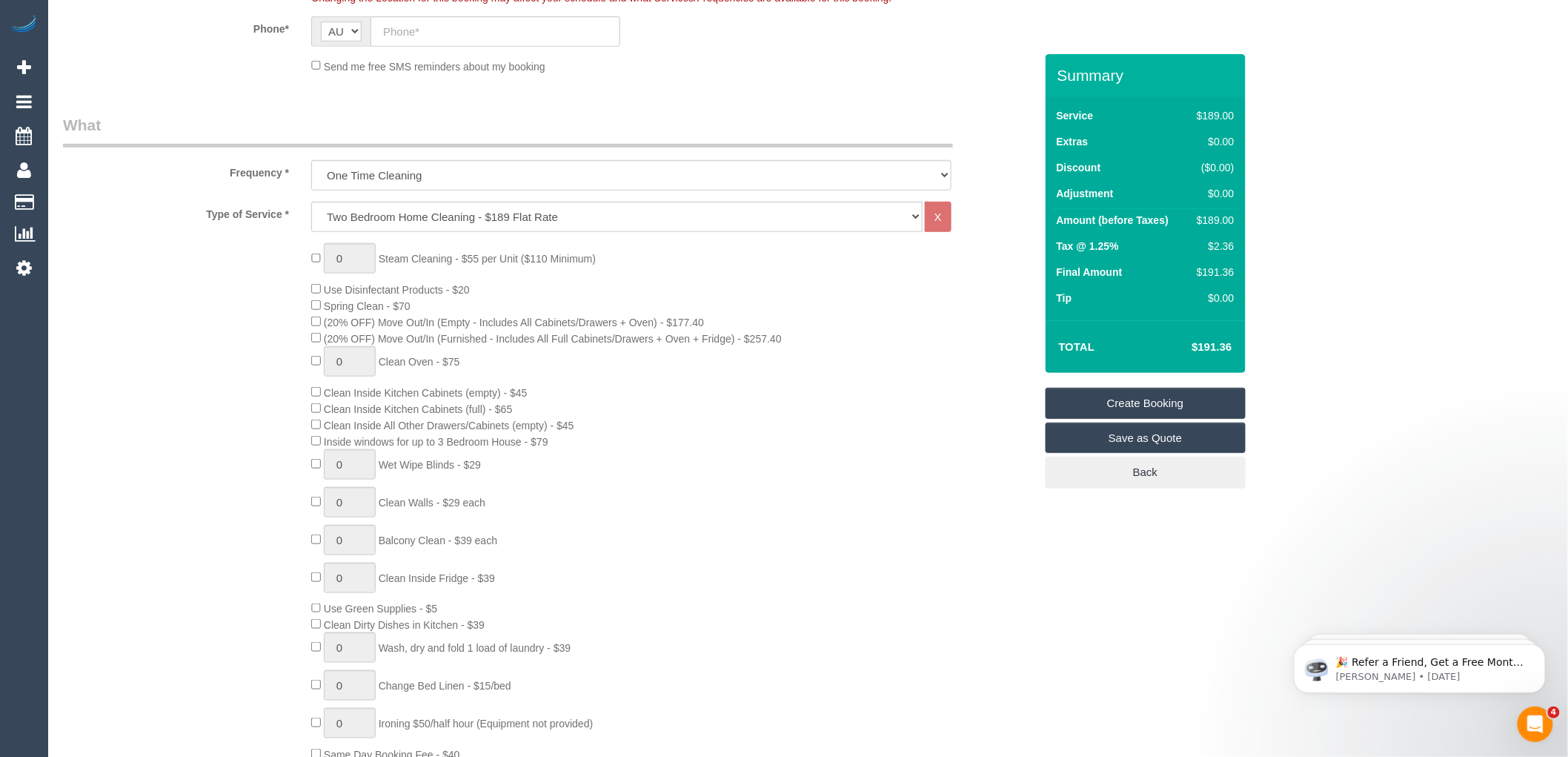
click at [699, 297] on div "0 Steam Cleaning - $55 per Unit ($110 Minimum) Use Disinfectant Products - $20 …" at bounding box center [673, 503] width 745 height 519
select select "spot27"
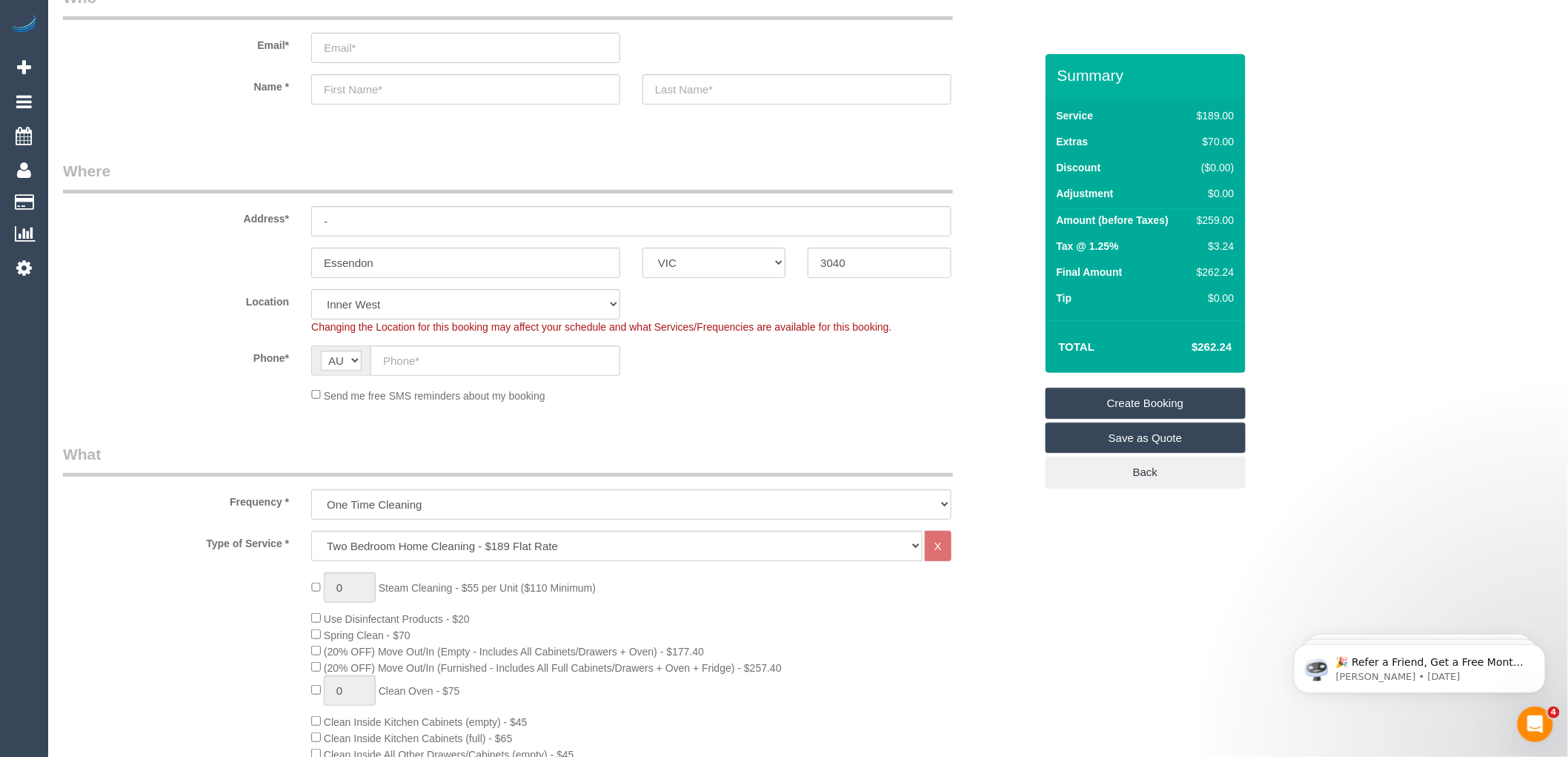
scroll to position [0, 0]
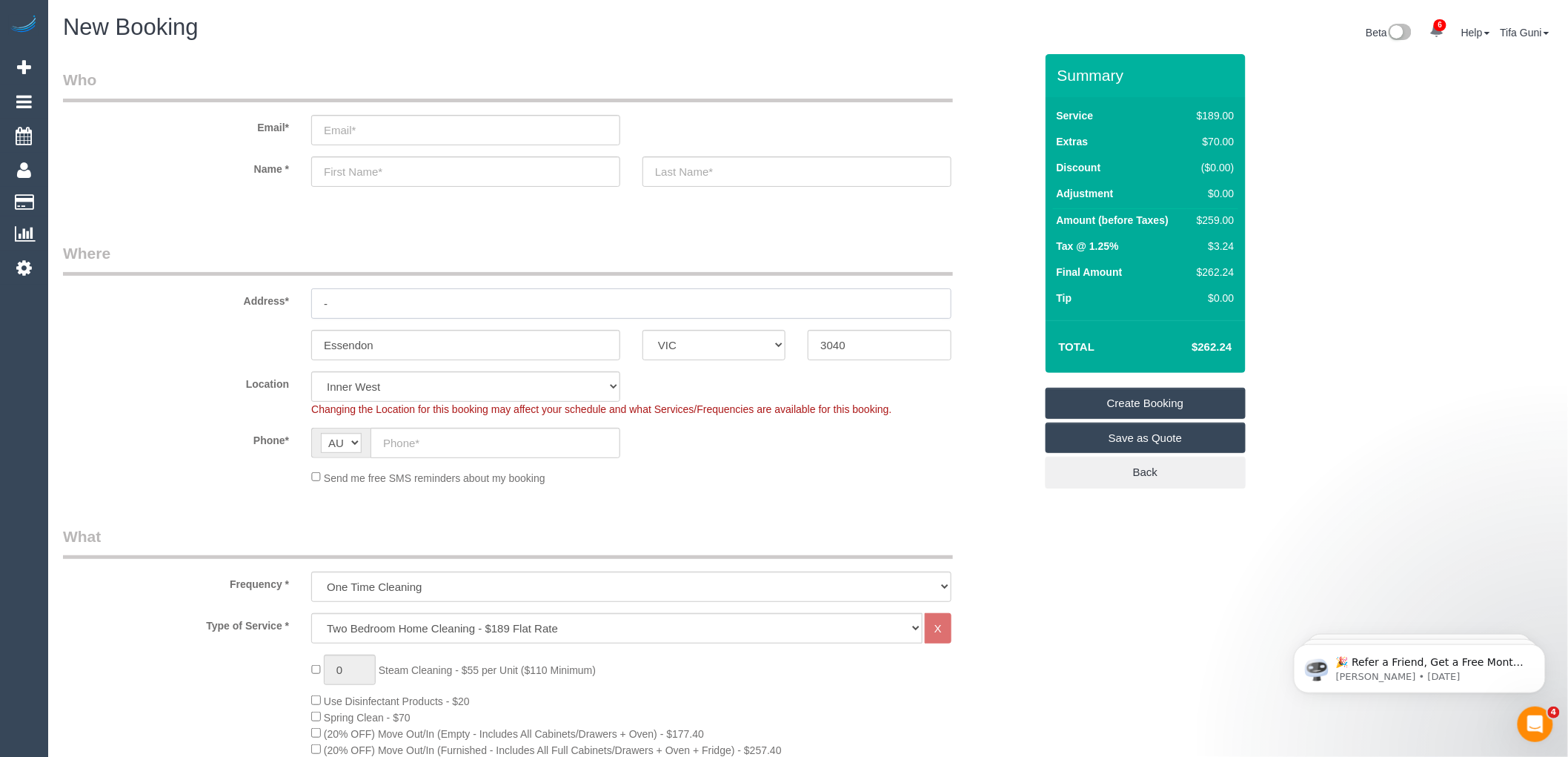
click at [359, 304] on input "-" at bounding box center [631, 303] width 641 height 31
click at [406, 445] on input "text" at bounding box center [496, 443] width 250 height 31
paste input "61 451 688 300"
drag, startPoint x: 395, startPoint y: 443, endPoint x: 373, endPoint y: 443, distance: 22.0
click at [374, 443] on input "61 451 688 300" at bounding box center [496, 443] width 250 height 31
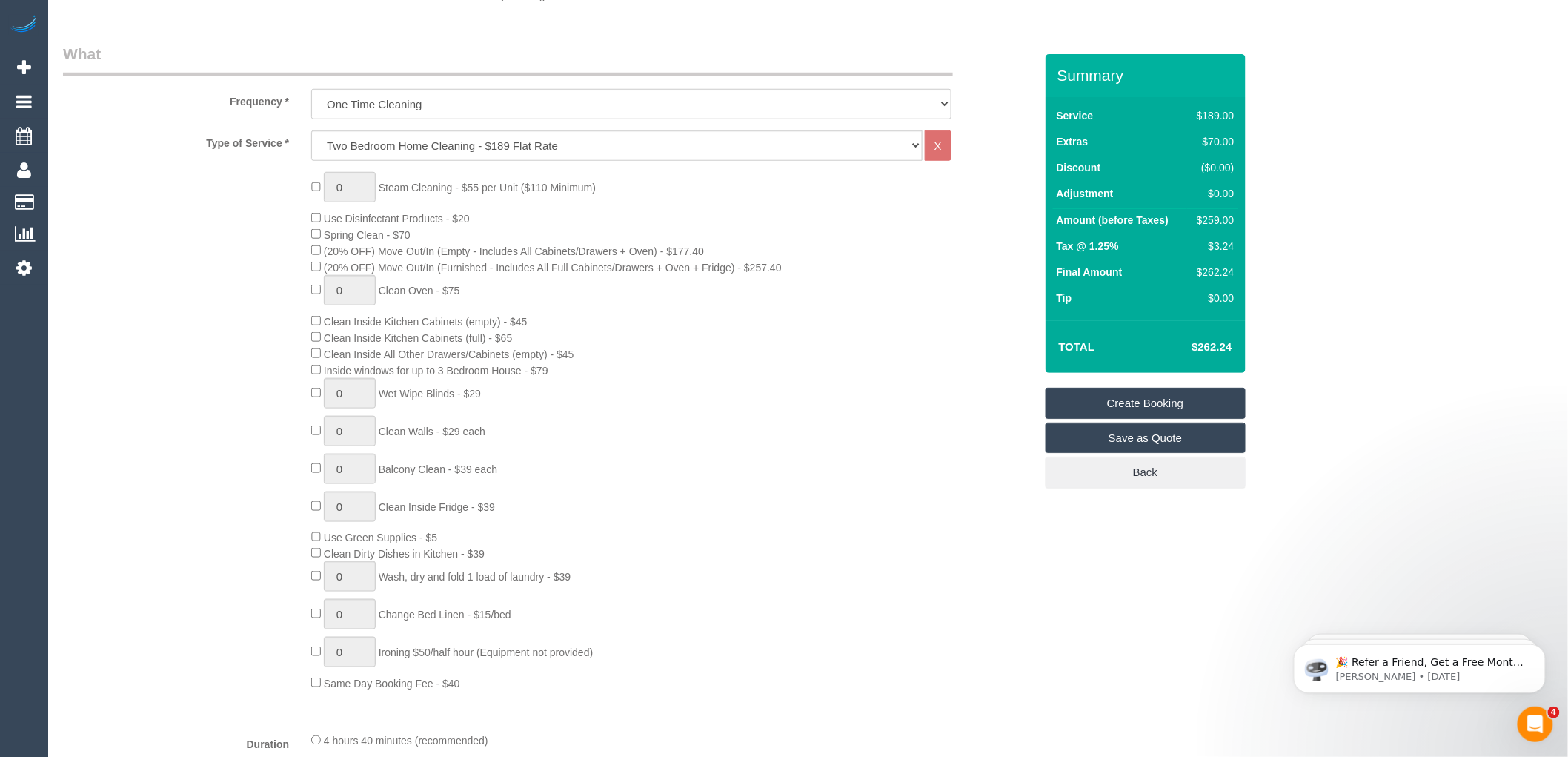
scroll to position [494, 0]
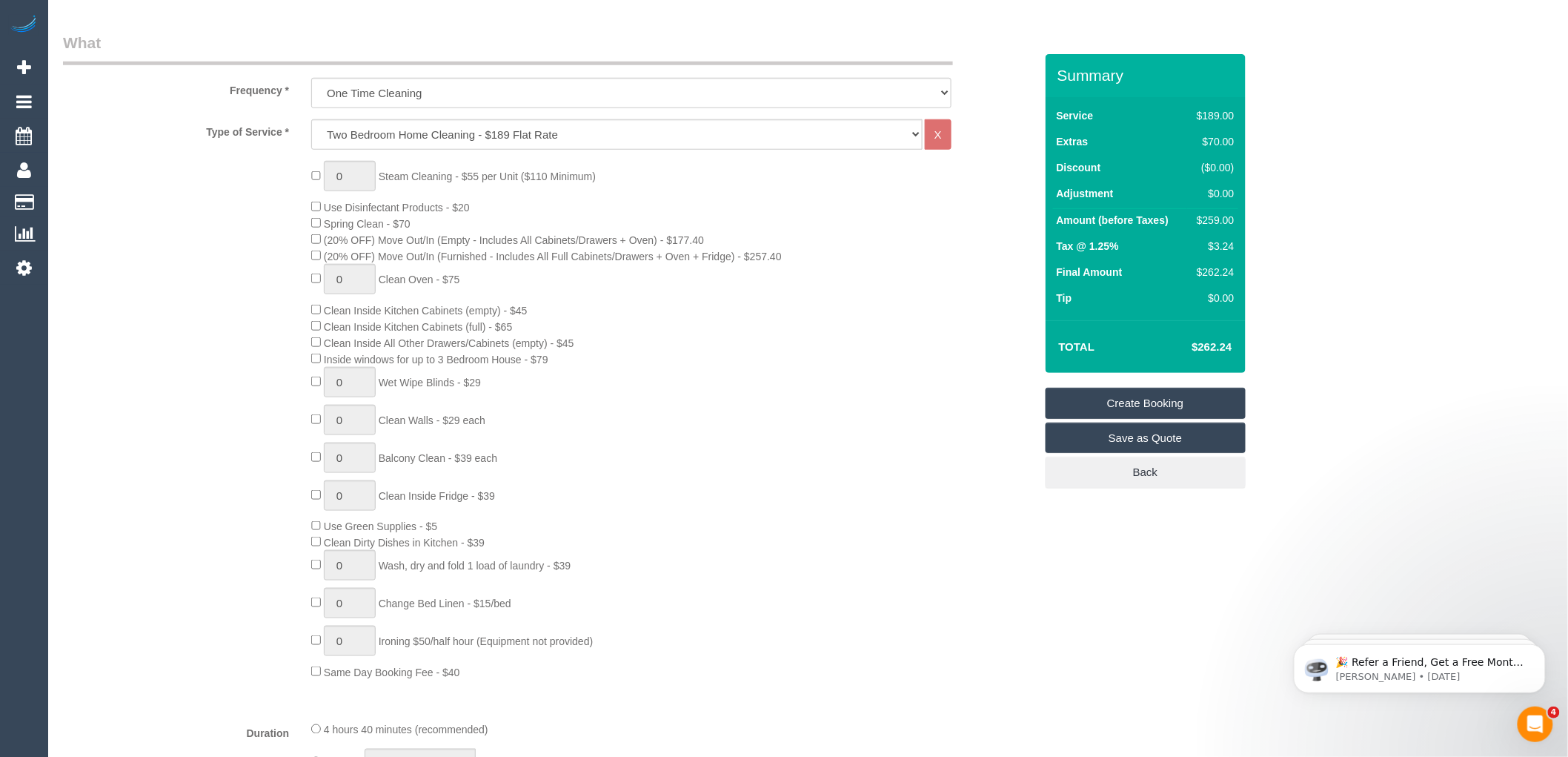
type input "0451 688 300"
click at [620, 408] on div "0 Steam Cleaning - $55 per Unit ($110 Minimum) Use Disinfectant Products - $20 …" at bounding box center [673, 420] width 745 height 519
type input "1"
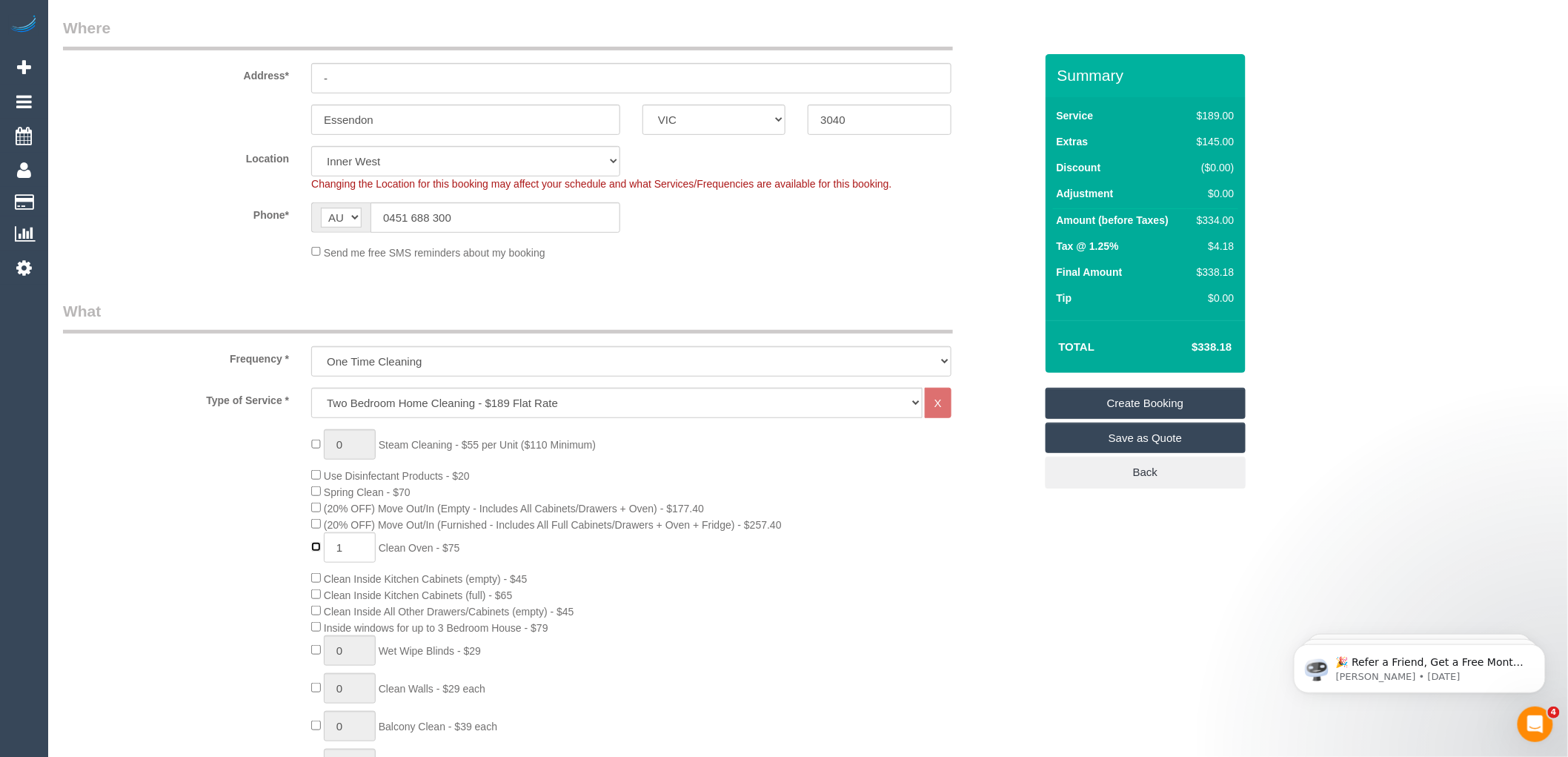
scroll to position [164, 0]
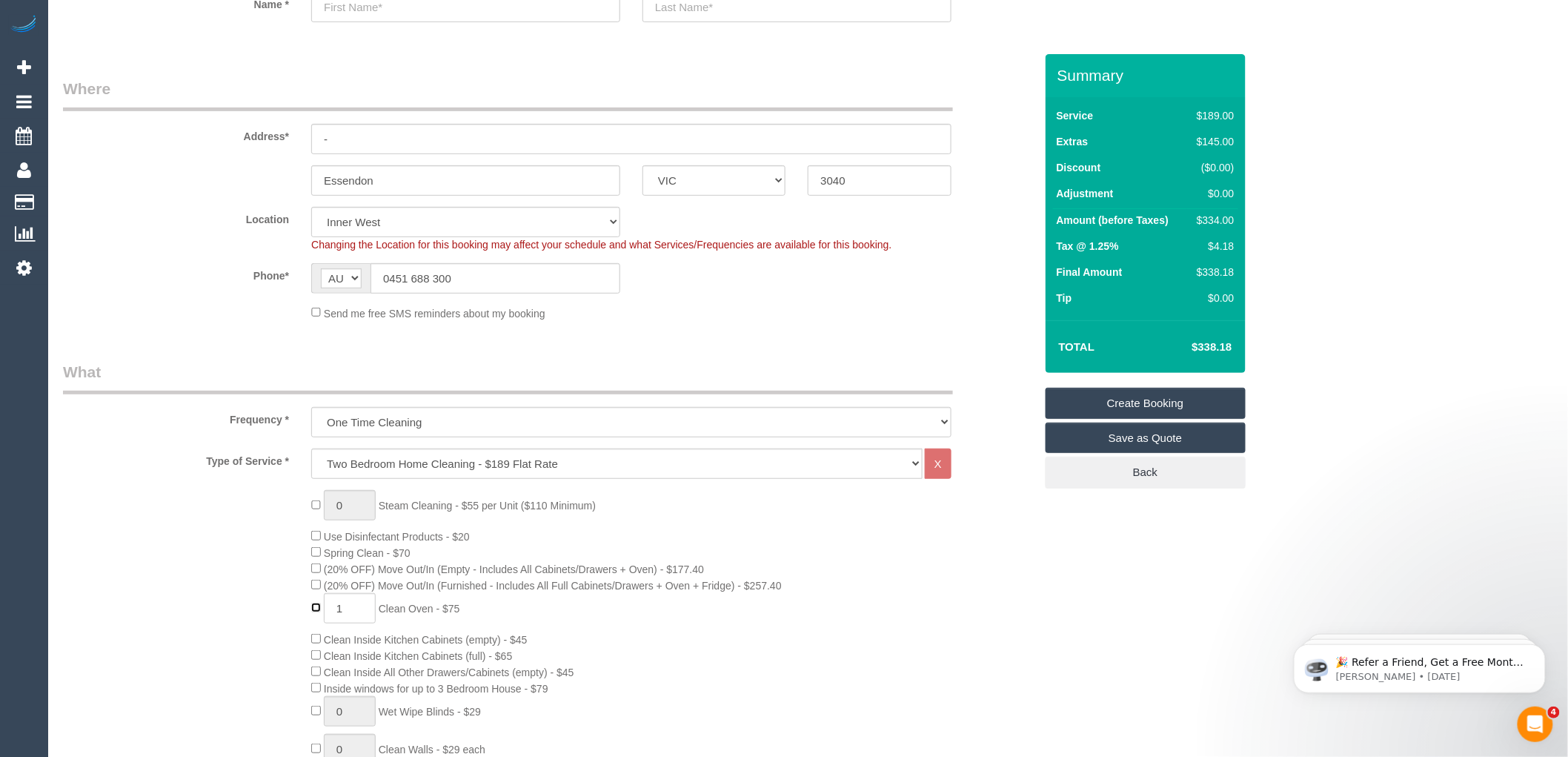
select select "spot52"
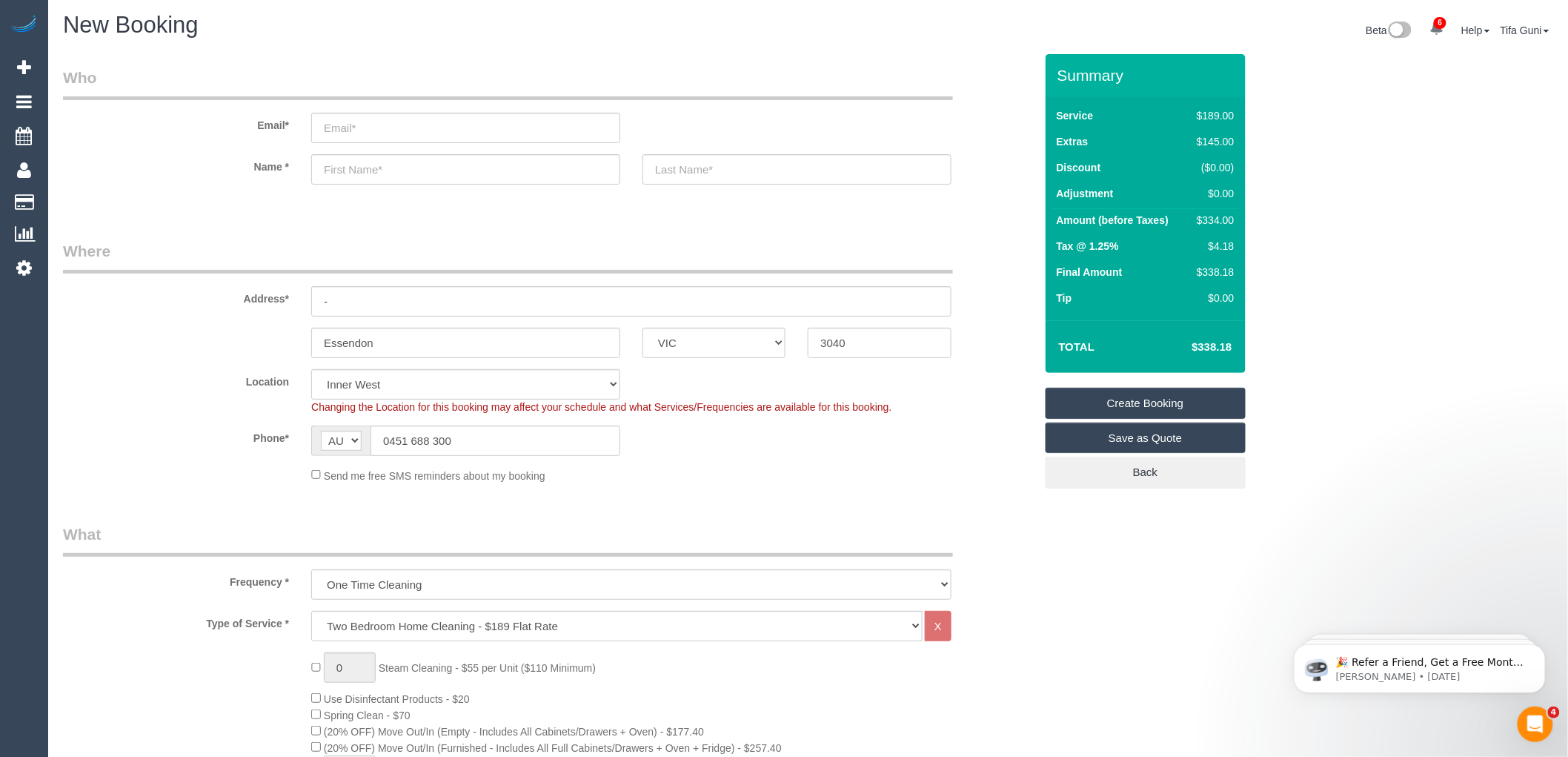
scroll to position [0, 0]
click at [381, 312] on input "-" at bounding box center [631, 303] width 641 height 31
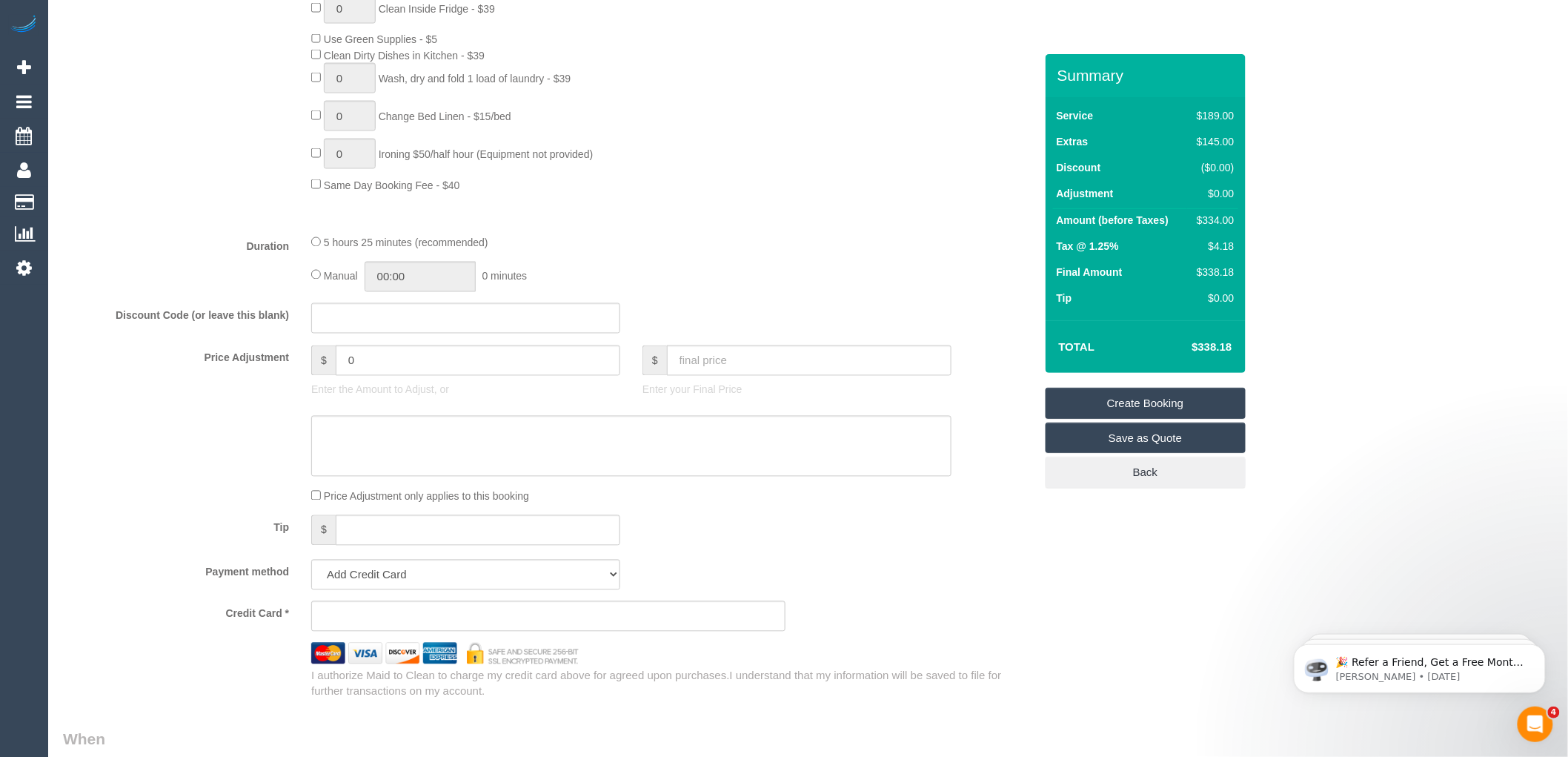
scroll to position [988, 0]
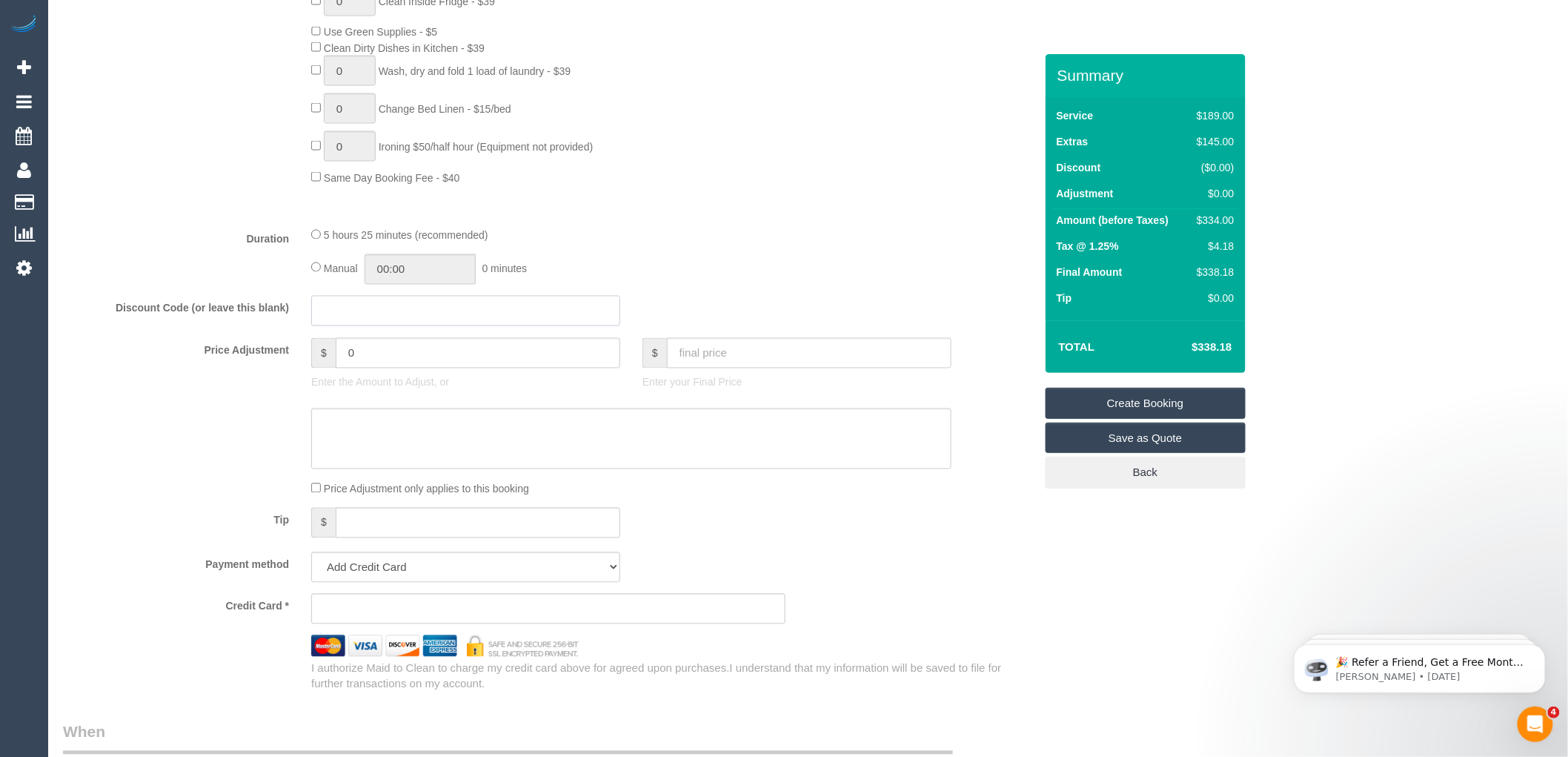
click at [371, 326] on input "text" at bounding box center [466, 310] width 309 height 31
type input "f"
type input "FREE30"
click at [1071, 281] on td "Final Amount" at bounding box center [1120, 274] width 134 height 26
click at [402, 320] on input "FREE30" at bounding box center [466, 310] width 309 height 31
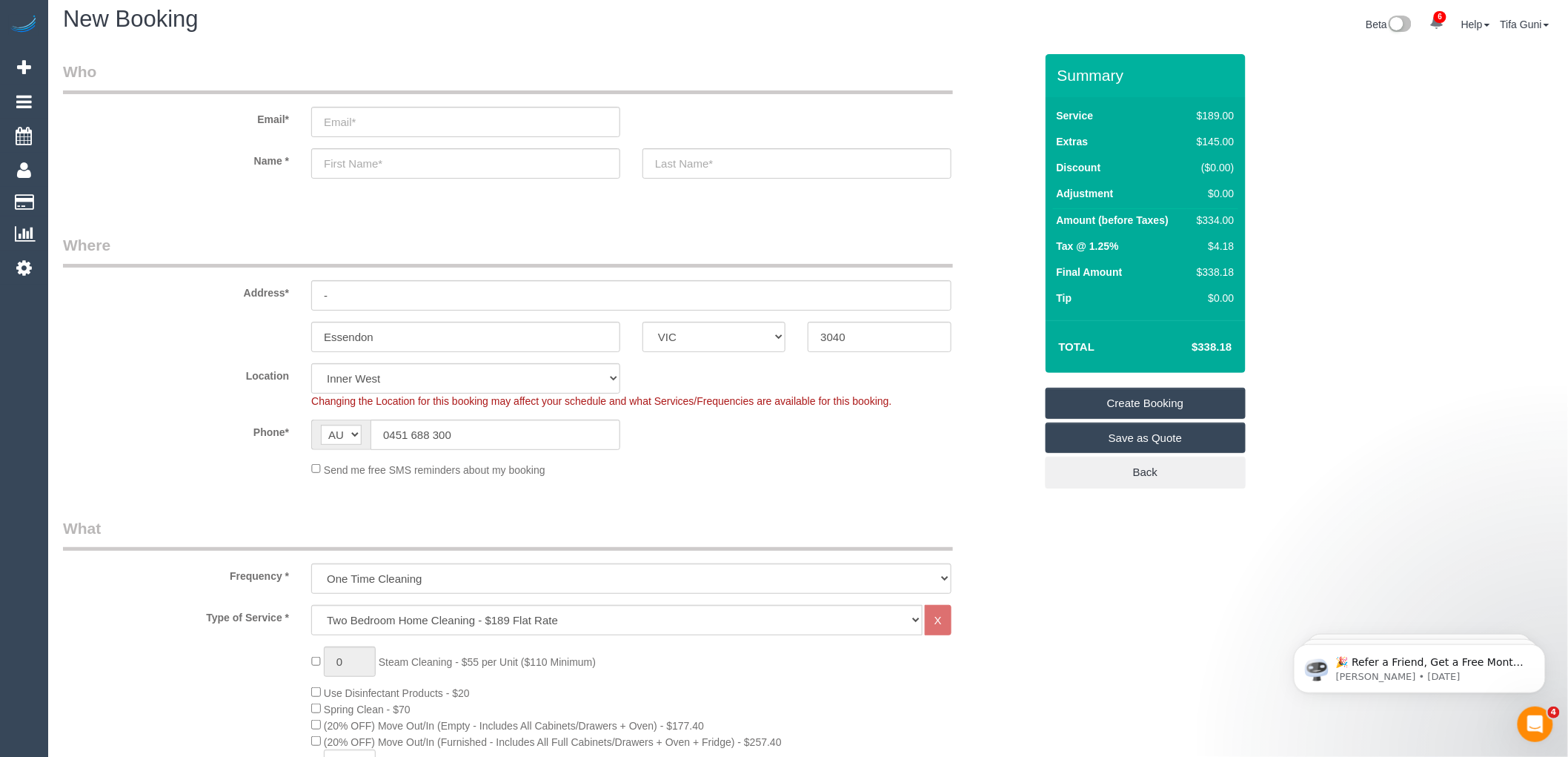
scroll to position [0, 0]
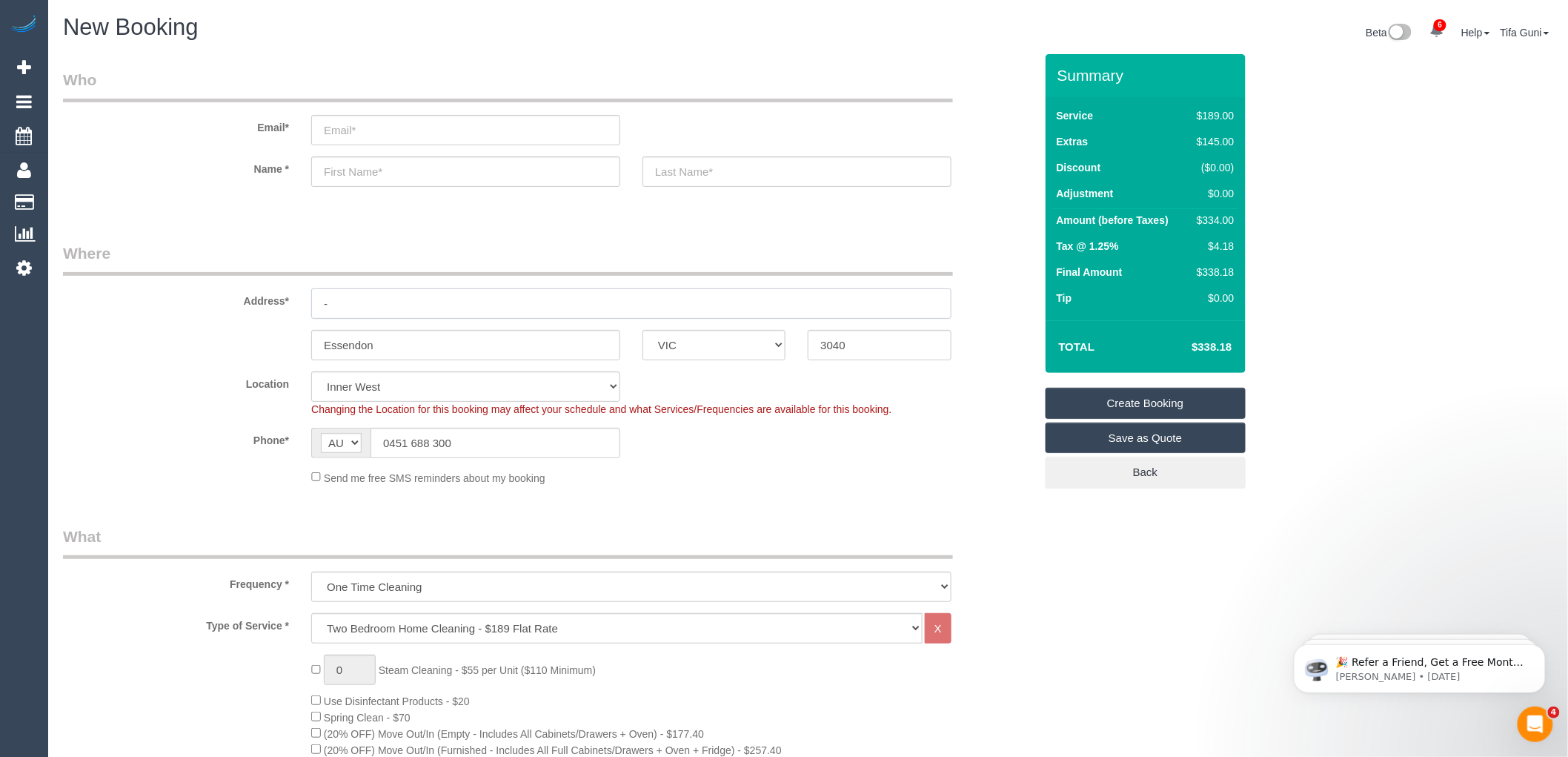
click at [359, 302] on input "-" at bounding box center [631, 303] width 641 height 31
click at [410, 341] on input "Essendon" at bounding box center [466, 345] width 309 height 31
click at [359, 300] on input "3/88A cOOPER STREET" at bounding box center [631, 303] width 641 height 31
type input "3/88A COOPER STREET"
click at [388, 167] on input "text" at bounding box center [466, 171] width 309 height 31
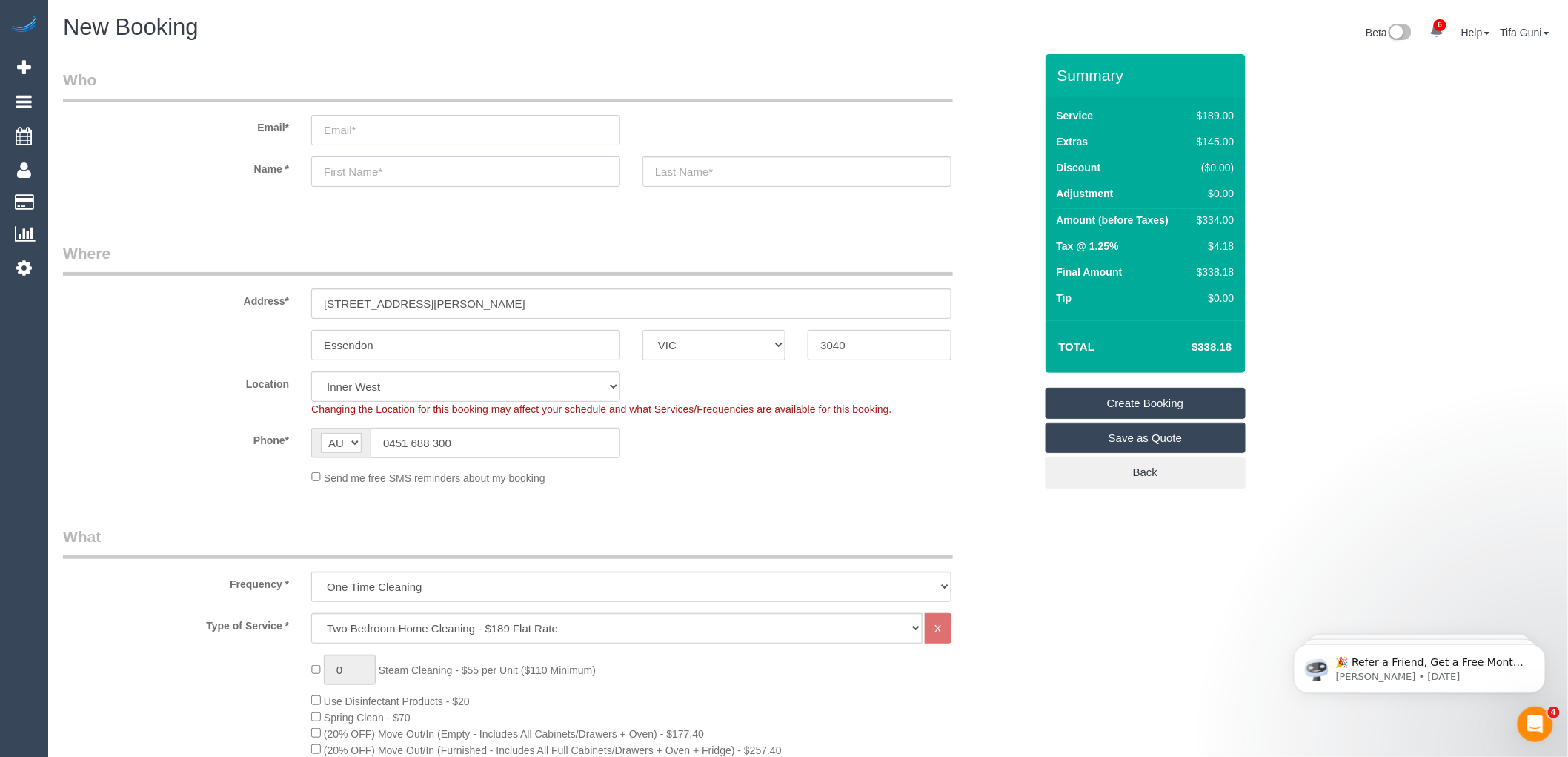
type input "y"
type input "Yanik"
click at [664, 169] on input "text" at bounding box center [797, 171] width 309 height 31
type input "Anthony"
click at [334, 125] on input "email" at bounding box center [466, 130] width 309 height 31
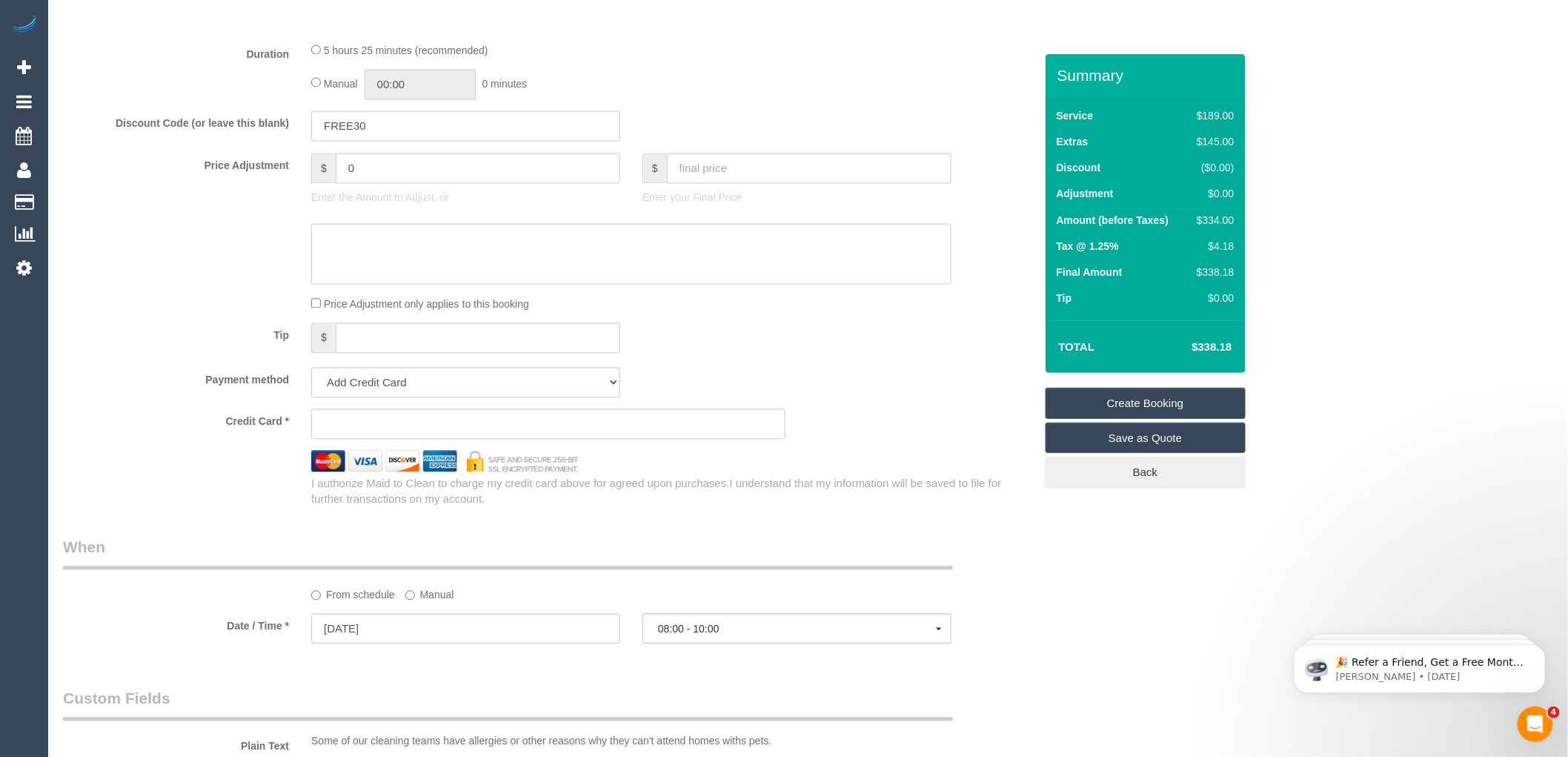
scroll to position [1071, 0]
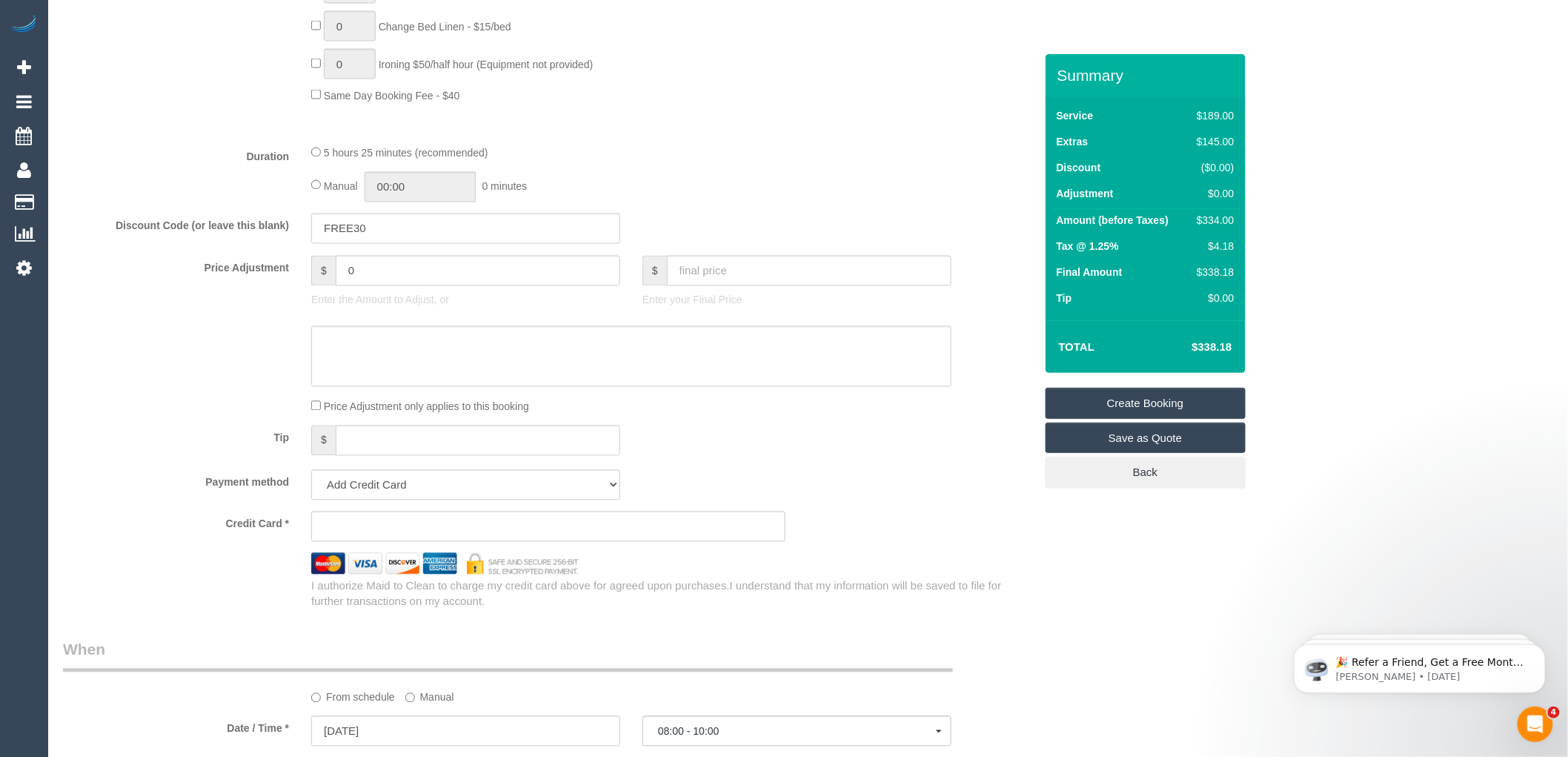
type input "Yanikanthony@gmail.com"
drag, startPoint x: 386, startPoint y: 243, endPoint x: 291, endPoint y: 240, distance: 95.0
click at [291, 240] on div "Discount Code (or leave this blank) FREE30" at bounding box center [548, 229] width 994 height 31
select select "spot77"
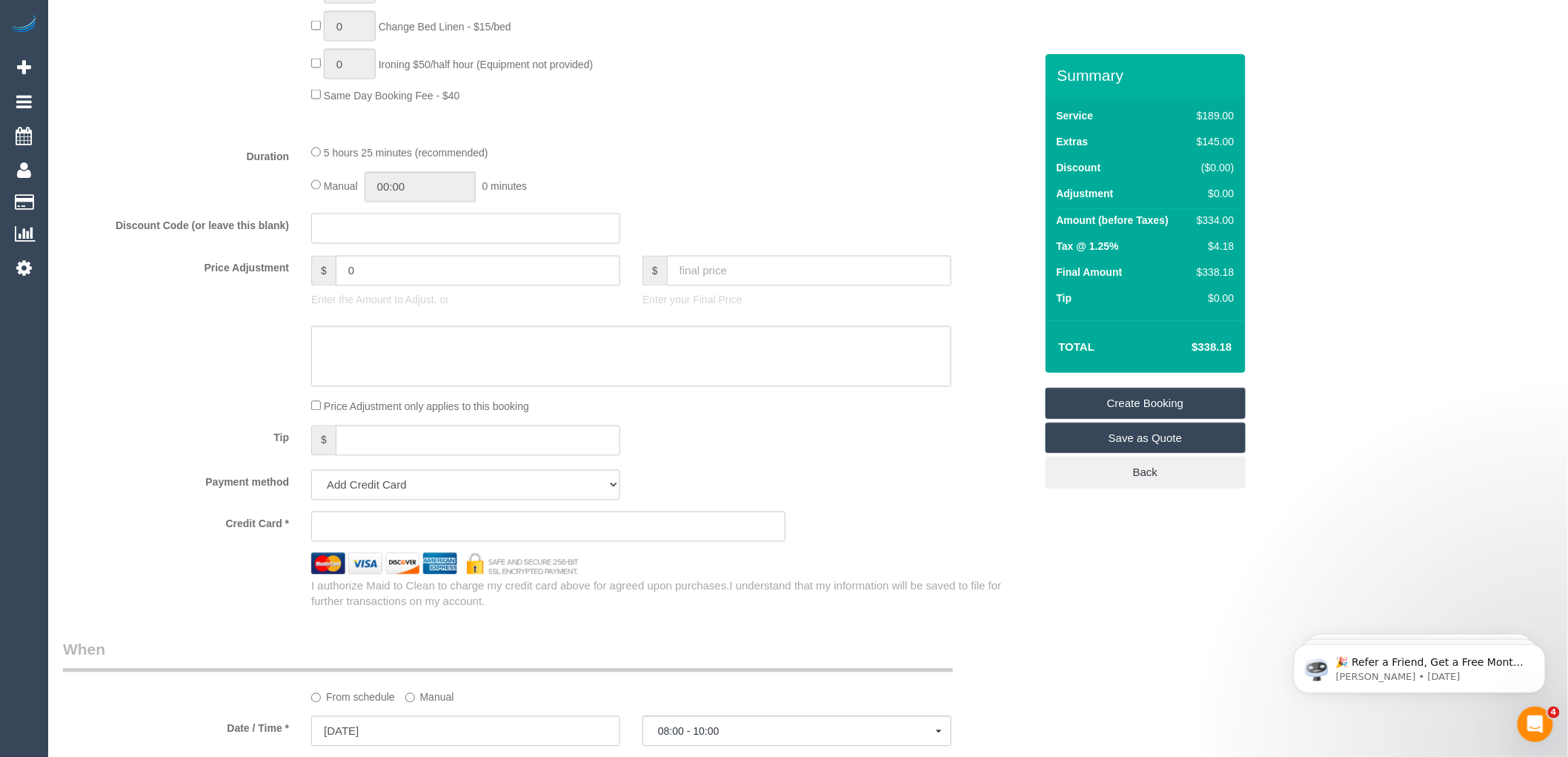
click at [343, 243] on input "text" at bounding box center [466, 229] width 309 height 31
click at [754, 161] on div "5 hours 25 minutes (recommended)" at bounding box center [631, 152] width 641 height 17
click at [358, 244] on input "text" at bounding box center [466, 229] width 309 height 31
drag, startPoint x: 382, startPoint y: 240, endPoint x: 267, endPoint y: 247, distance: 115.2
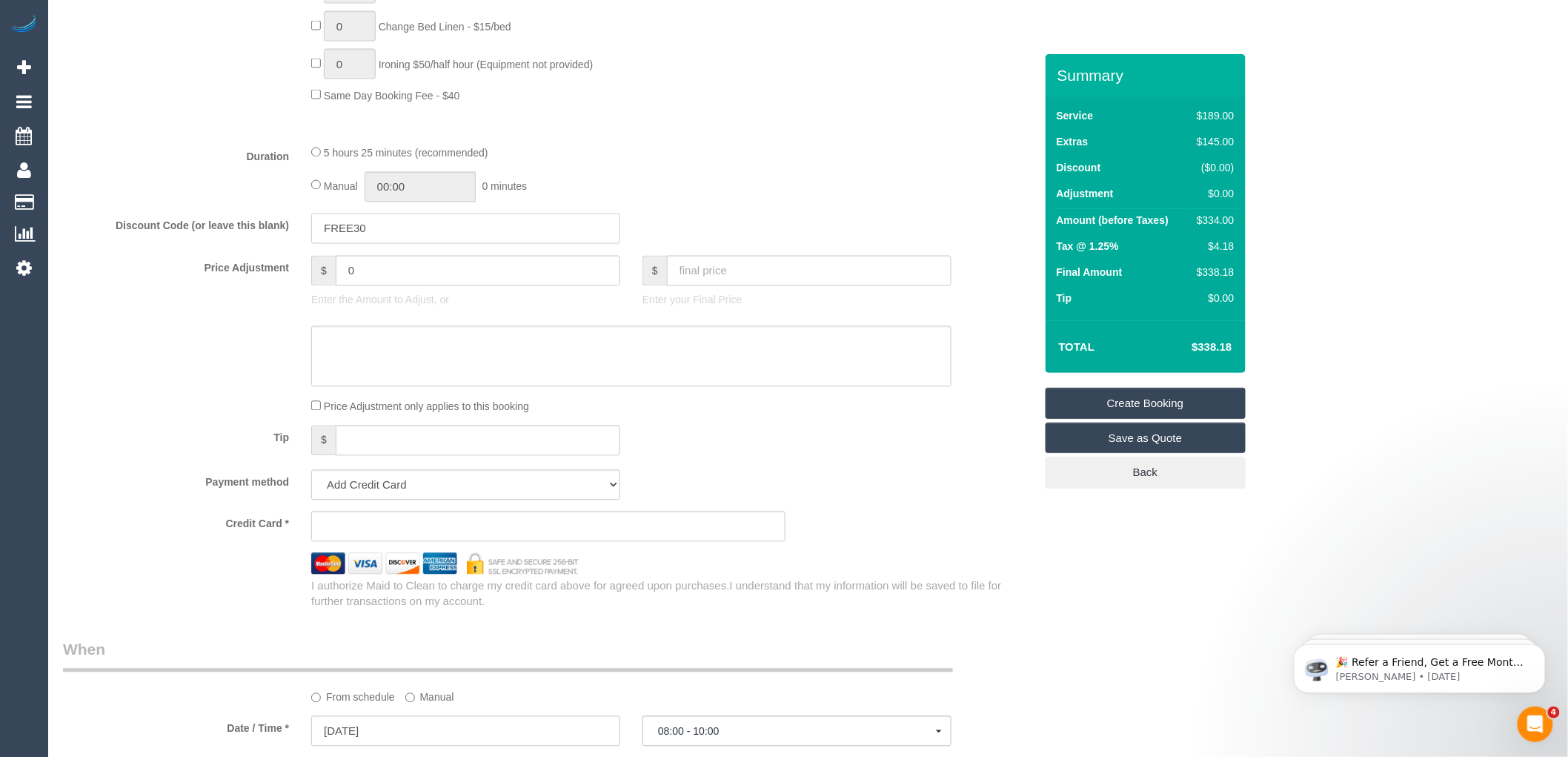
click at [267, 244] on div "Discount Code (or leave this blank) FREE30" at bounding box center [548, 229] width 994 height 31
type input "\"
drag, startPoint x: 343, startPoint y: 244, endPoint x: 316, endPoint y: 243, distance: 27.0
click at [316, 243] on input "\" at bounding box center [466, 229] width 309 height 31
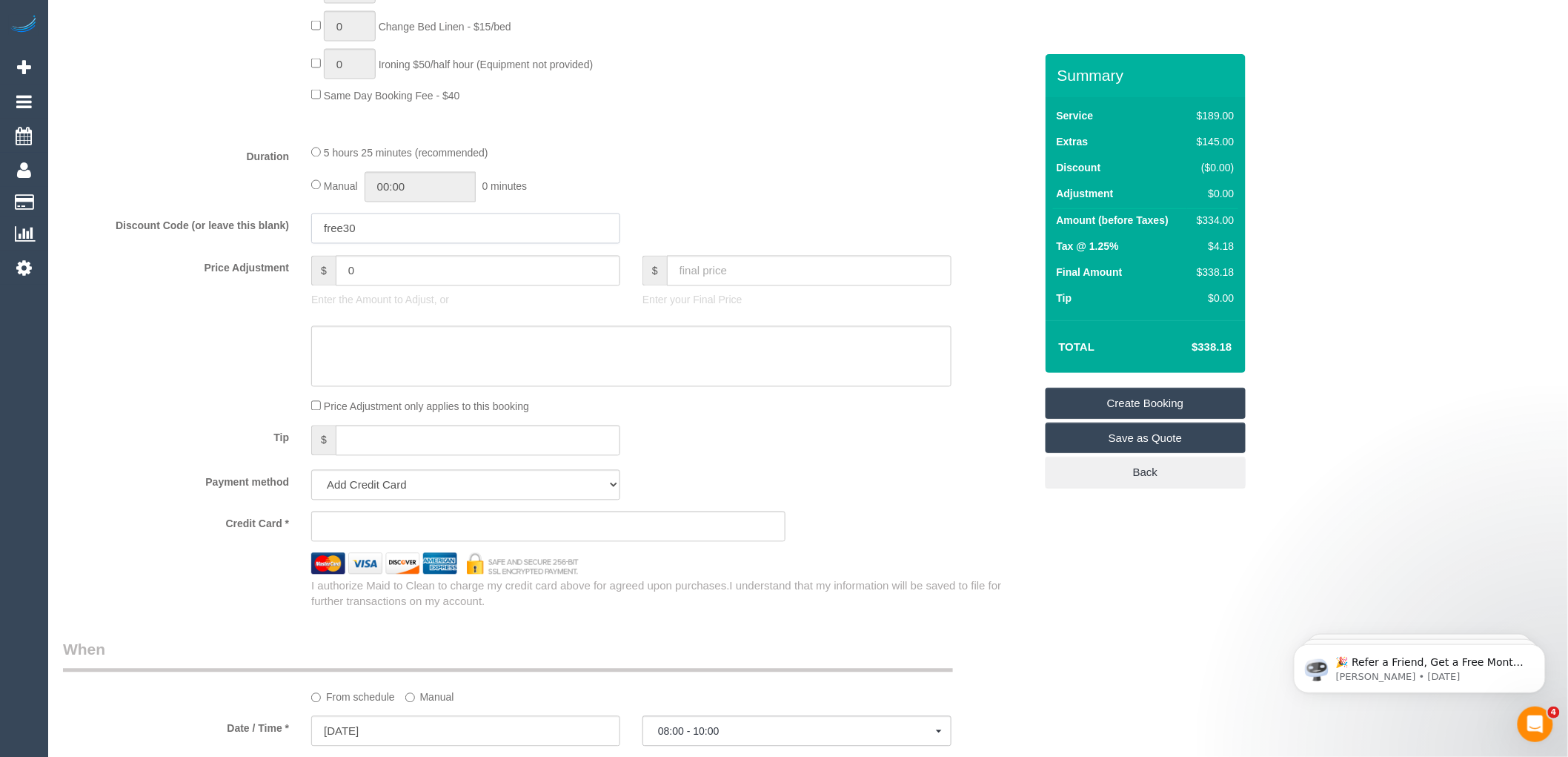
drag, startPoint x: 391, startPoint y: 236, endPoint x: 276, endPoint y: 258, distance: 117.1
click at [276, 244] on div "Discount Code (or leave this blank) free30" at bounding box center [548, 229] width 994 height 31
type input "FREE30"
drag, startPoint x: 367, startPoint y: 245, endPoint x: 265, endPoint y: 239, distance: 102.2
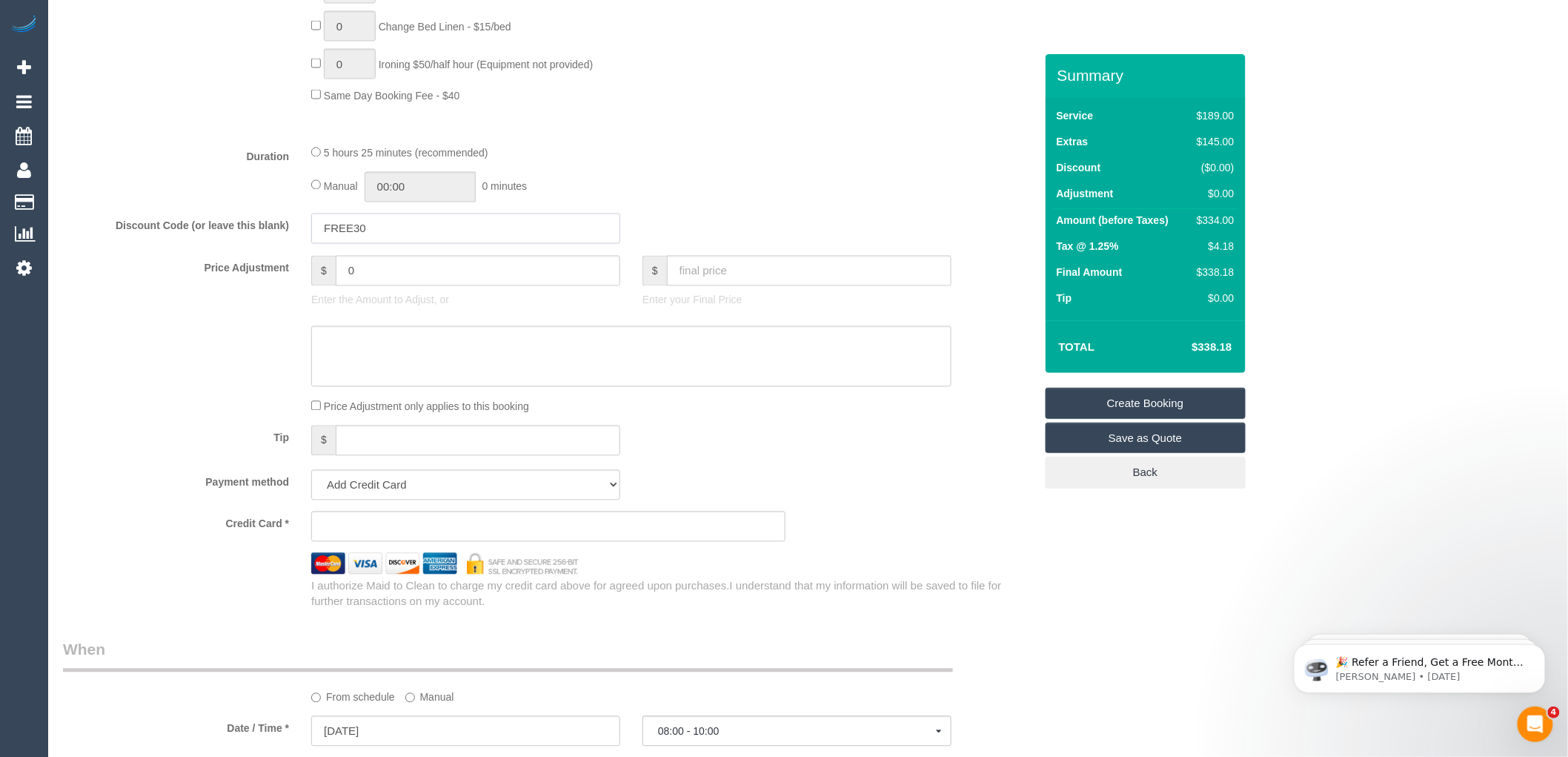
click at [267, 239] on div "Discount Code (or leave this blank) FREE30" at bounding box center [548, 229] width 994 height 31
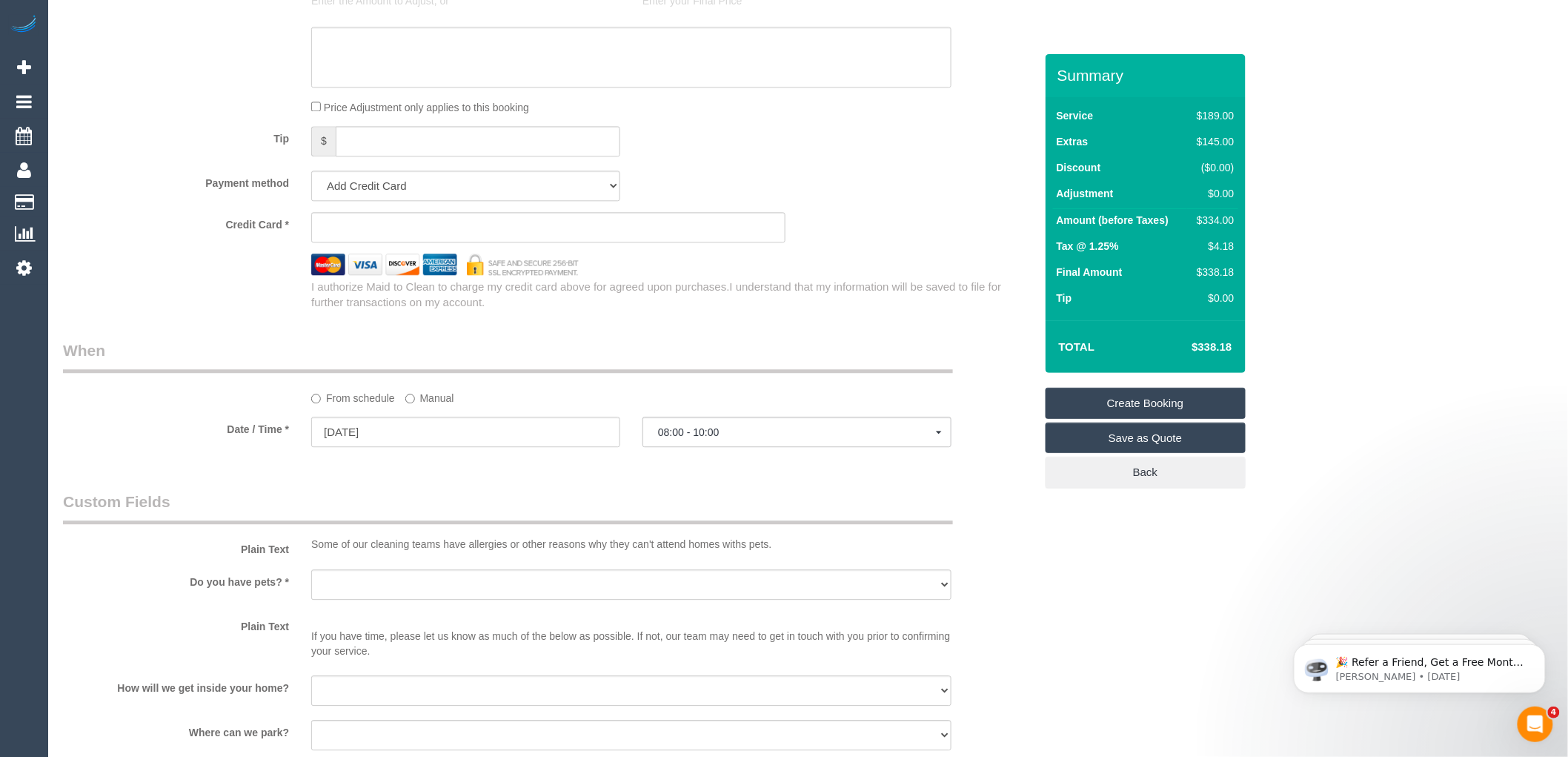
scroll to position [1400, 0]
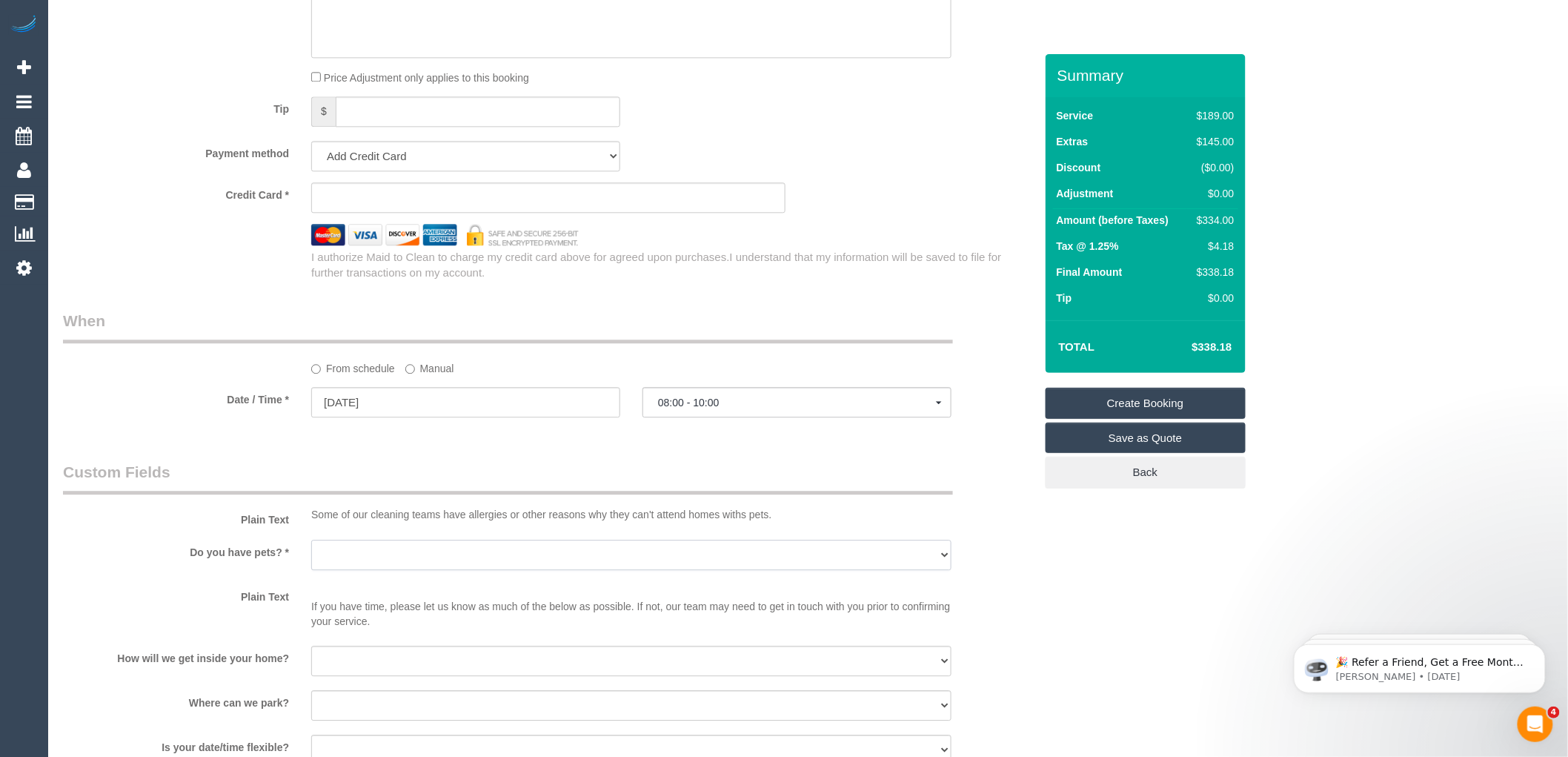
click at [424, 570] on select "Yes - Cats Yes - Dogs No pets Yes - Dogs and Cats Yes - Other" at bounding box center [631, 555] width 641 height 31
select select "number:27"
click at [311, 556] on select "Yes - Cats Yes - Dogs No pets Yes - Dogs and Cats Yes - Other" at bounding box center [631, 555] width 641 height 31
click at [351, 676] on select "I will be home Key will be left (please provide details below) Lock box/Access …" at bounding box center [631, 661] width 641 height 31
select select "number:14"
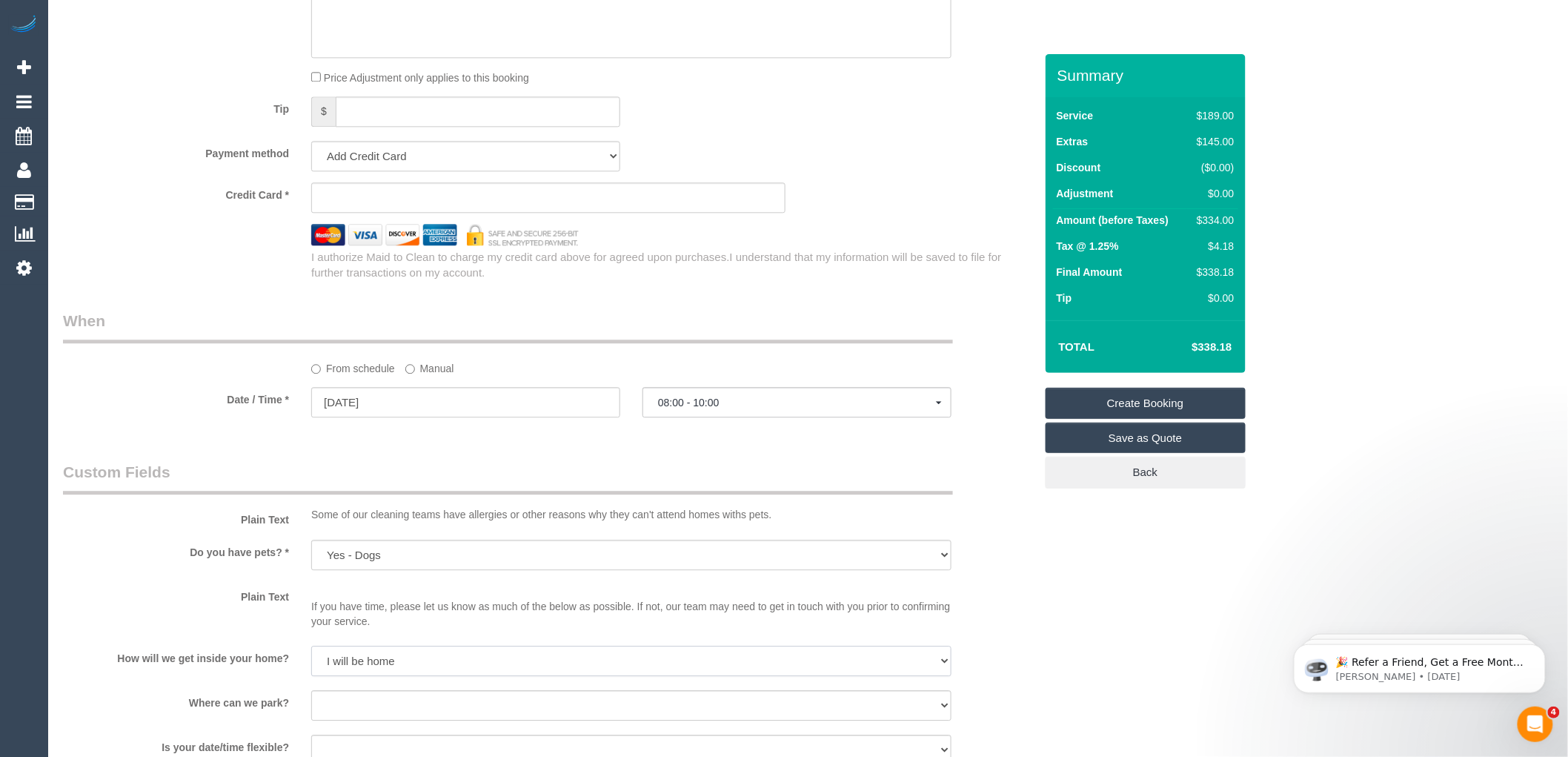
click at [311, 662] on select "I will be home Key will be left (please provide details below) Lock box/Access …" at bounding box center [631, 661] width 641 height 31
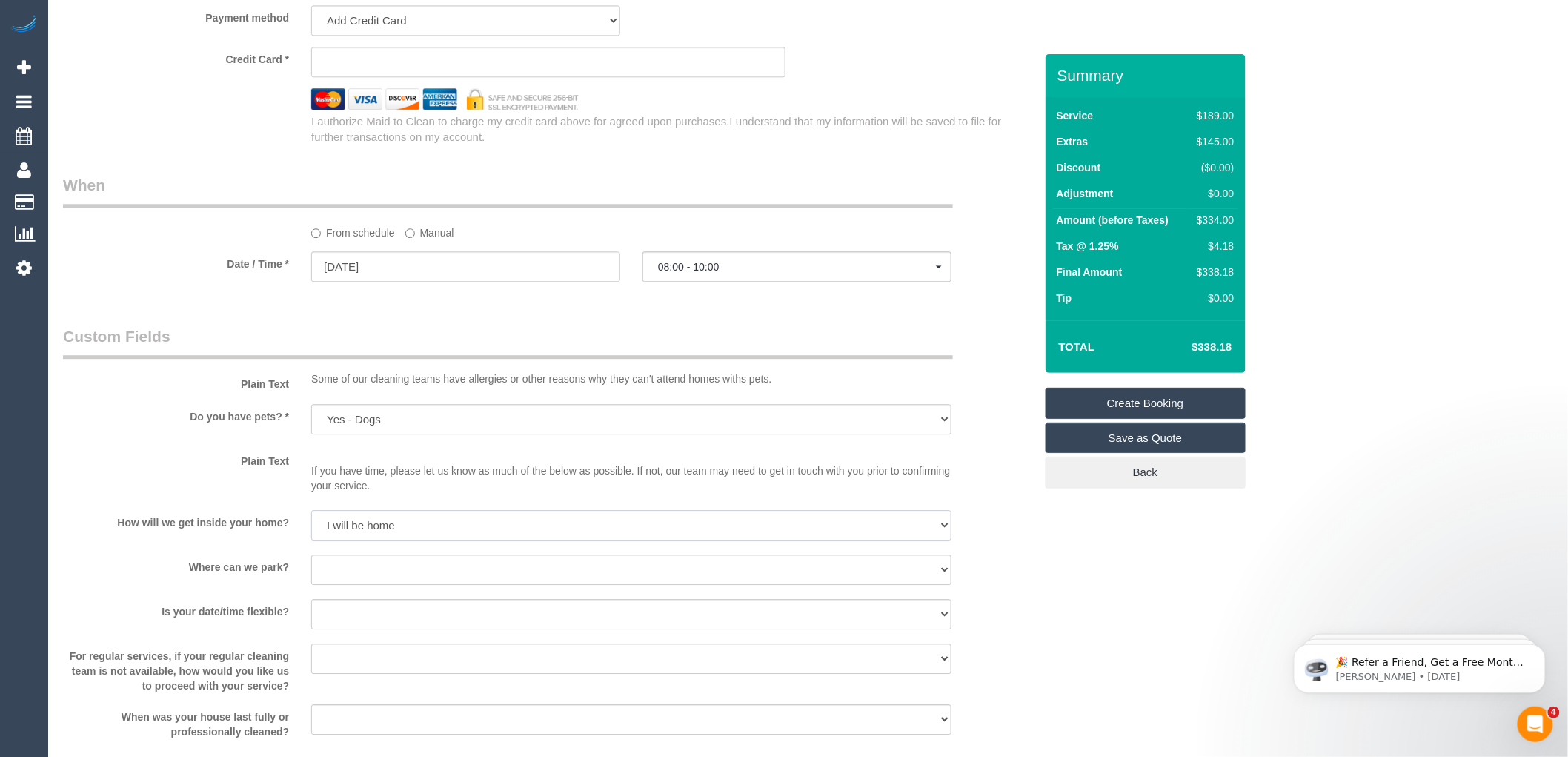
scroll to position [1565, 0]
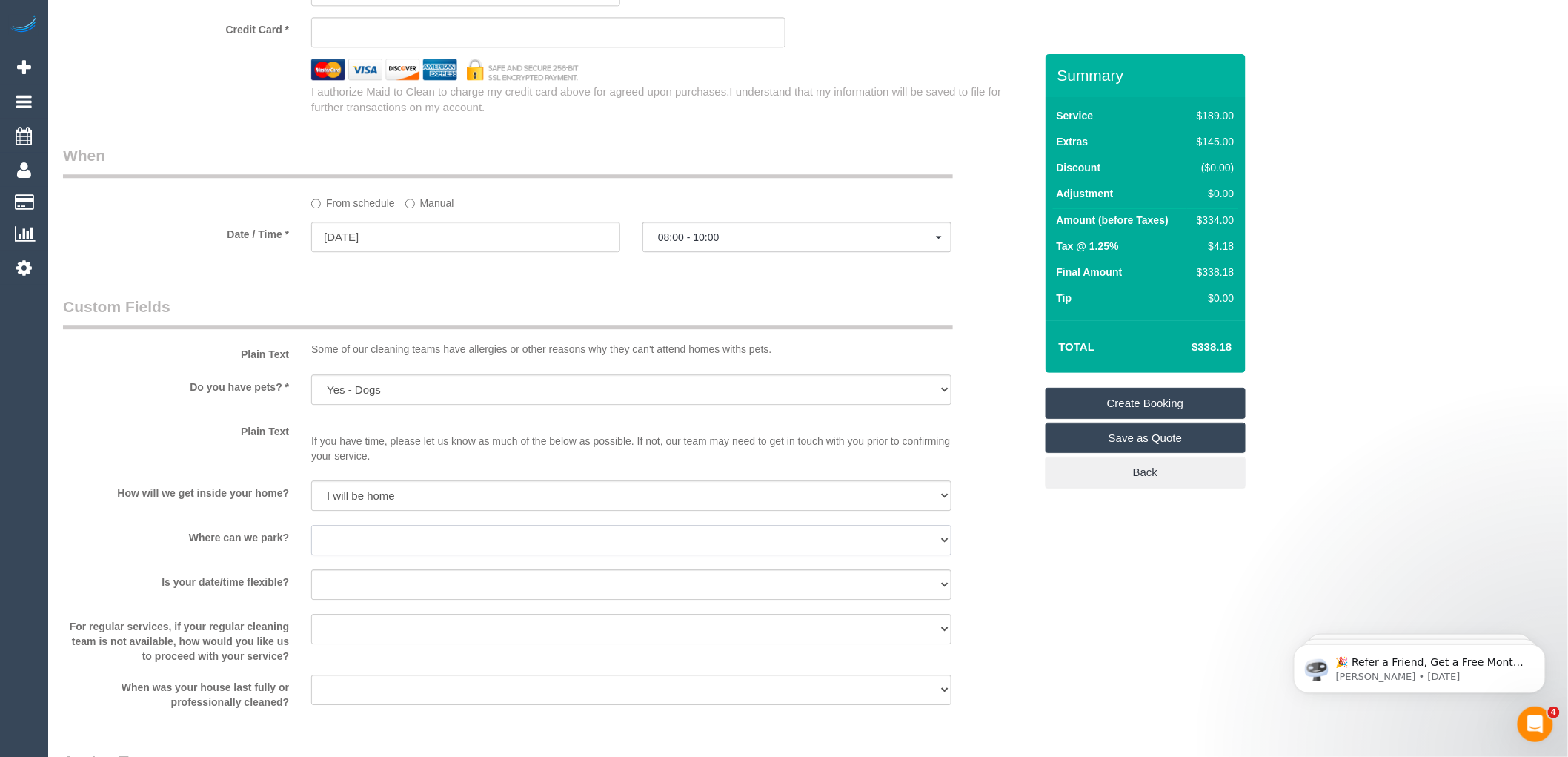
click at [367, 556] on select "I will provide parking on-site Free street parking Paid street parking (cost wi…" at bounding box center [631, 540] width 641 height 31
select select "number:19"
click at [311, 542] on select "I will provide parking on-site Free street parking Paid street parking (cost wi…" at bounding box center [631, 540] width 641 height 31
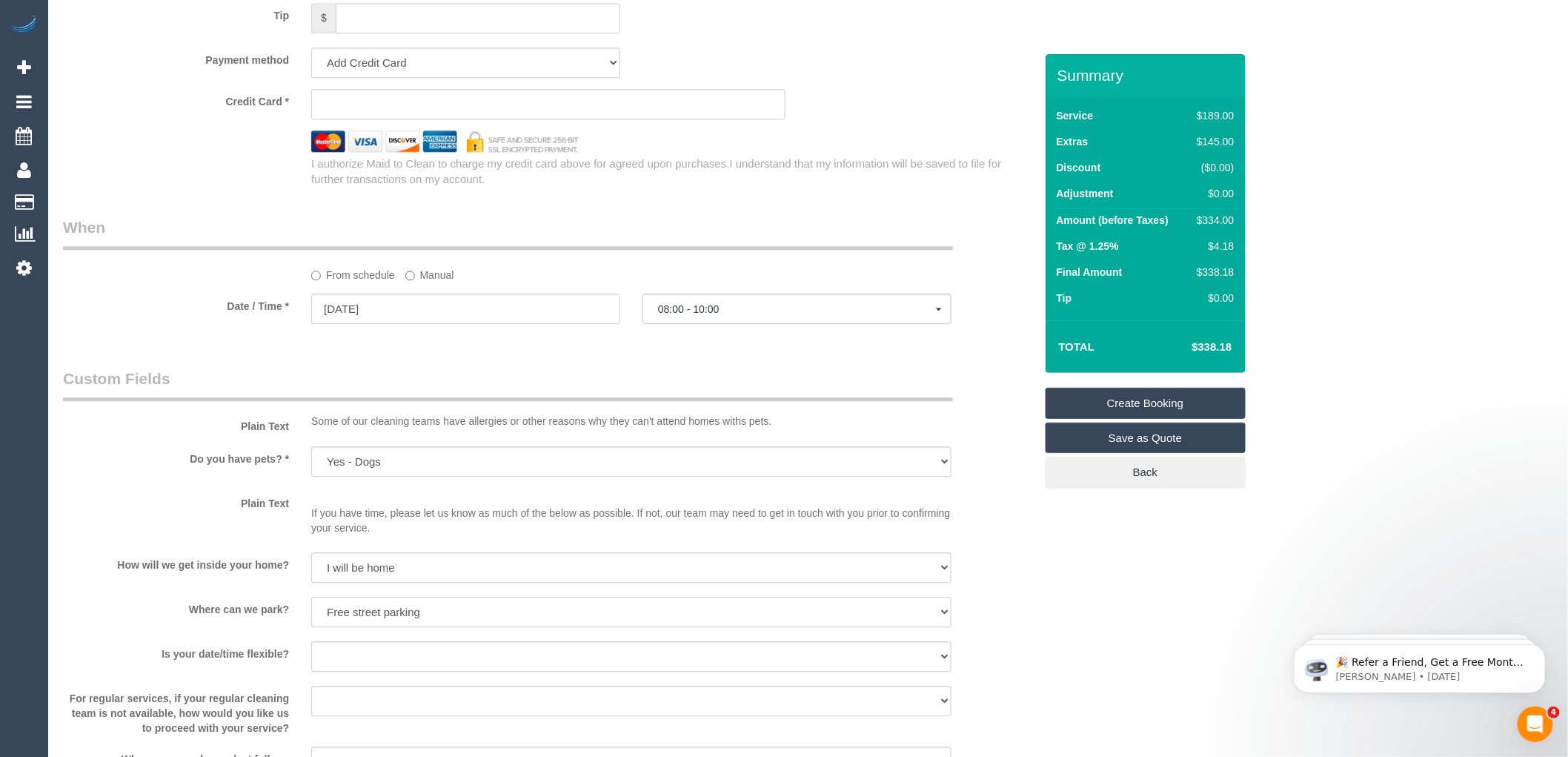
scroll to position [1400, 0]
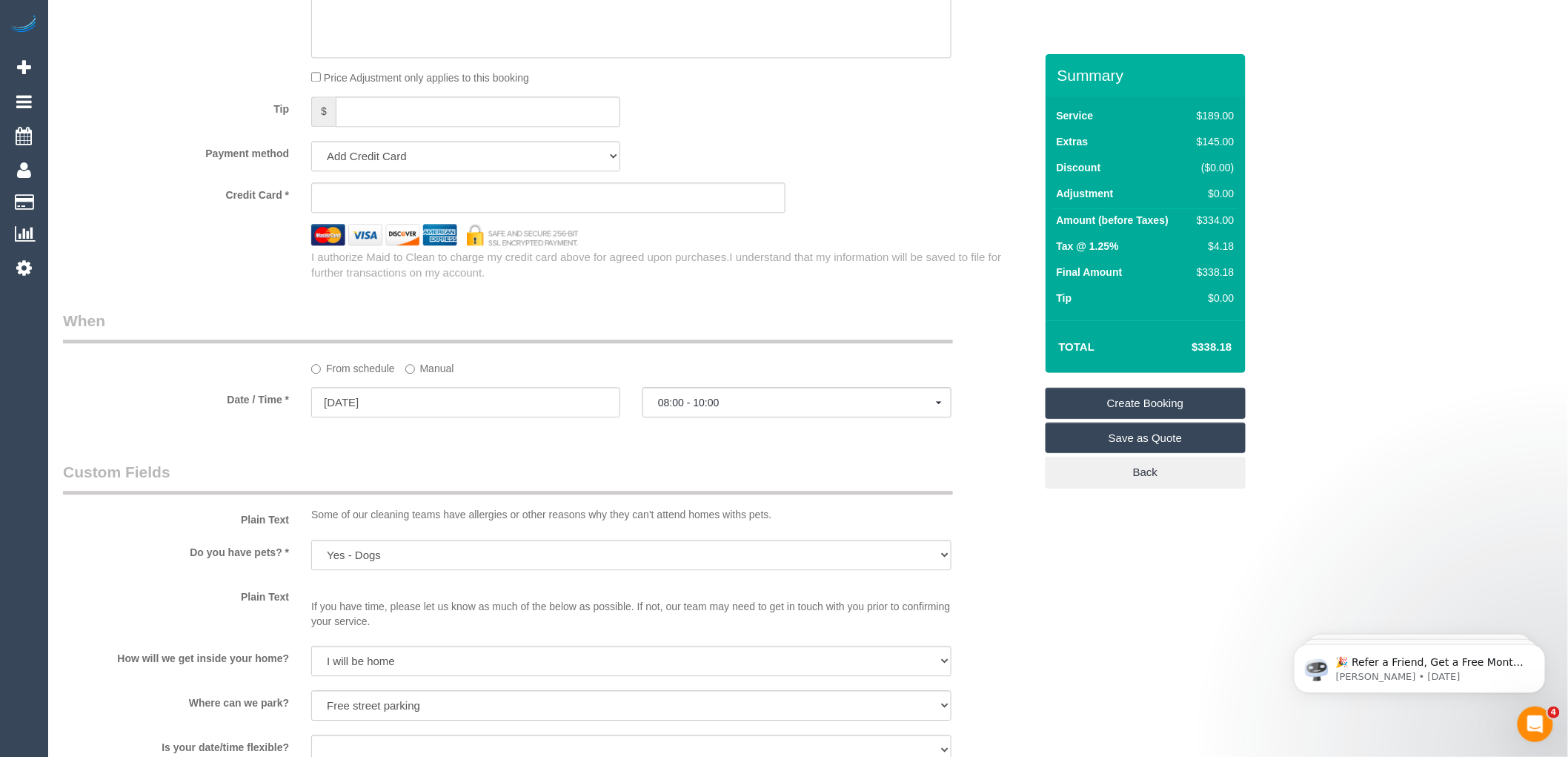
click at [381, 206] on sui-stripe-card at bounding box center [548, 197] width 475 height 31
click at [844, 237] on div "Credit Card * I authorize Maid to Clean to charge my credit card above for agre…" at bounding box center [549, 231] width 972 height 98
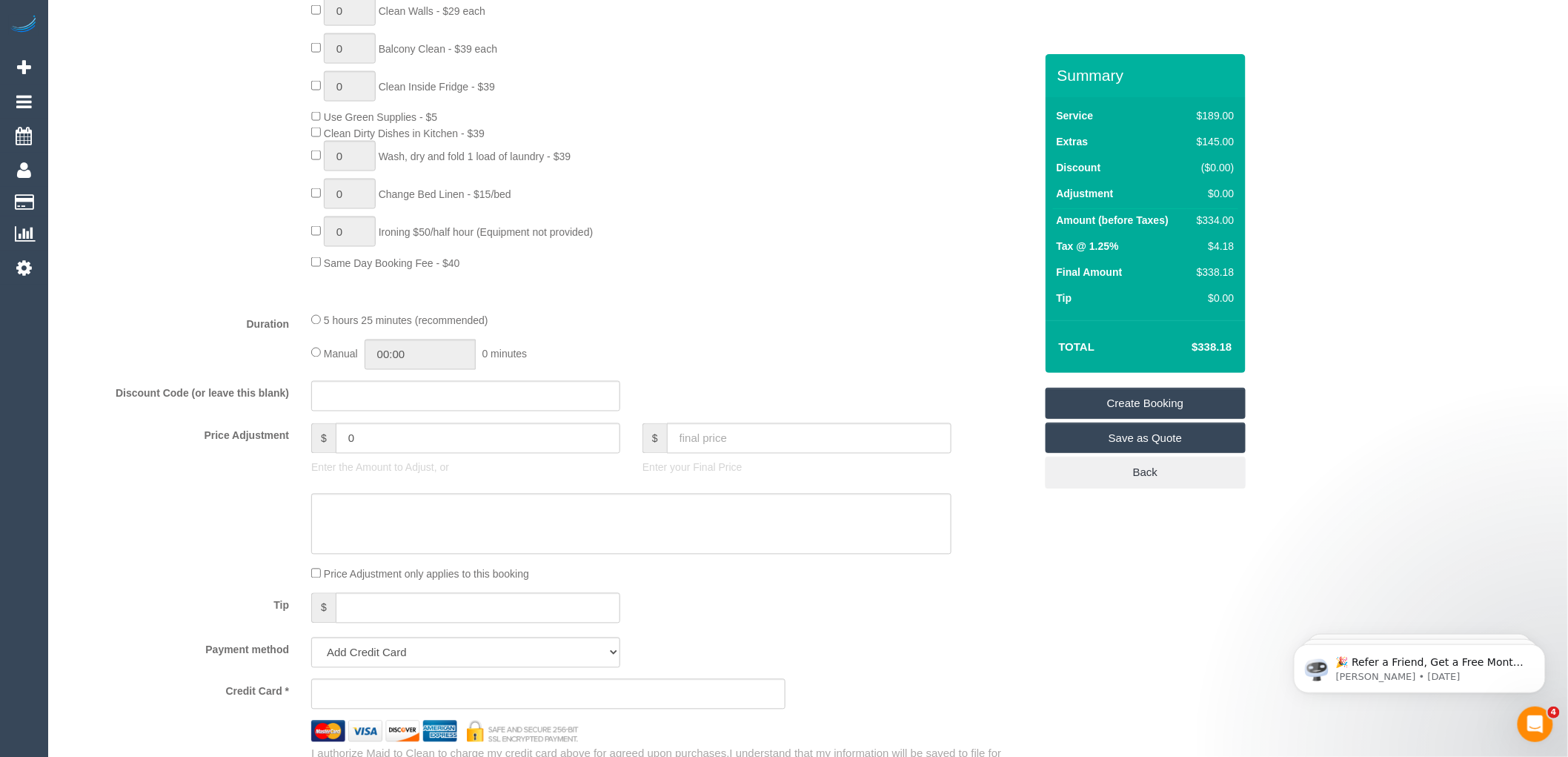
scroll to position [1071, 0]
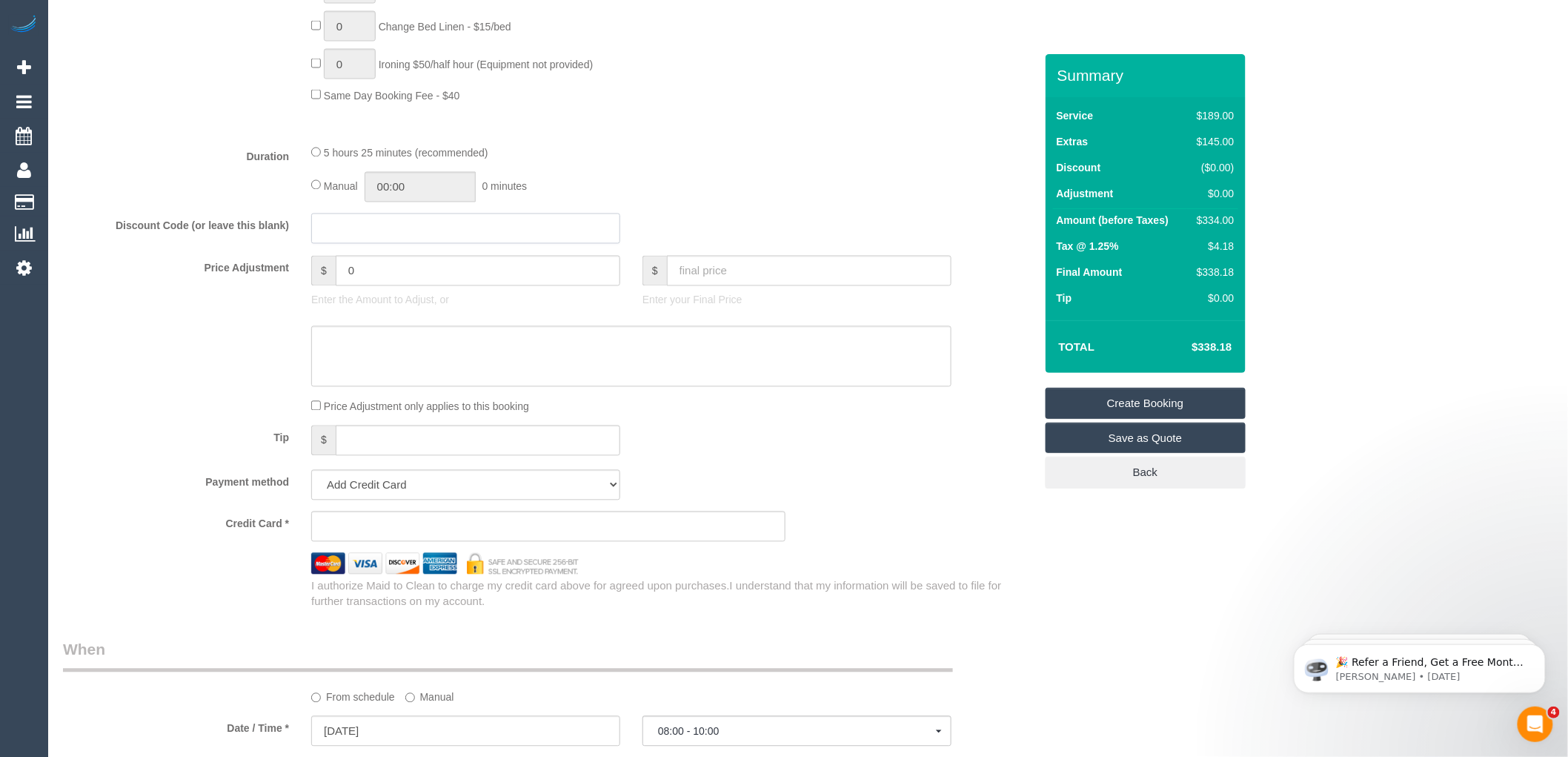
click at [343, 238] on input "text" at bounding box center [466, 229] width 309 height 31
type input "f"
click at [905, 161] on div "5 hours 25 minutes (recommended)" at bounding box center [631, 152] width 641 height 17
drag, startPoint x: 402, startPoint y: 246, endPoint x: 300, endPoint y: 253, distance: 102.2
click at [301, 244] on div "FREE30" at bounding box center [466, 229] width 331 height 31
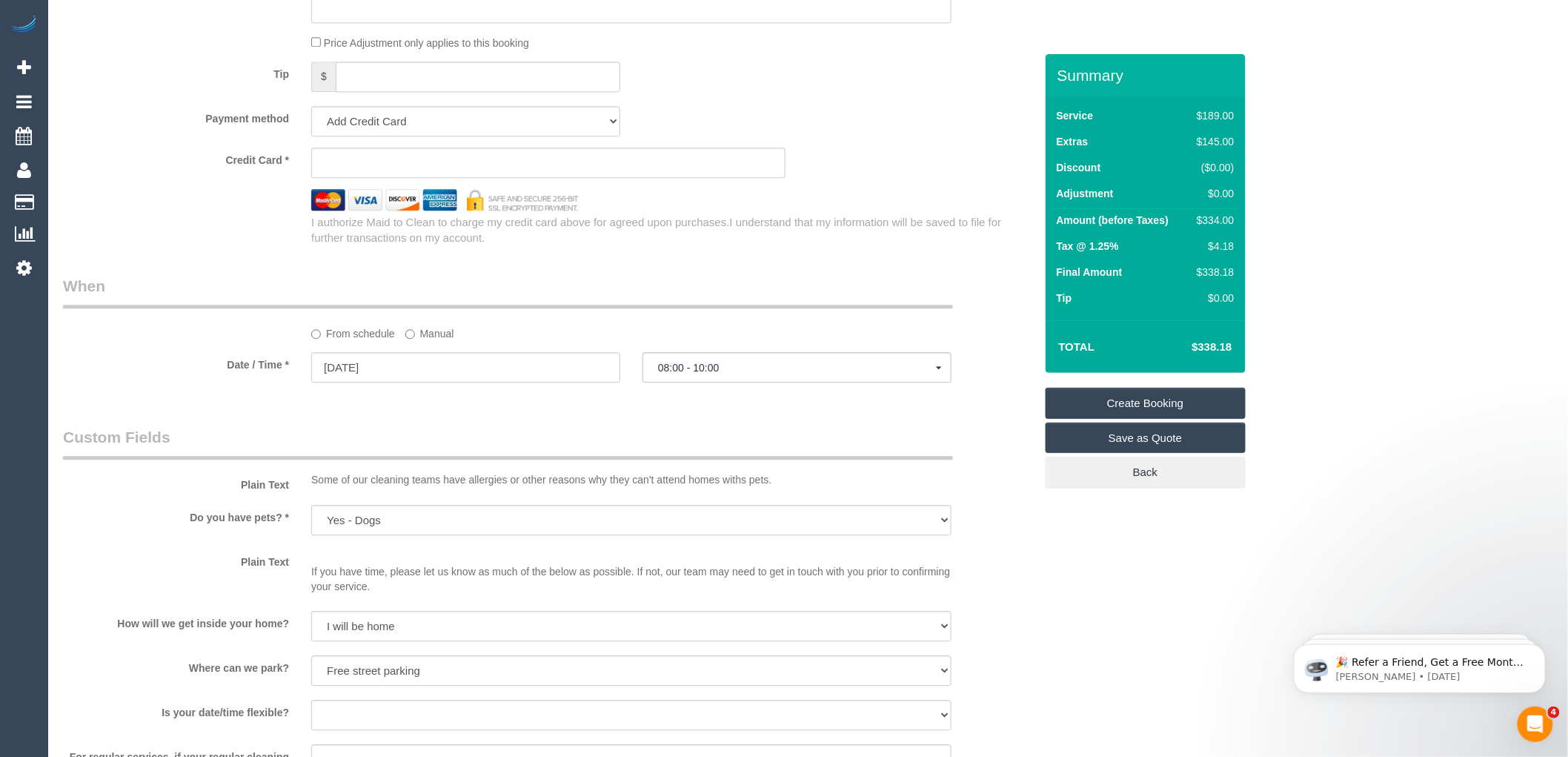
scroll to position [1483, 0]
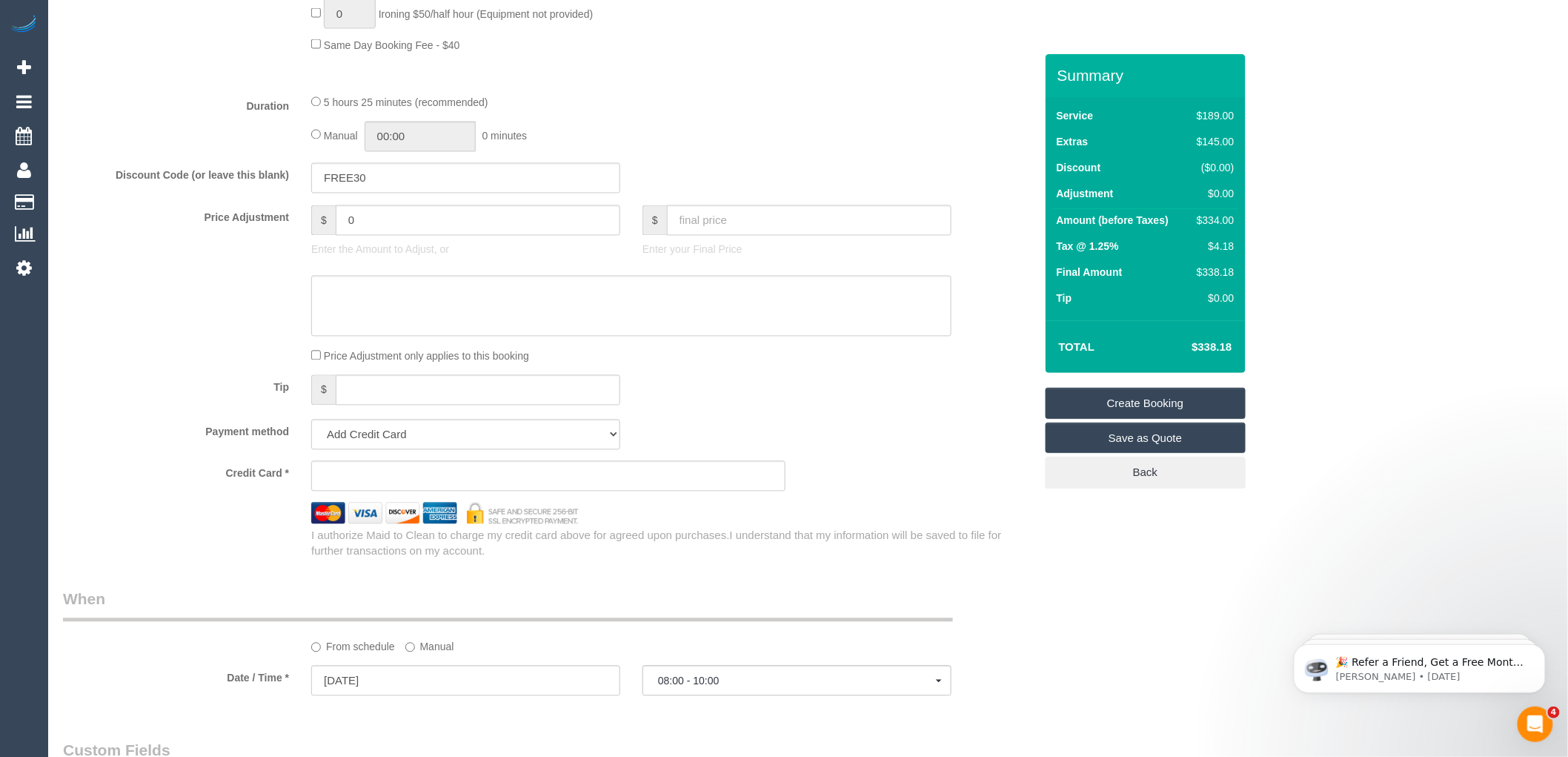
scroll to position [1153, 0]
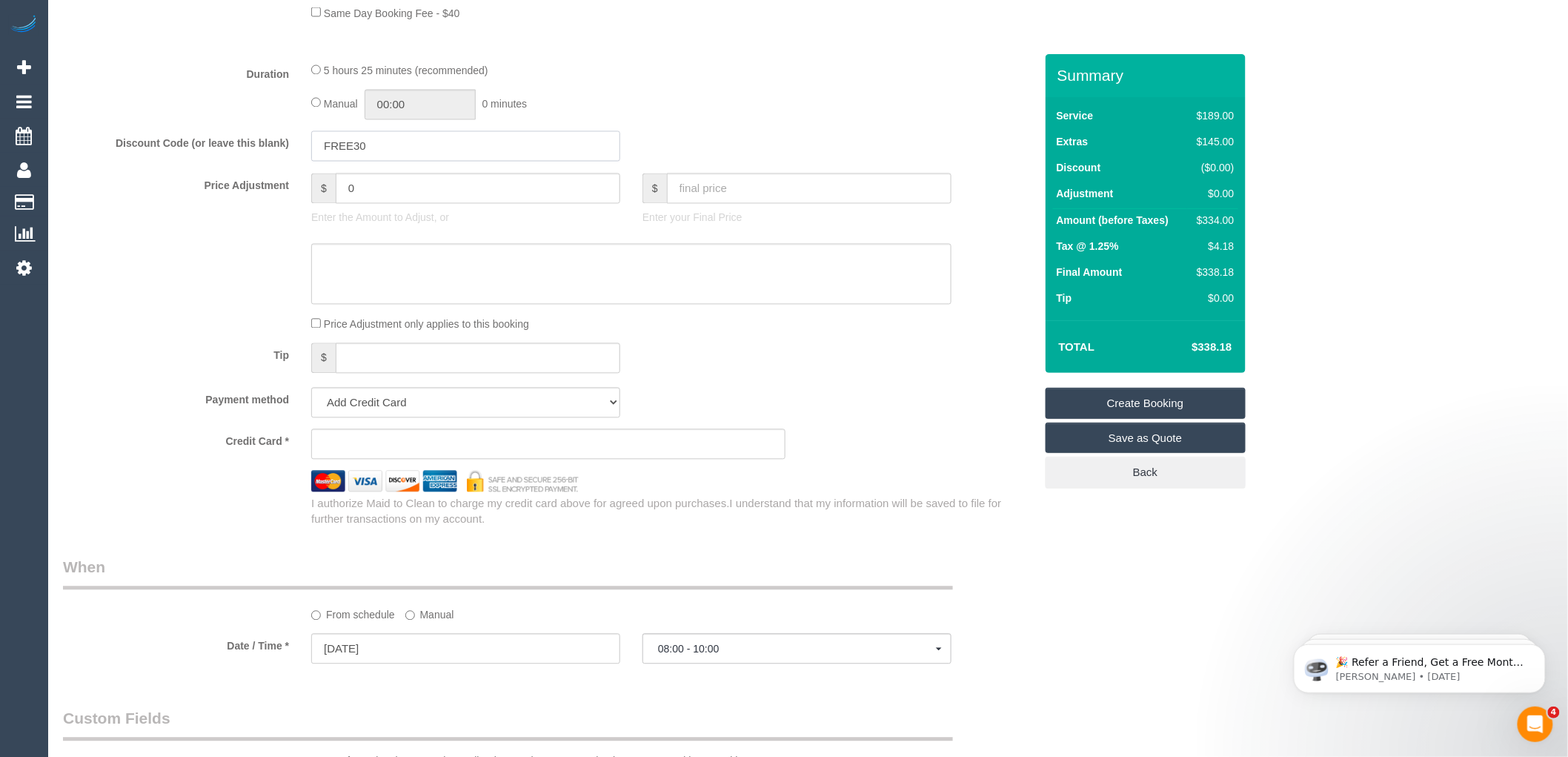
drag, startPoint x: 384, startPoint y: 160, endPoint x: 271, endPoint y: 164, distance: 113.1
click at [271, 163] on div "Discount Code (or leave this blank) FREE30" at bounding box center [548, 146] width 994 height 31
paste input "30FREE"
type input "30FREE"
click at [918, 332] on div "Price Adjustment only applies to this booking" at bounding box center [632, 324] width 663 height 17
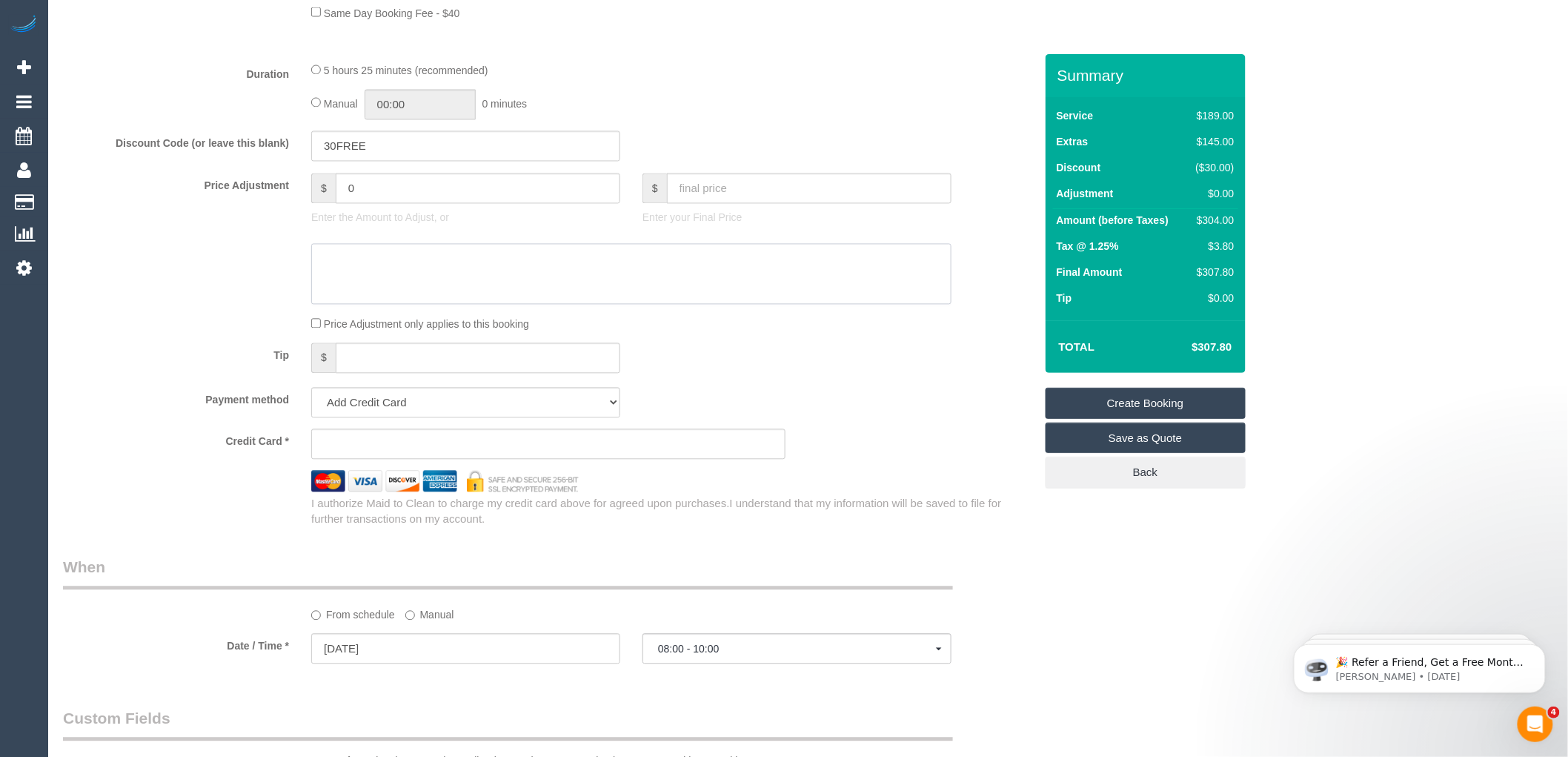
click at [369, 285] on textarea at bounding box center [631, 273] width 641 height 61
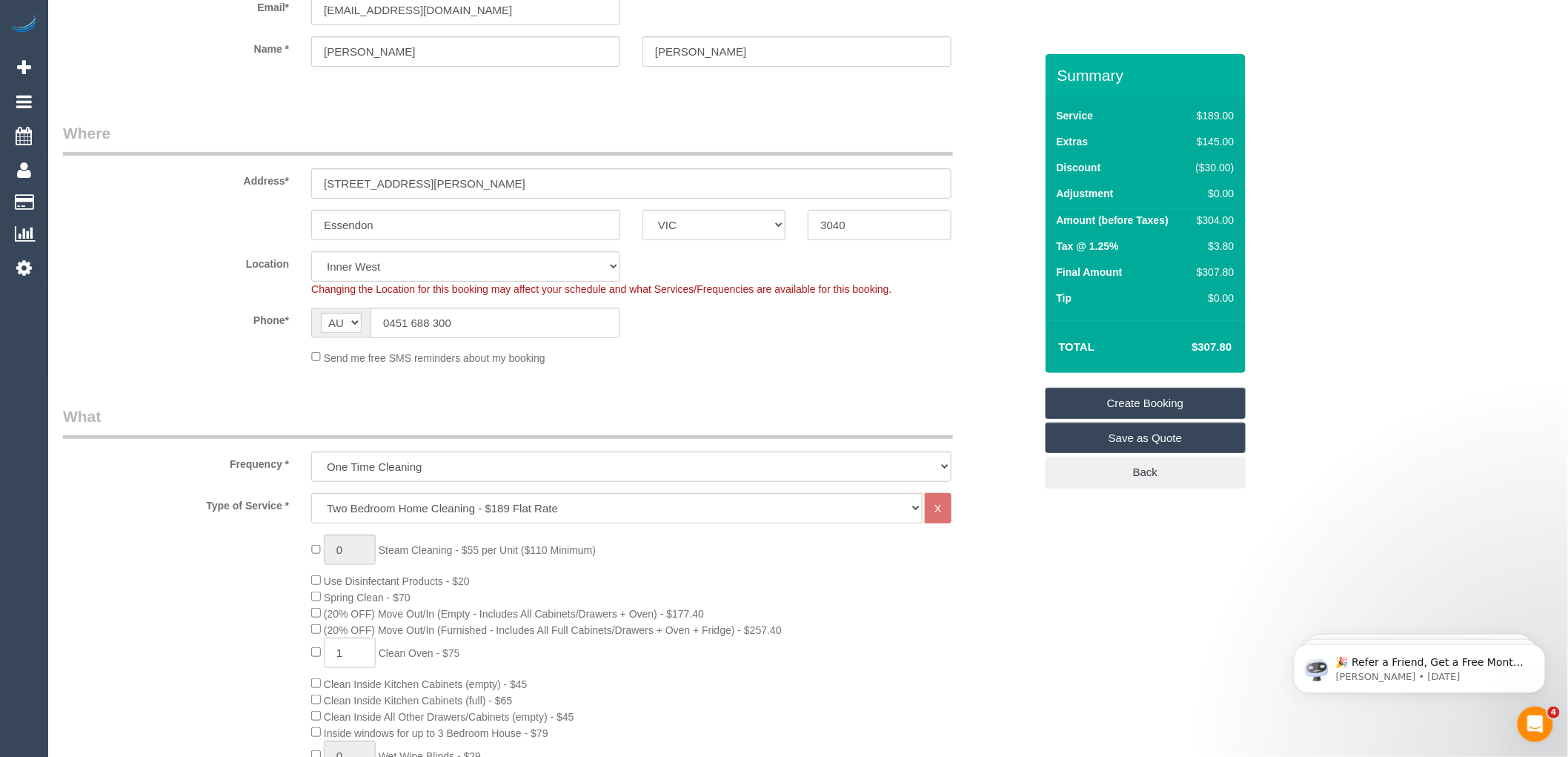
scroll to position [0, 0]
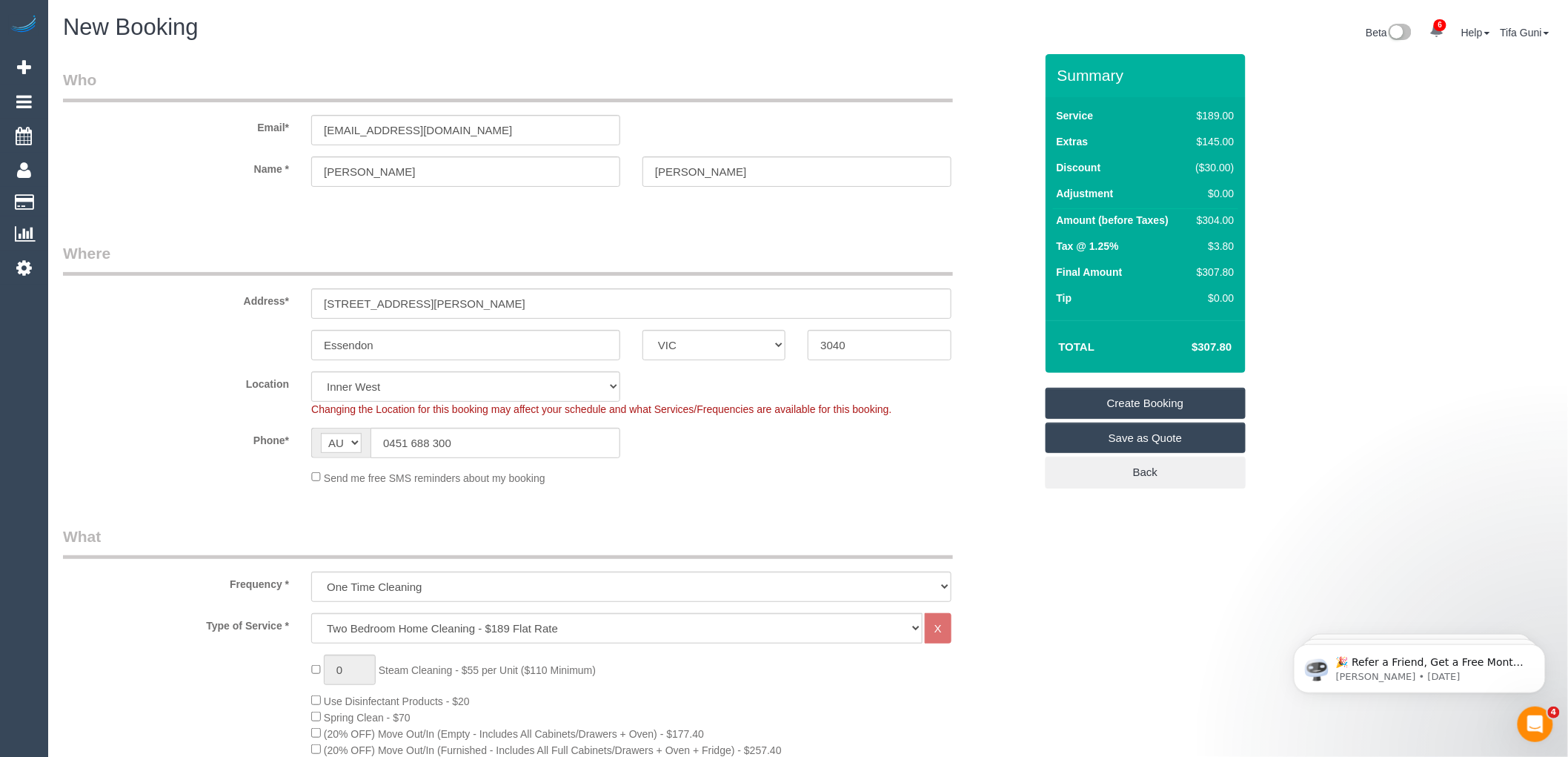
type textarea "Customer Asked for a discount"
drag, startPoint x: 493, startPoint y: 120, endPoint x: 282, endPoint y: 134, distance: 211.5
click at [282, 134] on div "Email* Yanikanthony@gmail.com" at bounding box center [548, 106] width 994 height 76
click at [1152, 409] on link "Create Booking" at bounding box center [1146, 403] width 200 height 31
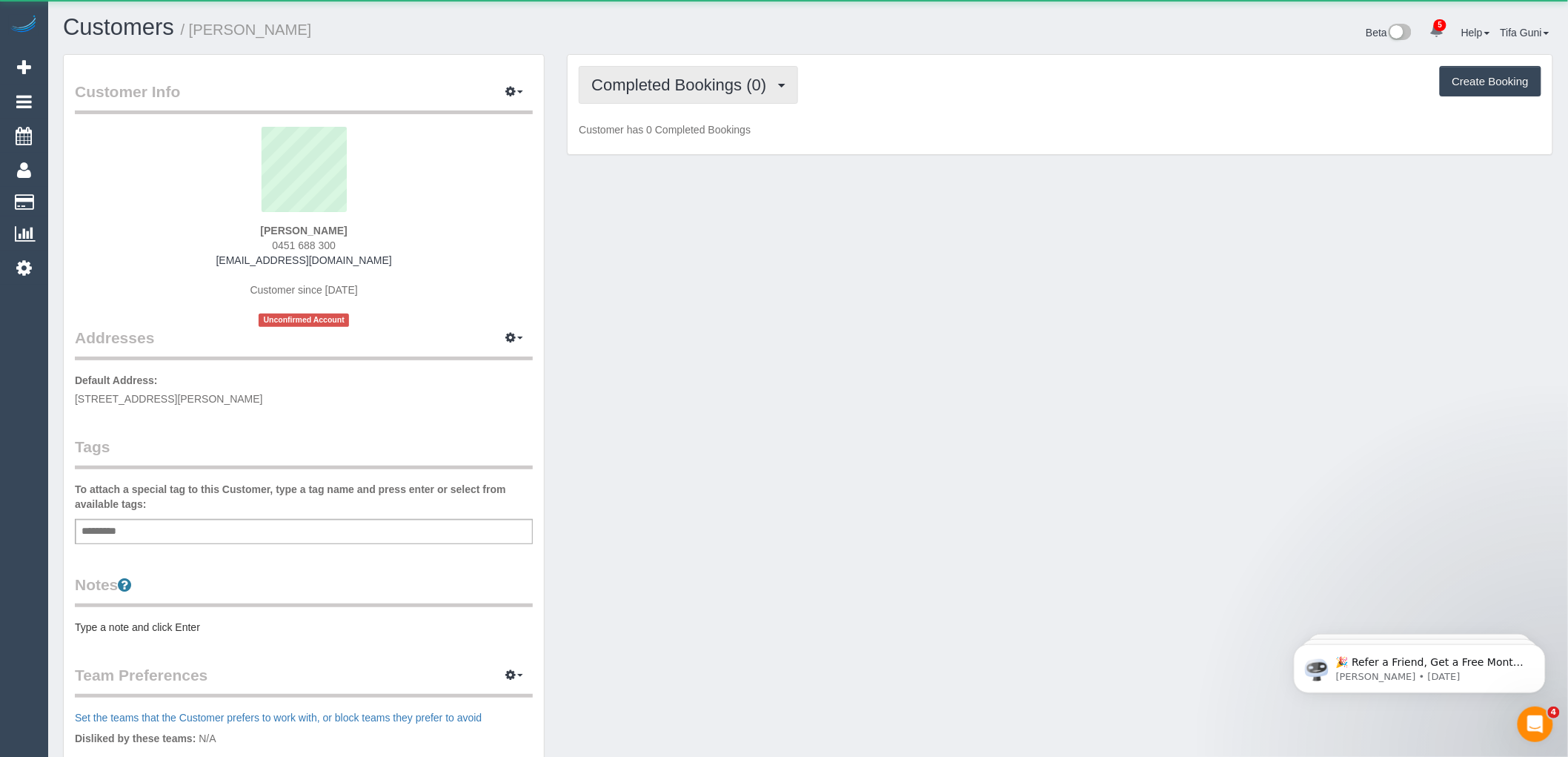
click at [702, 79] on span "Completed Bookings (0)" at bounding box center [682, 84] width 182 height 18
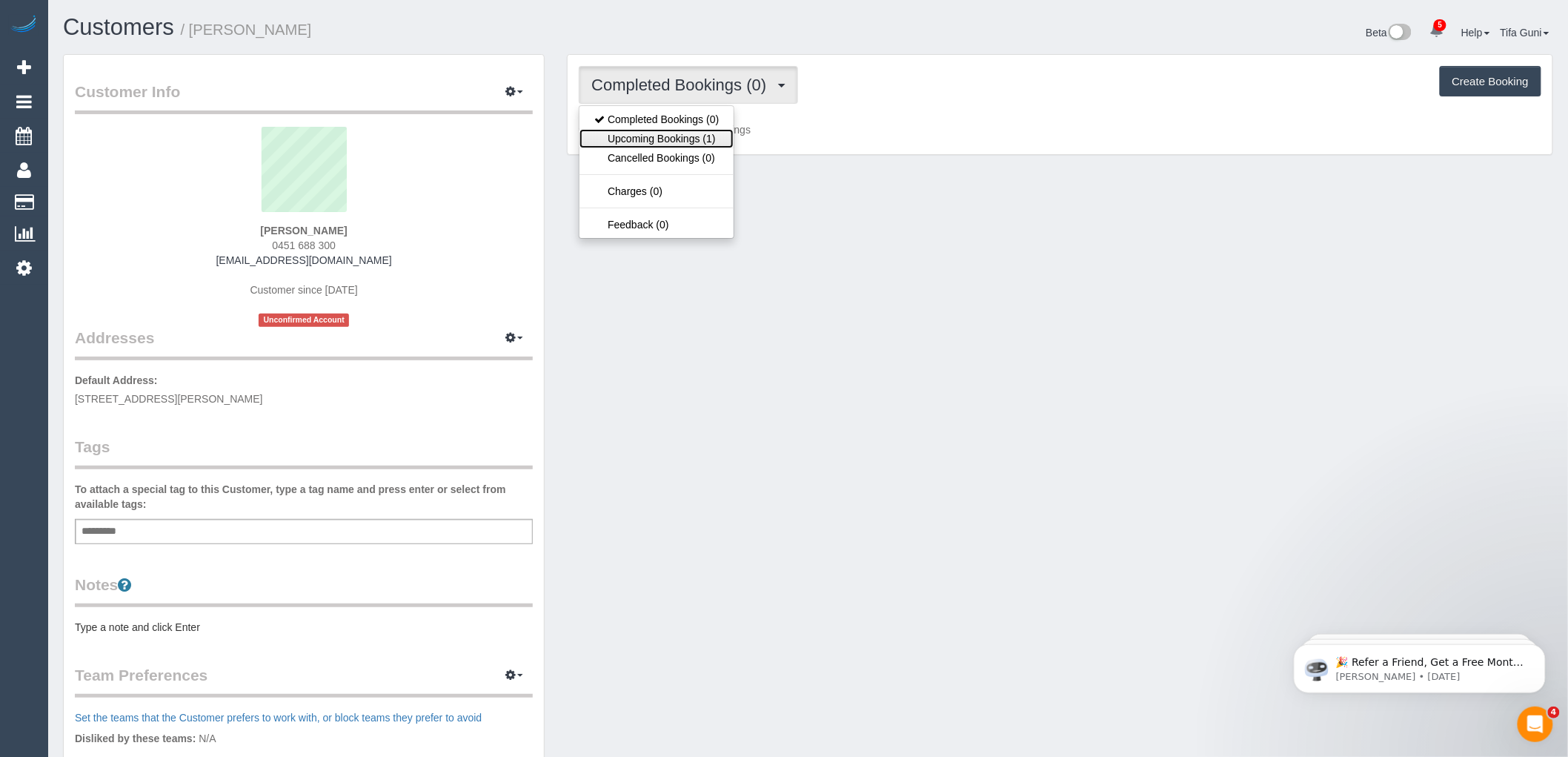
click at [686, 134] on link "Upcoming Bookings (1)" at bounding box center [656, 139] width 154 height 19
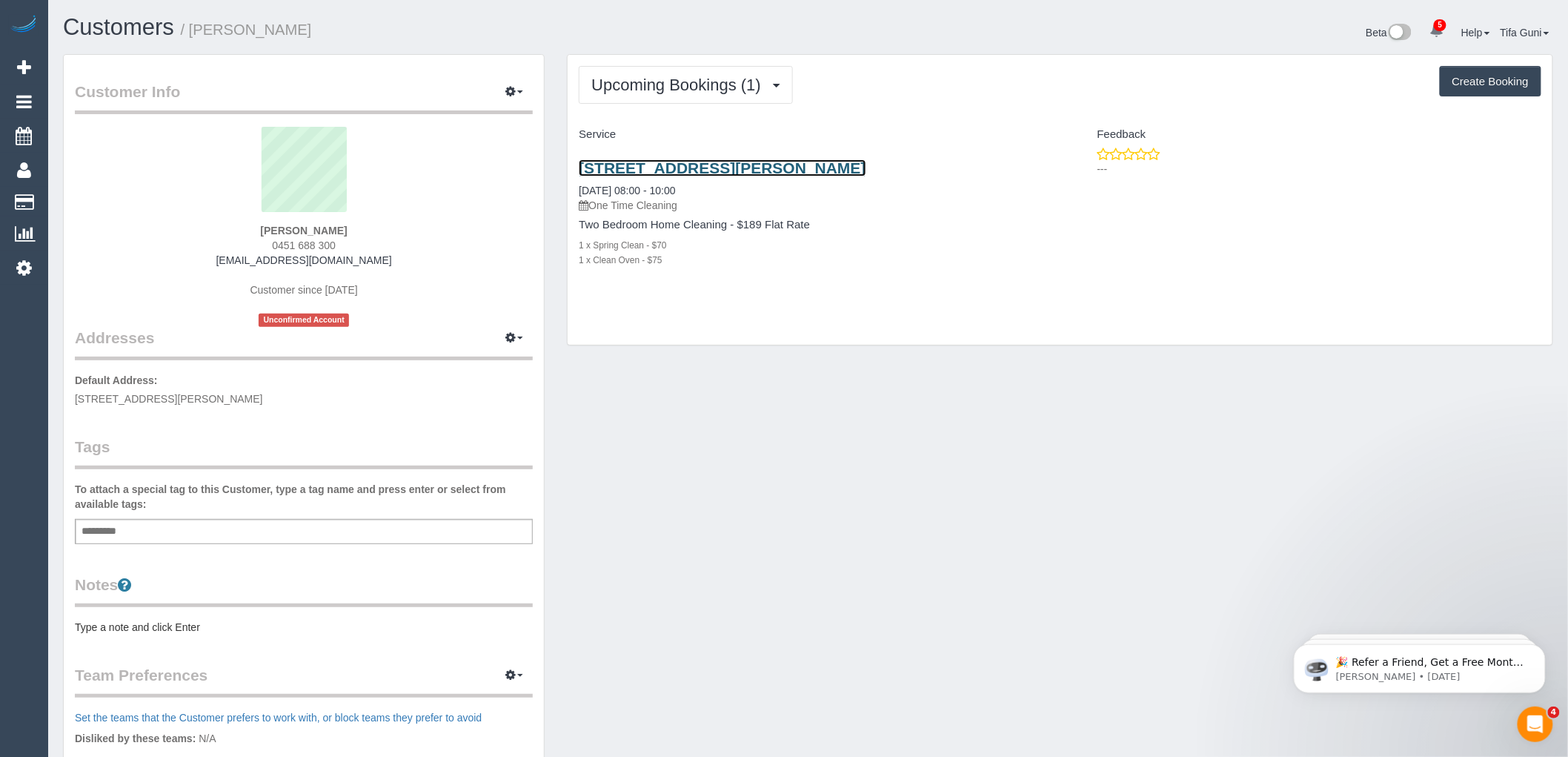
click at [686, 167] on link "[STREET_ADDRESS][PERSON_NAME]" at bounding box center [722, 167] width 287 height 17
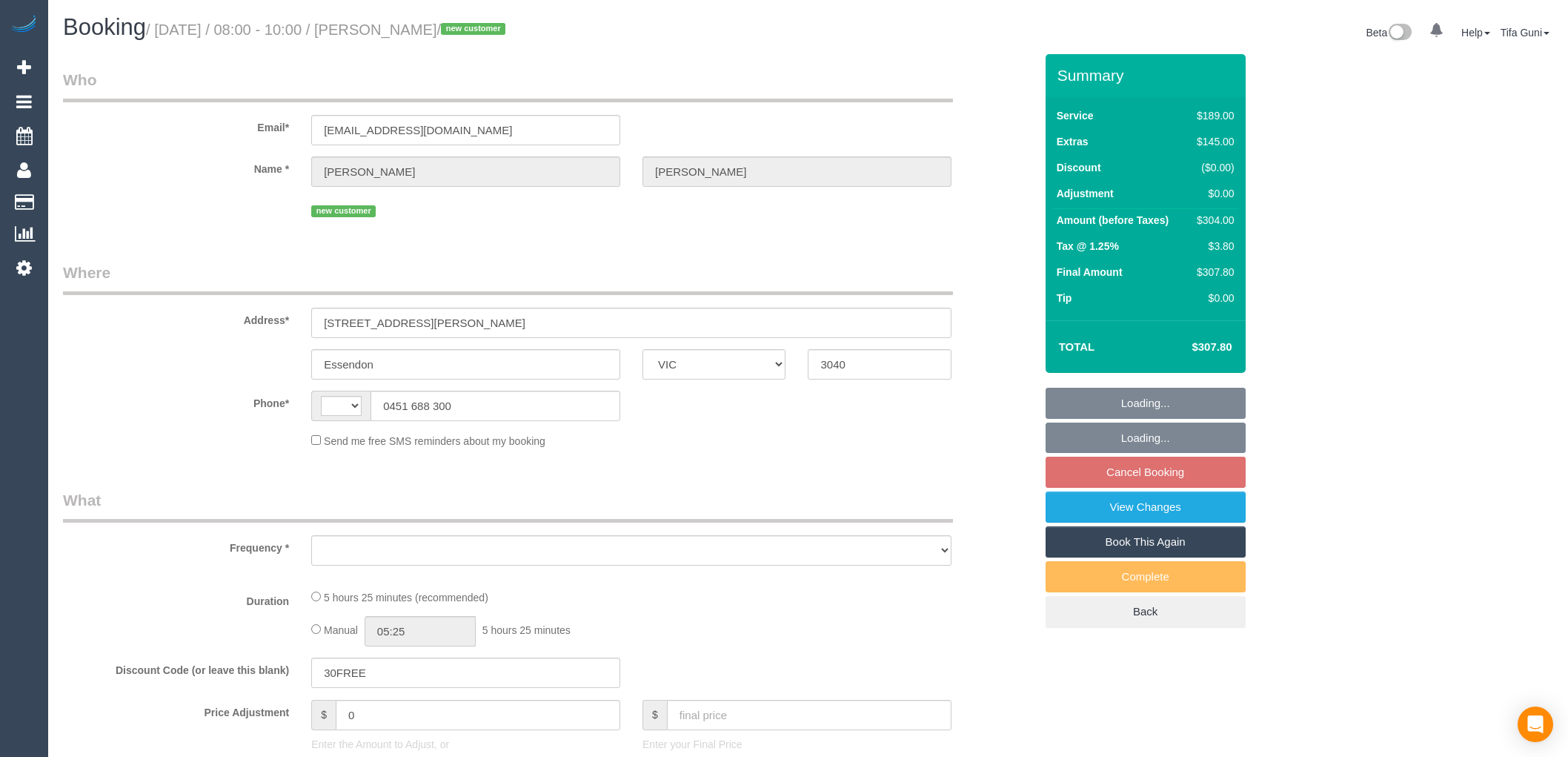
select select "VIC"
select select "string:AU"
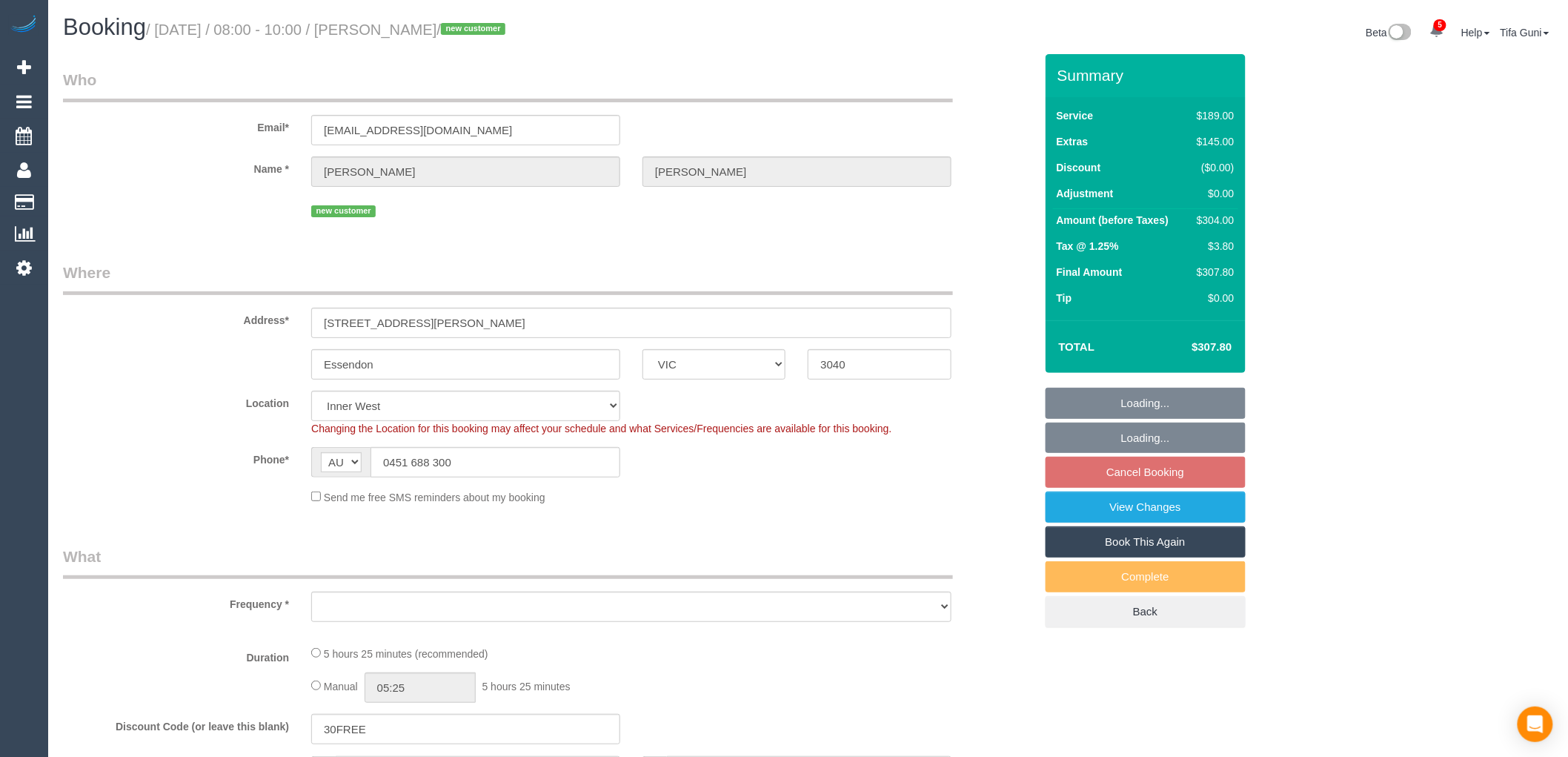
select select "object:578"
select select "string:stripe-pm_1S7nRU2GScqysDRVYB8Veyqs"
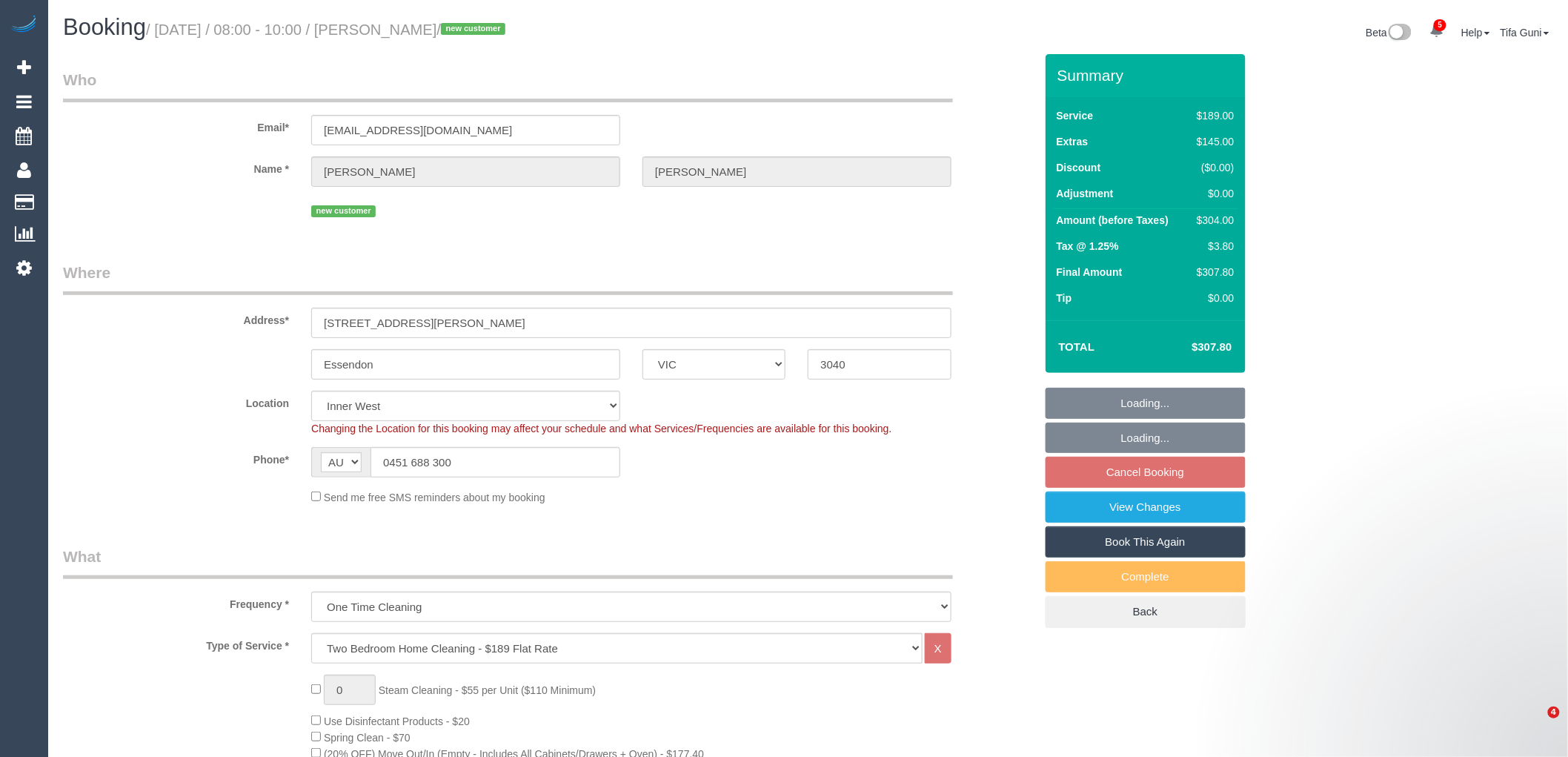
select select "object:679"
select select "number:27"
select select "number:14"
select select "number:19"
select select "spot2"
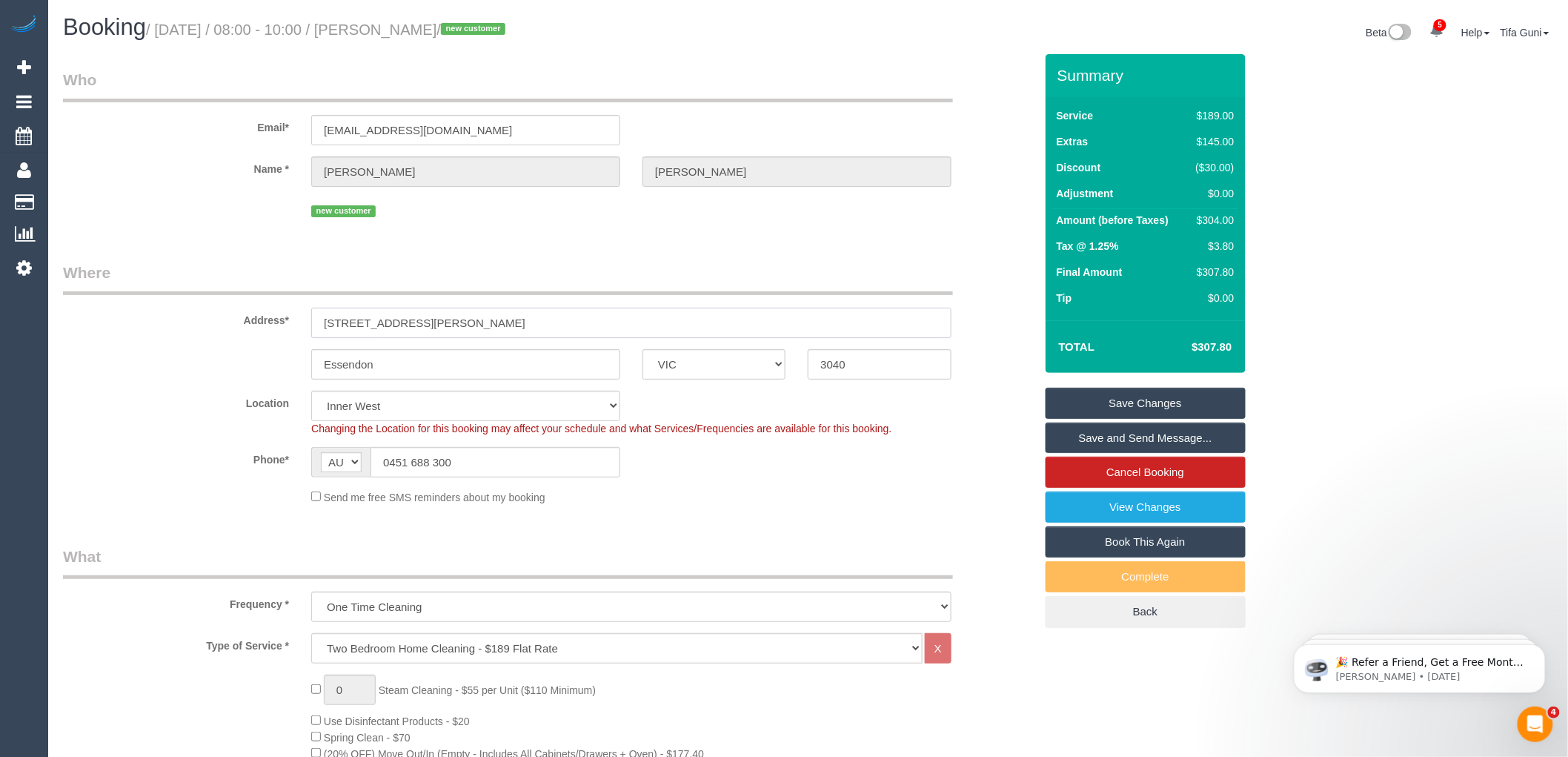
drag, startPoint x: 475, startPoint y: 324, endPoint x: 354, endPoint y: 327, distance: 121.0
click at [354, 327] on input "3/88A COOPER STREET" at bounding box center [631, 323] width 641 height 31
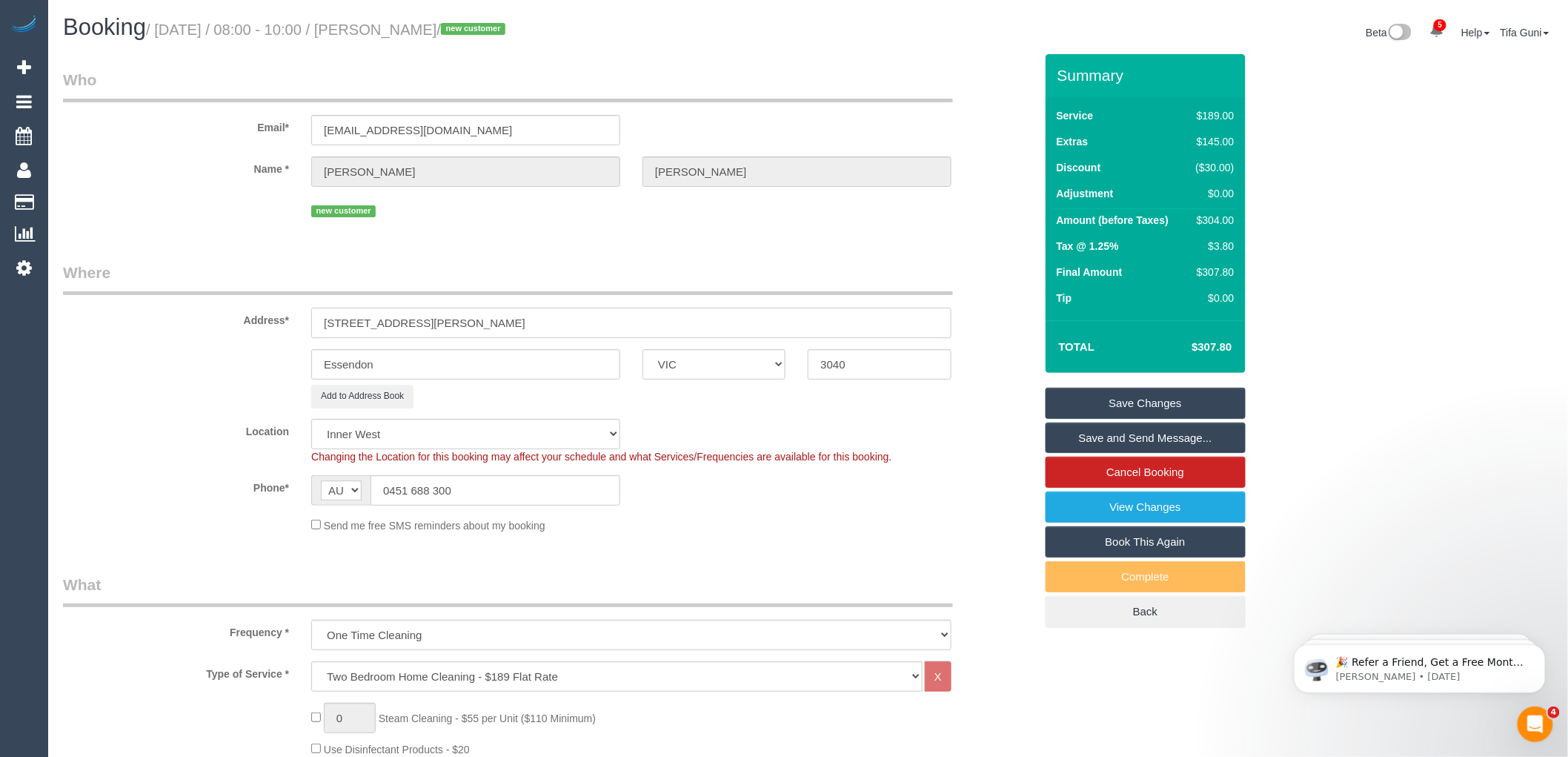
type input "3/88A Cooper Street"
click at [721, 419] on fieldset "Where Address* 3/88A Cooper Street Essendon ACT NSW NT QLD SA TAS VIC WA 3040 A…" at bounding box center [549, 403] width 972 height 282
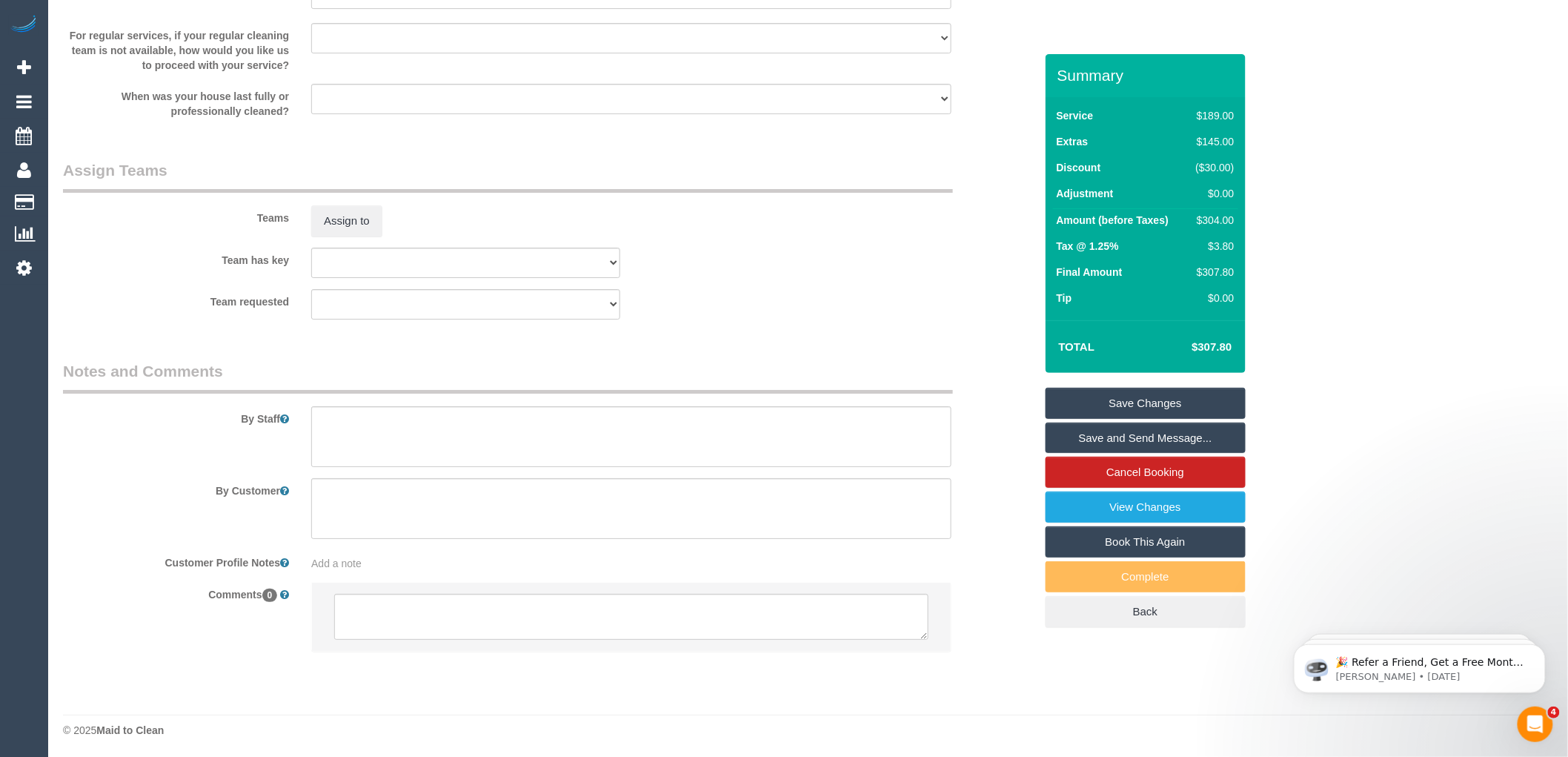
scroll to position [2126, 0]
click at [432, 620] on textarea at bounding box center [631, 615] width 594 height 46
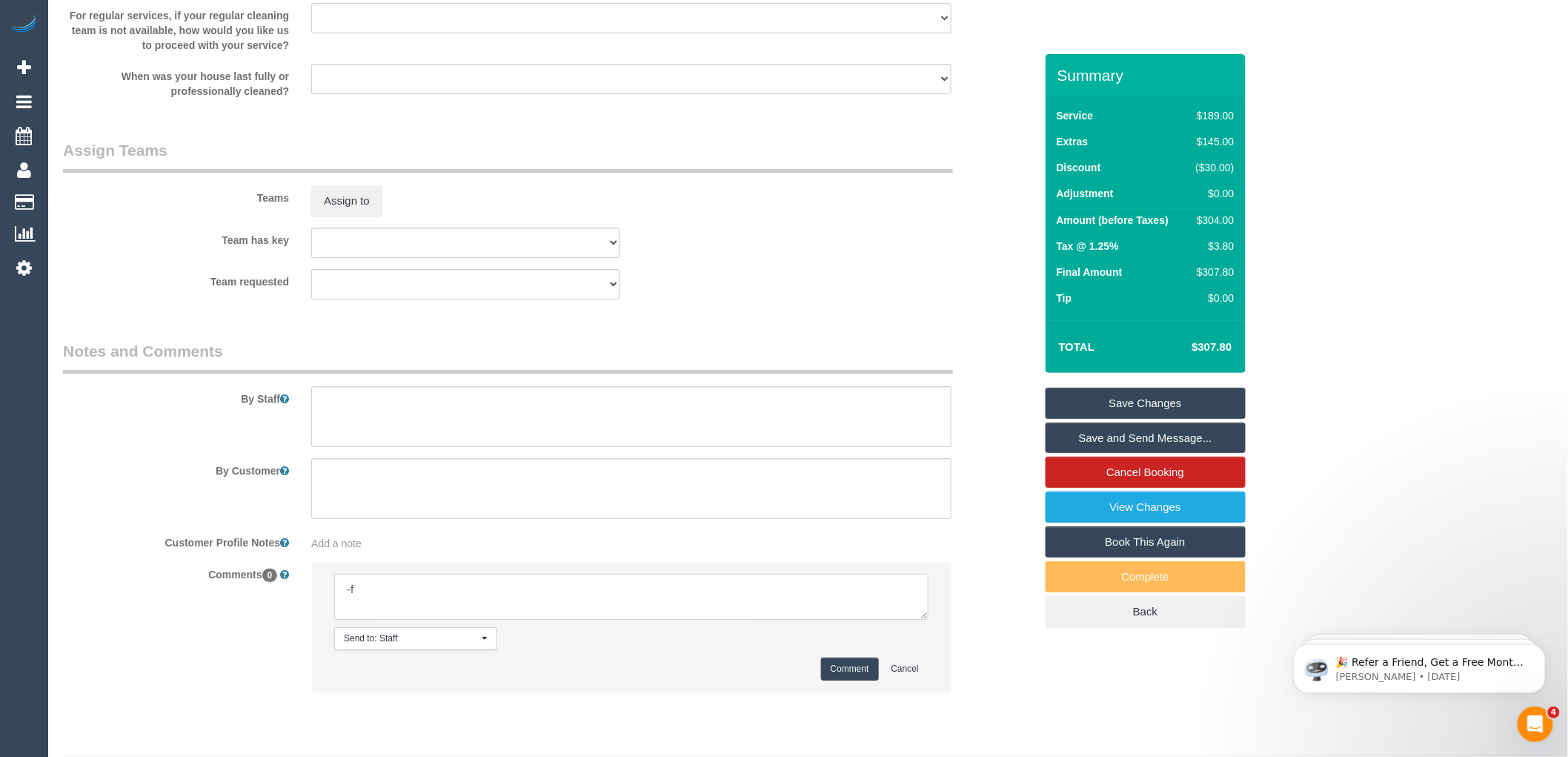
type textarea "-"
paste textarea "Flexibility dates: Flexibility times: Notes: knows we need to review Contact vi…"
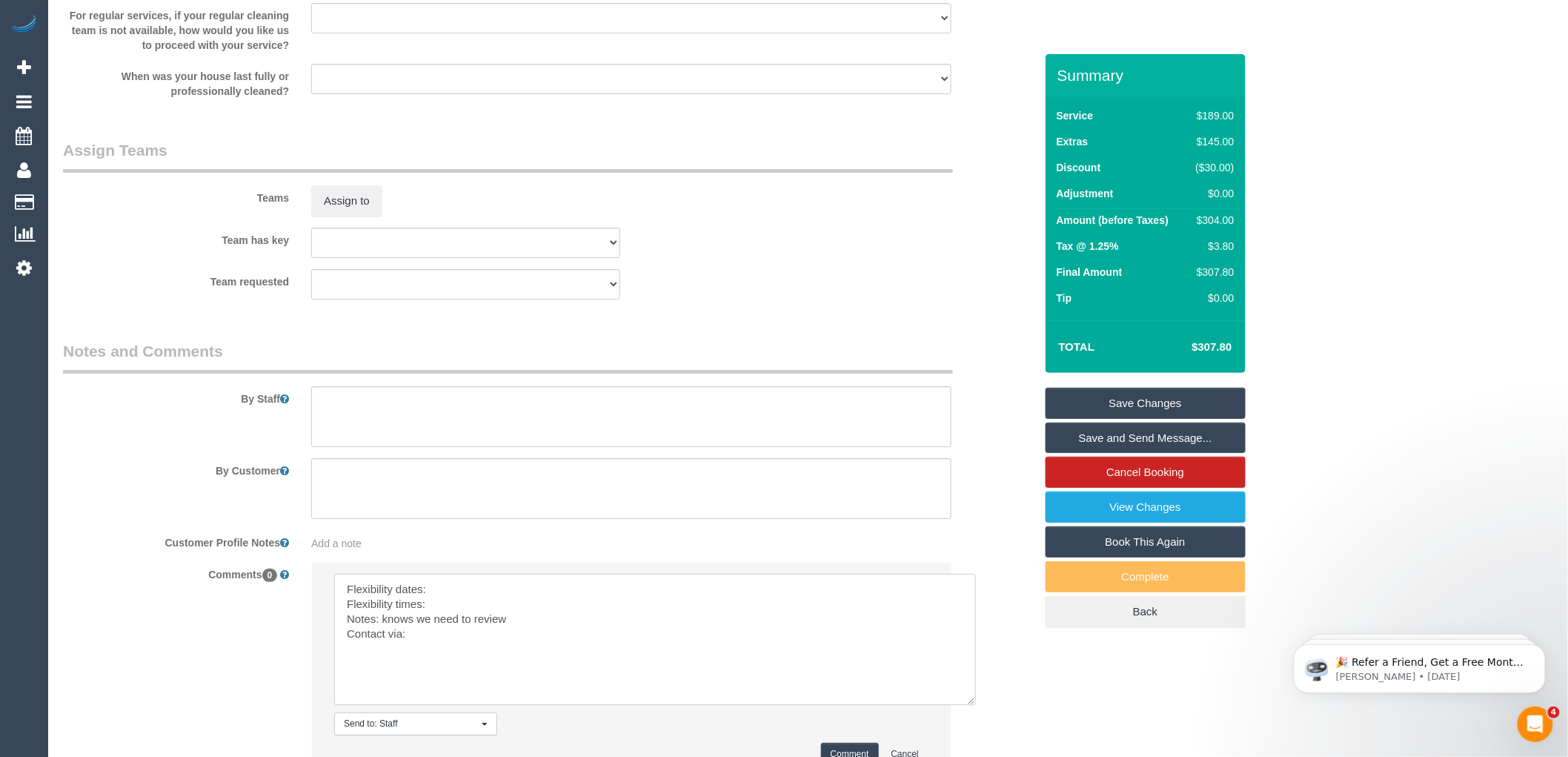
drag, startPoint x: 923, startPoint y: 631, endPoint x: 679, endPoint y: 723, distance: 260.8
click at [972, 705] on textarea at bounding box center [655, 639] width 642 height 131
click at [453, 608] on textarea at bounding box center [655, 639] width 642 height 131
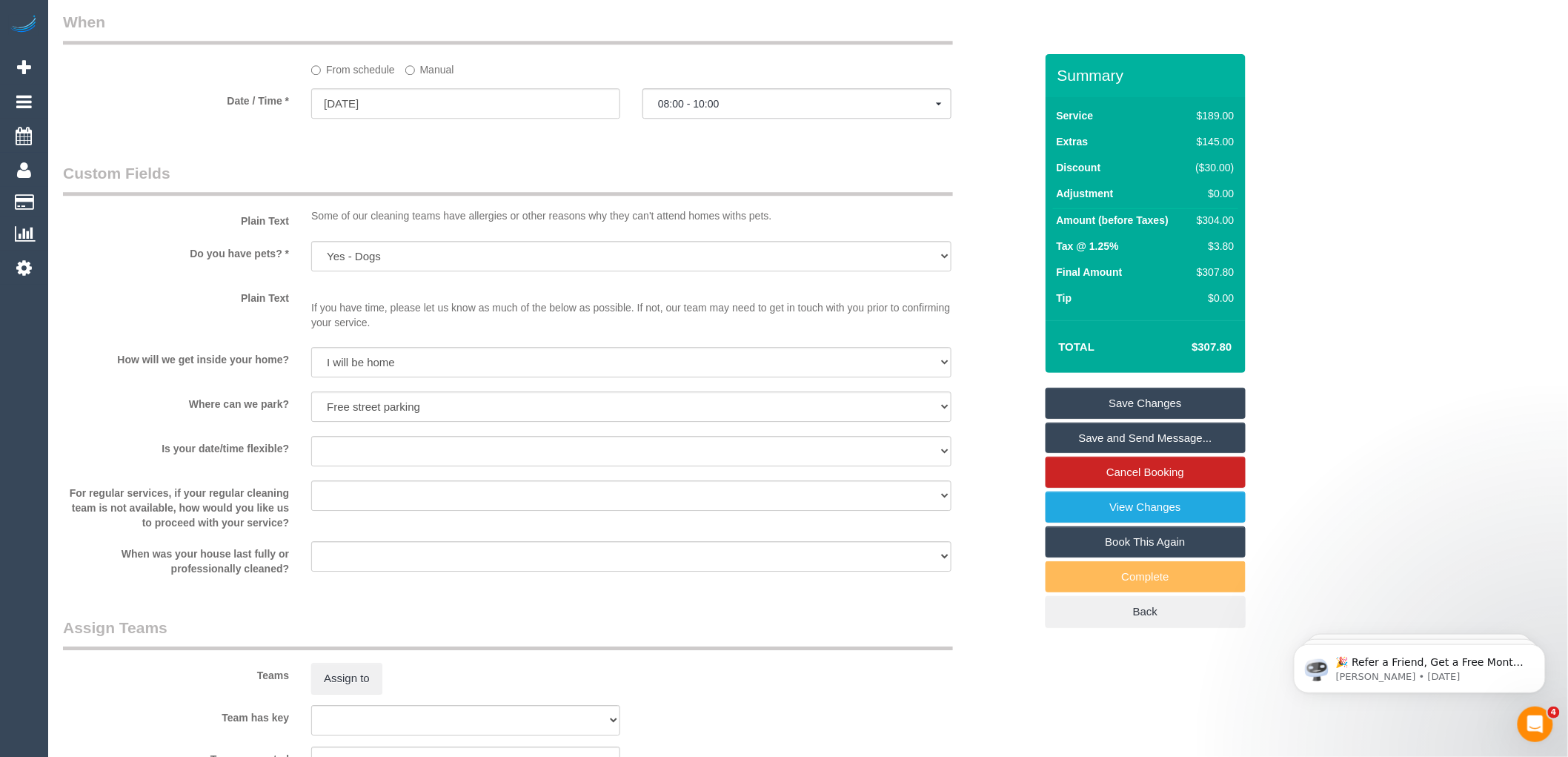
scroll to position [1467, 0]
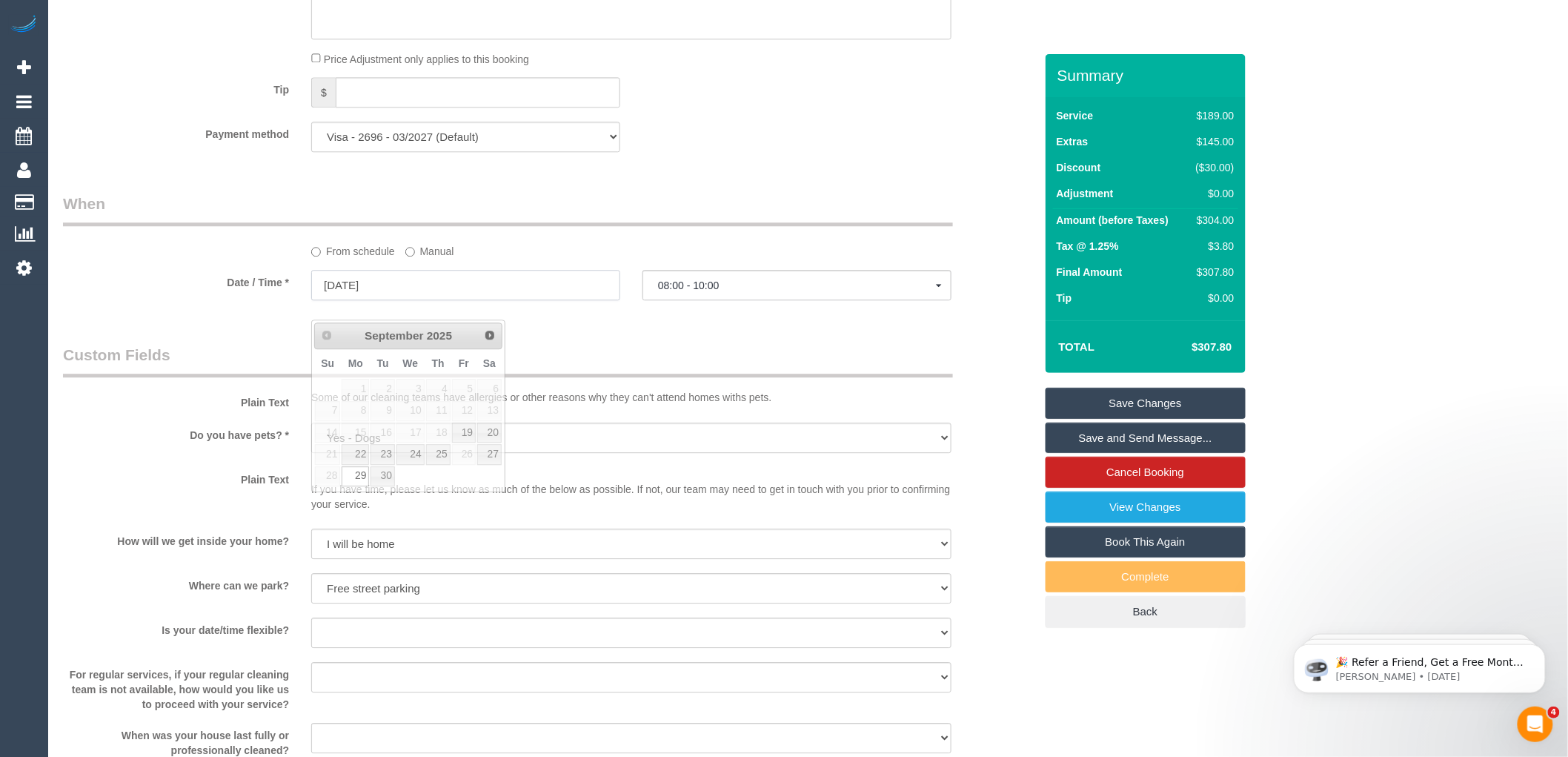
click at [397, 300] on input "29/09/2025" at bounding box center [466, 285] width 309 height 31
click at [576, 348] on div "Who Email* yanikanthony@gmail.com Name * Yanik Anthony new customer Where Addre…" at bounding box center [548, 40] width 994 height 2906
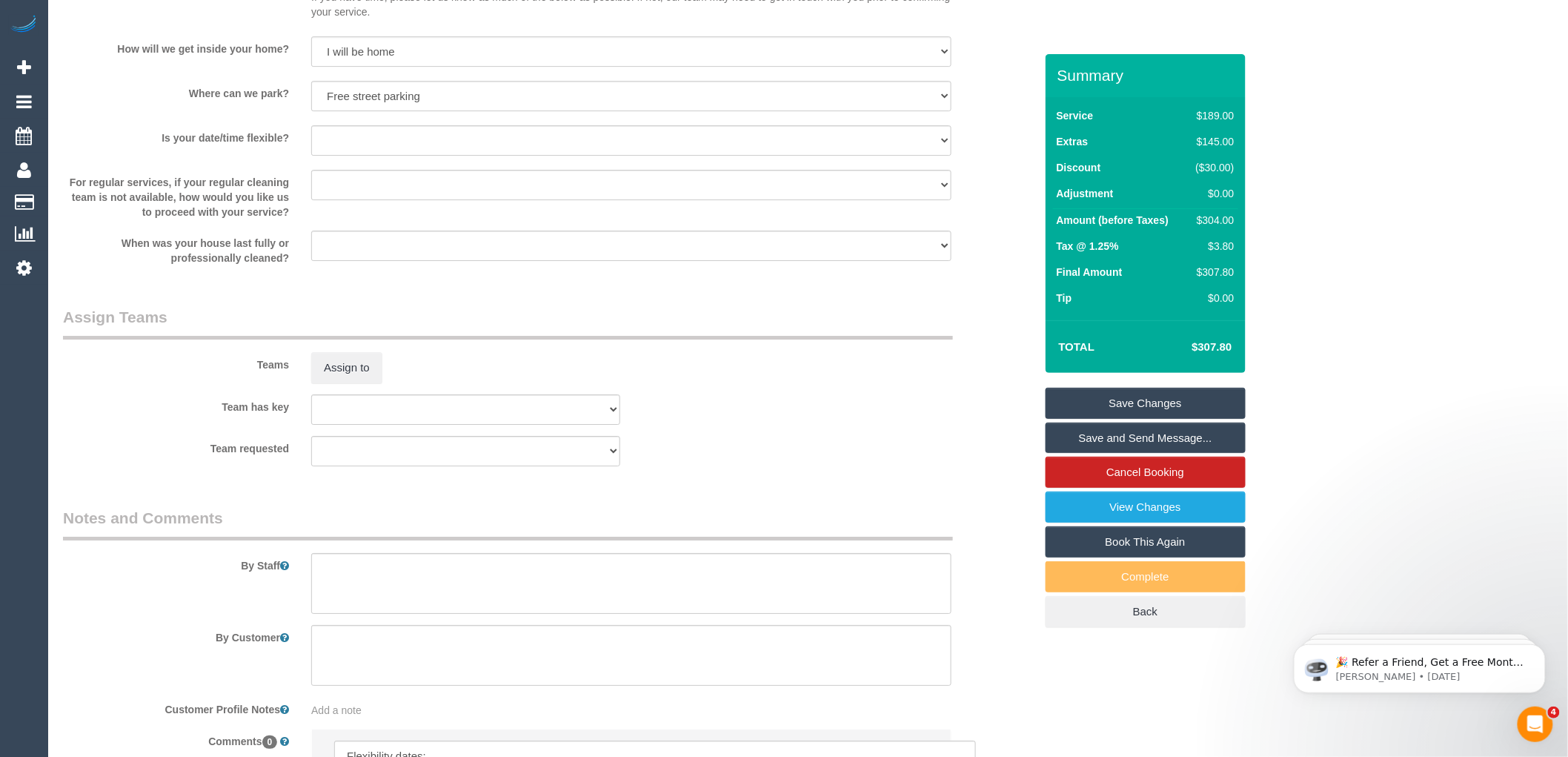
scroll to position [2126, 0]
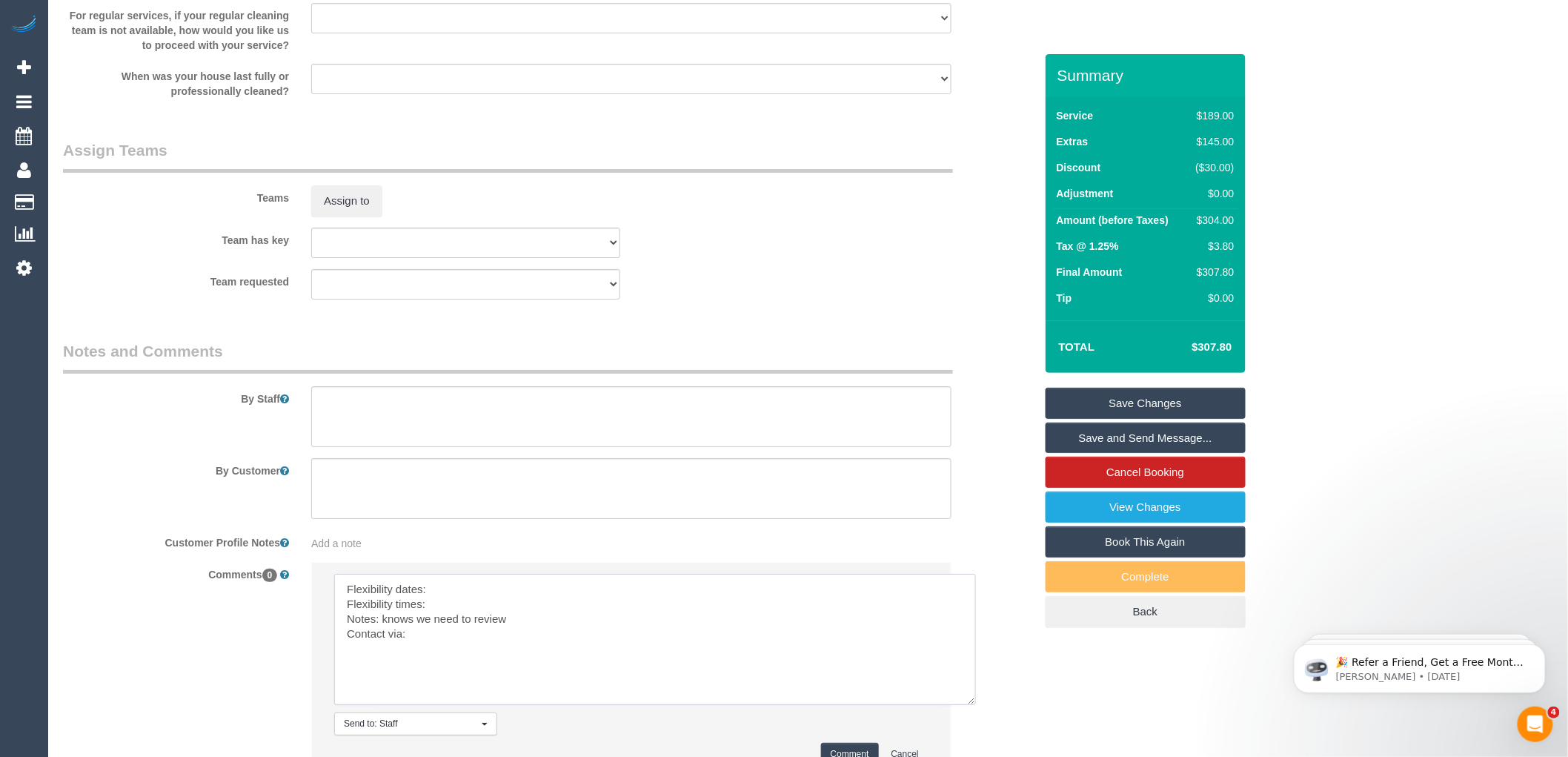
click at [446, 607] on textarea at bounding box center [655, 639] width 642 height 131
click at [453, 625] on textarea at bounding box center [655, 639] width 642 height 131
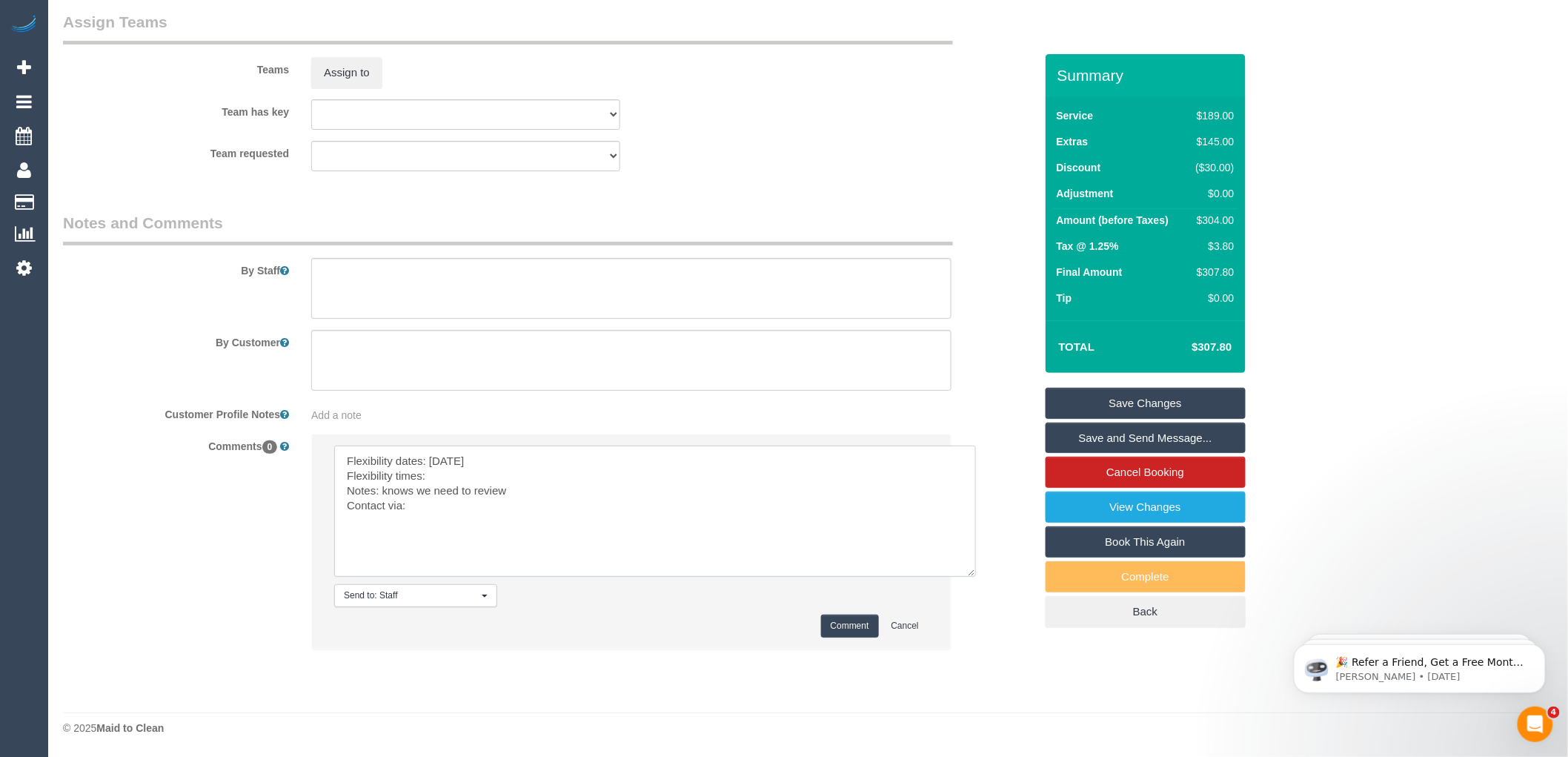
scroll to position [2273, 0]
click at [442, 506] on textarea at bounding box center [655, 511] width 642 height 131
type textarea "Flexibility dates: Monday Flexibility times: Flexible after 9am Notes: knows we…"
click at [836, 623] on button "Comment" at bounding box center [850, 626] width 58 height 23
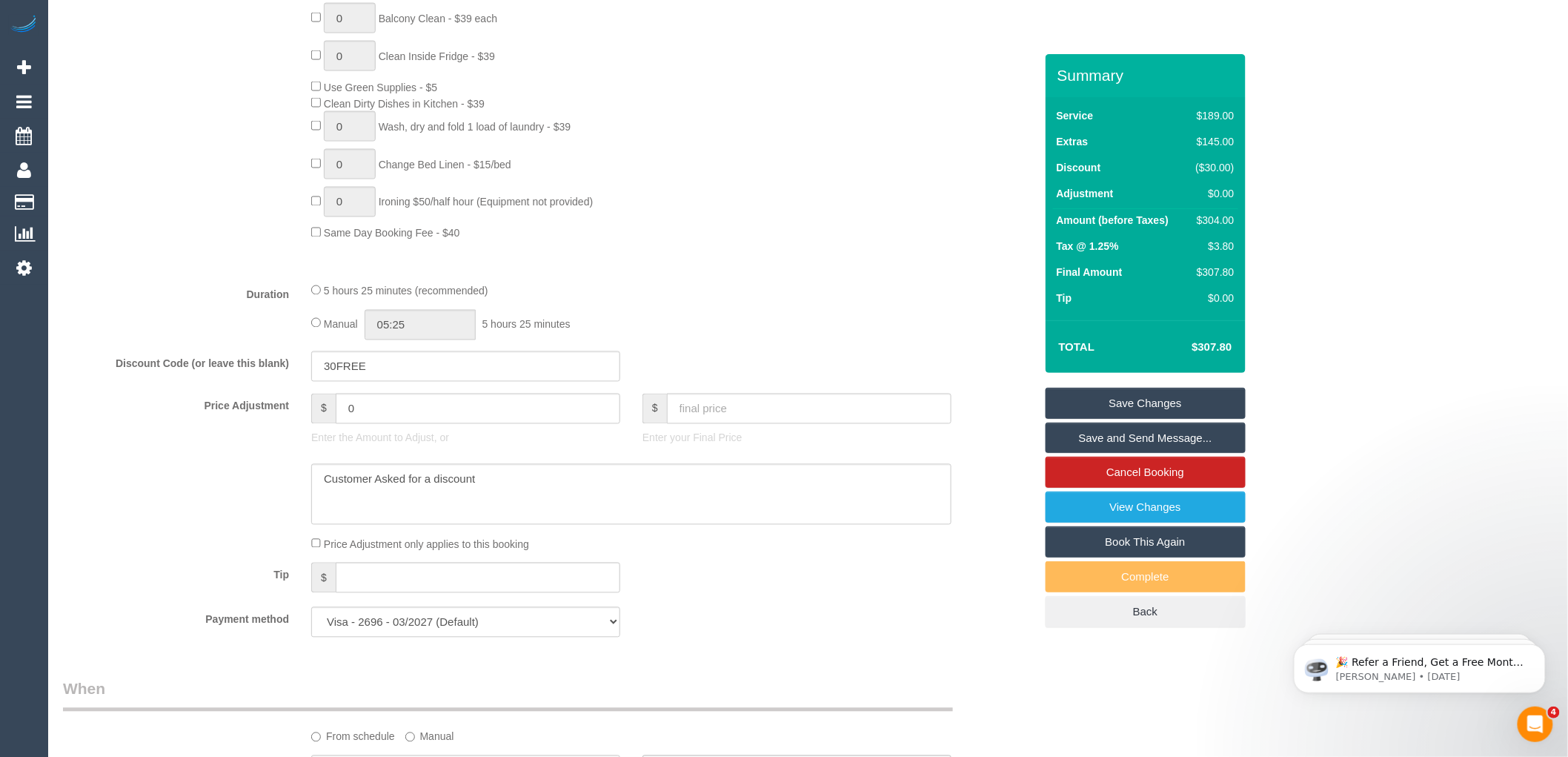
scroll to position [988, 0]
click at [653, 497] on textarea at bounding box center [631, 486] width 641 height 61
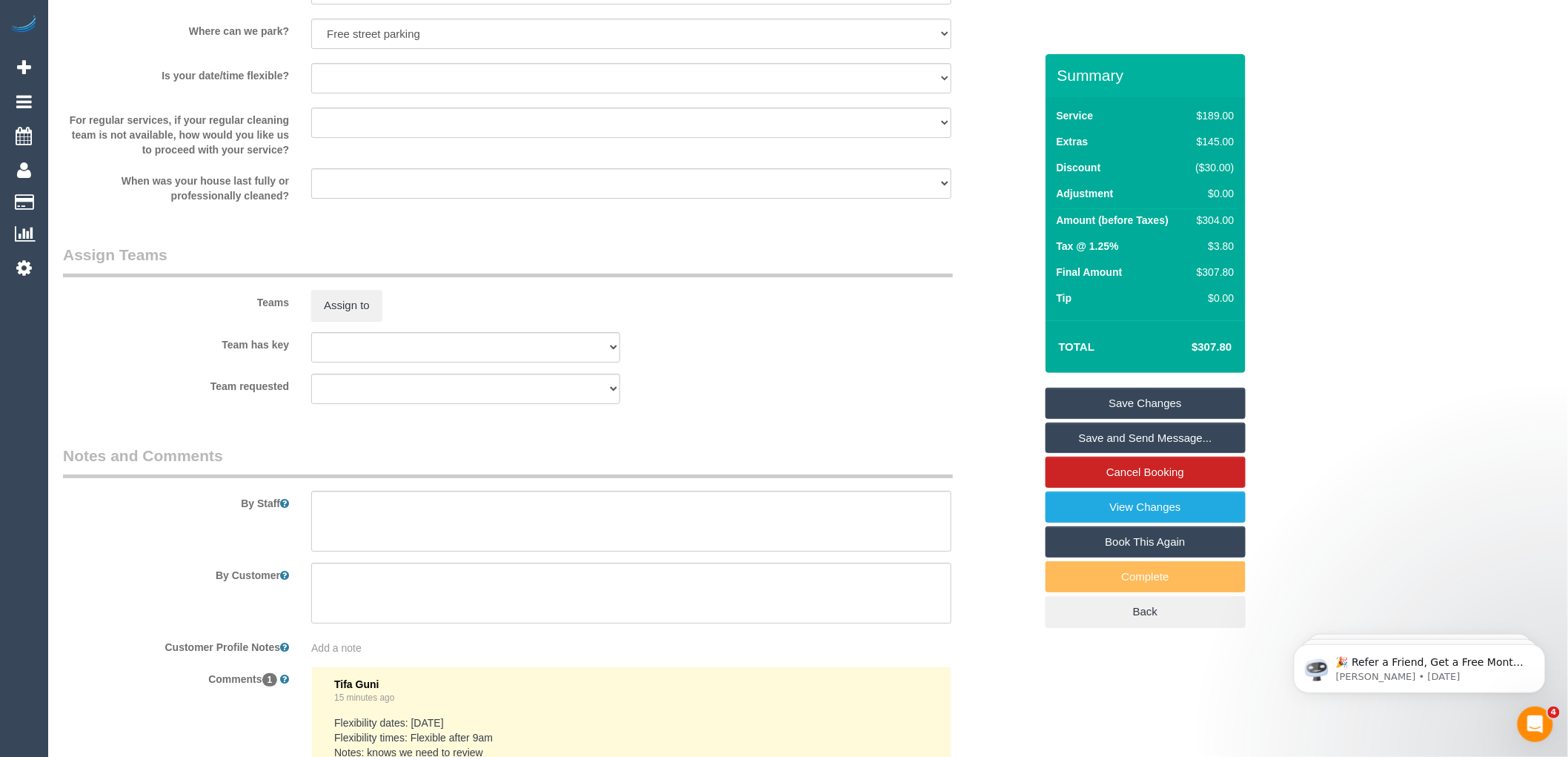
scroll to position [2059, 0]
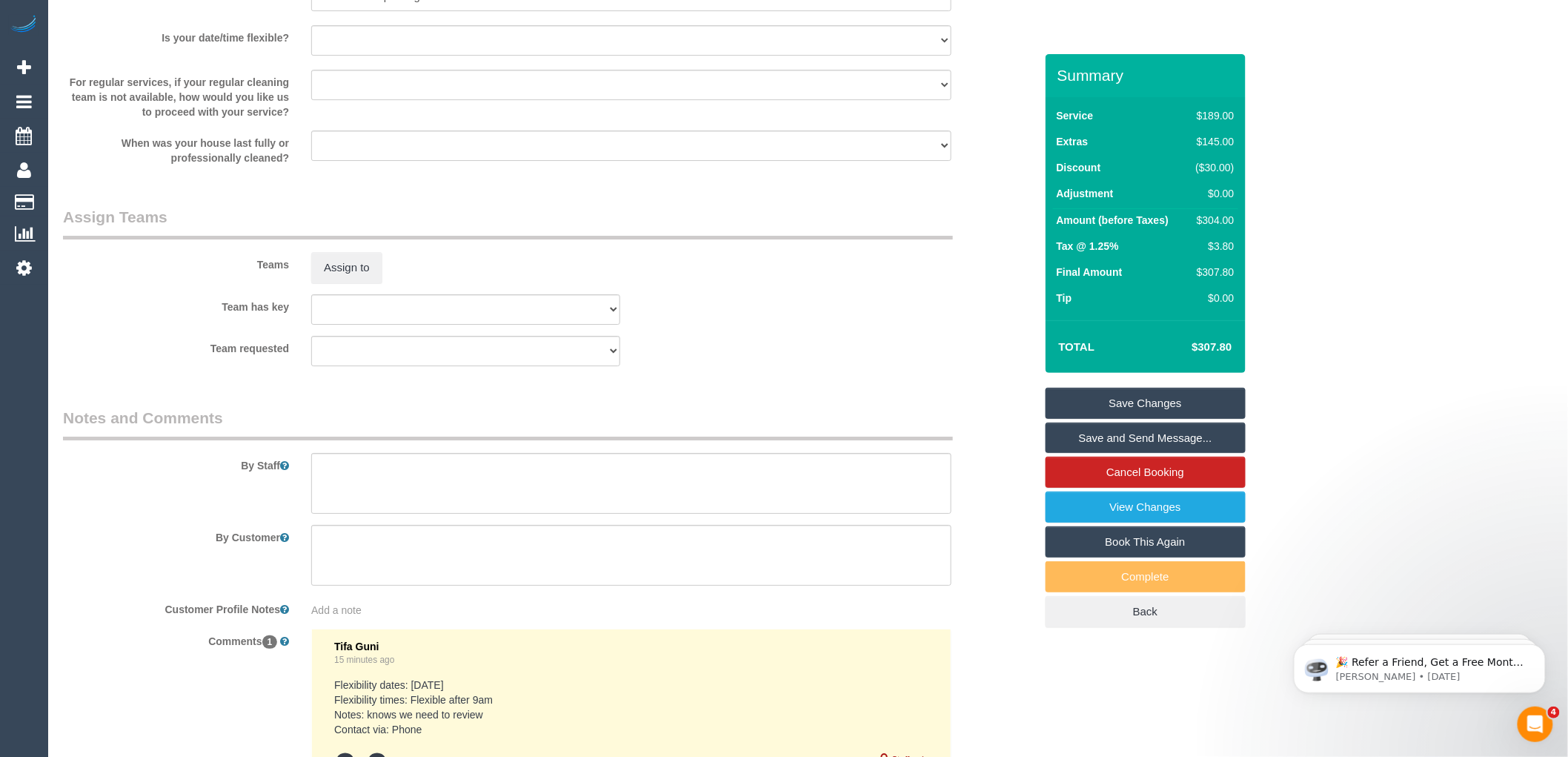
click at [1114, 404] on link "Save Changes" at bounding box center [1146, 403] width 200 height 31
